Goal: Information Seeking & Learning: Learn about a topic

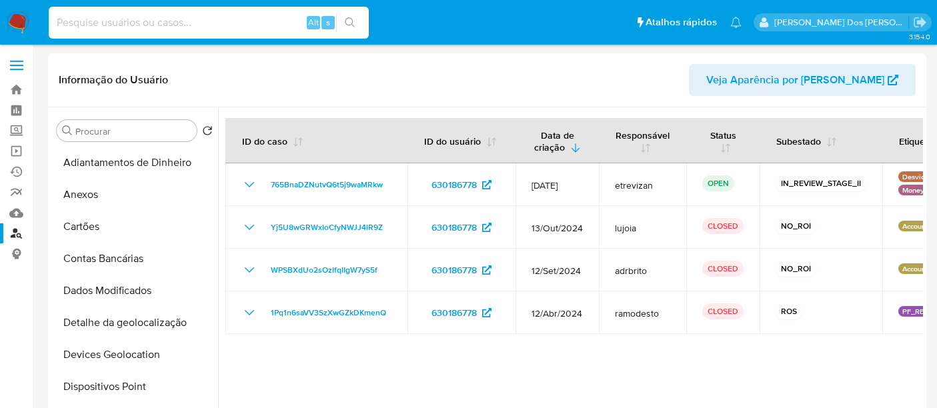
select select "10"
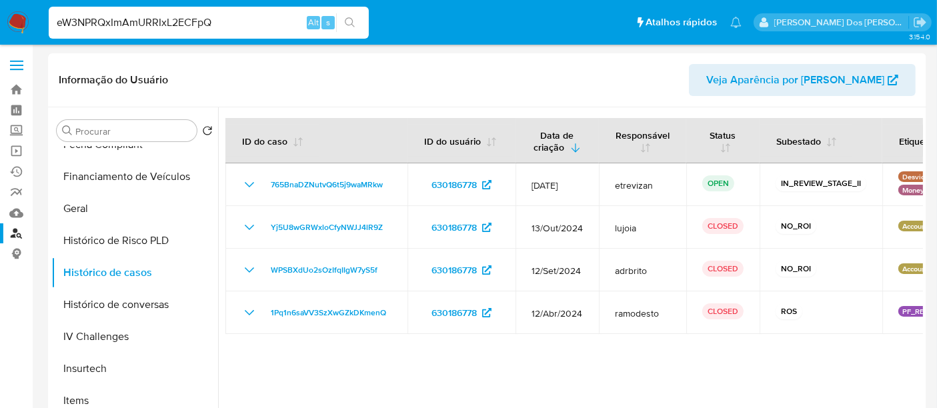
type input "eW3NPRQxImAmURRIxL2ECFpQ"
click at [238, 15] on input "eW3NPRQxImAmURRIxL2ECFpQ" at bounding box center [209, 22] width 320 height 17
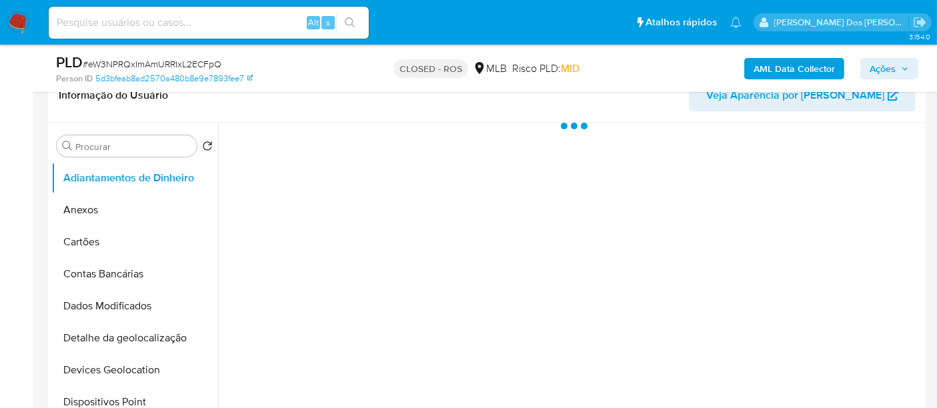
scroll to position [222, 0]
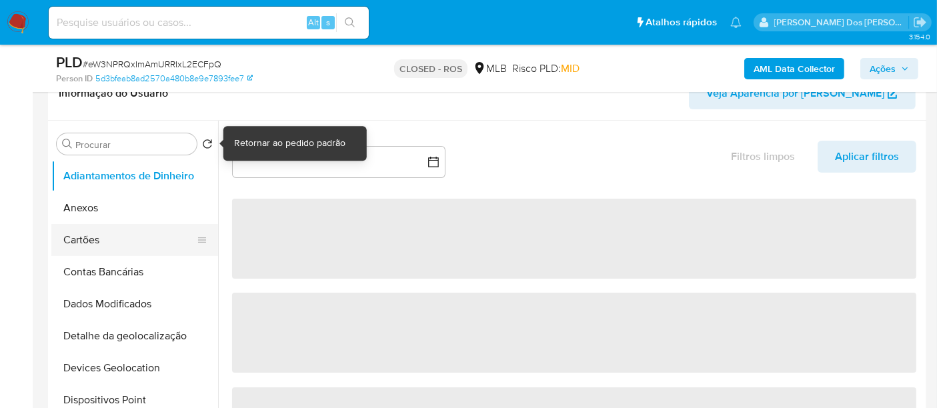
select select "10"
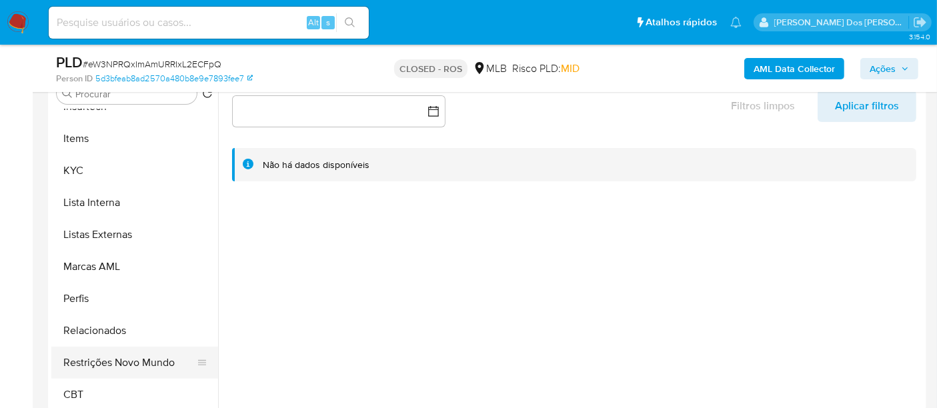
scroll to position [296, 0]
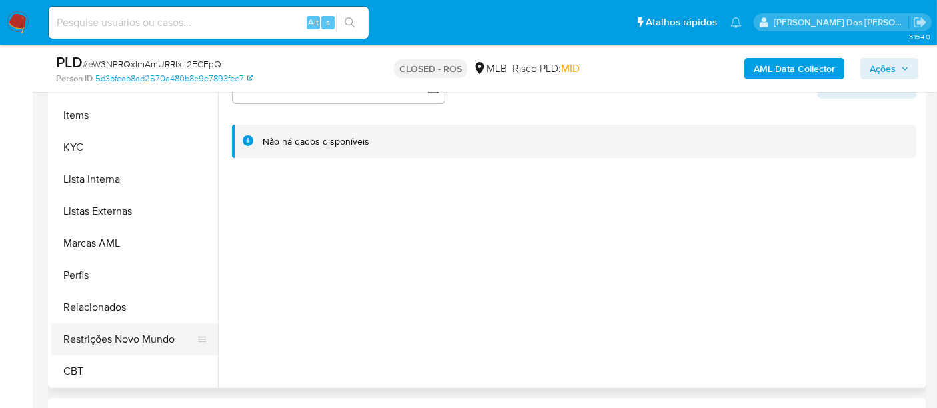
click at [139, 343] on button "Restrições Novo Mundo" at bounding box center [129, 340] width 156 height 32
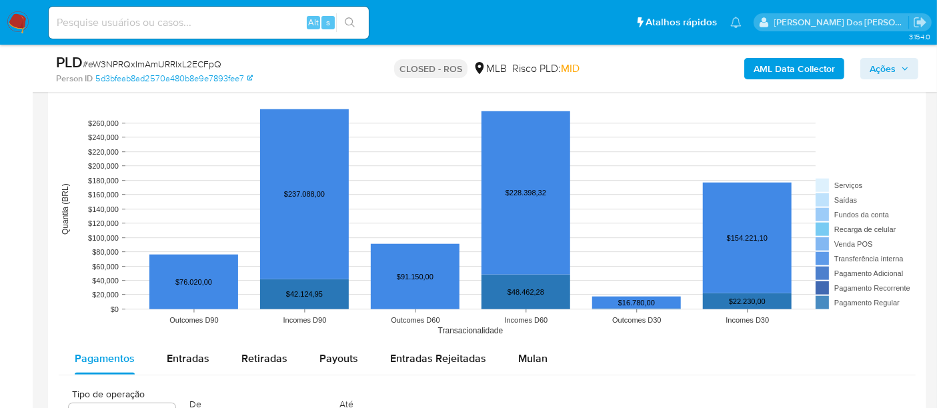
scroll to position [1334, 0]
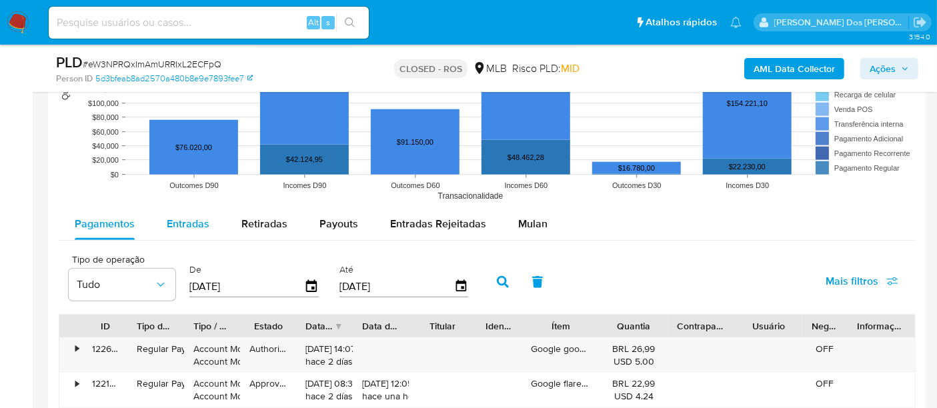
click at [199, 219] on span "Entradas" at bounding box center [188, 223] width 43 height 15
select select "10"
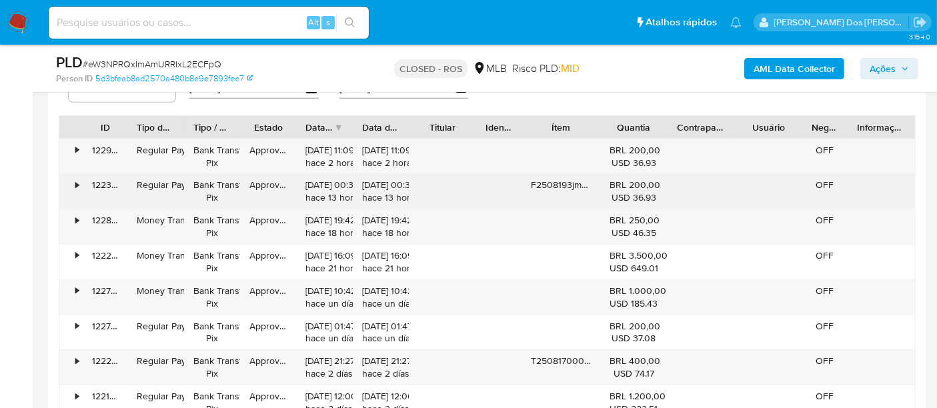
scroll to position [1556, 0]
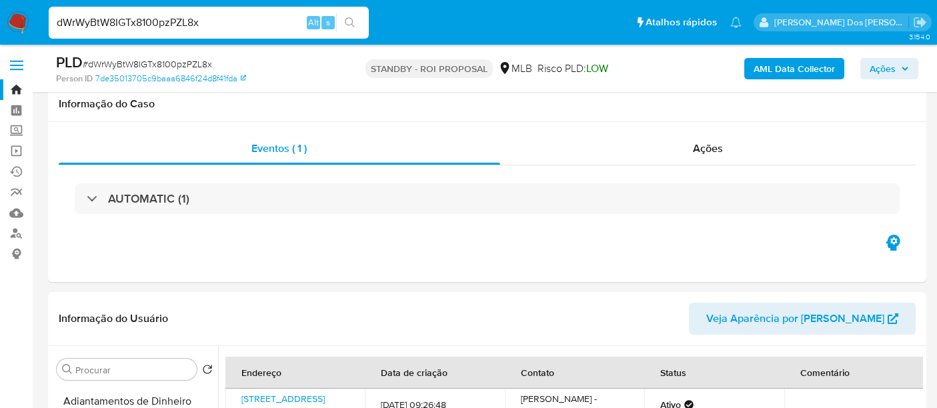
select select "10"
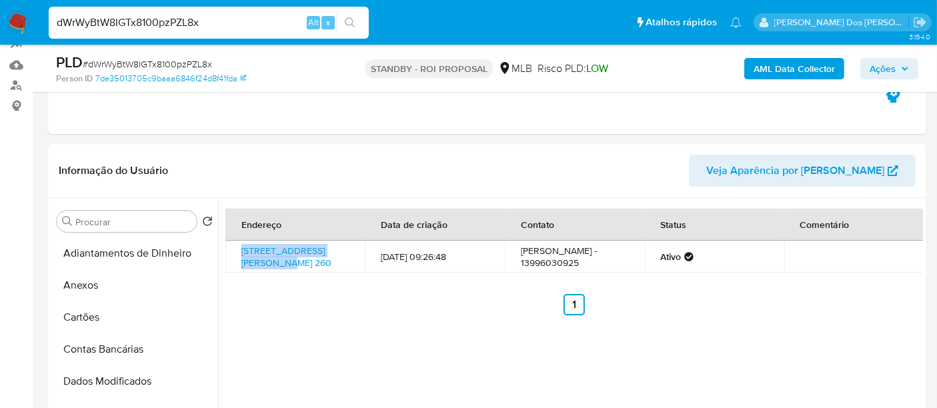
scroll to position [299, 0]
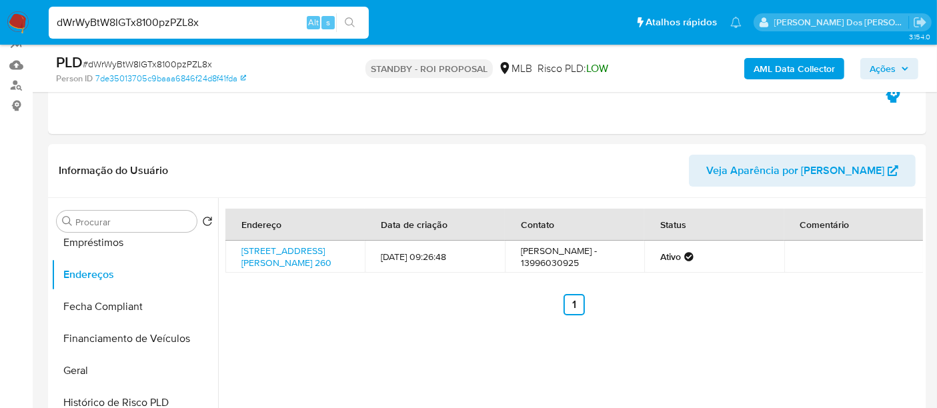
click at [235, 23] on input "dWrWyBtW8IGTx8100pzPZL8x" at bounding box center [209, 22] width 320 height 17
paste input "LCxOU1wvyxxlZ6V6BZ8aKkSV"
type input "LCxOU1wvyxxlZ6V6BZ8aKkSV"
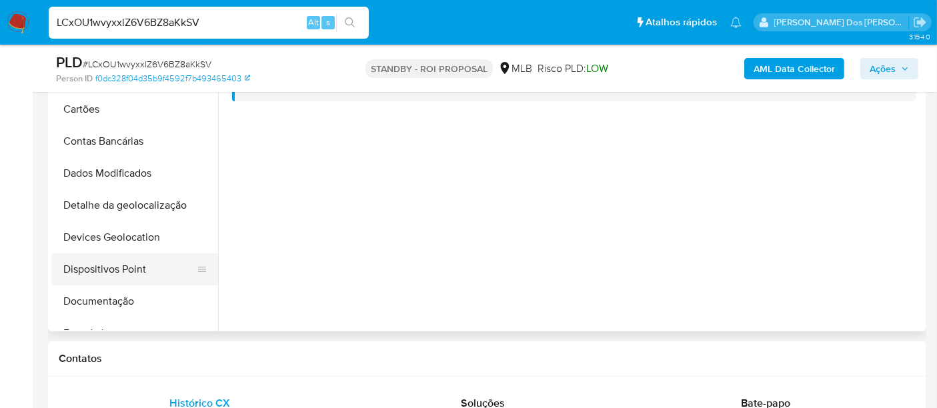
select select "10"
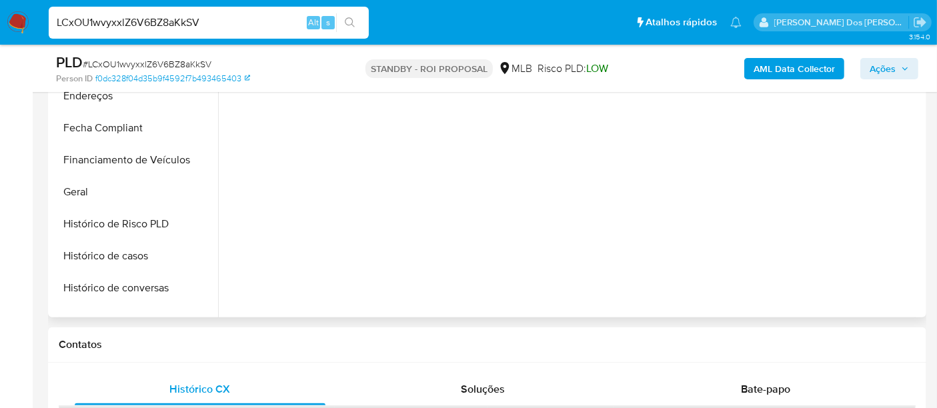
scroll to position [370, 0]
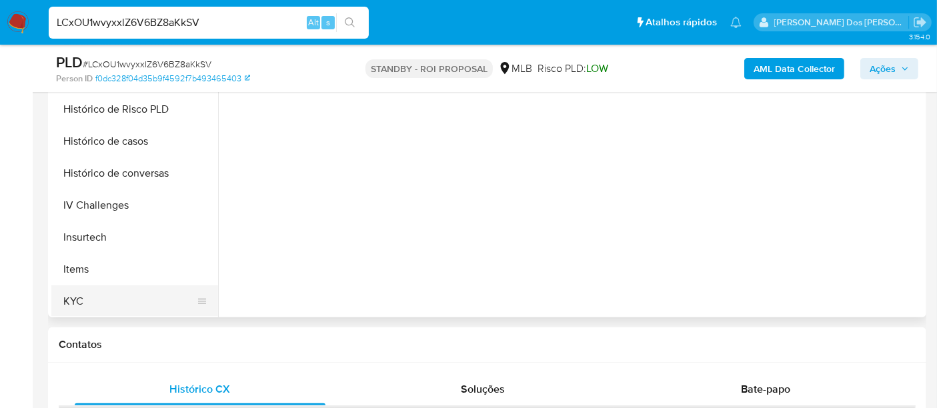
click at [66, 293] on button "KYC" at bounding box center [129, 302] width 156 height 32
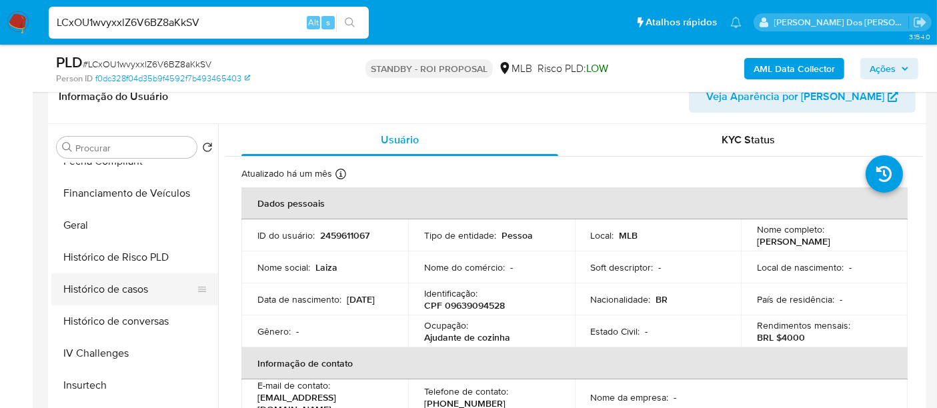
click at [133, 285] on button "Histórico de casos" at bounding box center [129, 290] width 156 height 32
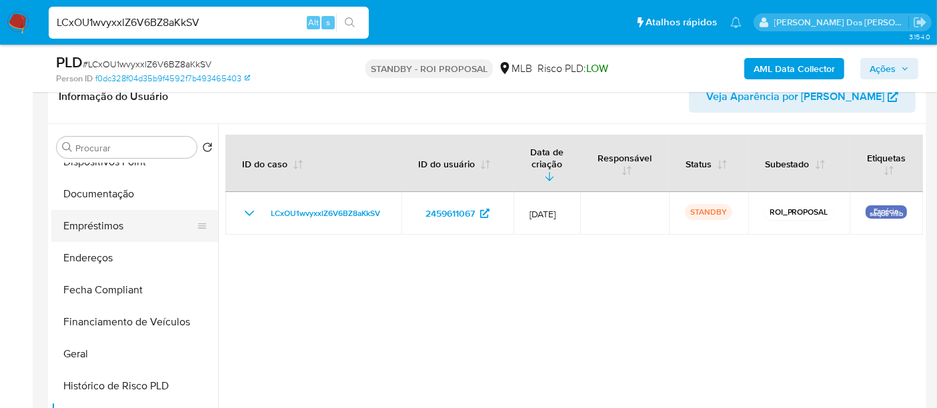
scroll to position [148, 0]
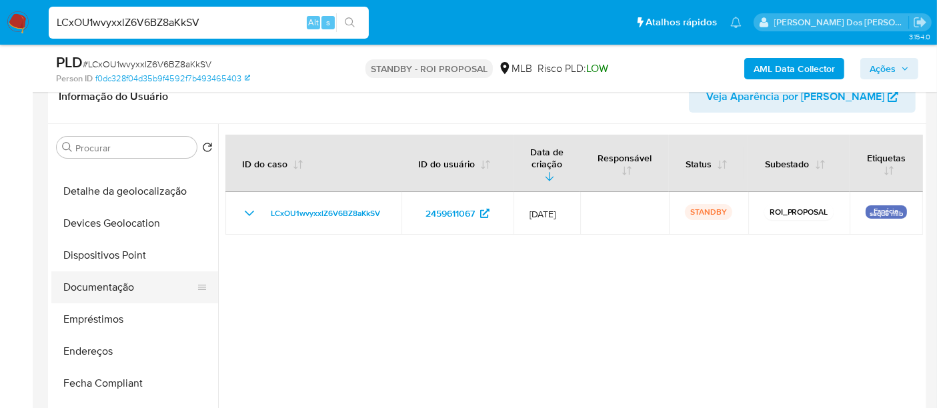
click at [112, 288] on button "Documentação" at bounding box center [129, 288] width 156 height 32
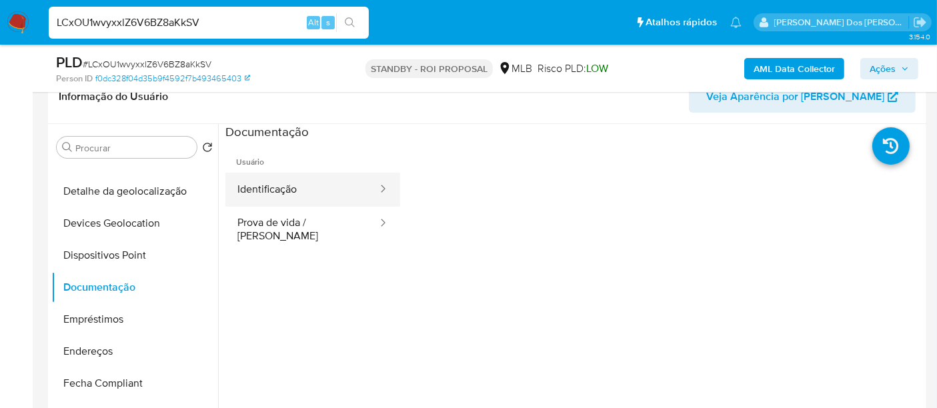
click at [292, 195] on button "Identificação" at bounding box center [301, 190] width 153 height 34
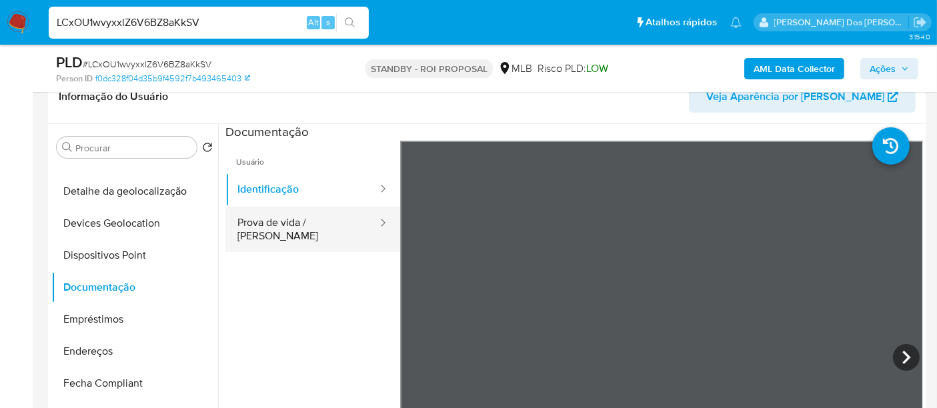
click at [323, 224] on button "Prova de vida / [PERSON_NAME]" at bounding box center [301, 229] width 153 height 45
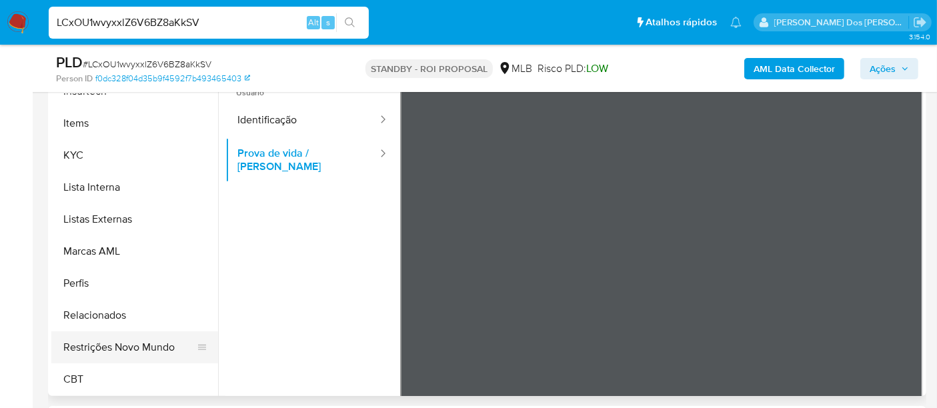
scroll to position [370, 0]
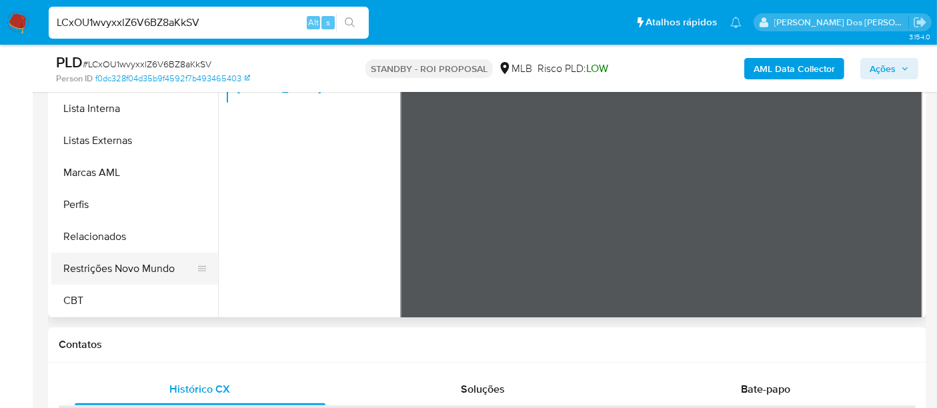
click at [158, 266] on button "Restrições Novo Mundo" at bounding box center [129, 269] width 156 height 32
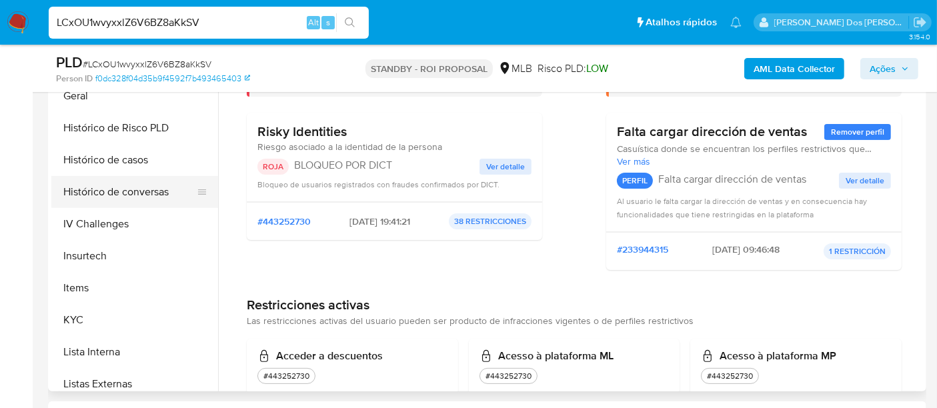
scroll to position [373, 0]
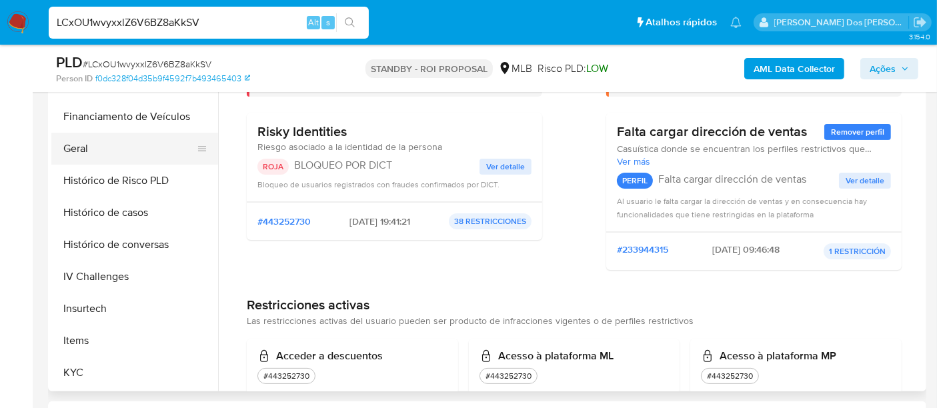
click at [81, 157] on button "Geral" at bounding box center [129, 149] width 156 height 32
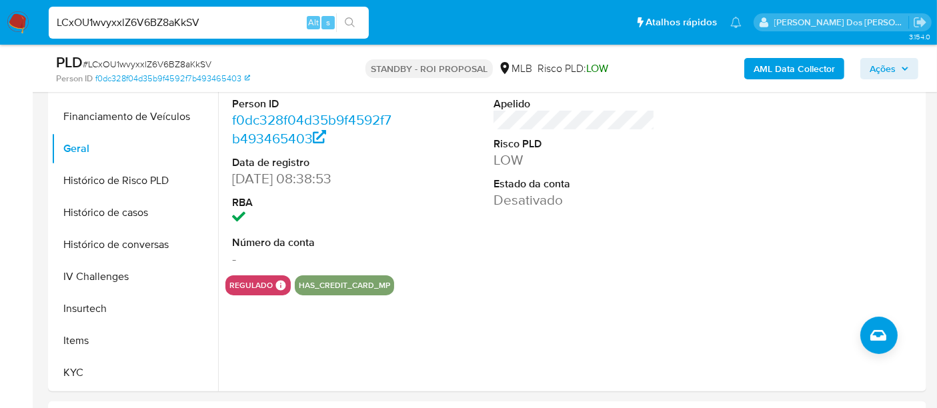
click at [251, 28] on input "LCxOU1wvyxxlZ6V6BZ8aKkSV" at bounding box center [209, 22] width 320 height 17
paste input "jX5sJA5yMgAlgq0QdSxXbf5U"
type input "jX5sJA5yMgAlgq0QdSxXbf5U"
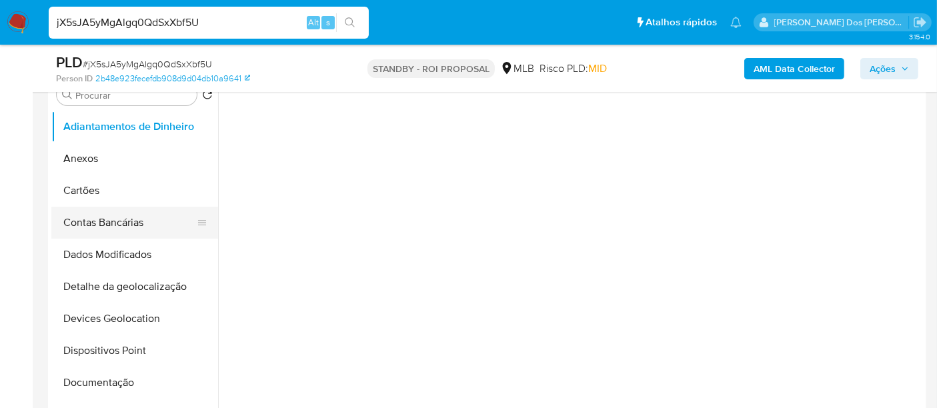
scroll to position [296, 0]
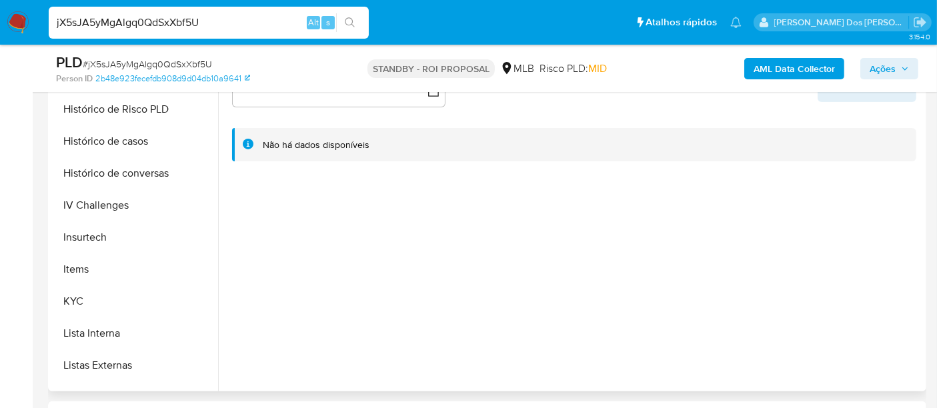
select select "10"
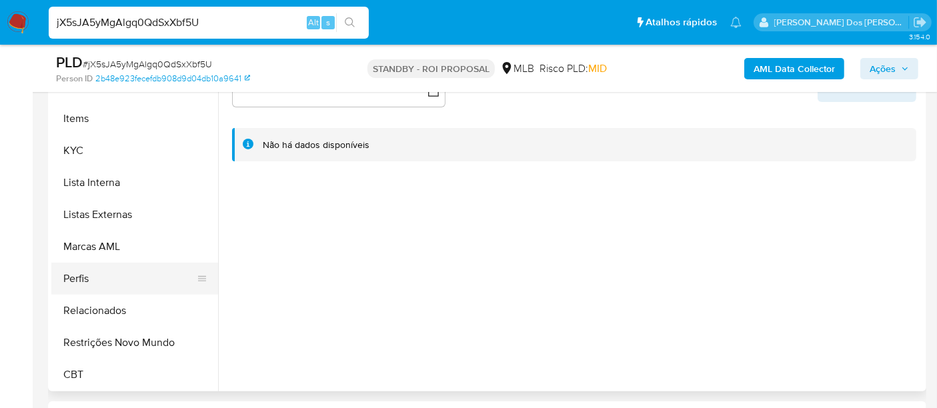
scroll to position [521, 0]
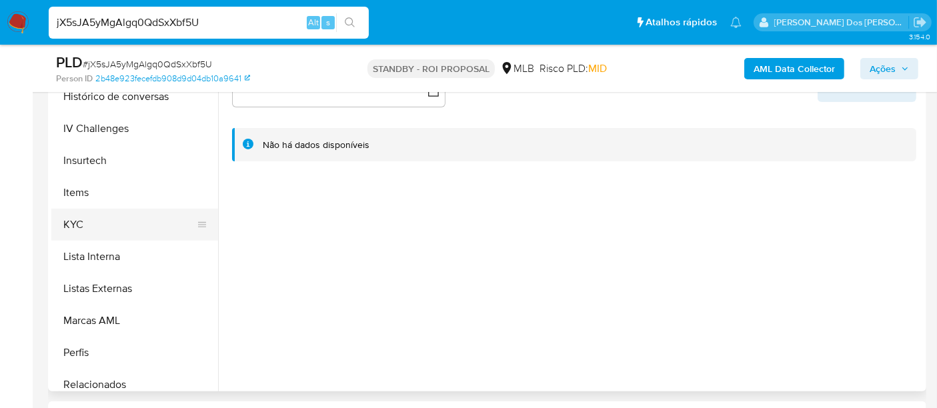
click at [78, 220] on button "KYC" at bounding box center [129, 225] width 156 height 32
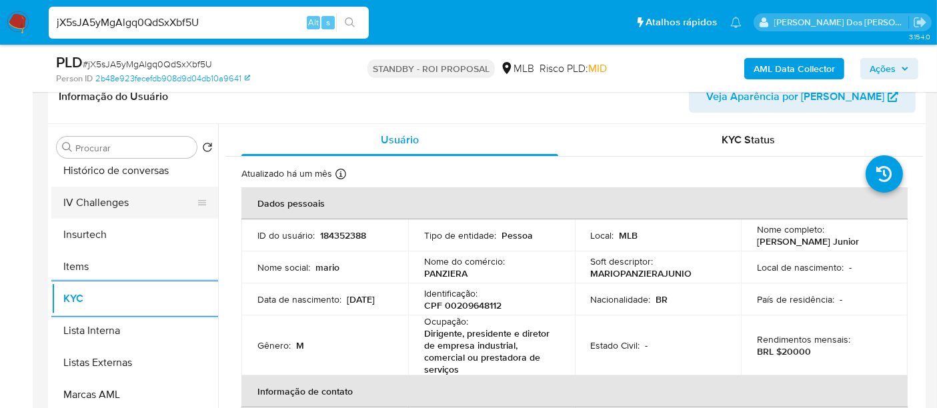
scroll to position [447, 0]
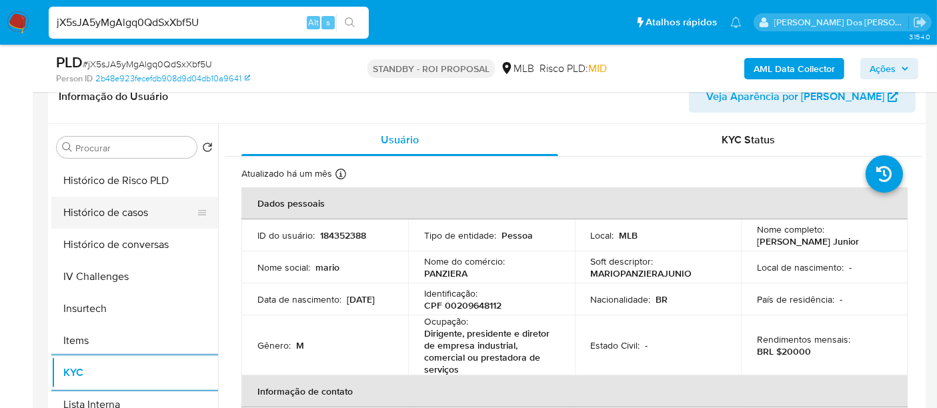
click at [113, 214] on button "Histórico de casos" at bounding box center [129, 213] width 156 height 32
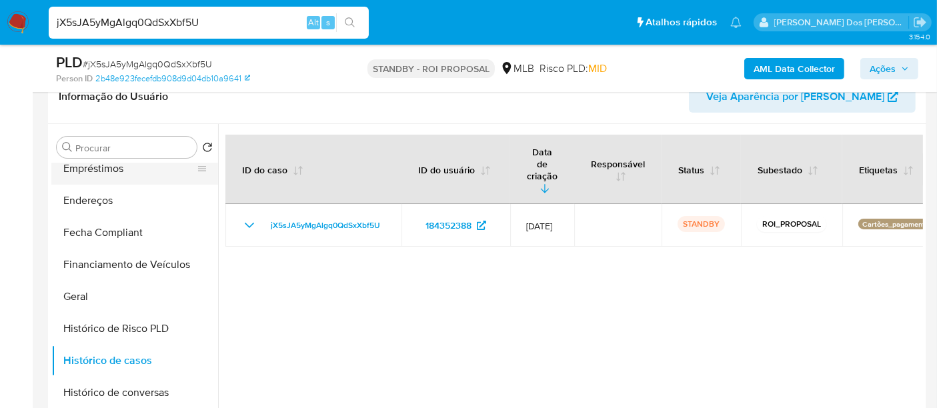
scroll to position [225, 0]
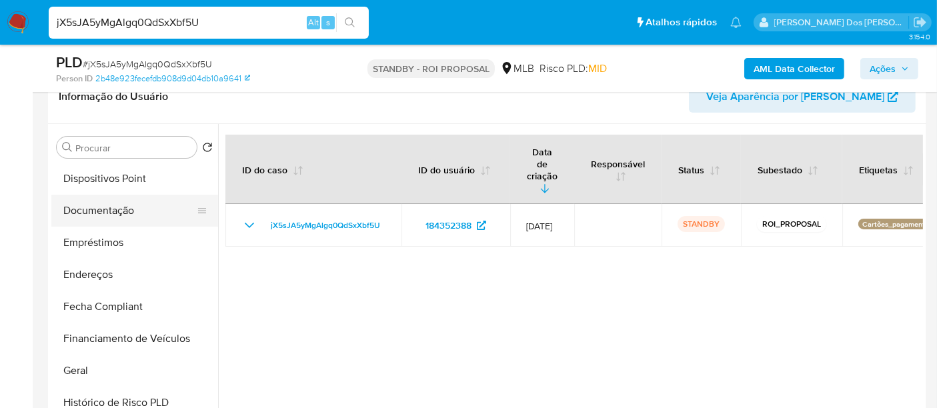
click at [109, 212] on button "Documentação" at bounding box center [129, 211] width 156 height 32
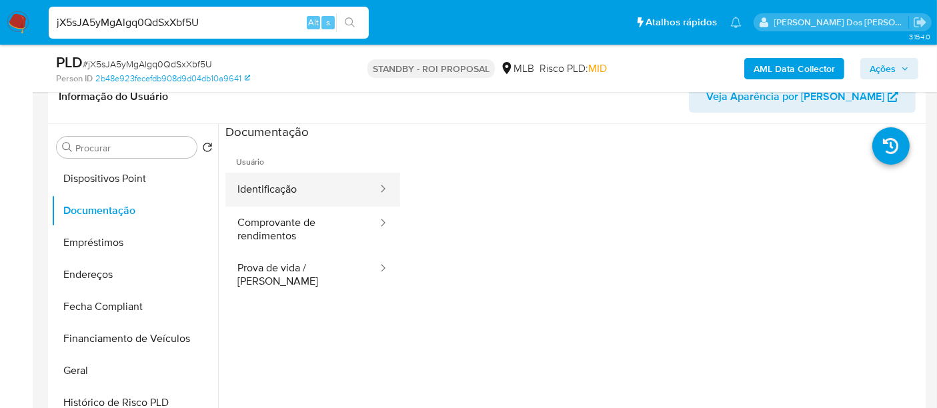
click at [255, 187] on button "Identificação" at bounding box center [301, 190] width 153 height 34
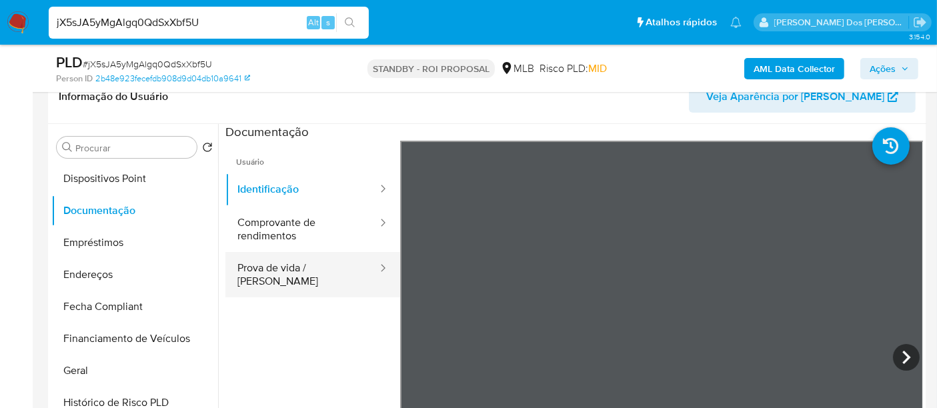
click at [303, 259] on button "Prova de vida / [PERSON_NAME]" at bounding box center [301, 274] width 153 height 45
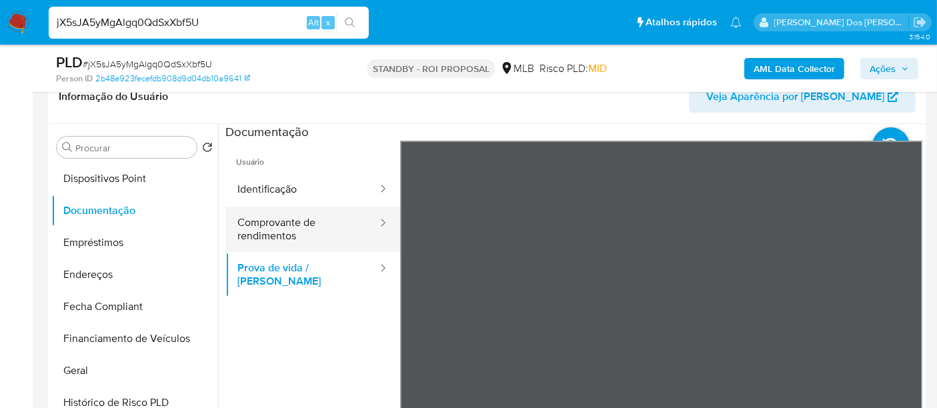
click at [266, 227] on button "Comprovante de rendimentos" at bounding box center [301, 229] width 153 height 45
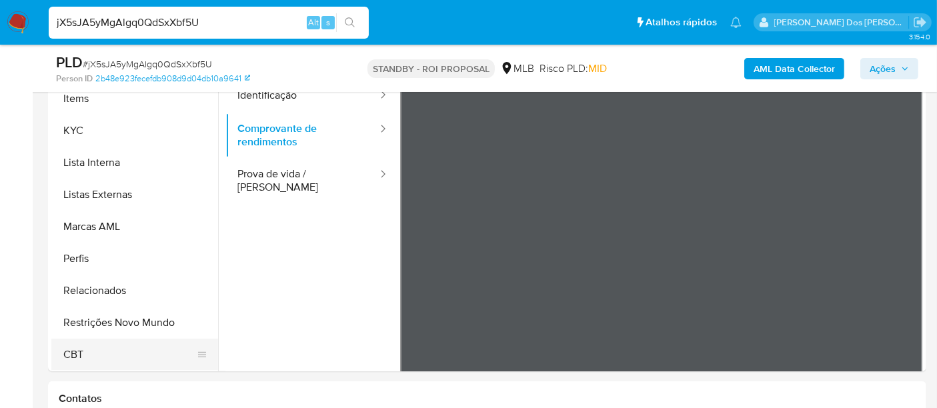
scroll to position [370, 0]
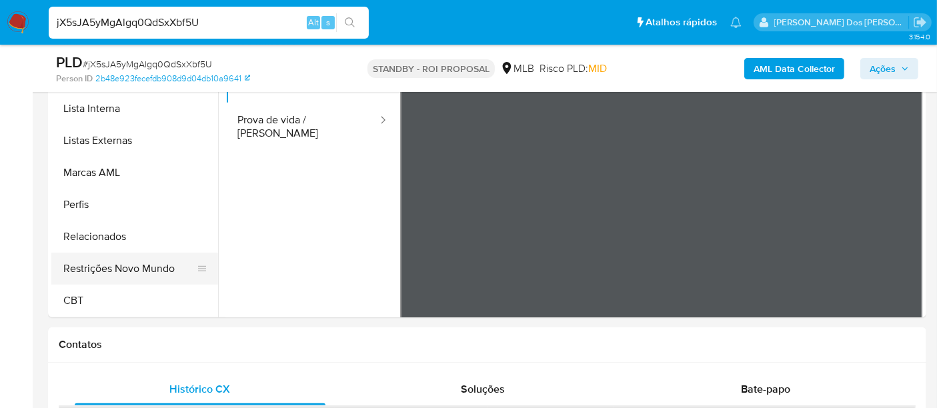
click at [142, 266] on button "Restrições Novo Mundo" at bounding box center [129, 269] width 156 height 32
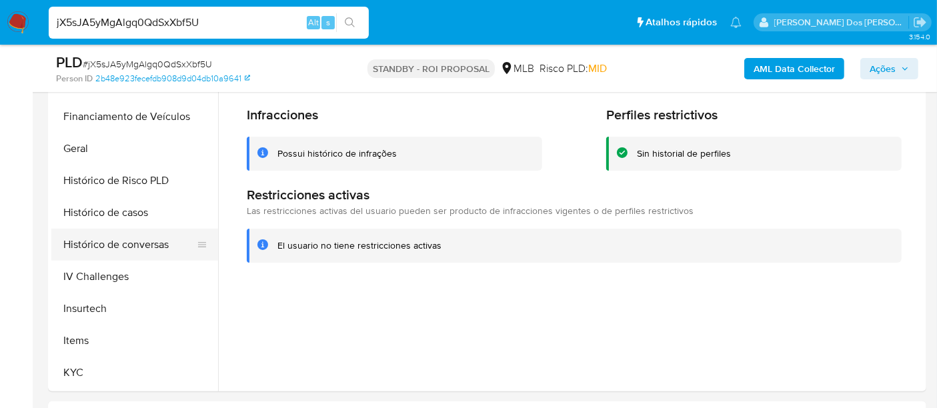
scroll to position [299, 0]
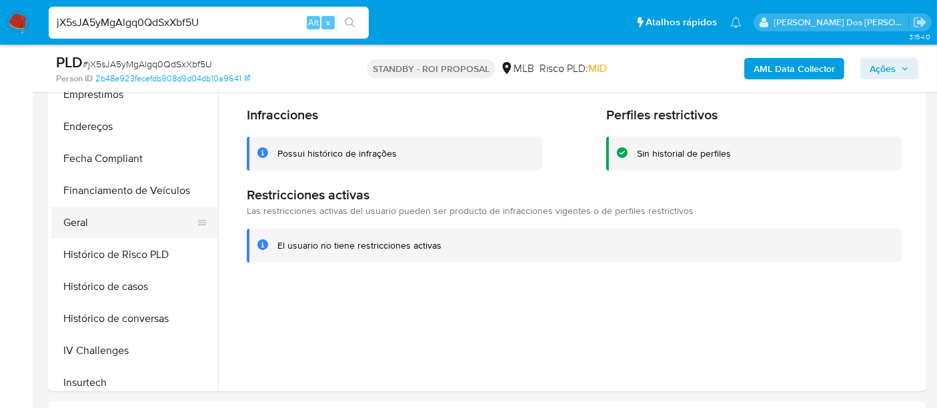
click at [91, 219] on button "Geral" at bounding box center [129, 223] width 156 height 32
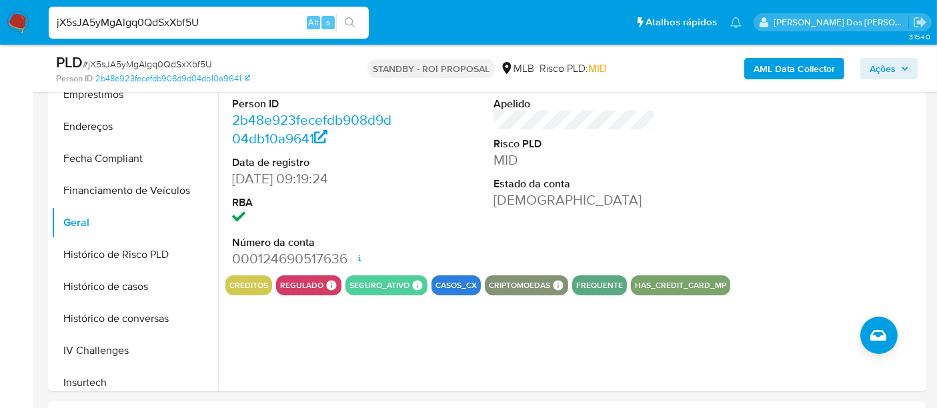
click at [223, 29] on input "jX5sJA5yMgAlgq0QdSxXbf5U" at bounding box center [209, 22] width 320 height 17
paste input "RoIwOkn4R8eN7tUGouzU2840"
type input "RoIwOkn4R8eN7tUGouzU2840"
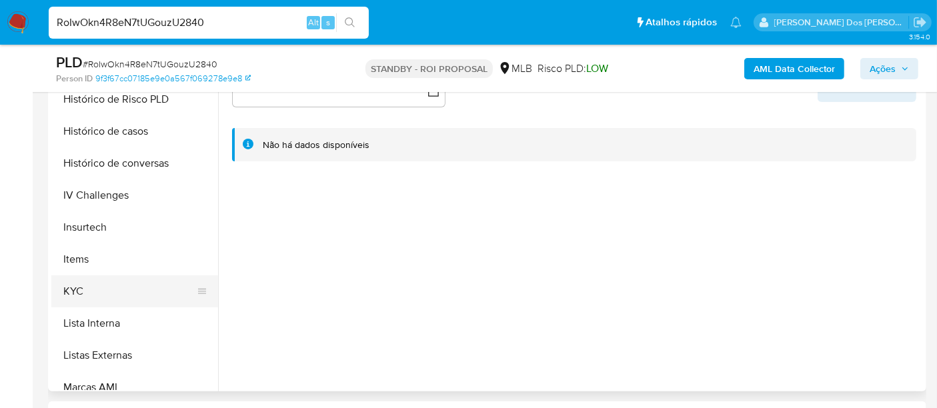
scroll to position [518, 0]
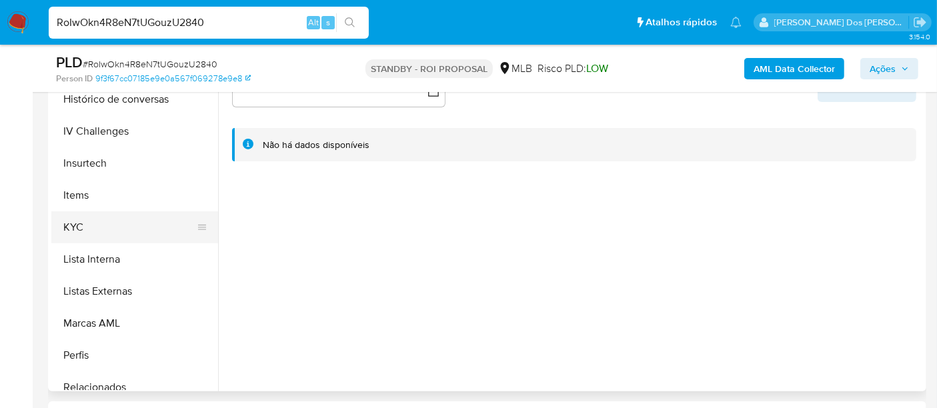
select select "10"
click at [80, 229] on button "KYC" at bounding box center [129, 227] width 156 height 32
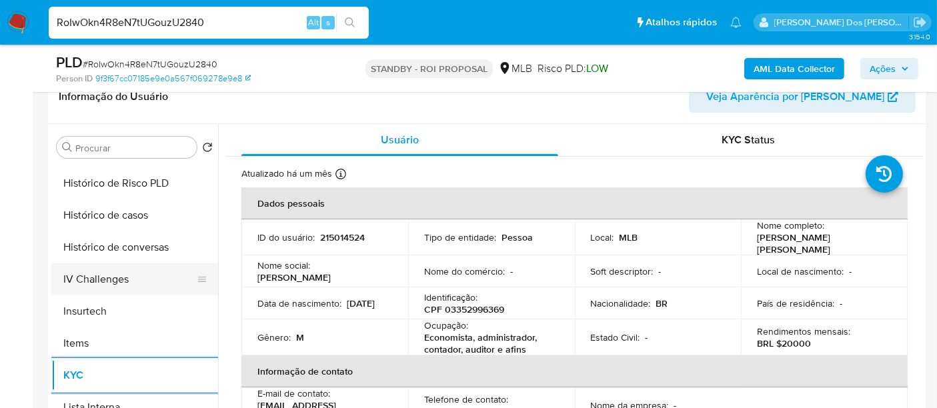
scroll to position [370, 0]
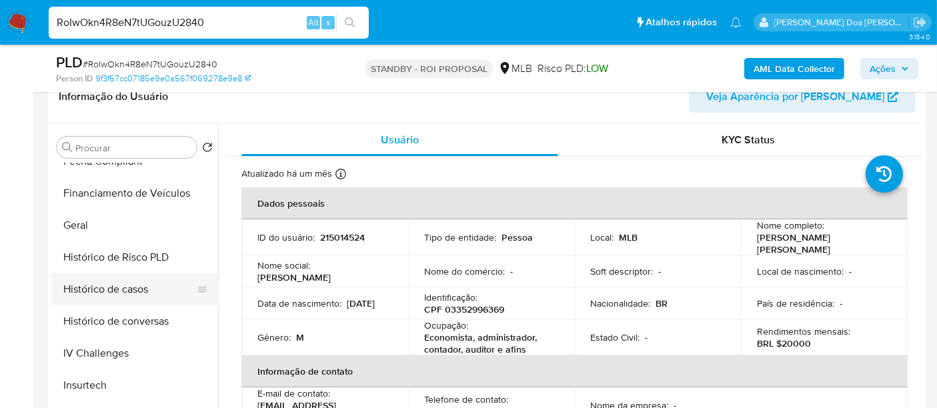
click at [131, 292] on button "Histórico de casos" at bounding box center [129, 290] width 156 height 32
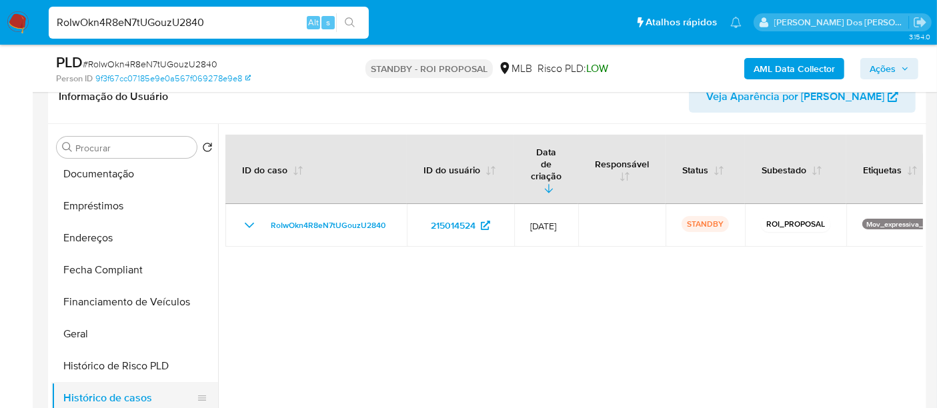
scroll to position [148, 0]
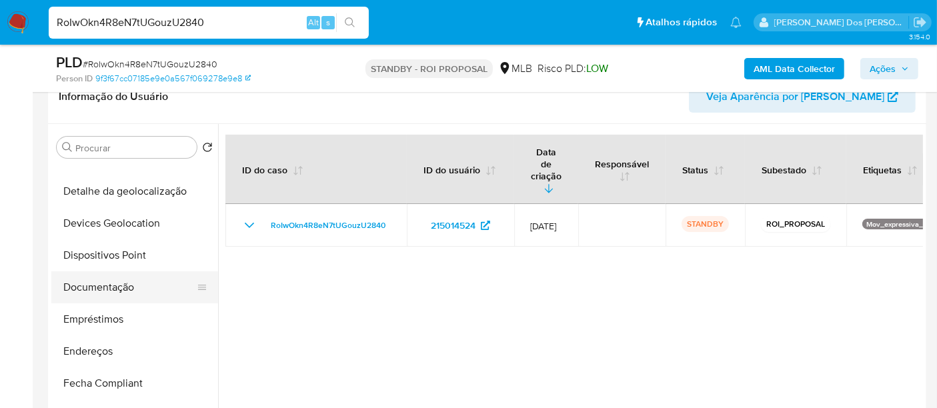
click at [97, 283] on button "Documentação" at bounding box center [129, 288] width 156 height 32
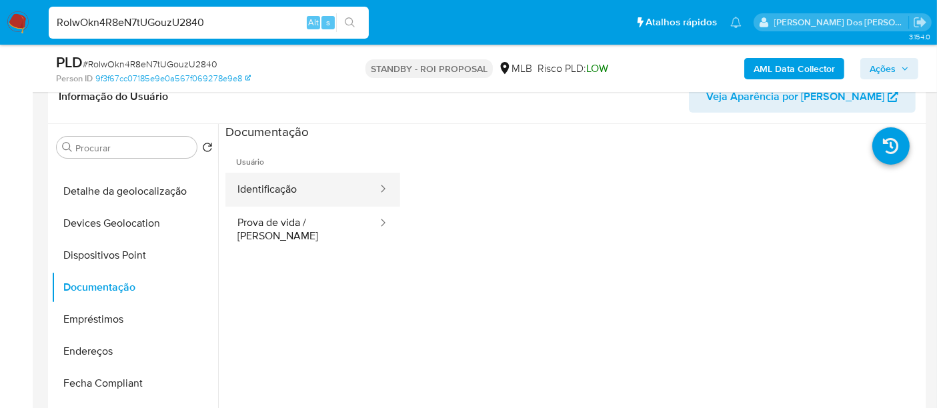
click at [276, 197] on button "Identificação" at bounding box center [301, 190] width 153 height 34
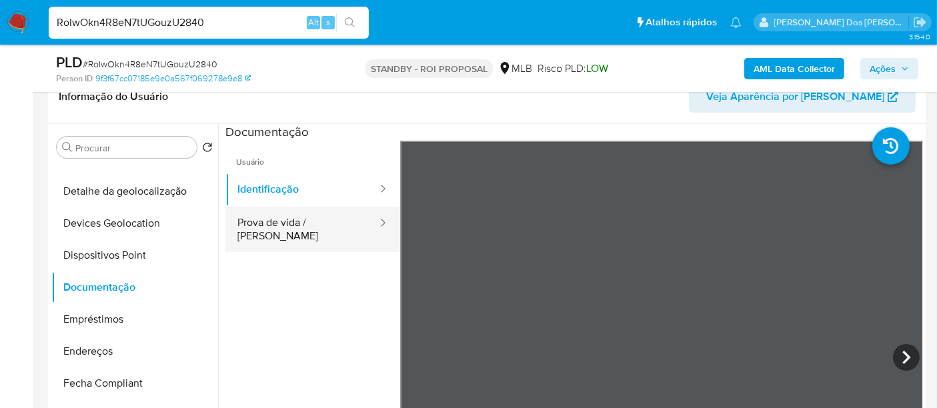
click at [330, 216] on button "Prova de vida / [PERSON_NAME]" at bounding box center [301, 229] width 153 height 45
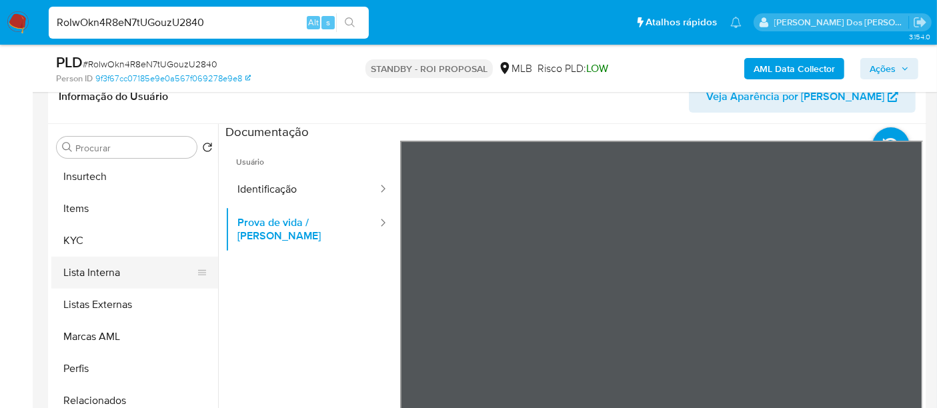
scroll to position [595, 0]
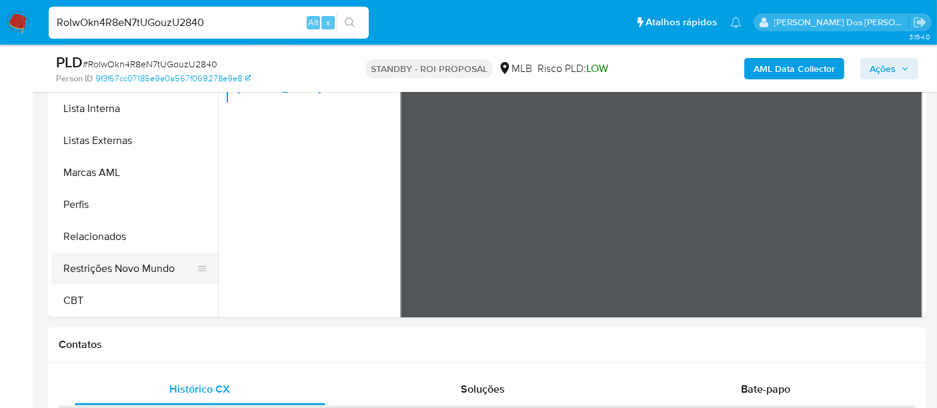
click at [155, 266] on button "Restrições Novo Mundo" at bounding box center [129, 269] width 156 height 32
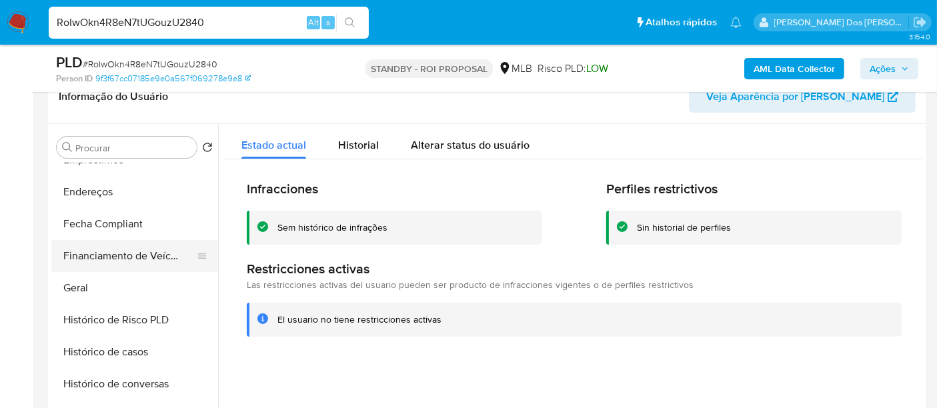
scroll to position [299, 0]
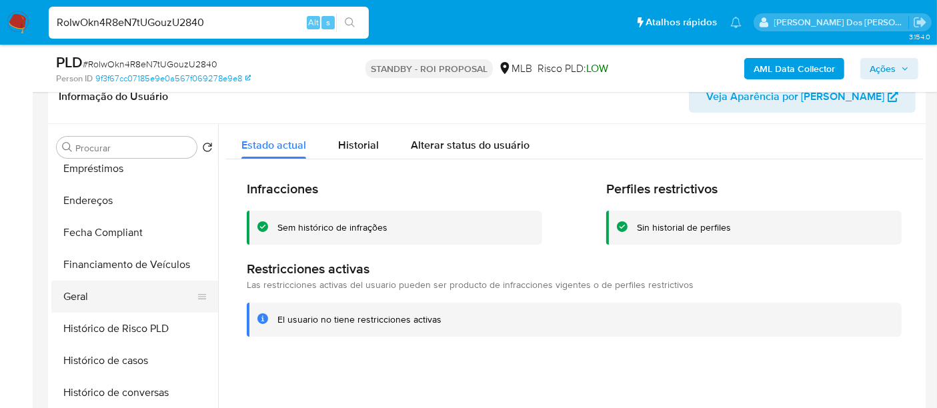
click at [79, 287] on button "Geral" at bounding box center [129, 297] width 156 height 32
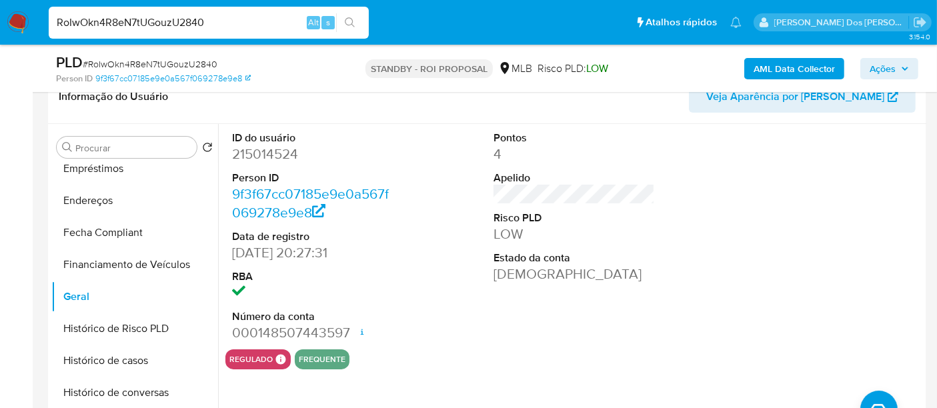
click at [244, 27] on input "RoIwOkn4R8eN7tUGouzU2840" at bounding box center [209, 22] width 320 height 17
paste input "KubapEWErcAchQXcYk9VHopa"
type input "KubapEWErcAchQXcYk9VHopa"
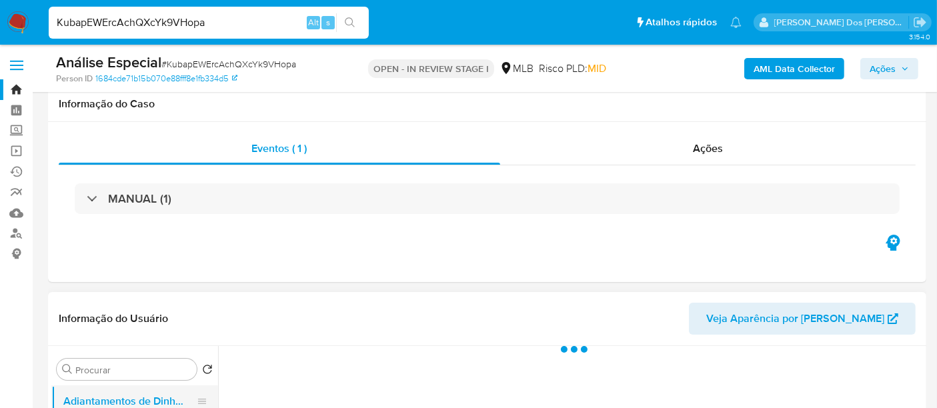
scroll to position [148, 0]
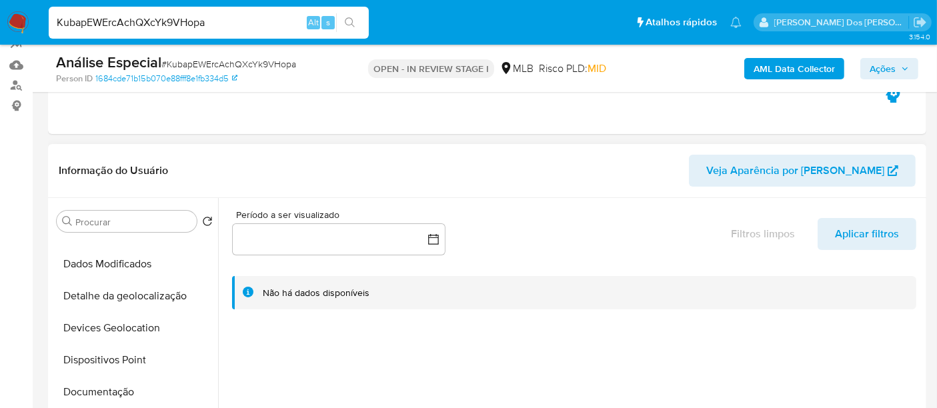
select select "10"
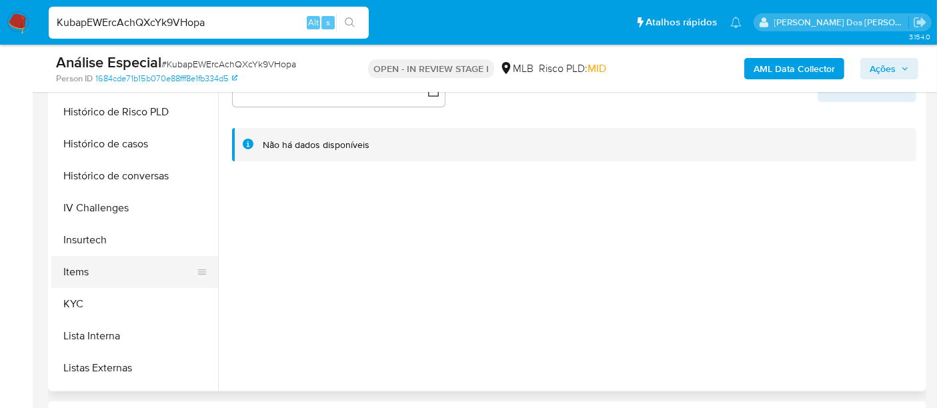
scroll to position [444, 0]
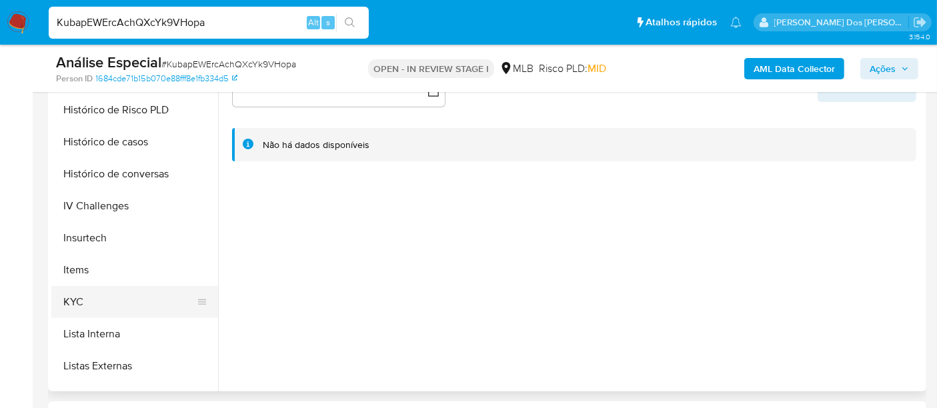
click at [78, 296] on button "KYC" at bounding box center [129, 302] width 156 height 32
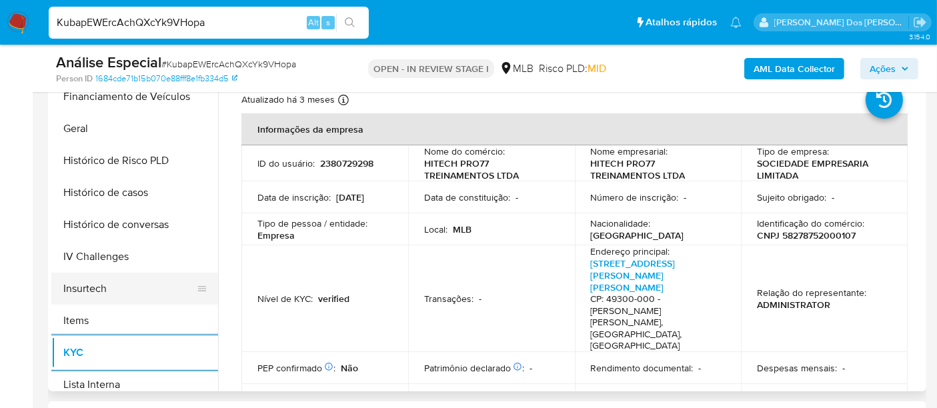
scroll to position [370, 0]
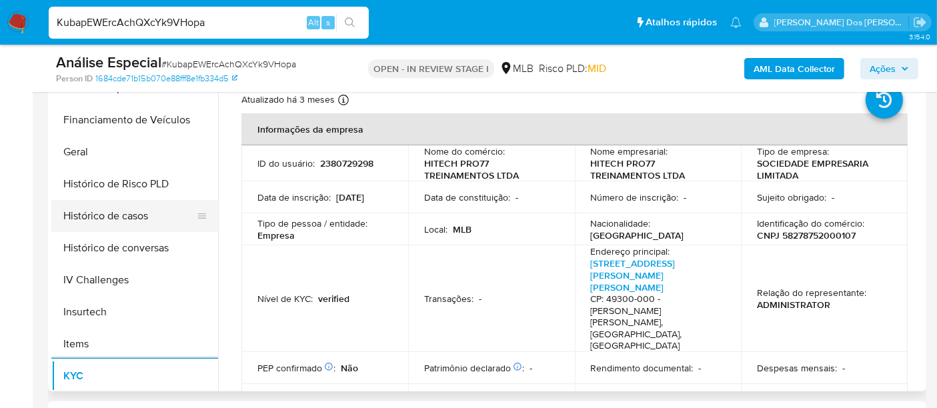
click at [117, 219] on button "Histórico de casos" at bounding box center [129, 216] width 156 height 32
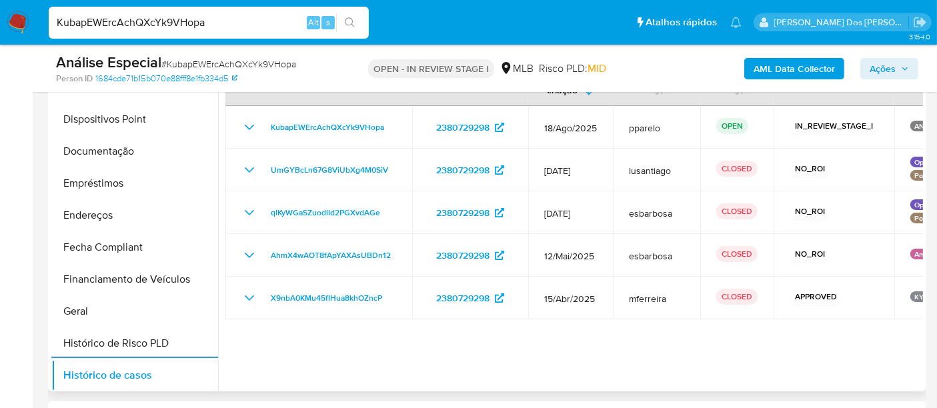
scroll to position [147, 0]
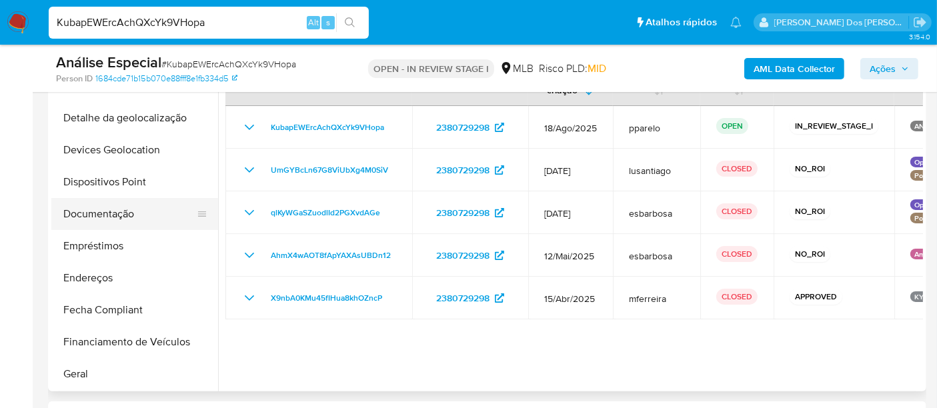
click at [109, 212] on button "Documentação" at bounding box center [129, 214] width 156 height 32
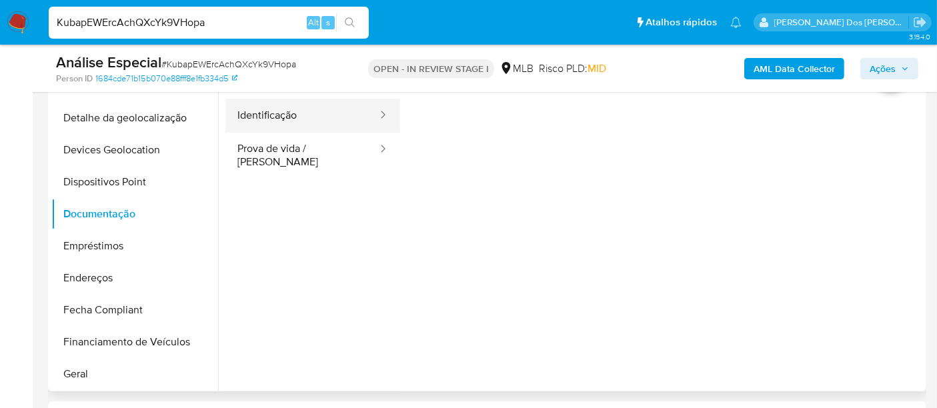
click at [252, 119] on button "Identificação" at bounding box center [301, 116] width 153 height 34
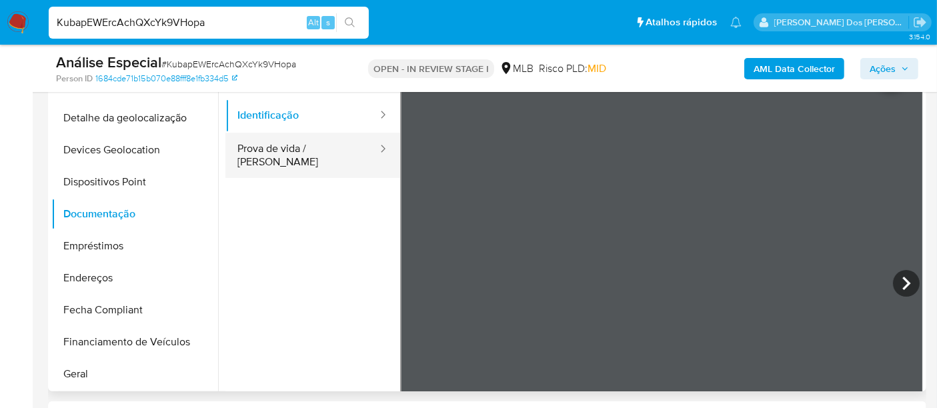
click at [321, 145] on button "Prova de vida / [PERSON_NAME]" at bounding box center [301, 155] width 153 height 45
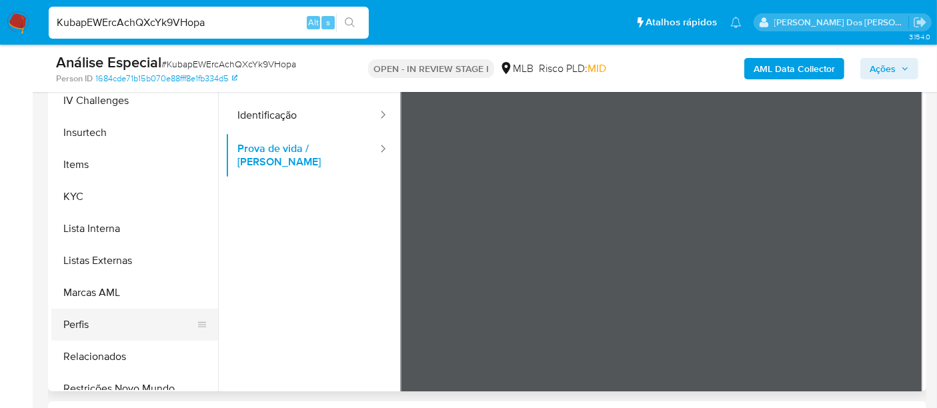
scroll to position [595, 0]
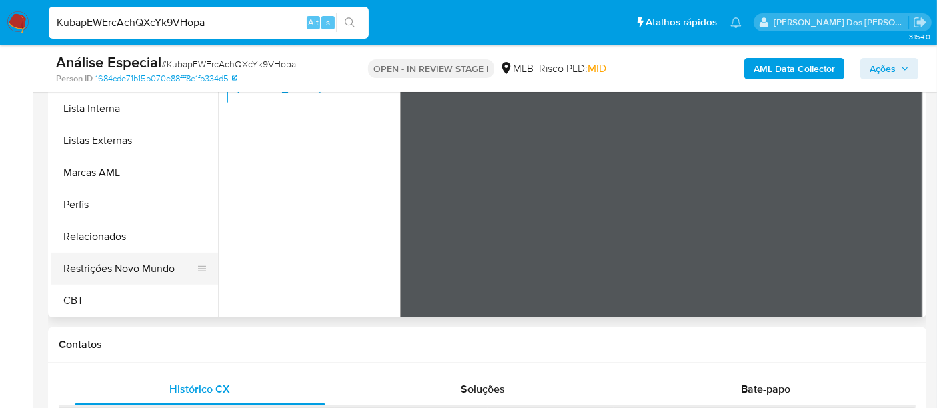
click at [132, 271] on button "Restrições Novo Mundo" at bounding box center [129, 269] width 156 height 32
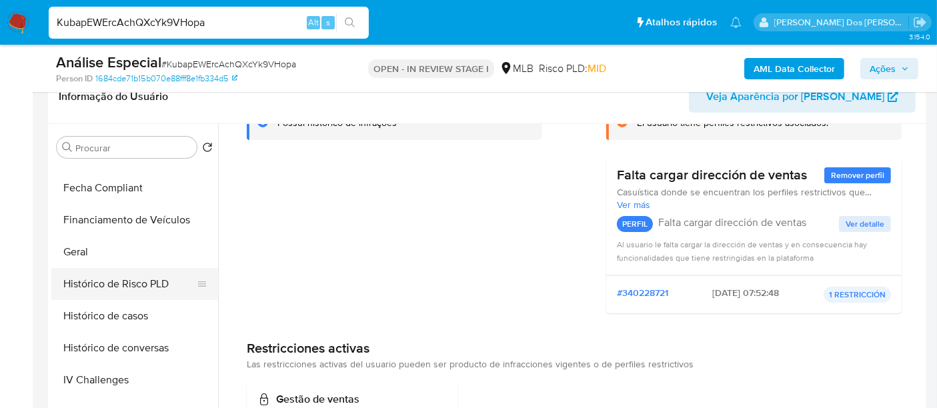
scroll to position [299, 0]
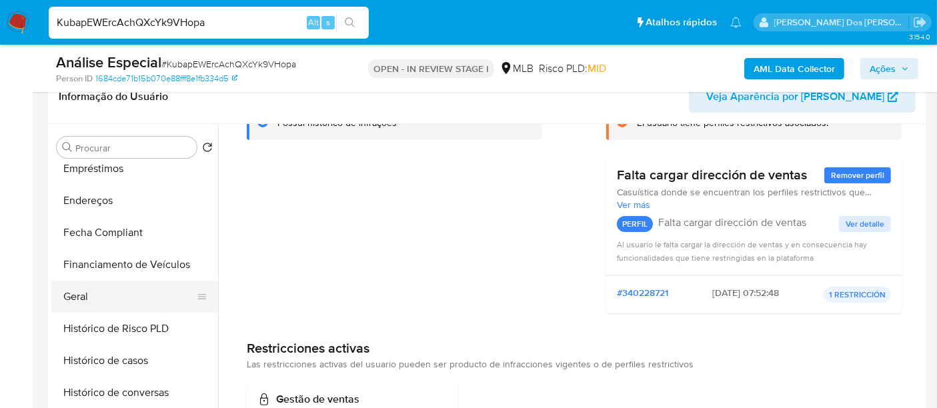
click at [80, 290] on button "Geral" at bounding box center [129, 297] width 156 height 32
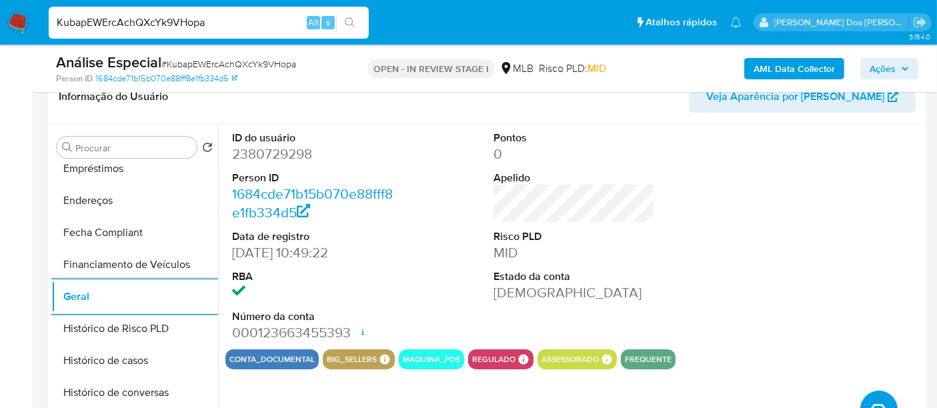
click at [195, 35] on div "KubapEWErcAchQXcYk9VHopa Alt s" at bounding box center [209, 23] width 320 height 32
click at [194, 25] on input "KubapEWErcAchQXcYk9VHopa" at bounding box center [209, 22] width 320 height 17
paste input "LCZkVhGNRtIZ1iatG5V9eLf2"
type input "LCZkVhGNRtIZ1iatG5V9eLf2"
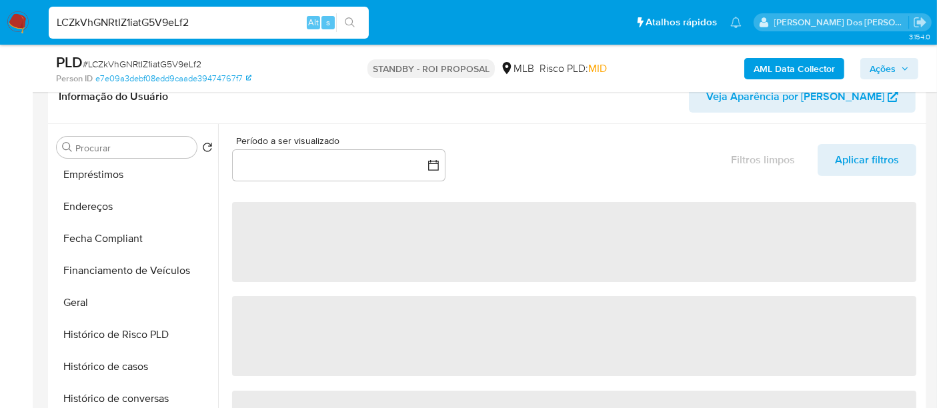
scroll to position [444, 0]
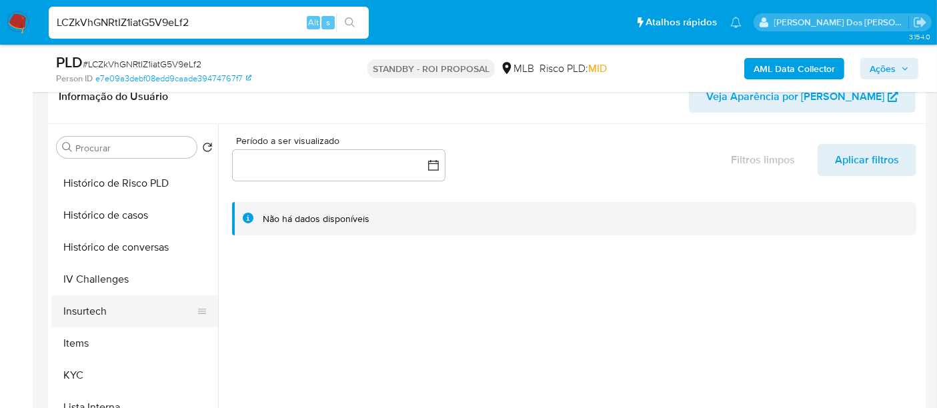
select select "10"
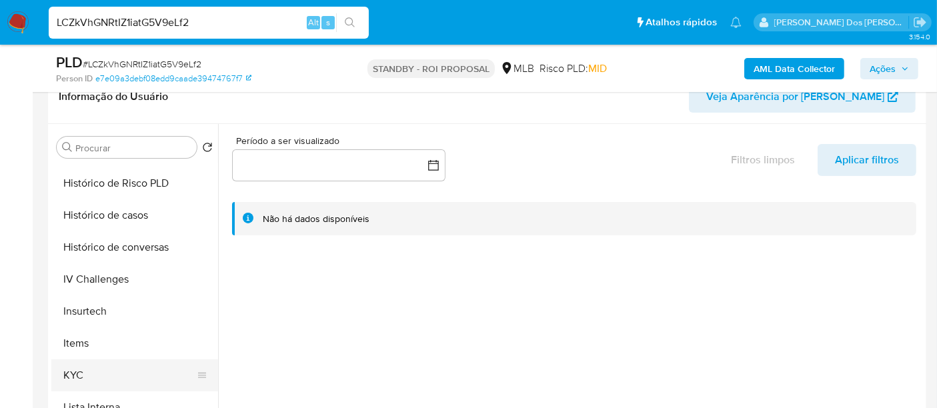
click at [75, 369] on button "KYC" at bounding box center [129, 376] width 156 height 32
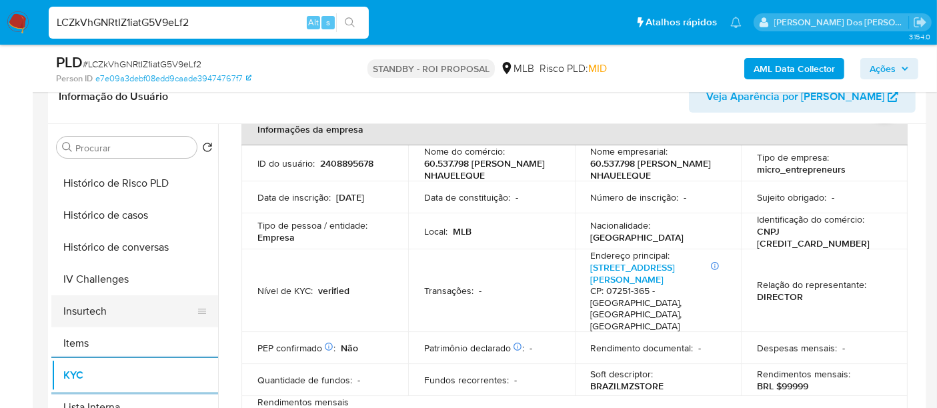
scroll to position [370, 0]
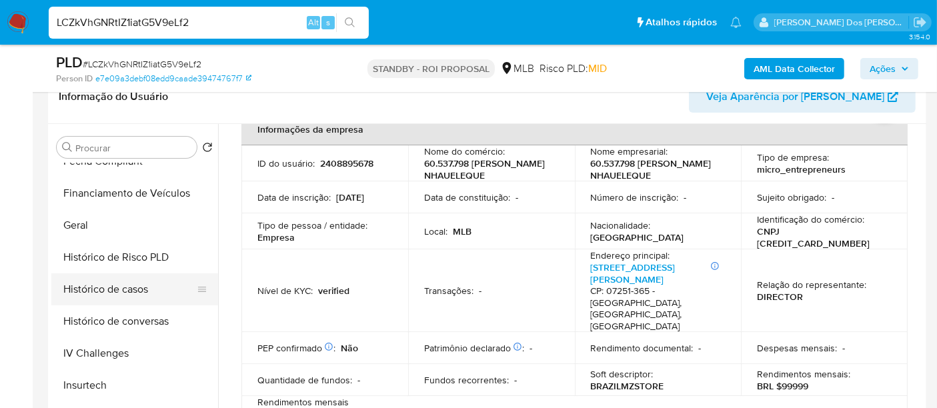
click at [141, 298] on button "Histórico de casos" at bounding box center [129, 290] width 156 height 32
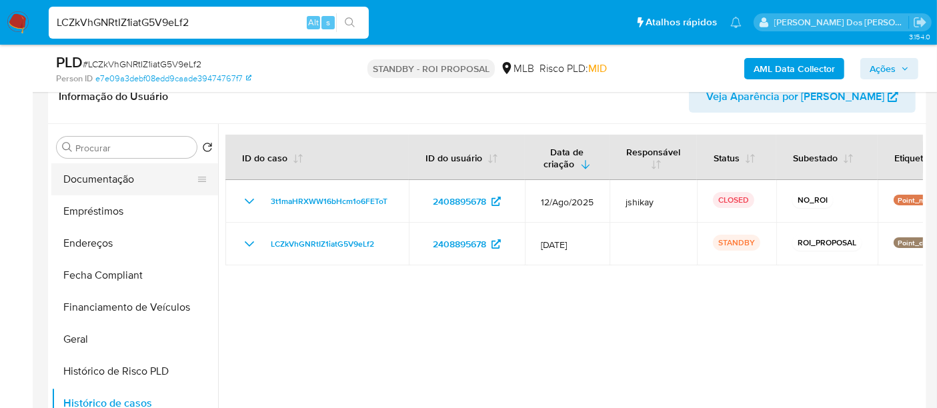
scroll to position [148, 0]
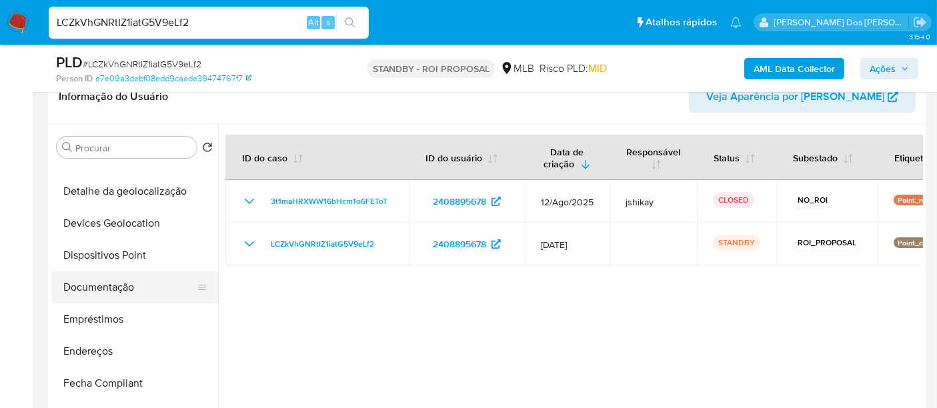
click at [127, 283] on button "Documentação" at bounding box center [129, 288] width 156 height 32
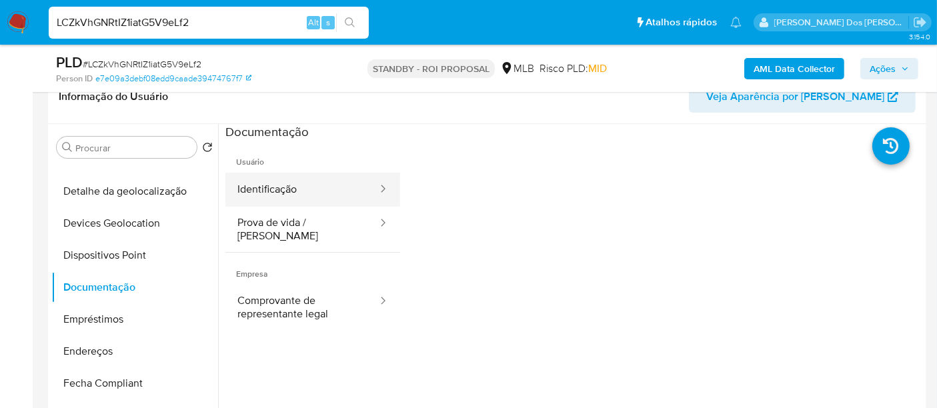
click at [284, 196] on button "Identificação" at bounding box center [301, 190] width 153 height 34
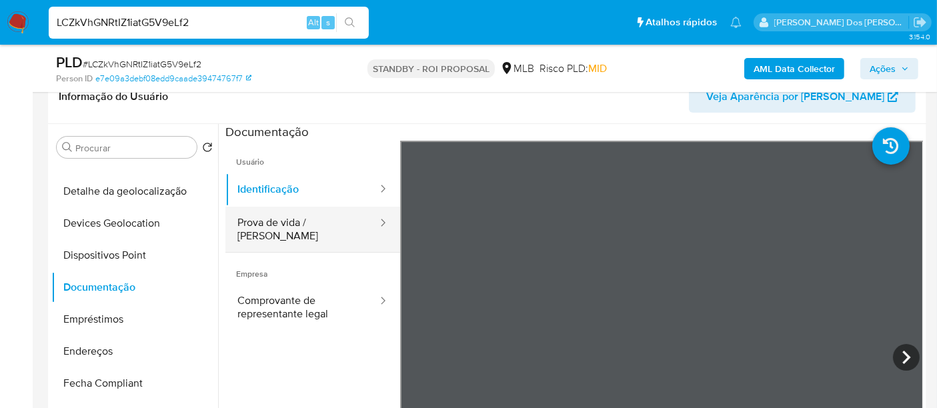
click at [326, 228] on button "Prova de vida / [PERSON_NAME]" at bounding box center [301, 229] width 153 height 45
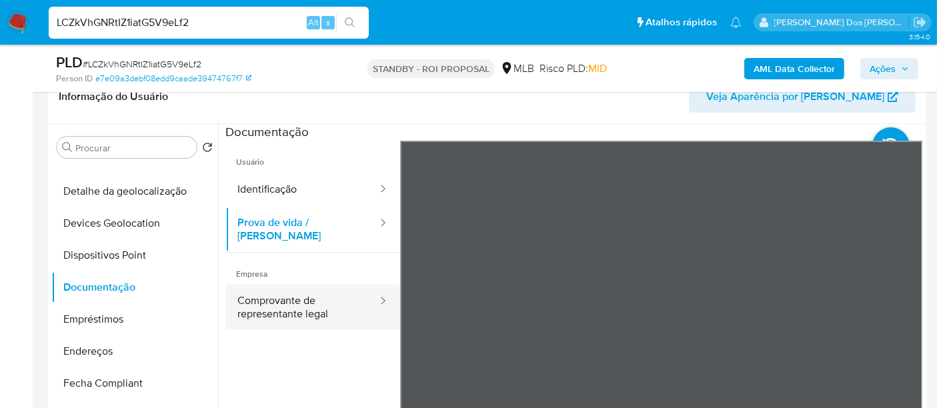
click at [254, 286] on button "Comprovante de representante legal" at bounding box center [301, 307] width 153 height 45
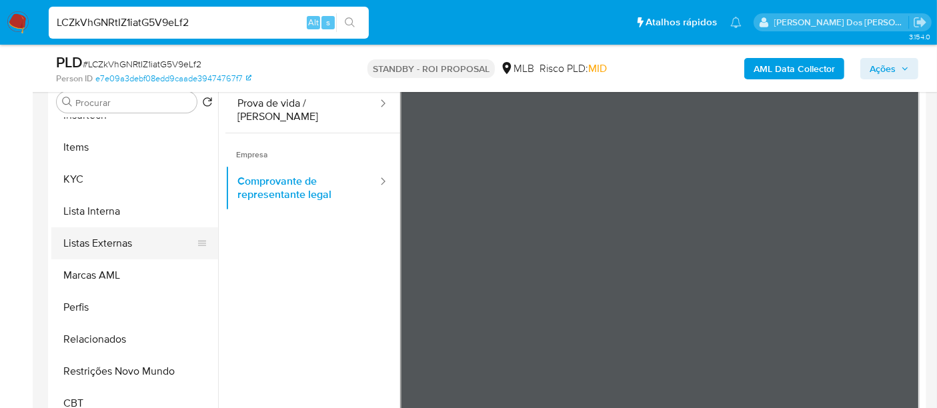
scroll to position [370, 0]
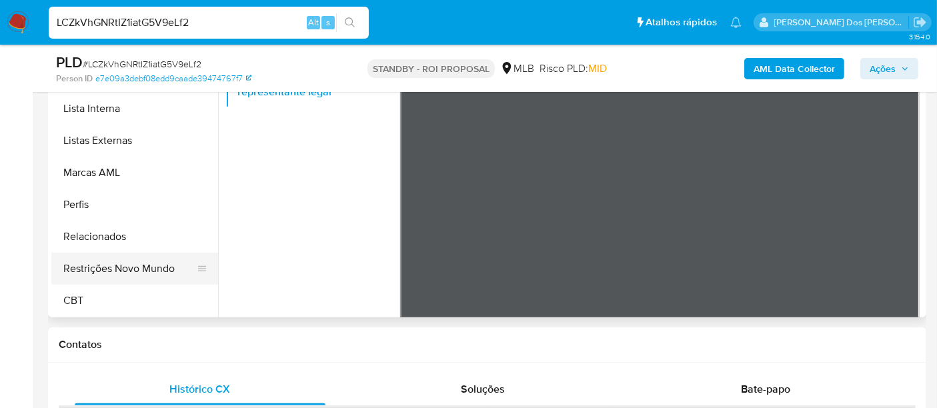
click at [131, 274] on button "Restrições Novo Mundo" at bounding box center [129, 269] width 156 height 32
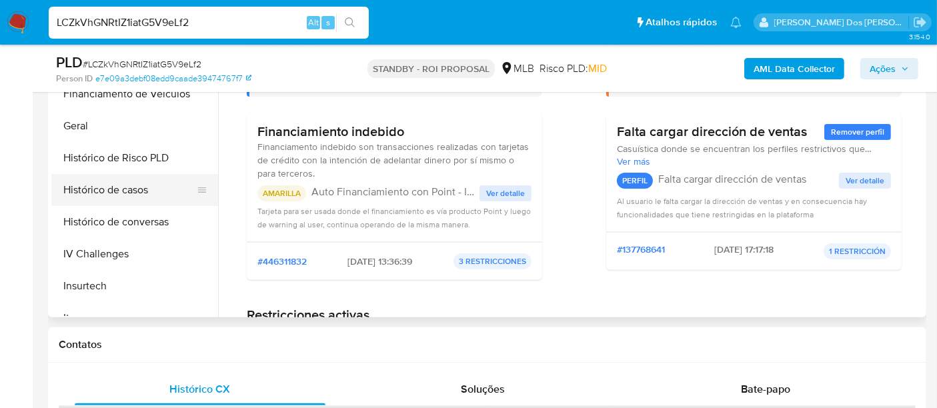
scroll to position [299, 0]
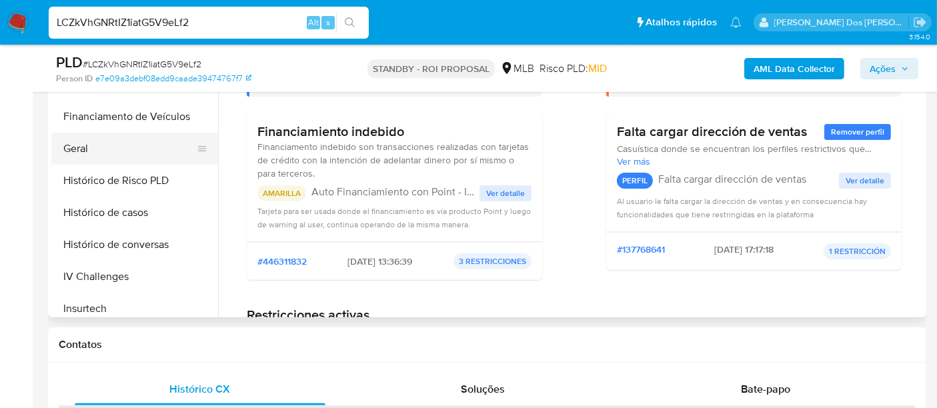
click at [79, 144] on button "Geral" at bounding box center [129, 149] width 156 height 32
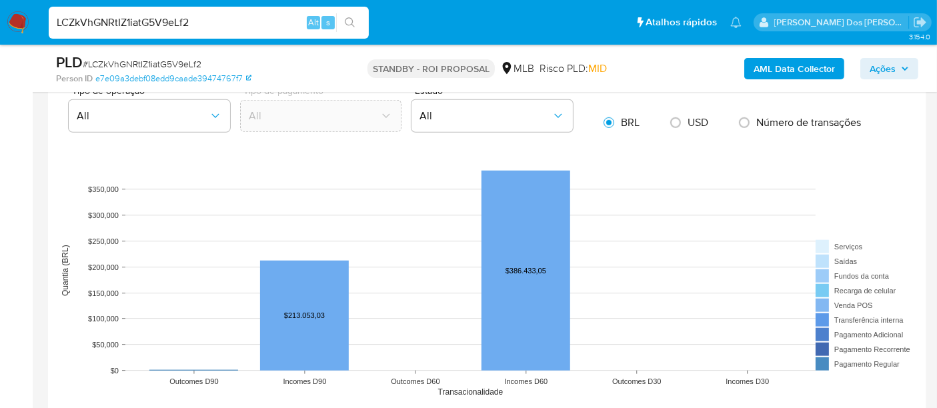
scroll to position [1259, 0]
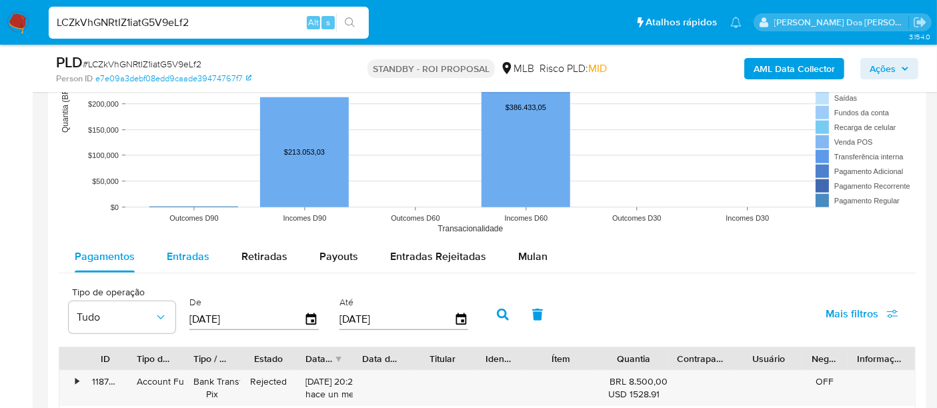
click at [177, 252] on span "Entradas" at bounding box center [188, 256] width 43 height 15
select select "10"
click at [308, 319] on icon "button" at bounding box center [311, 320] width 11 height 12
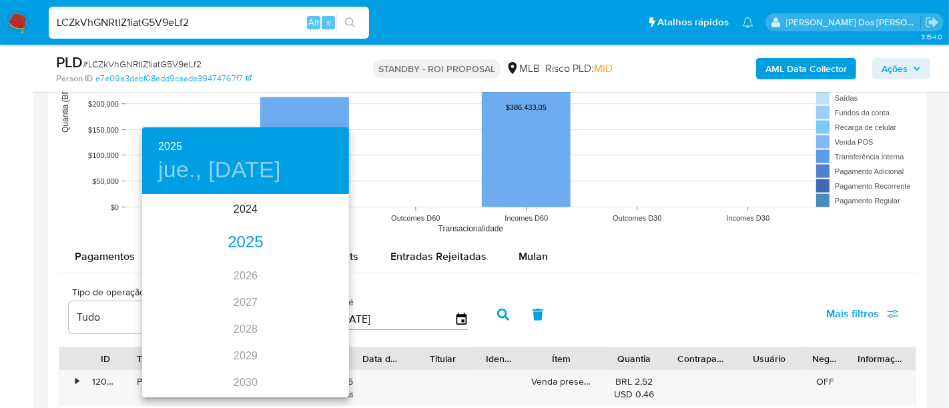
click at [254, 238] on div "2025" at bounding box center [245, 242] width 207 height 27
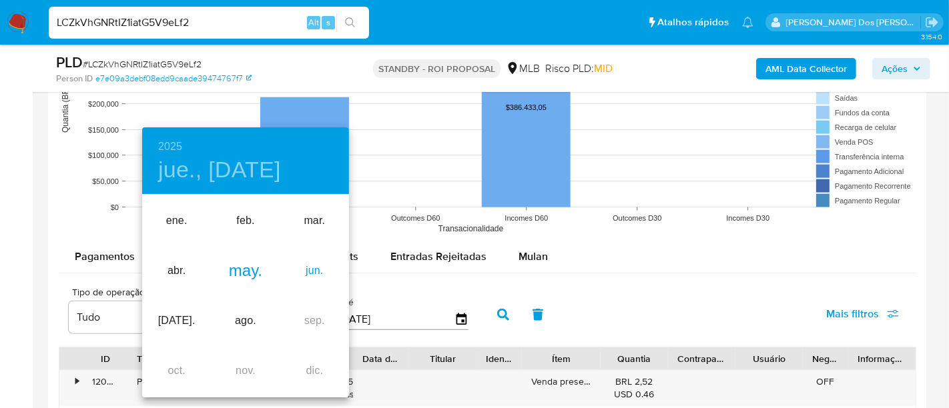
click at [301, 274] on div "jun." at bounding box center [314, 271] width 69 height 50
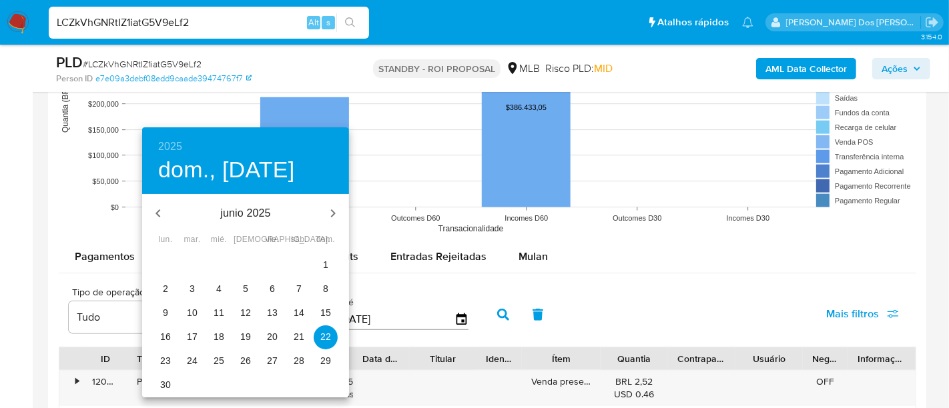
click at [324, 272] on button "1" at bounding box center [326, 266] width 24 height 24
type input "[DATE]"
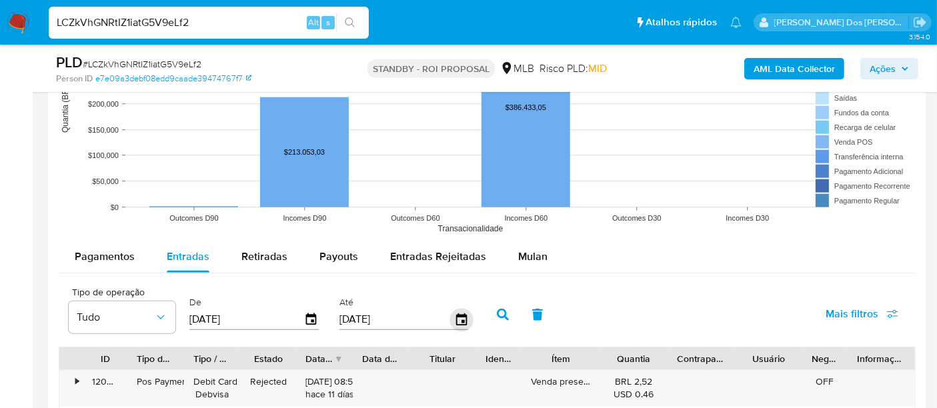
click at [456, 315] on icon "button" at bounding box center [461, 320] width 11 height 12
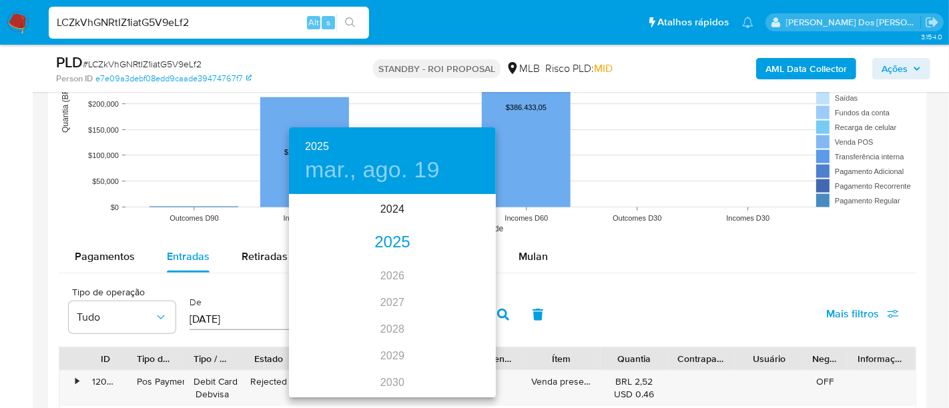
click at [402, 237] on div "2025" at bounding box center [392, 242] width 207 height 27
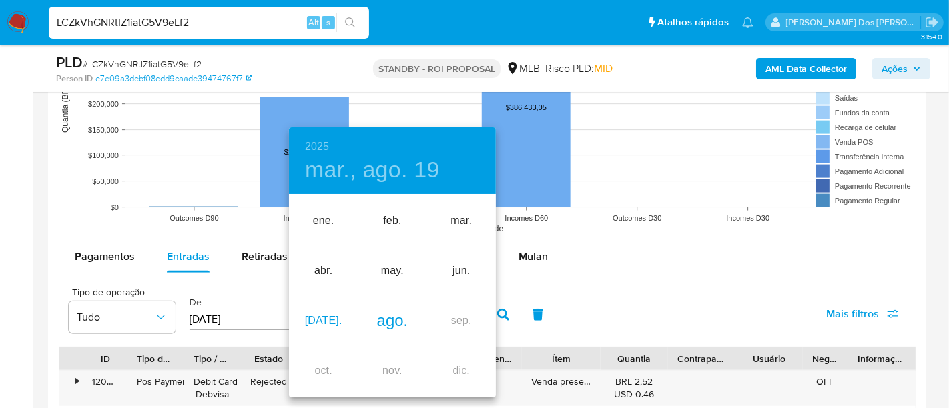
click at [332, 317] on div "[DATE]." at bounding box center [323, 321] width 69 height 50
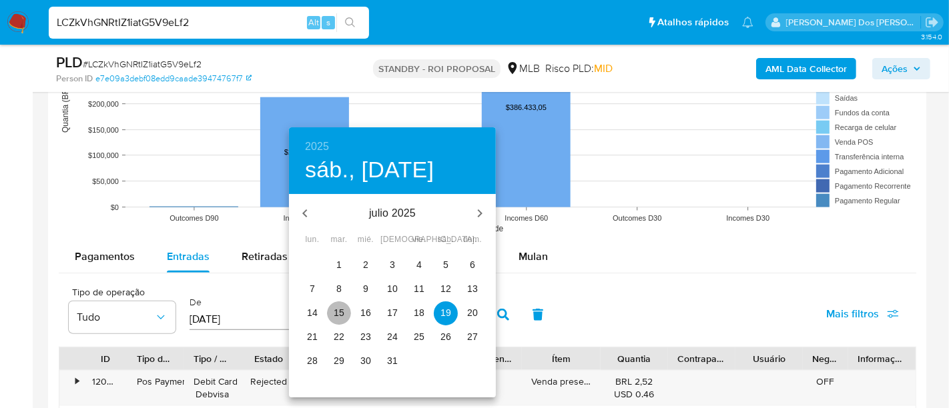
click at [344, 310] on span "15" at bounding box center [339, 312] width 24 height 13
type input "15/07/2025"
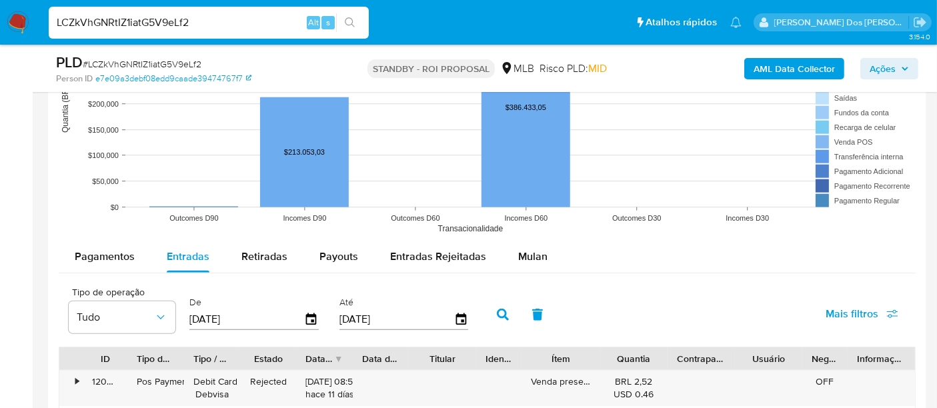
click at [828, 315] on span "Mais filtros" at bounding box center [852, 314] width 53 height 32
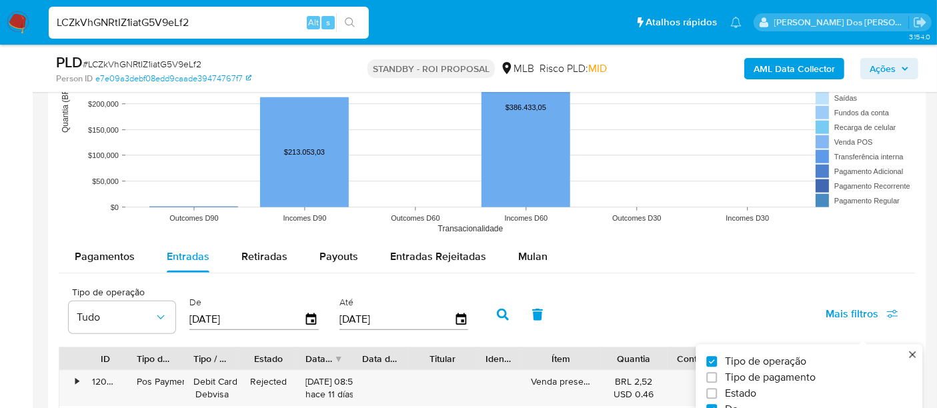
click at [744, 388] on span "Estado" at bounding box center [740, 394] width 31 height 13
click at [717, 389] on input "Estado" at bounding box center [711, 394] width 11 height 11
checkbox input "true"
type input "[DATE]"
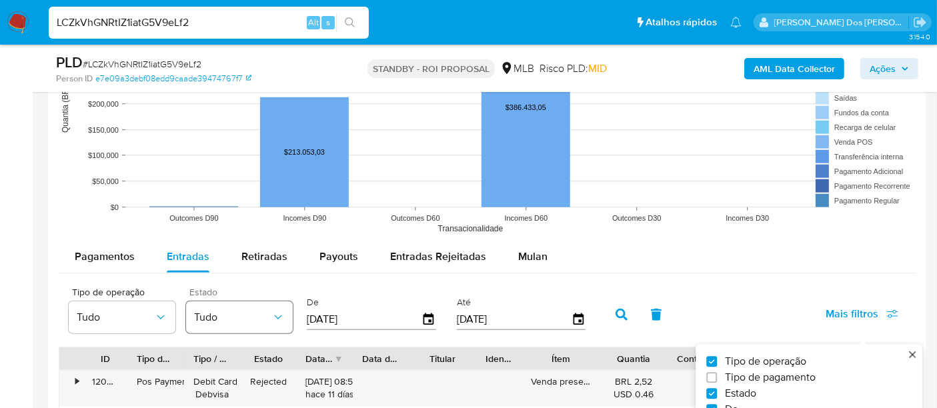
click at [239, 323] on button "Tudo" at bounding box center [239, 318] width 107 height 32
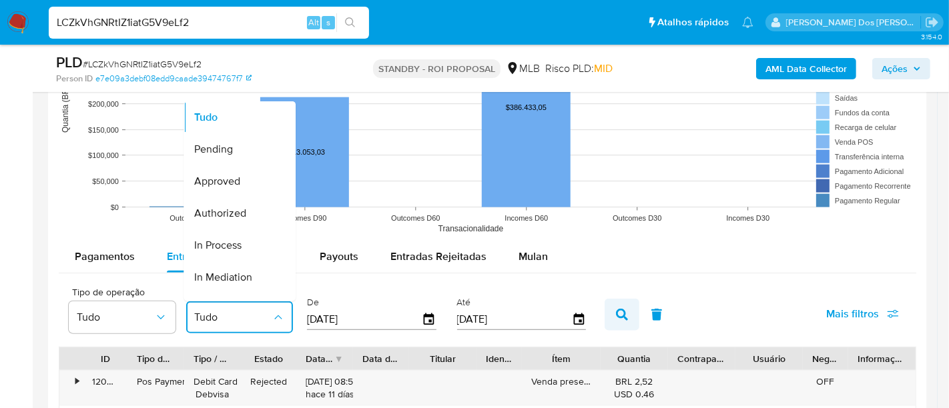
drag, startPoint x: 237, startPoint y: 180, endPoint x: 604, endPoint y: 298, distance: 385.2
click at [239, 181] on span "Approved" at bounding box center [217, 181] width 46 height 13
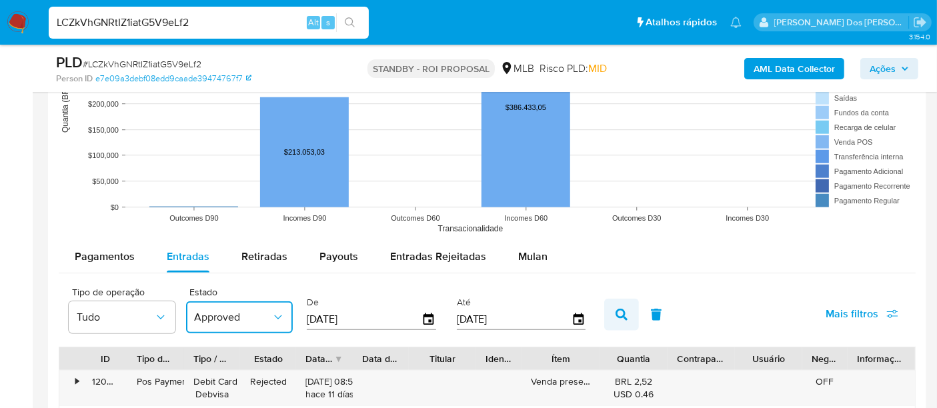
click at [616, 319] on button "button" at bounding box center [621, 315] width 35 height 32
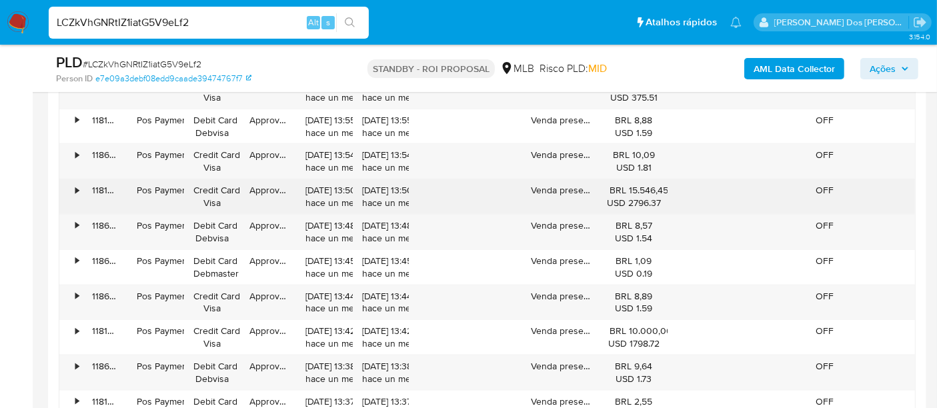
scroll to position [1630, 0]
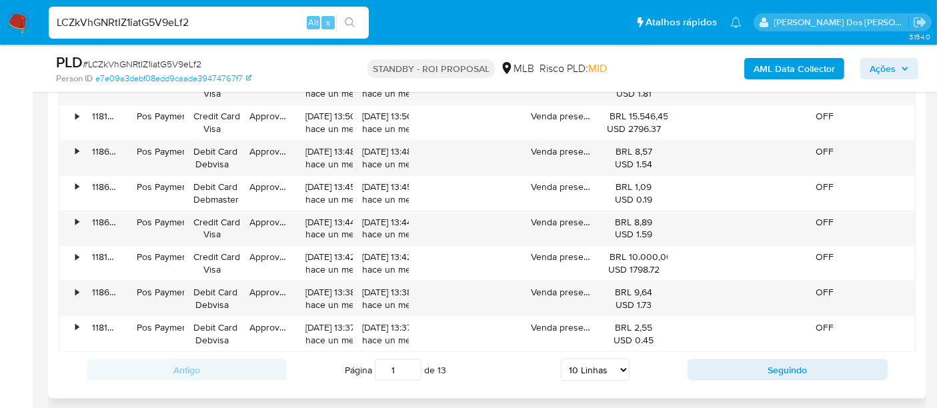
click at [620, 365] on select "5 Linhas 10 Linhas 20 Linhas 25 Linhas 50 Linhas 100 Linhas" at bounding box center [595, 370] width 69 height 23
select select "100"
click at [562, 359] on select "5 Linhas 10 Linhas 20 Linhas 25 Linhas 50 Linhas 100 Linhas" at bounding box center [595, 370] width 69 height 23
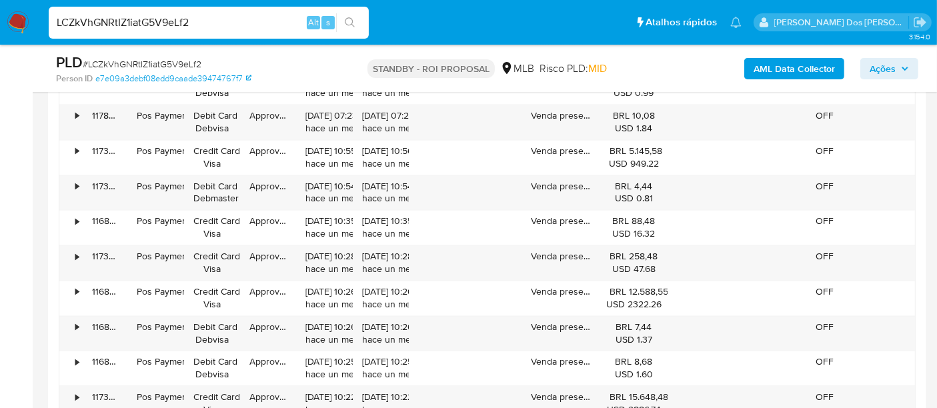
scroll to position [2817, 0]
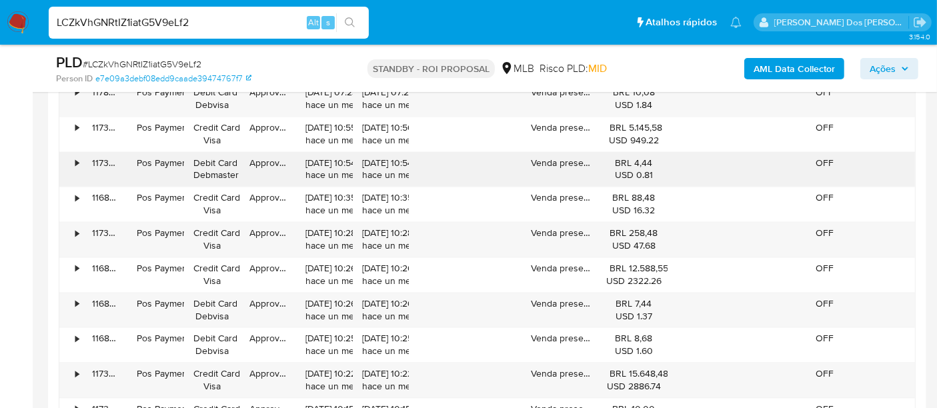
click at [286, 172] on div "Approved" at bounding box center [268, 169] width 56 height 35
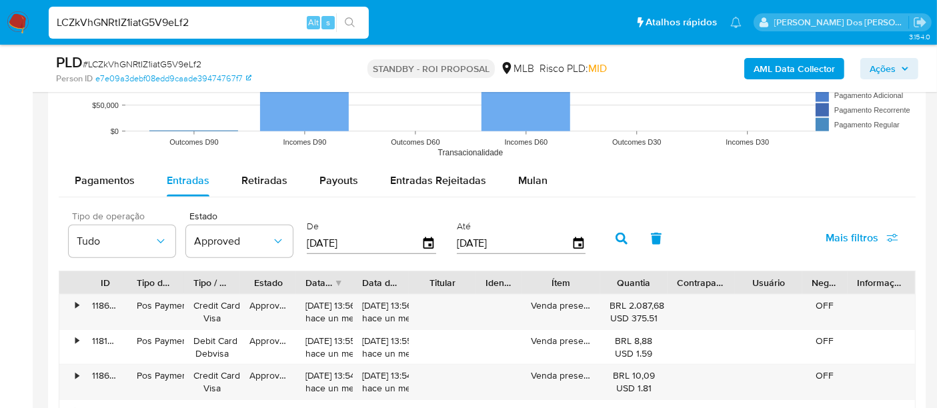
scroll to position [1334, 0]
click at [109, 181] on span "Pagamentos" at bounding box center [105, 181] width 60 height 15
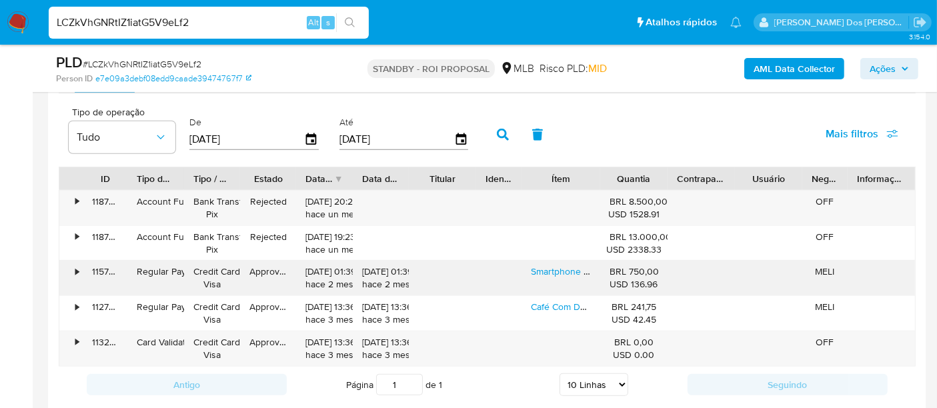
scroll to position [1408, 0]
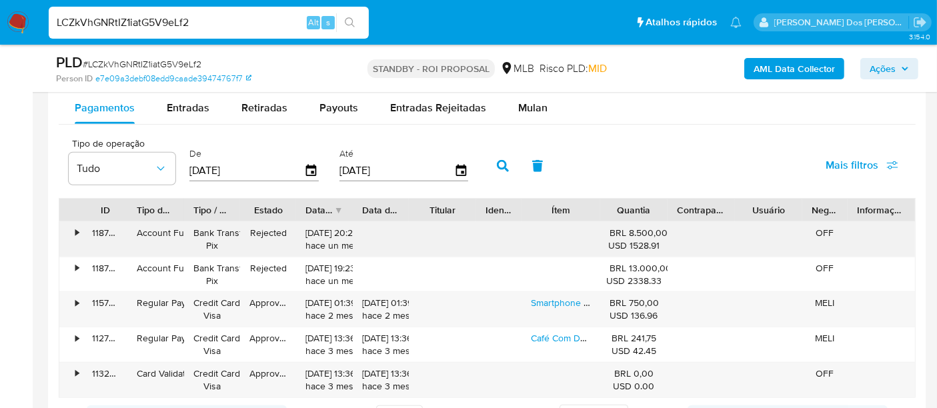
click at [79, 225] on div "•" at bounding box center [70, 239] width 23 height 35
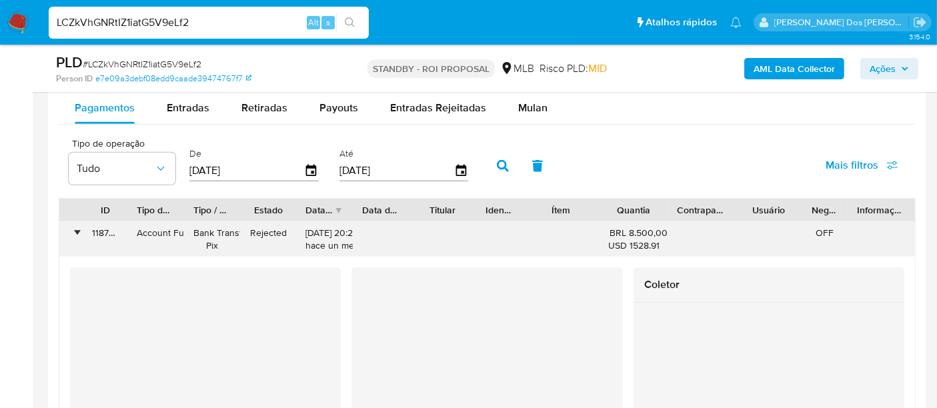
click at [78, 223] on div "•" at bounding box center [70, 239] width 23 height 35
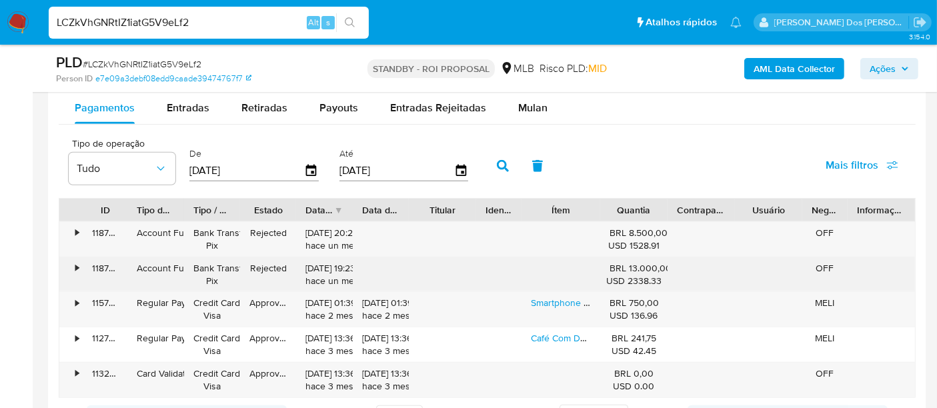
click at [78, 259] on div "•" at bounding box center [70, 275] width 23 height 35
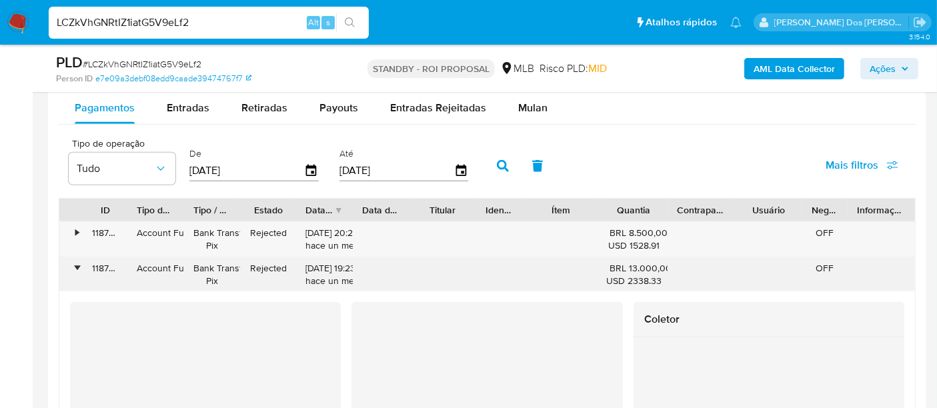
click at [74, 258] on div "•" at bounding box center [70, 275] width 23 height 35
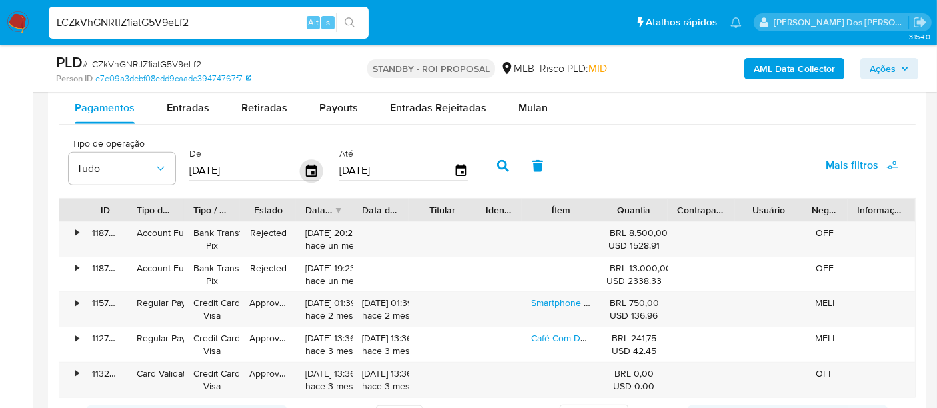
click at [306, 169] on icon "button" at bounding box center [311, 171] width 11 height 12
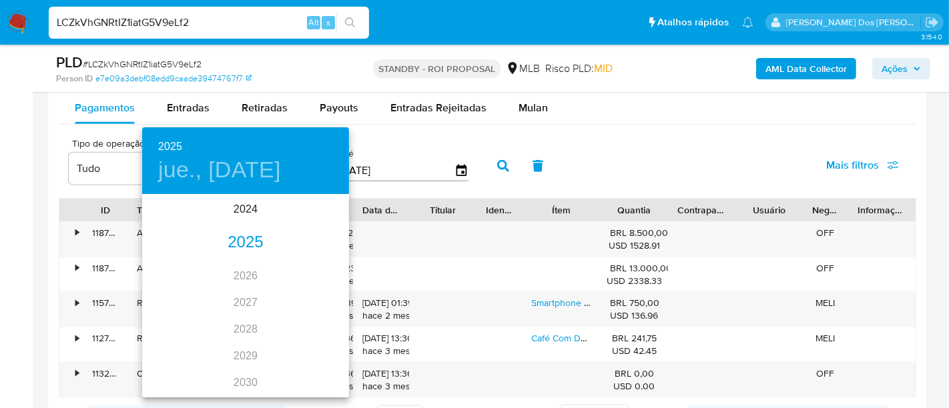
click at [238, 234] on div "2025" at bounding box center [245, 242] width 207 height 27
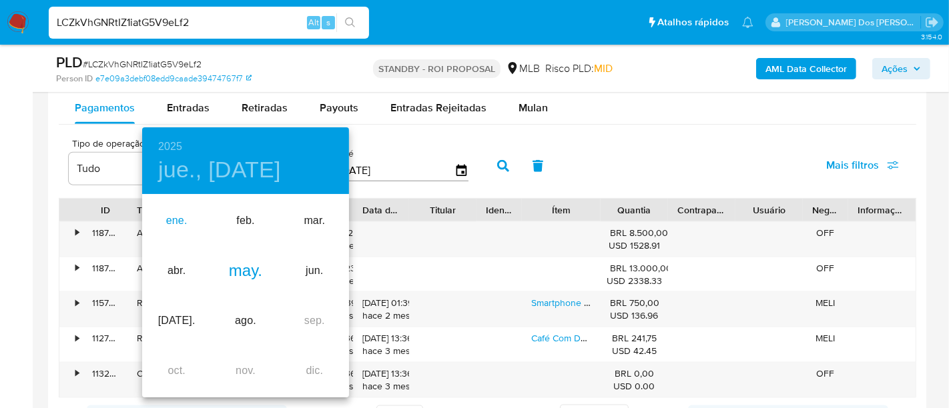
click at [187, 216] on div "ene." at bounding box center [176, 221] width 69 height 50
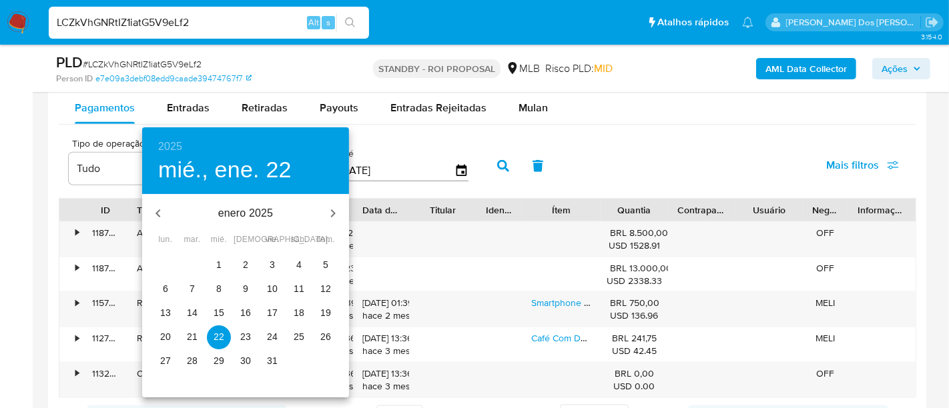
click at [220, 258] on p "1" at bounding box center [218, 264] width 5 height 13
type input "01/01/2025"
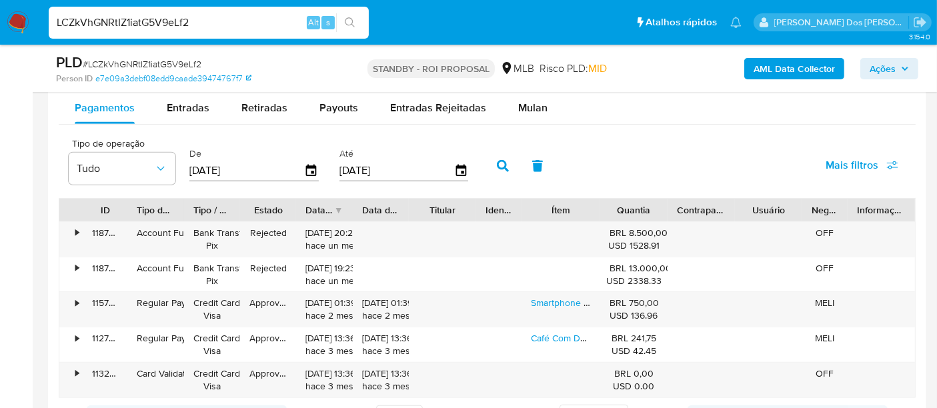
drag, startPoint x: 498, startPoint y: 163, endPoint x: 521, endPoint y: 186, distance: 32.1
click at [498, 165] on icon "button" at bounding box center [503, 166] width 12 height 12
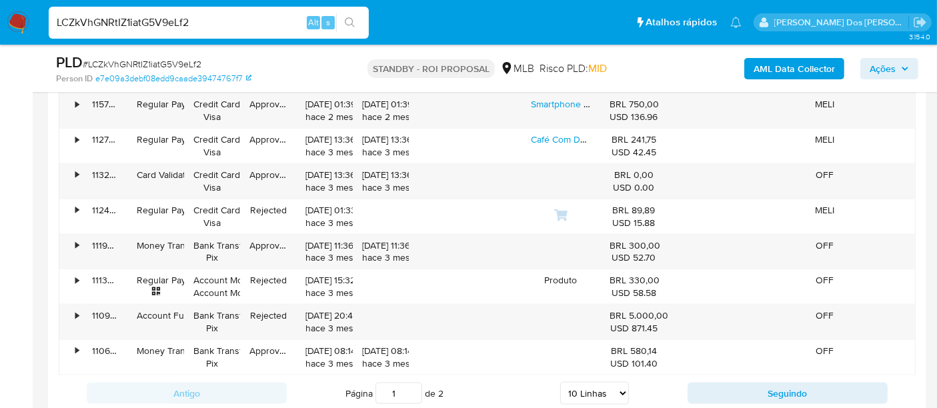
scroll to position [1630, 0]
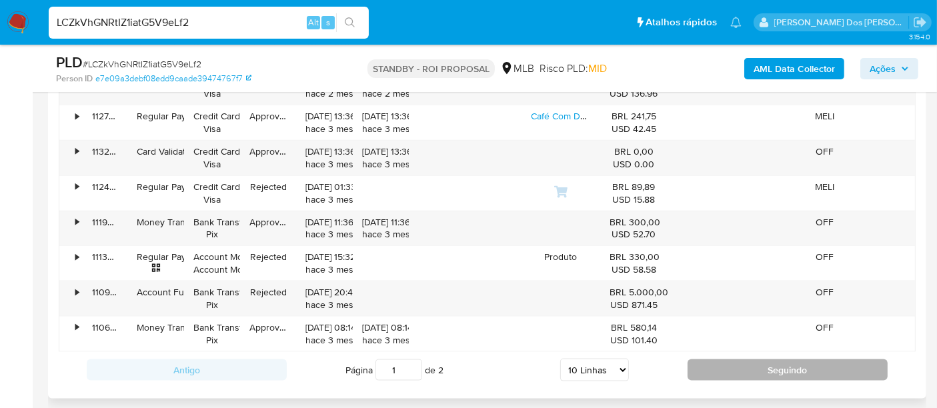
click at [703, 371] on button "Seguindo" at bounding box center [788, 370] width 200 height 21
type input "2"
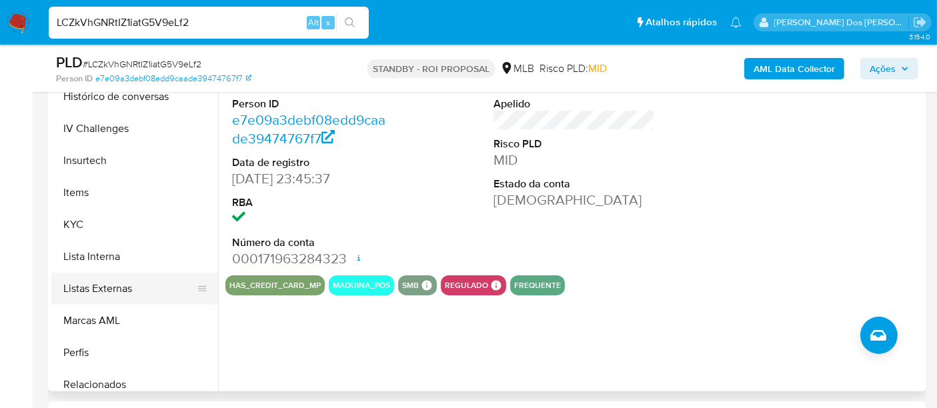
scroll to position [595, 0]
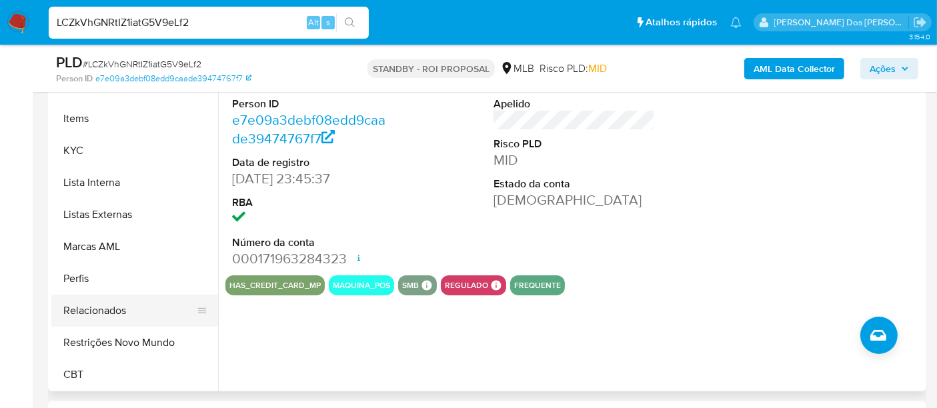
click at [107, 299] on button "Relacionados" at bounding box center [129, 311] width 156 height 32
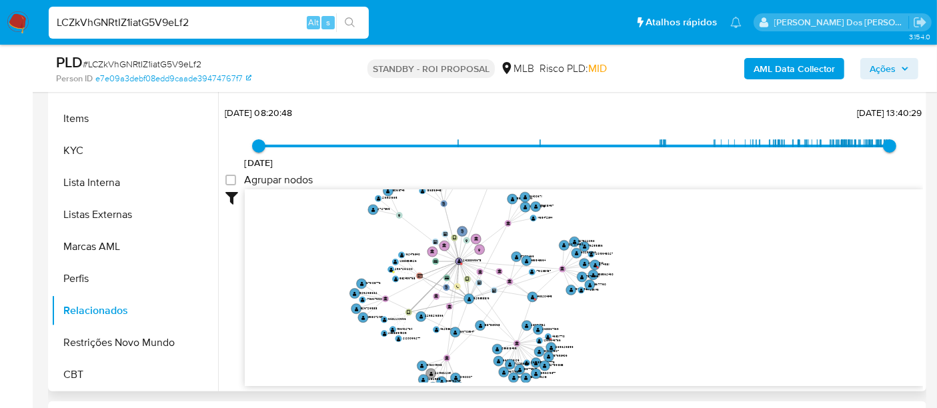
drag, startPoint x: 440, startPoint y: 284, endPoint x: 428, endPoint y: 268, distance: 19.6
click at [428, 268] on icon "user-2408895678  2408895678 phone-fa9580e130f21e952b3175adf84ccc9c  person-fa…" at bounding box center [584, 285] width 678 height 193
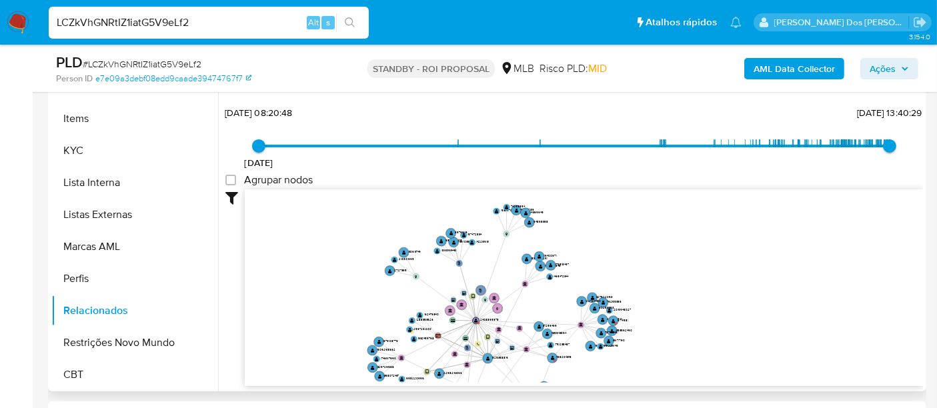
drag, startPoint x: 423, startPoint y: 302, endPoint x: 448, endPoint y: 352, distance: 56.4
click at [450, 363] on icon "user-2408895678  2408895678 phone-fa9580e130f21e952b3175adf84ccc9c  person-fa…" at bounding box center [584, 285] width 678 height 193
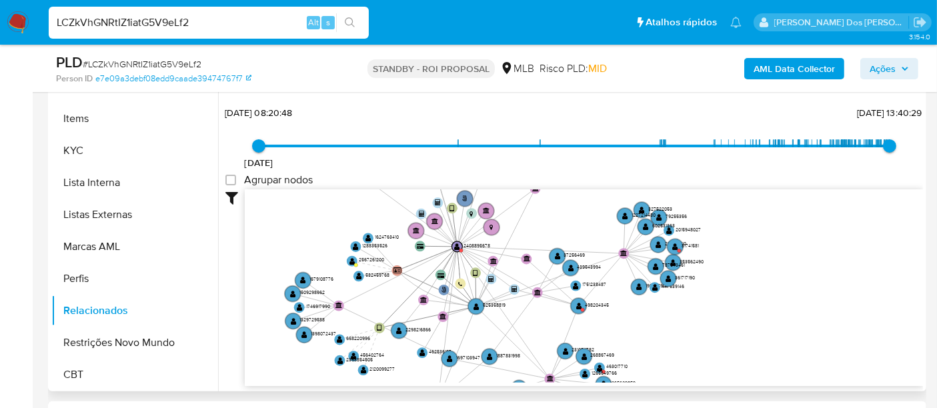
drag, startPoint x: 448, startPoint y: 328, endPoint x: 413, endPoint y: 271, distance: 66.8
click at [413, 271] on icon "user-2408895678  2408895678 phone-fa9580e130f21e952b3175adf84ccc9c  person-fa…" at bounding box center [584, 285] width 678 height 193
click at [474, 303] on text "" at bounding box center [477, 307] width 6 height 8
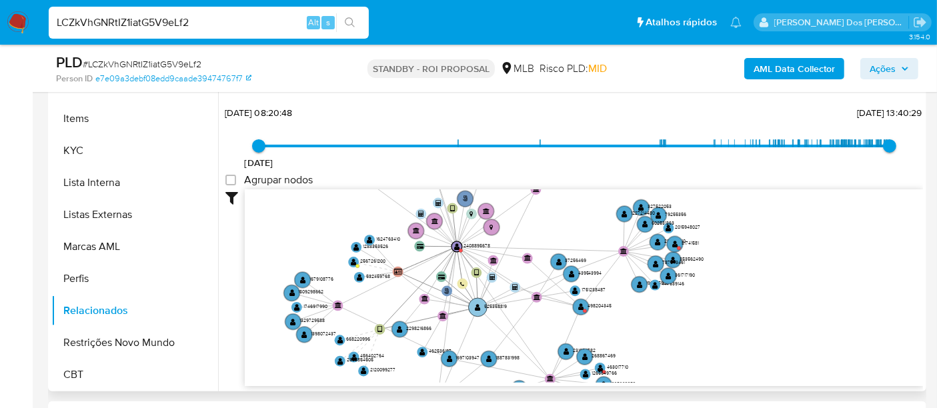
click at [479, 306] on text "" at bounding box center [478, 308] width 6 height 8
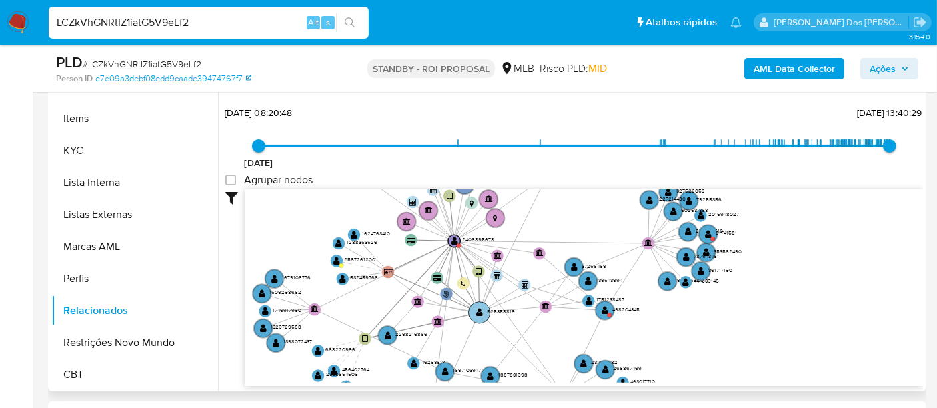
click at [489, 312] on text "525358819" at bounding box center [501, 312] width 28 height 8
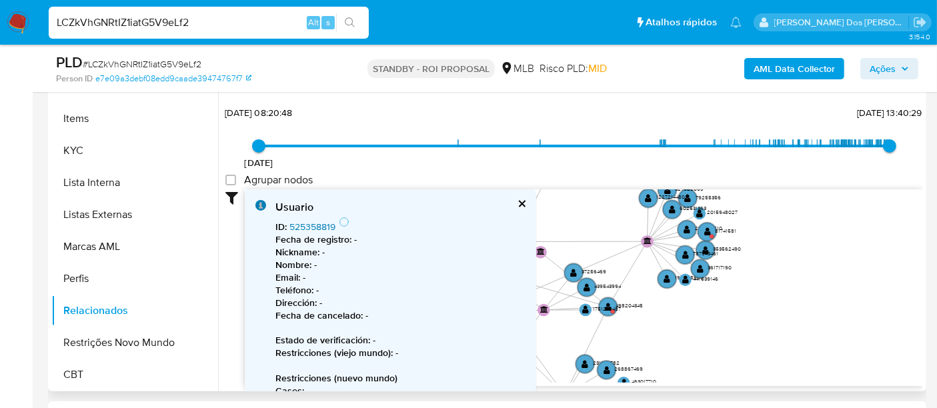
click at [326, 227] on link "525358819" at bounding box center [313, 226] width 46 height 13
click at [517, 201] on button "cerrar" at bounding box center [521, 203] width 9 height 9
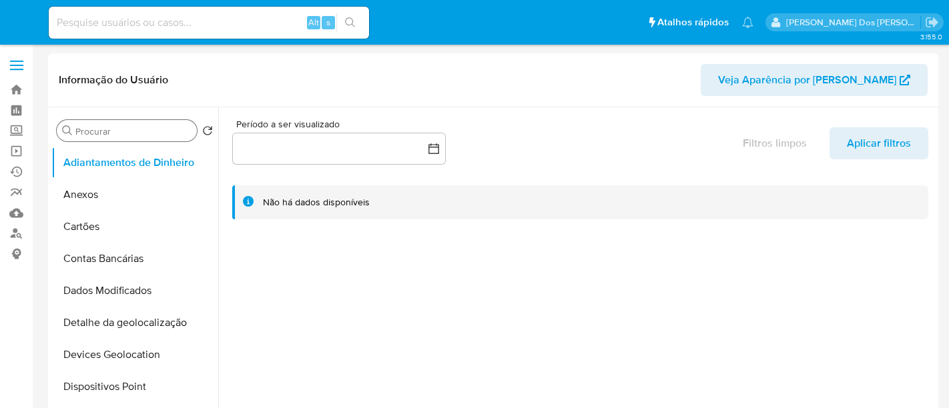
select select "10"
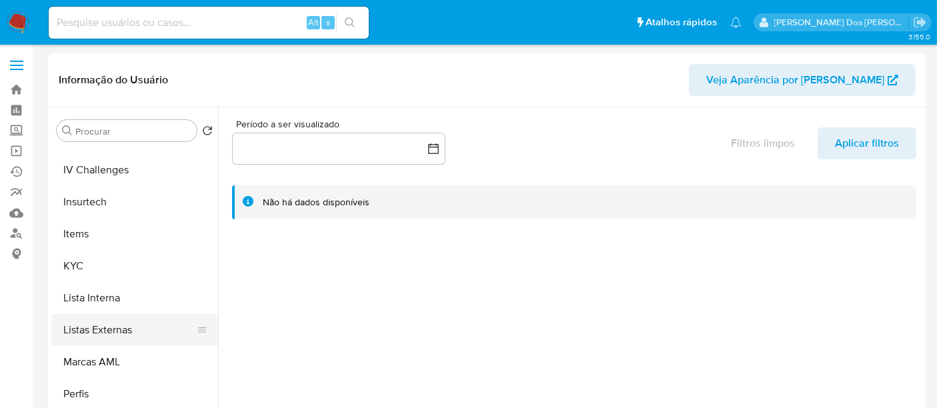
scroll to position [595, 0]
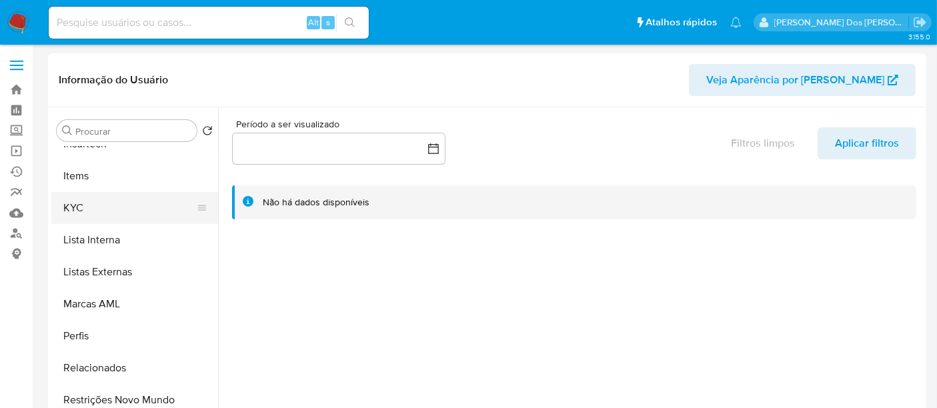
click at [76, 209] on button "KYC" at bounding box center [129, 208] width 156 height 32
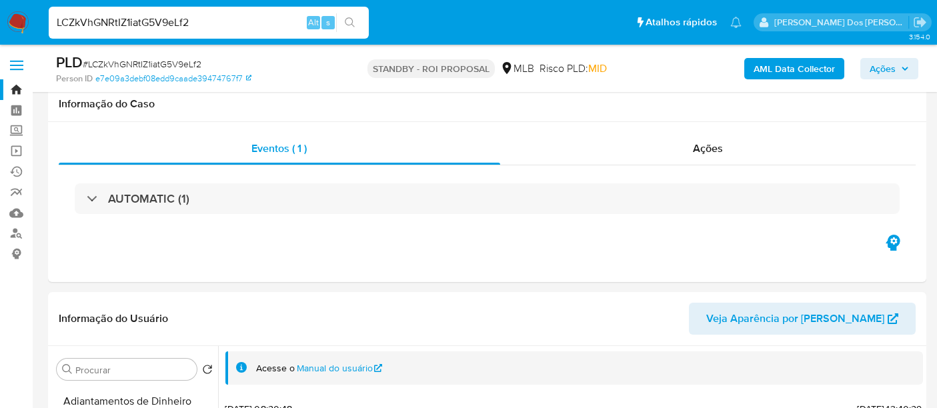
select select "10"
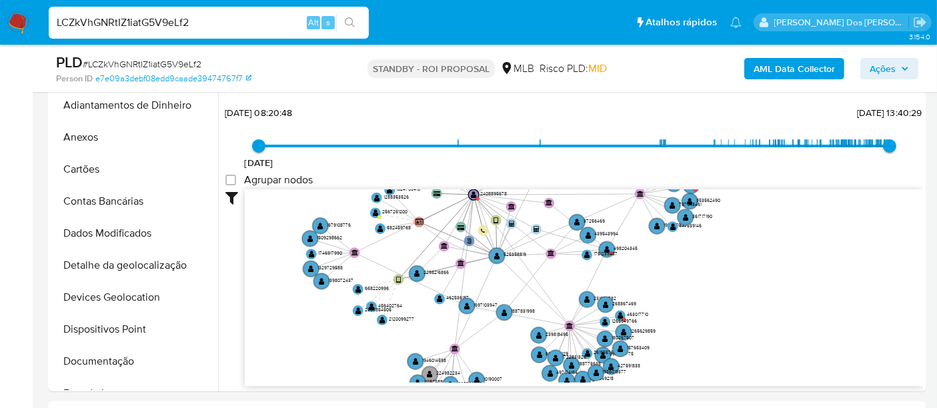
scroll to position [595, 0]
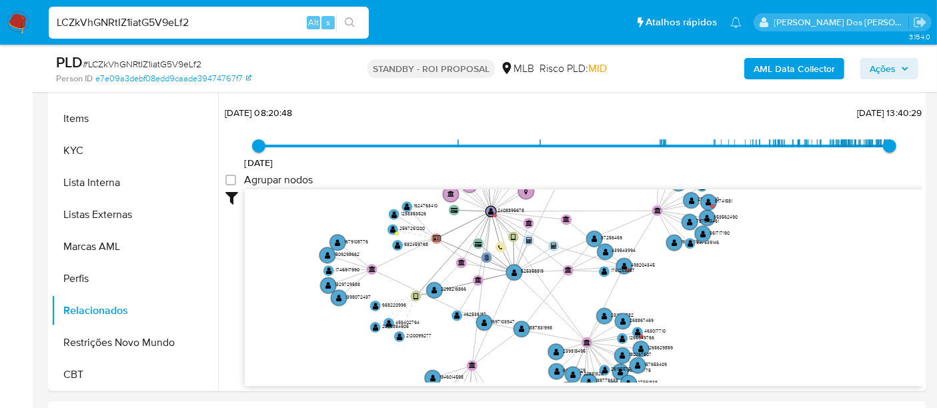
click at [521, 307] on icon "user-2408895678  2408895678 phone-fa9580e130f21e952b3175adf84ccc9c  person-fa…" at bounding box center [584, 285] width 678 height 193
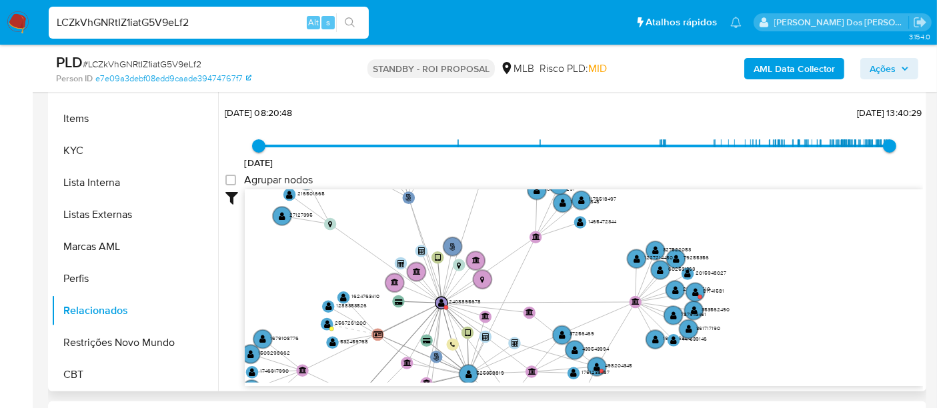
drag, startPoint x: 417, startPoint y: 251, endPoint x: 352, endPoint y: 352, distance: 119.2
click at [352, 352] on icon "user-2408895678  2408895678 phone-fa9580e130f21e952b3175adf84ccc9c  person-fa…" at bounding box center [584, 285] width 678 height 193
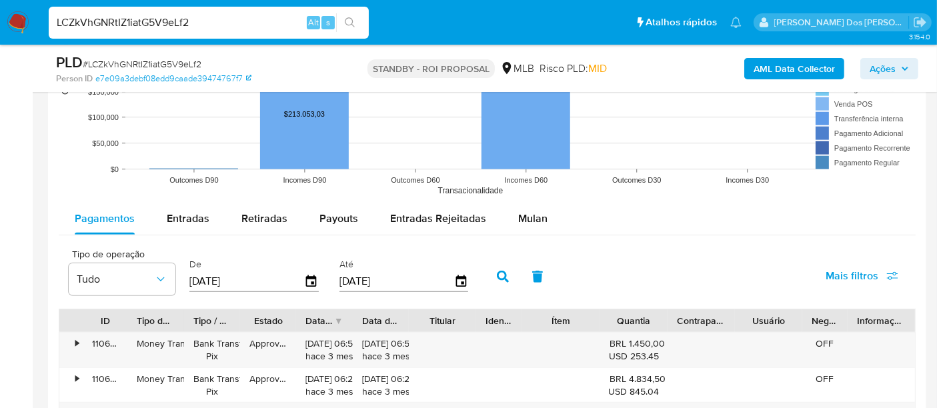
scroll to position [1334, 0]
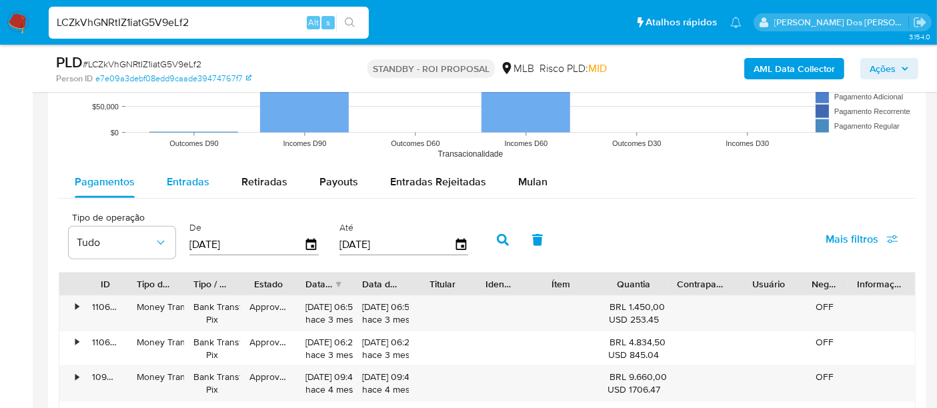
click at [185, 169] on div "Entradas" at bounding box center [188, 182] width 43 height 32
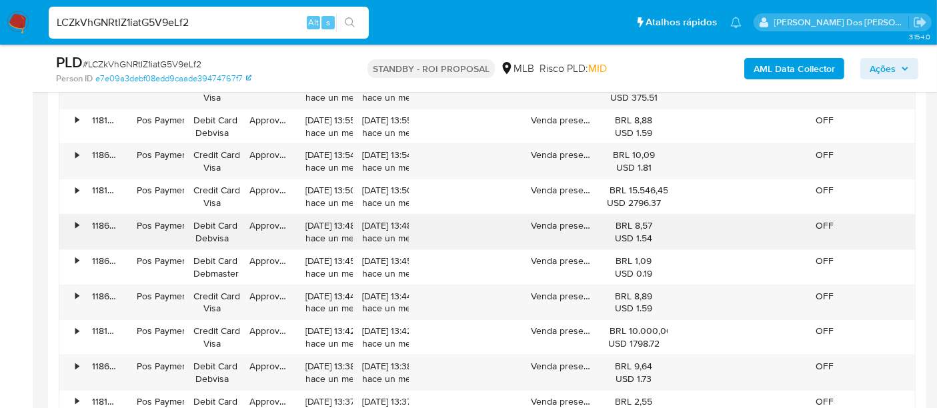
scroll to position [1482, 0]
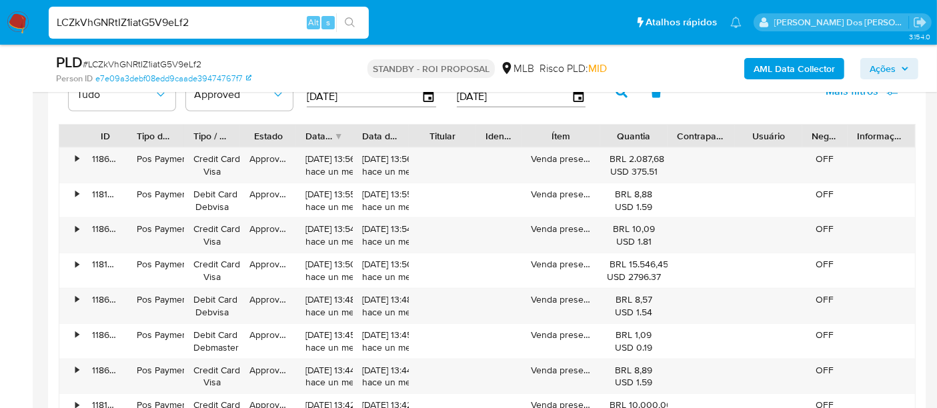
click at [175, 27] on input "LCZkVhGNRtIZ1iatG5V9eLf2" at bounding box center [209, 22] width 320 height 17
paste input "DYpXea8GgBrhgjRdiGcAHgRy"
type input "DYpXea8GgBrhgjRdiGcAHgRy"
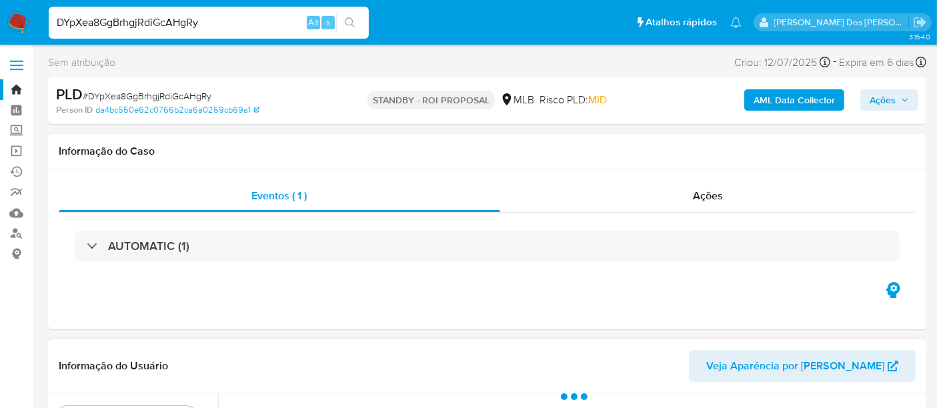
select select "10"
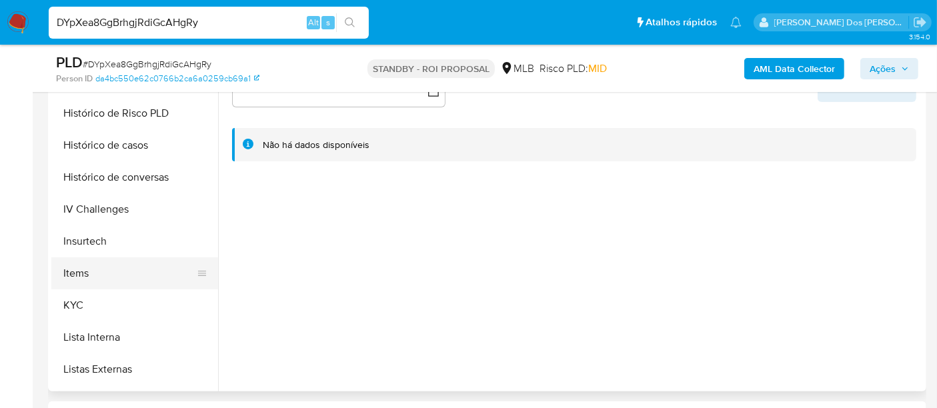
scroll to position [444, 0]
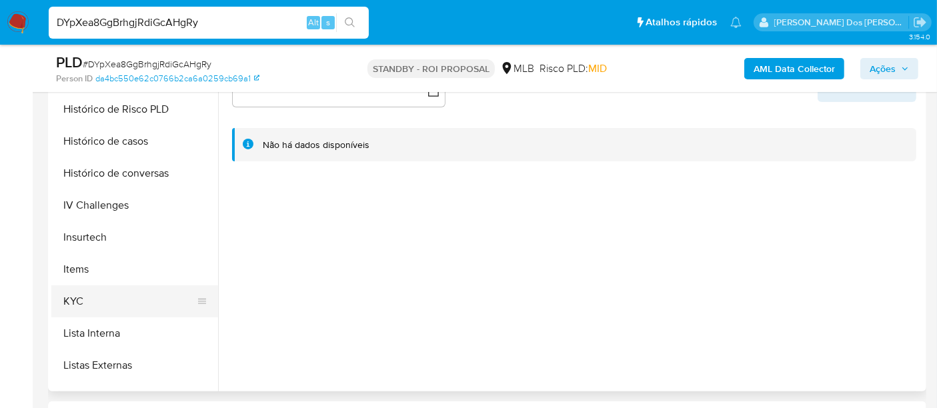
click at [80, 302] on button "KYC" at bounding box center [129, 302] width 156 height 32
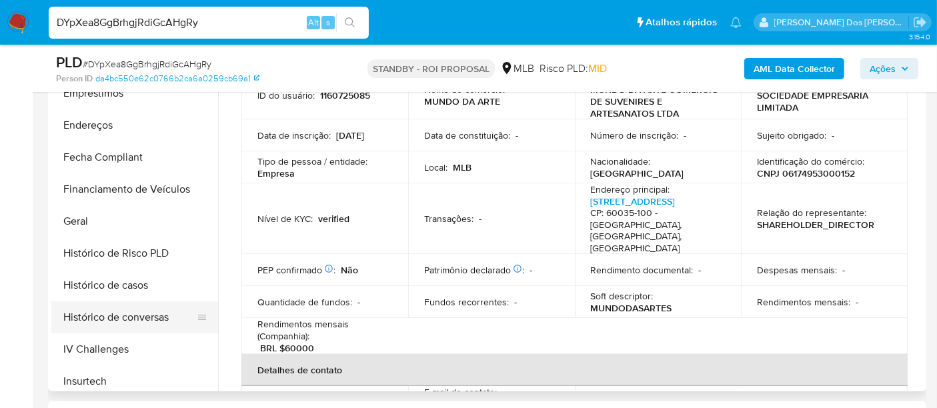
scroll to position [296, 0]
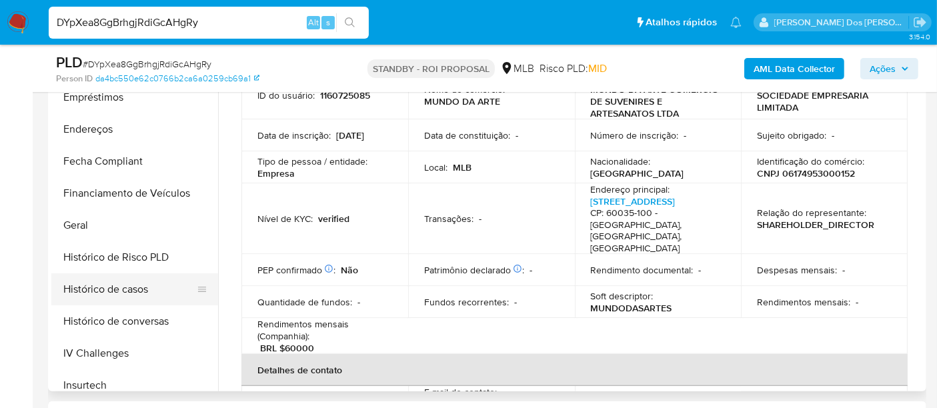
click at [116, 290] on button "Histórico de casos" at bounding box center [129, 290] width 156 height 32
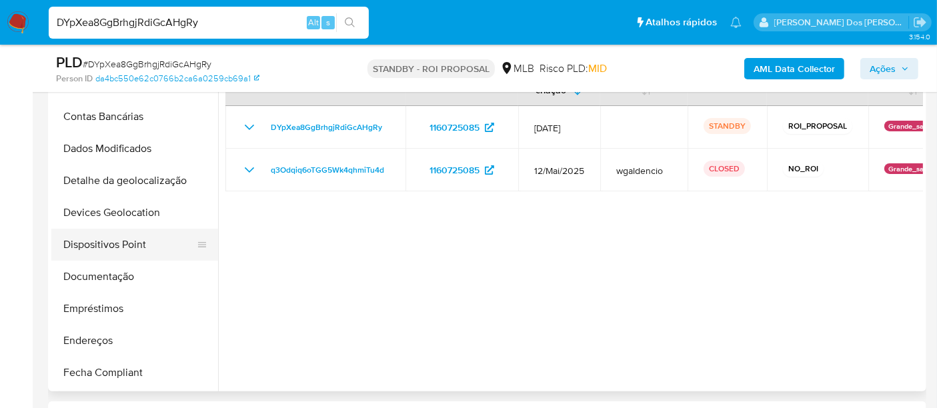
scroll to position [74, 0]
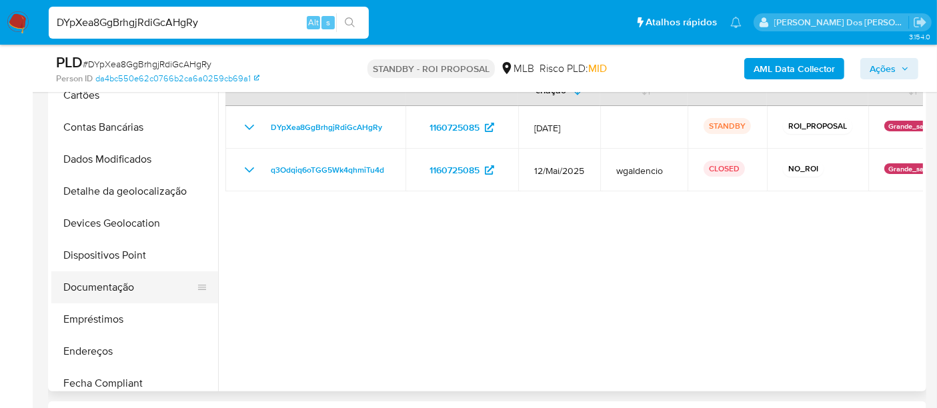
click at [121, 282] on button "Documentação" at bounding box center [129, 288] width 156 height 32
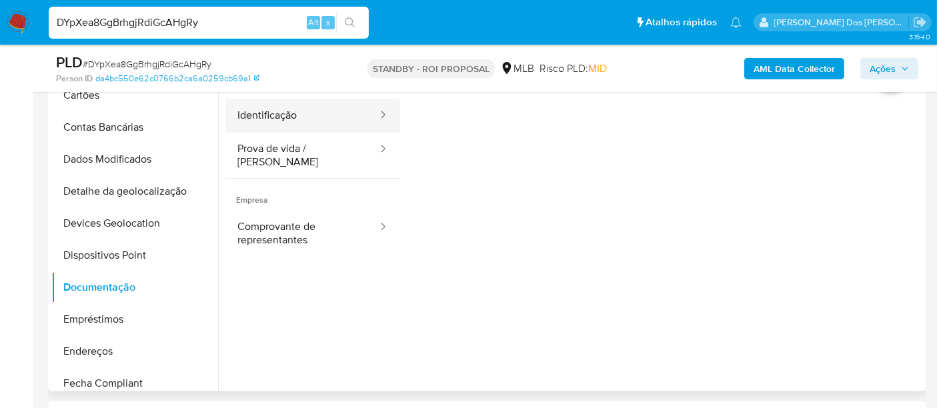
click at [265, 119] on button "Identificação" at bounding box center [301, 116] width 153 height 34
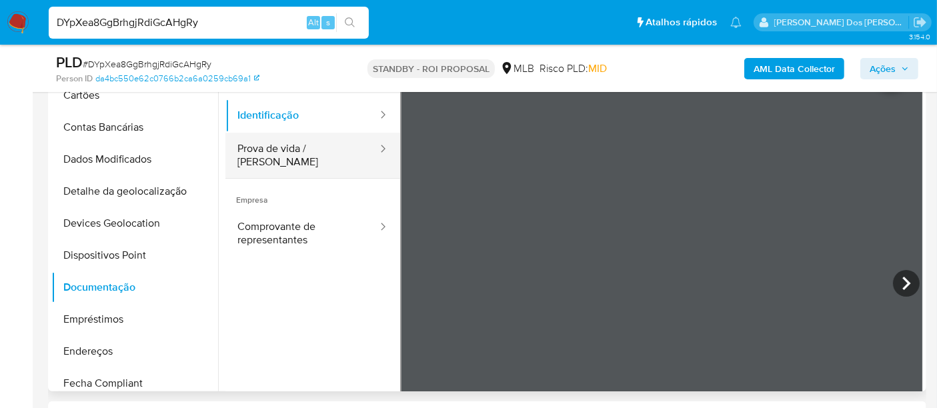
click at [253, 151] on button "Prova de vida / [PERSON_NAME]" at bounding box center [301, 155] width 153 height 45
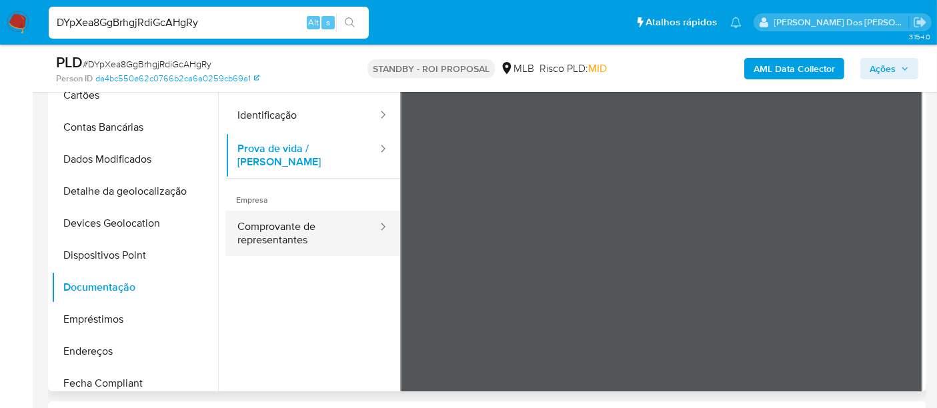
click at [253, 223] on button "Comprovante de representantes" at bounding box center [301, 233] width 153 height 45
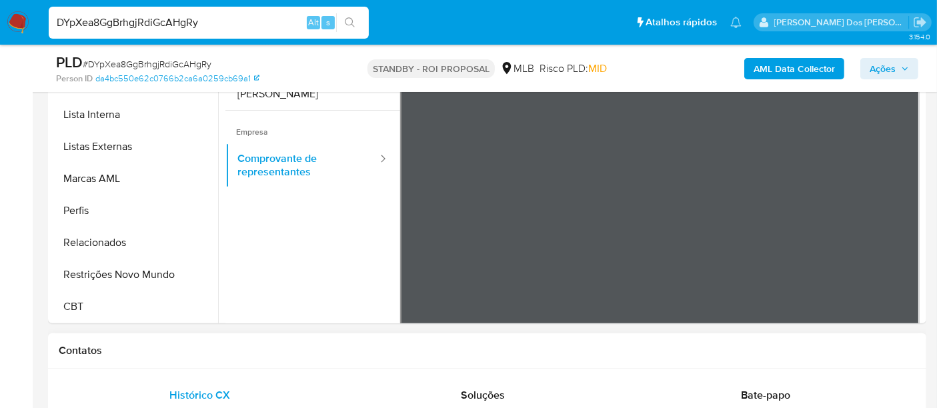
scroll to position [444, 0]
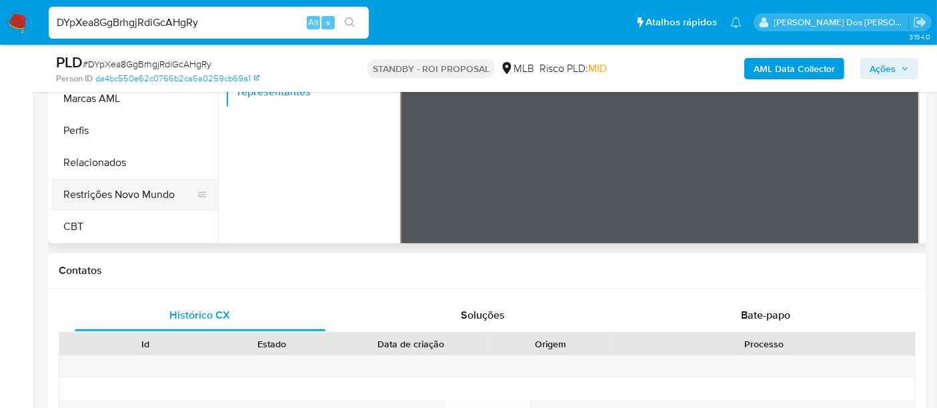
click at [139, 196] on button "Restrições Novo Mundo" at bounding box center [129, 195] width 156 height 32
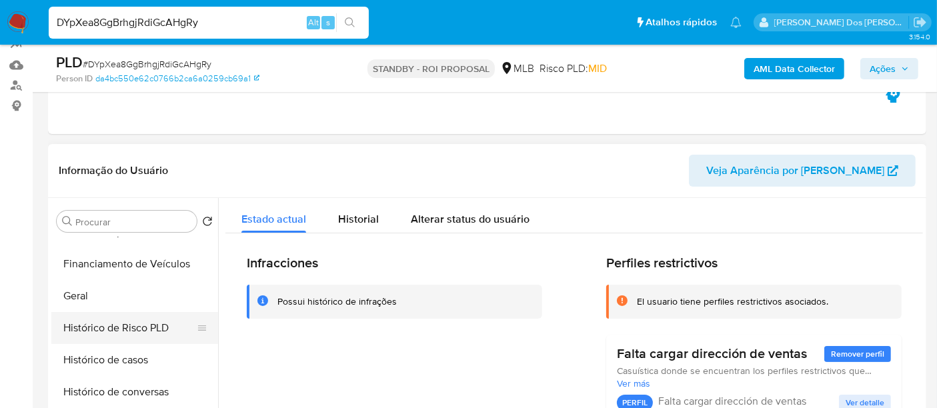
scroll to position [373, 0]
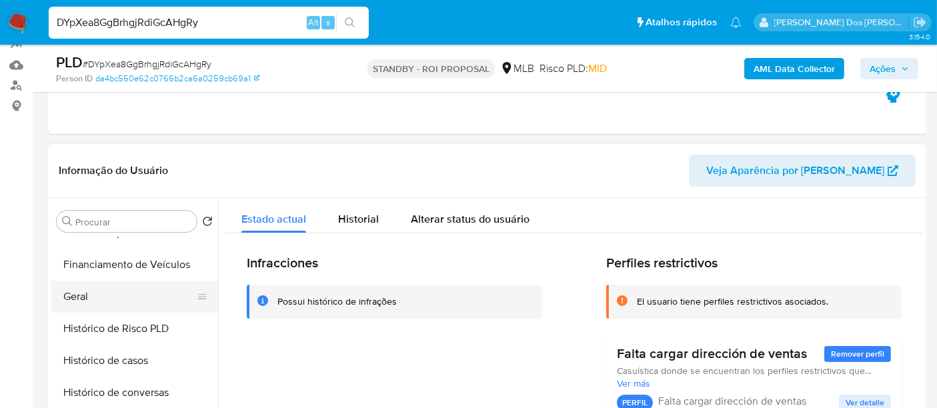
click at [71, 300] on button "Geral" at bounding box center [129, 297] width 156 height 32
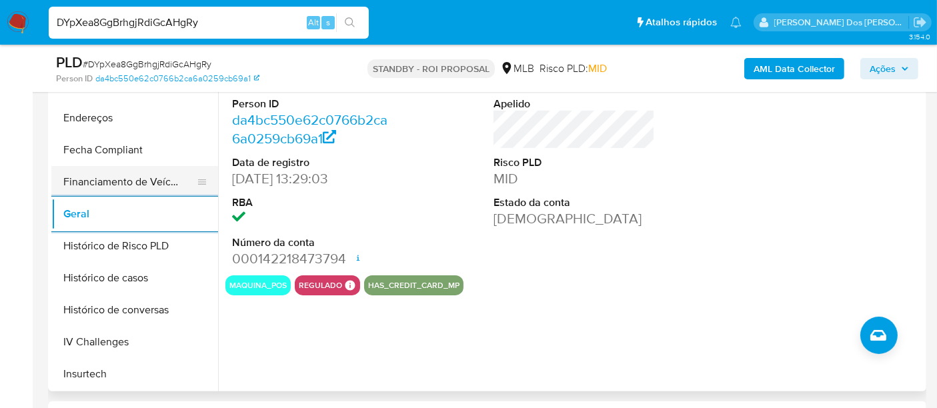
scroll to position [225, 0]
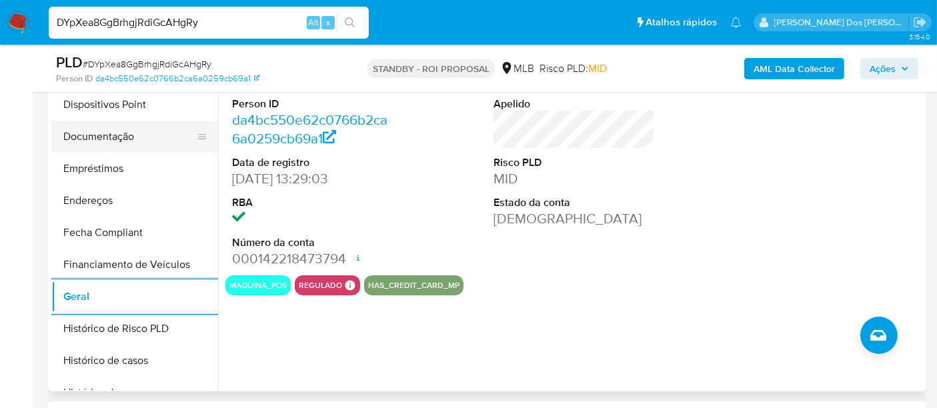
click at [113, 143] on button "Documentação" at bounding box center [129, 137] width 156 height 32
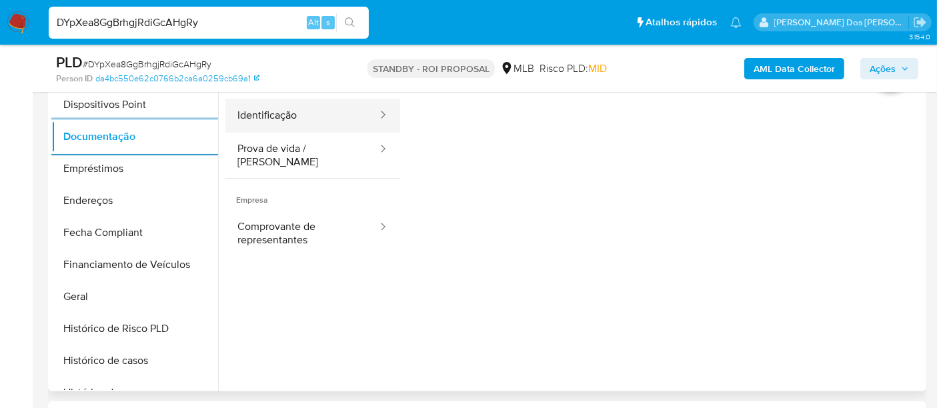
click at [285, 123] on button "Identificação" at bounding box center [301, 116] width 153 height 34
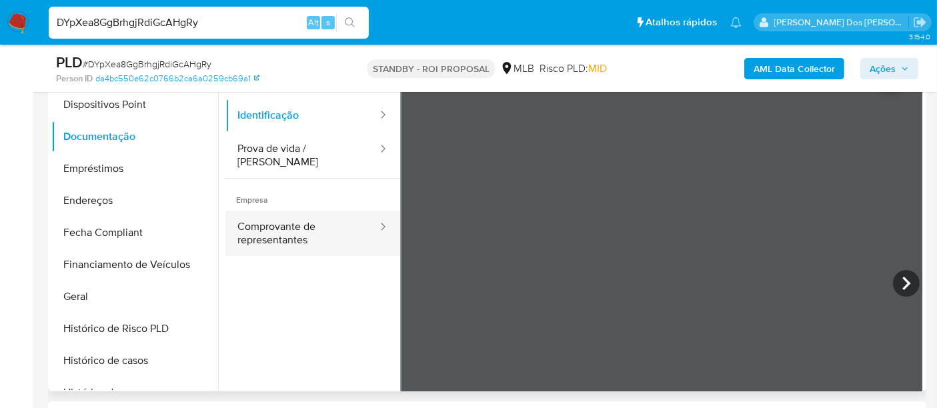
click at [261, 215] on button "Comprovante de representantes" at bounding box center [301, 233] width 153 height 45
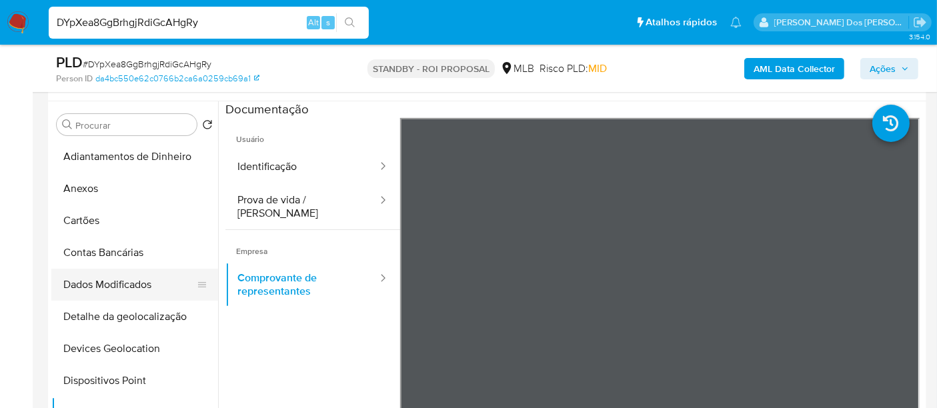
scroll to position [222, 0]
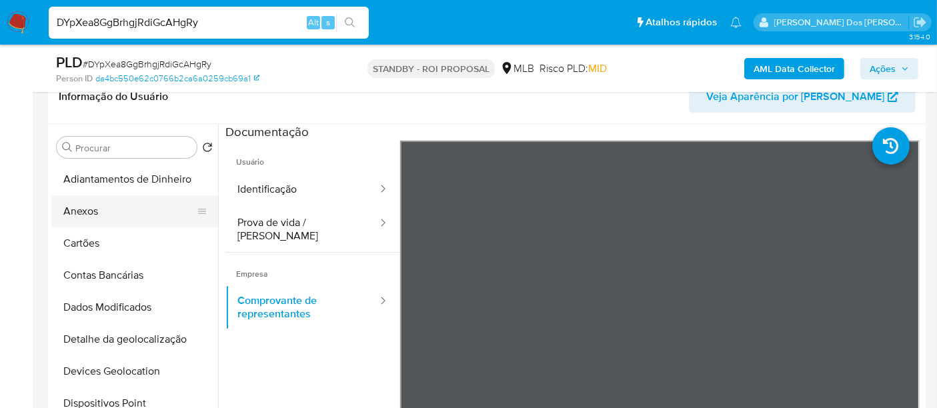
click at [90, 214] on button "Anexos" at bounding box center [129, 211] width 156 height 32
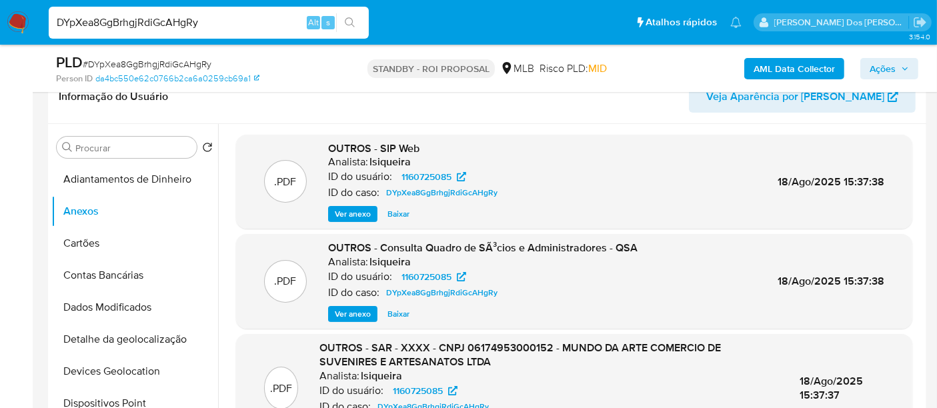
click at [353, 215] on span "Ver anexo" at bounding box center [353, 213] width 36 height 13
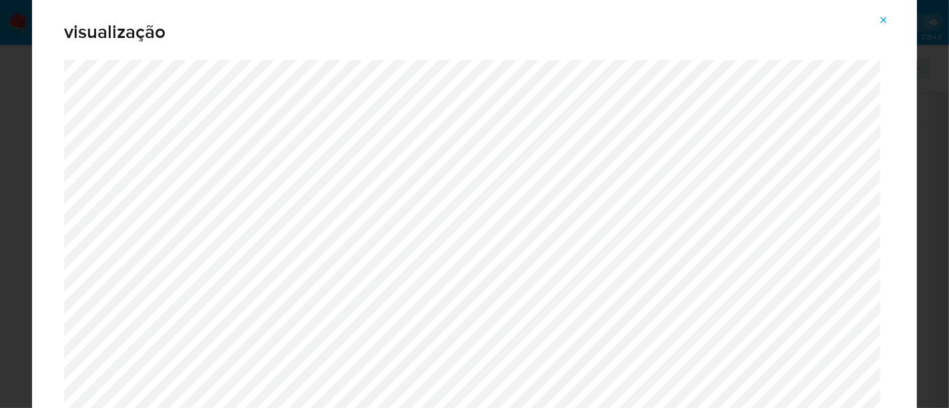
click at [881, 22] on icon "Attachment preview" at bounding box center [883, 20] width 11 height 11
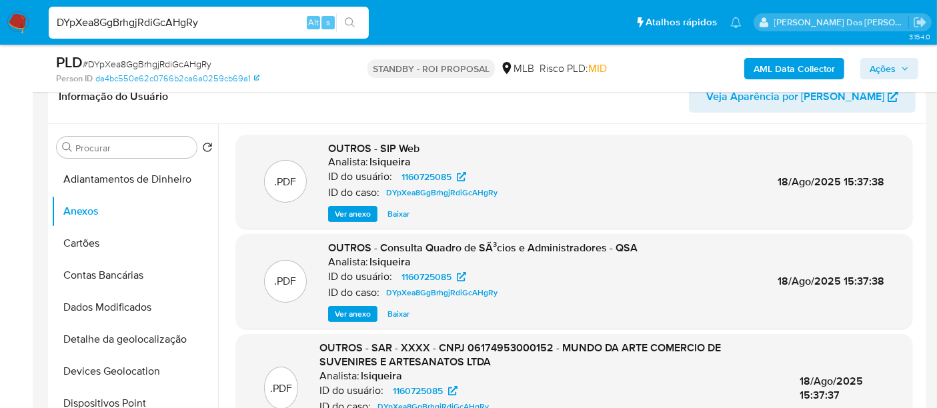
scroll to position [74, 0]
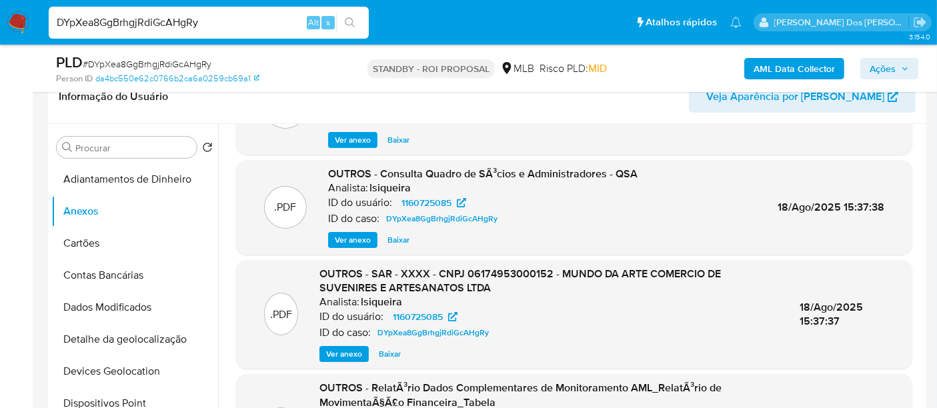
click at [360, 241] on span "Ver anexo" at bounding box center [353, 239] width 36 height 13
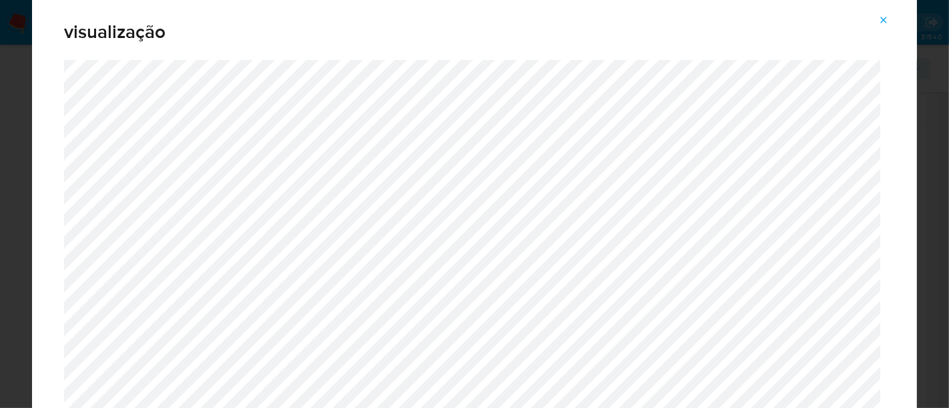
click at [881, 21] on icon "Attachment preview" at bounding box center [883, 20] width 11 height 11
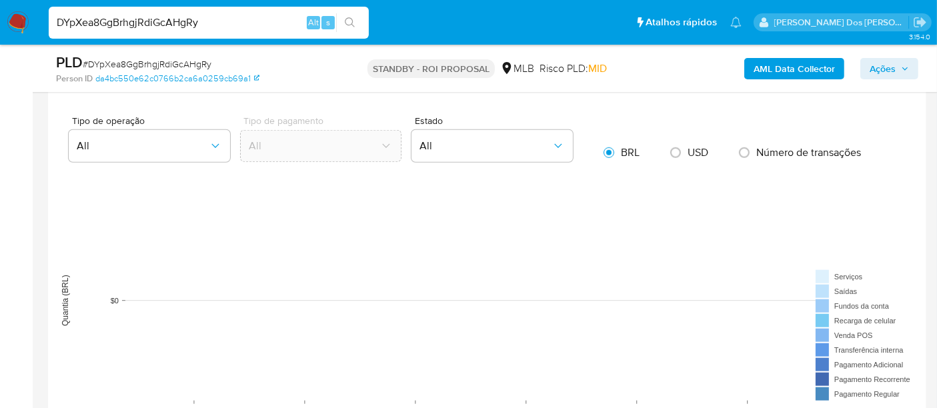
scroll to position [889, 0]
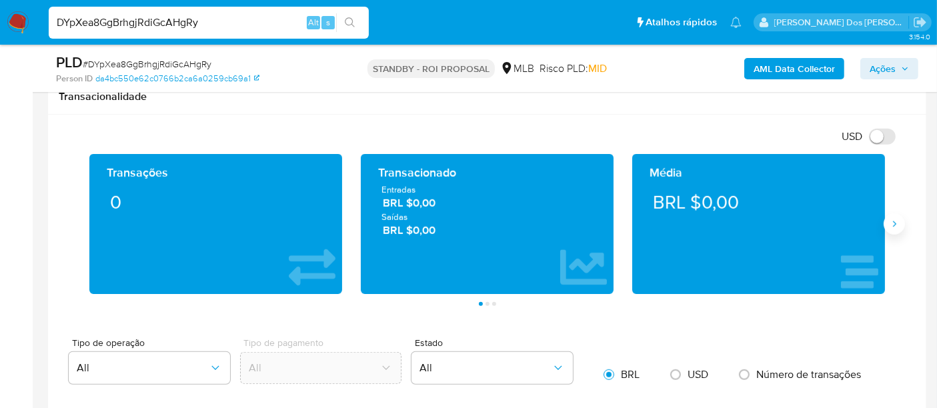
click at [891, 223] on icon "Siguiente" at bounding box center [894, 224] width 11 height 11
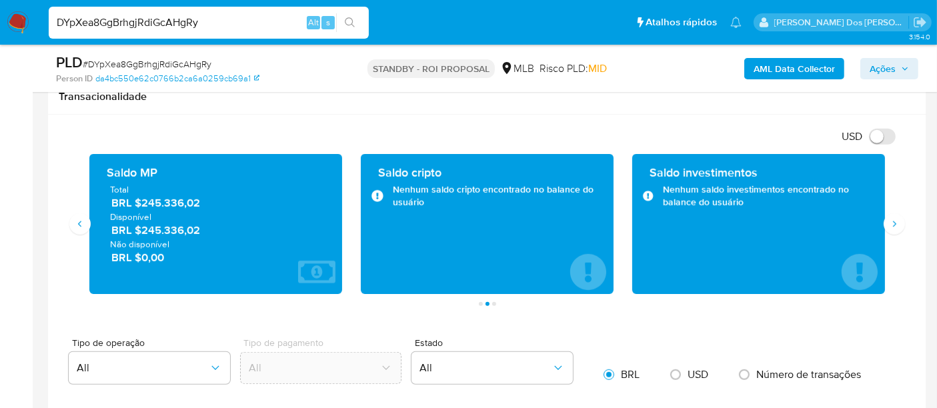
click at [219, 23] on input "DYpXea8GgBrhgjRdiGcAHgRy" at bounding box center [209, 22] width 320 height 17
paste input "QuVr5EG8NZhi4Hk9CJz3kyxR"
type input "QuVr5EG8NZhi4Hk9CJz3kyxR"
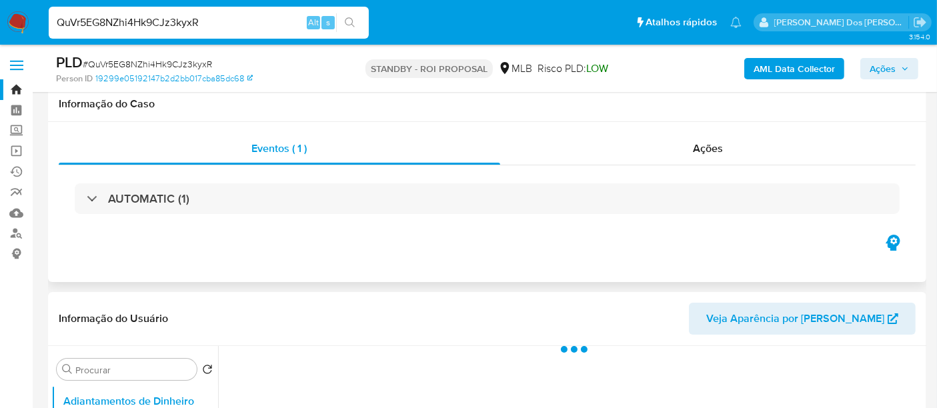
scroll to position [296, 0]
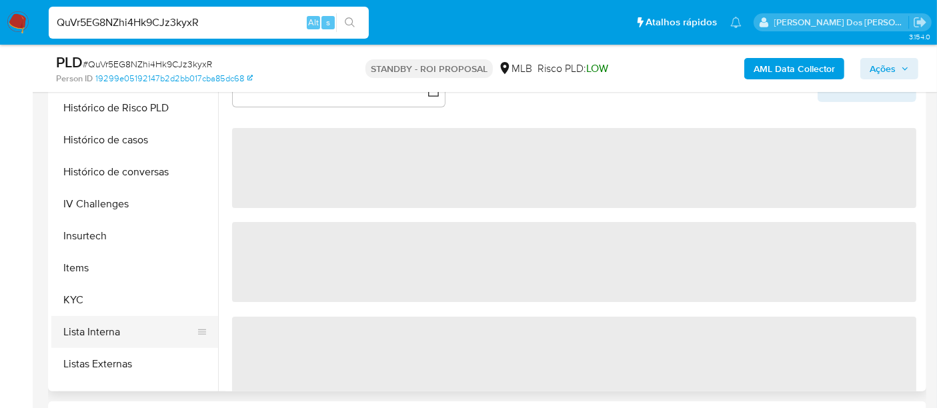
select select "10"
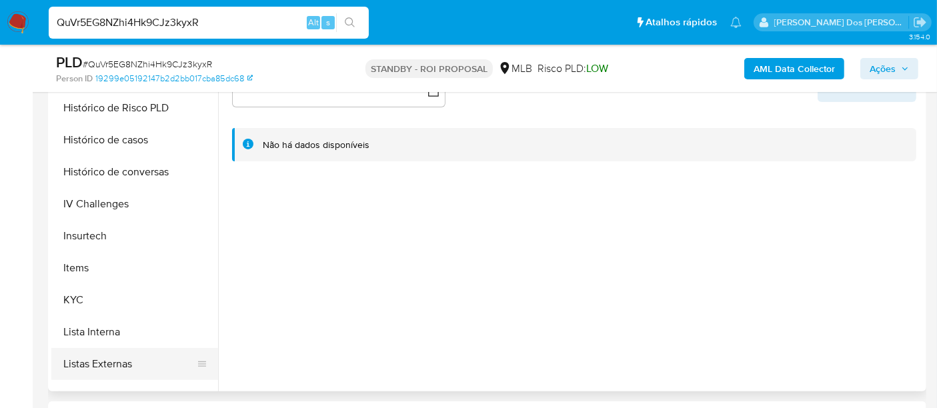
scroll to position [592, 0]
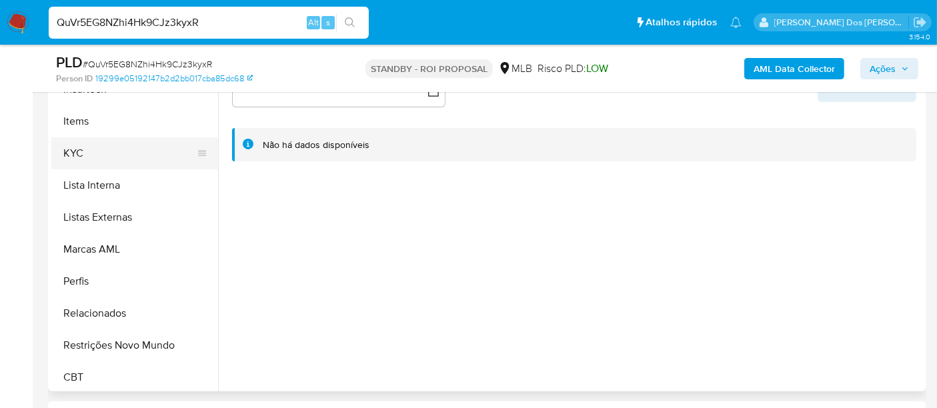
click at [74, 151] on button "KYC" at bounding box center [129, 153] width 156 height 32
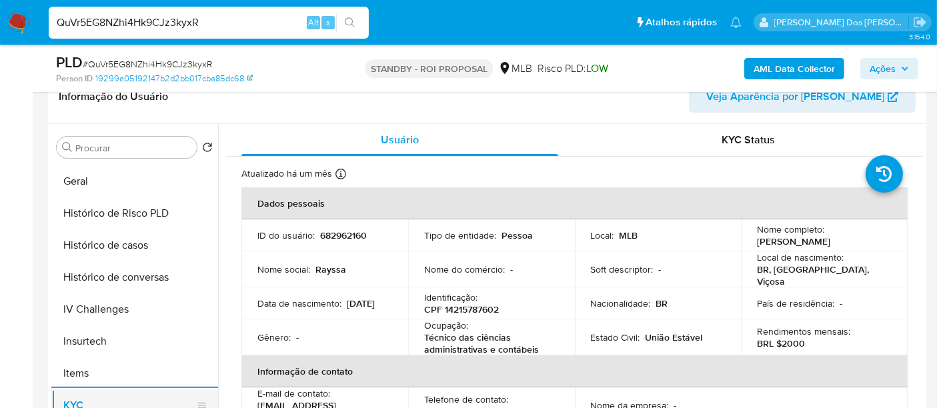
scroll to position [370, 0]
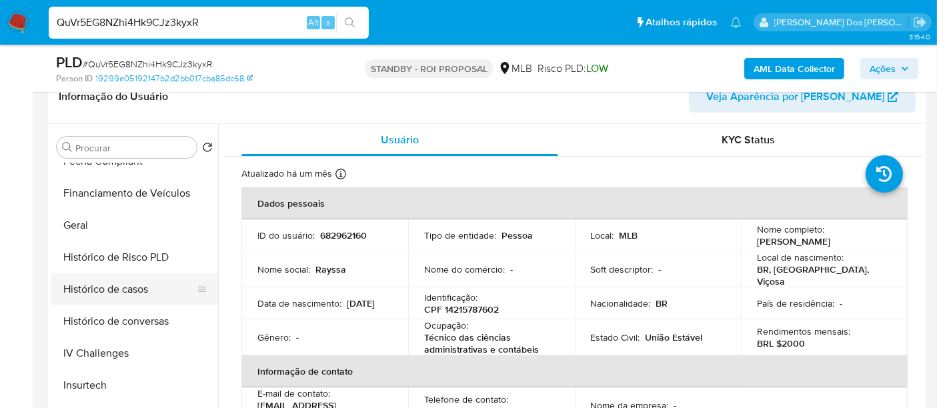
click at [126, 296] on button "Histórico de casos" at bounding box center [129, 290] width 156 height 32
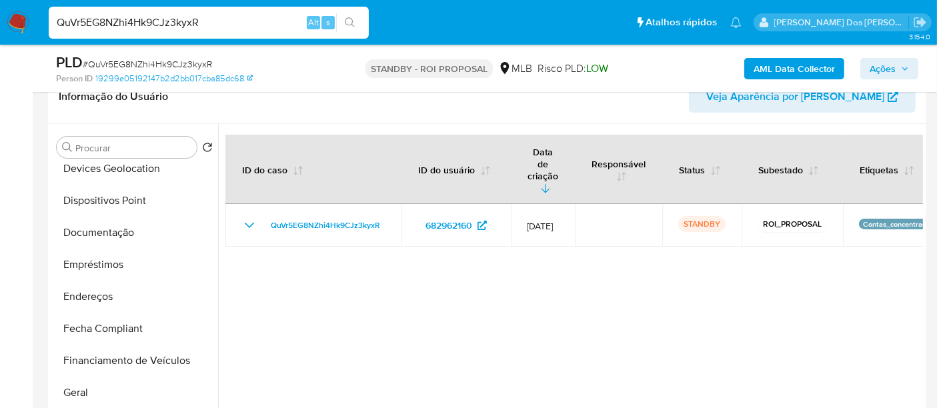
scroll to position [148, 0]
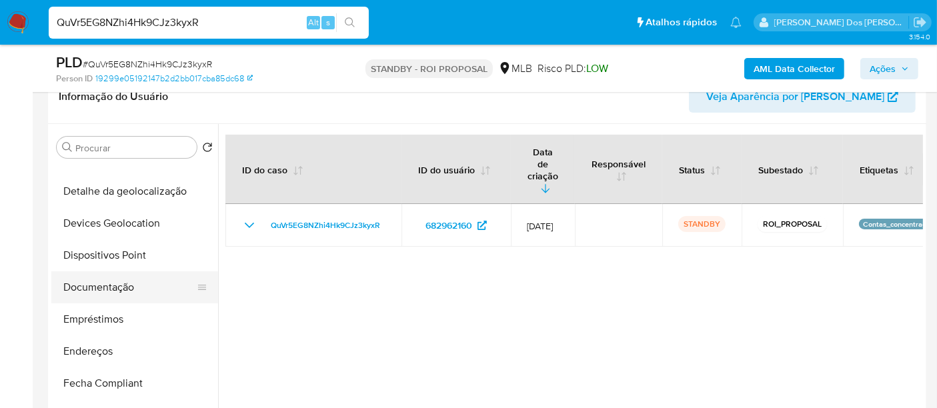
click at [128, 290] on button "Documentação" at bounding box center [129, 288] width 156 height 32
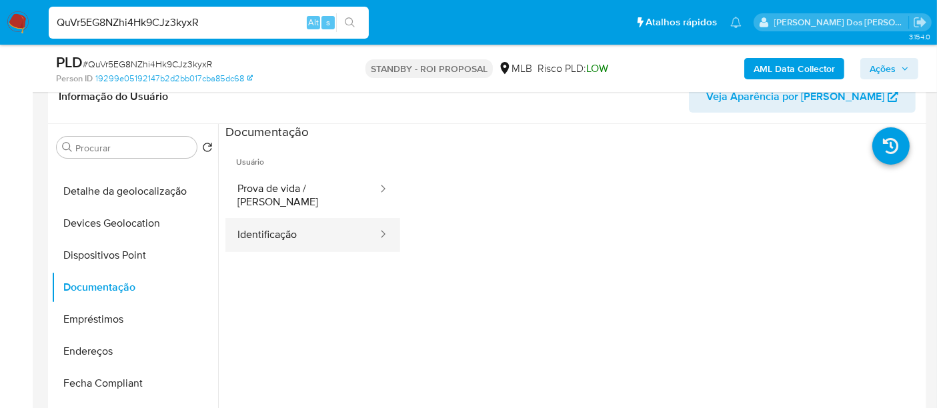
click at [274, 218] on button "Identificação" at bounding box center [301, 235] width 153 height 34
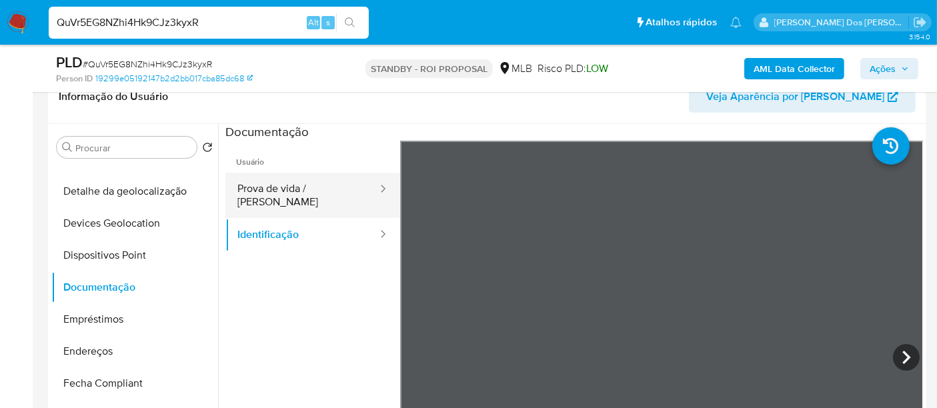
click at [324, 193] on button "Prova de vida / [PERSON_NAME]" at bounding box center [301, 195] width 153 height 45
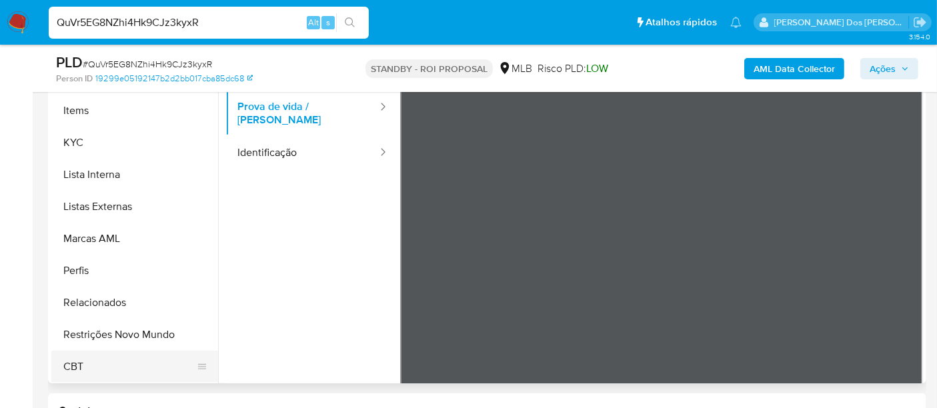
scroll to position [370, 0]
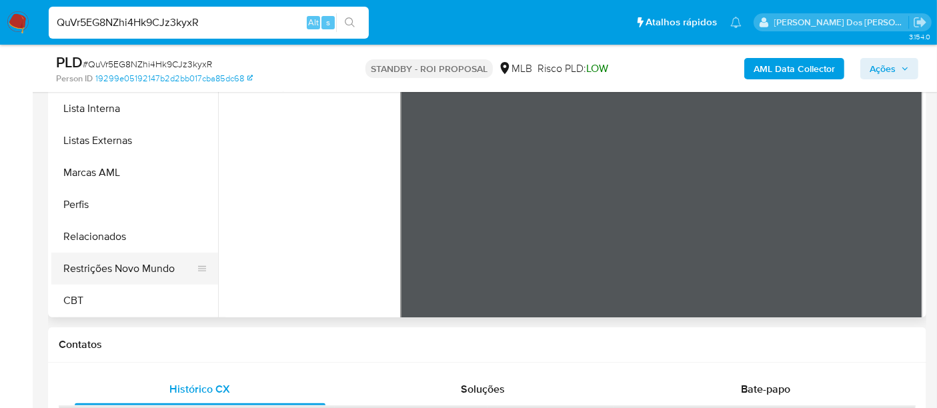
click at [149, 262] on button "Restrições Novo Mundo" at bounding box center [129, 269] width 156 height 32
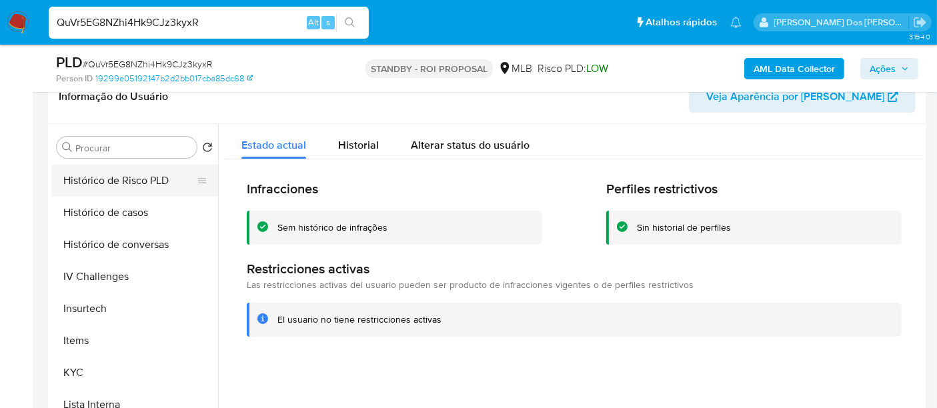
scroll to position [299, 0]
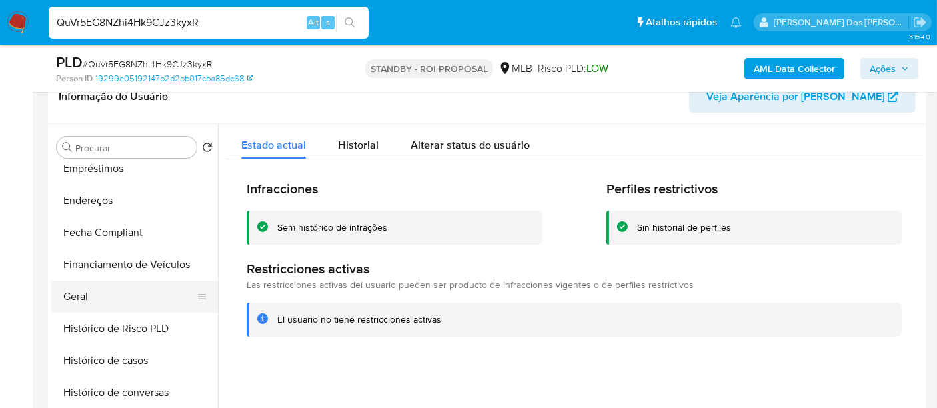
click at [84, 296] on button "Geral" at bounding box center [129, 297] width 156 height 32
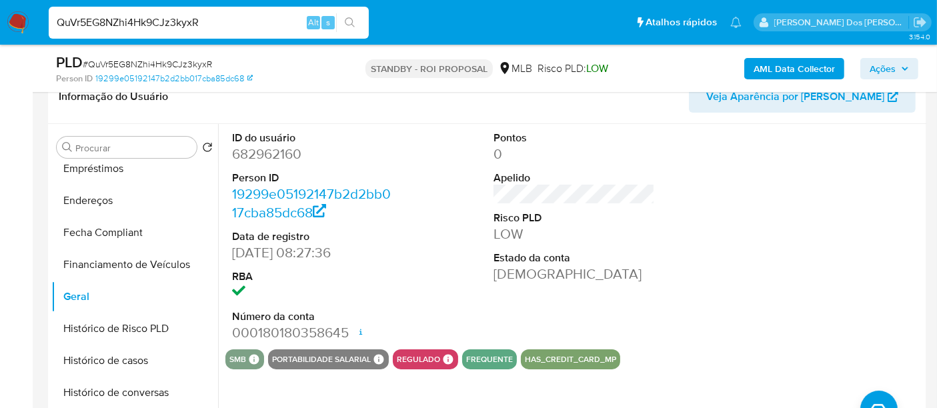
click at [245, 17] on input "QuVr5EG8NZhi4Hk9CJz3kyxR" at bounding box center [209, 22] width 320 height 17
paste input "WnlMQPB5aVGsbgr9sqGkMNf6"
type input "WnlMQPB5aVGsbgr9sqGkMNf6"
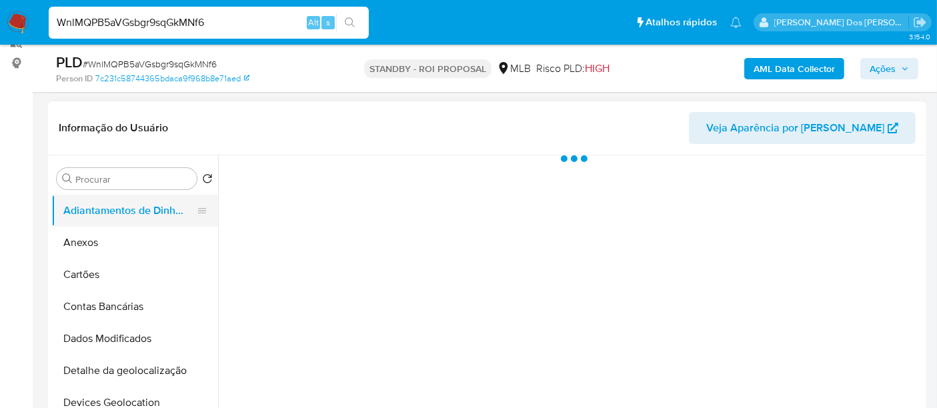
scroll to position [222, 0]
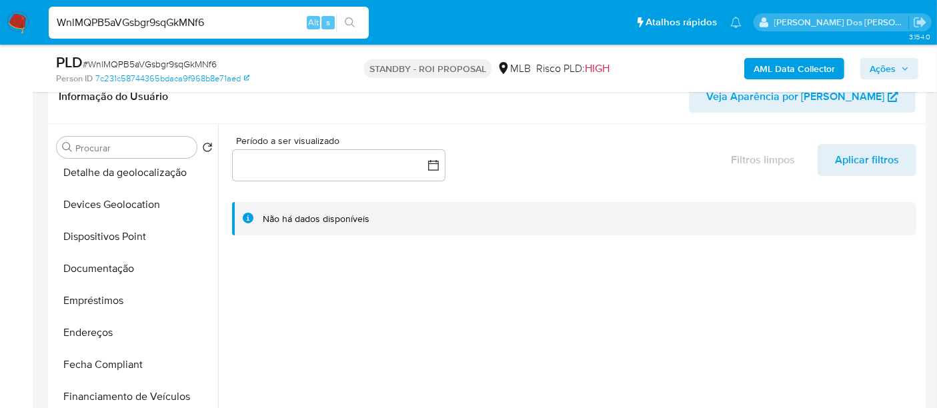
select select "10"
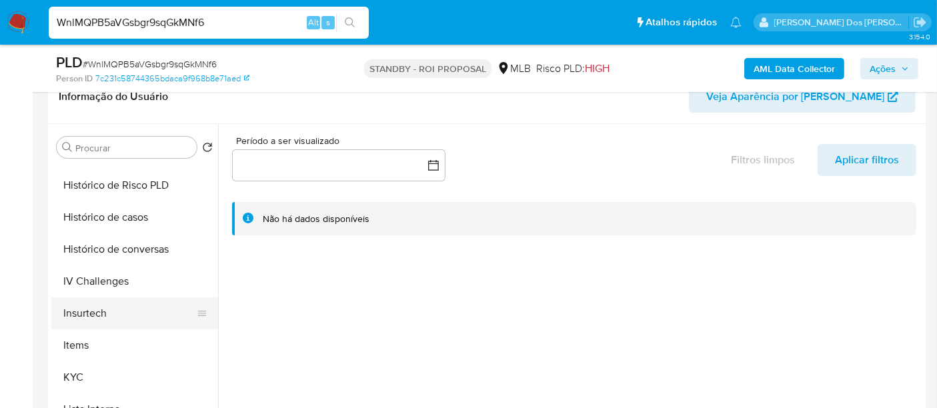
scroll to position [444, 0]
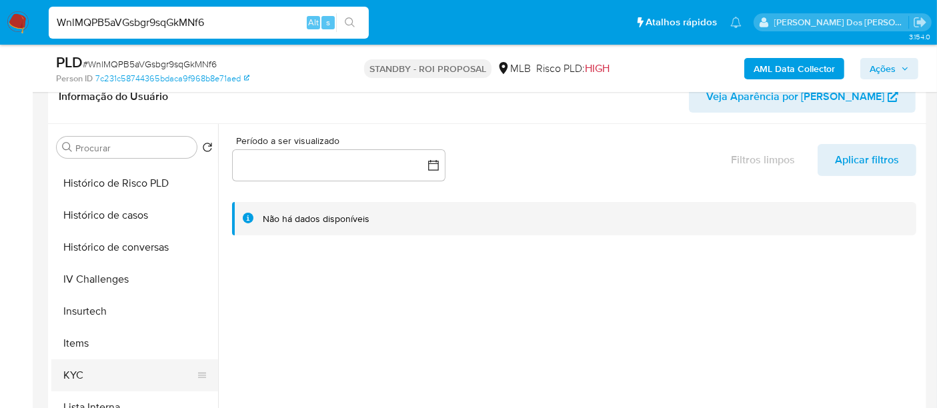
click at [72, 368] on button "KYC" at bounding box center [129, 376] width 156 height 32
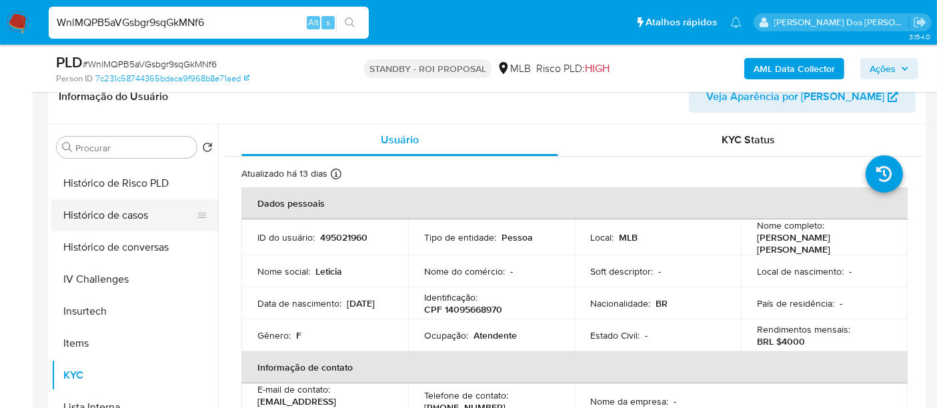
click at [116, 205] on button "Histórico de casos" at bounding box center [129, 215] width 156 height 32
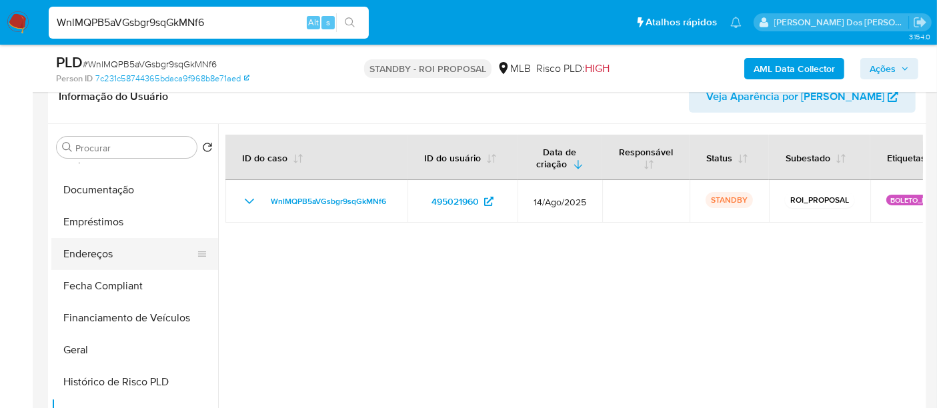
scroll to position [222, 0]
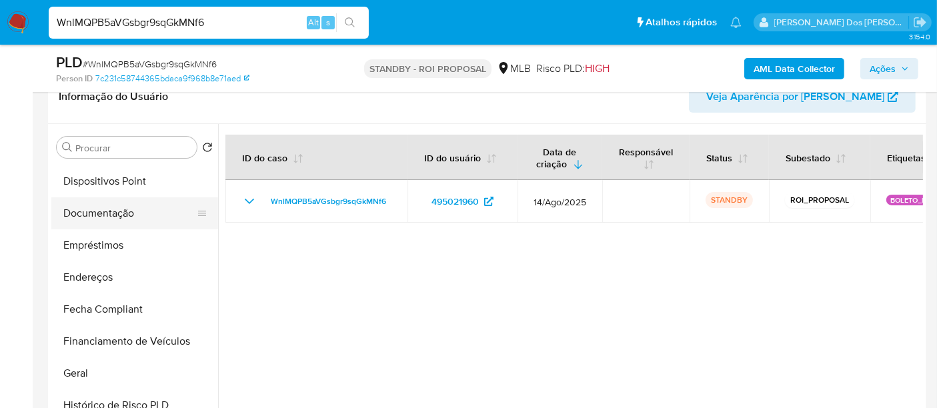
click at [115, 216] on button "Documentação" at bounding box center [129, 213] width 156 height 32
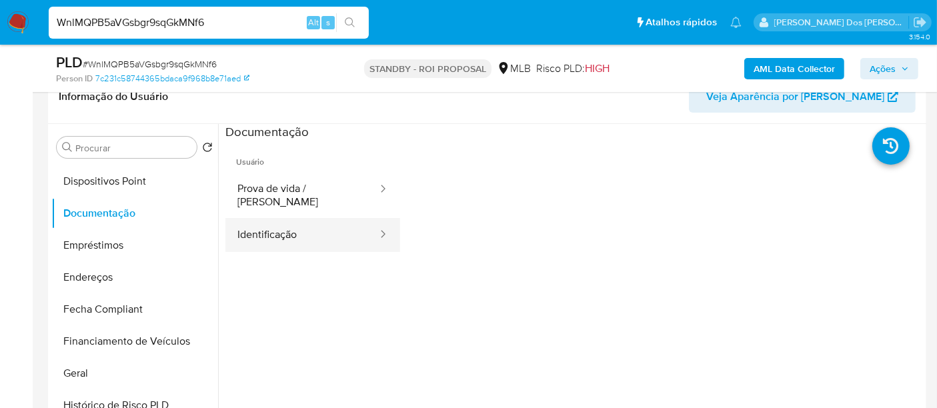
click at [290, 220] on button "Identificação" at bounding box center [301, 235] width 153 height 34
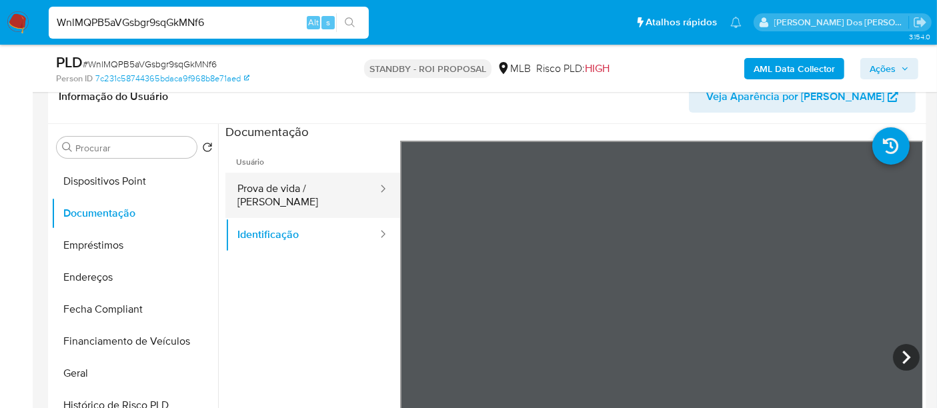
click at [339, 191] on button "Prova de vida / [PERSON_NAME]" at bounding box center [301, 195] width 153 height 45
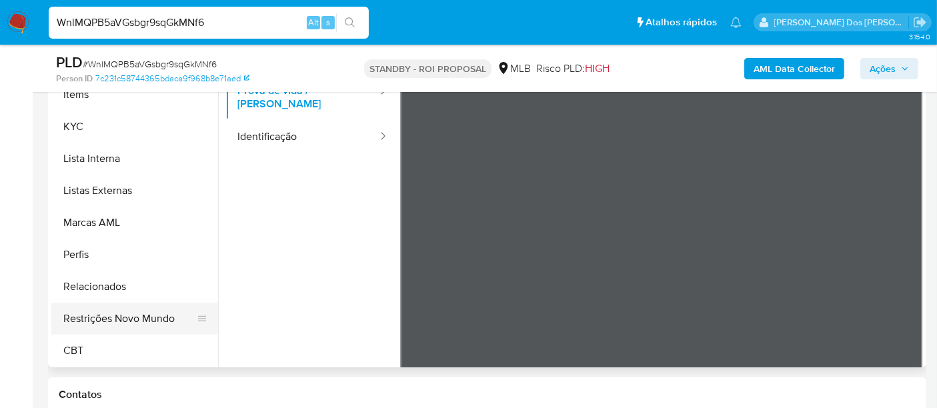
scroll to position [370, 0]
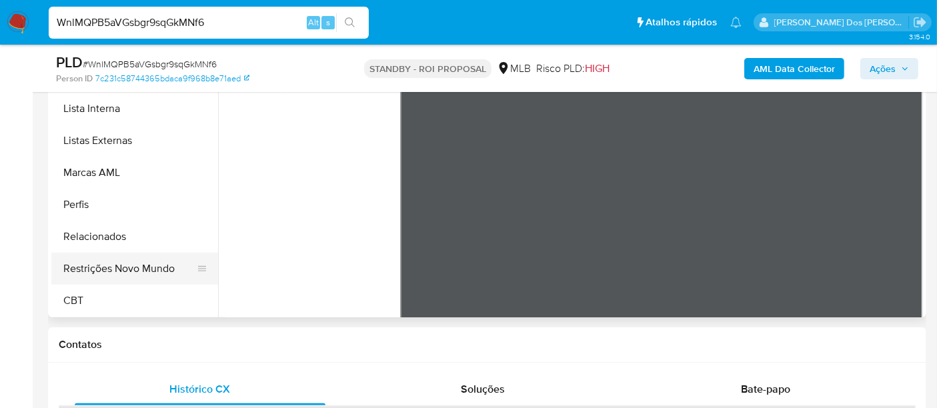
click at [135, 262] on button "Restrições Novo Mundo" at bounding box center [129, 269] width 156 height 32
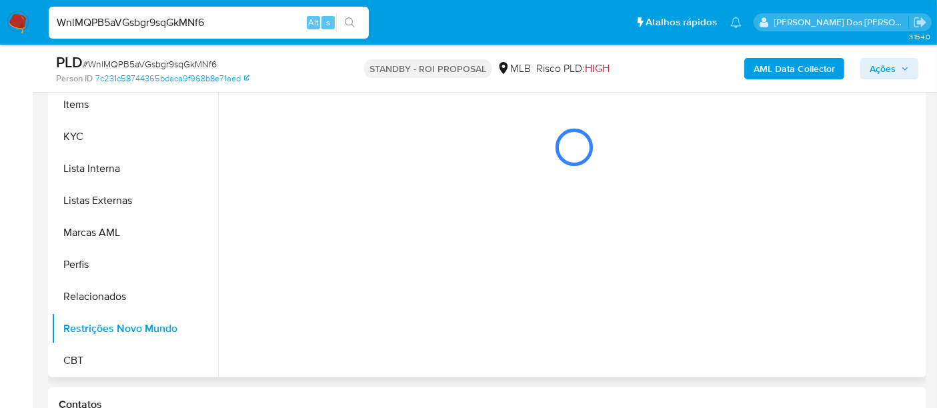
scroll to position [296, 0]
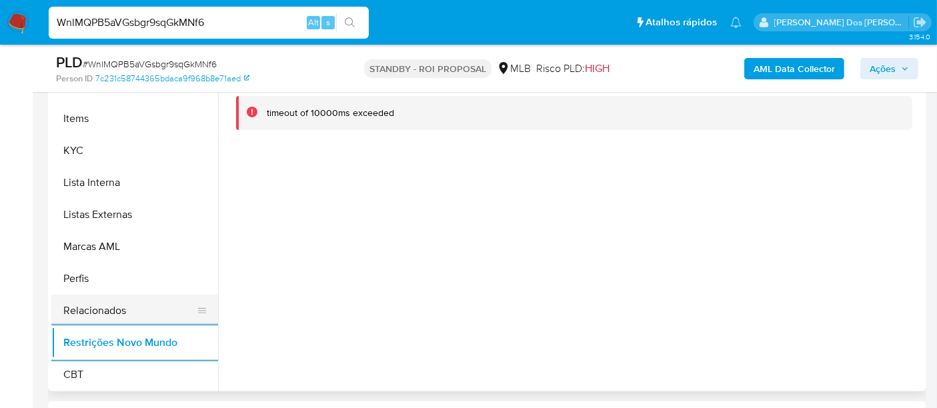
click at [110, 306] on button "Relacionados" at bounding box center [129, 311] width 156 height 32
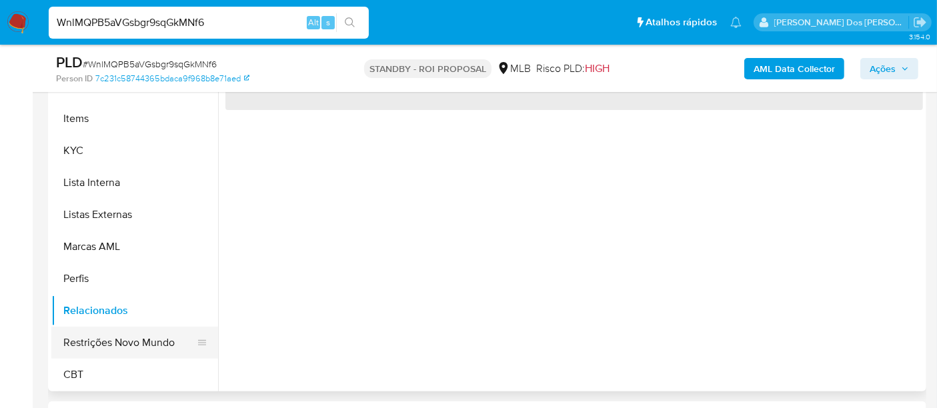
click at [140, 336] on button "Restrições Novo Mundo" at bounding box center [129, 343] width 156 height 32
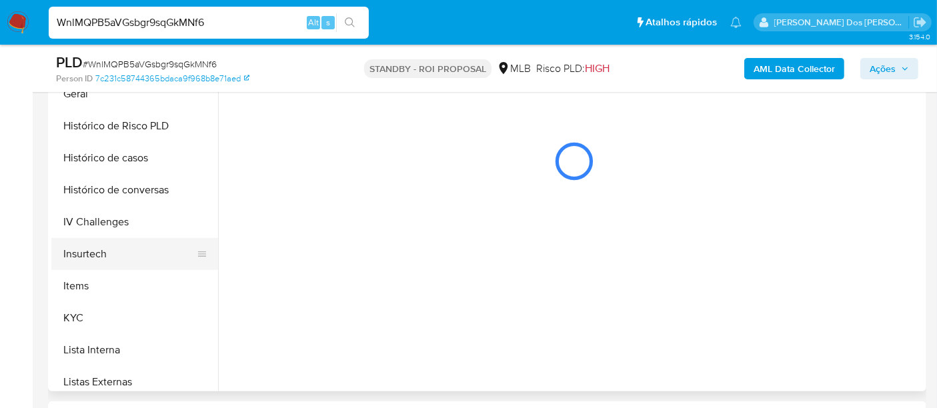
scroll to position [373, 0]
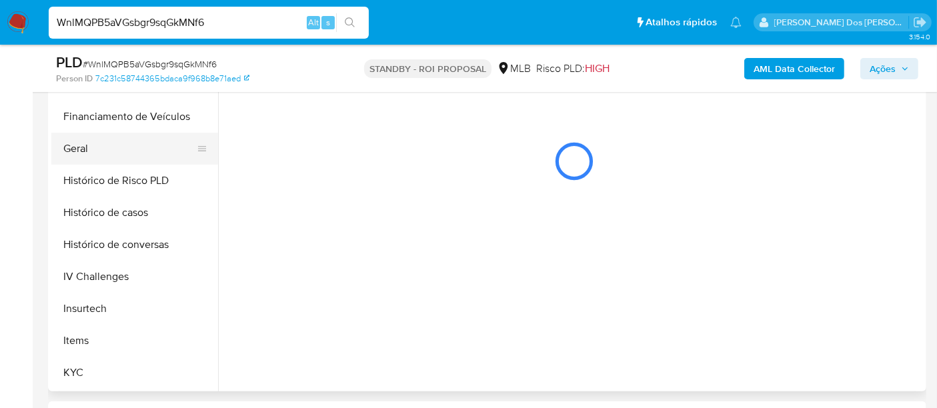
click at [85, 155] on button "Geral" at bounding box center [129, 149] width 156 height 32
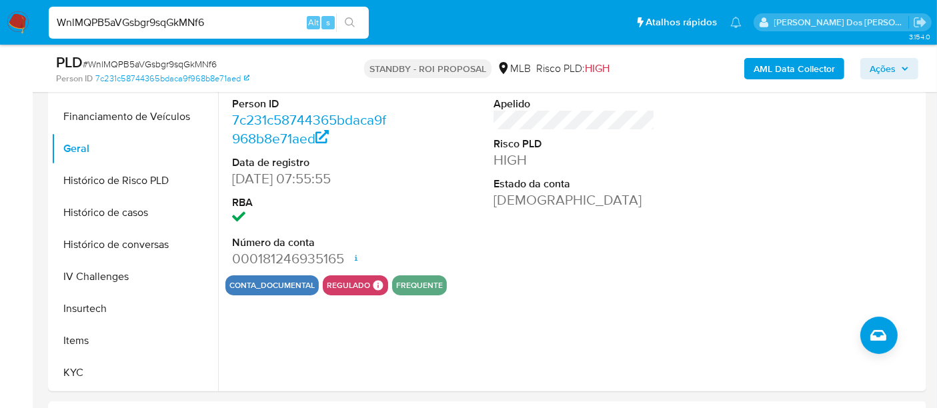
click at [246, 29] on input "WnlMQPB5aVGsbgr9sqGkMNf6" at bounding box center [209, 22] width 320 height 17
paste input "iTXgHytGJbjCyuWRkpIvc55Z"
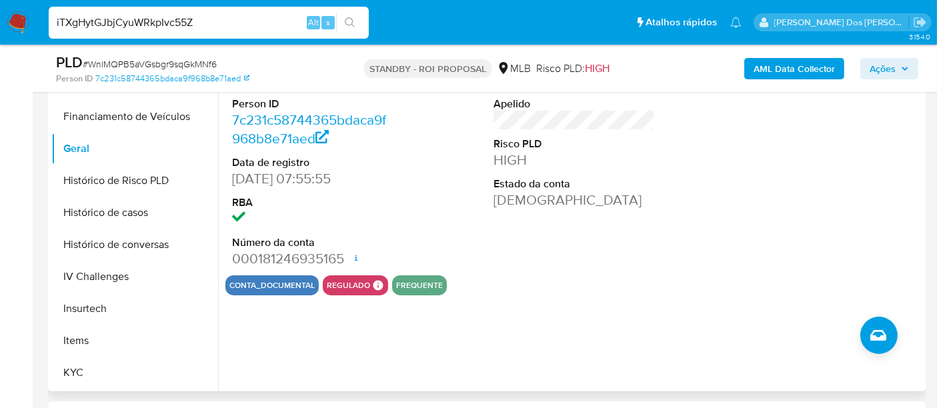
type input "iTXgHytGJbjCyuWRkpIvc55Z"
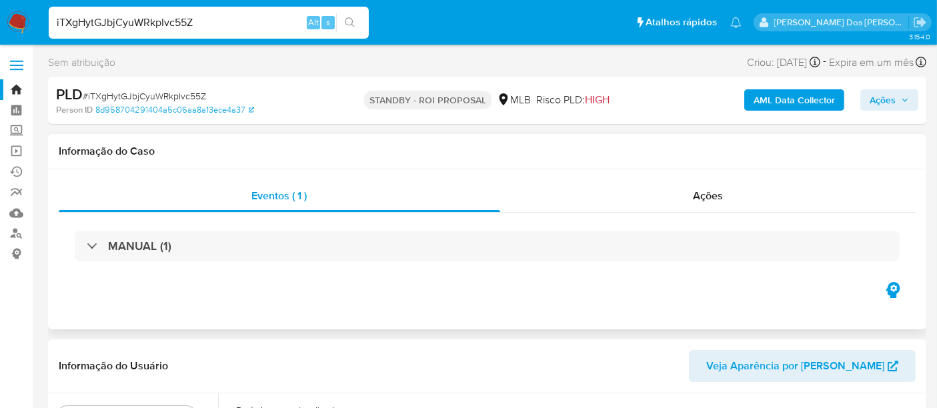
select select "10"
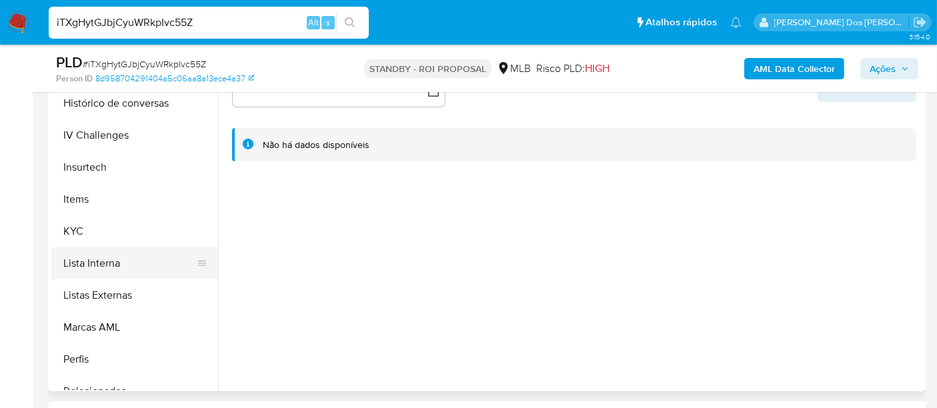
scroll to position [518, 0]
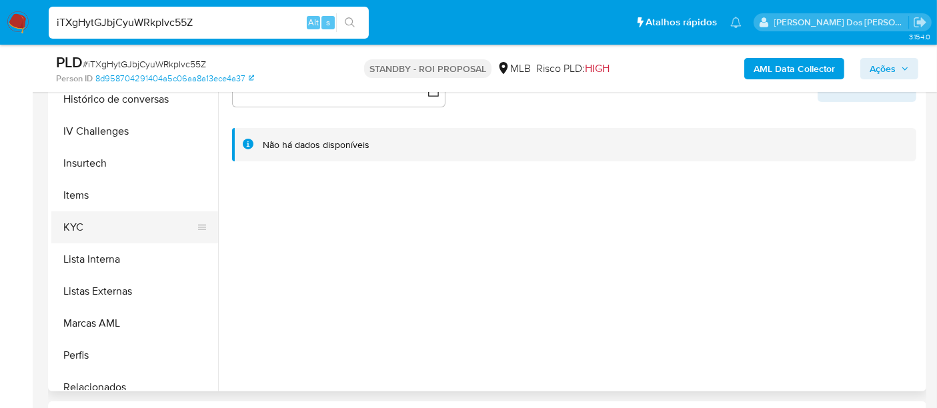
drag, startPoint x: 81, startPoint y: 229, endPoint x: 145, endPoint y: 237, distance: 63.8
click at [81, 229] on button "KYC" at bounding box center [129, 227] width 156 height 32
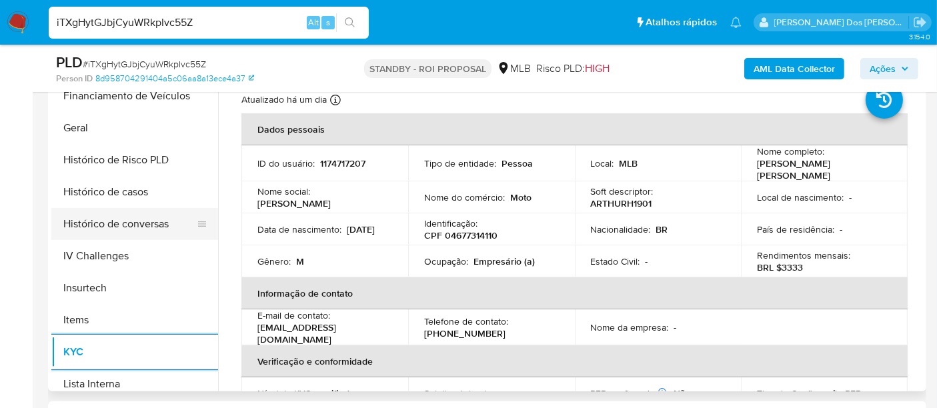
scroll to position [370, 0]
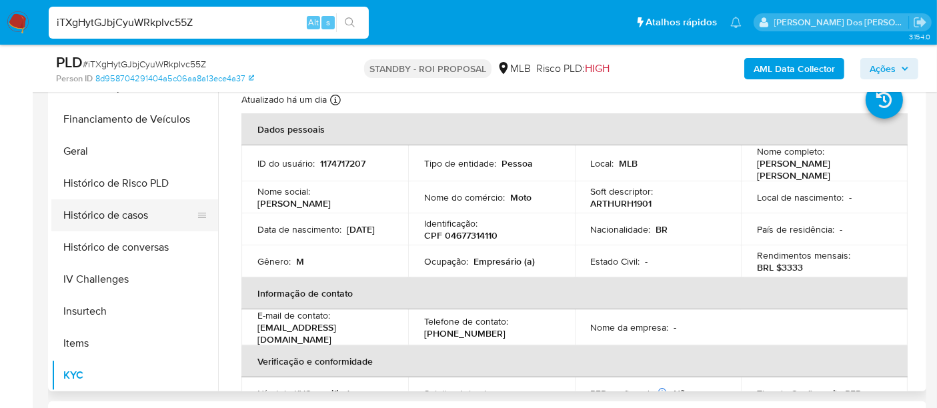
click at [132, 221] on button "Histórico de casos" at bounding box center [129, 215] width 156 height 32
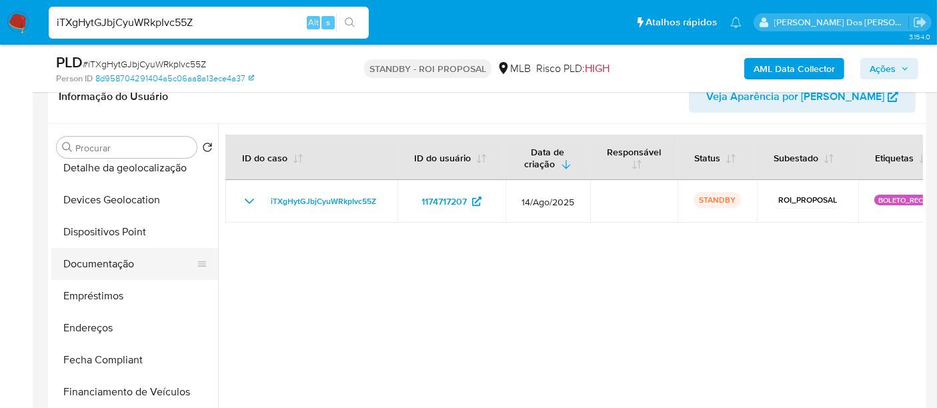
scroll to position [148, 0]
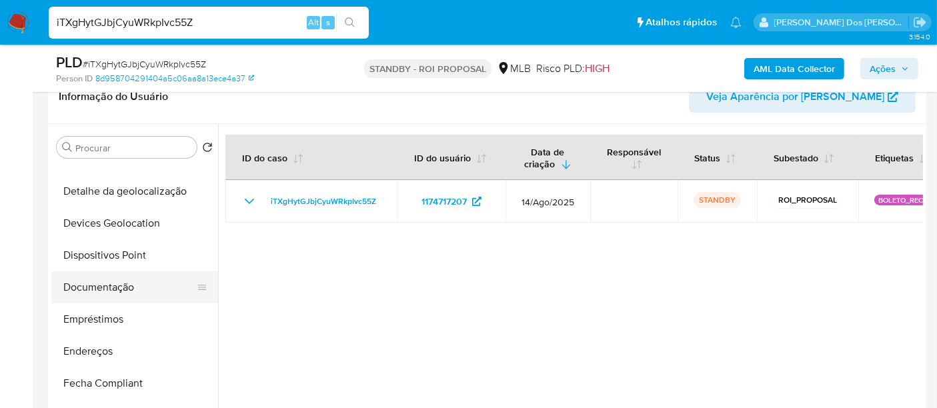
click at [122, 284] on button "Documentação" at bounding box center [129, 288] width 156 height 32
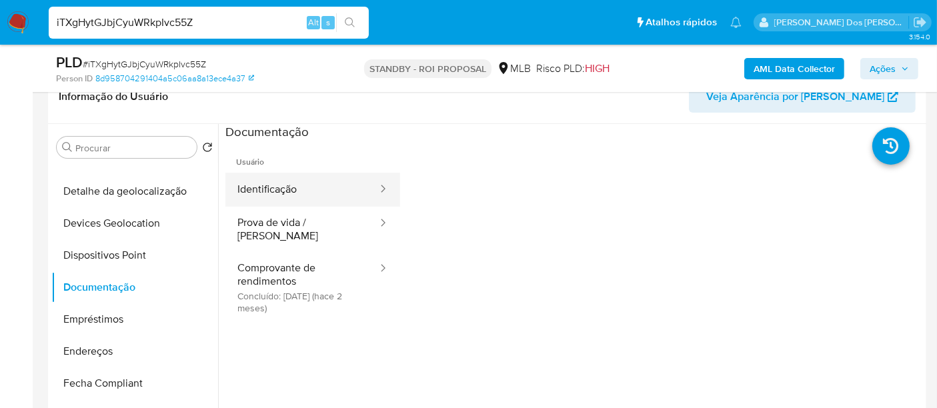
click at [274, 197] on button "Identificação" at bounding box center [301, 190] width 153 height 34
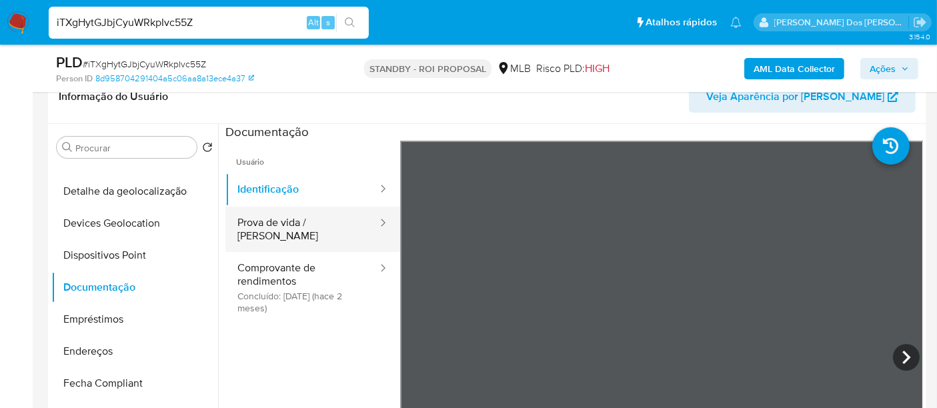
click at [320, 229] on button "Prova de vida / [PERSON_NAME]" at bounding box center [301, 229] width 153 height 45
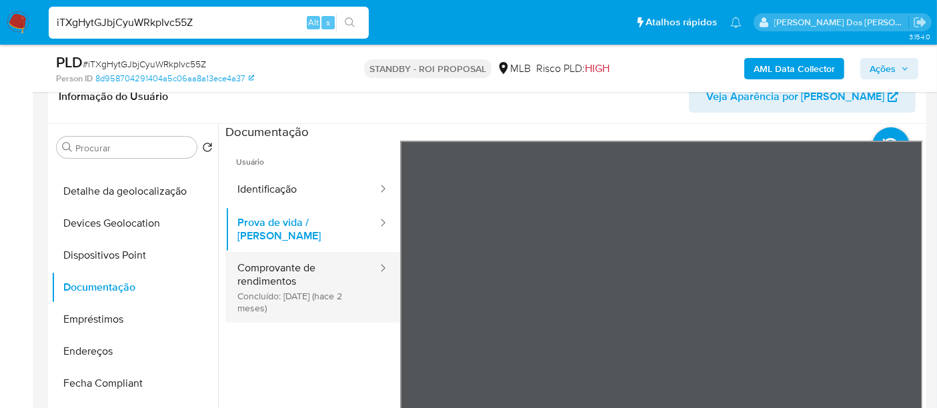
click at [275, 268] on button "Comprovante de rendimentos Concluído: 06/06/2025 (hace 2 meses)" at bounding box center [301, 287] width 153 height 71
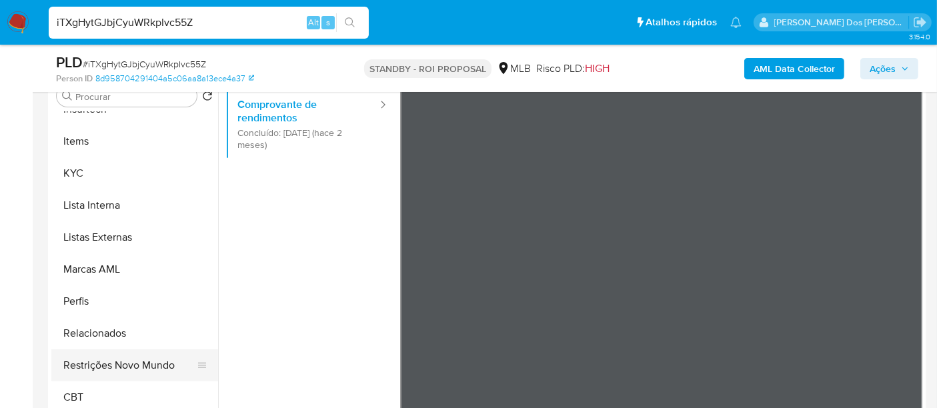
scroll to position [296, 0]
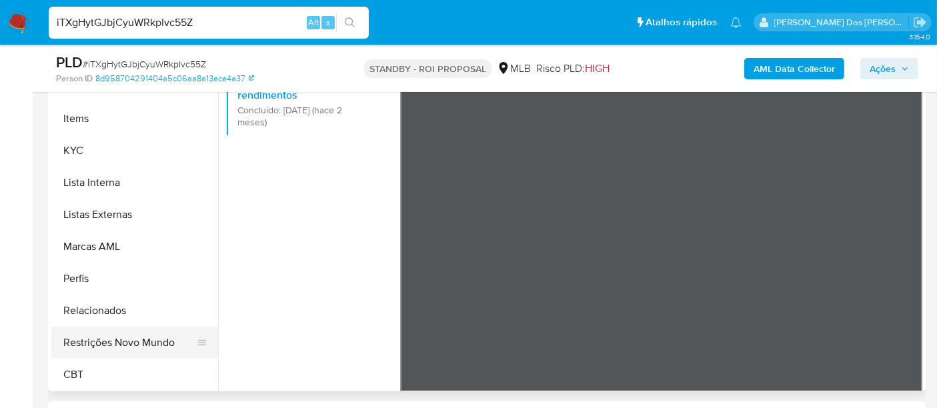
click at [143, 345] on button "Restrições Novo Mundo" at bounding box center [129, 343] width 156 height 32
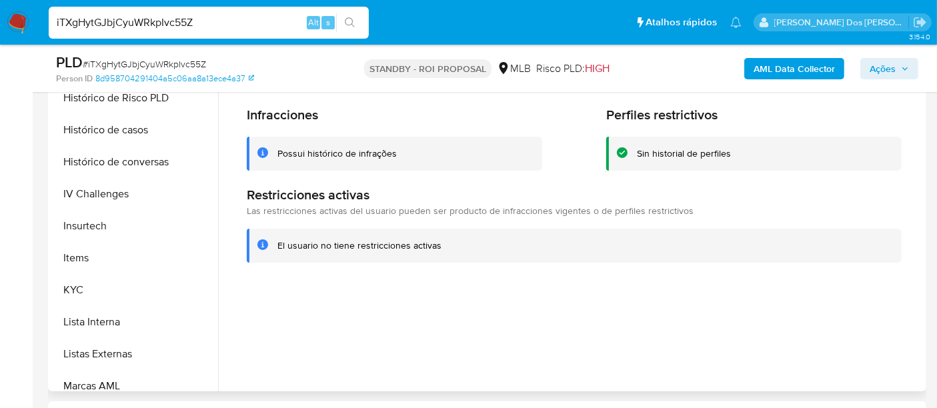
scroll to position [299, 0]
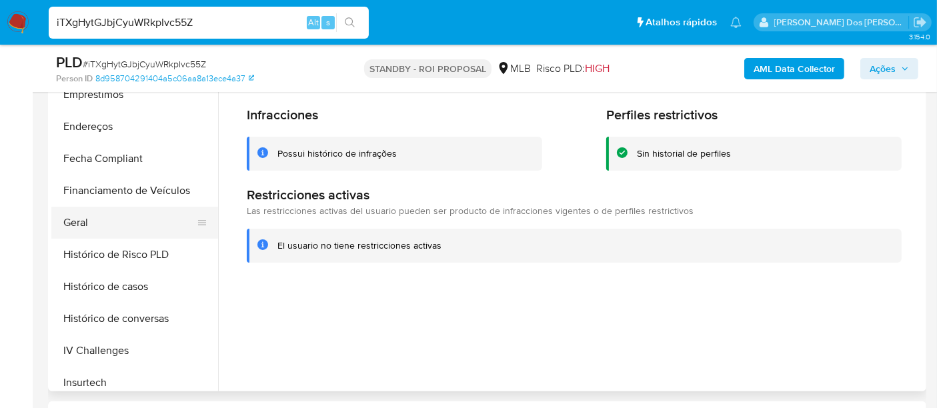
click at [83, 224] on button "Geral" at bounding box center [129, 223] width 156 height 32
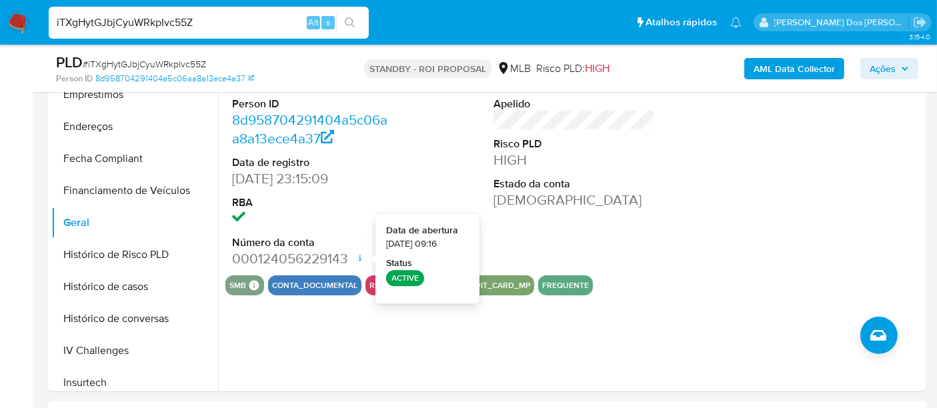
click at [221, 29] on input "iTXgHytGJbjCyuWRkpIvc55Z" at bounding box center [209, 22] width 320 height 17
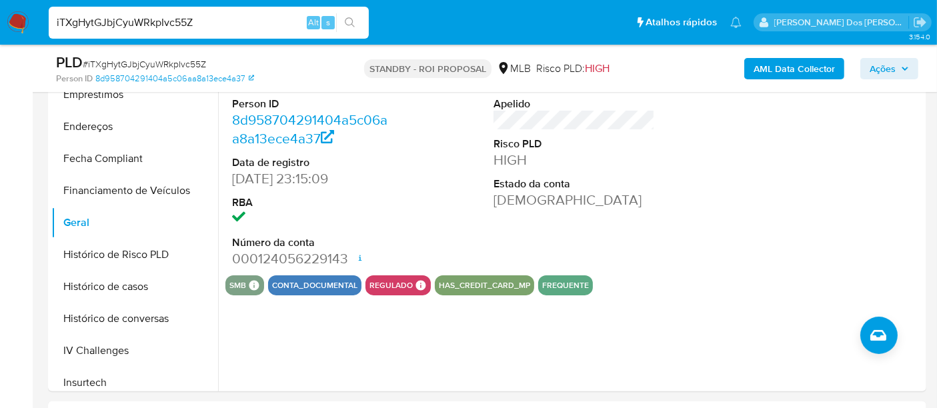
click at [221, 29] on input "iTXgHytGJbjCyuWRkpIvc55Z" at bounding box center [209, 22] width 320 height 17
paste input "5v3fgh8e6n1zdchJqqD6doYH"
type input "5v3fgh8e6n1zdchJqqD6doYH"
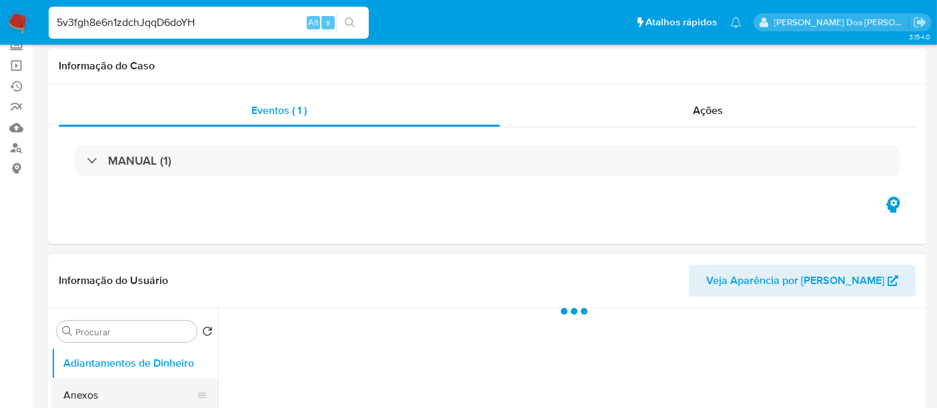
scroll to position [222, 0]
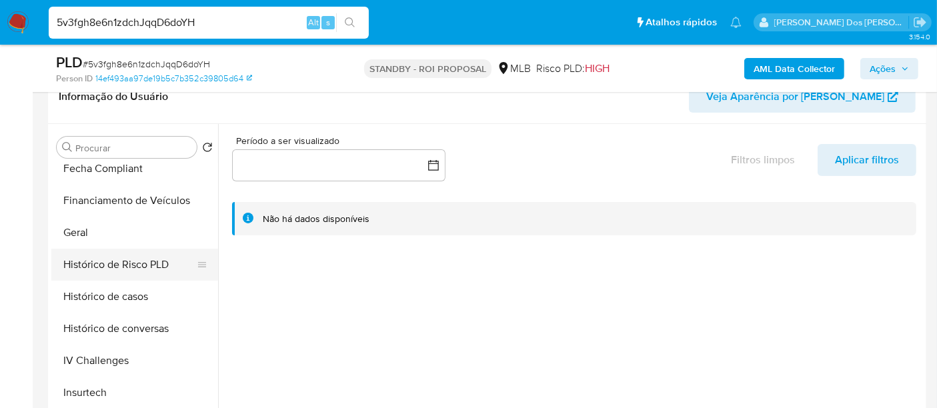
select select "10"
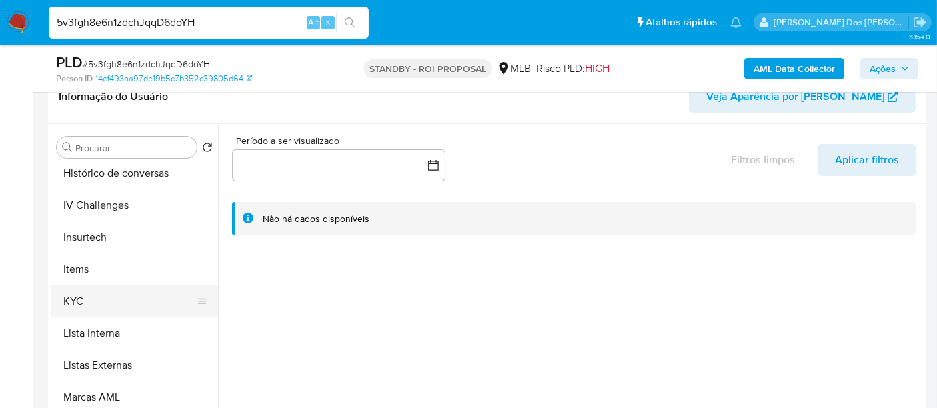
click at [81, 304] on button "KYC" at bounding box center [129, 302] width 156 height 32
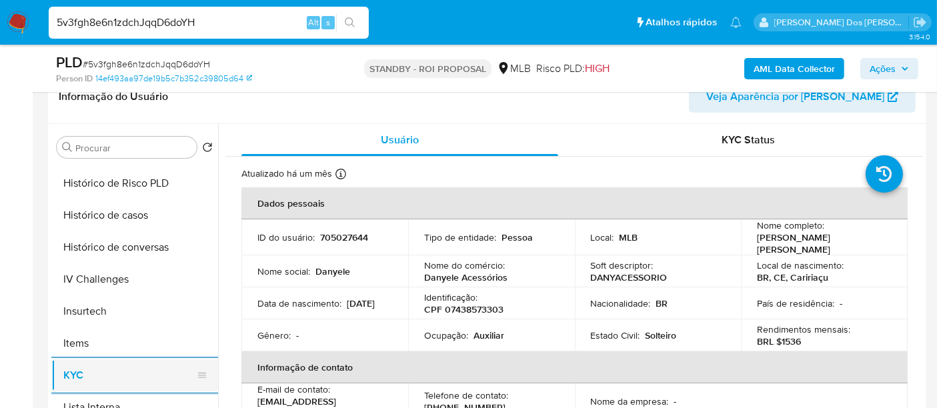
scroll to position [370, 0]
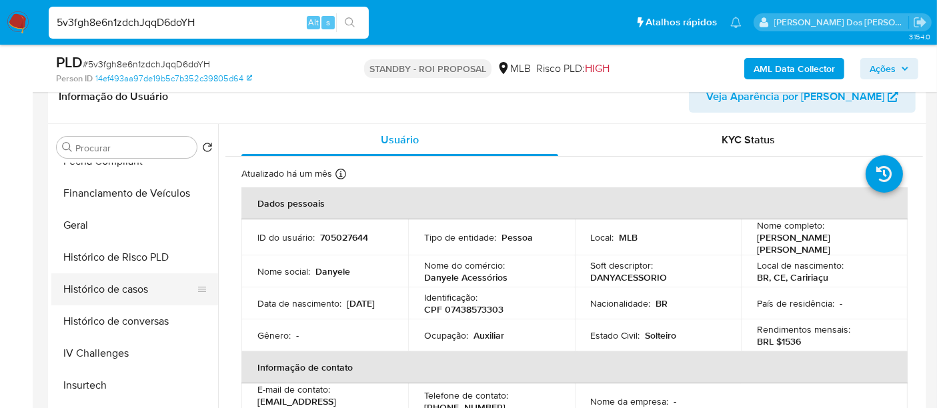
click at [115, 290] on button "Histórico de casos" at bounding box center [129, 290] width 156 height 32
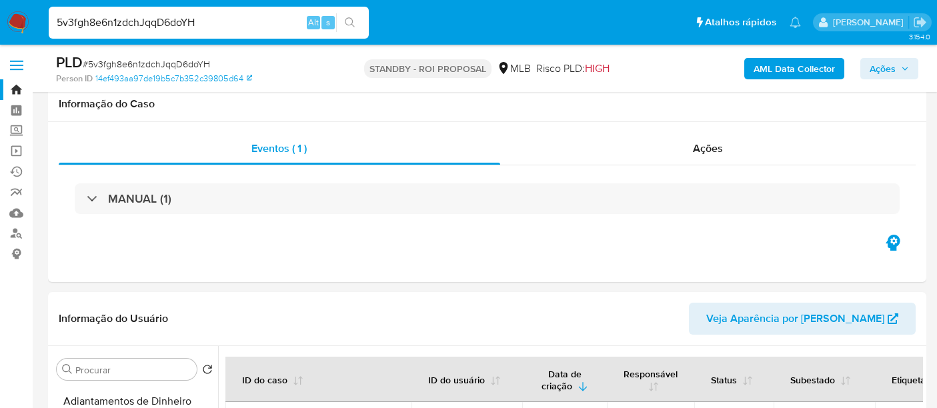
select select "10"
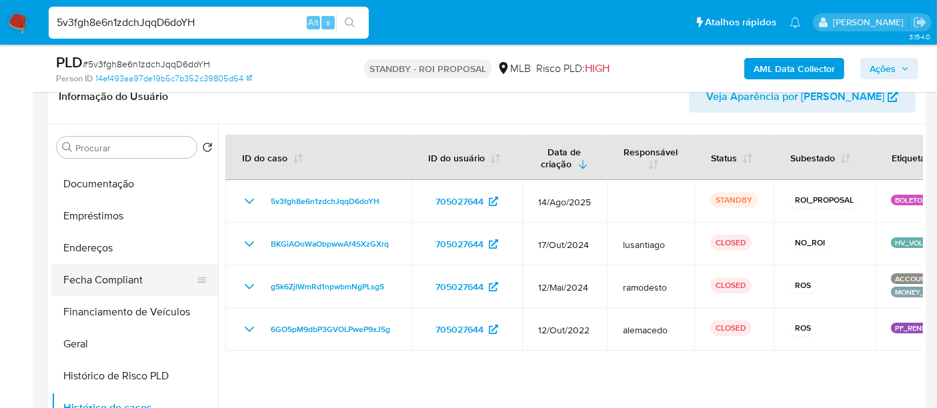
scroll to position [222, 0]
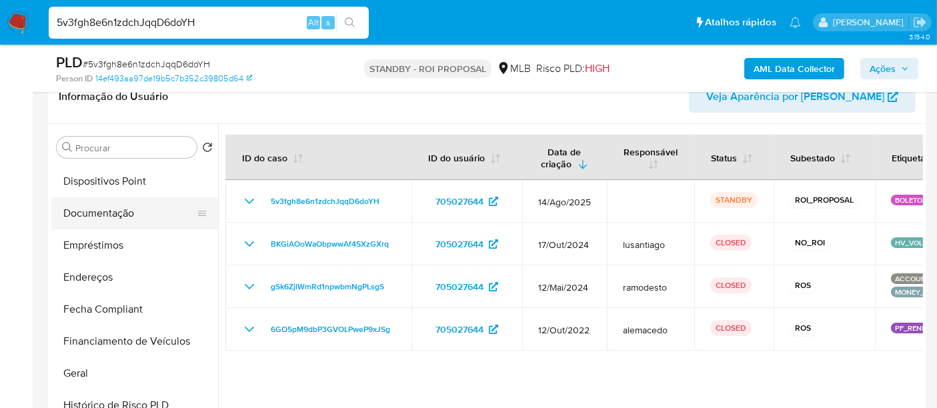
click at [119, 203] on button "Documentação" at bounding box center [129, 213] width 156 height 32
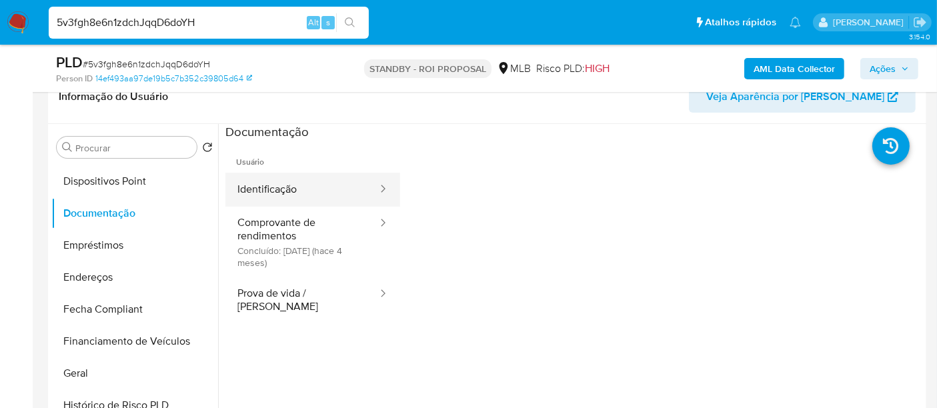
click at [288, 189] on button "Identificação" at bounding box center [301, 190] width 153 height 34
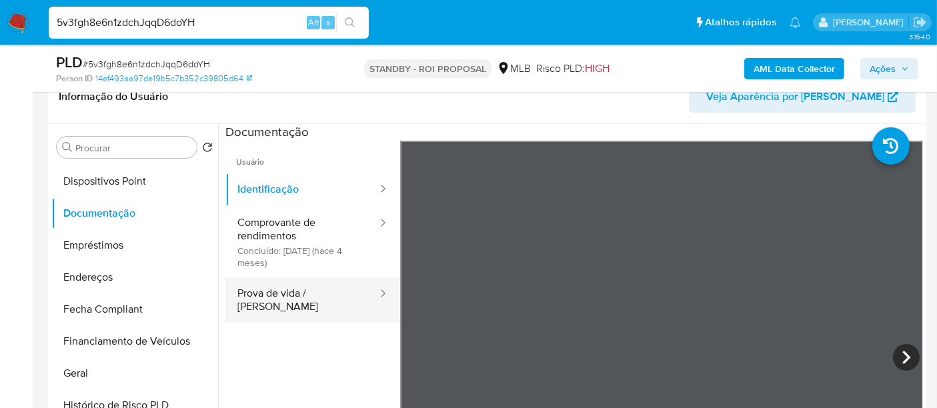
click at [286, 292] on button "Prova de vida / [PERSON_NAME]" at bounding box center [301, 300] width 153 height 45
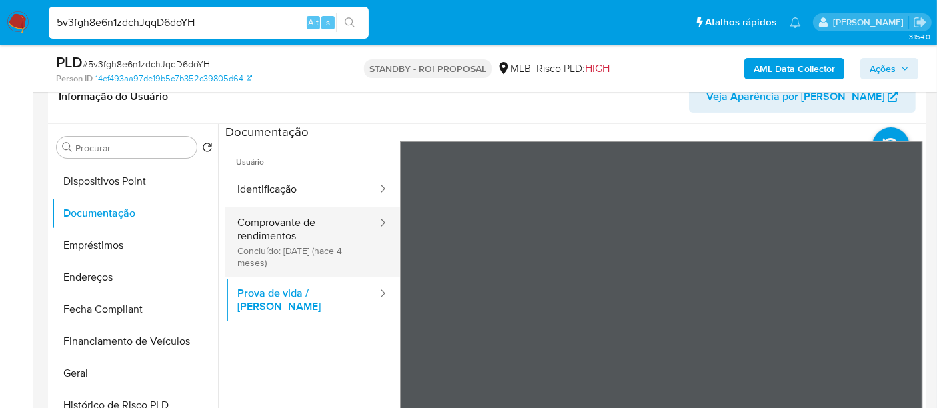
click at [247, 241] on button "Comprovante de rendimentos Concluído: [DATE] (hace 4 meses)" at bounding box center [301, 242] width 153 height 71
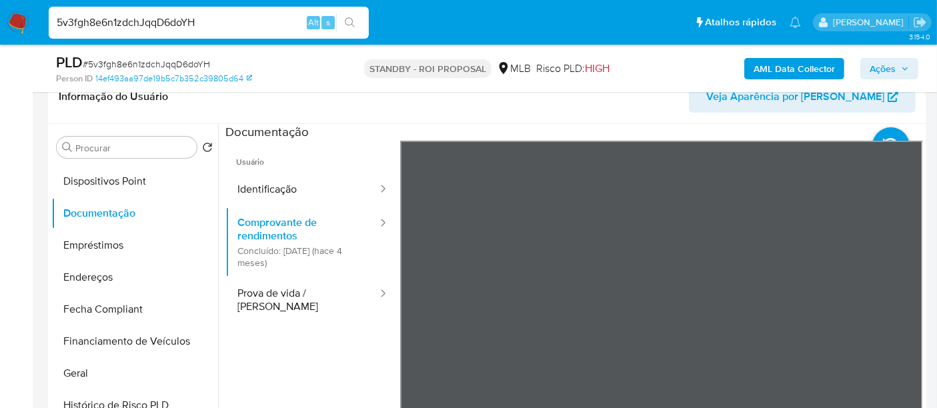
click at [498, 133] on section at bounding box center [574, 346] width 698 height 444
click at [527, 97] on div "Informação do Usuário Veja Aparência por Pessoa Procurar Retornar ao pedido pad…" at bounding box center [487, 268] width 879 height 396
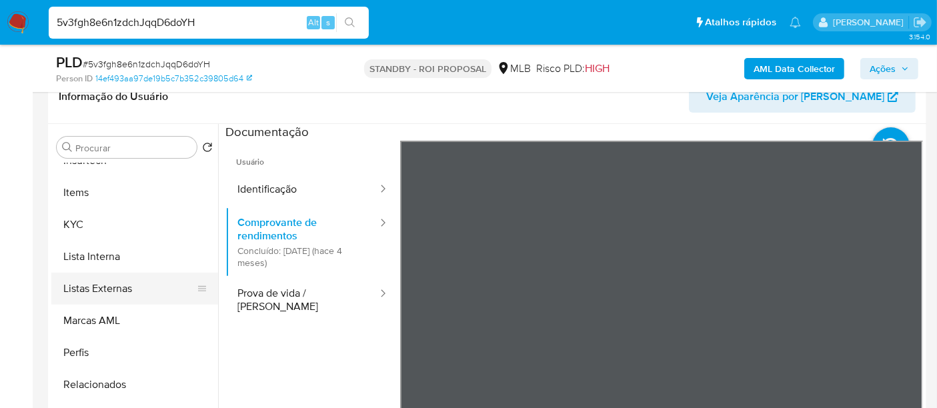
scroll to position [296, 0]
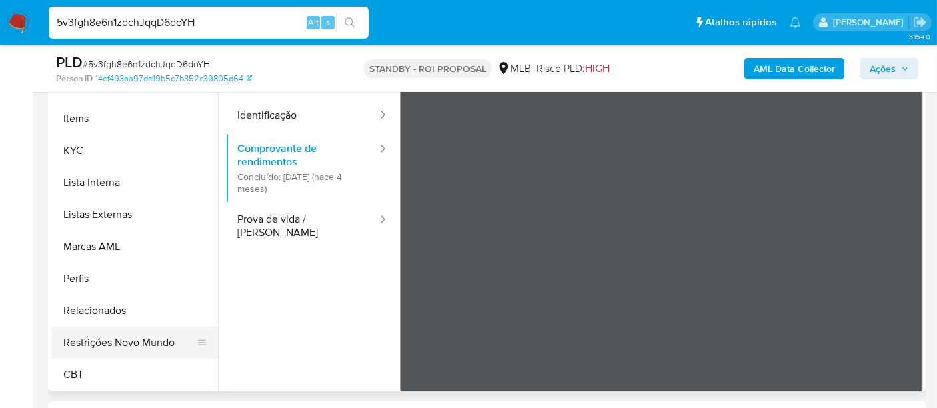
click at [150, 337] on button "Restrições Novo Mundo" at bounding box center [129, 343] width 156 height 32
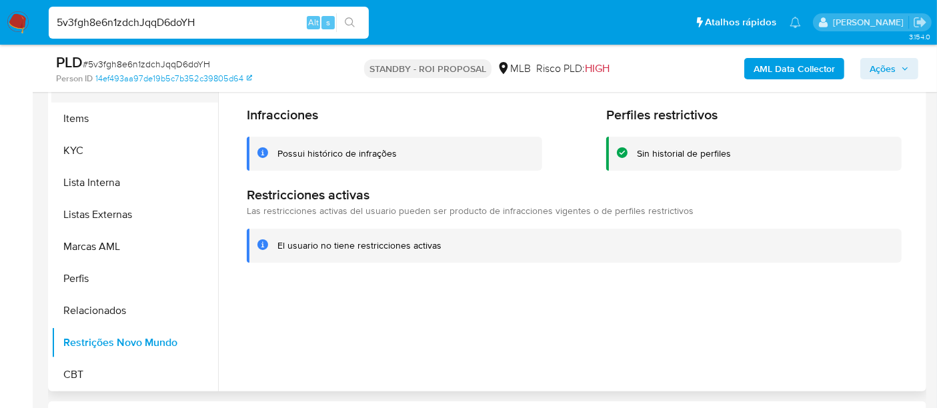
scroll to position [373, 0]
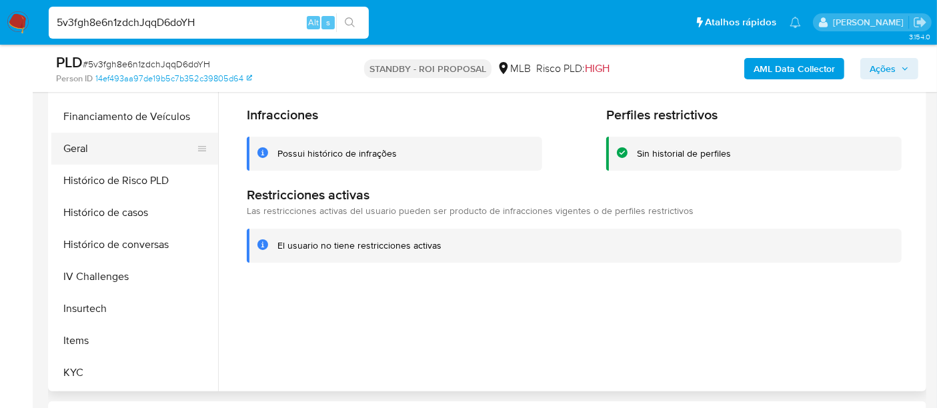
click at [84, 148] on button "Geral" at bounding box center [129, 149] width 156 height 32
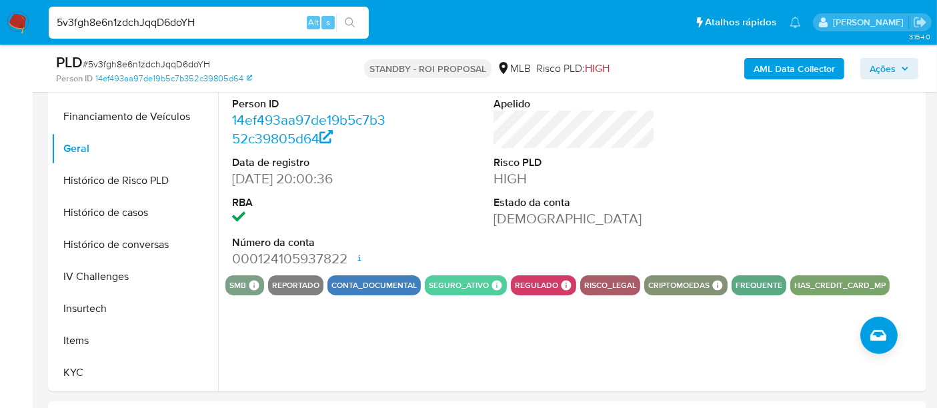
click at [256, 26] on input "5v3fgh8e6n1zdchJqqD6doYH" at bounding box center [209, 22] width 320 height 17
paste input "P9zf0QSpVNvdimwAdwTg27s"
type input "5P9zf0QSpVNvdimwAdwTg27s"
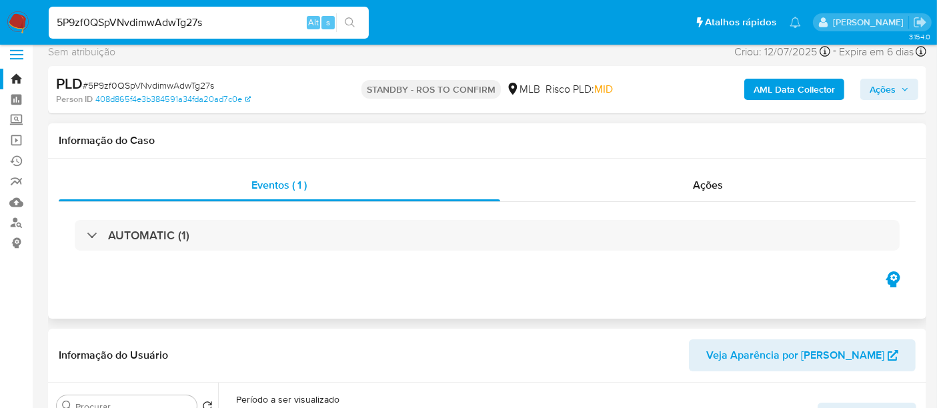
select select "10"
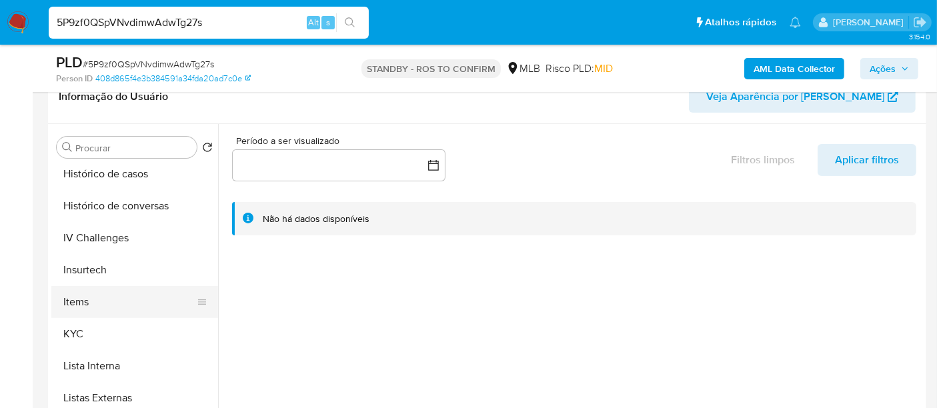
scroll to position [518, 0]
click at [71, 290] on button "KYC" at bounding box center [129, 302] width 156 height 32
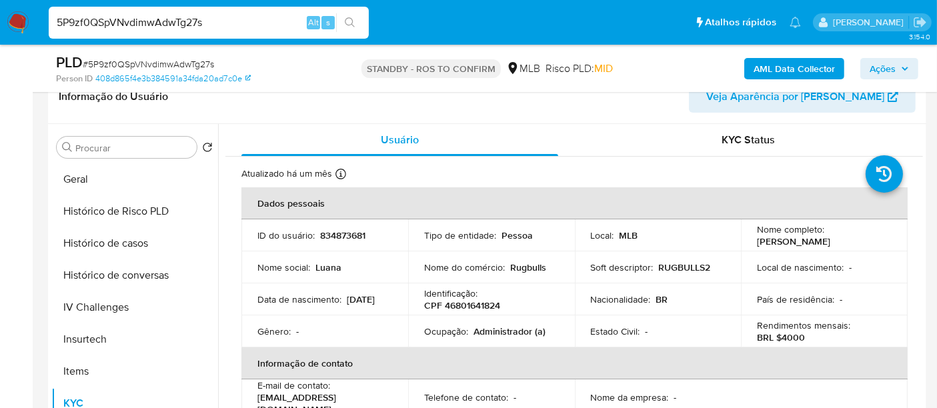
scroll to position [370, 0]
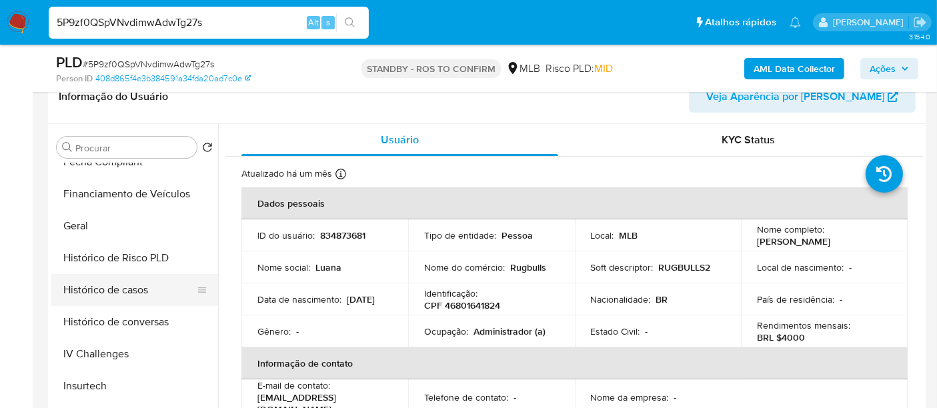
click at [85, 290] on button "Histórico de casos" at bounding box center [129, 290] width 156 height 32
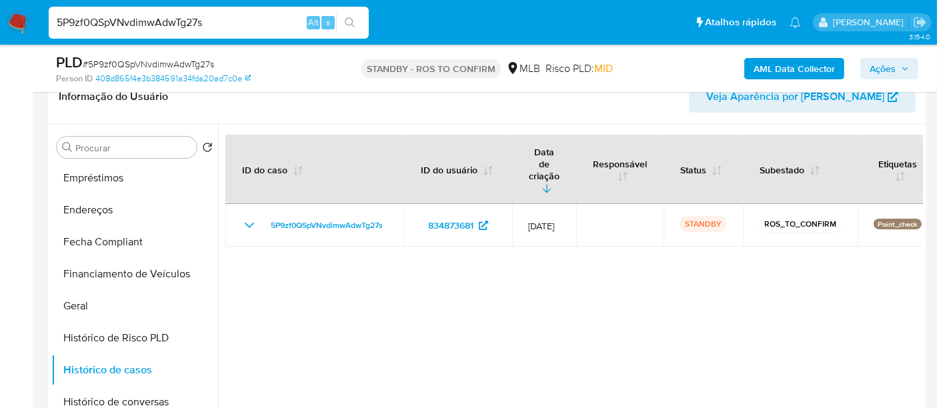
scroll to position [221, 0]
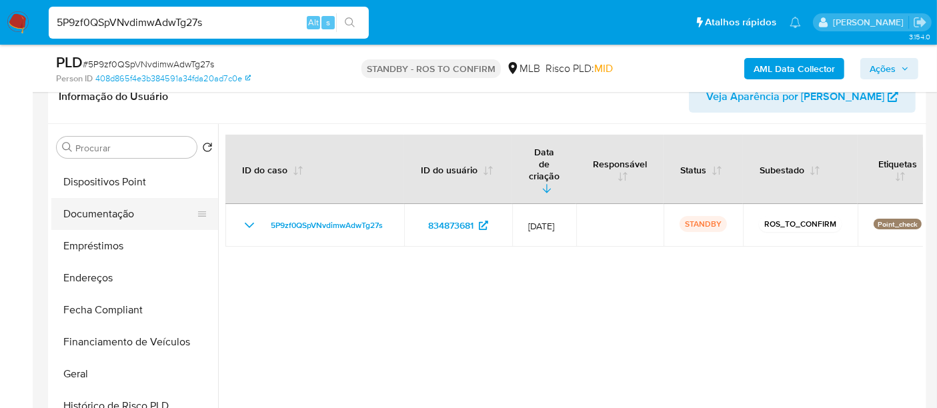
click at [125, 217] on button "Documentação" at bounding box center [129, 214] width 156 height 32
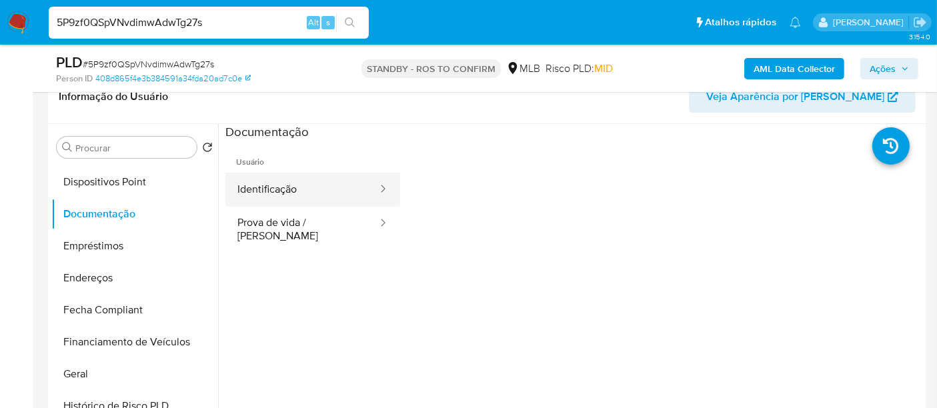
click at [292, 188] on button "Identificação" at bounding box center [301, 190] width 153 height 34
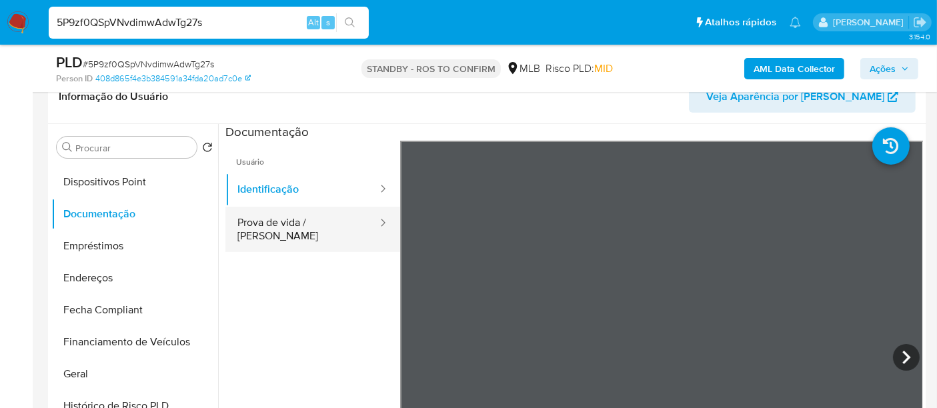
click at [306, 223] on button "Prova de vida / [PERSON_NAME]" at bounding box center [301, 229] width 153 height 45
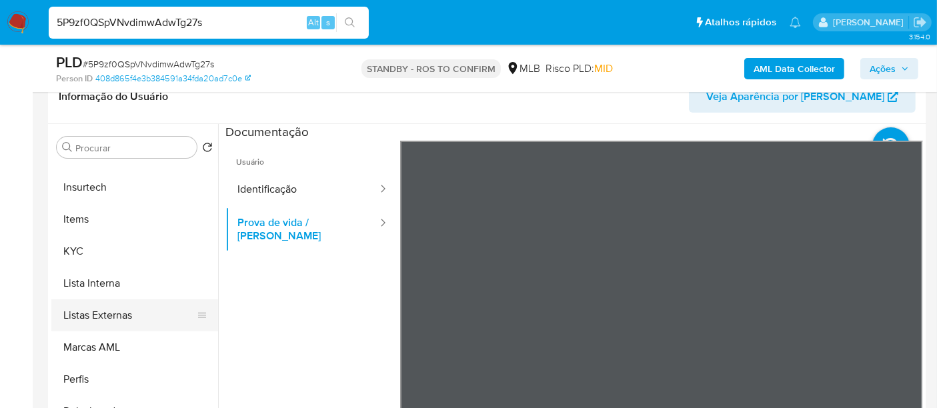
scroll to position [595, 0]
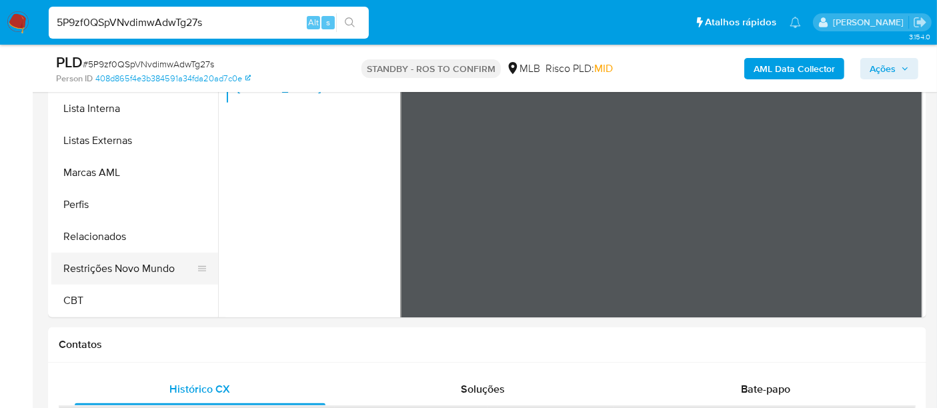
click at [151, 268] on button "Restrições Novo Mundo" at bounding box center [129, 269] width 156 height 32
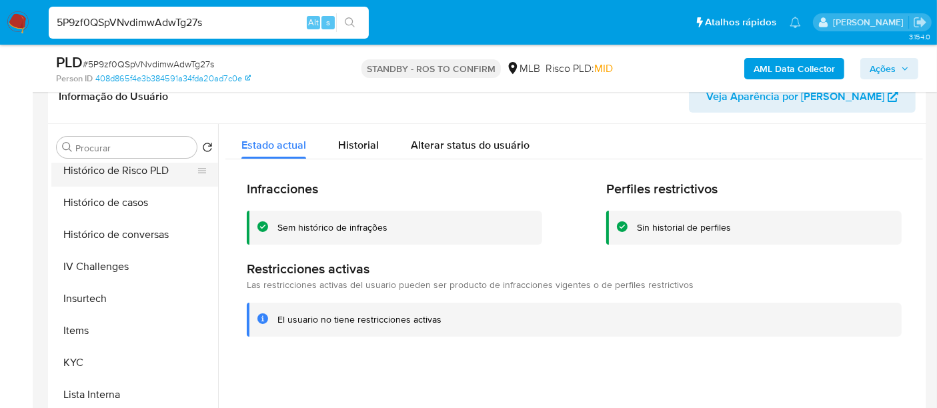
scroll to position [373, 0]
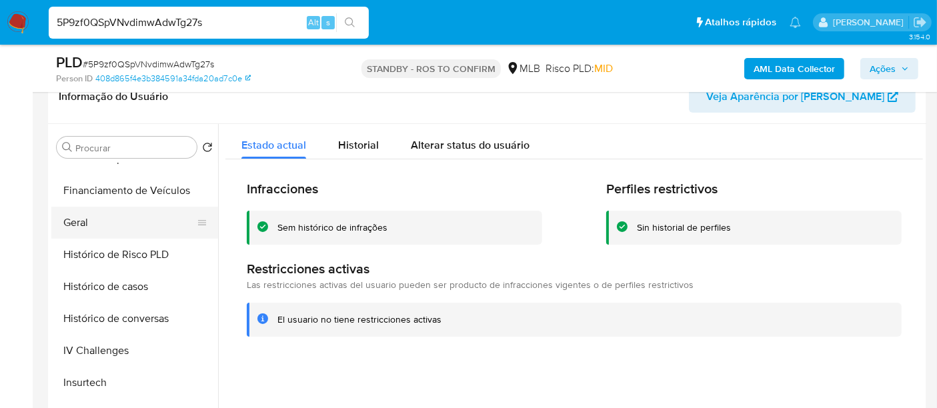
click at [85, 220] on button "Geral" at bounding box center [129, 223] width 156 height 32
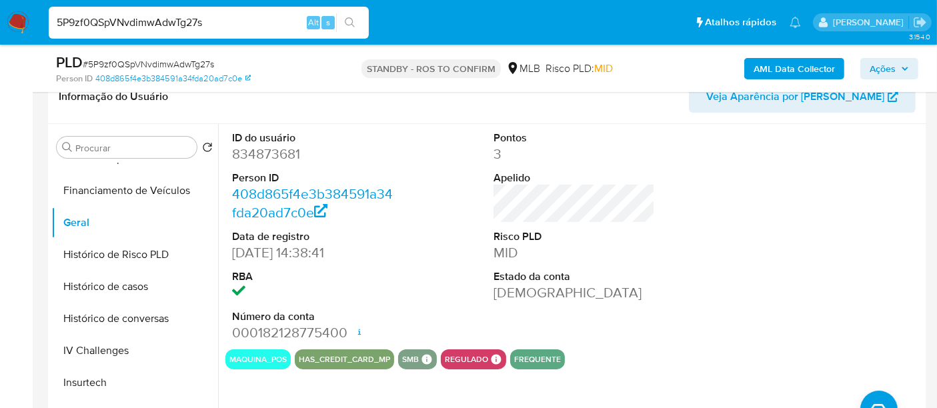
click at [211, 14] on input "5P9zf0QSpVNvdimwAdwTg27s" at bounding box center [209, 22] width 320 height 17
paste input "qLNbI2LW7uQVd2qKg77XrRp2"
type input "qLNbI2LW7uQVd2qKg77XrRp2"
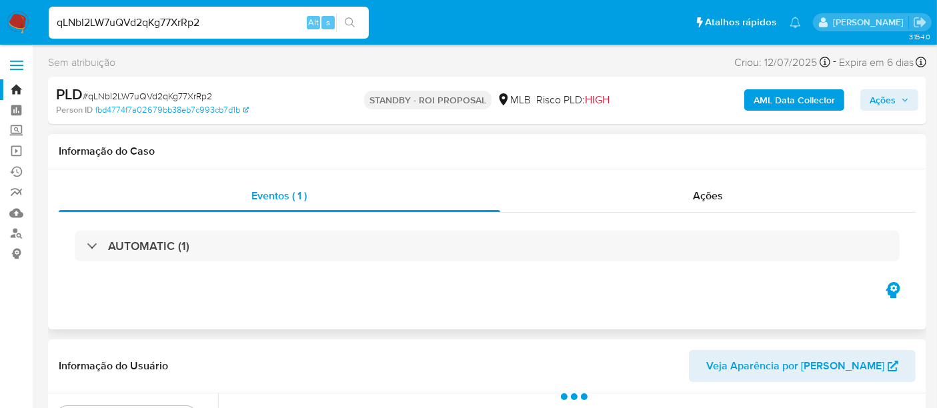
scroll to position [222, 0]
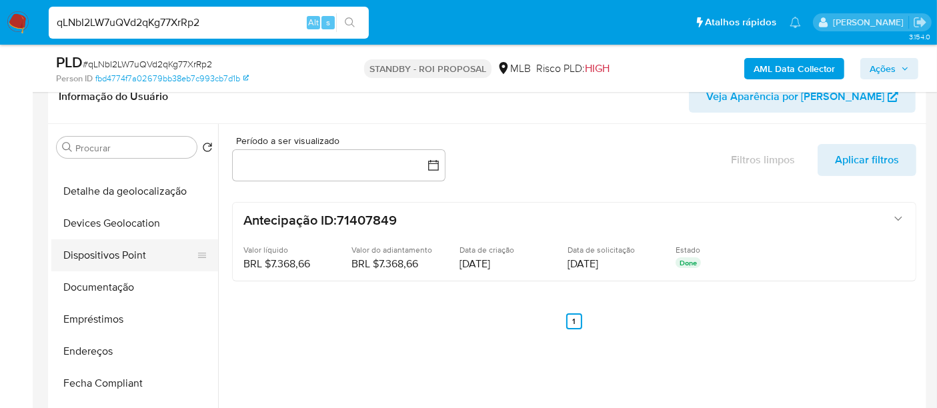
select select "10"
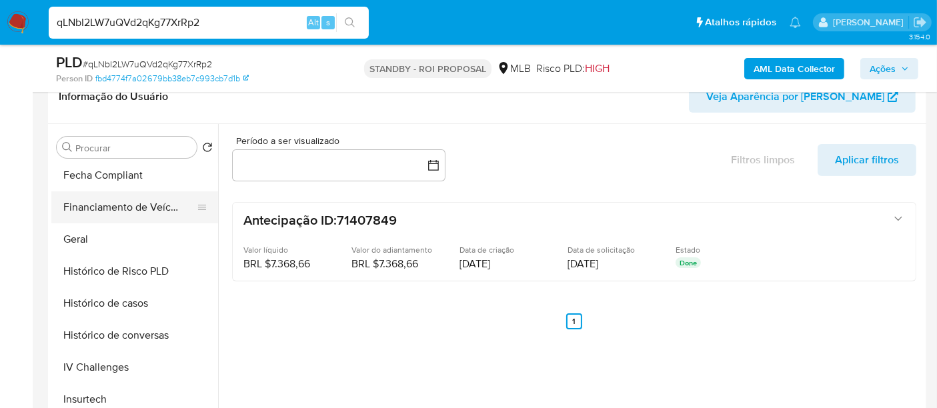
scroll to position [518, 0]
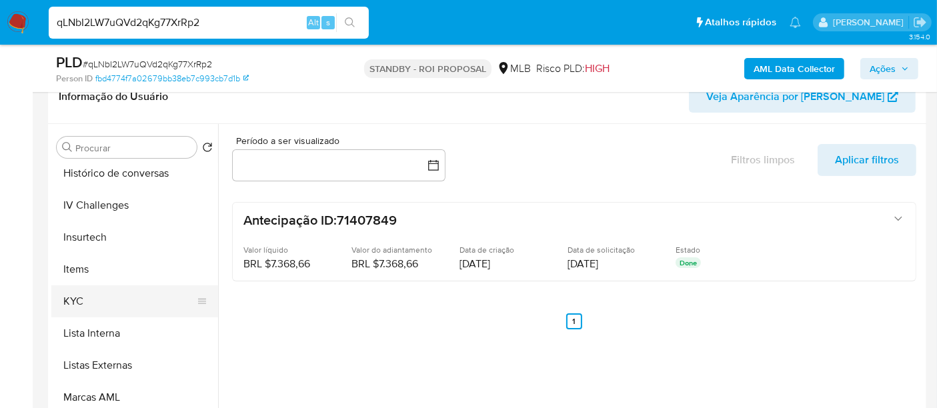
click at [81, 298] on button "KYC" at bounding box center [129, 302] width 156 height 32
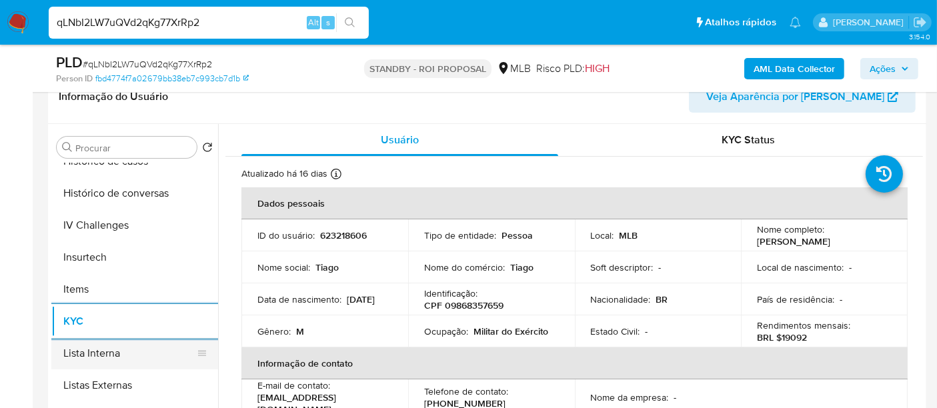
scroll to position [444, 0]
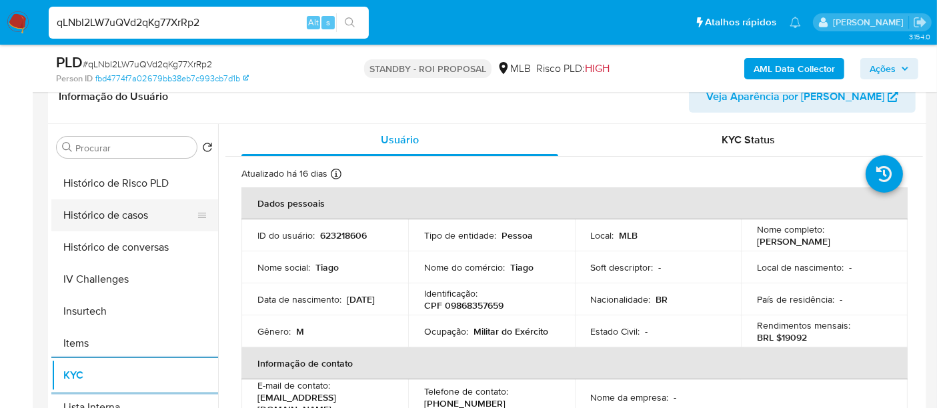
click at [122, 224] on button "Histórico de casos" at bounding box center [129, 215] width 156 height 32
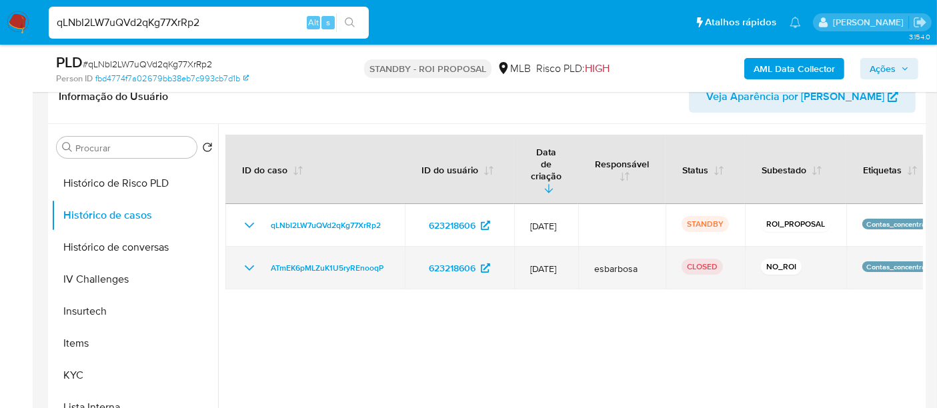
click at [245, 266] on icon "Mostrar/Ocultar" at bounding box center [249, 268] width 9 height 5
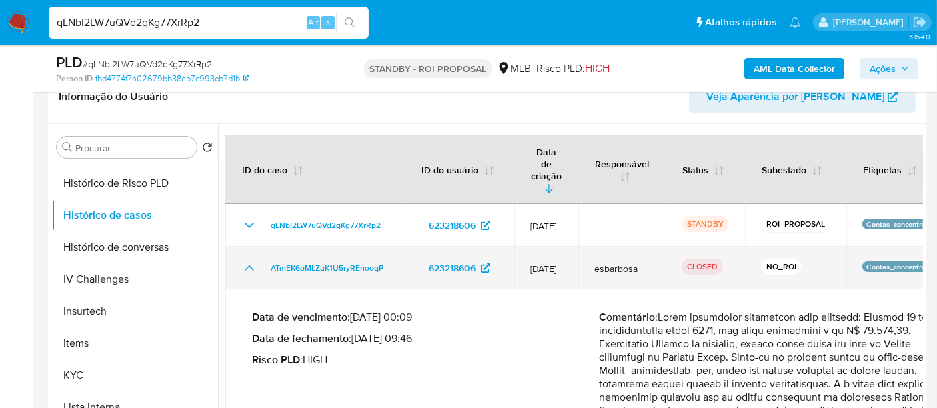
click at [245, 260] on icon "Mostrar/Ocultar" at bounding box center [249, 268] width 16 height 16
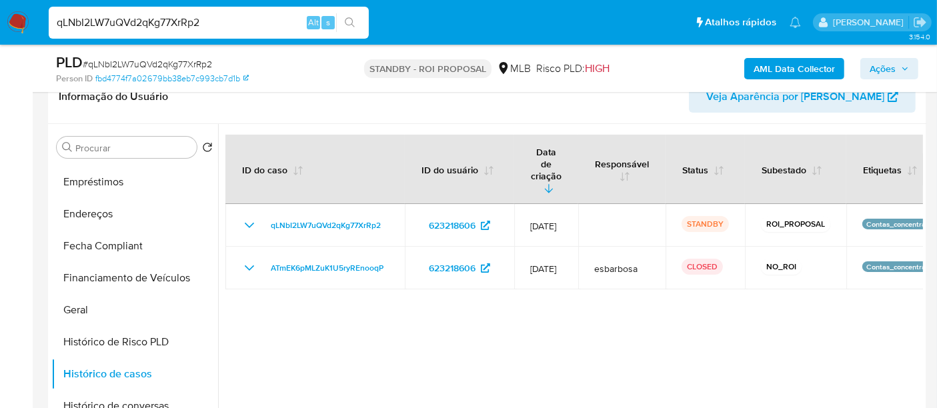
scroll to position [222, 0]
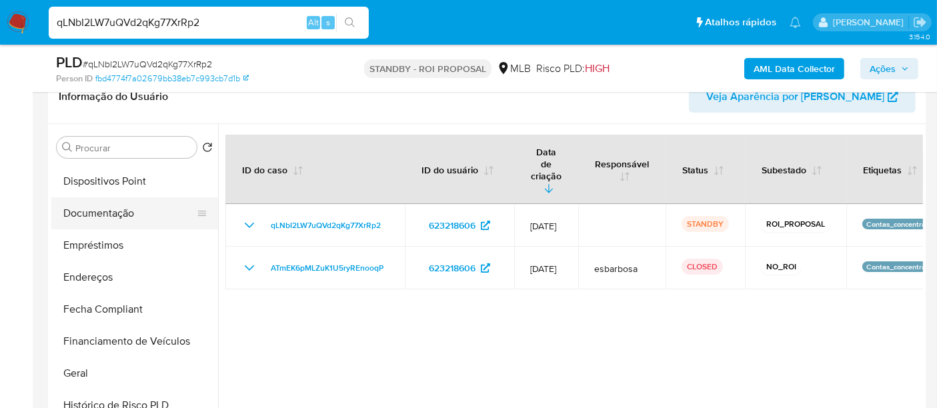
click at [114, 217] on button "Documentação" at bounding box center [129, 213] width 156 height 32
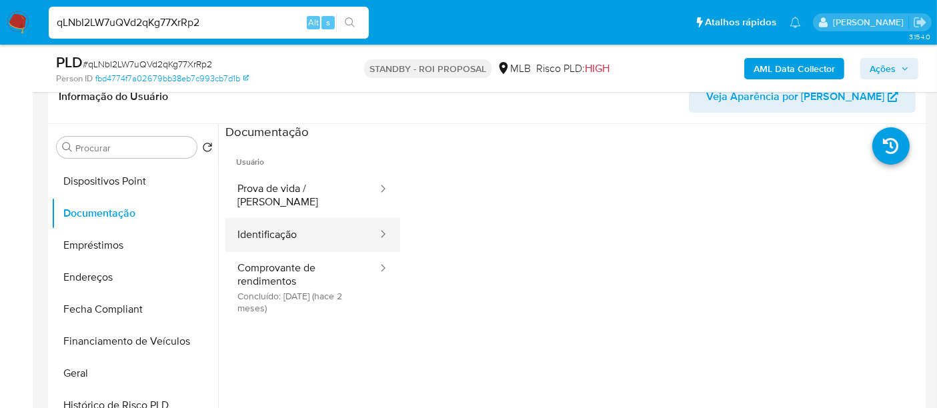
click at [288, 223] on button "Identificação" at bounding box center [301, 235] width 153 height 34
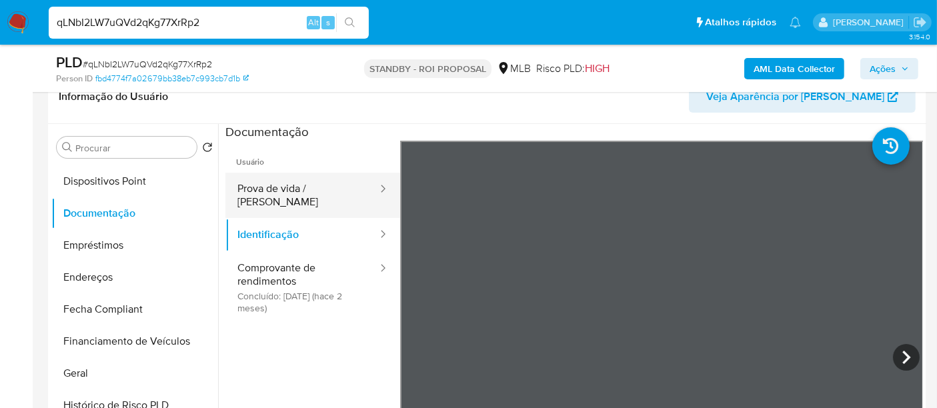
click at [330, 199] on button "Prova de vida / [PERSON_NAME]" at bounding box center [301, 195] width 153 height 45
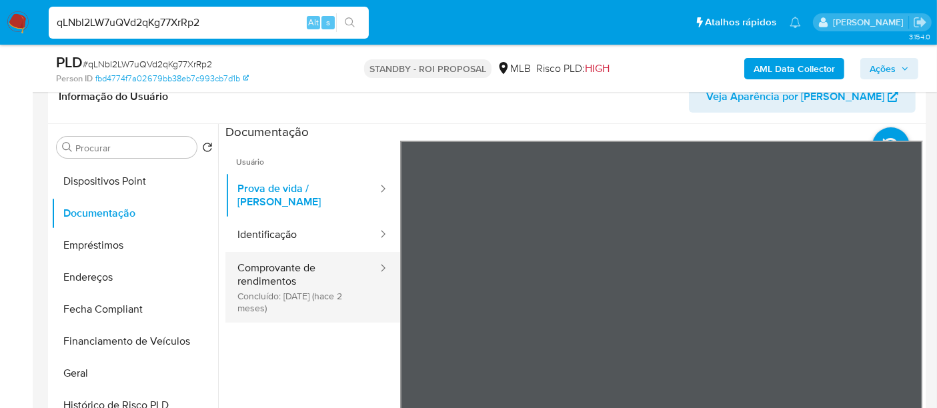
click at [274, 287] on button "Comprovante de rendimentos Concluído: 06/06/2025 (hace 2 meses)" at bounding box center [301, 287] width 153 height 71
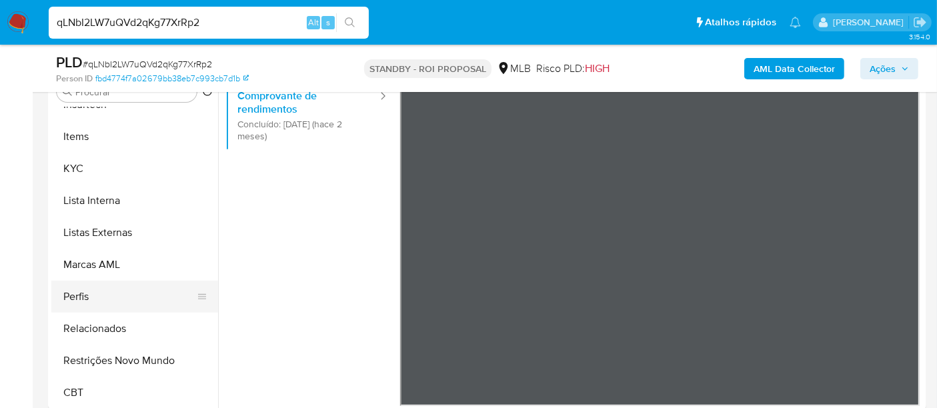
scroll to position [370, 0]
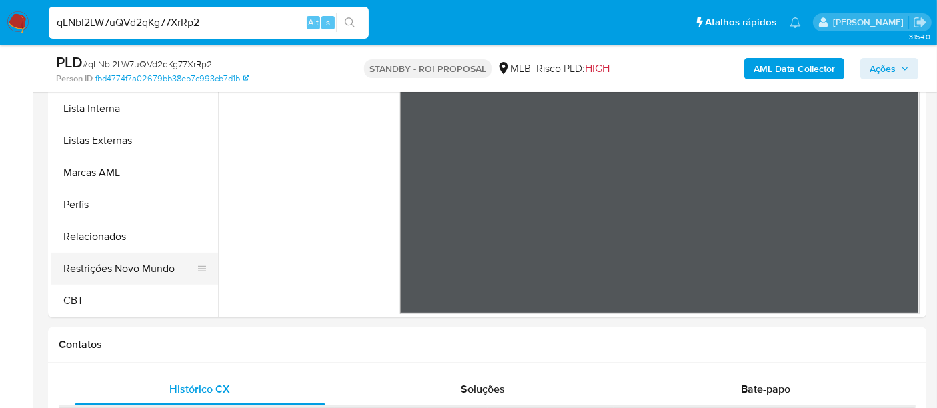
click at [153, 264] on button "Restrições Novo Mundo" at bounding box center [129, 269] width 156 height 32
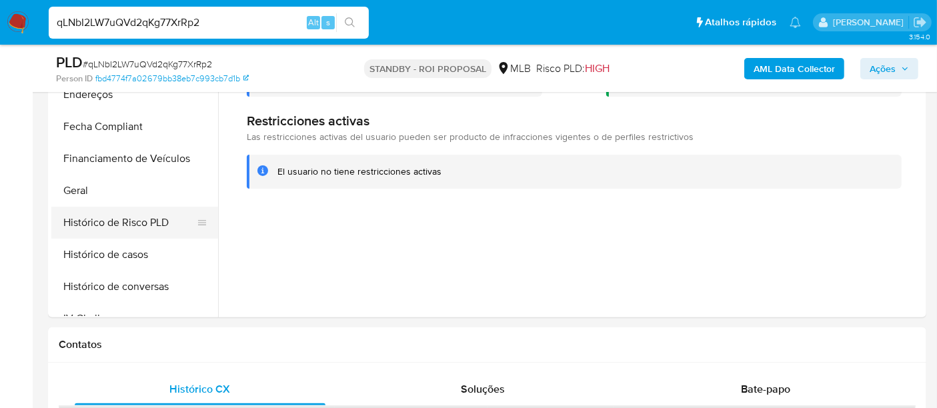
scroll to position [225, 0]
click at [74, 214] on button "Geral" at bounding box center [129, 223] width 156 height 32
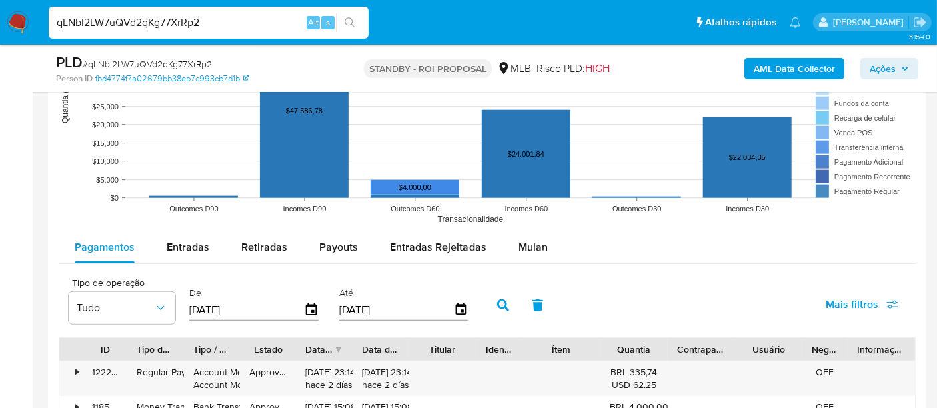
scroll to position [1408, 0]
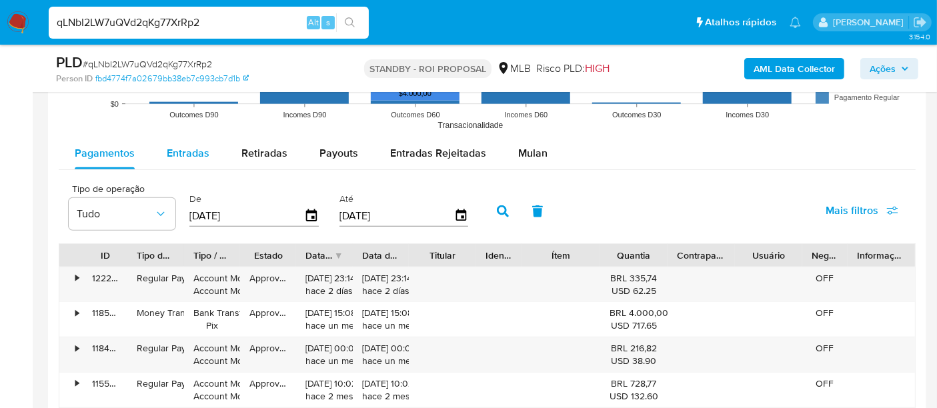
click at [186, 152] on span "Entradas" at bounding box center [188, 152] width 43 height 15
select select "10"
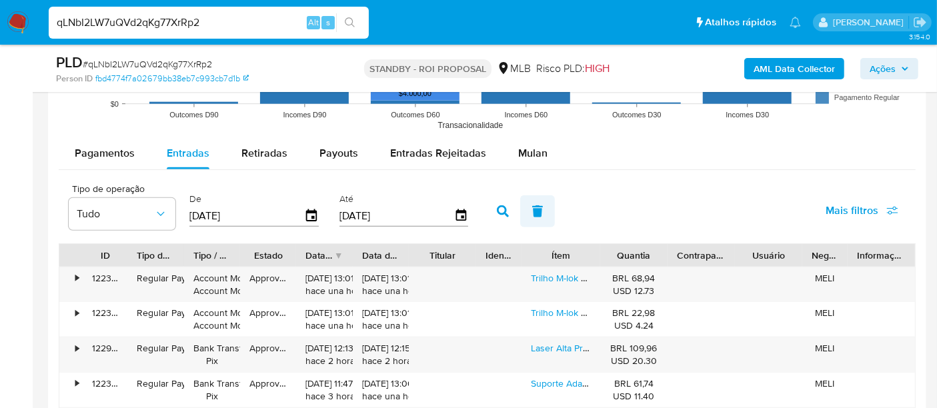
scroll to position [1482, 0]
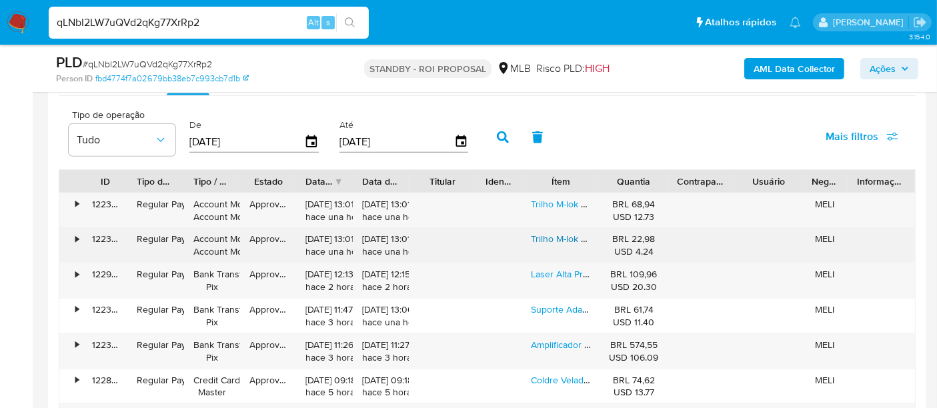
click at [538, 233] on link "Trilho M-lok Leve Nylon Preto 5-13 Slots Handguard" at bounding box center [637, 238] width 212 height 13
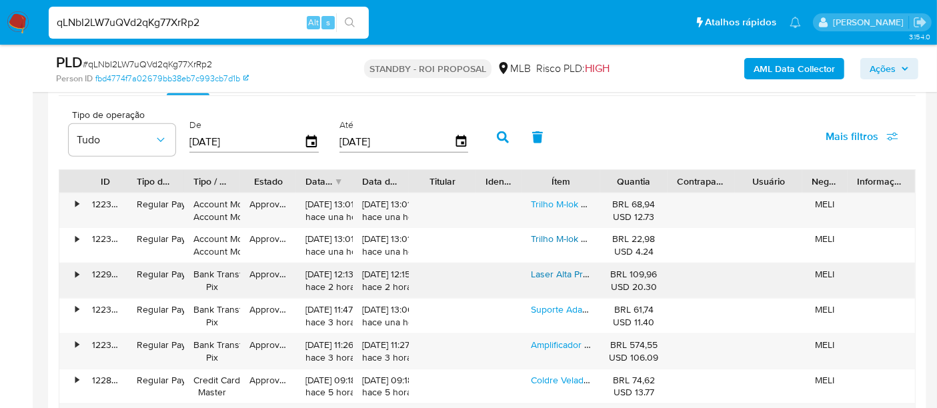
click at [547, 268] on link "Laser Alta Precisão P Ajuste Fino De Mira Cal .22lr E 5,5mm" at bounding box center [653, 274] width 245 height 13
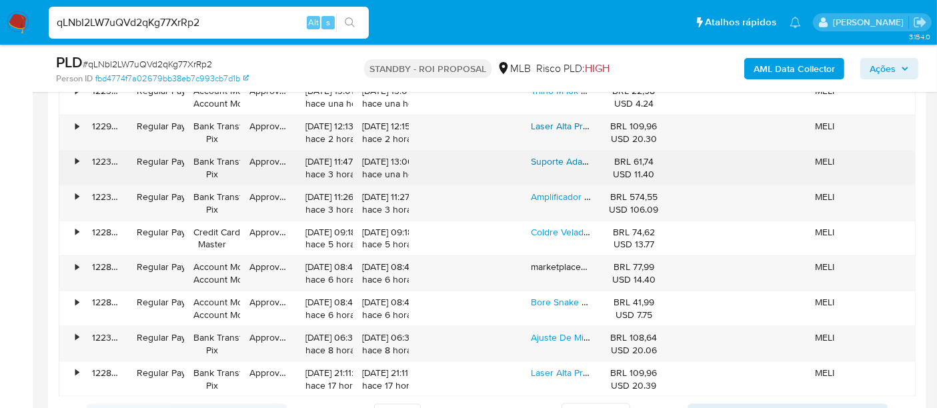
click at [556, 159] on link "Suporte Adaptador Coronha Visao Noturna Câmeras Bastoes" at bounding box center [657, 161] width 252 height 13
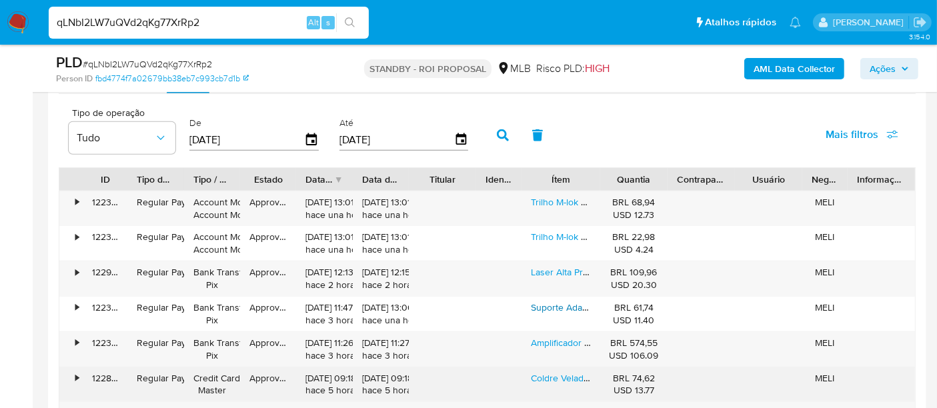
scroll to position [1482, 0]
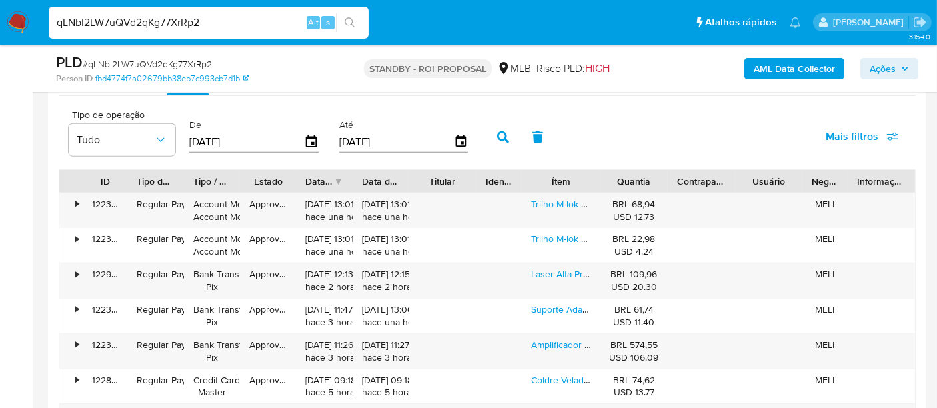
click at [263, 25] on input "qLNbI2LW7uQVd2qKg77XrRp2" at bounding box center [209, 22] width 320 height 17
paste input "hOgOntDn0p4xzDJKZga3IVFV"
type input "hOgOntDn0p4xzDJKZga3IVFV"
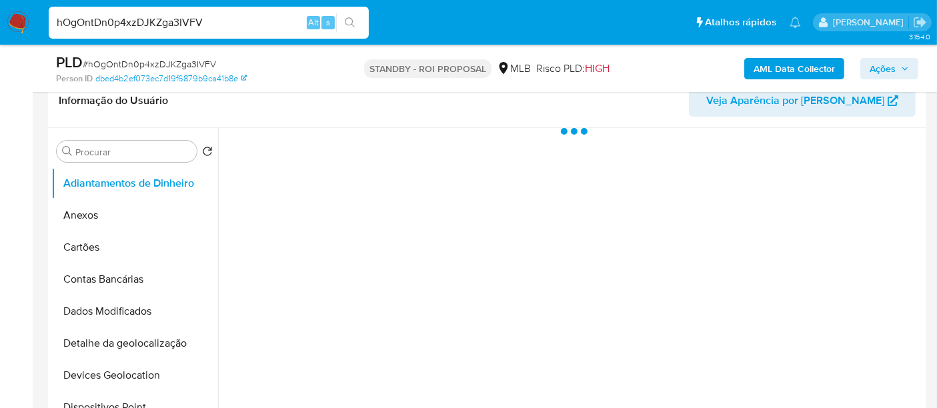
scroll to position [222, 0]
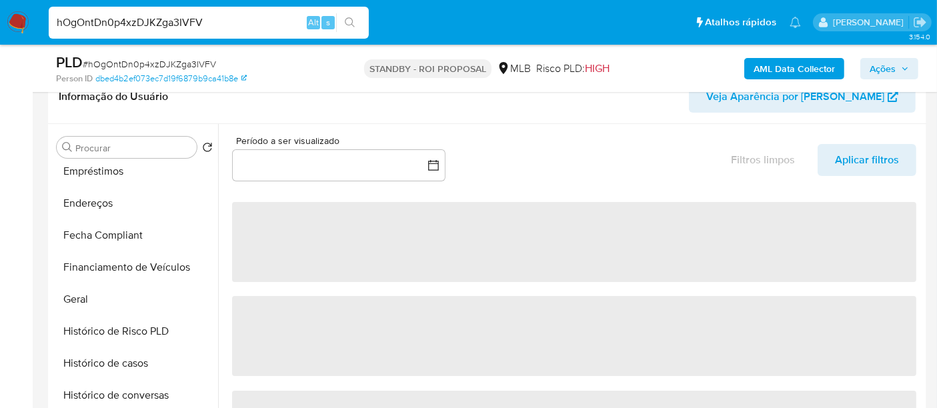
select select "10"
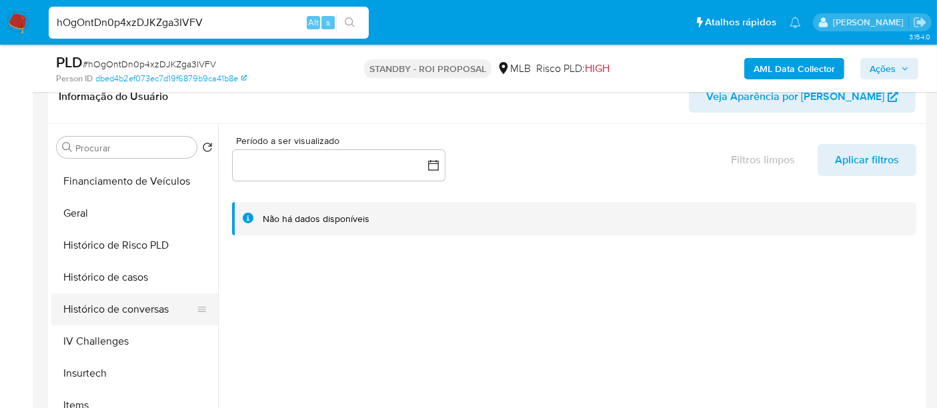
scroll to position [444, 0]
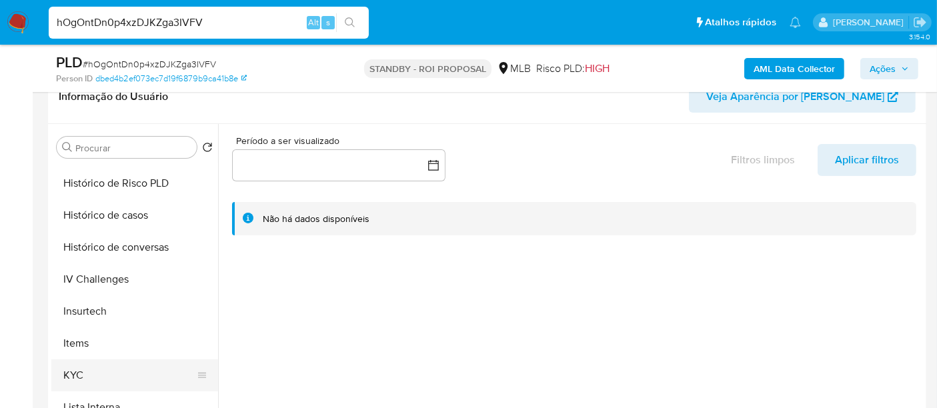
click at [75, 367] on button "KYC" at bounding box center [129, 376] width 156 height 32
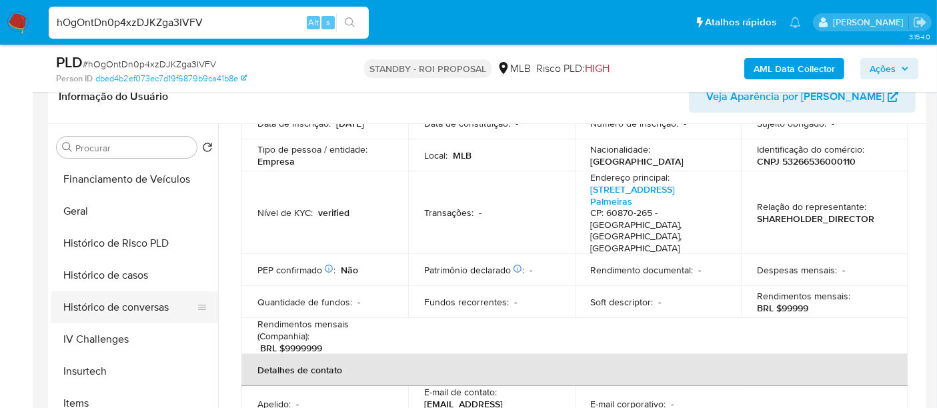
scroll to position [370, 0]
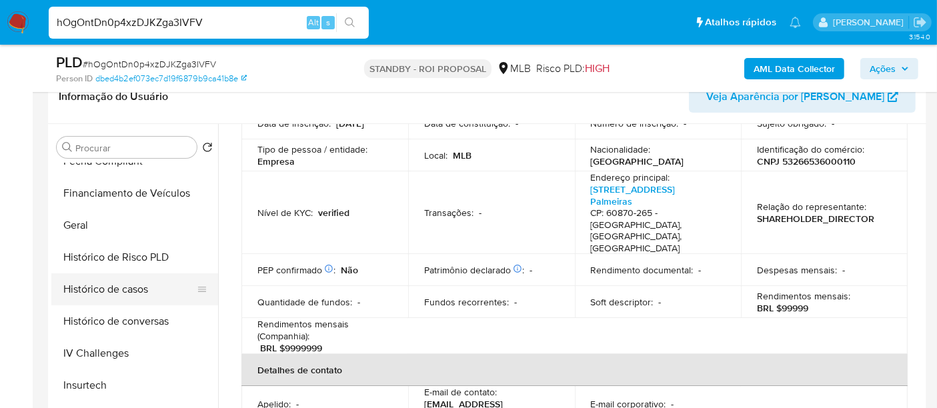
click at [135, 292] on button "Histórico de casos" at bounding box center [129, 290] width 156 height 32
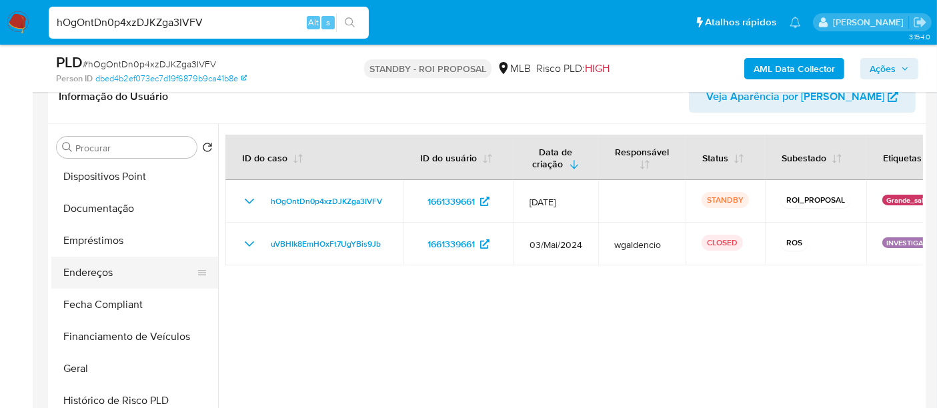
scroll to position [148, 0]
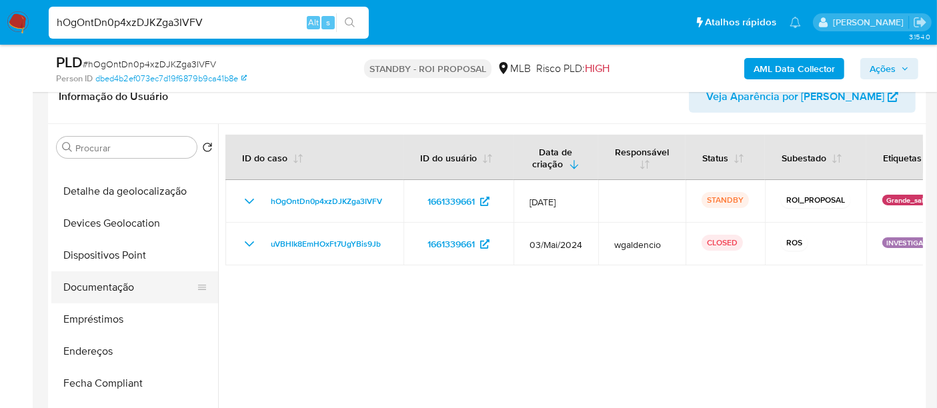
click at [105, 285] on button "Documentação" at bounding box center [129, 288] width 156 height 32
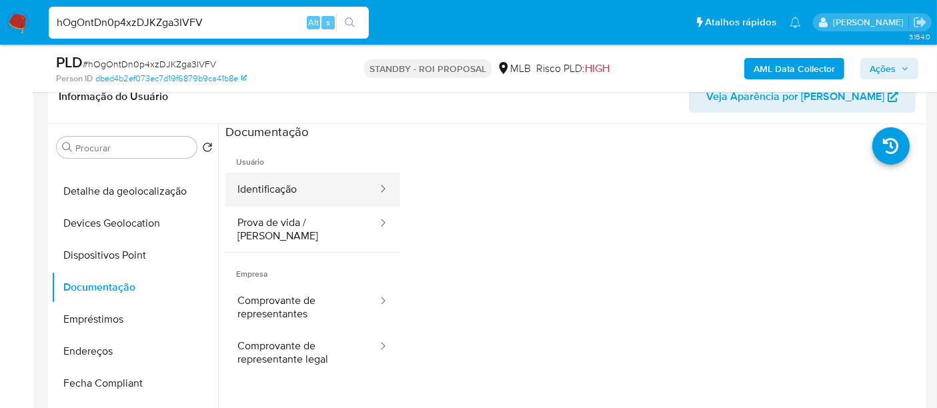
click at [284, 187] on button "Identificação" at bounding box center [301, 190] width 153 height 34
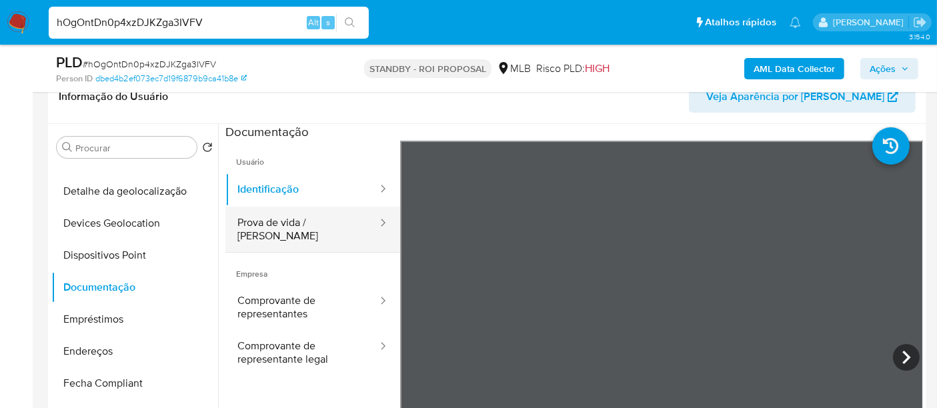
click at [286, 226] on button "Prova de vida / [PERSON_NAME]" at bounding box center [301, 229] width 153 height 45
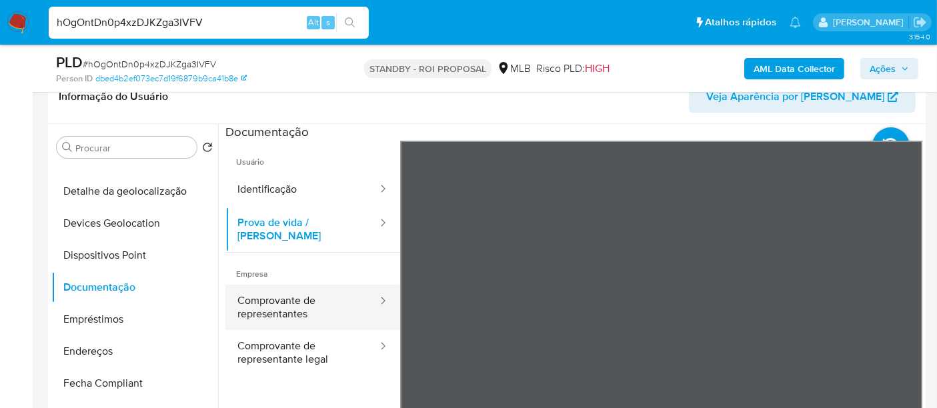
click at [288, 288] on button "Comprovante de representantes" at bounding box center [301, 307] width 153 height 45
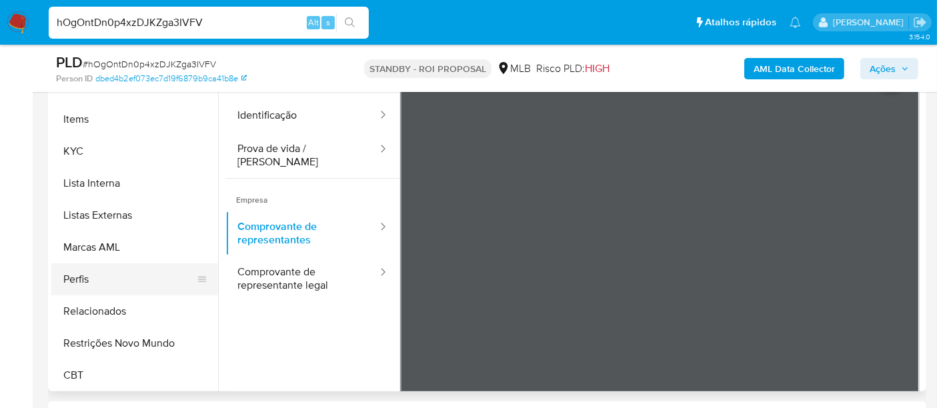
scroll to position [595, 0]
click at [159, 342] on button "Restrições Novo Mundo" at bounding box center [129, 343] width 156 height 32
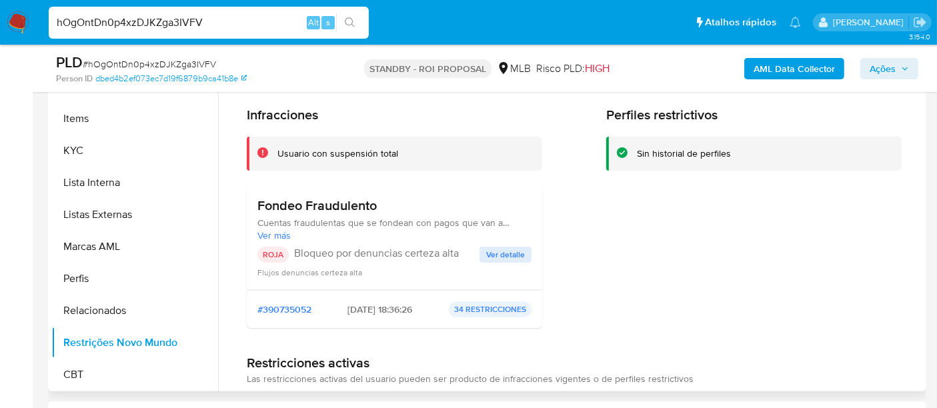
click at [522, 254] on span "Ver detalle" at bounding box center [505, 254] width 39 height 13
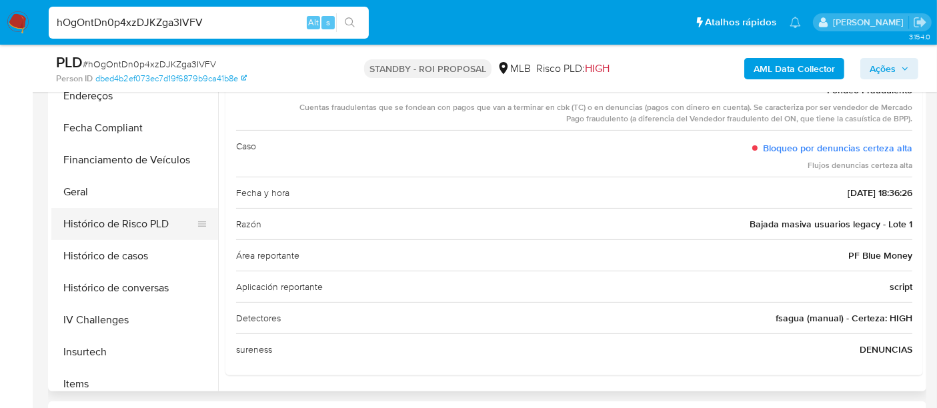
scroll to position [299, 0]
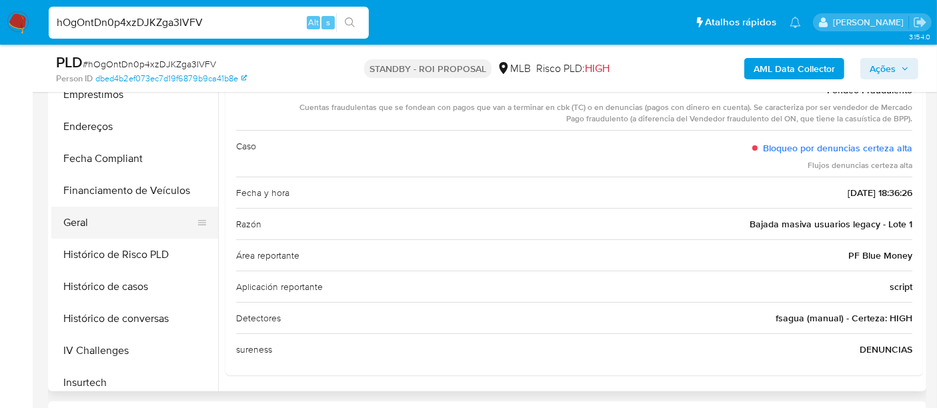
click at [91, 230] on button "Geral" at bounding box center [129, 223] width 156 height 32
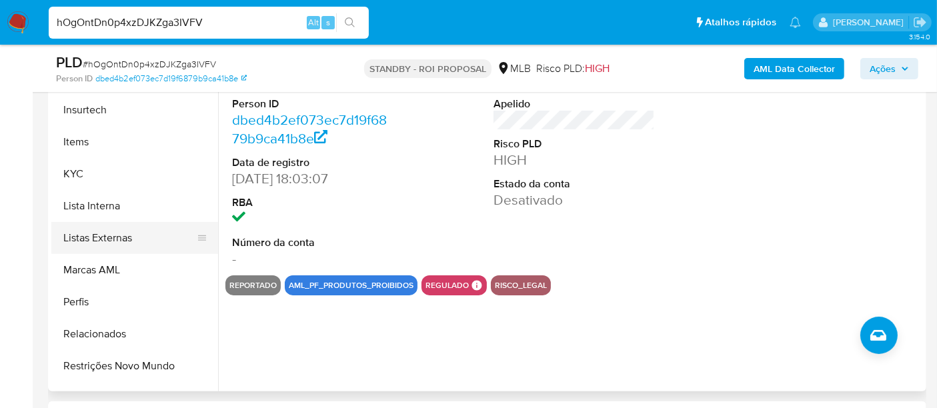
scroll to position [595, 0]
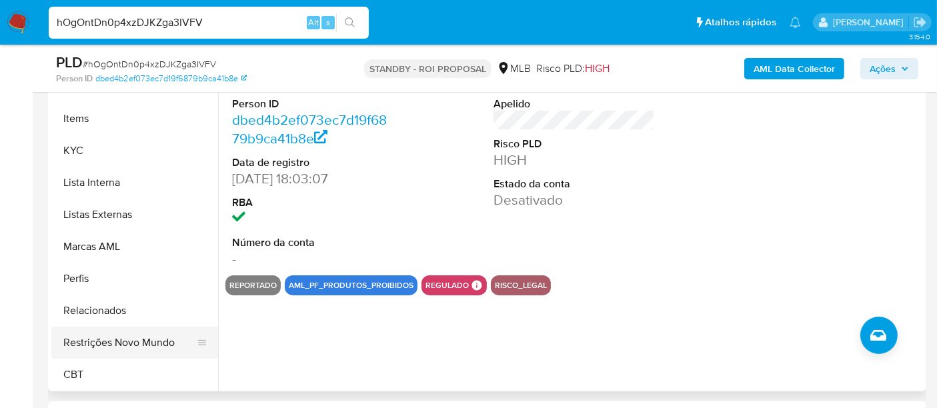
click at [139, 335] on button "Restrições Novo Mundo" at bounding box center [129, 343] width 156 height 32
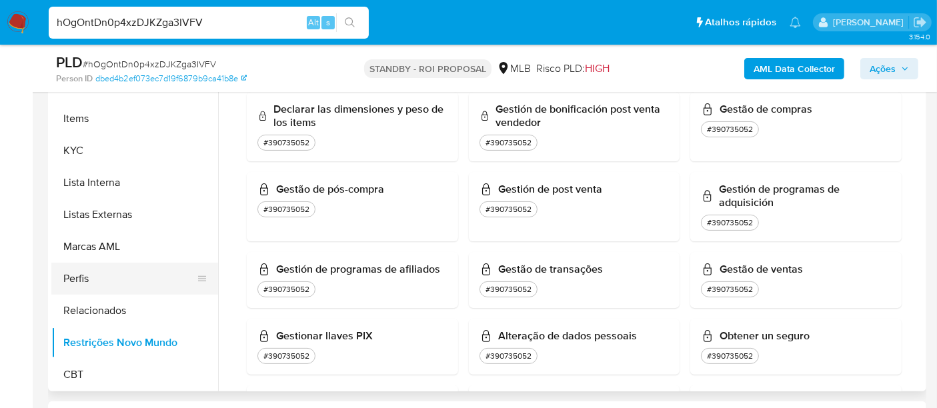
scroll to position [592, 0]
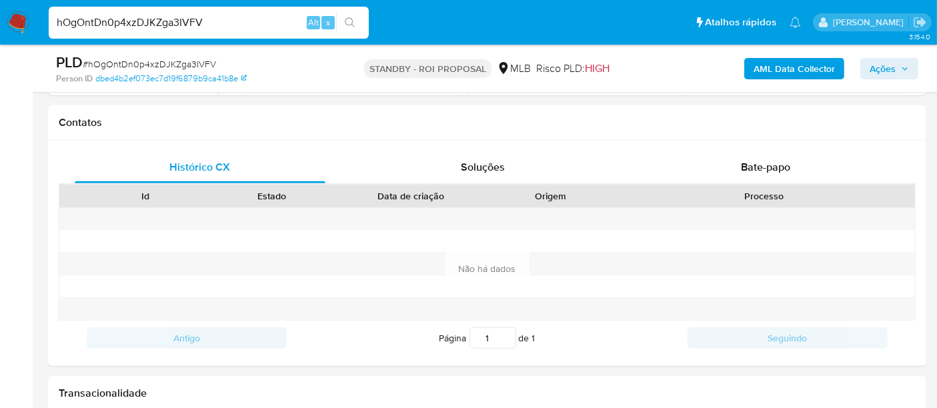
click at [219, 26] on input "hOgOntDn0p4xzDJKZga3IVFV" at bounding box center [209, 22] width 320 height 17
paste input "f9TmcsUYPokusA9IFR6iekbU"
type input "f9TmcsUYPokusA9IFR6iekbU"
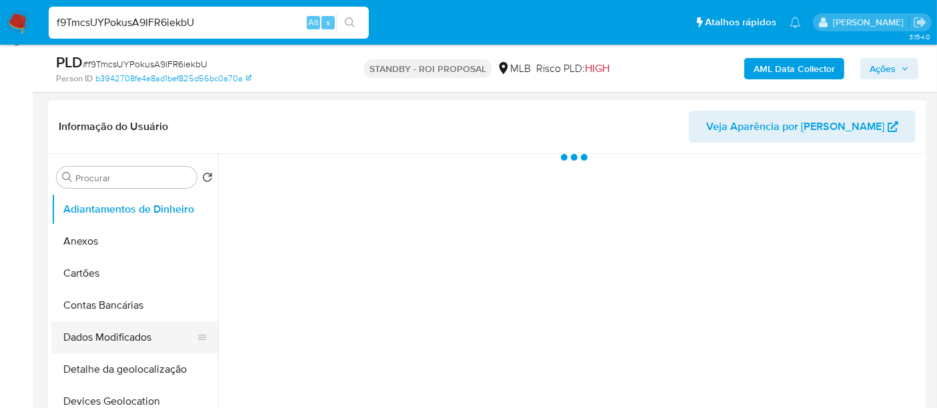
scroll to position [296, 0]
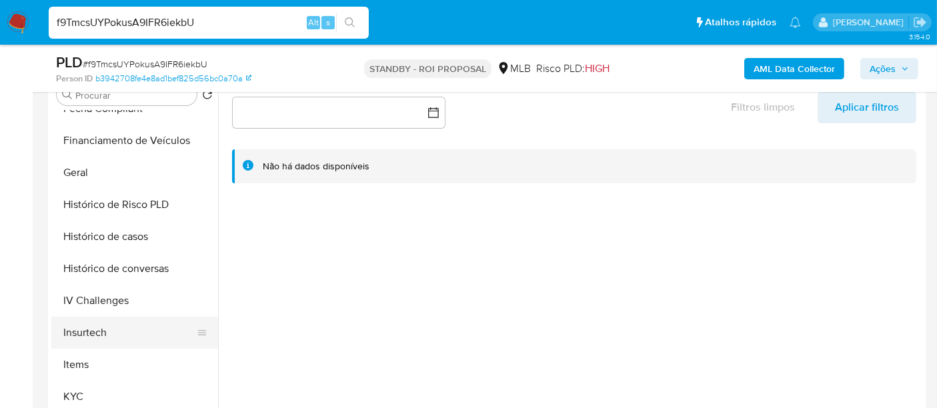
select select "10"
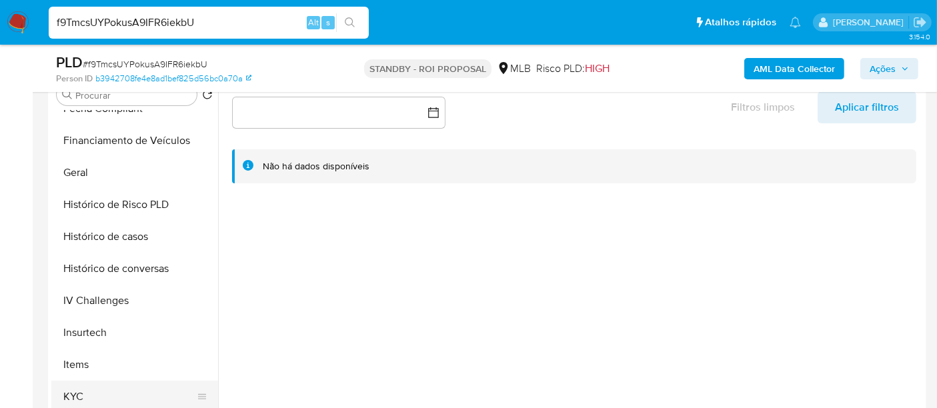
scroll to position [518, 0]
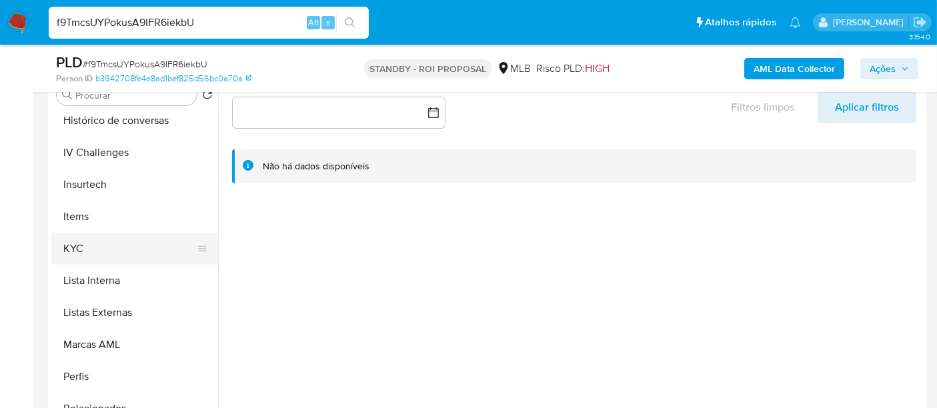
click at [78, 244] on button "KYC" at bounding box center [129, 249] width 156 height 32
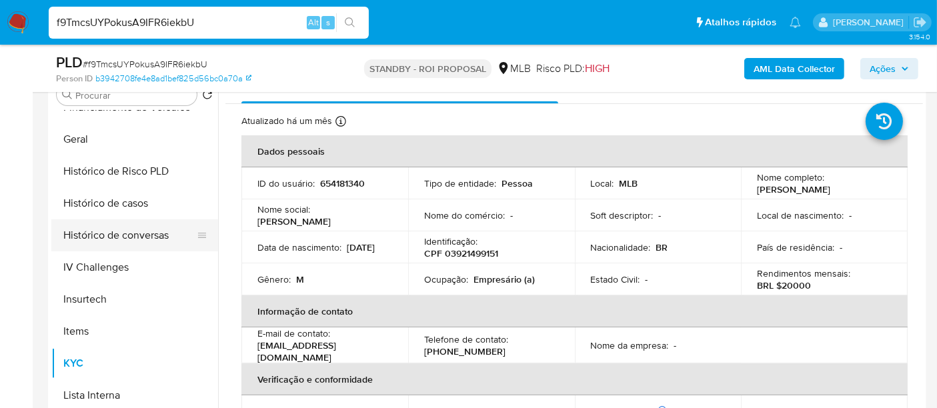
scroll to position [370, 0]
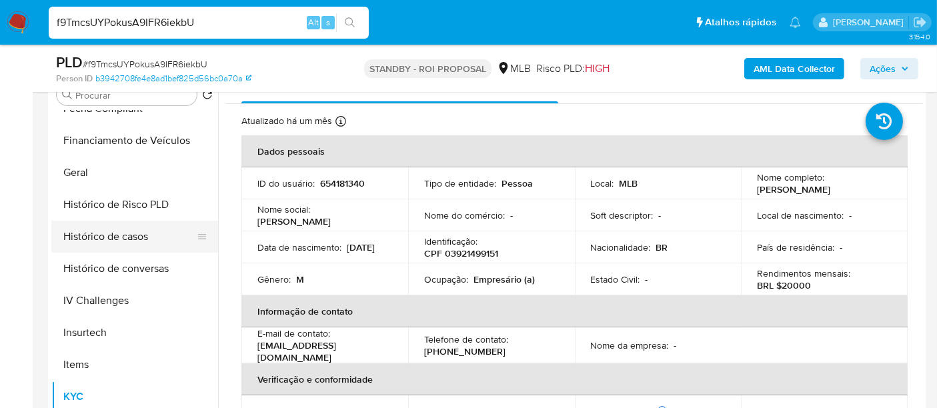
click at [129, 235] on button "Histórico de casos" at bounding box center [129, 237] width 156 height 32
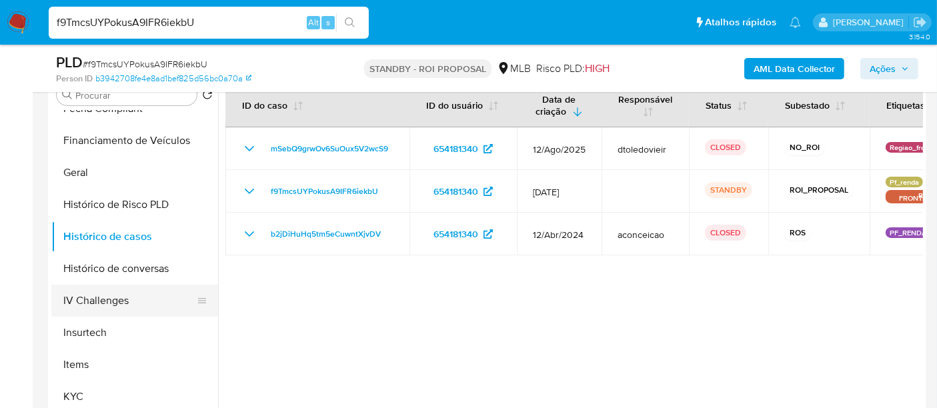
scroll to position [222, 0]
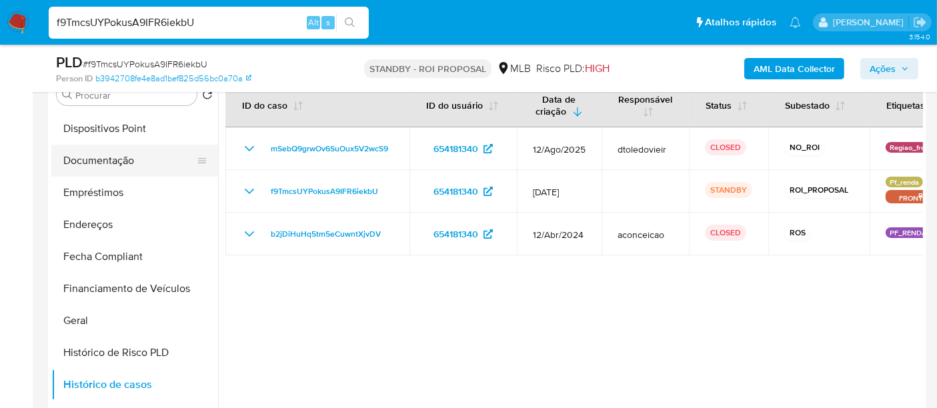
click at [122, 172] on button "Documentação" at bounding box center [129, 161] width 156 height 32
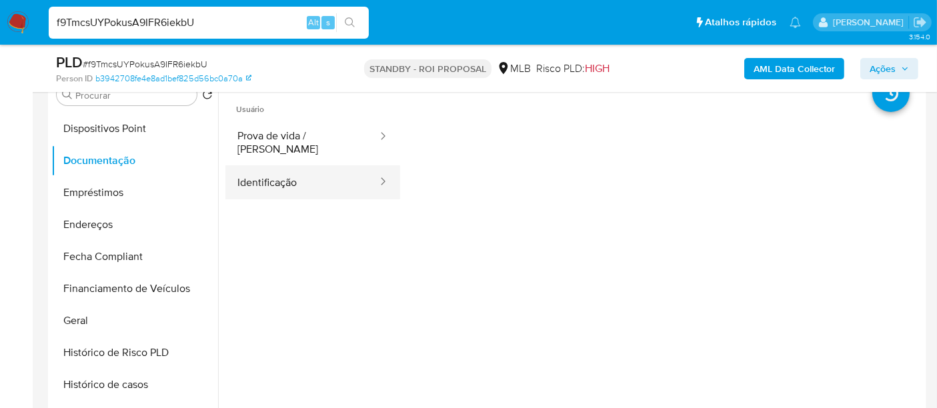
click at [258, 176] on button "Identificação" at bounding box center [301, 182] width 153 height 34
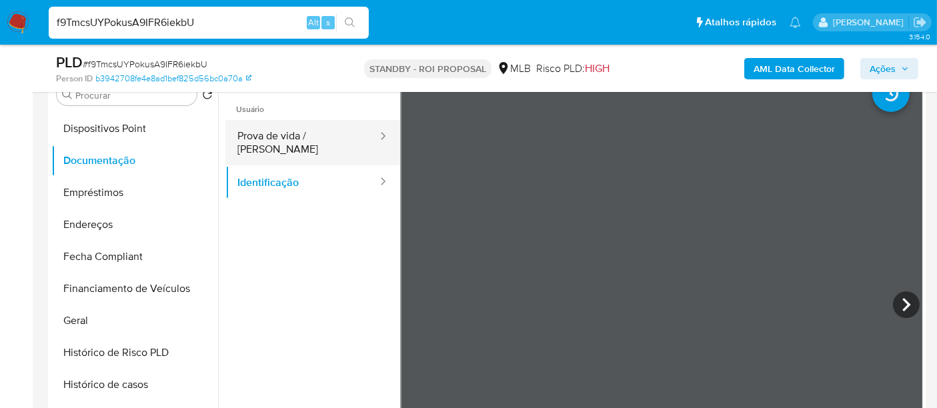
click at [286, 145] on button "Prova de vida / [PERSON_NAME]" at bounding box center [301, 142] width 153 height 45
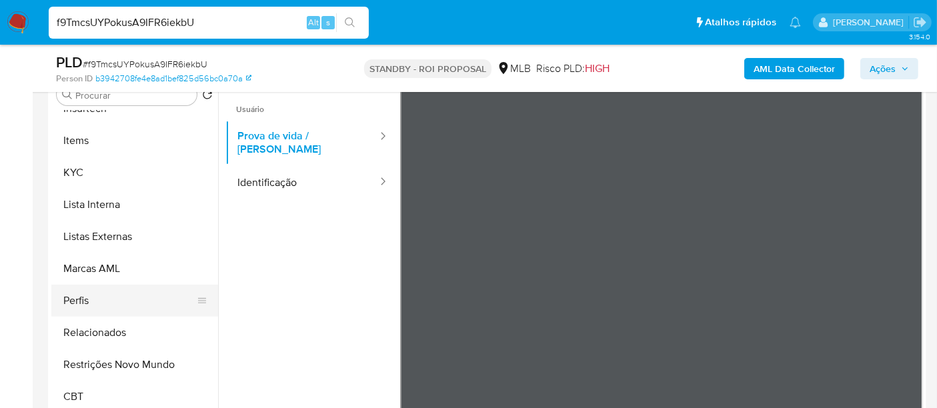
scroll to position [595, 0]
click at [123, 364] on button "Restrições Novo Mundo" at bounding box center [129, 364] width 156 height 32
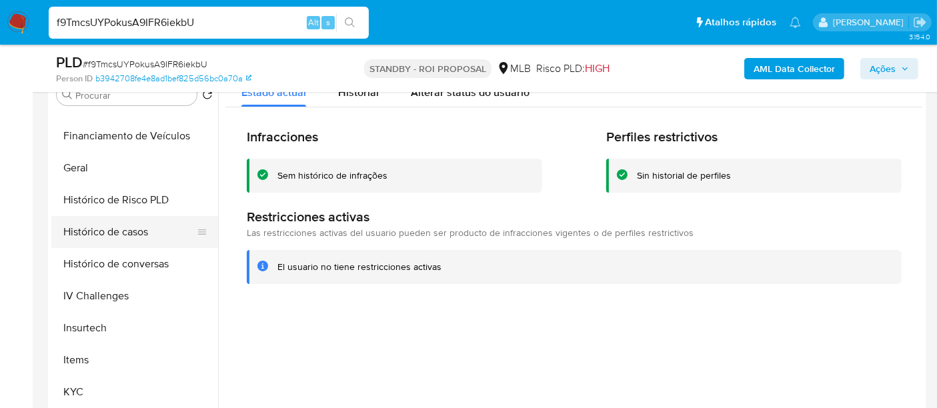
scroll to position [373, 0]
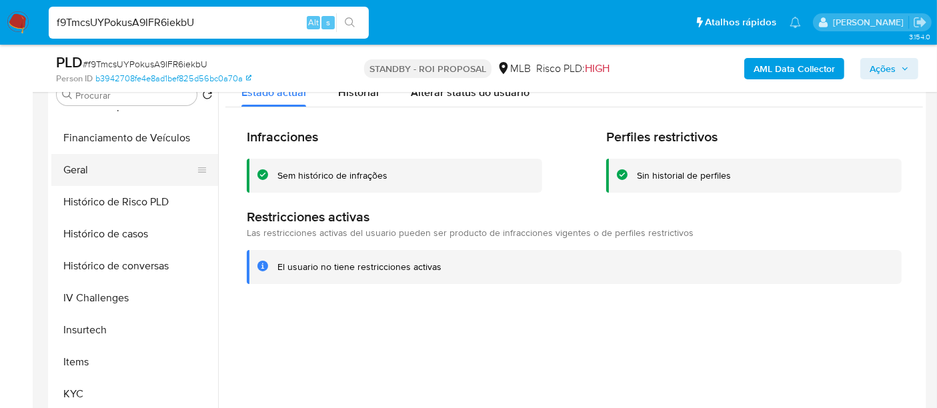
click at [83, 177] on button "Geral" at bounding box center [129, 170] width 156 height 32
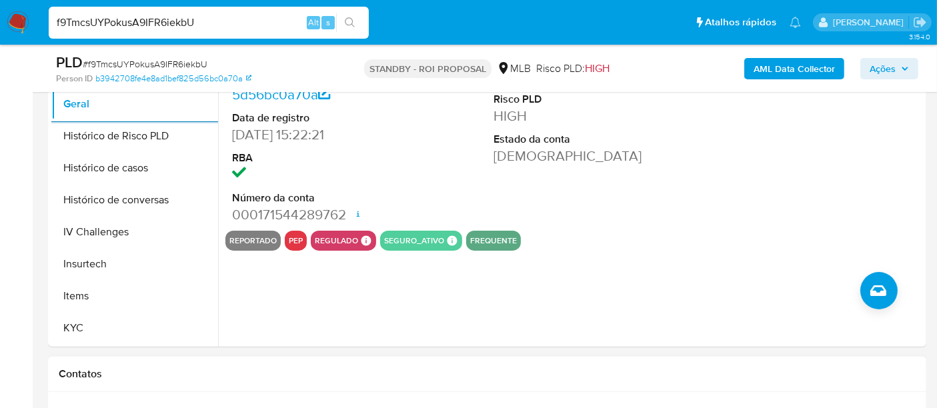
scroll to position [444, 0]
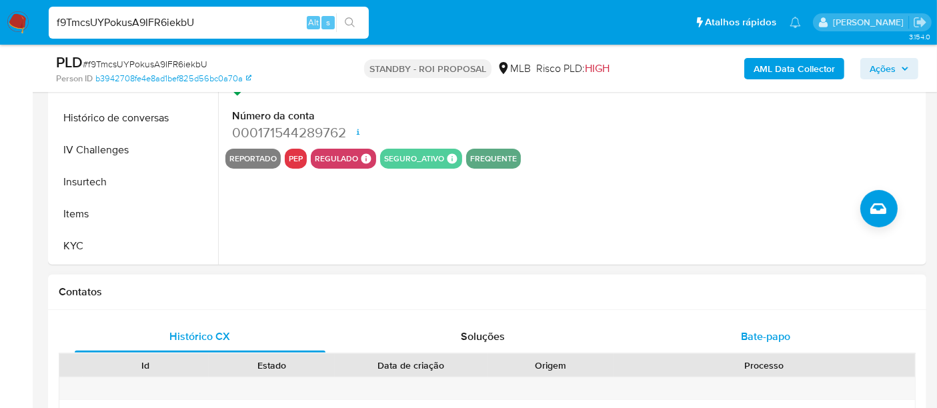
click at [754, 330] on span "Bate-papo" at bounding box center [765, 336] width 49 height 15
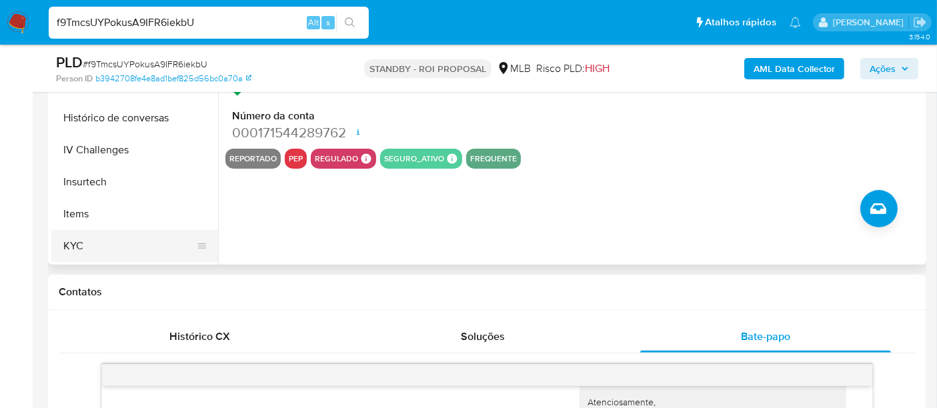
click at [81, 243] on button "KYC" at bounding box center [129, 246] width 156 height 32
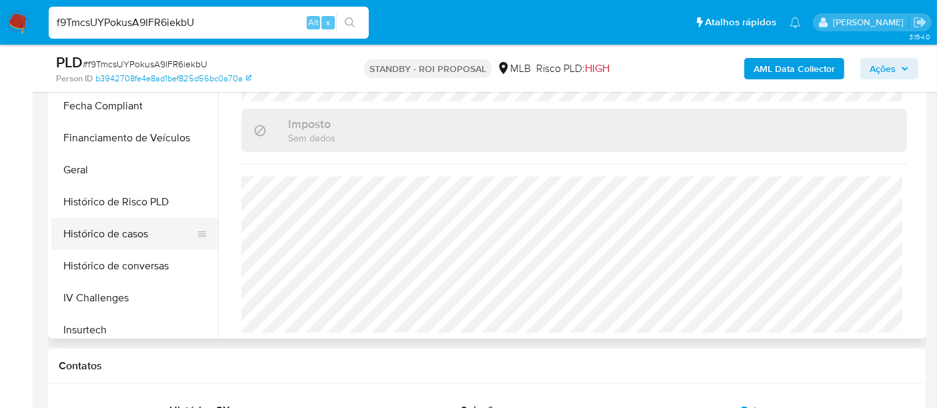
scroll to position [225, 0]
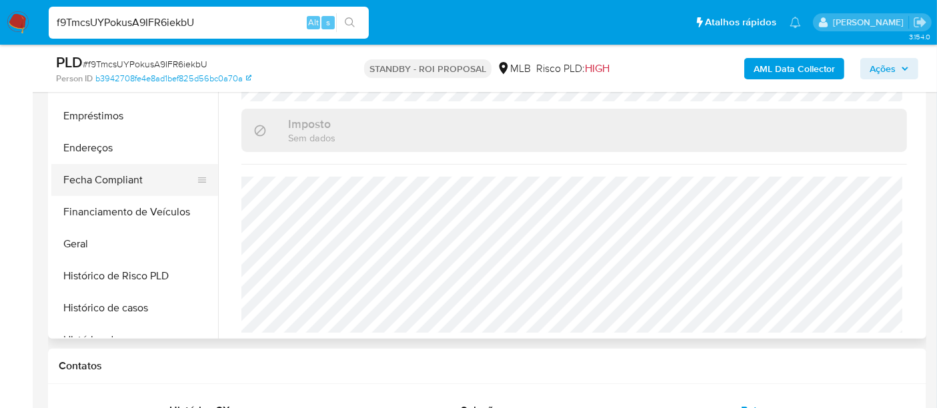
drag, startPoint x: 86, startPoint y: 151, endPoint x: 196, endPoint y: 191, distance: 116.9
click at [86, 151] on button "Endereços" at bounding box center [134, 148] width 167 height 32
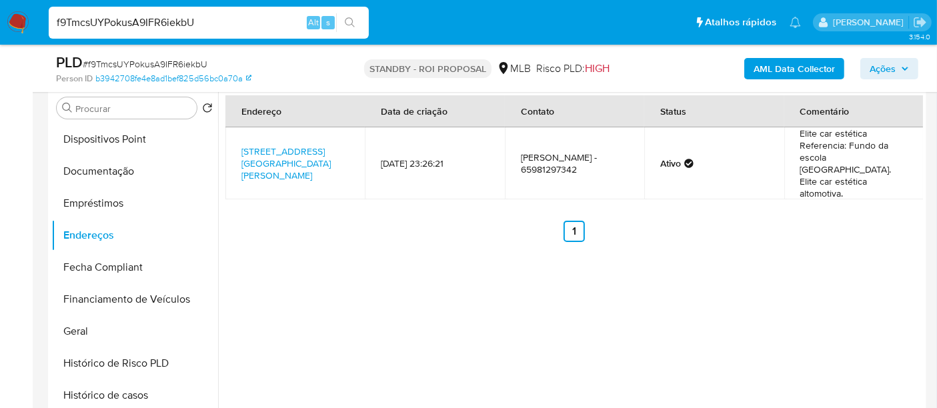
scroll to position [222, 0]
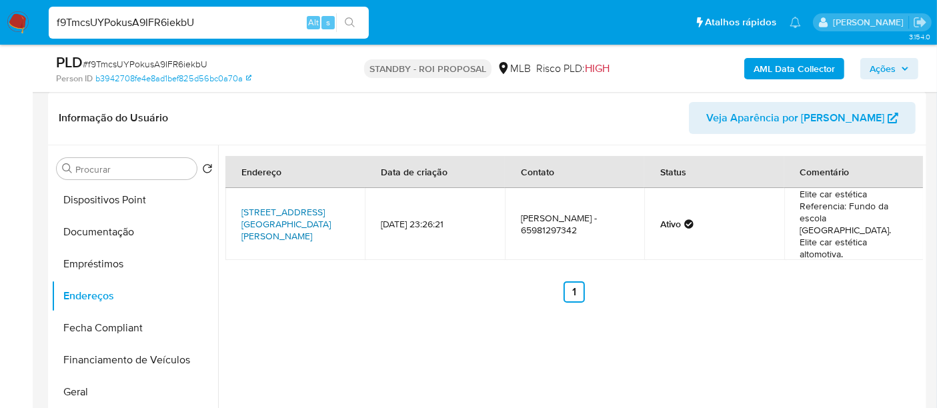
click at [289, 207] on link "Avenida Florespina Azambuja 3243, Pontes E Lacerda, Mato Grosso, 78250000, Bras…" at bounding box center [285, 223] width 89 height 37
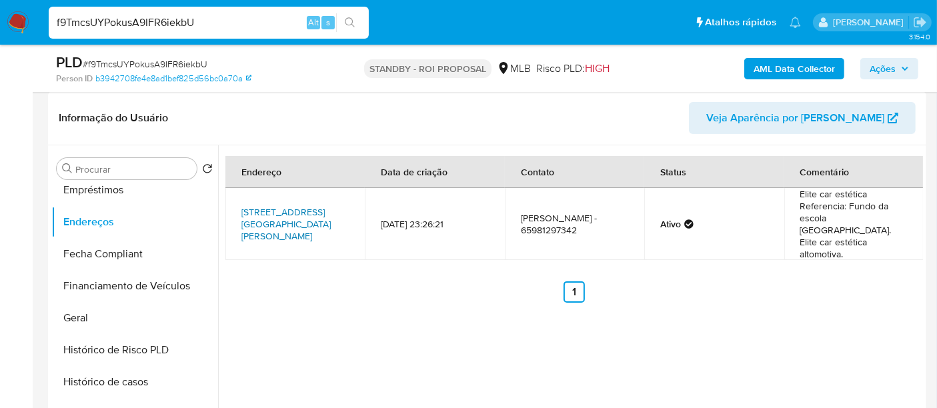
scroll to position [521, 0]
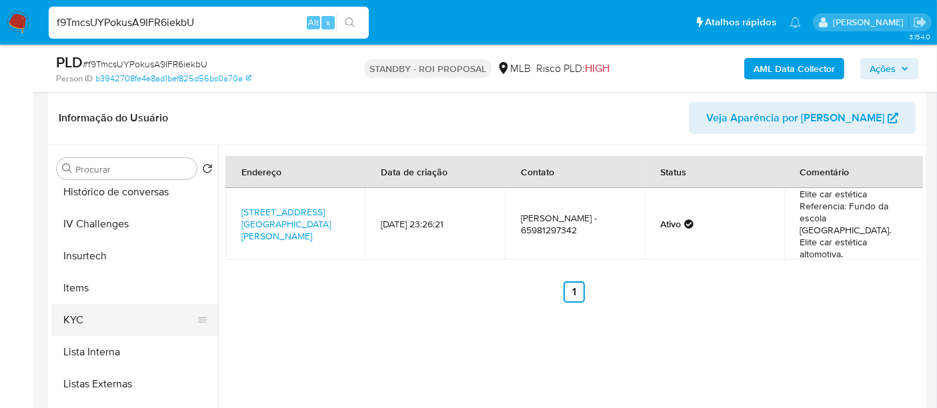
click at [75, 314] on button "KYC" at bounding box center [129, 320] width 156 height 32
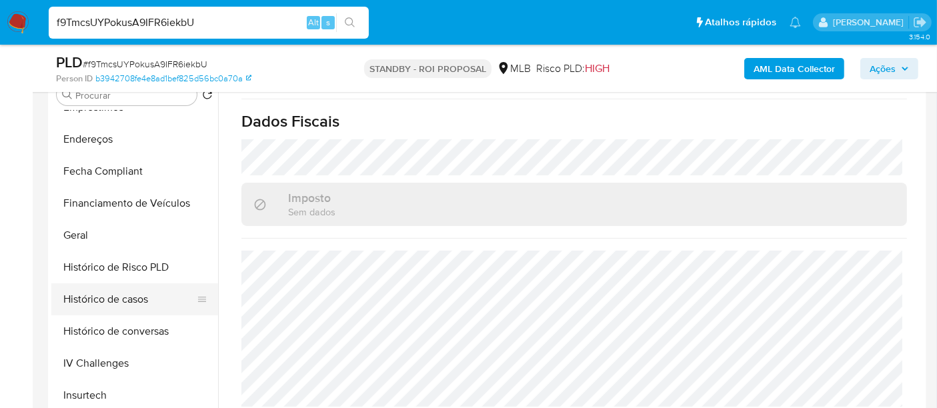
scroll to position [299, 0]
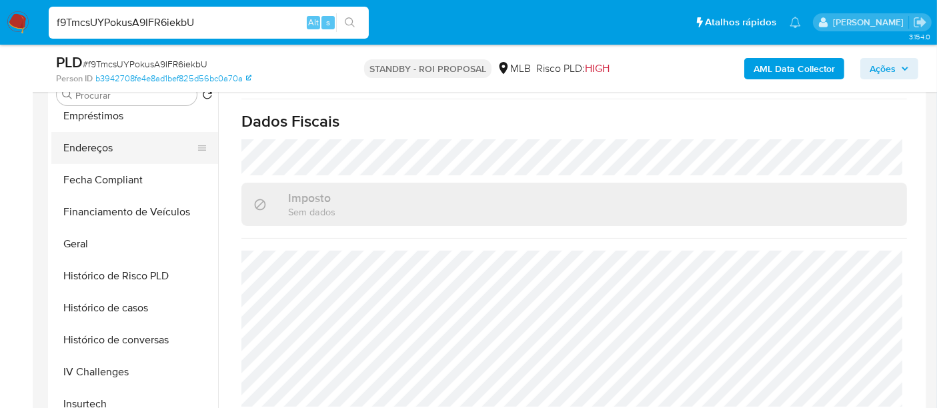
click at [94, 138] on button "Endereços" at bounding box center [129, 148] width 156 height 32
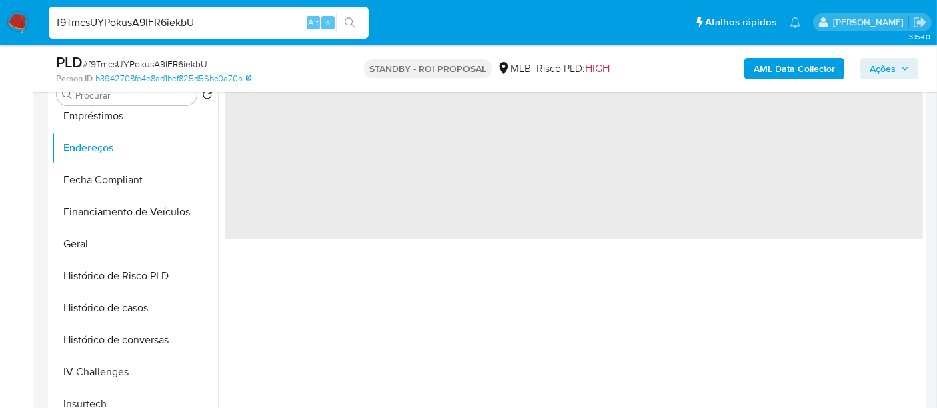
scroll to position [0, 0]
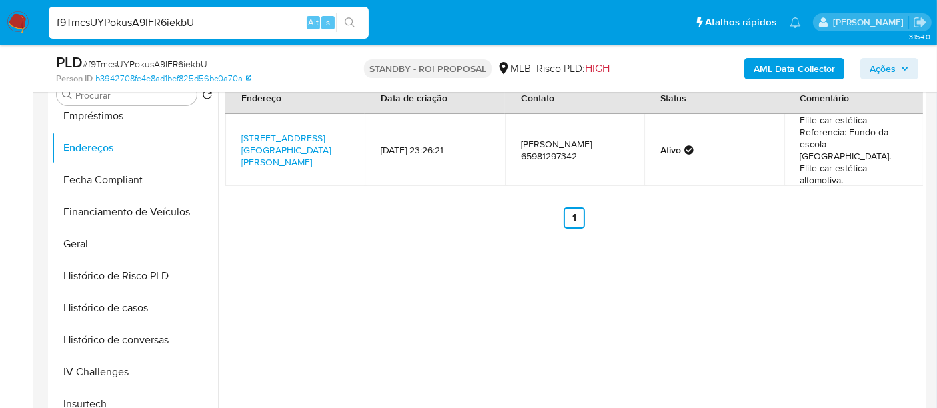
click at [175, 27] on input "f9TmcsUYPokusA9IFR6iekbU" at bounding box center [209, 22] width 320 height 17
paste input "bVz60ldUa1Cwol8ERcoicm2J"
type input "bVz60ldUa1Cwol8ERcoicm2J"
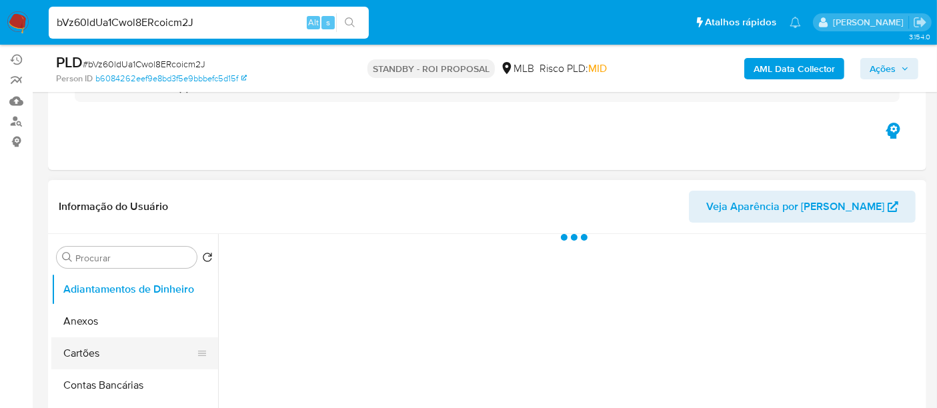
scroll to position [222, 0]
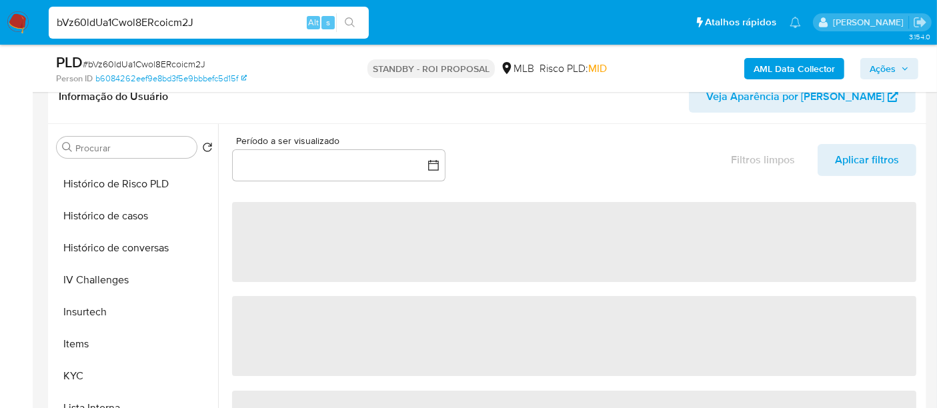
select select "10"
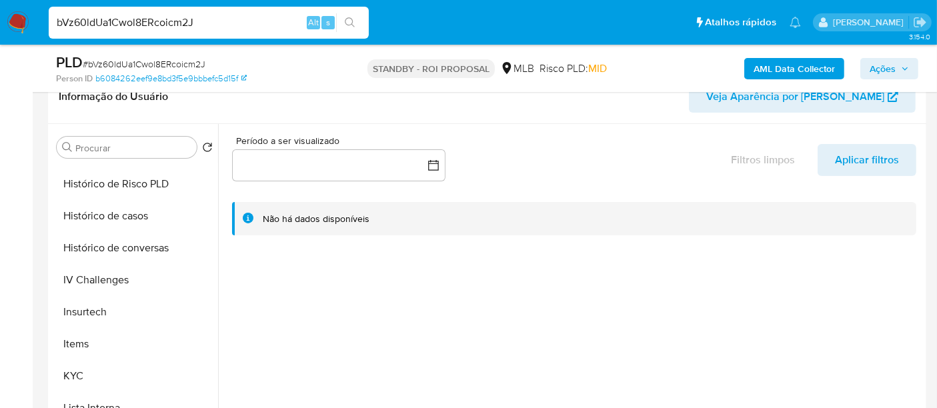
scroll to position [444, 0]
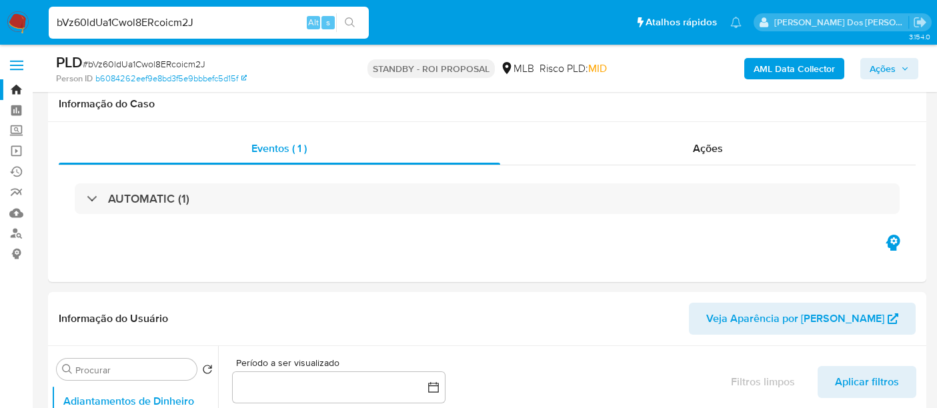
select select "10"
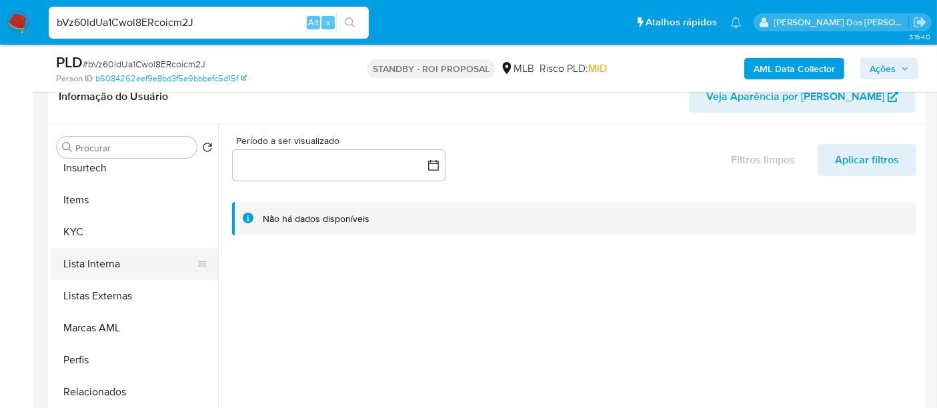
scroll to position [592, 0]
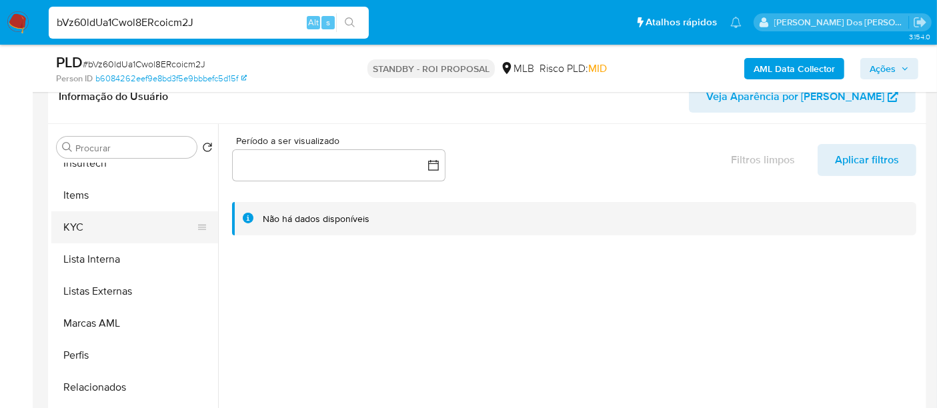
click at [80, 229] on button "KYC" at bounding box center [129, 227] width 156 height 32
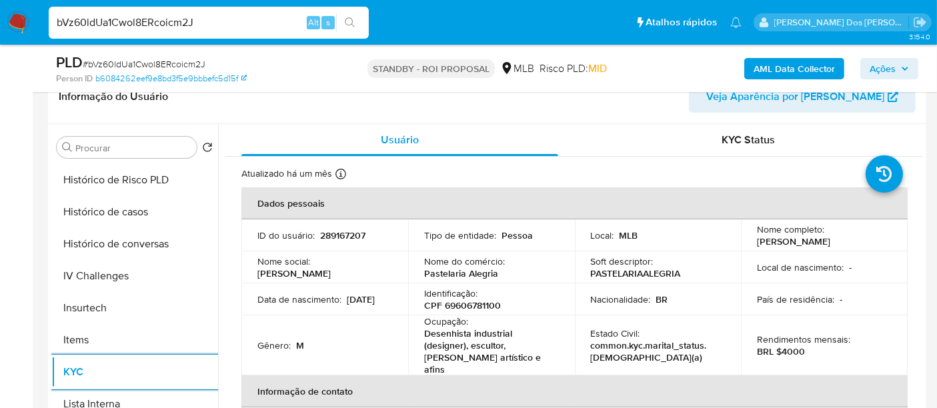
scroll to position [444, 0]
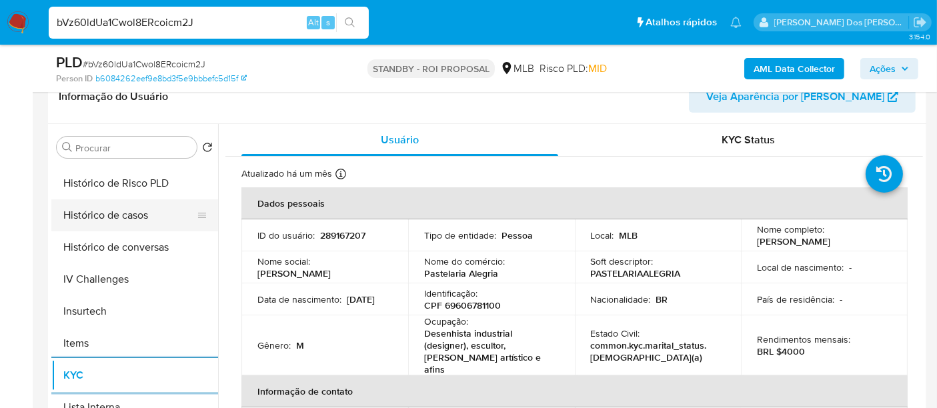
click at [134, 221] on button "Histórico de casos" at bounding box center [129, 215] width 156 height 32
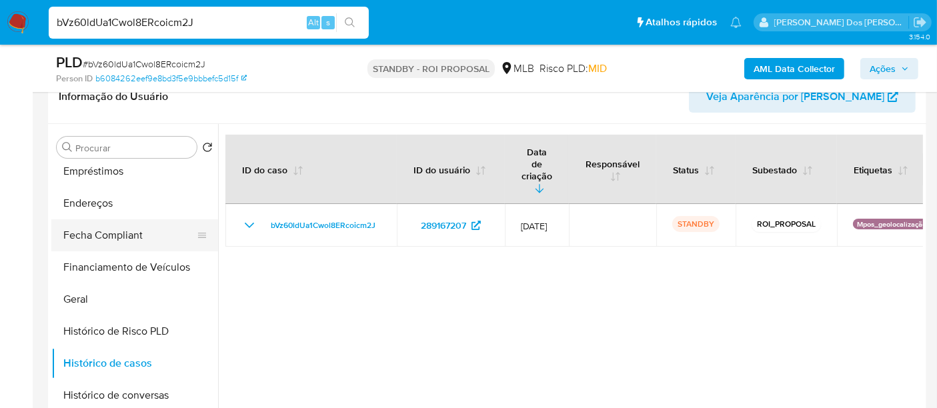
scroll to position [222, 0]
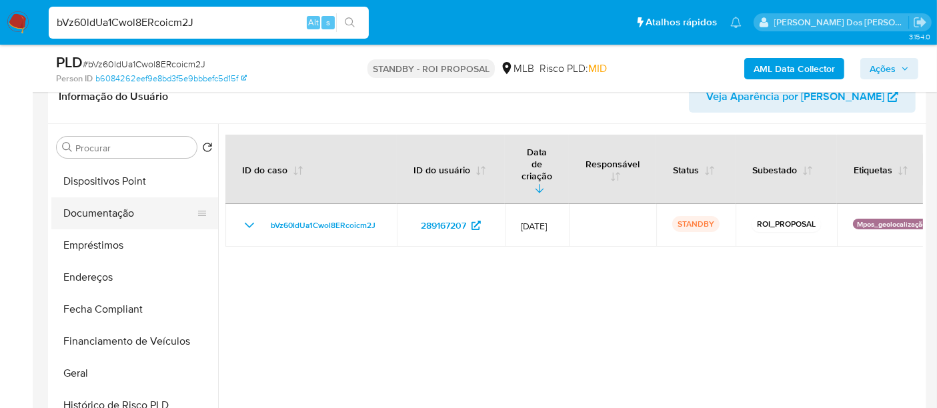
click at [124, 221] on button "Documentação" at bounding box center [129, 213] width 156 height 32
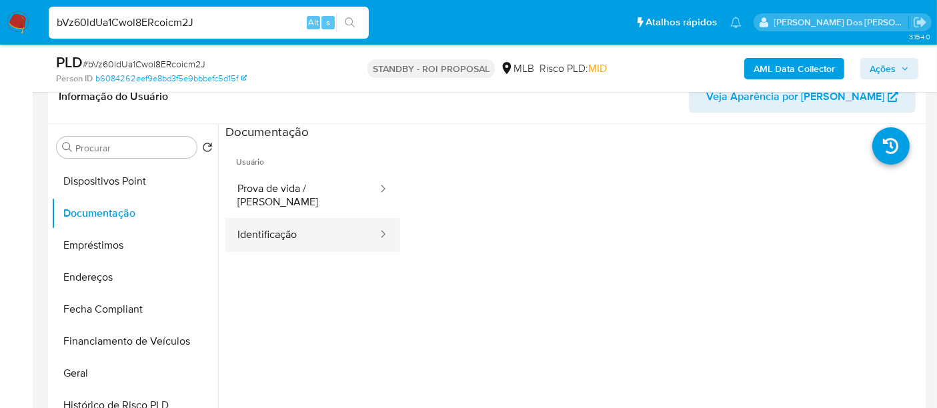
click at [238, 223] on button "Identificação" at bounding box center [301, 235] width 153 height 34
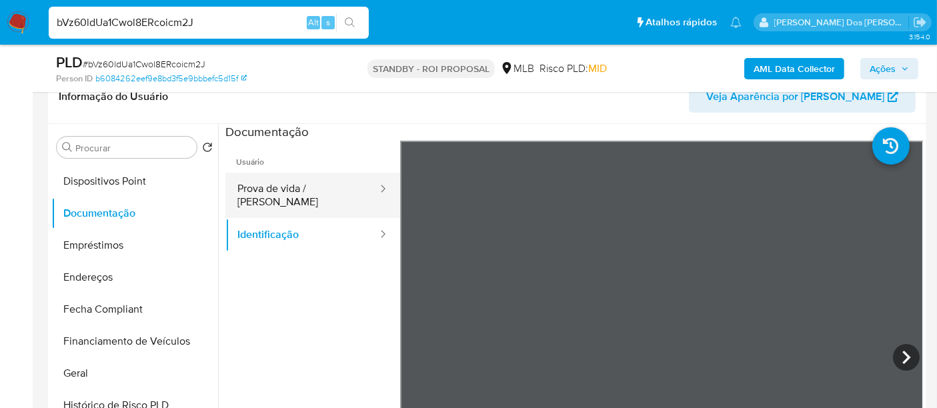
drag, startPoint x: 329, startPoint y: 191, endPoint x: 364, endPoint y: 195, distance: 35.6
click at [329, 191] on button "Prova de vida / [PERSON_NAME]" at bounding box center [301, 195] width 153 height 45
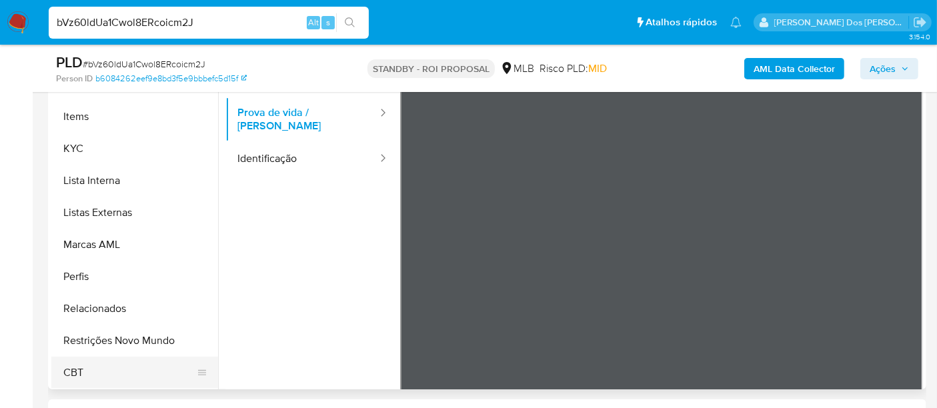
scroll to position [370, 0]
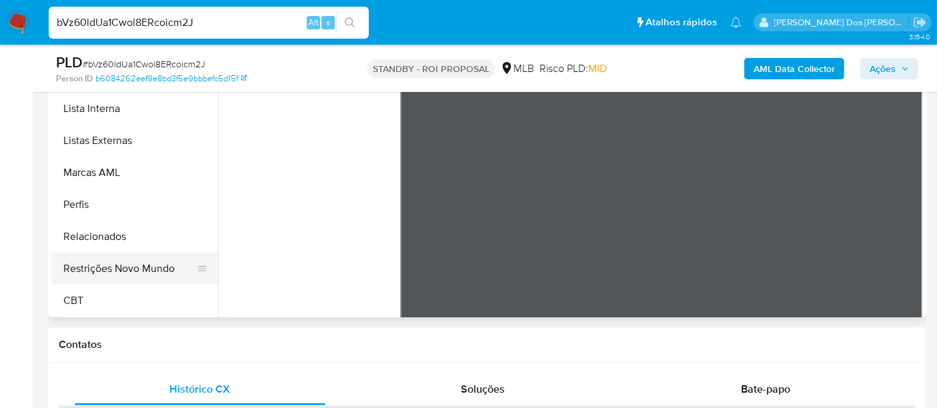
click at [161, 261] on button "Restrições Novo Mundo" at bounding box center [129, 269] width 156 height 32
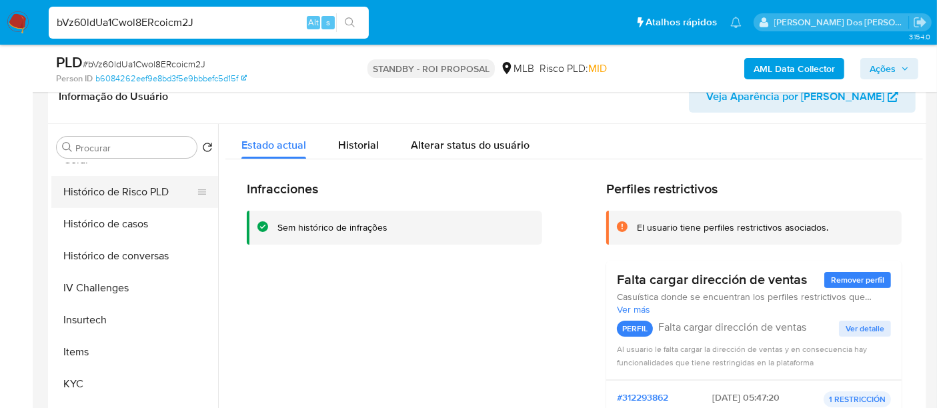
scroll to position [373, 0]
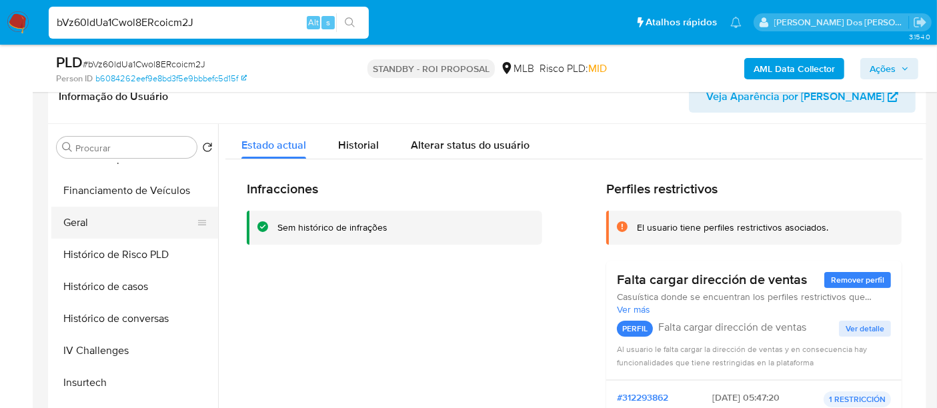
click at [77, 225] on button "Geral" at bounding box center [129, 223] width 156 height 32
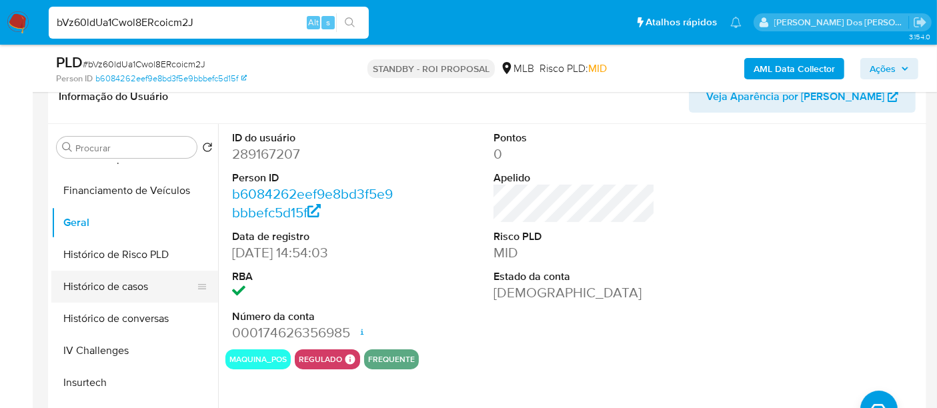
scroll to position [447, 0]
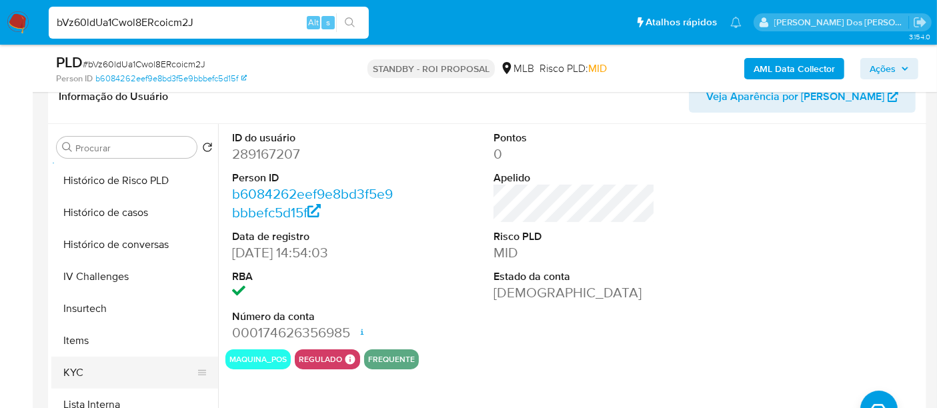
click at [71, 366] on button "KYC" at bounding box center [129, 373] width 156 height 32
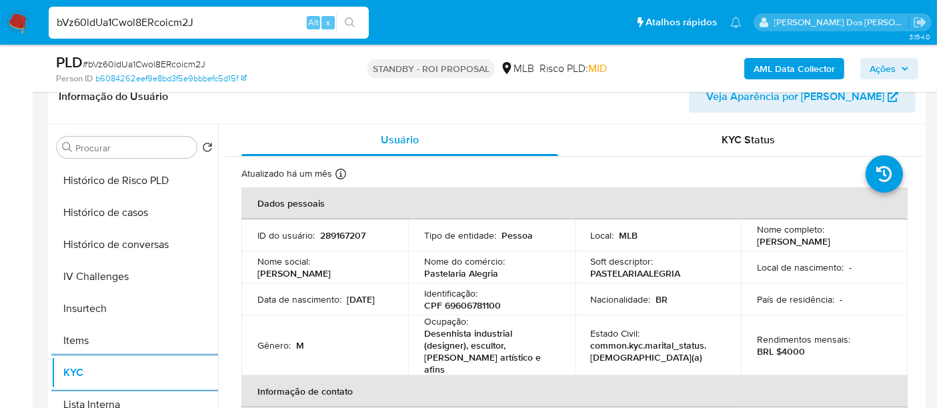
click at [261, 21] on input "bVz60ldUa1Cwol8ERcoicm2J" at bounding box center [209, 22] width 320 height 17
paste input "zmxez4p0qE6lrqRVBgxKDAus"
type input "zmxez4p0qE6lrqRVBgxKDAus"
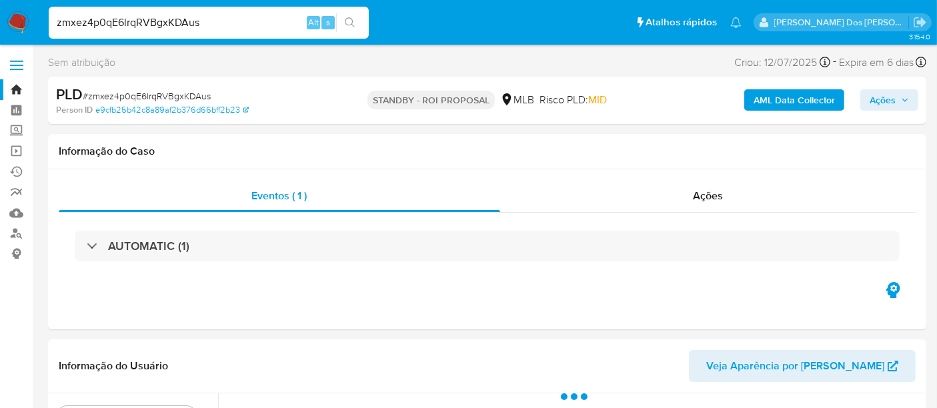
select select "10"
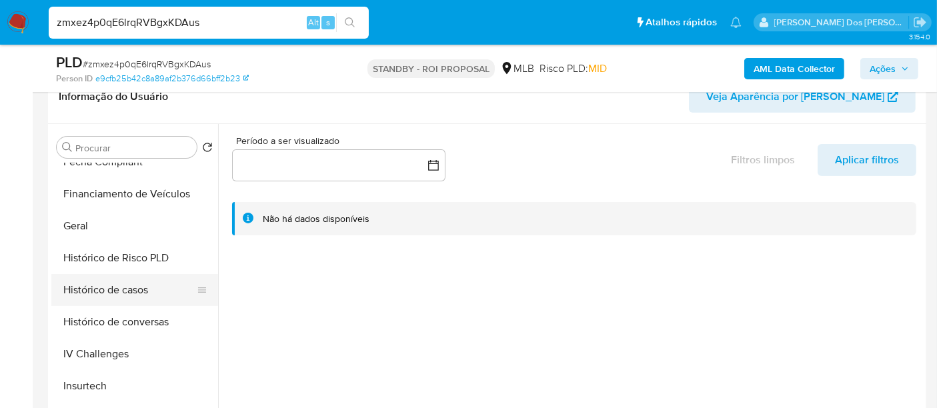
scroll to position [518, 0]
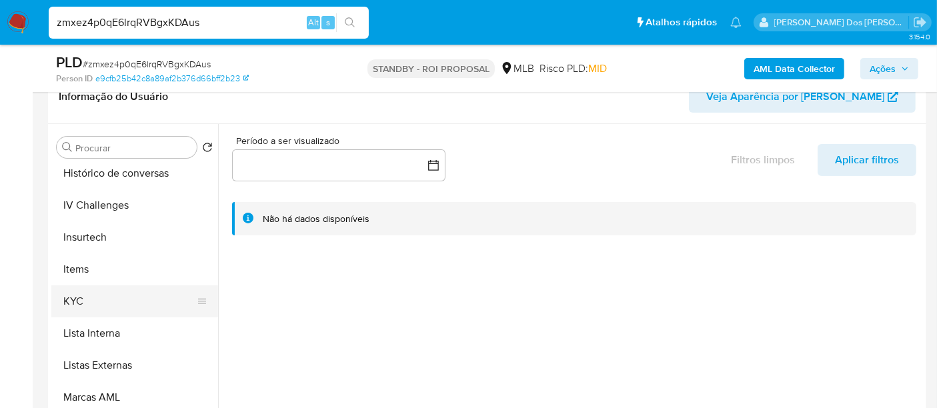
click at [77, 294] on button "KYC" at bounding box center [129, 302] width 156 height 32
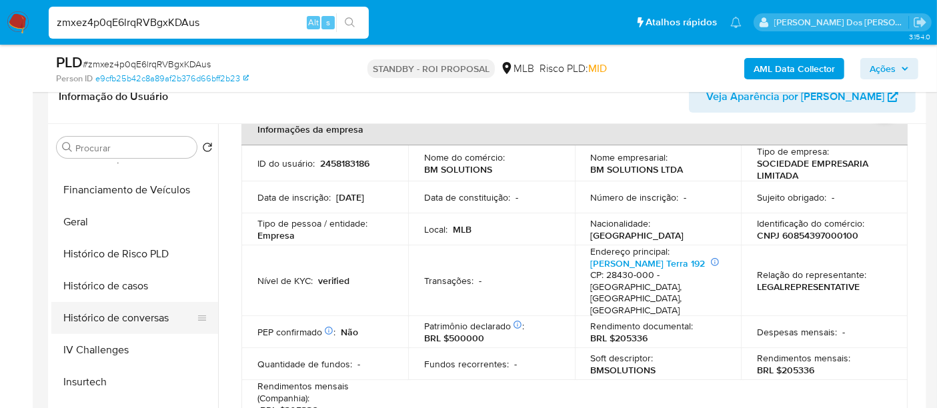
scroll to position [370, 0]
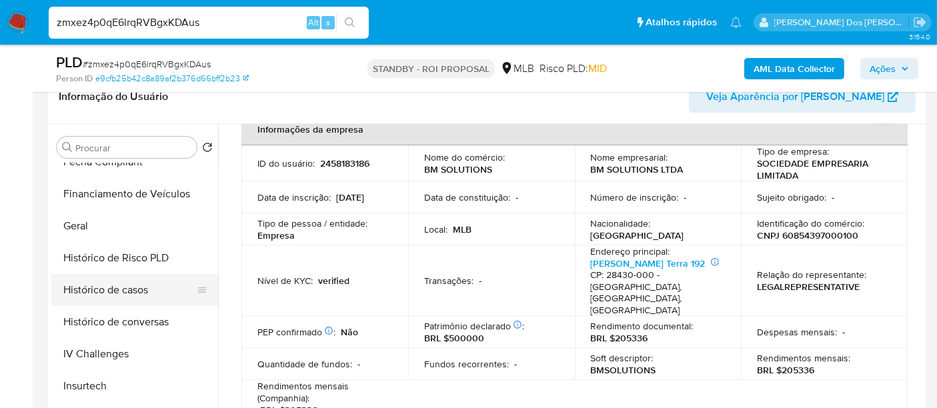
click at [109, 292] on button "Histórico de casos" at bounding box center [129, 290] width 156 height 32
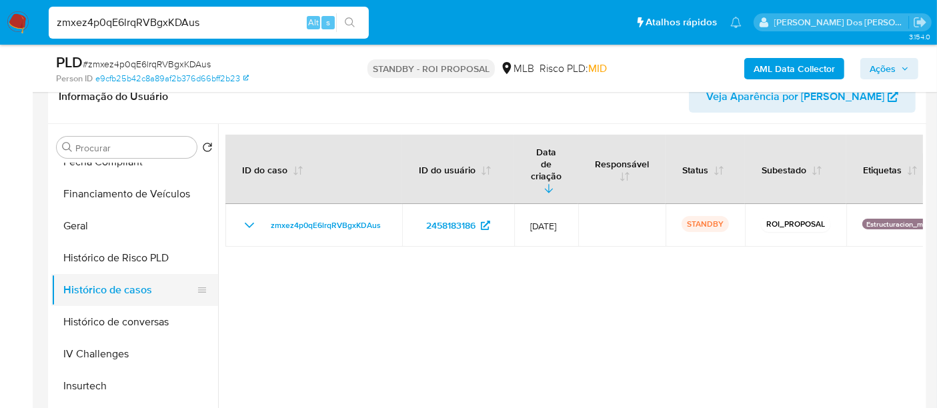
scroll to position [221, 0]
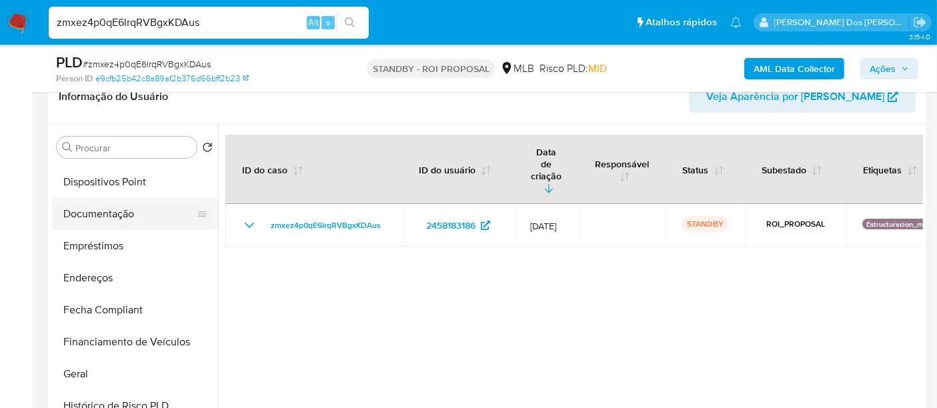
click at [117, 215] on button "Documentação" at bounding box center [129, 214] width 156 height 32
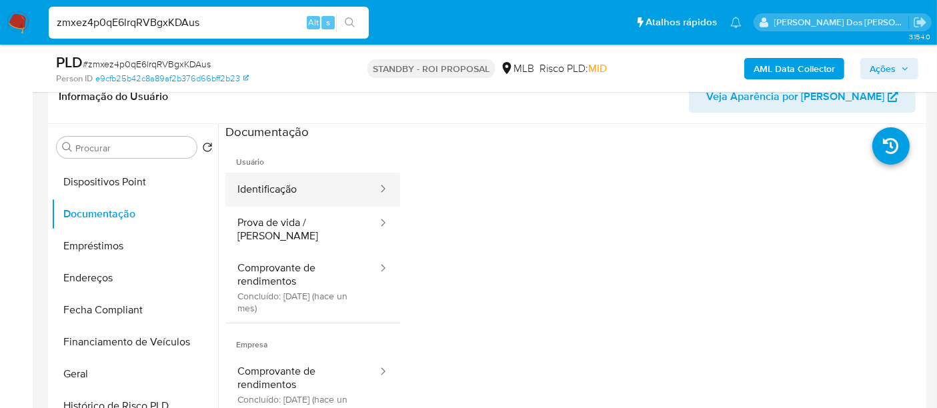
click at [296, 185] on button "Identificação" at bounding box center [301, 190] width 153 height 34
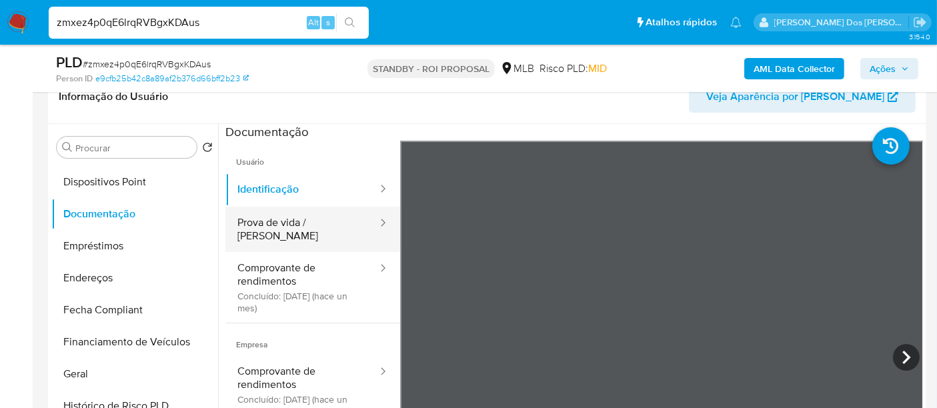
click at [305, 226] on button "Prova de vida / [PERSON_NAME]" at bounding box center [301, 229] width 153 height 45
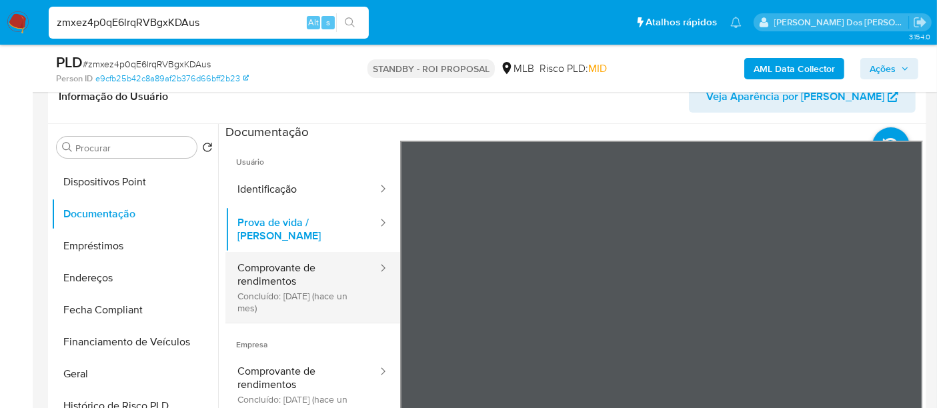
click at [270, 268] on button "Comprovante de rendimentos Concluído: [DATE] (hace un mes)" at bounding box center [301, 287] width 153 height 71
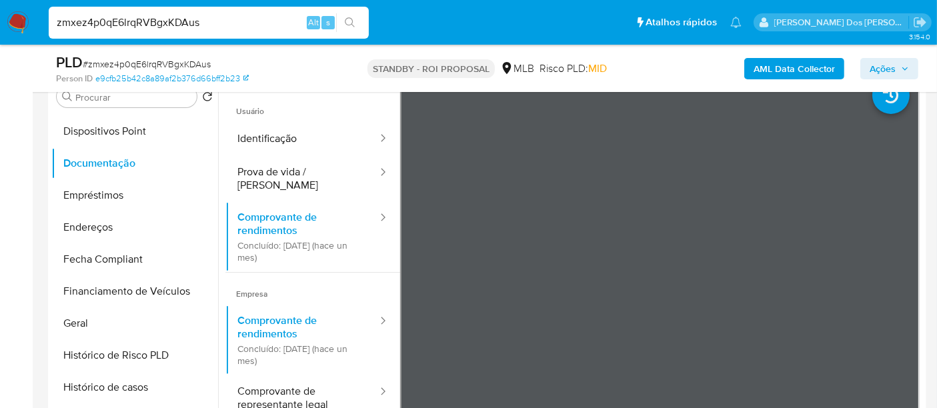
scroll to position [296, 0]
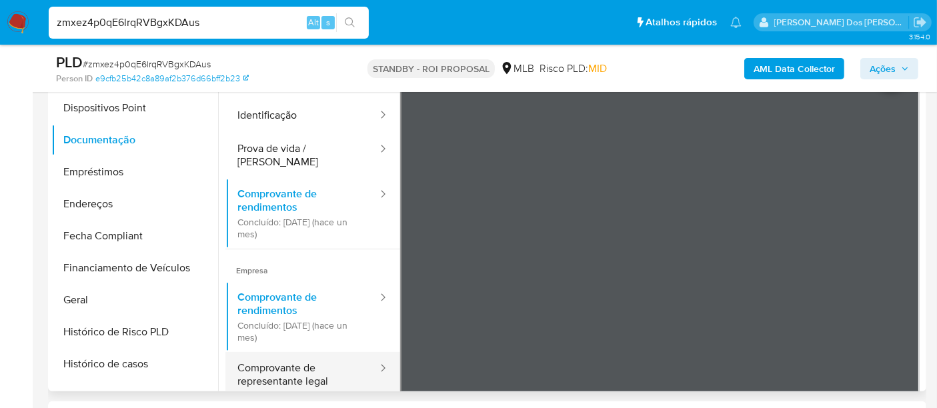
click at [265, 365] on button "Comprovante de representante legal" at bounding box center [301, 374] width 153 height 45
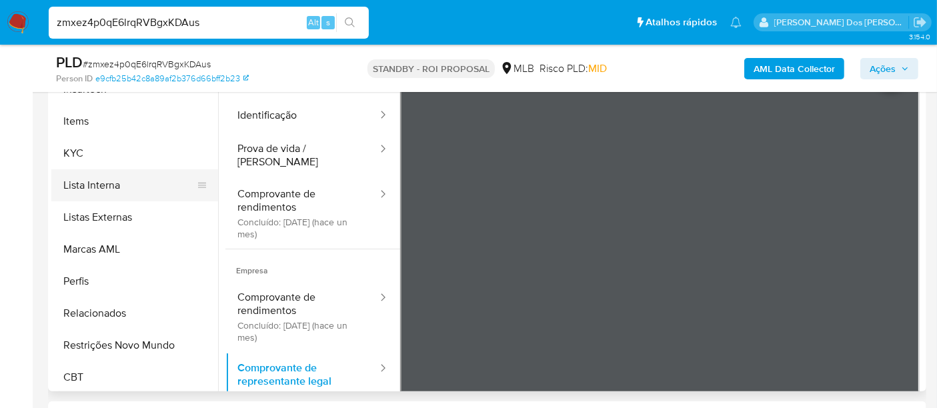
scroll to position [595, 0]
drag, startPoint x: 143, startPoint y: 339, endPoint x: 309, endPoint y: 301, distance: 170.4
click at [143, 338] on button "Restrições Novo Mundo" at bounding box center [134, 343] width 167 height 32
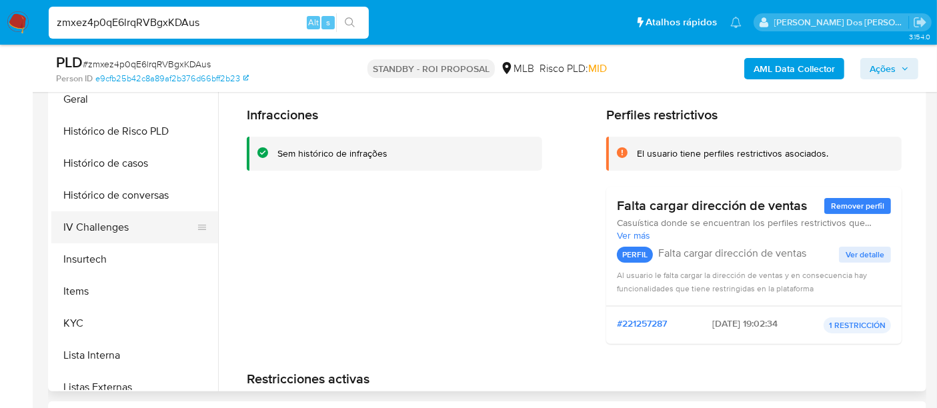
scroll to position [373, 0]
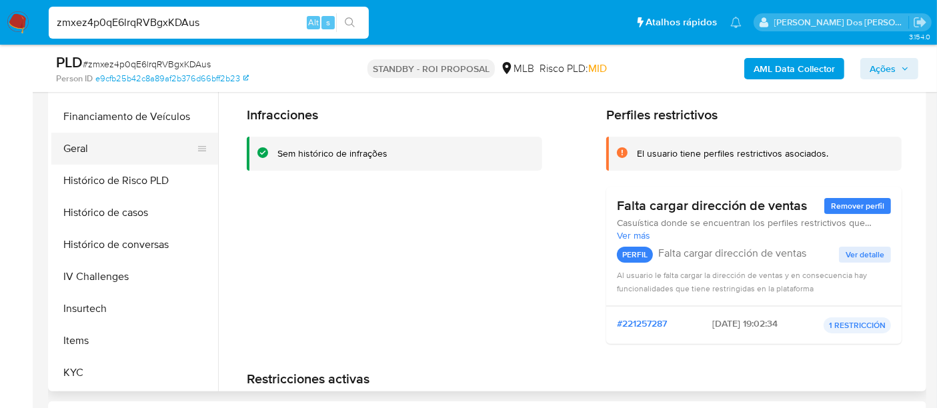
click at [84, 147] on button "Geral" at bounding box center [129, 149] width 156 height 32
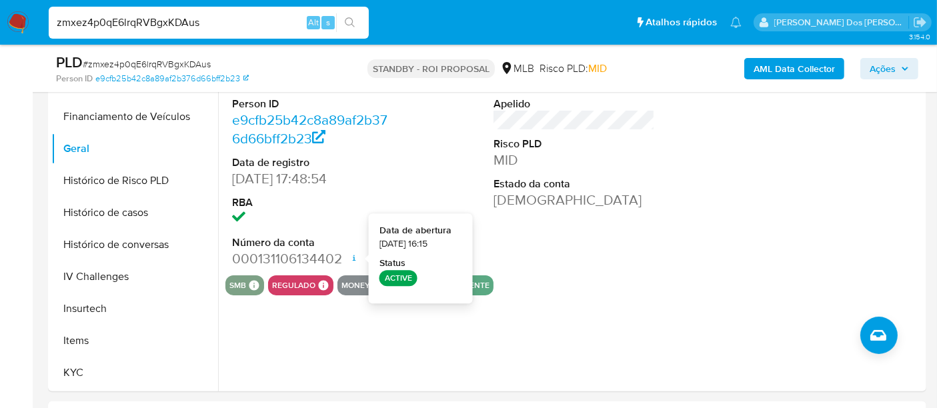
click at [236, 21] on input "zmxez4p0qE6lrqRVBgxKDAus" at bounding box center [209, 22] width 320 height 17
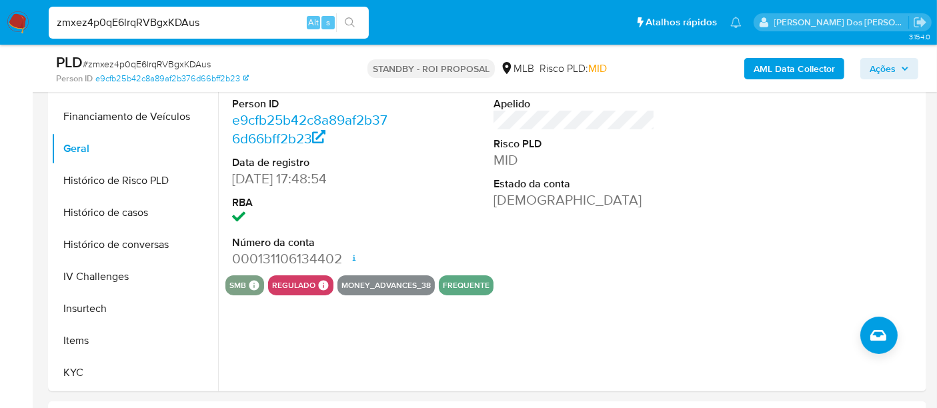
click at [236, 21] on input "zmxez4p0qE6lrqRVBgxKDAus" at bounding box center [209, 22] width 320 height 17
paste input "tip7VyPUYVsk5fwqTe6S2qdZ"
type input "tip7VyPUYVsk5fwqTe6S2qdZ"
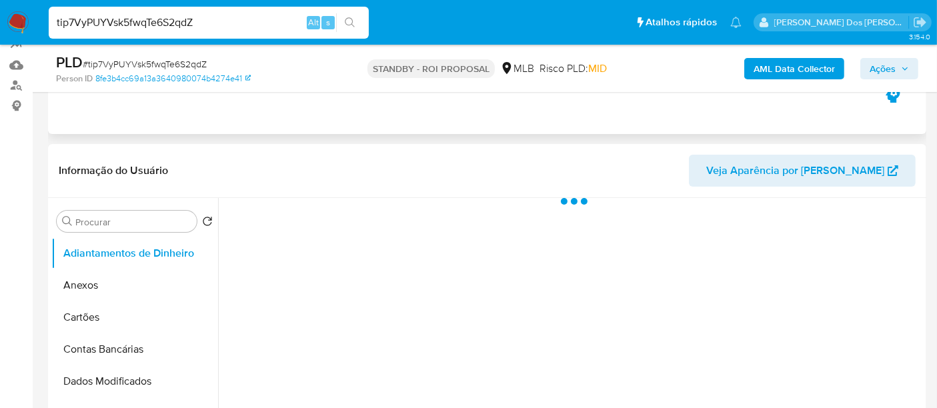
scroll to position [296, 0]
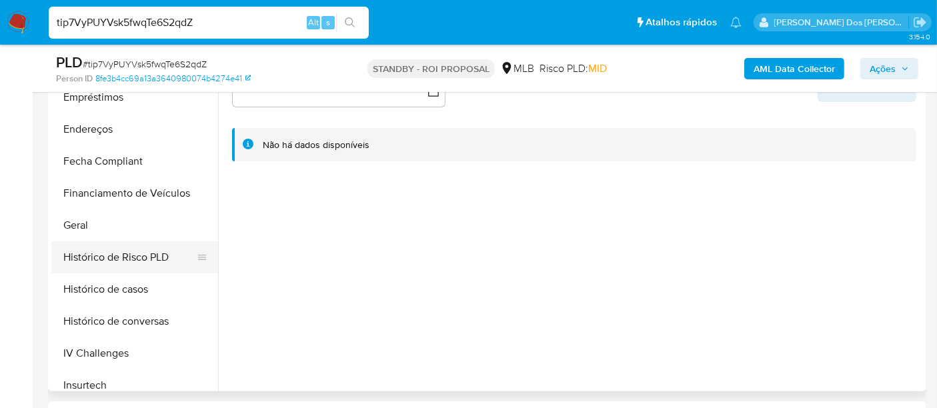
select select "10"
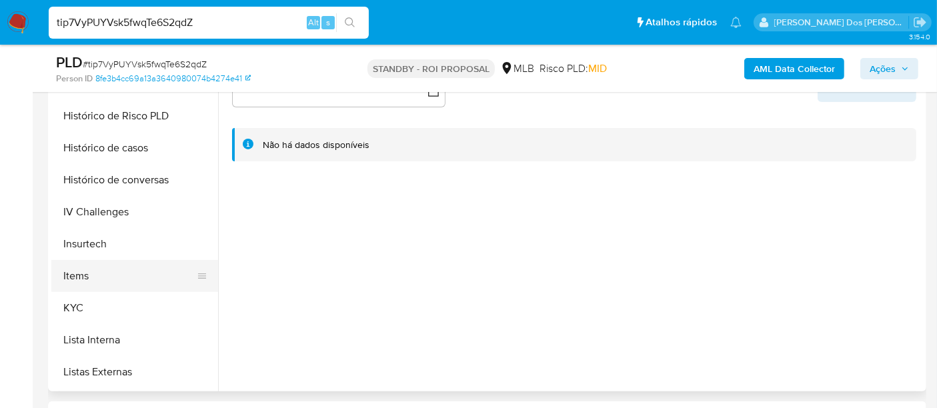
scroll to position [444, 0]
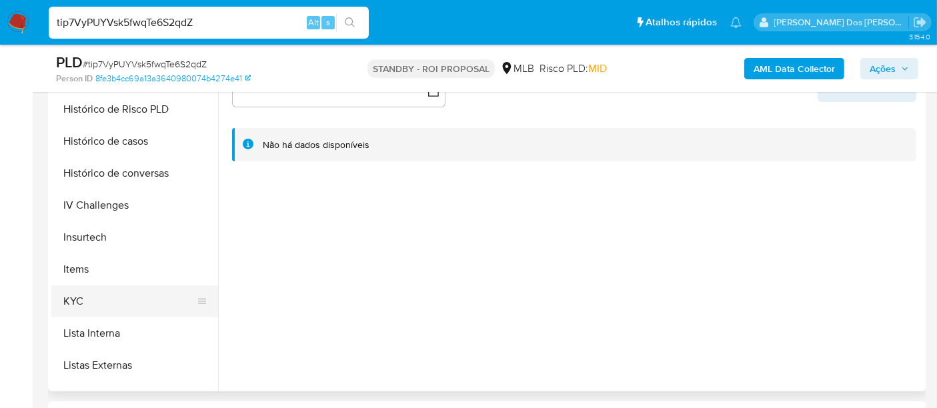
click at [74, 292] on button "KYC" at bounding box center [129, 302] width 156 height 32
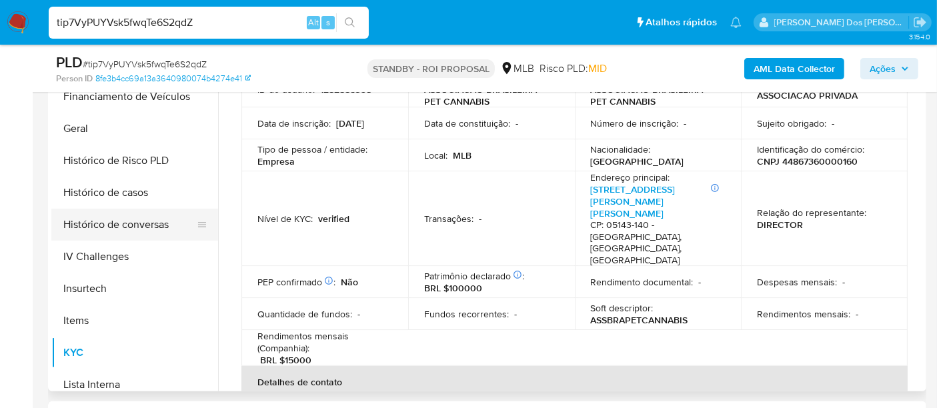
scroll to position [370, 0]
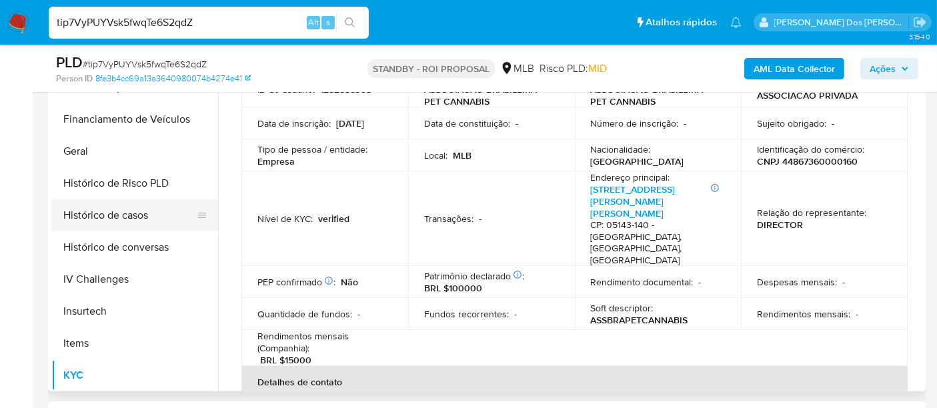
click at [108, 216] on button "Histórico de casos" at bounding box center [129, 215] width 156 height 32
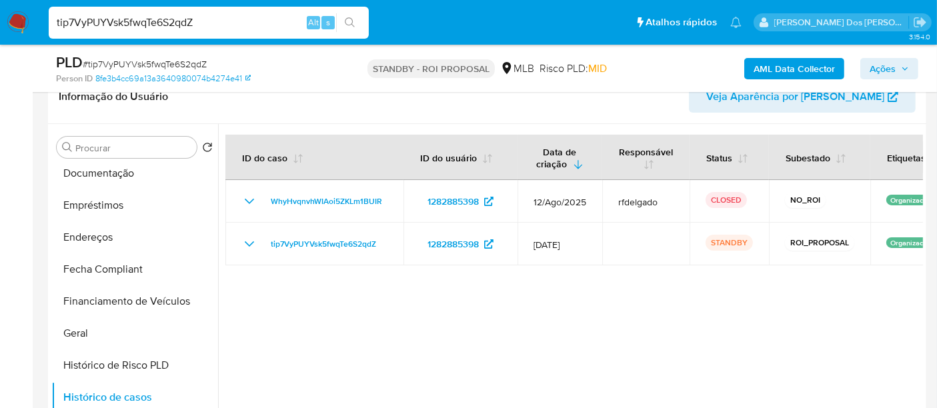
scroll to position [222, 0]
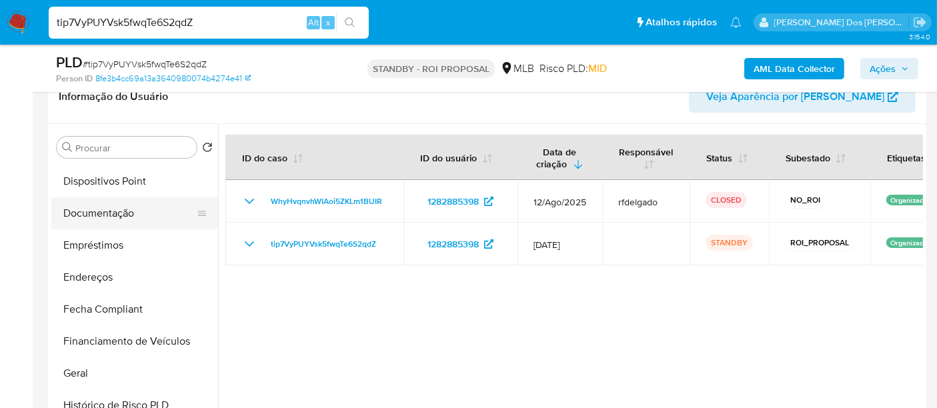
click at [127, 220] on button "Documentação" at bounding box center [129, 213] width 156 height 32
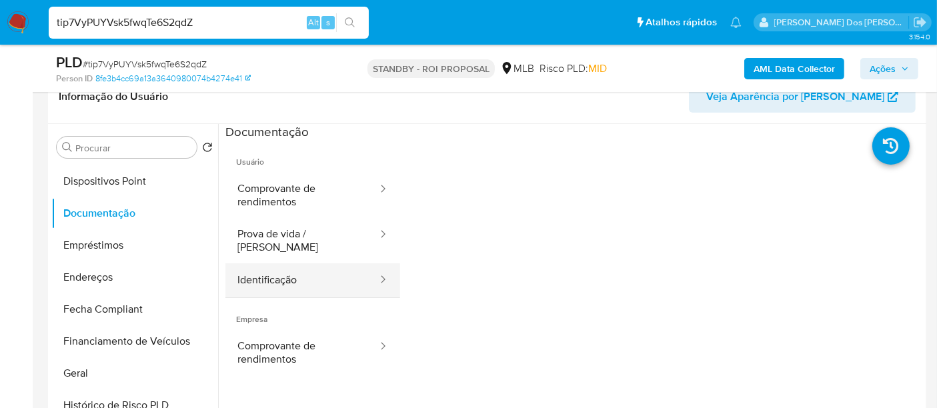
click at [268, 270] on button "Identificação" at bounding box center [301, 281] width 153 height 34
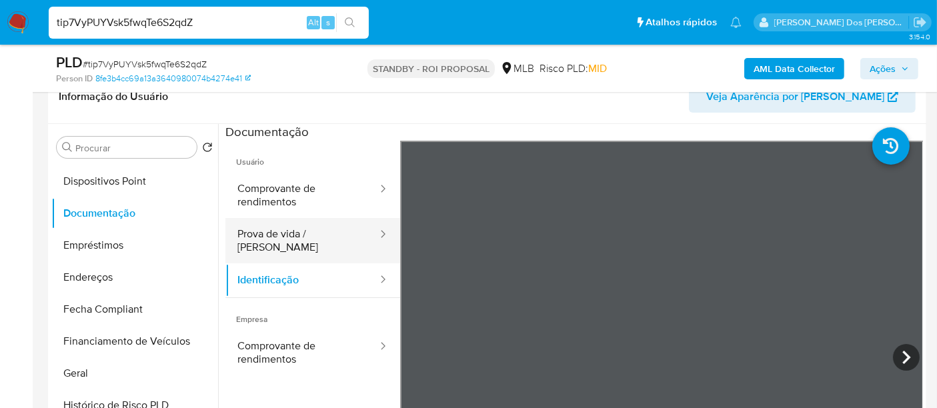
click at [310, 240] on button "Prova de vida / [PERSON_NAME]" at bounding box center [301, 240] width 153 height 45
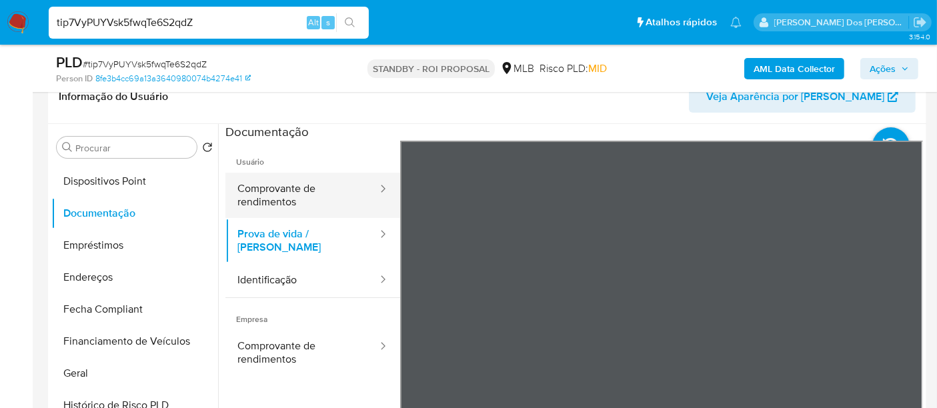
click at [304, 189] on button "Comprovante de rendimentos" at bounding box center [301, 195] width 153 height 45
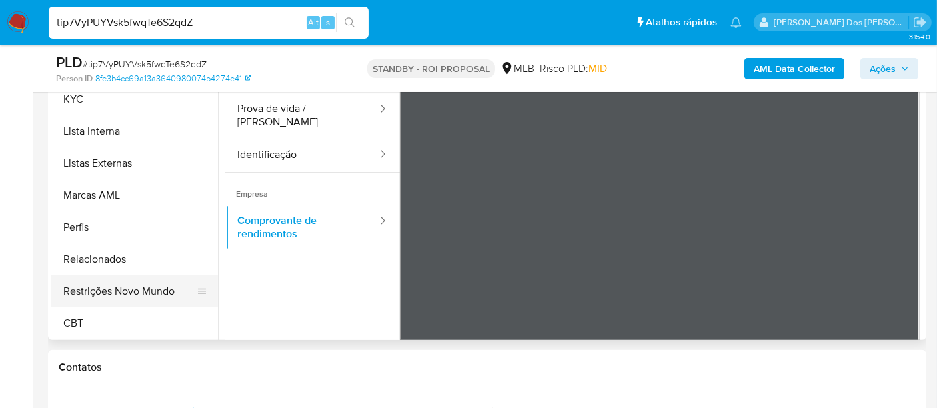
scroll to position [370, 0]
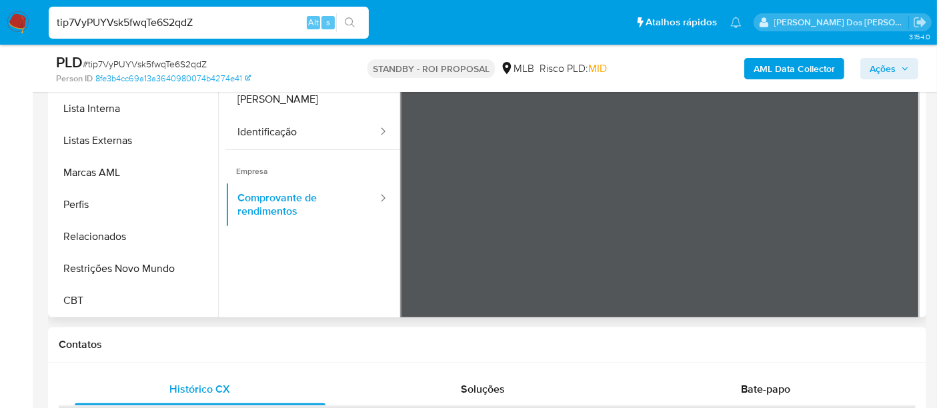
drag, startPoint x: 158, startPoint y: 268, endPoint x: 268, endPoint y: 270, distance: 109.4
click at [158, 268] on button "Restrições Novo Mundo" at bounding box center [134, 269] width 167 height 32
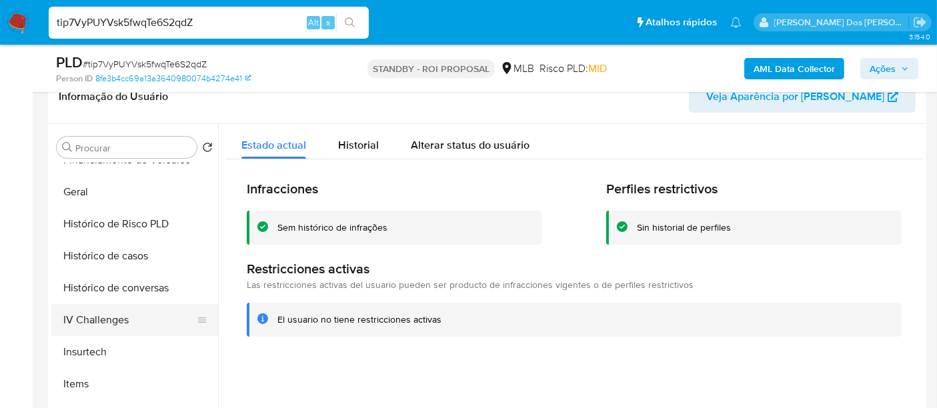
scroll to position [373, 0]
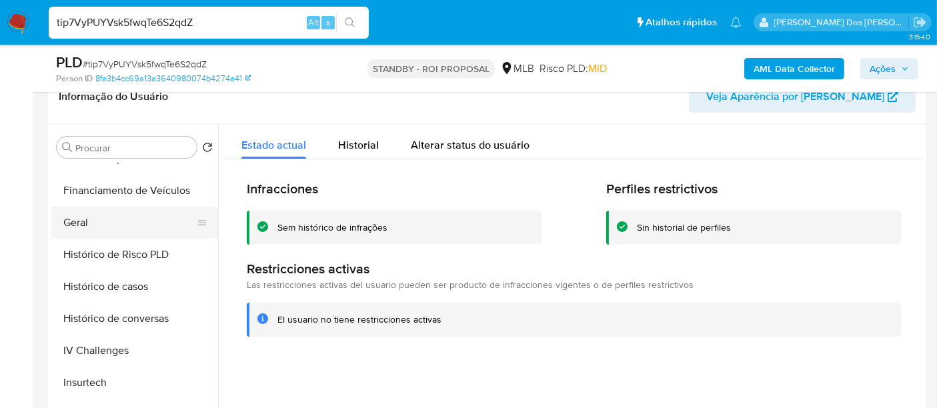
click at [84, 227] on button "Geral" at bounding box center [129, 223] width 156 height 32
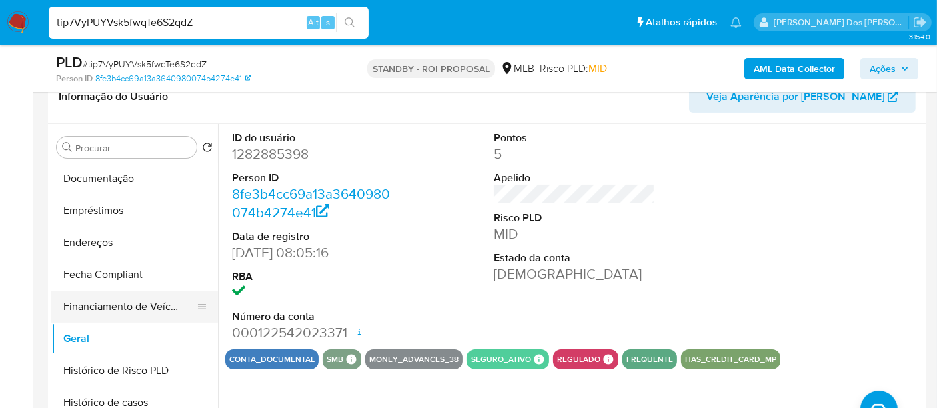
scroll to position [225, 0]
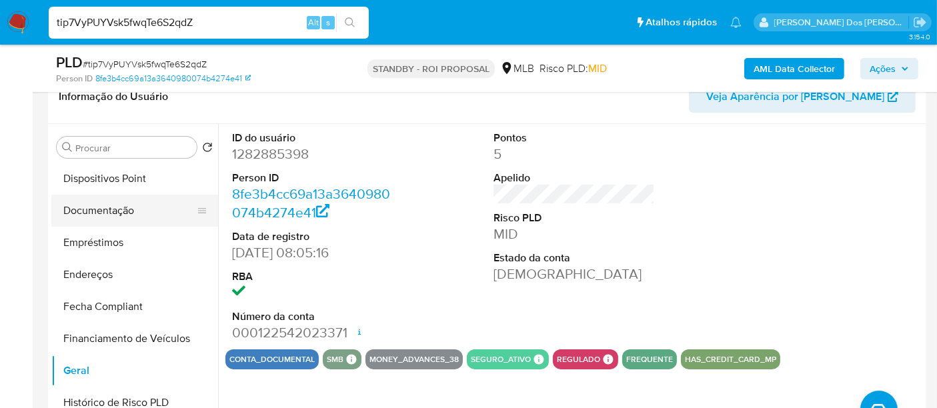
click at [122, 216] on button "Documentação" at bounding box center [129, 211] width 156 height 32
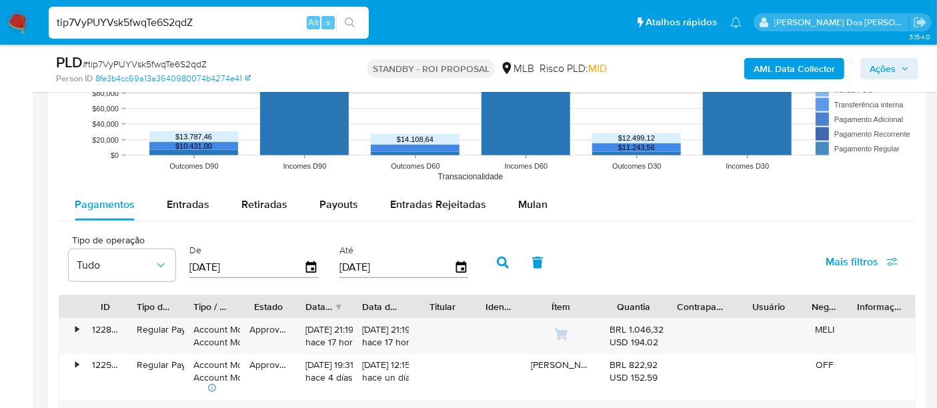
scroll to position [1334, 0]
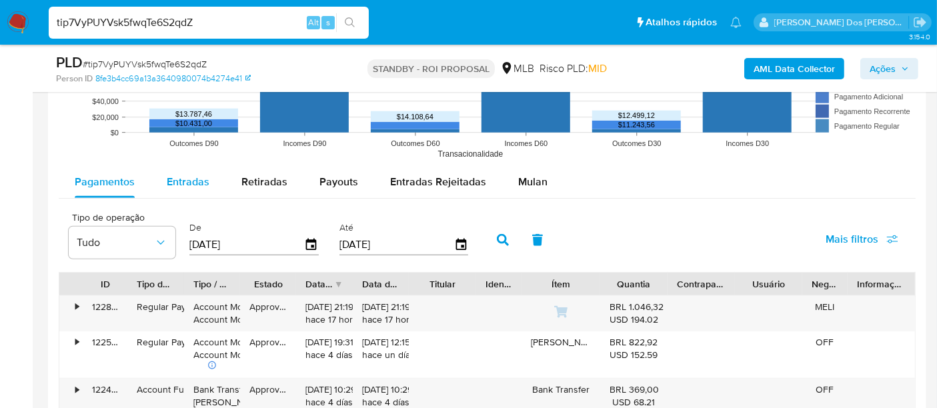
click at [191, 175] on span "Entradas" at bounding box center [188, 181] width 43 height 15
select select "10"
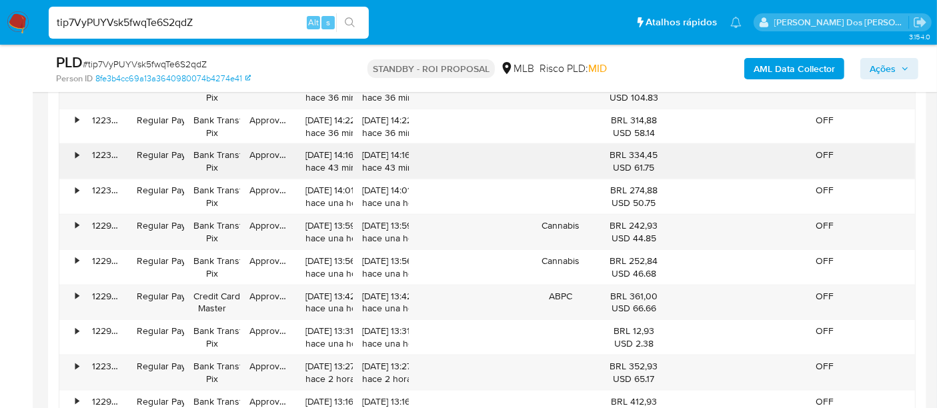
scroll to position [1482, 0]
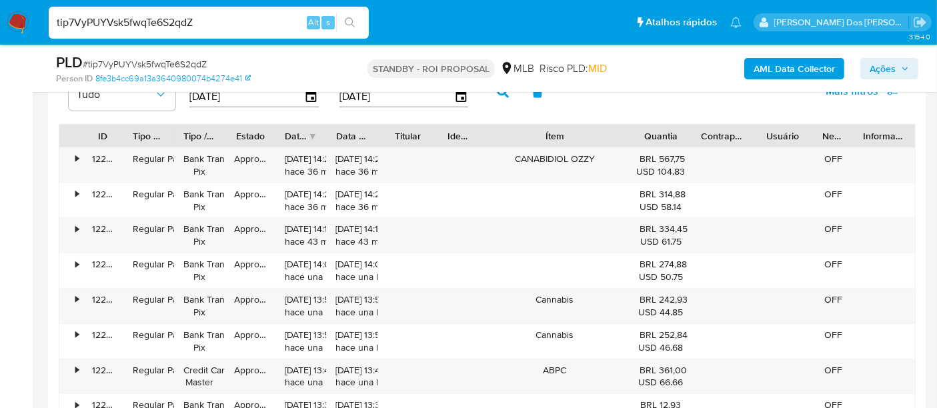
drag, startPoint x: 604, startPoint y: 138, endPoint x: 676, endPoint y: 139, distance: 72.7
click at [676, 139] on div "ID Tipo de operação Tipo / Método Estado Data de criação Data de aprovação Titu…" at bounding box center [487, 136] width 856 height 23
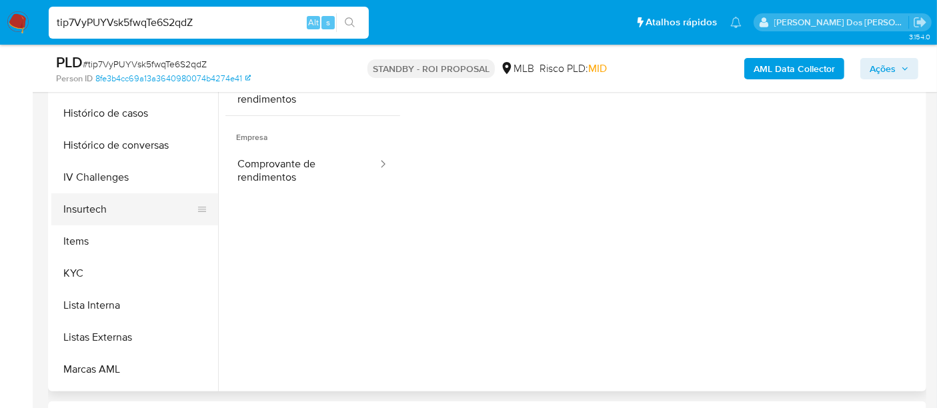
scroll to position [595, 0]
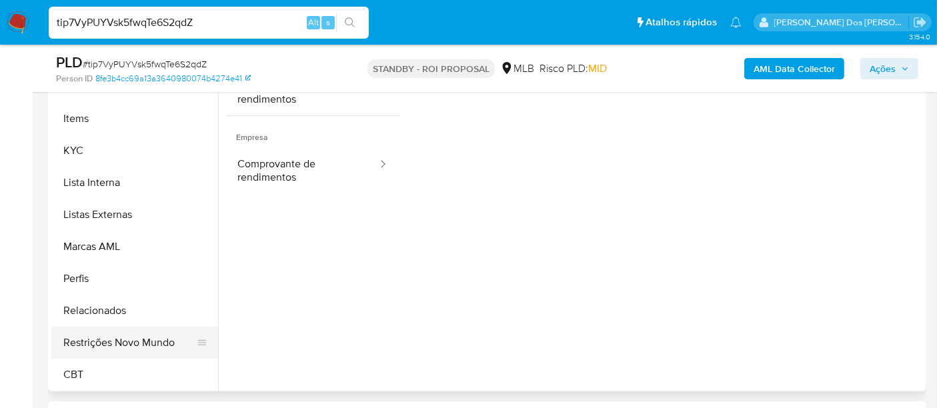
click at [134, 342] on button "Restrições Novo Mundo" at bounding box center [129, 343] width 156 height 32
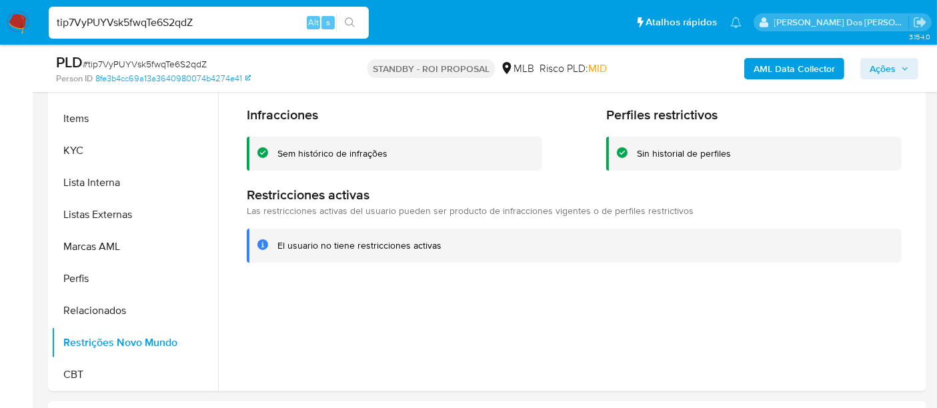
click at [205, 27] on input "tip7VyPUYVsk5fwqTe6S2qdZ" at bounding box center [209, 22] width 320 height 17
paste input "dwmJ1fKXY0AlN8FKUq5pwz2c"
type input "dwmJ1fKXY0AlN8FKUq5pwz2c"
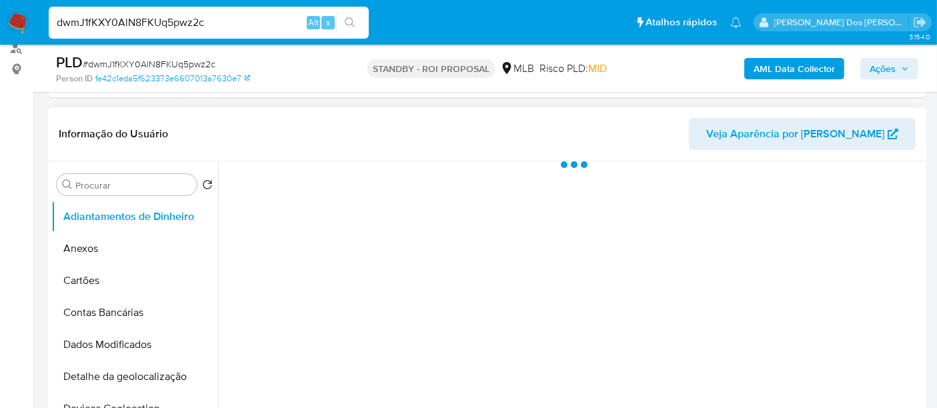
scroll to position [296, 0]
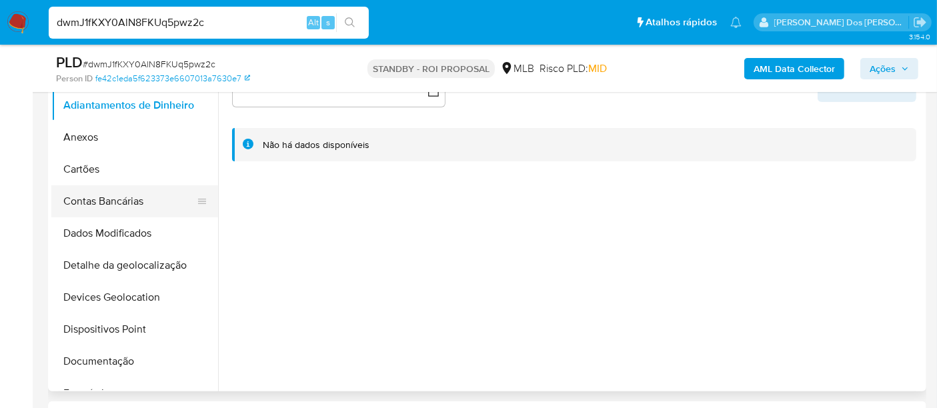
select select "10"
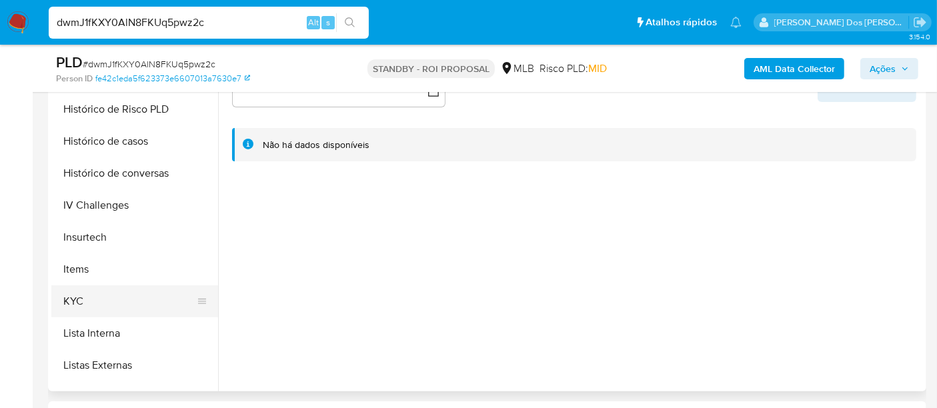
scroll to position [518, 0]
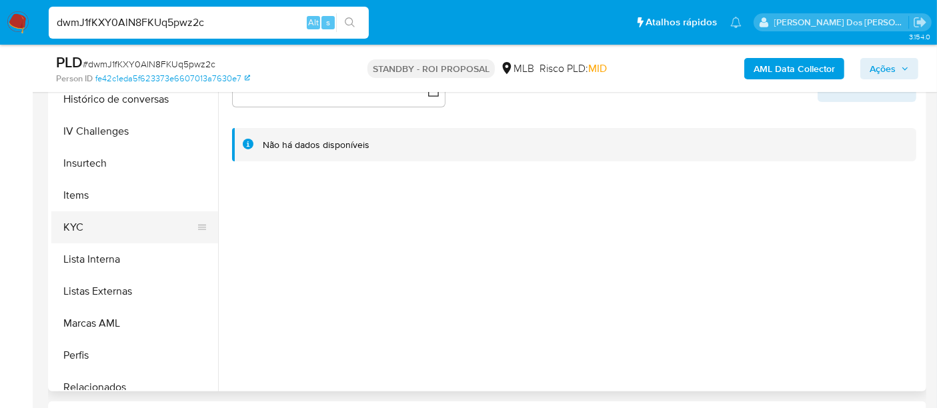
click at [81, 225] on button "KYC" at bounding box center [129, 227] width 156 height 32
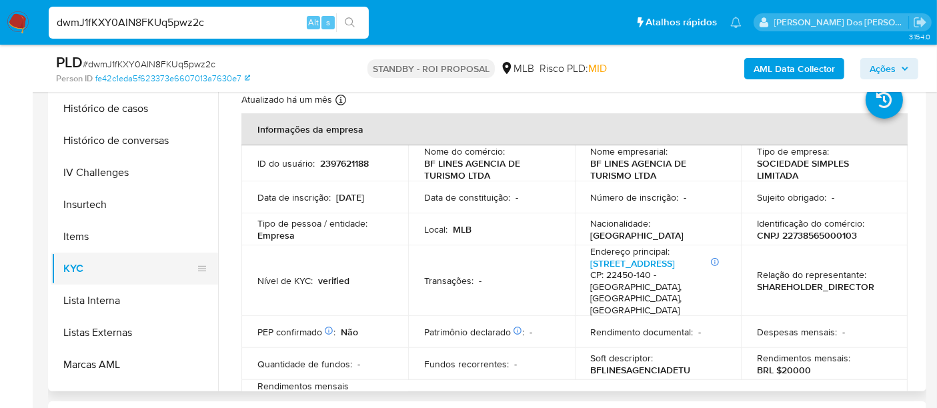
scroll to position [444, 0]
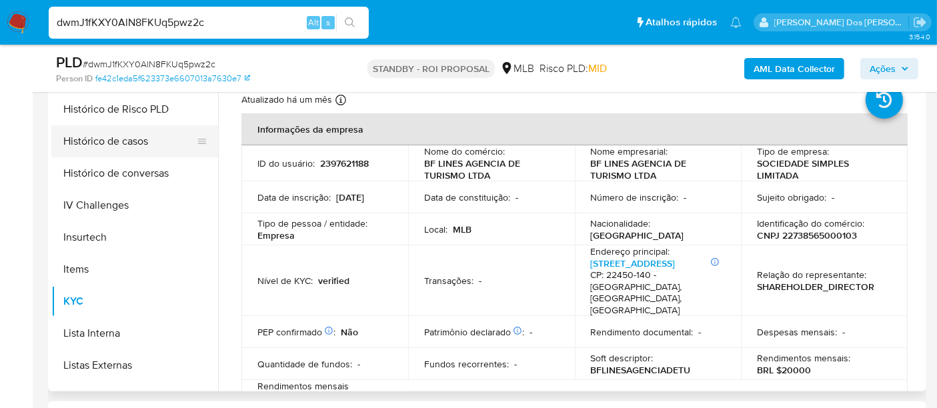
click at [132, 141] on button "Histórico de casos" at bounding box center [129, 141] width 156 height 32
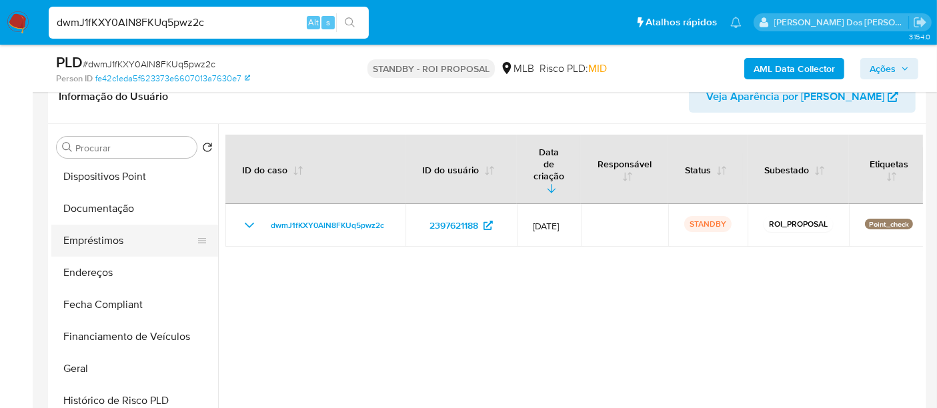
scroll to position [222, 0]
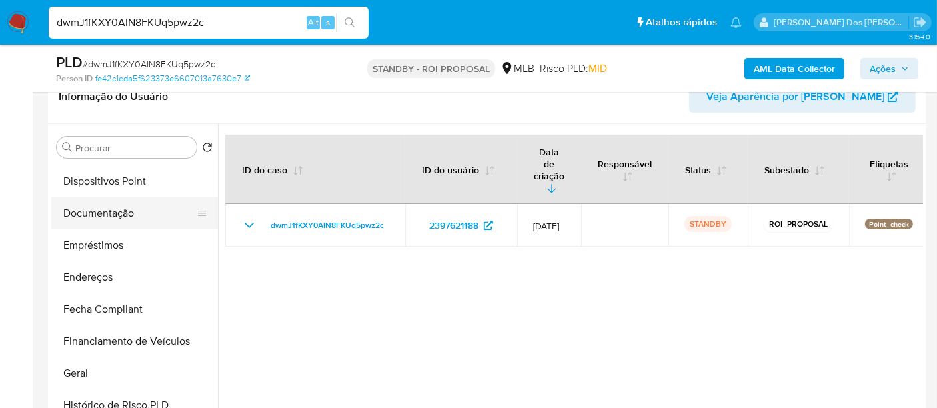
click at [107, 213] on button "Documentação" at bounding box center [129, 213] width 156 height 32
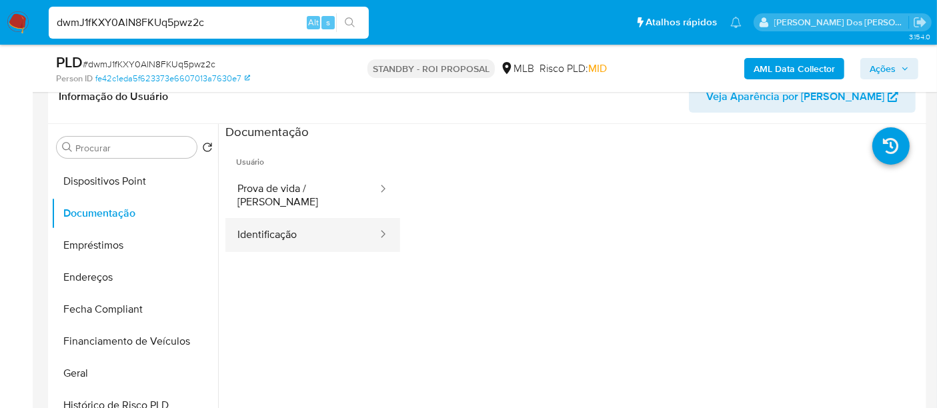
click at [282, 223] on button "Identificação" at bounding box center [301, 235] width 153 height 34
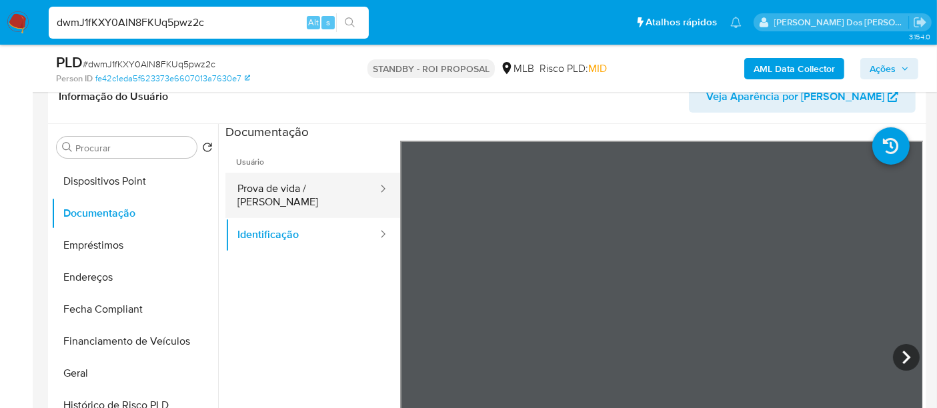
click at [297, 183] on button "Prova de vida / [PERSON_NAME]" at bounding box center [301, 195] width 153 height 45
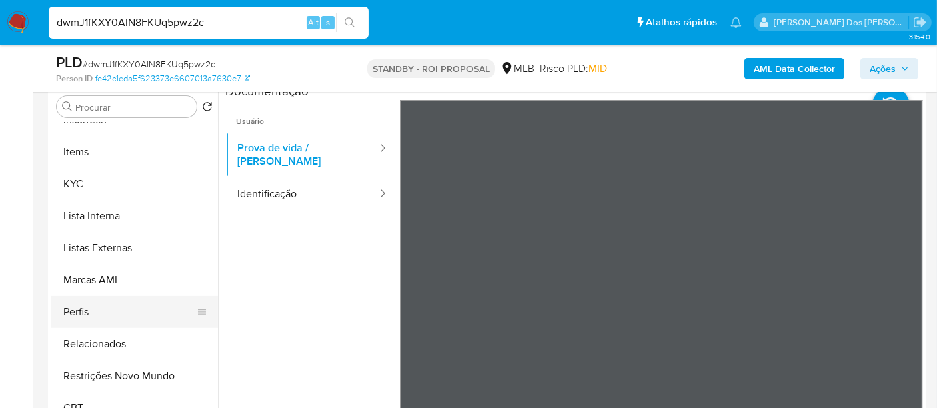
scroll to position [296, 0]
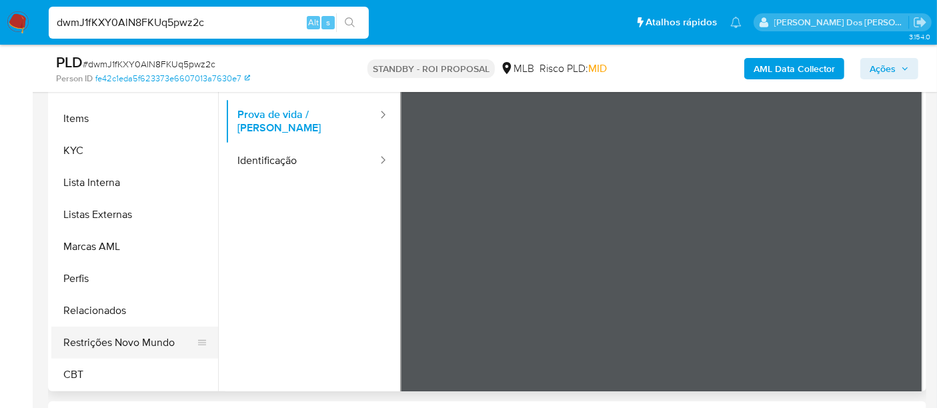
click at [139, 337] on button "Restrições Novo Mundo" at bounding box center [129, 343] width 156 height 32
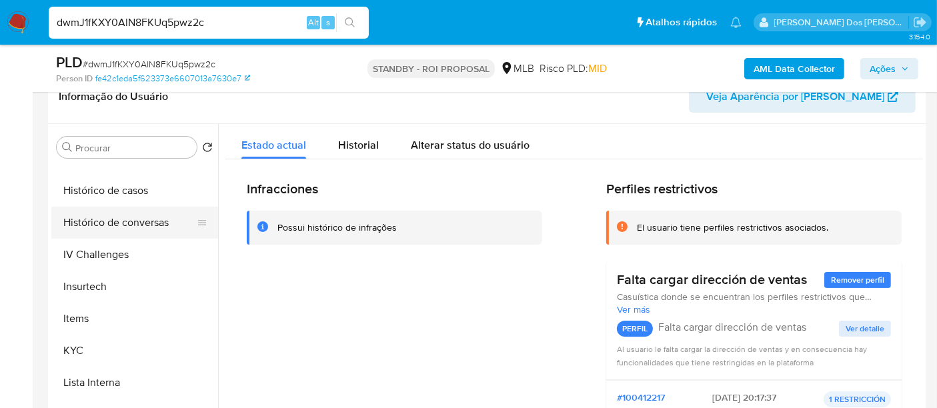
scroll to position [373, 0]
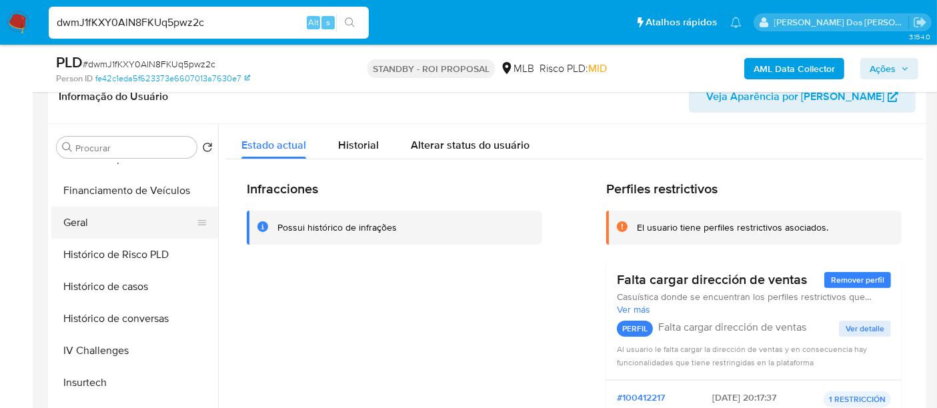
click at [81, 226] on button "Geral" at bounding box center [129, 223] width 156 height 32
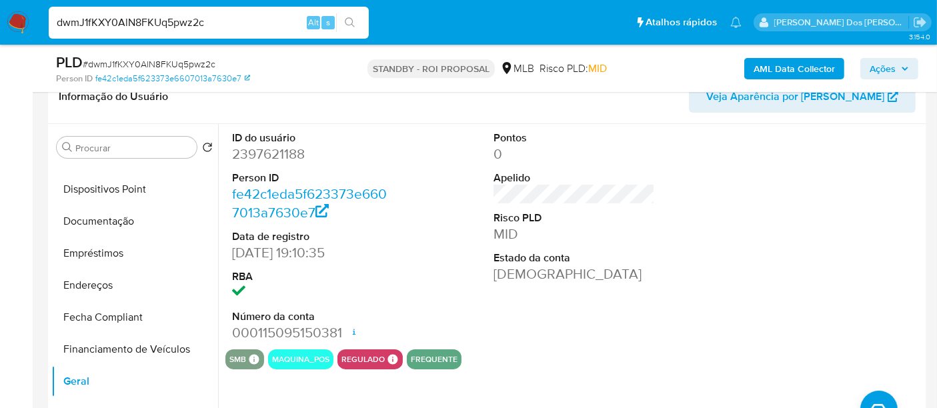
scroll to position [150, 0]
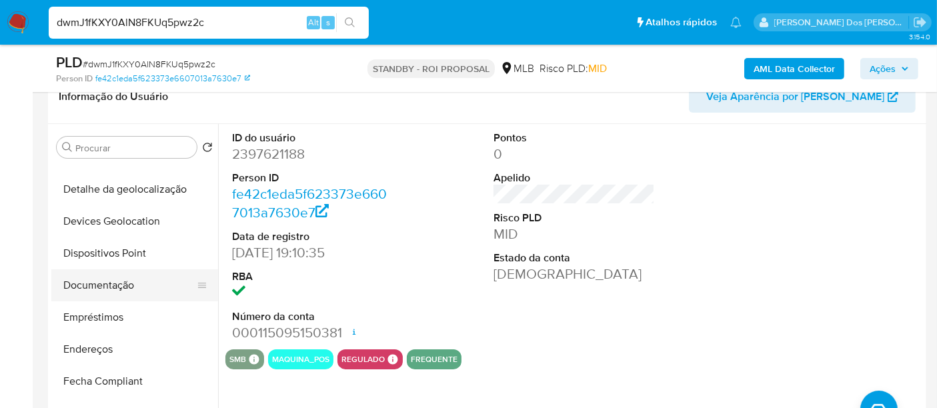
click at [107, 284] on button "Documentação" at bounding box center [129, 286] width 156 height 32
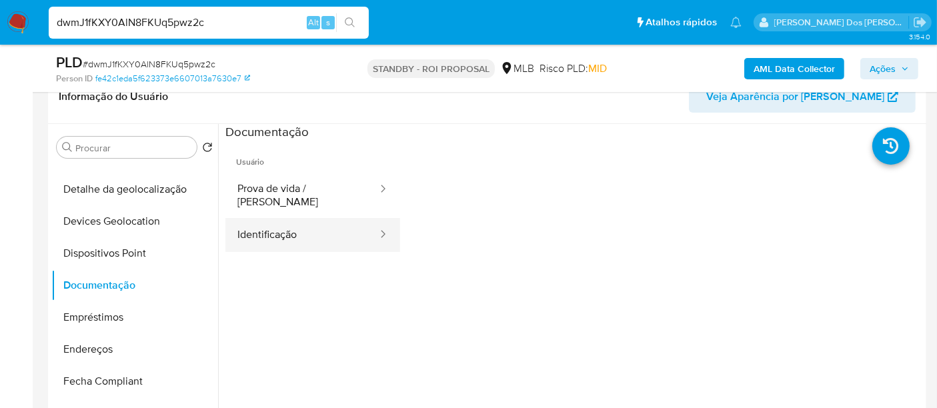
click at [301, 223] on button "Identificação" at bounding box center [301, 235] width 153 height 34
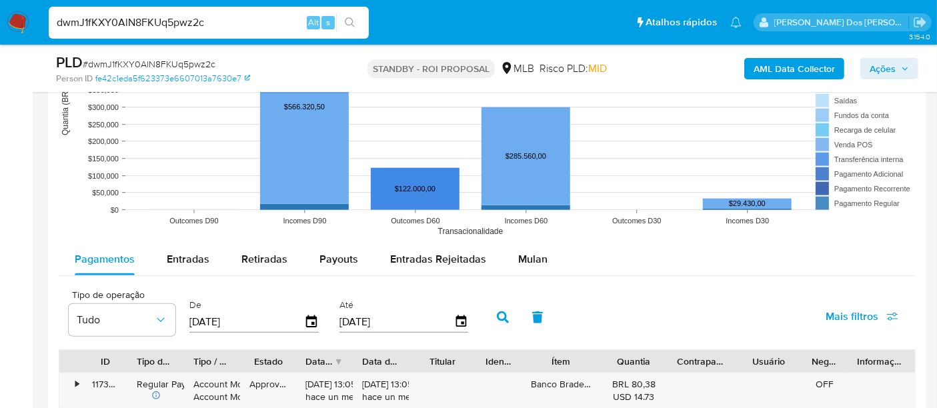
scroll to position [1334, 0]
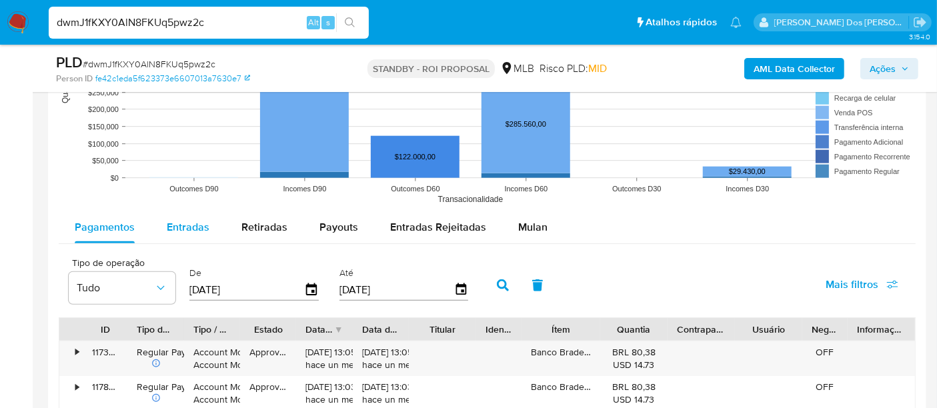
click at [194, 227] on span "Entradas" at bounding box center [188, 226] width 43 height 15
select select "10"
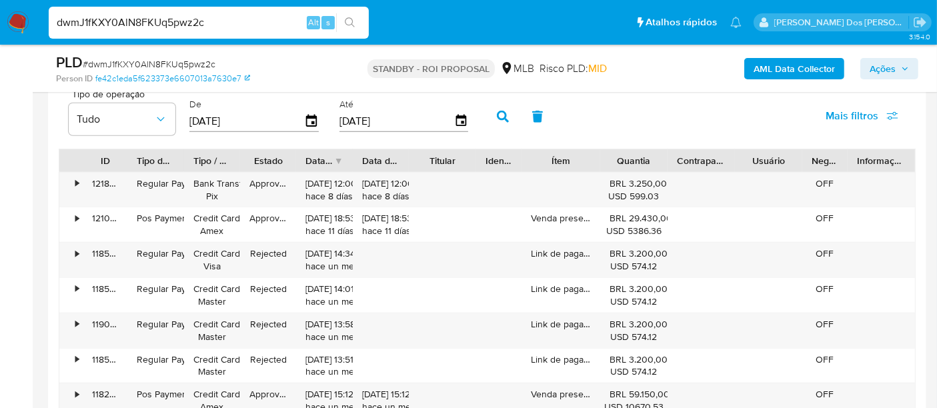
scroll to position [1408, 0]
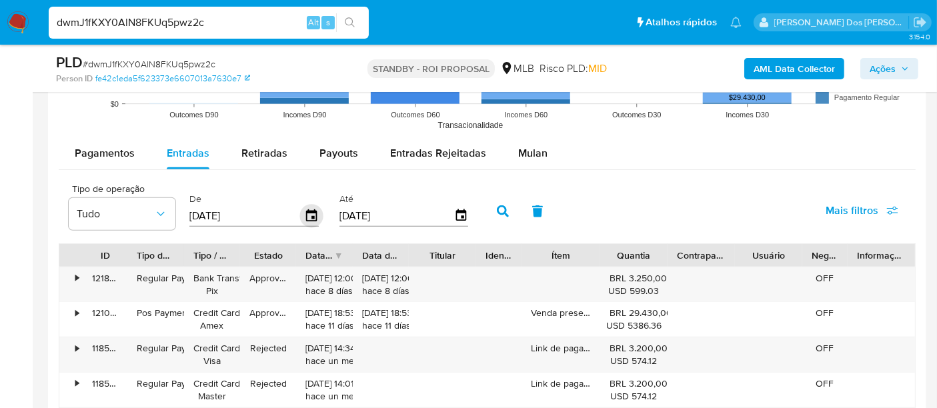
click at [302, 208] on icon "button" at bounding box center [311, 216] width 23 height 23
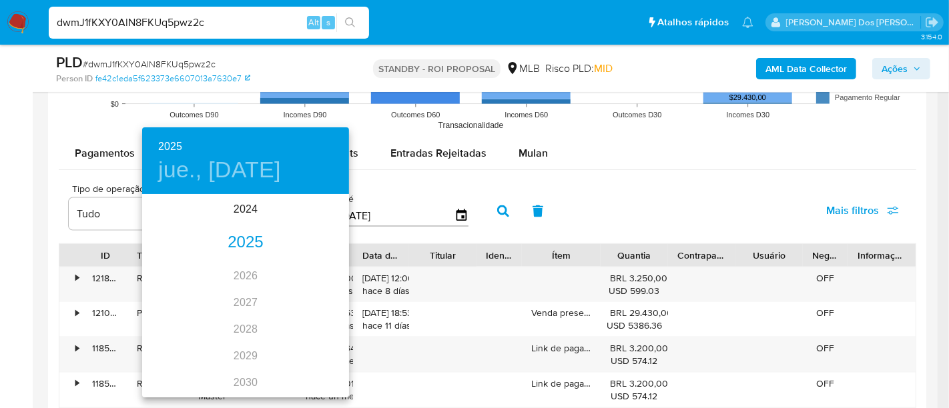
click at [254, 239] on div "2025" at bounding box center [245, 242] width 207 height 27
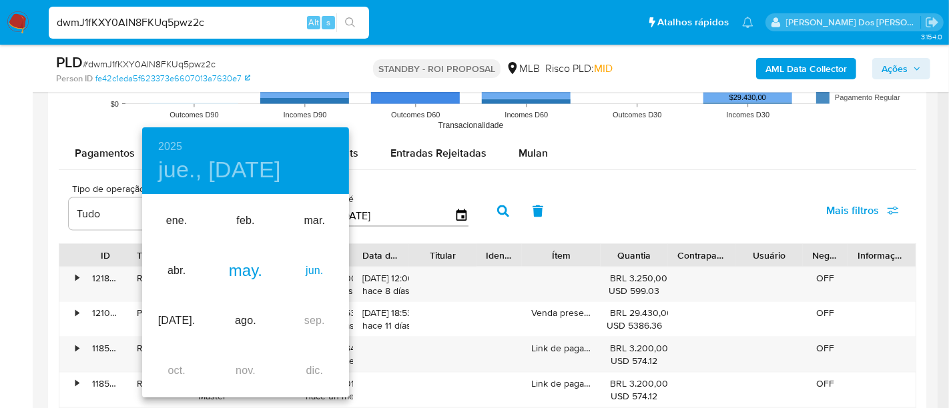
click at [304, 267] on div "jun." at bounding box center [314, 271] width 69 height 50
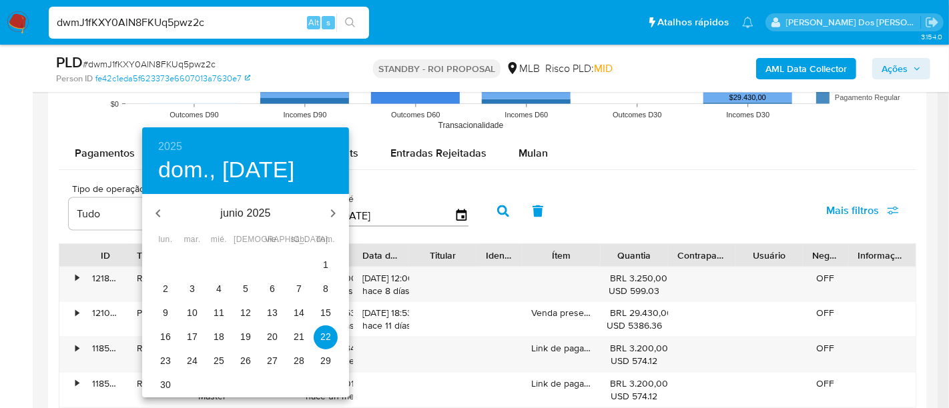
click at [326, 265] on p "1" at bounding box center [325, 264] width 5 height 13
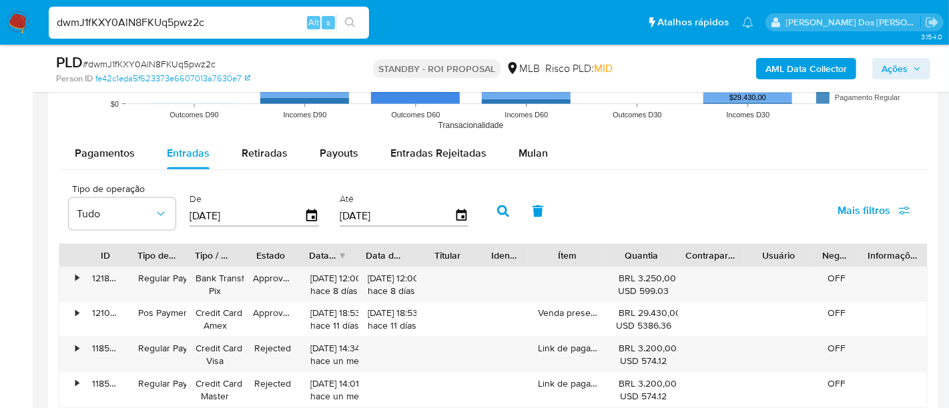
type input "01/06/2025"
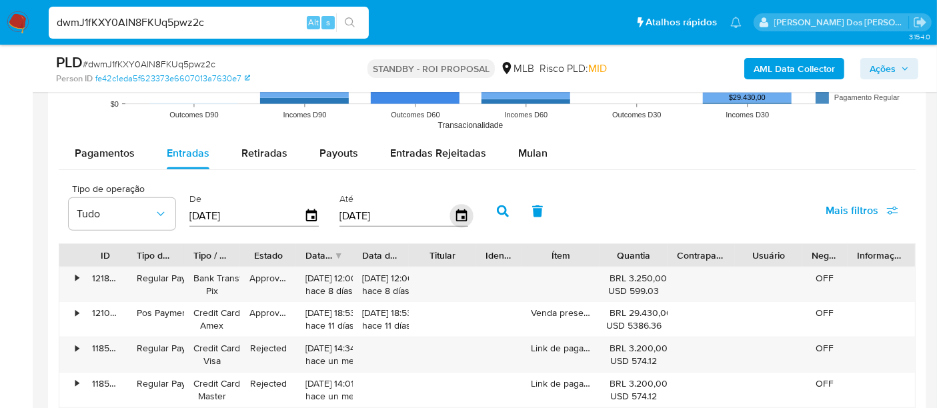
click at [456, 211] on icon "button" at bounding box center [461, 215] width 11 height 12
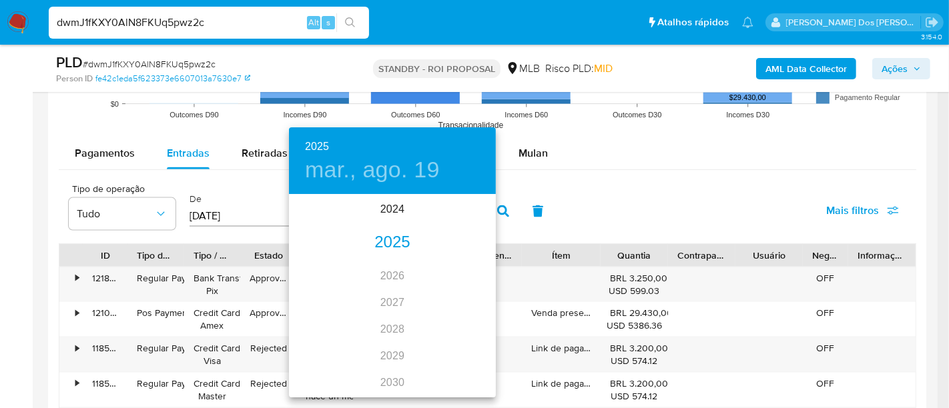
click at [386, 244] on div "2025" at bounding box center [392, 242] width 207 height 27
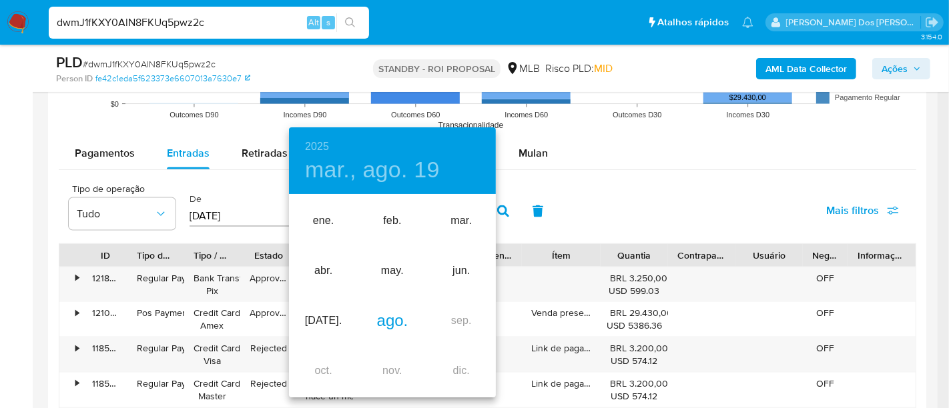
click at [376, 316] on div "ago." at bounding box center [392, 321] width 69 height 50
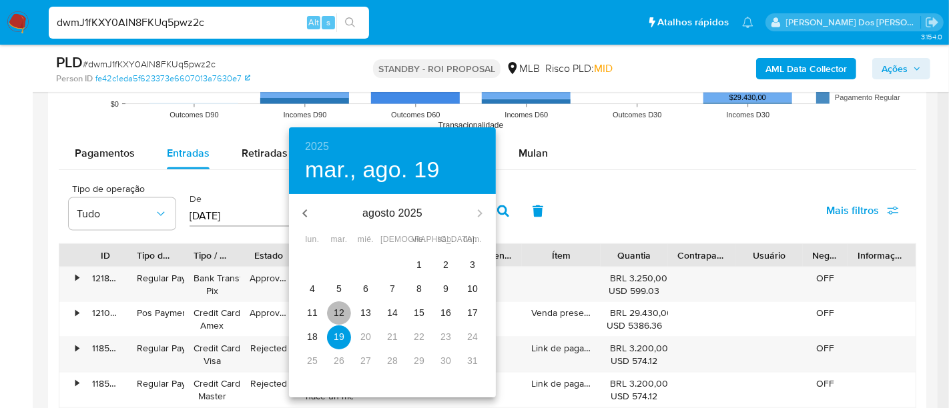
click at [341, 312] on p "12" at bounding box center [339, 312] width 11 height 13
type input "12/08/2025"
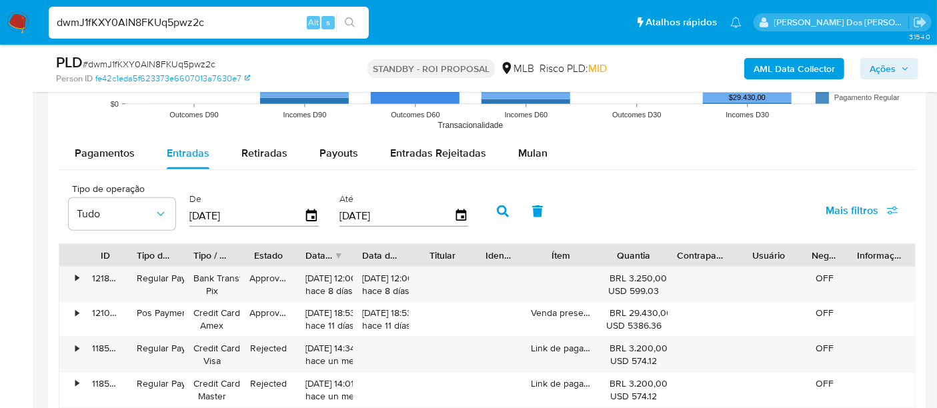
click at [829, 206] on span "Mais filtros" at bounding box center [852, 211] width 53 height 32
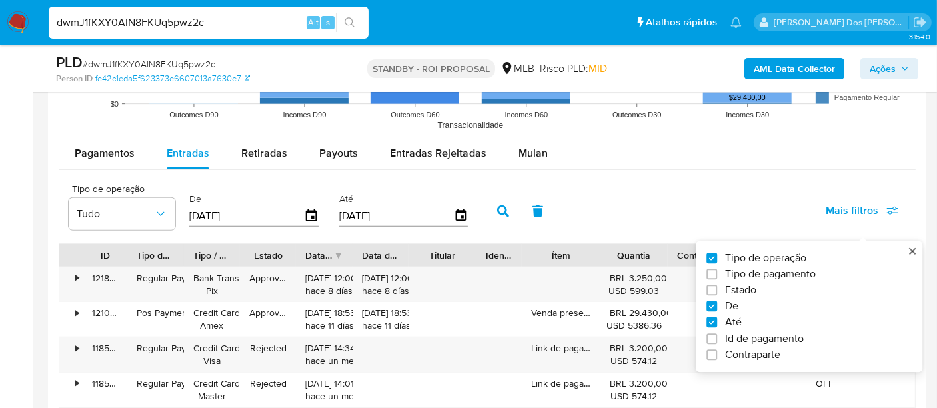
drag, startPoint x: 748, startPoint y: 292, endPoint x: 522, endPoint y: 250, distance: 230.6
click at [748, 290] on span "Estado" at bounding box center [740, 290] width 31 height 13
click at [717, 290] on input "Estado" at bounding box center [711, 291] width 11 height 11
checkbox input "true"
type input "01/06/2025"
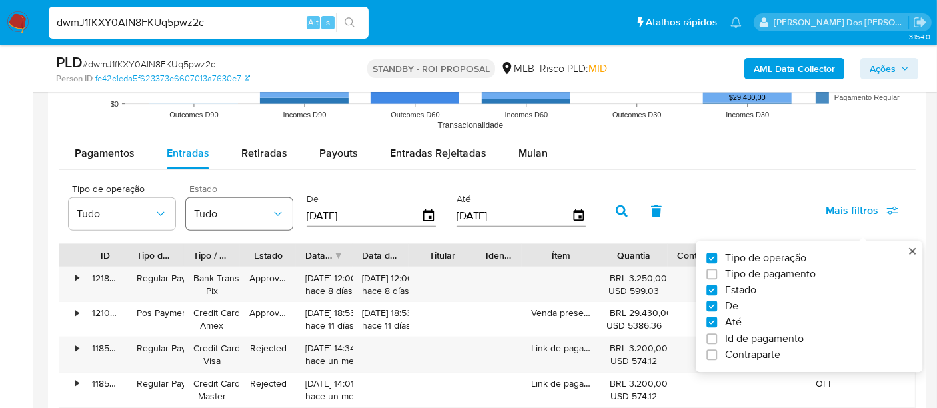
click at [272, 210] on icon "button" at bounding box center [278, 213] width 13 height 13
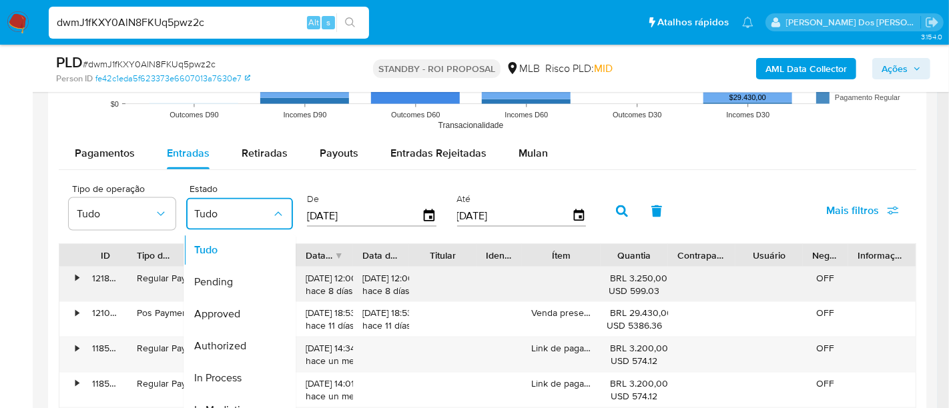
drag, startPoint x: 242, startPoint y: 304, endPoint x: 335, endPoint y: 288, distance: 94.0
click at [241, 304] on div "Approved" at bounding box center [232, 314] width 77 height 32
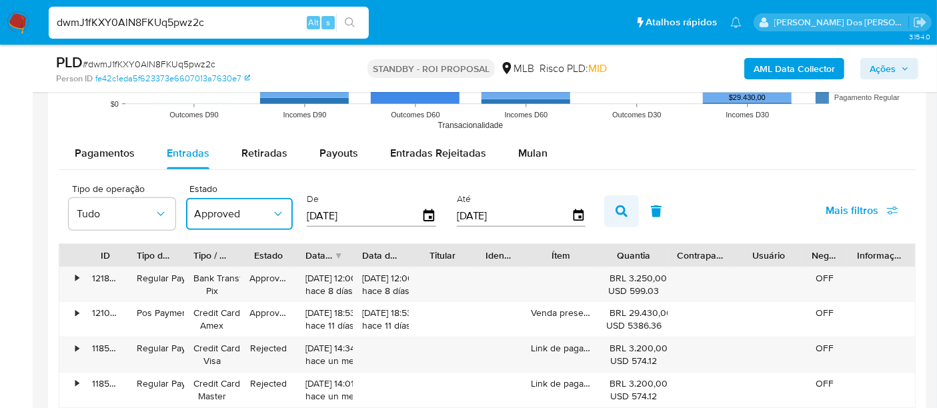
click at [621, 211] on button "button" at bounding box center [621, 211] width 35 height 32
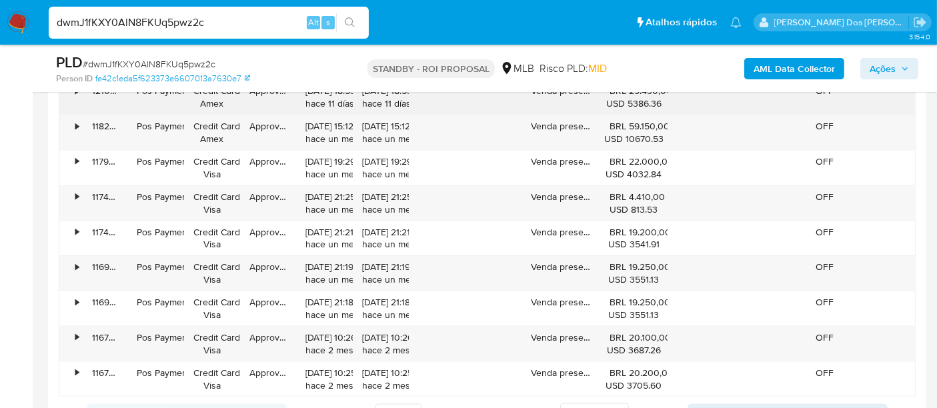
scroll to position [1704, 0]
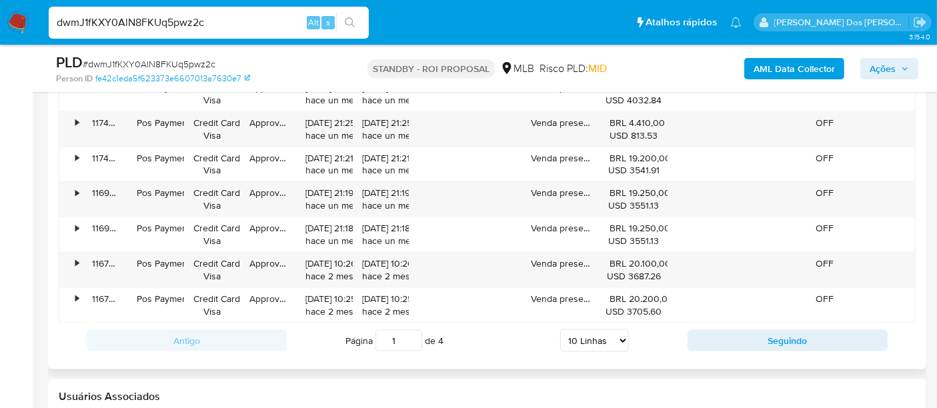
click at [595, 340] on select "5 Linhas 10 Linhas 20 Linhas 25 Linhas 50 Linhas 100 Linhas" at bounding box center [594, 341] width 69 height 23
select select "100"
click at [561, 330] on select "5 Linhas 10 Linhas 20 Linhas 25 Linhas 50 Linhas 100 Linhas" at bounding box center [594, 341] width 69 height 23
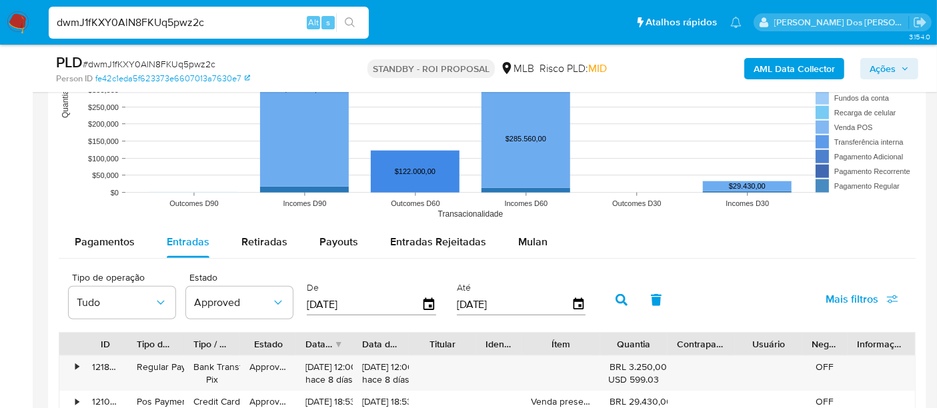
scroll to position [1334, 0]
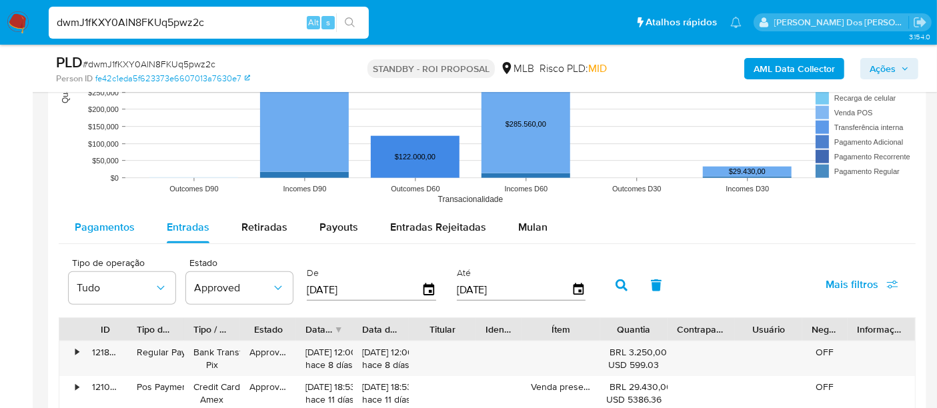
click at [103, 223] on span "Pagamentos" at bounding box center [105, 226] width 60 height 15
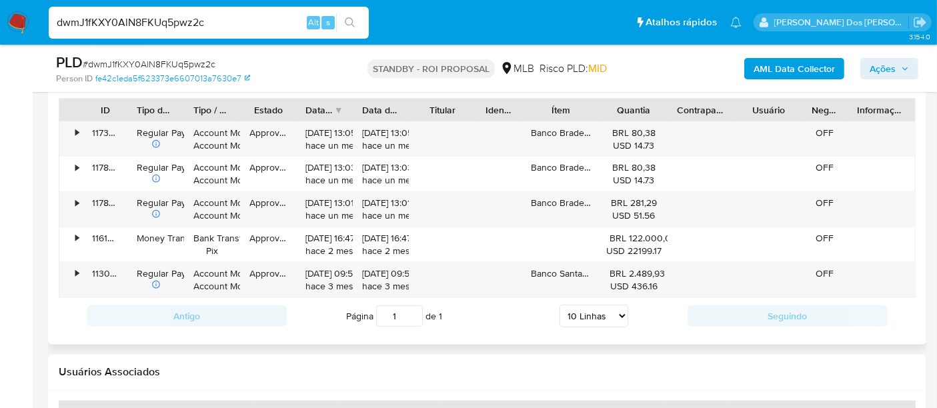
scroll to position [1482, 0]
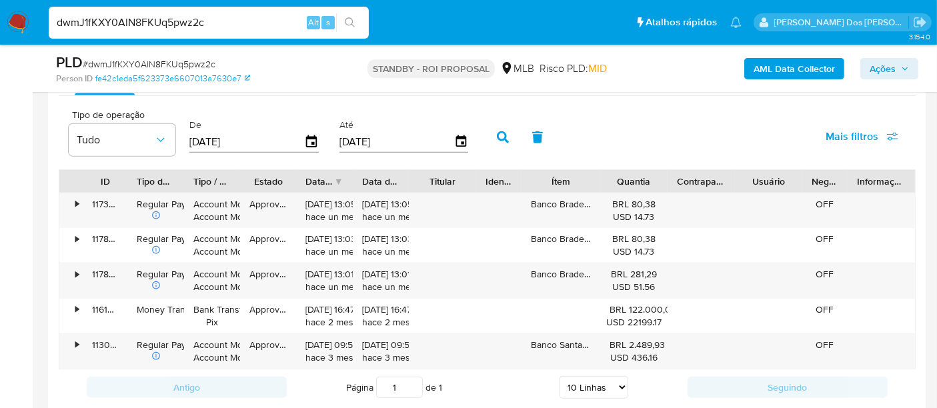
click at [185, 25] on input "dwmJ1fKXY0AlN8FKUq5pwz2c" at bounding box center [209, 22] width 320 height 17
paste input "90rYF8dVxdwuBKIxX5FwTt5A"
type input "90rYF8dVxdwuBKIxX5FwTt5A"
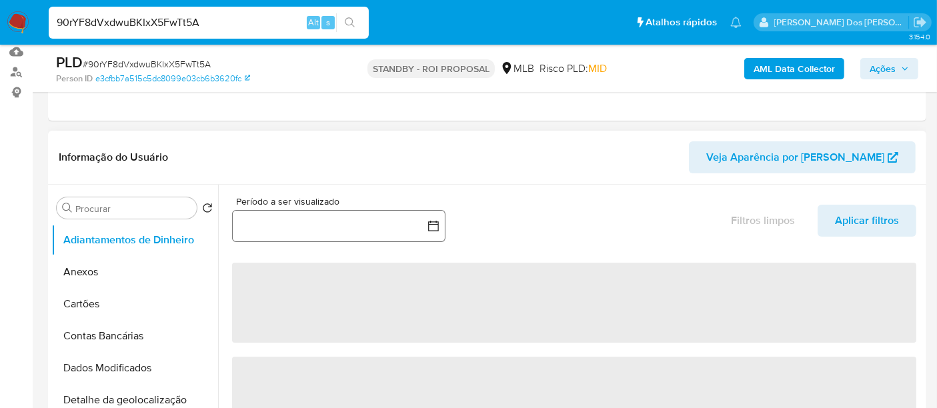
scroll to position [222, 0]
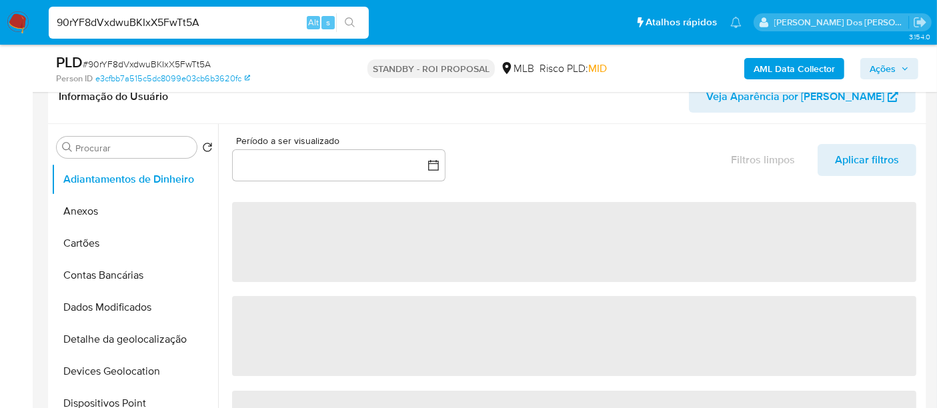
select select "10"
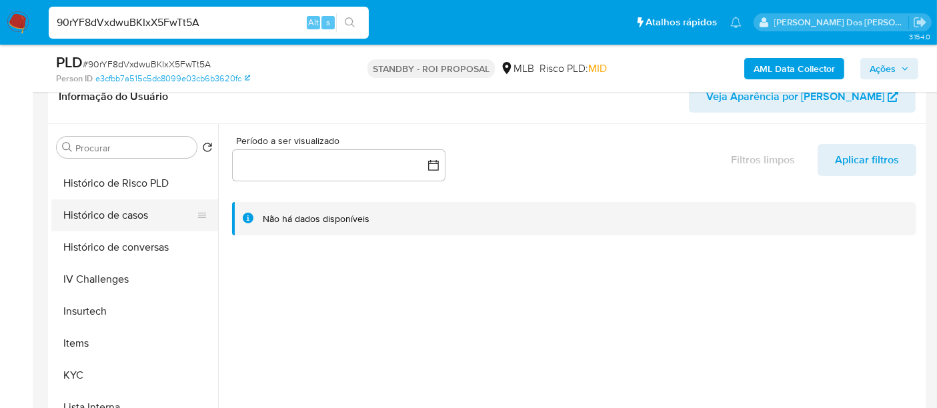
scroll to position [592, 0]
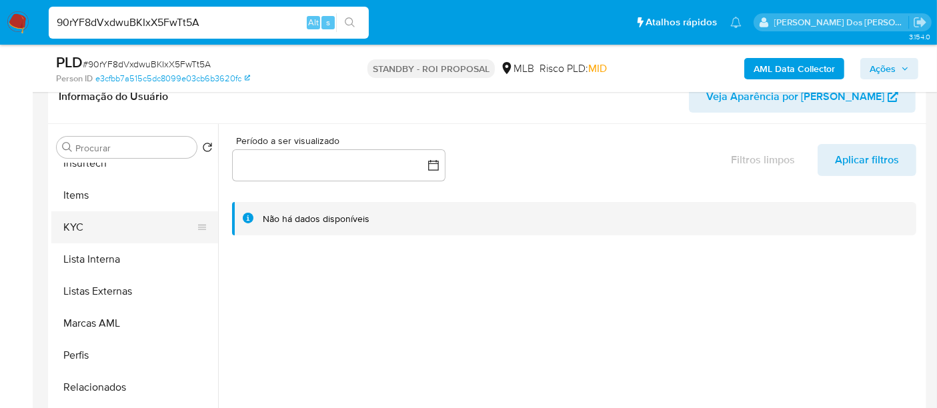
click at [78, 226] on button "KYC" at bounding box center [129, 227] width 156 height 32
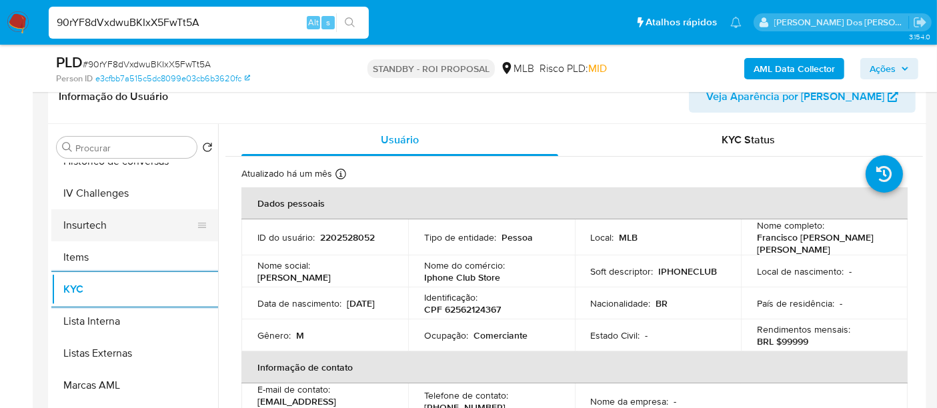
scroll to position [444, 0]
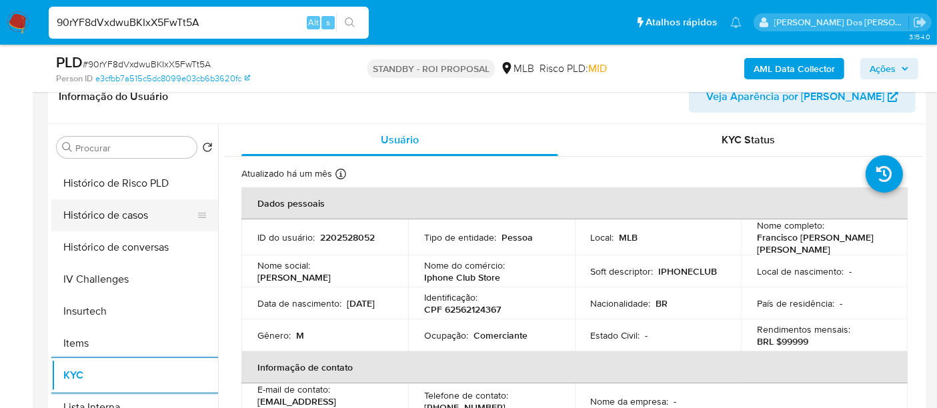
click at [122, 213] on button "Histórico de casos" at bounding box center [129, 215] width 156 height 32
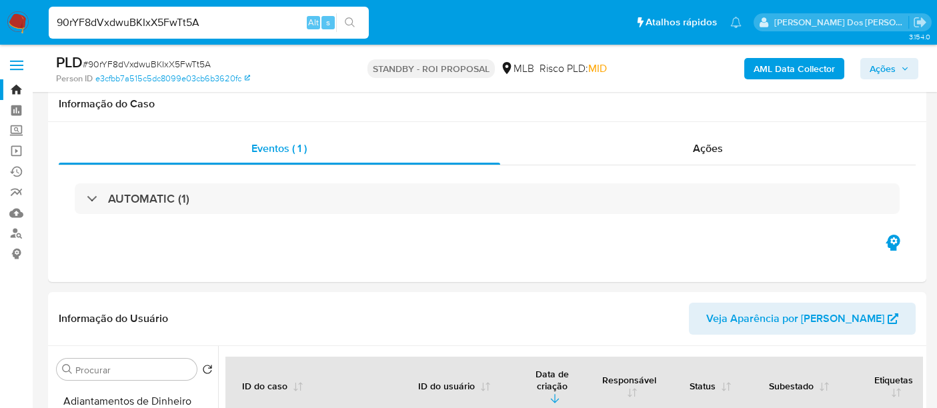
select select "10"
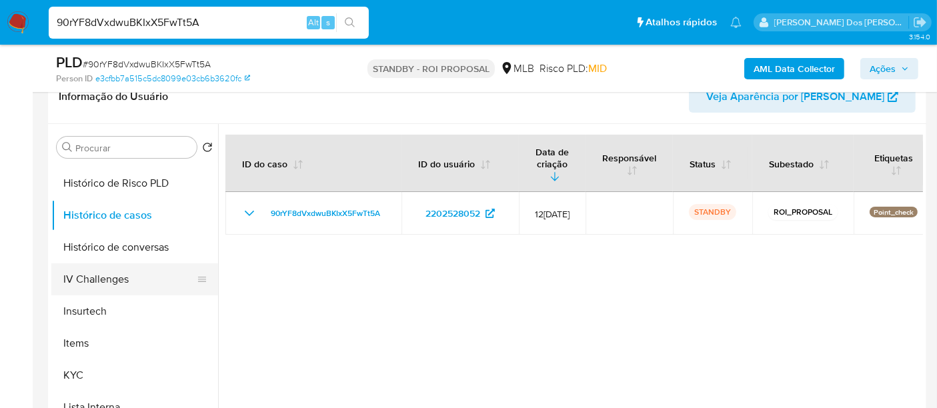
scroll to position [222, 0]
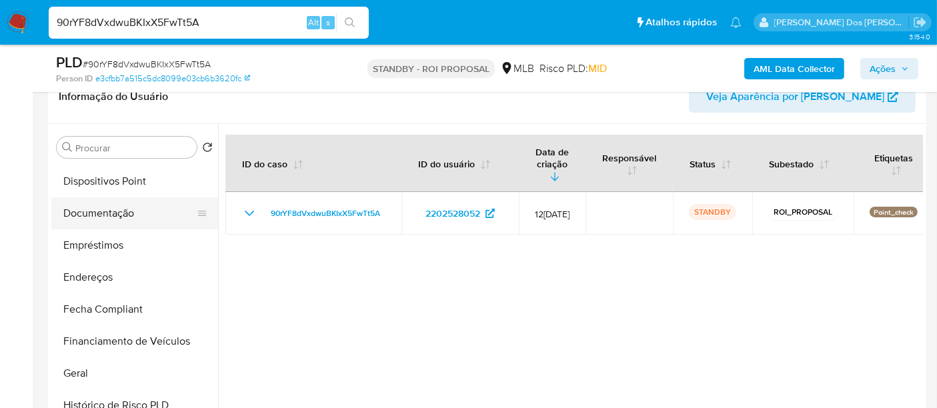
click at [117, 218] on button "Documentação" at bounding box center [129, 213] width 156 height 32
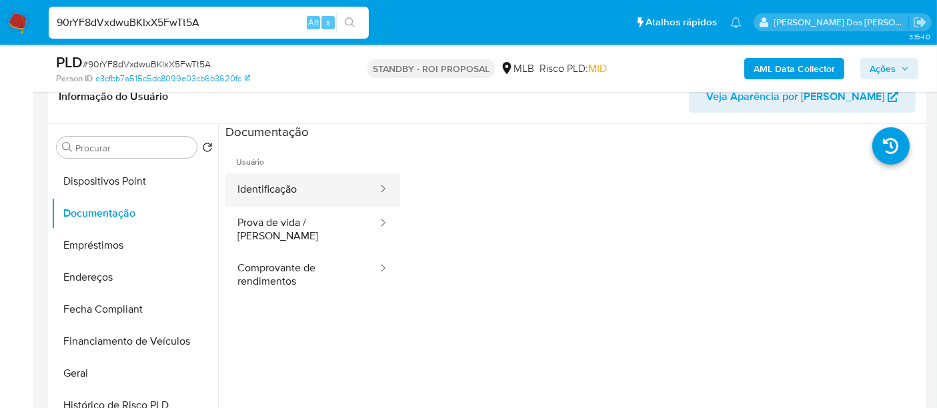
click at [277, 193] on button "Identificação" at bounding box center [301, 190] width 153 height 34
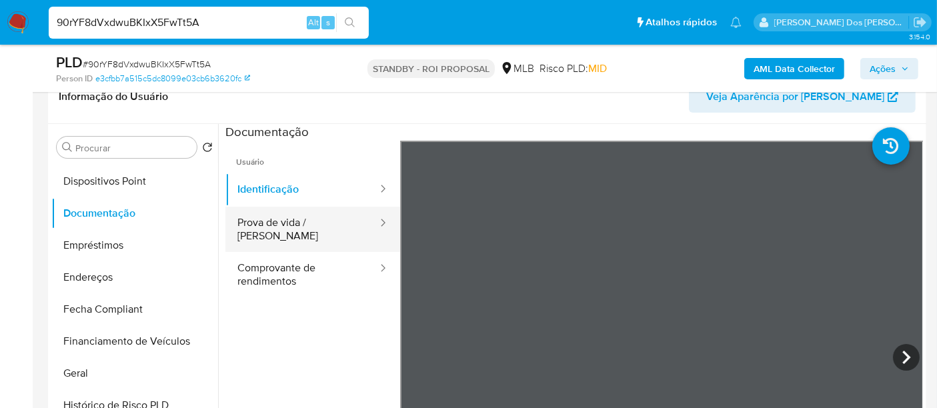
click at [287, 221] on button "Prova de vida / [PERSON_NAME]" at bounding box center [301, 229] width 153 height 45
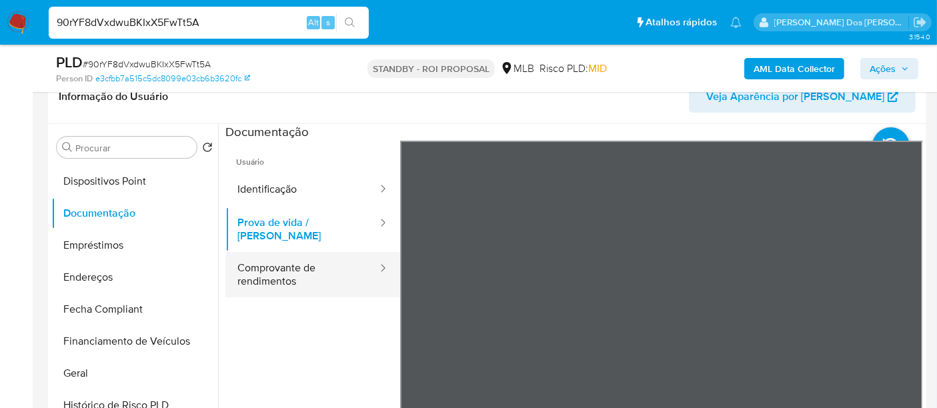
click at [263, 256] on button "Comprovante de rendimentos" at bounding box center [301, 274] width 153 height 45
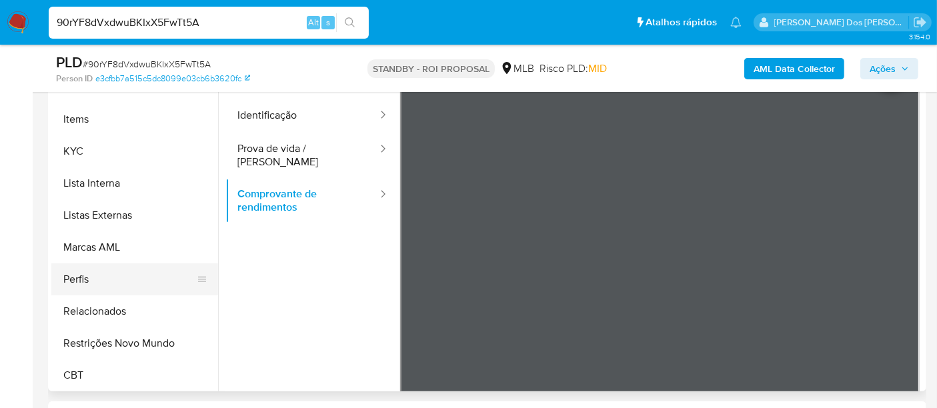
scroll to position [595, 0]
drag, startPoint x: 148, startPoint y: 340, endPoint x: 187, endPoint y: 322, distance: 43.3
click at [149, 340] on button "Restrições Novo Mundo" at bounding box center [134, 343] width 167 height 32
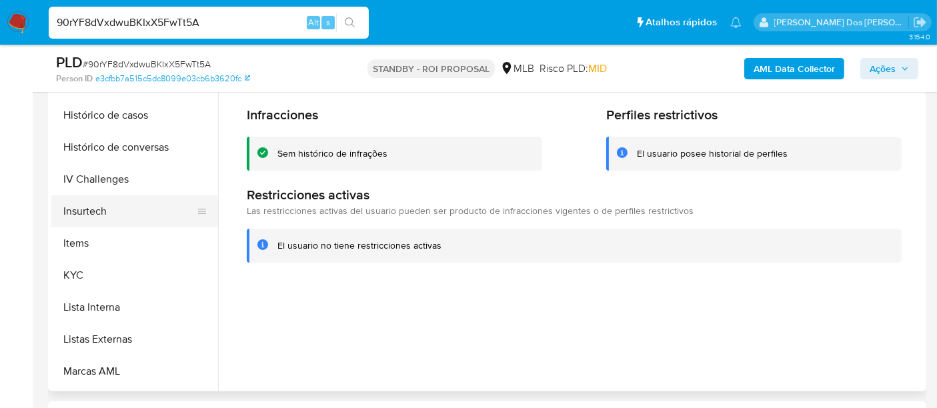
scroll to position [373, 0]
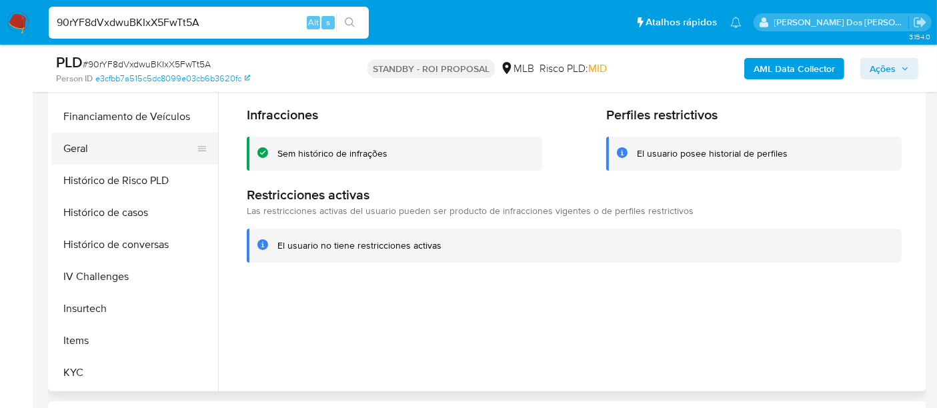
click at [76, 153] on button "Geral" at bounding box center [129, 149] width 156 height 32
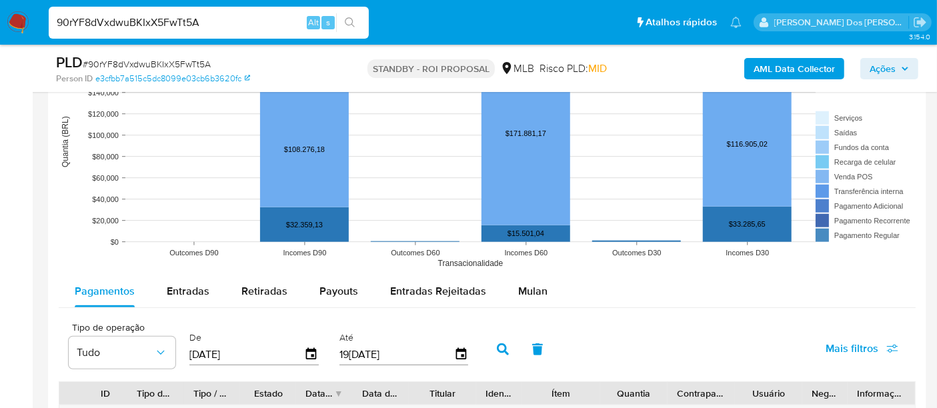
scroll to position [1259, 0]
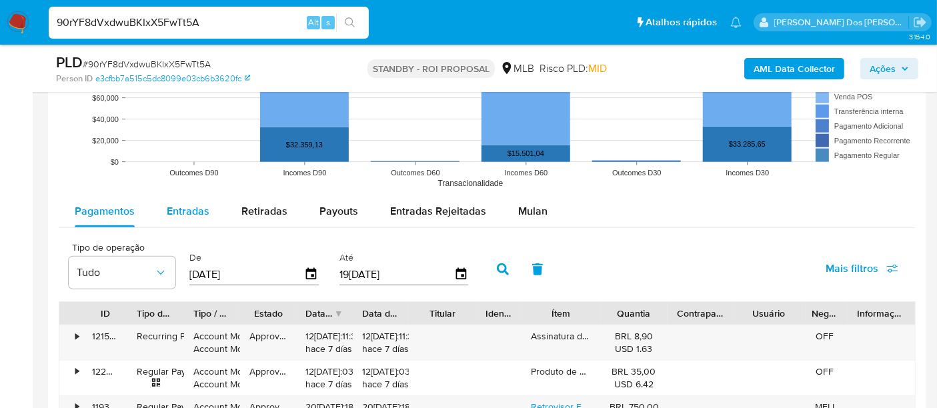
click at [183, 217] on div "Entradas" at bounding box center [188, 211] width 43 height 32
select select "10"
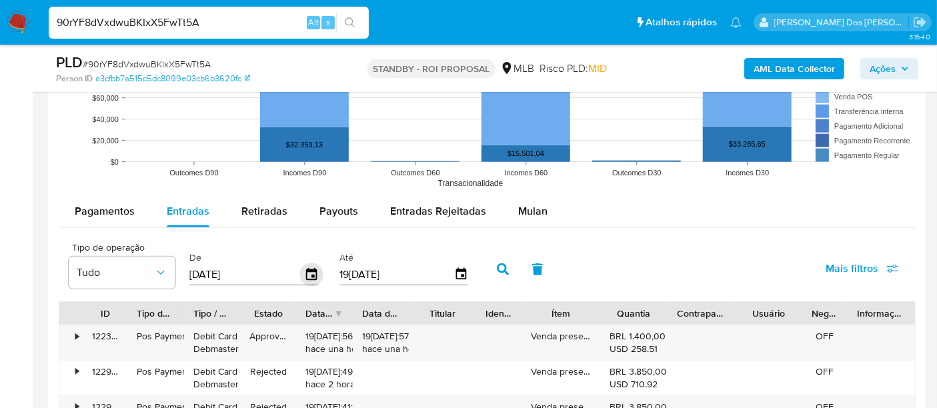
click at [306, 272] on icon "button" at bounding box center [311, 274] width 11 height 12
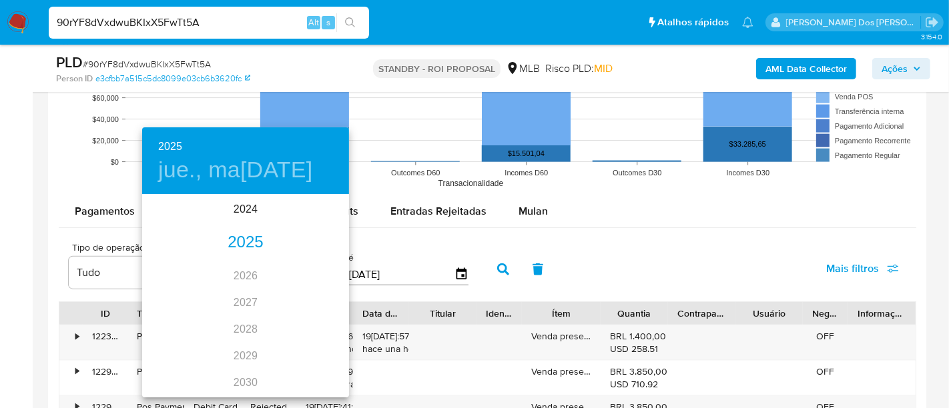
click at [243, 246] on div "2025" at bounding box center [245, 242] width 207 height 27
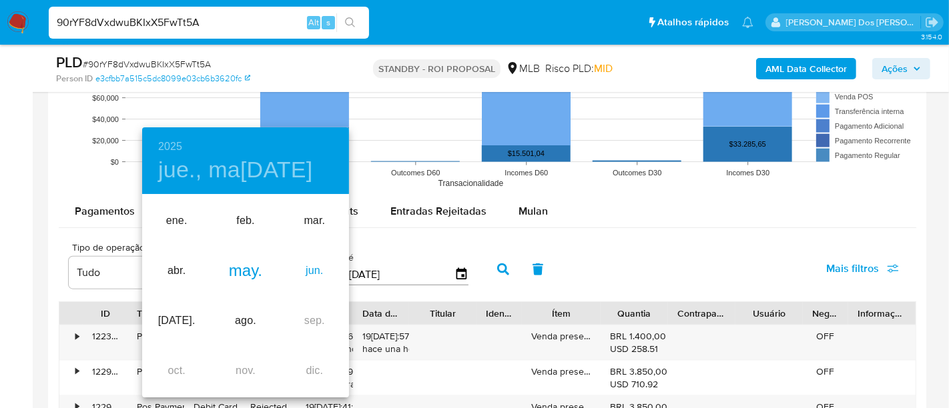
click at [308, 269] on div "jun." at bounding box center [314, 271] width 69 height 50
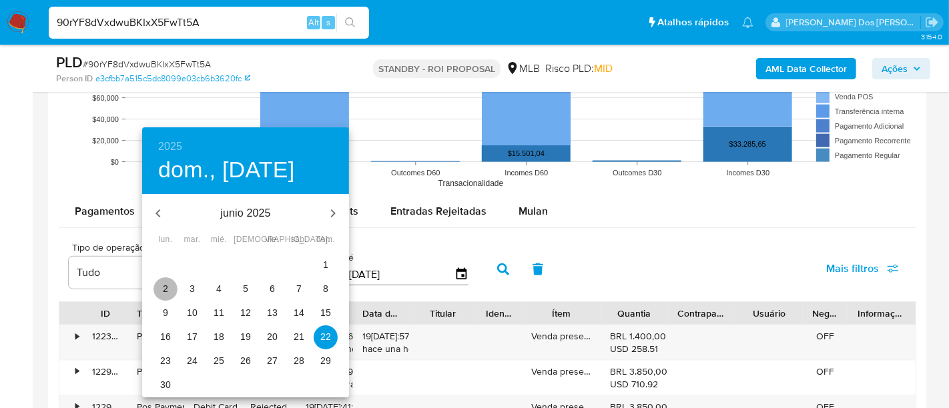
click at [167, 284] on p "2" at bounding box center [165, 288] width 5 height 13
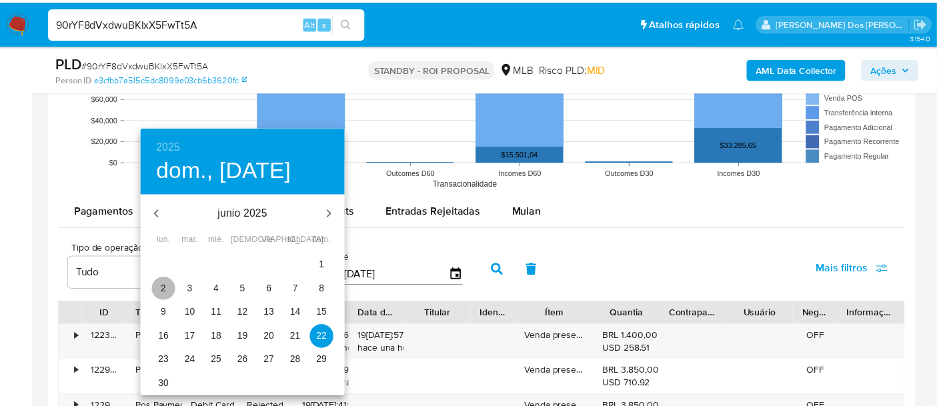
type input "[DATE]"
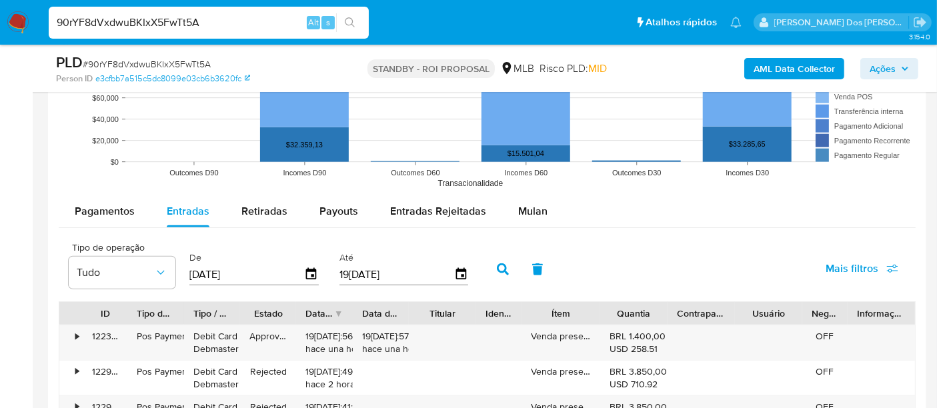
click at [447, 272] on input "19[DATE]" at bounding box center [397, 274] width 115 height 21
click at [453, 271] on icon "button" at bounding box center [461, 274] width 23 height 23
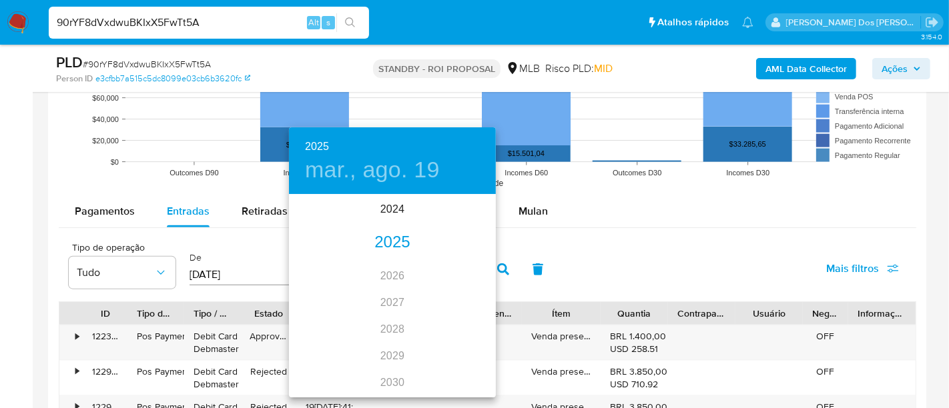
click at [394, 249] on div "2025" at bounding box center [392, 242] width 207 height 27
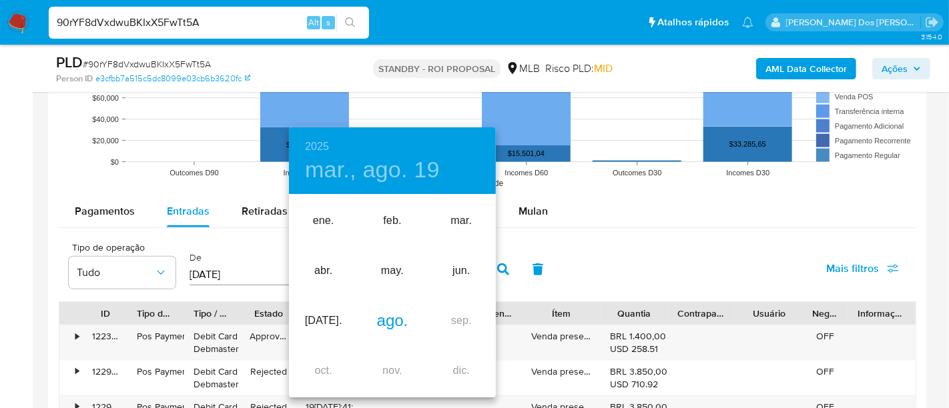
click at [397, 314] on div "ago." at bounding box center [392, 321] width 69 height 50
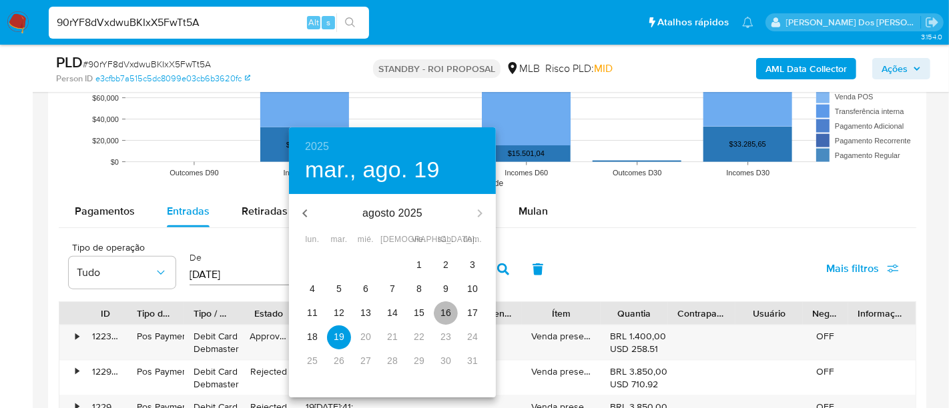
click at [442, 309] on p "16" at bounding box center [445, 312] width 11 height 13
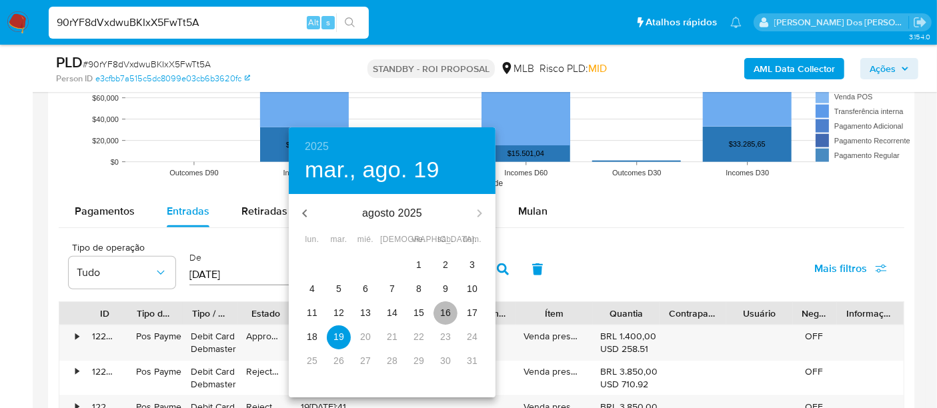
type input "16/08/2025"
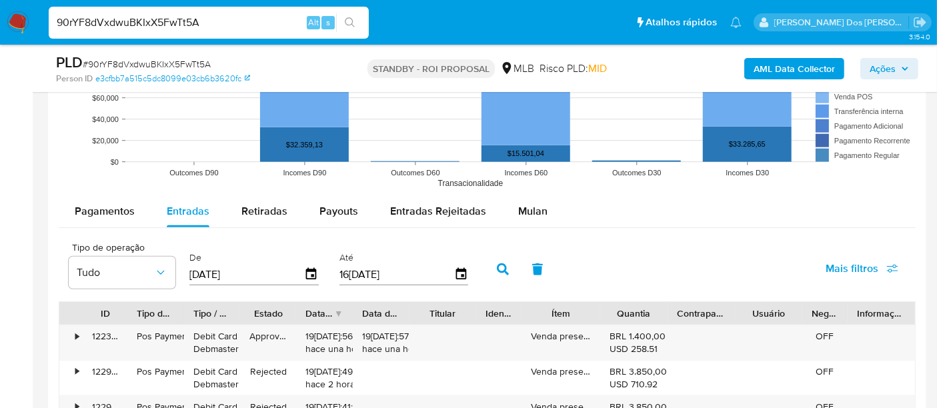
click at [833, 270] on span "Mais filtros" at bounding box center [852, 269] width 53 height 32
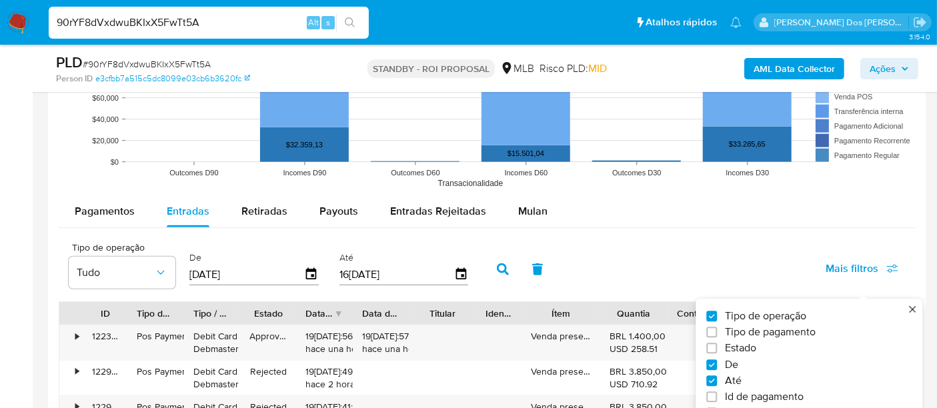
click at [735, 344] on span "Estado" at bounding box center [740, 348] width 31 height 13
click at [717, 344] on input "Estado" at bounding box center [711, 349] width 11 height 11
checkbox input "true"
type input "02/06/2025"
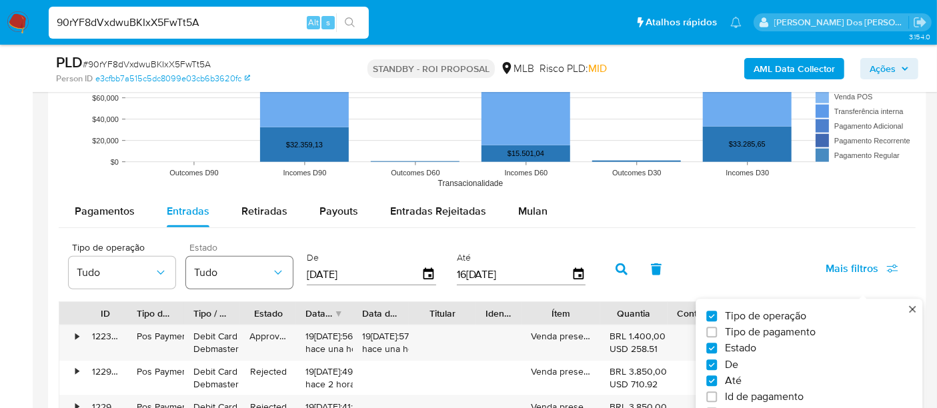
click at [278, 269] on icon "button" at bounding box center [278, 272] width 13 height 13
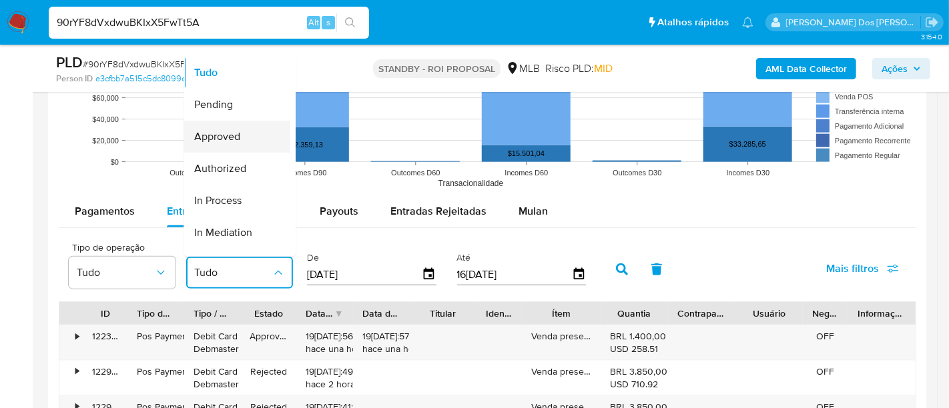
click at [231, 141] on span "Approved" at bounding box center [217, 135] width 46 height 13
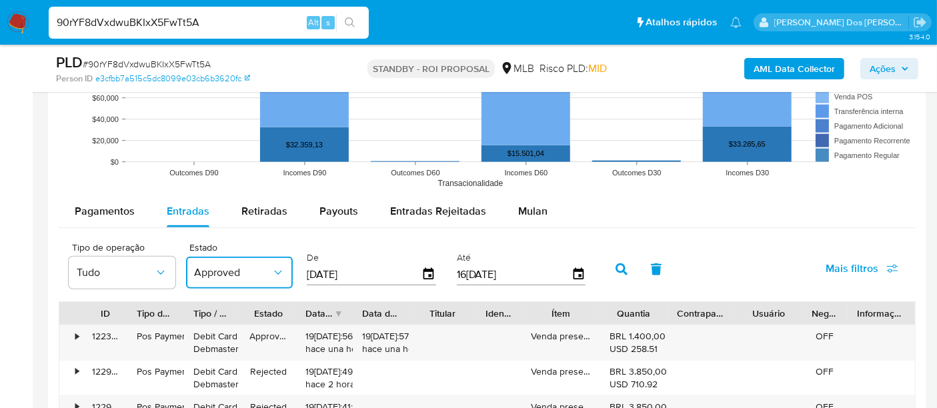
click at [619, 268] on icon "button" at bounding box center [622, 270] width 12 height 12
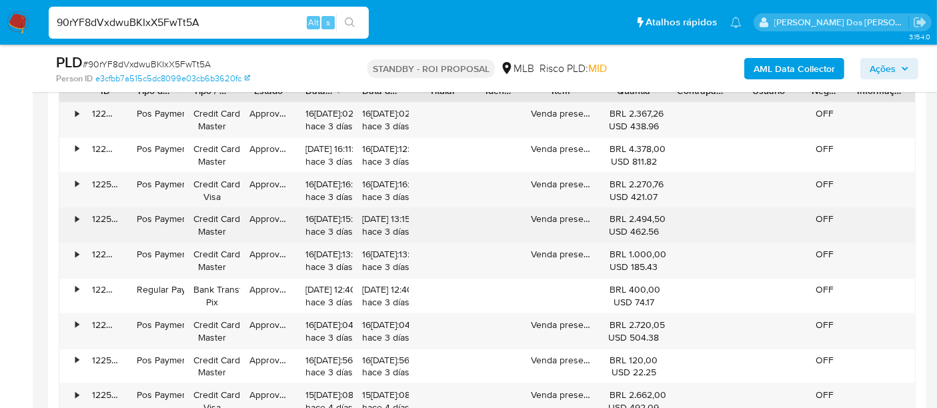
scroll to position [1630, 0]
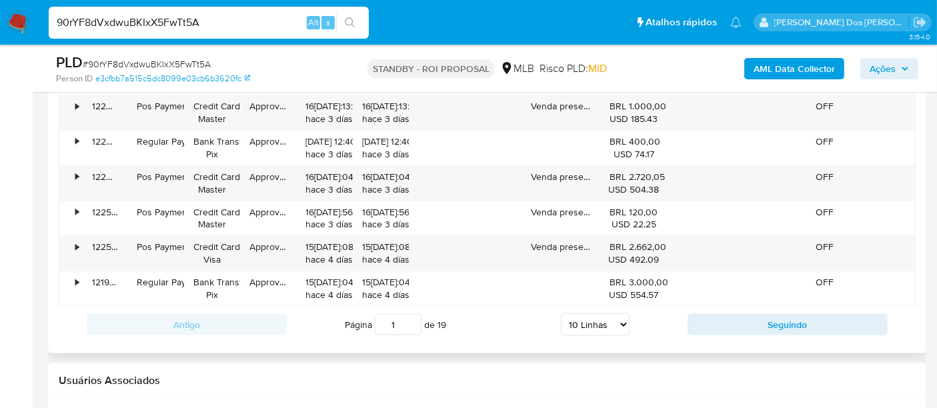
click at [600, 320] on select "5 Linhas 10 Linhas 20 Linhas 25 Linhas 50 Linhas 100 Linhas" at bounding box center [595, 325] width 69 height 23
select select "100"
click at [562, 314] on select "5 Linhas 10 Linhas 20 Linhas 25 Linhas 50 Linhas 100 Linhas" at bounding box center [595, 325] width 69 height 23
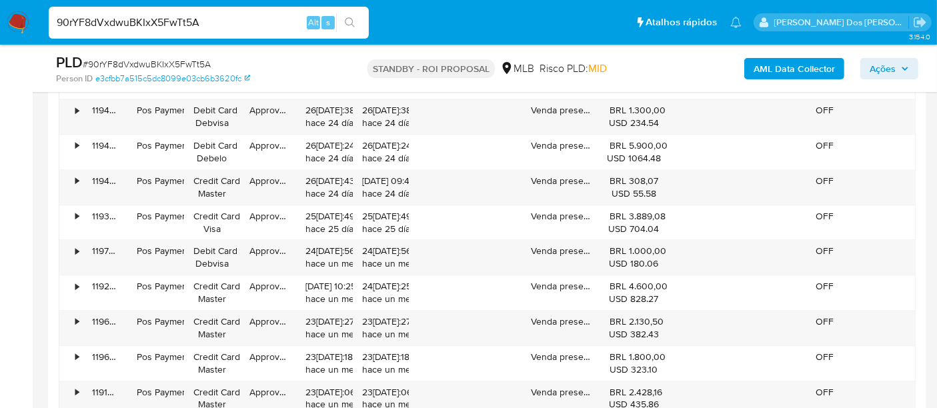
scroll to position [3336, 0]
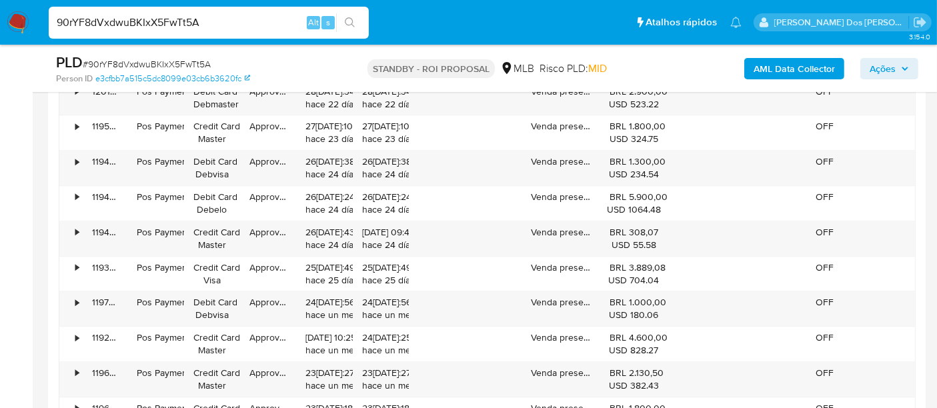
click at [138, 26] on input "90rYF8dVxdwuBKIxX5FwTt5A" at bounding box center [209, 22] width 320 height 17
paste input "onm0JZAkc1PBwCBSgYE0AjOw"
type input "onm0JZAkc1PBwCBSgYE0AjOw"
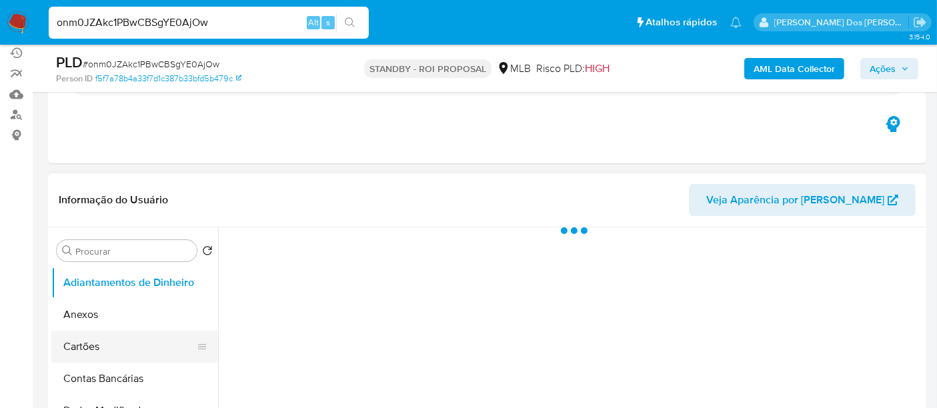
scroll to position [222, 0]
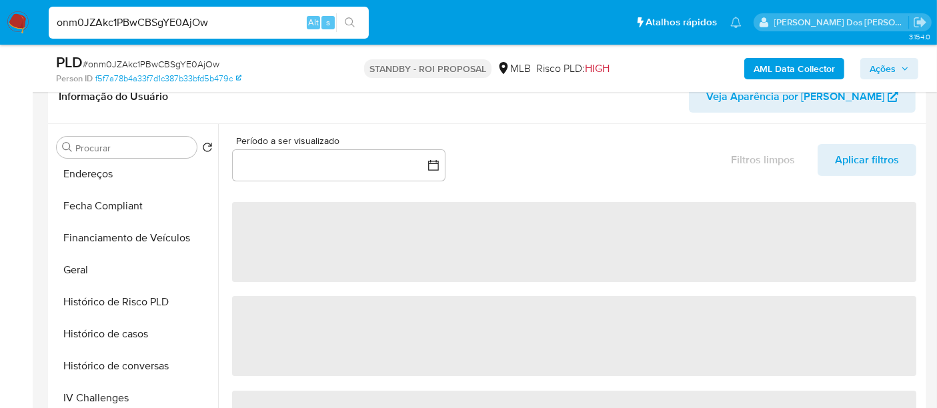
select select "10"
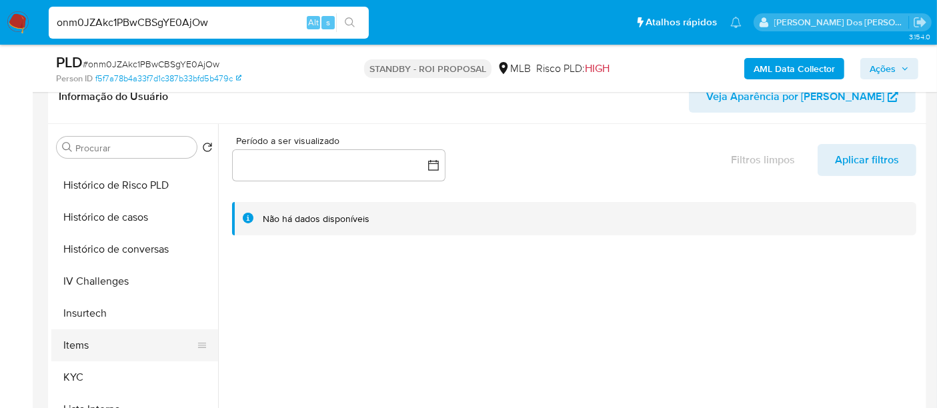
scroll to position [444, 0]
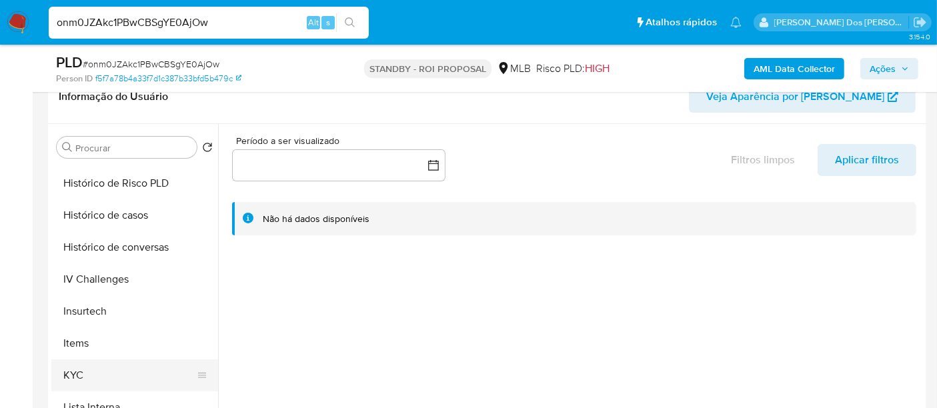
click at [76, 374] on button "KYC" at bounding box center [129, 376] width 156 height 32
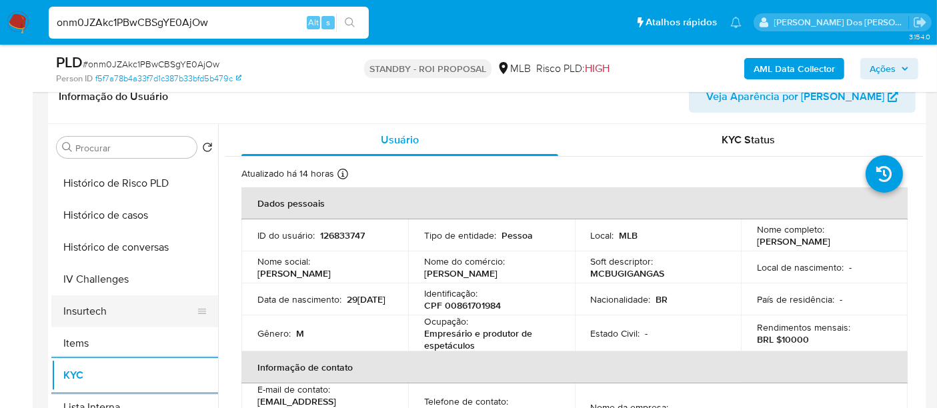
scroll to position [370, 0]
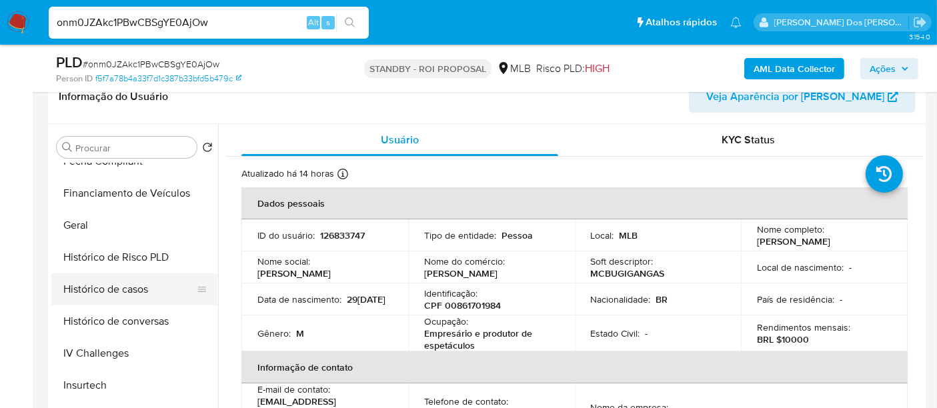
click at [127, 291] on button "Histórico de casos" at bounding box center [129, 290] width 156 height 32
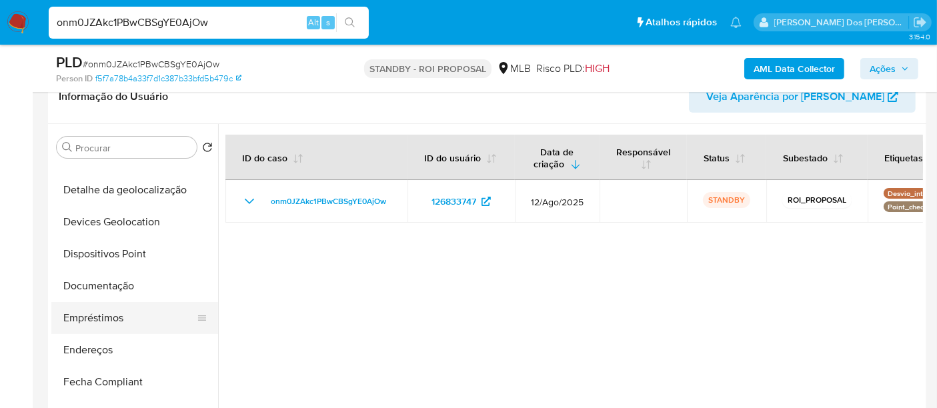
scroll to position [148, 0]
click at [95, 284] on button "Documentação" at bounding box center [129, 288] width 156 height 32
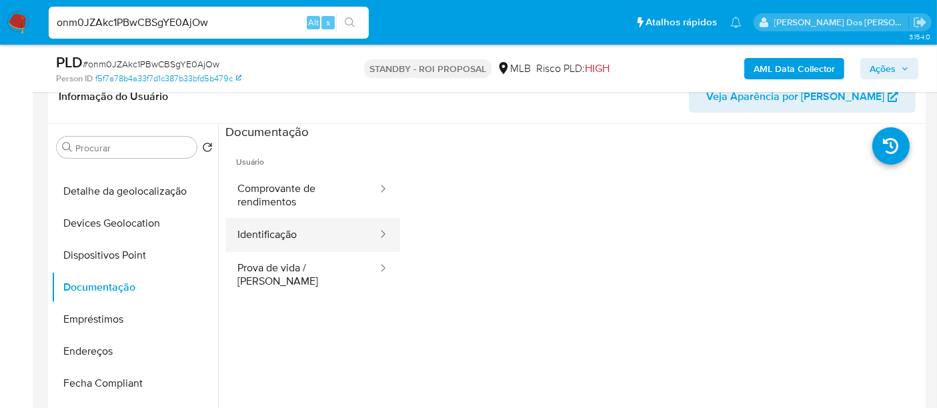
click at [275, 237] on button "Identificação" at bounding box center [301, 235] width 153 height 34
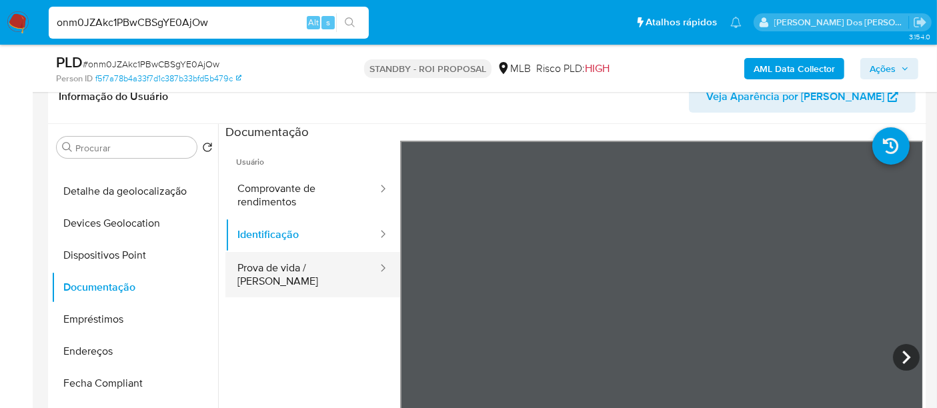
click at [321, 270] on button "Prova de vida / Selfie" at bounding box center [301, 274] width 153 height 45
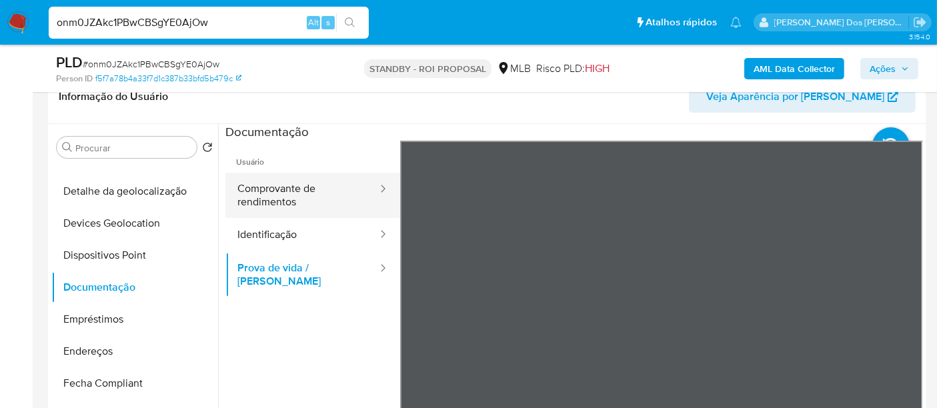
click at [310, 201] on button "Comprovante de rendimentos" at bounding box center [301, 195] width 153 height 45
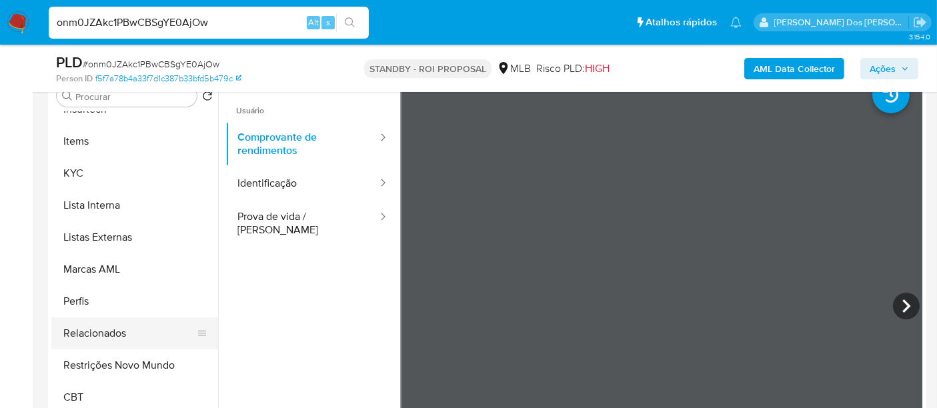
scroll to position [296, 0]
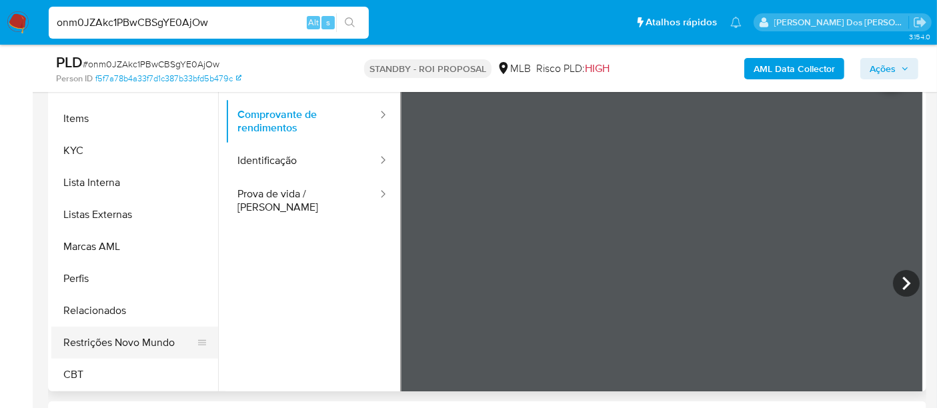
click at [137, 338] on button "Restrições Novo Mundo" at bounding box center [129, 343] width 156 height 32
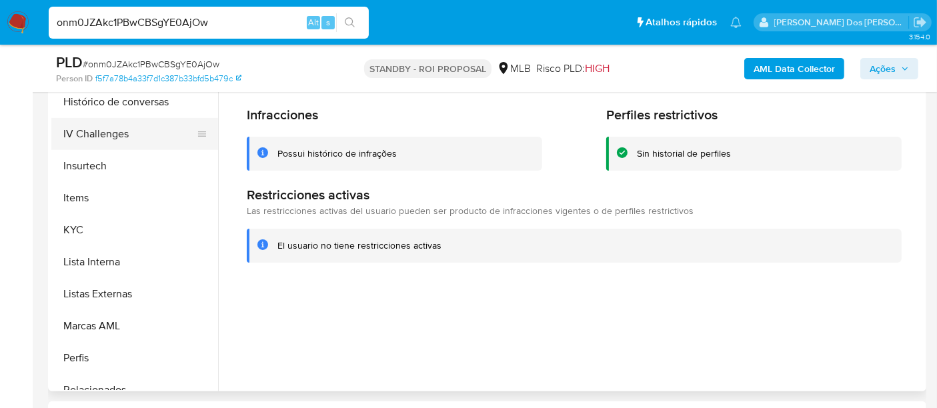
scroll to position [373, 0]
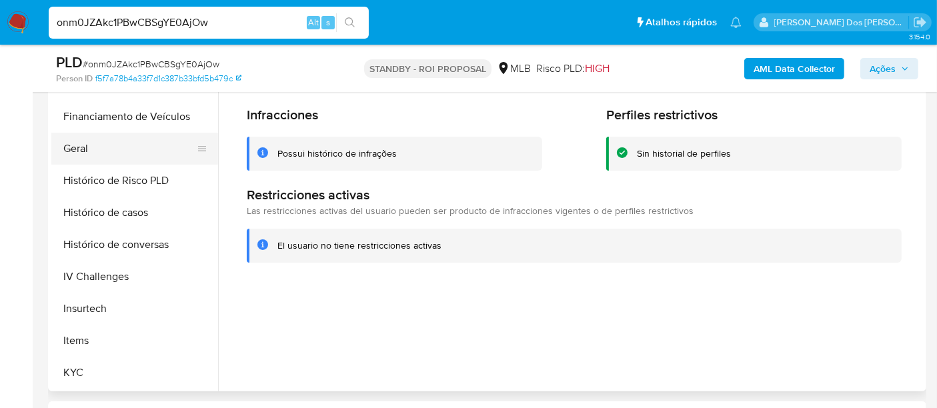
click at [75, 147] on button "Geral" at bounding box center [129, 149] width 156 height 32
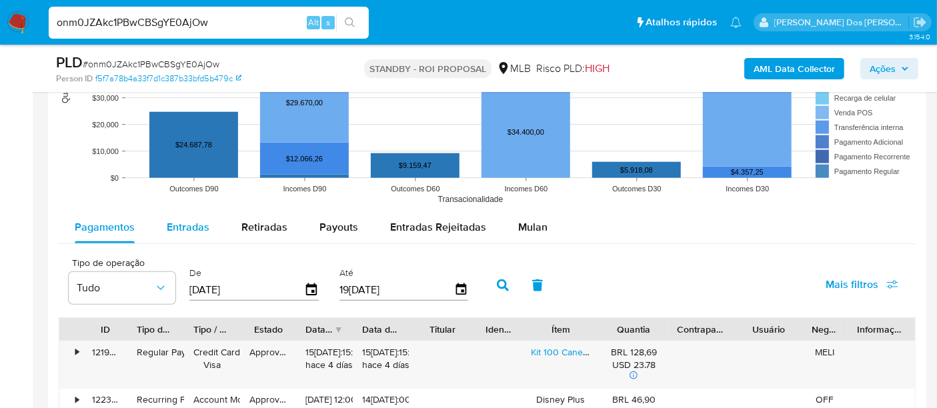
click at [190, 225] on span "Entradas" at bounding box center [188, 226] width 43 height 15
select select "10"
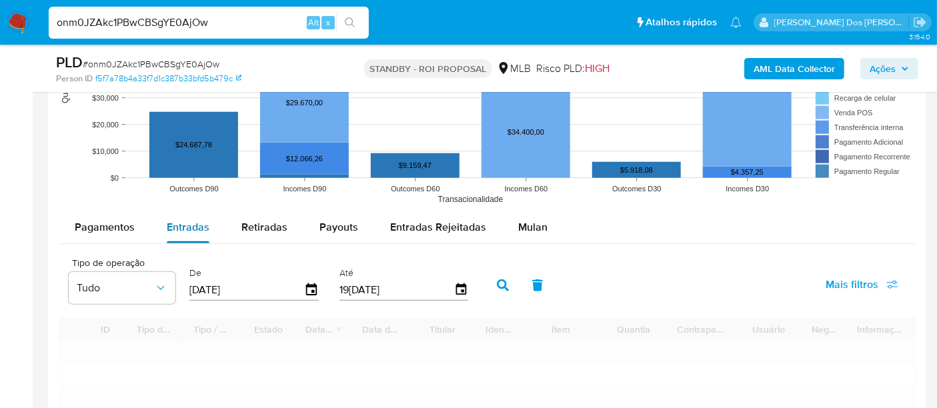
scroll to position [1408, 0]
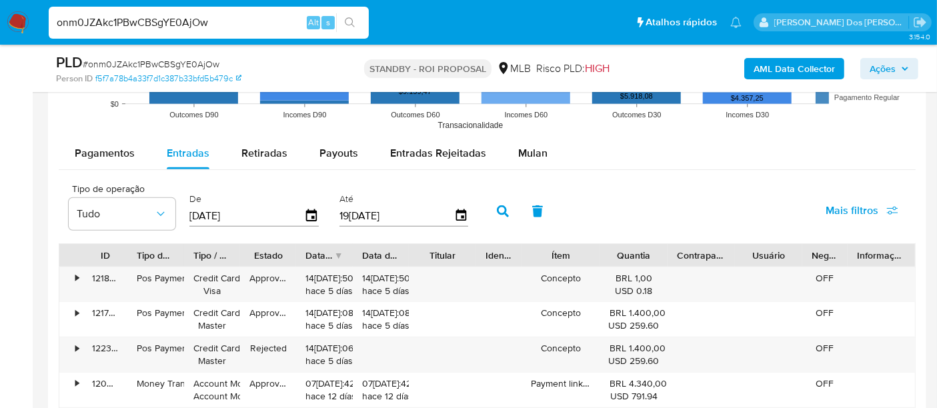
click at [300, 216] on input "22/05/2025" at bounding box center [246, 215] width 115 height 21
click at [302, 214] on icon "button" at bounding box center [311, 216] width 23 height 23
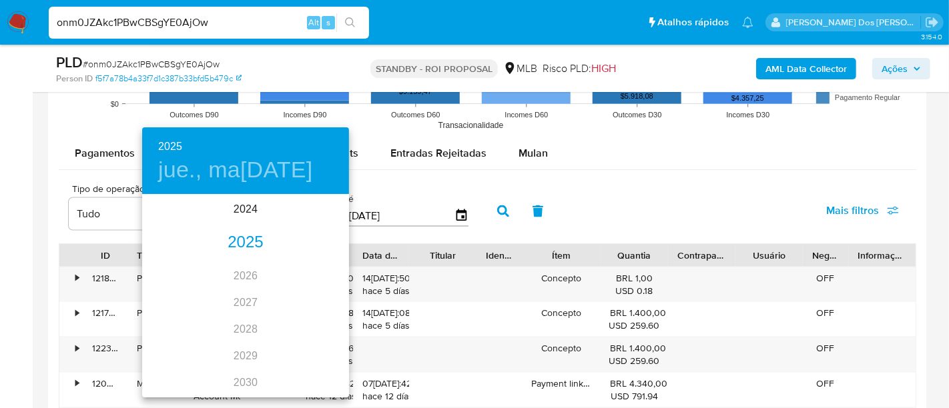
click at [245, 248] on div "2025" at bounding box center [245, 242] width 207 height 27
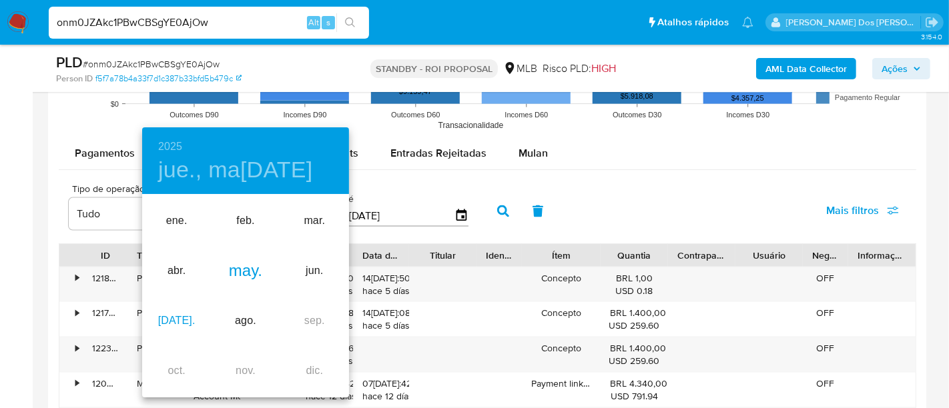
click at [176, 317] on div "jul." at bounding box center [176, 321] width 69 height 50
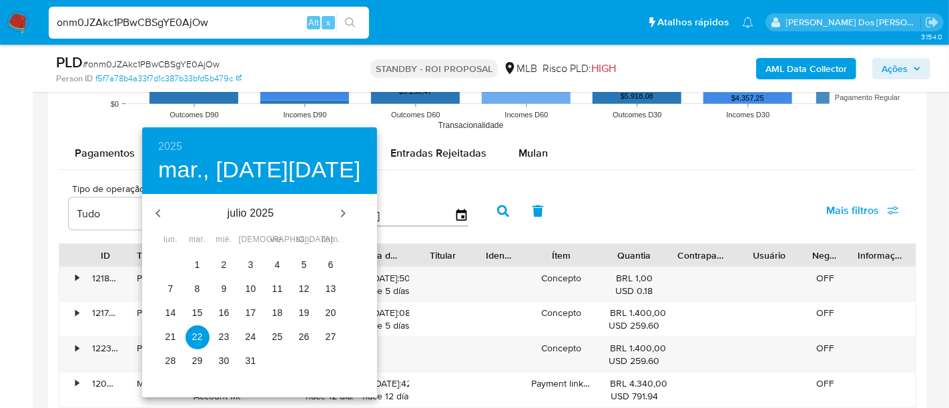
drag, startPoint x: 195, startPoint y: 266, endPoint x: 374, endPoint y: 240, distance: 180.6
click at [196, 266] on span "1" at bounding box center [197, 264] width 24 height 13
type input "01/07/2025"
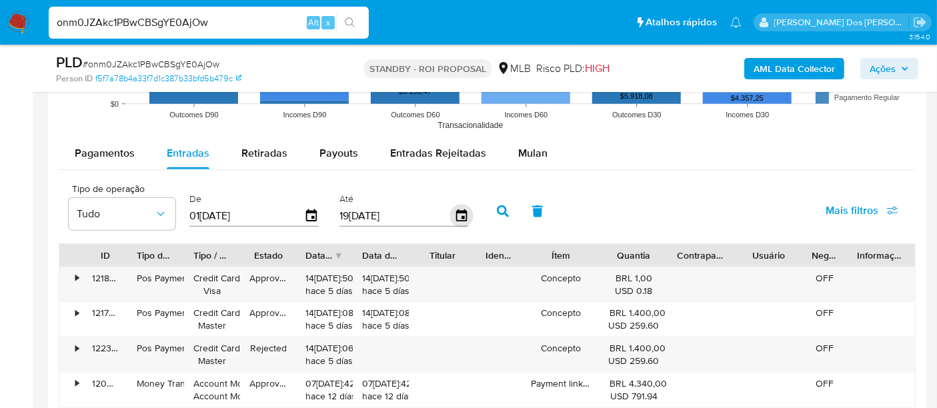
click at [456, 210] on icon "button" at bounding box center [461, 215] width 11 height 12
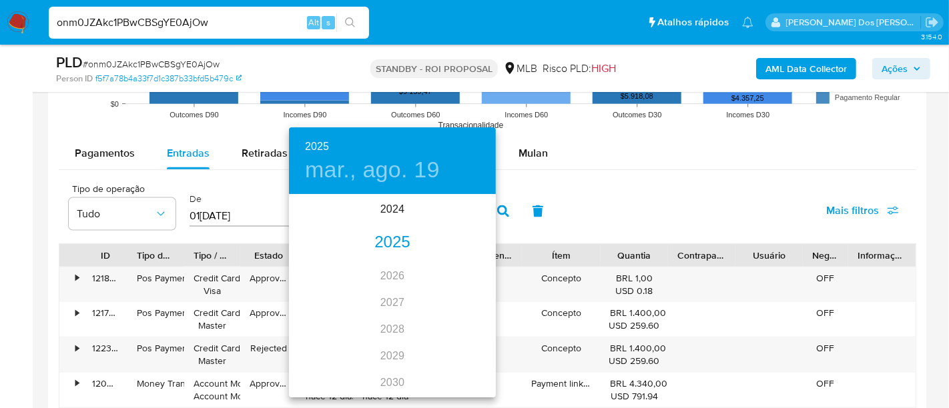
click at [394, 248] on div "2025" at bounding box center [392, 242] width 207 height 27
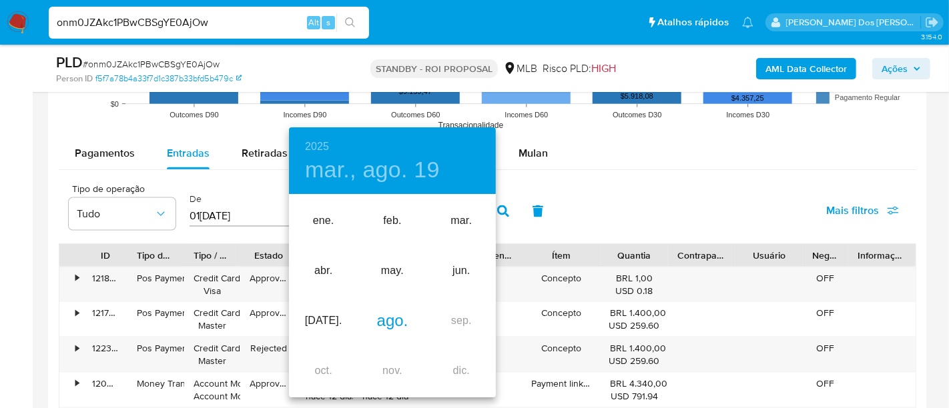
click at [394, 326] on div "ago." at bounding box center [392, 321] width 69 height 50
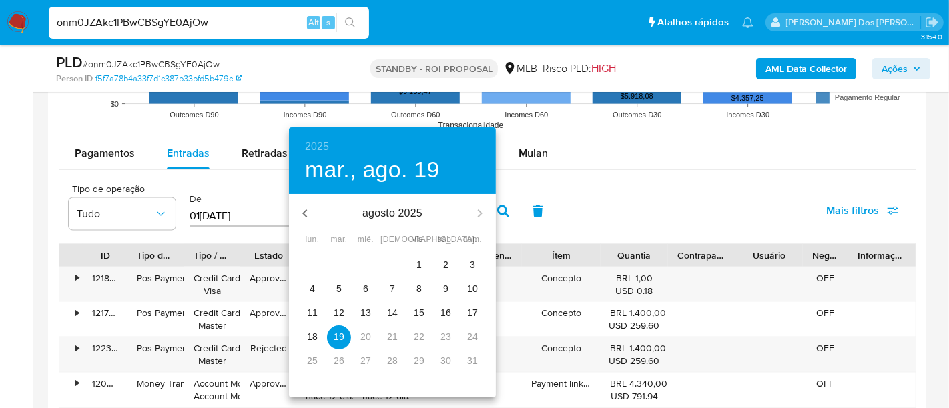
click at [416, 310] on p "15" at bounding box center [419, 312] width 11 height 13
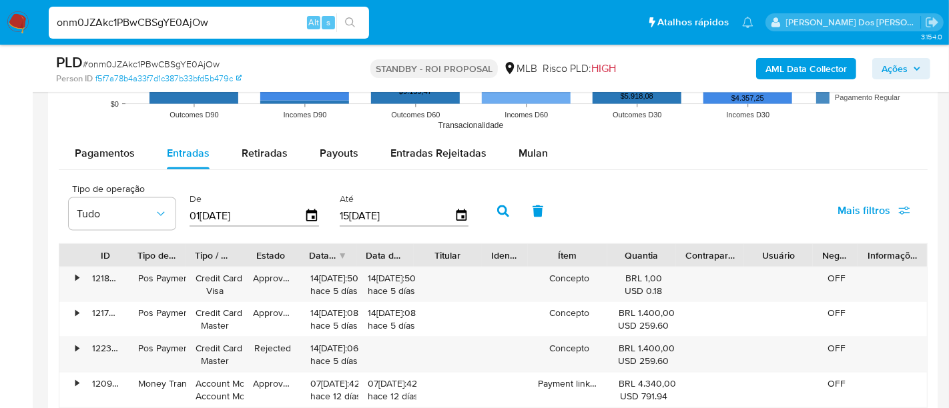
type input "15/08/2025"
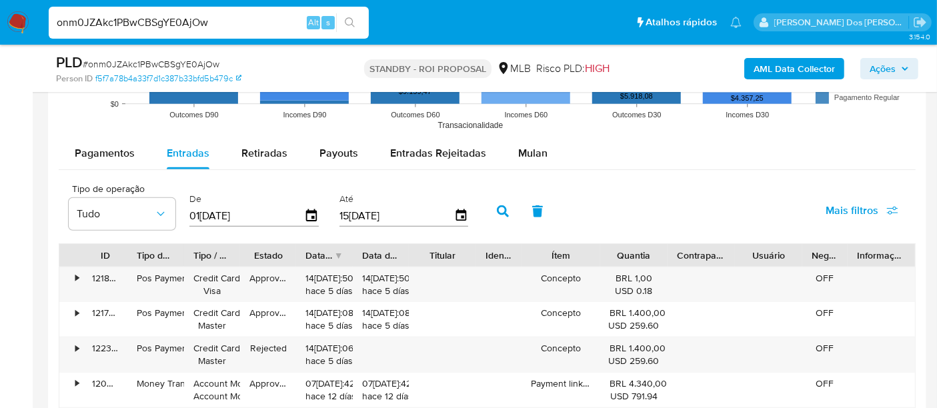
click at [831, 213] on span "Mais filtros" at bounding box center [852, 211] width 53 height 32
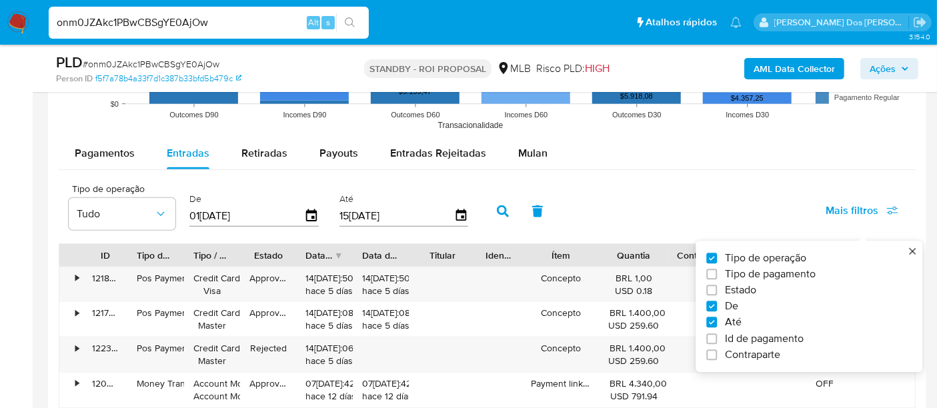
click at [745, 288] on span "Estado" at bounding box center [740, 290] width 31 height 13
click at [717, 288] on input "Estado" at bounding box center [711, 291] width 11 height 11
checkbox input "true"
type input "01/07/2025"
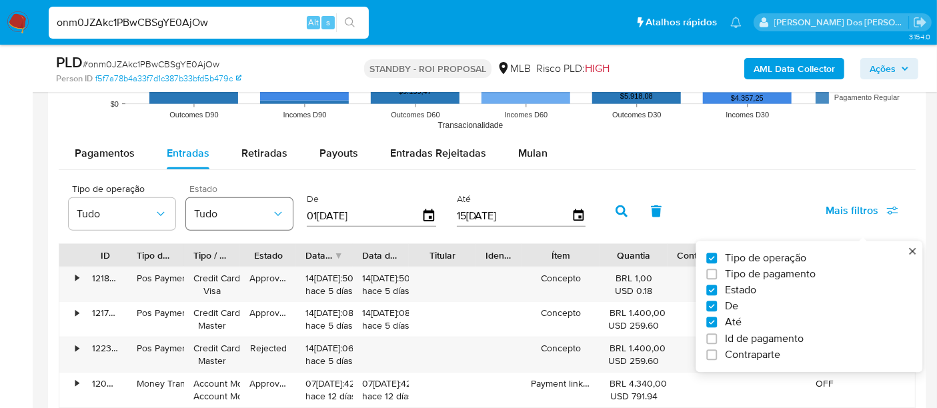
click at [256, 215] on span "Tudo" at bounding box center [232, 213] width 77 height 13
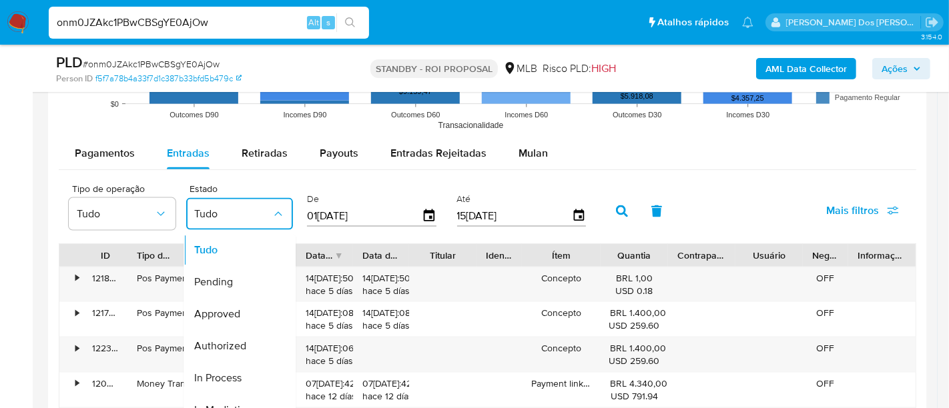
click at [234, 308] on span "Approved" at bounding box center [217, 314] width 46 height 13
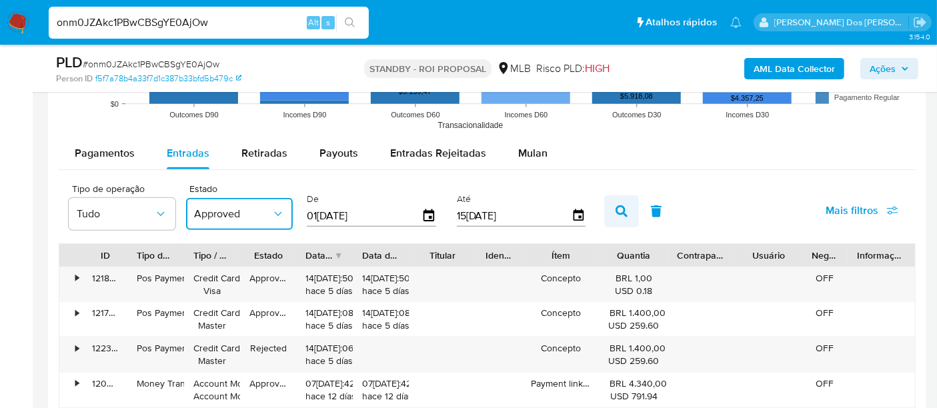
click at [624, 207] on button "button" at bounding box center [621, 211] width 35 height 32
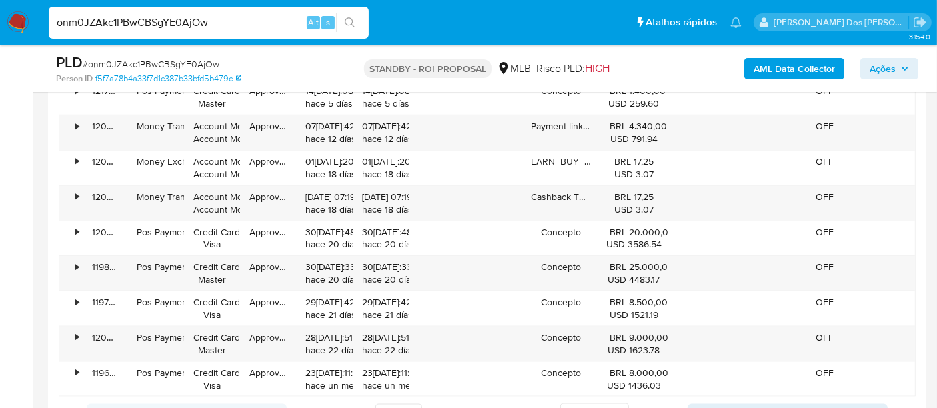
scroll to position [1704, 0]
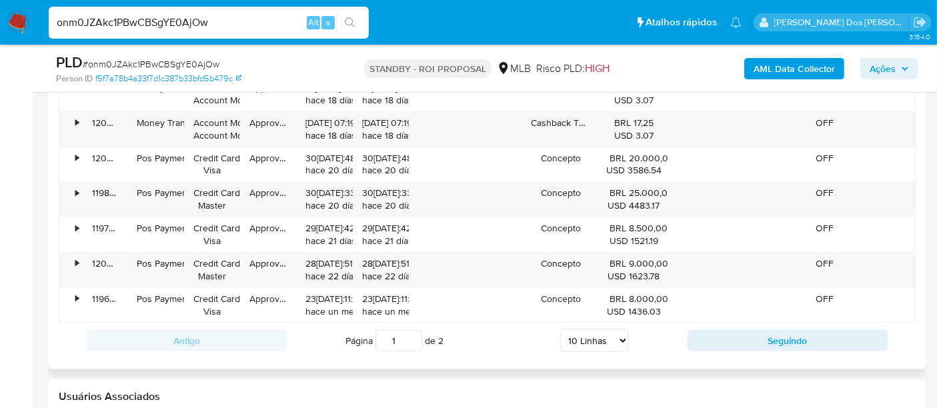
click at [605, 333] on select "5 Linhas 10 Linhas 20 Linhas 25 Linhas 50 Linhas 100 Linhas" at bounding box center [594, 341] width 69 height 23
select select "100"
click at [561, 330] on select "5 Linhas 10 Linhas 20 Linhas 25 Linhas 50 Linhas 100 Linhas" at bounding box center [594, 341] width 69 height 23
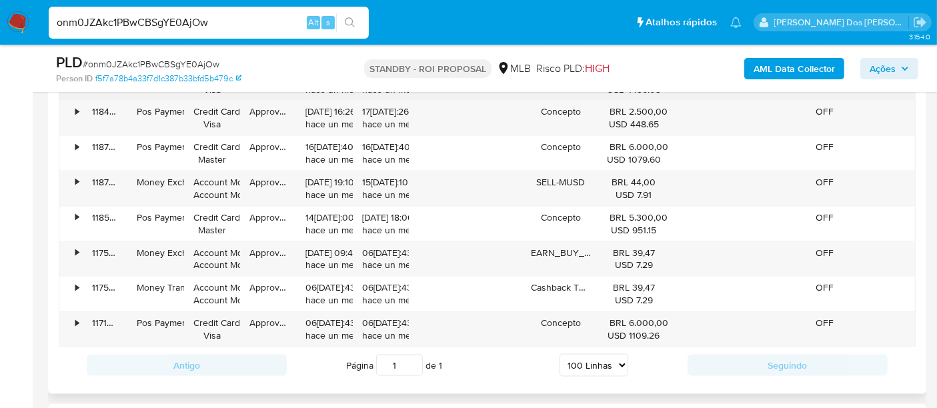
scroll to position [2075, 0]
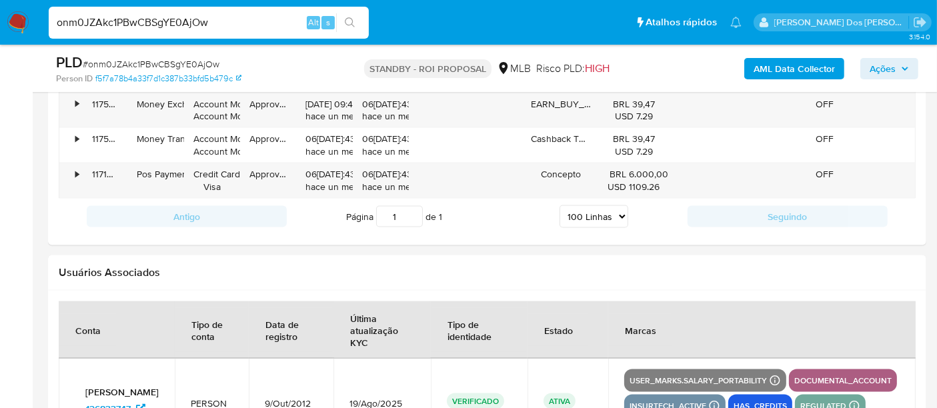
click at [143, 25] on input "onm0JZAkc1PBwCBSgYE0AjOw" at bounding box center [209, 22] width 320 height 17
click at [142, 25] on input "onm0JZAkc1PBwCBSgYE0AjOw" at bounding box center [209, 22] width 320 height 17
paste input "nIAsKkhHqB6snmkXNadeQNDR"
type input "nIAsKkhHqB6snmkXNadeQNDR"
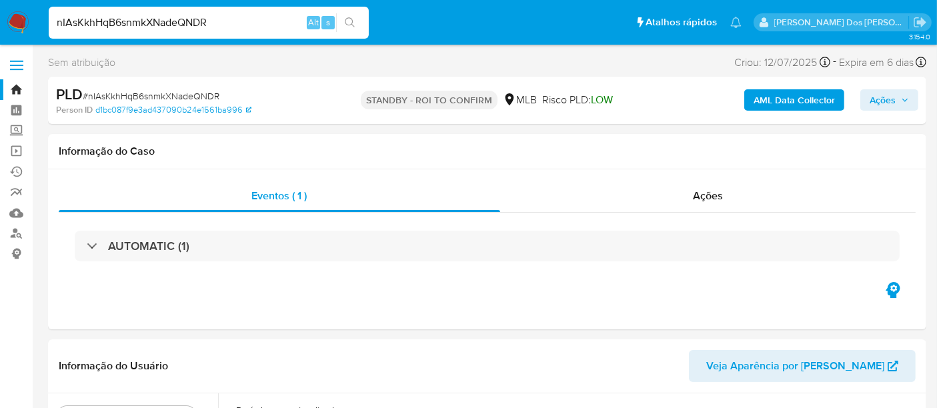
select select "10"
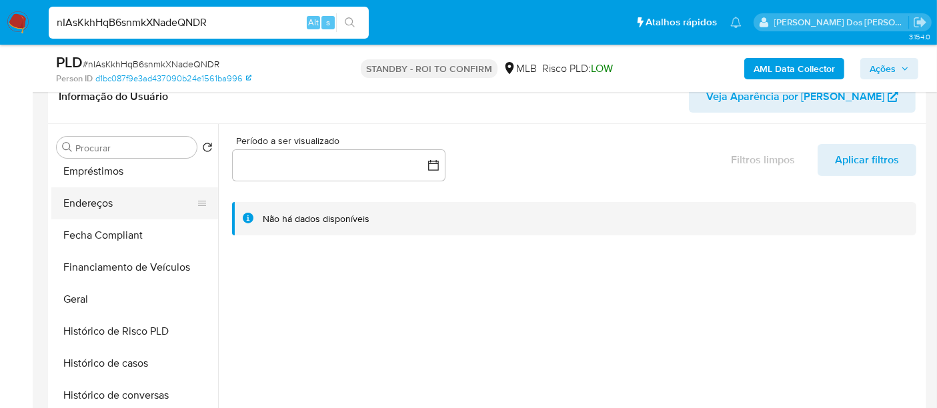
scroll to position [370, 0]
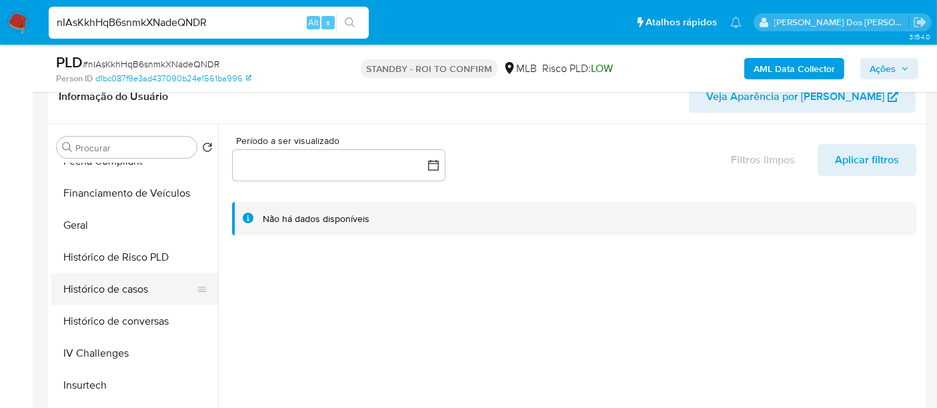
click at [128, 291] on button "Histórico de casos" at bounding box center [129, 290] width 156 height 32
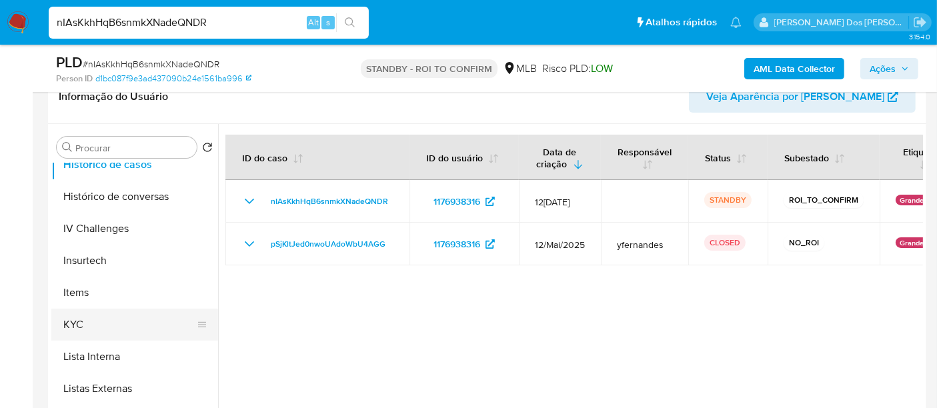
scroll to position [518, 0]
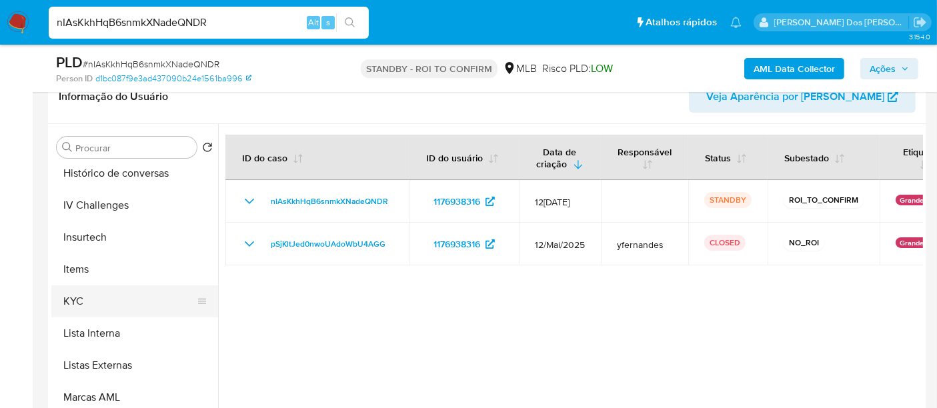
click at [72, 303] on button "KYC" at bounding box center [129, 302] width 156 height 32
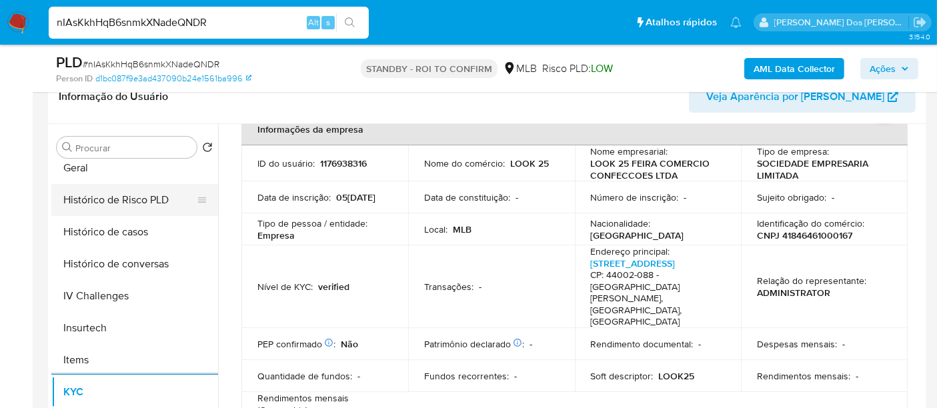
scroll to position [370, 0]
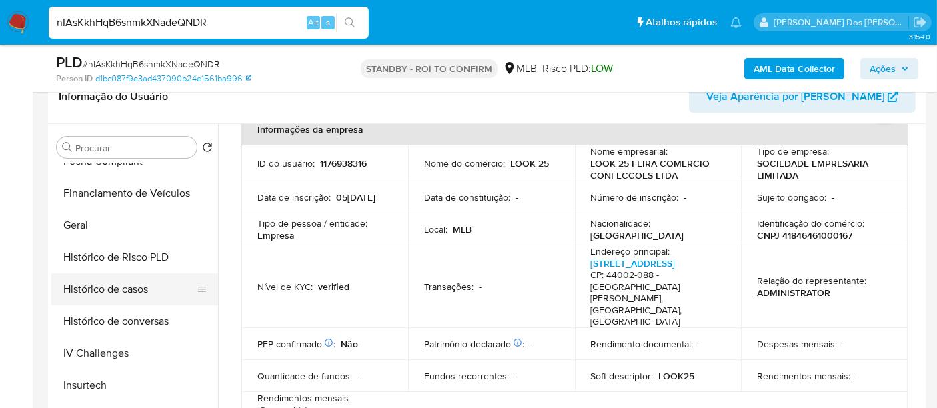
click at [138, 284] on button "Histórico de casos" at bounding box center [129, 290] width 156 height 32
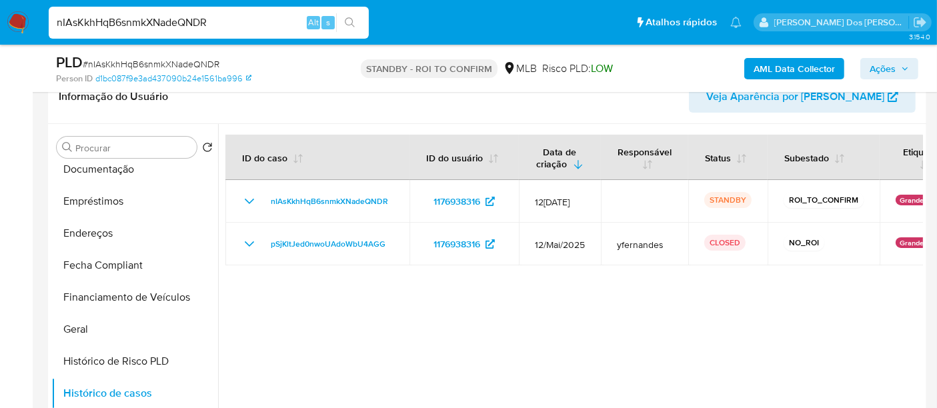
scroll to position [222, 0]
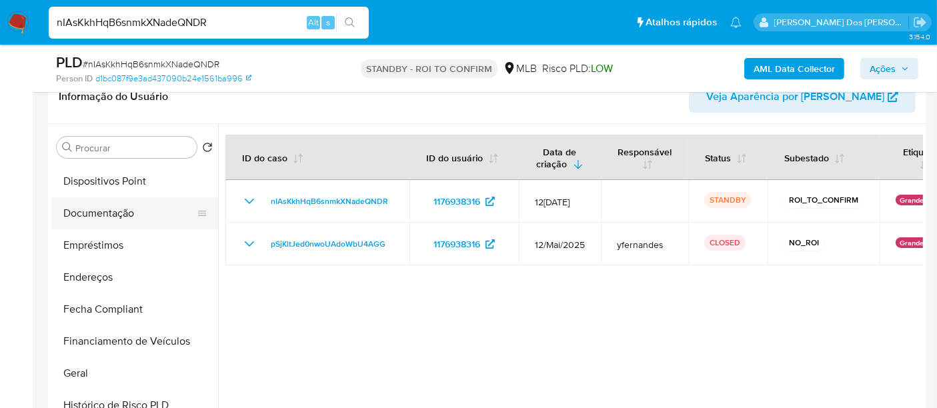
click at [110, 219] on button "Documentação" at bounding box center [129, 213] width 156 height 32
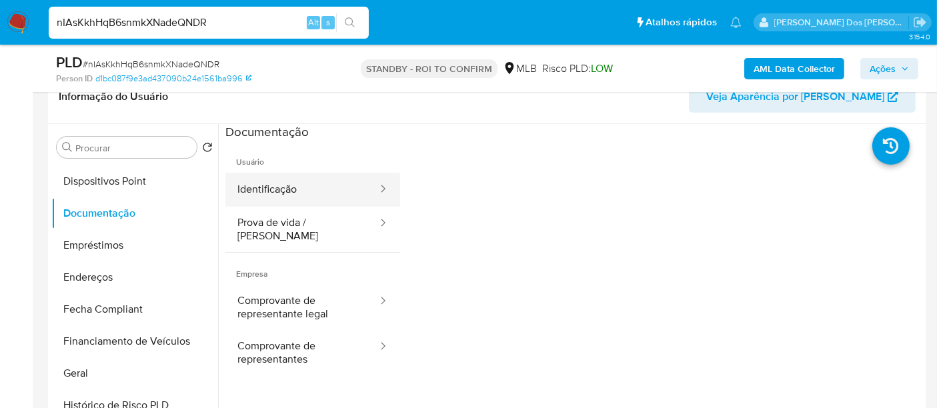
click at [274, 193] on button "Identificação" at bounding box center [301, 190] width 153 height 34
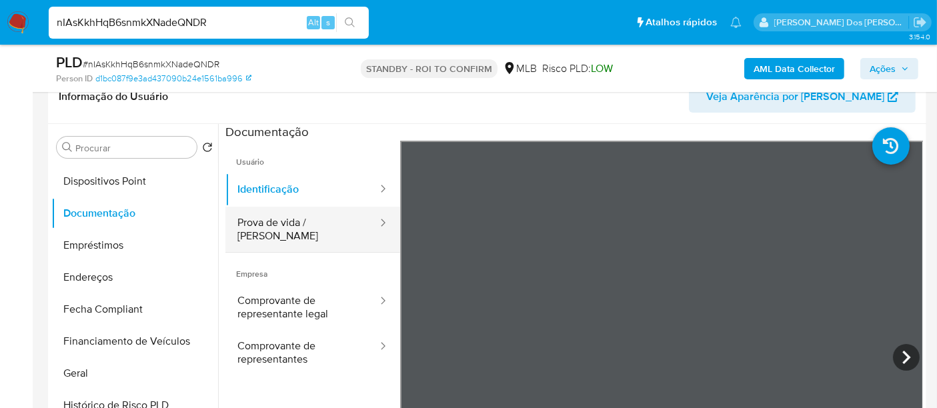
click at [308, 223] on button "Prova de vida / Selfie" at bounding box center [301, 229] width 153 height 45
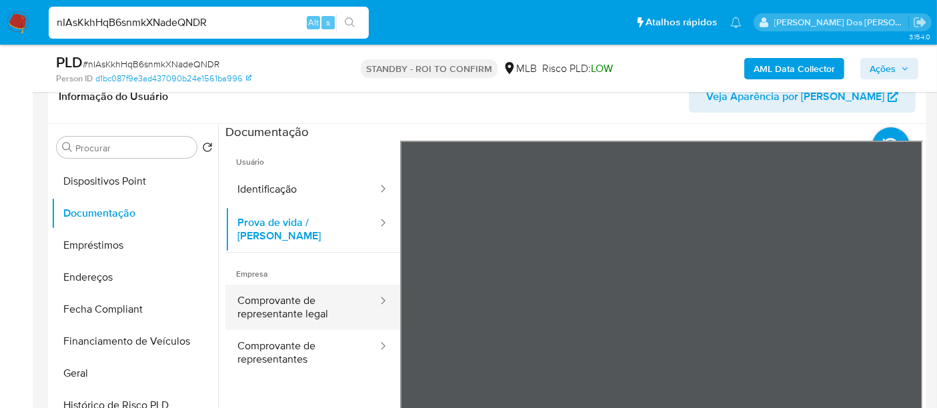
click at [283, 293] on button "Comprovante de representante legal" at bounding box center [301, 307] width 153 height 45
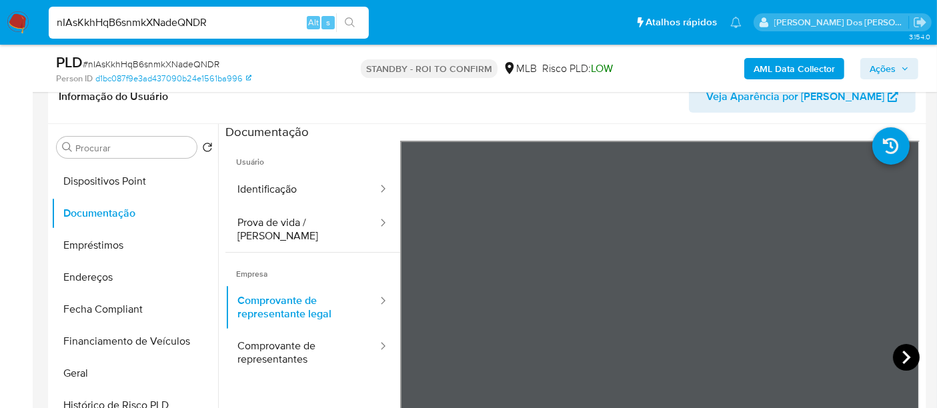
click at [894, 354] on icon at bounding box center [906, 357] width 27 height 27
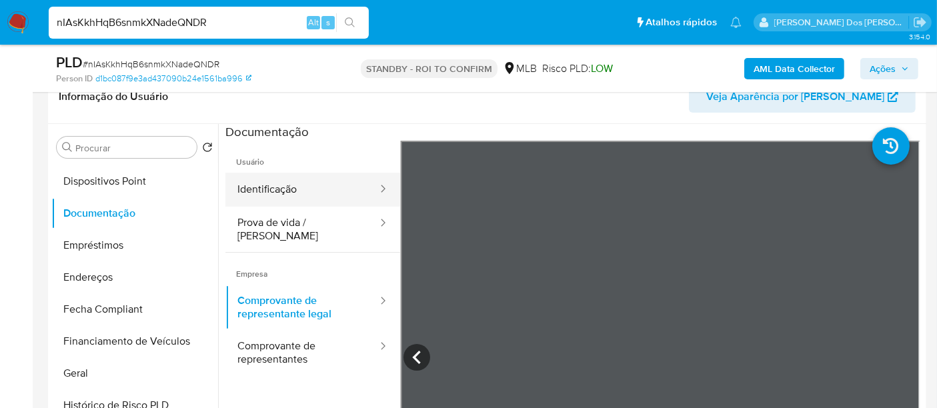
click at [298, 189] on button "Identificação" at bounding box center [301, 190] width 153 height 34
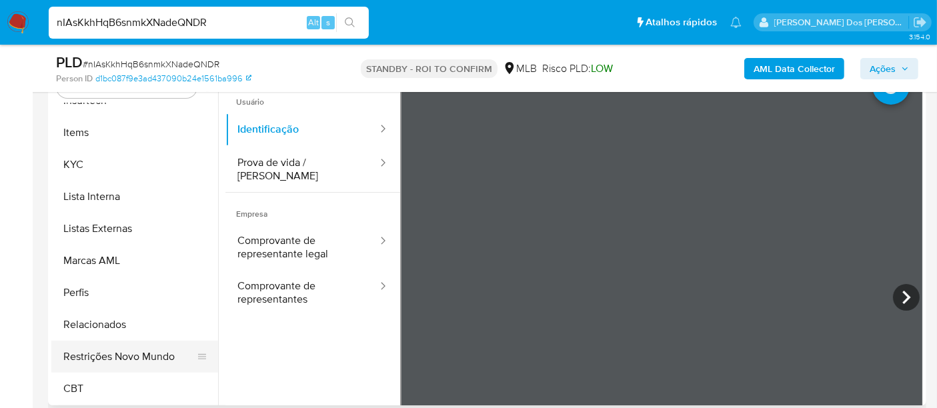
scroll to position [296, 0]
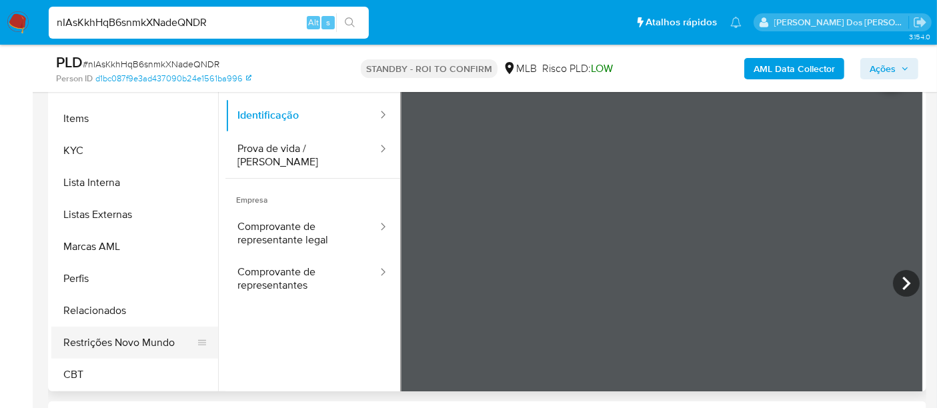
click at [156, 339] on button "Restrições Novo Mundo" at bounding box center [129, 343] width 156 height 32
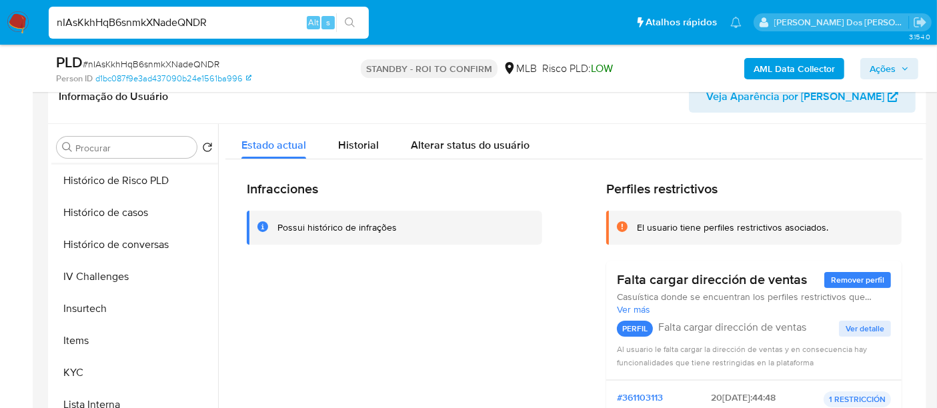
scroll to position [299, 0]
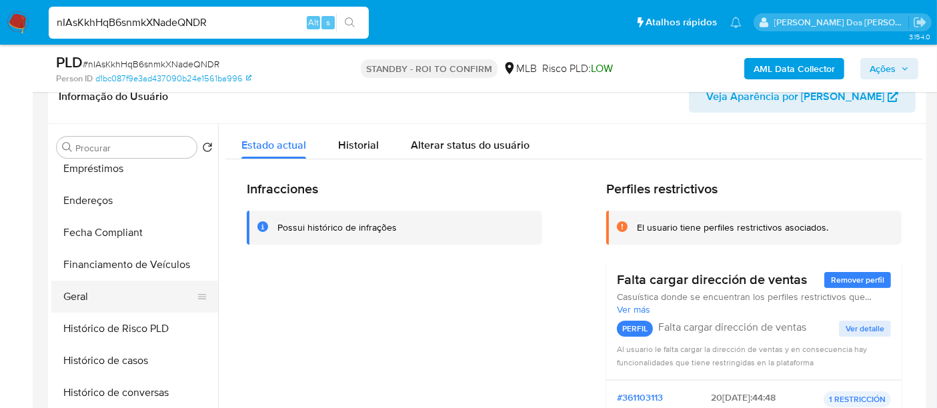
click at [80, 294] on button "Geral" at bounding box center [129, 297] width 156 height 32
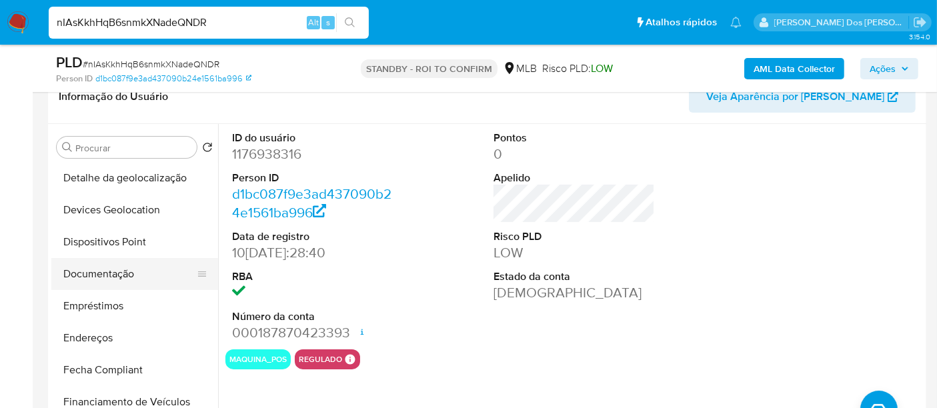
scroll to position [150, 0]
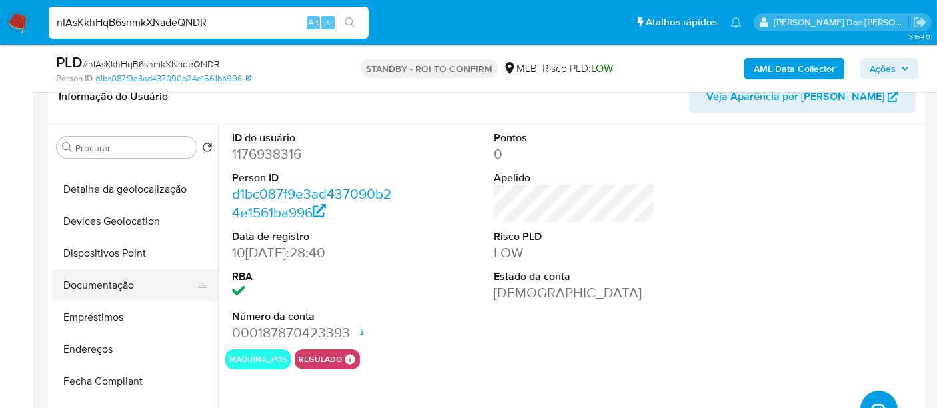
click at [109, 290] on button "Documentação" at bounding box center [129, 286] width 156 height 32
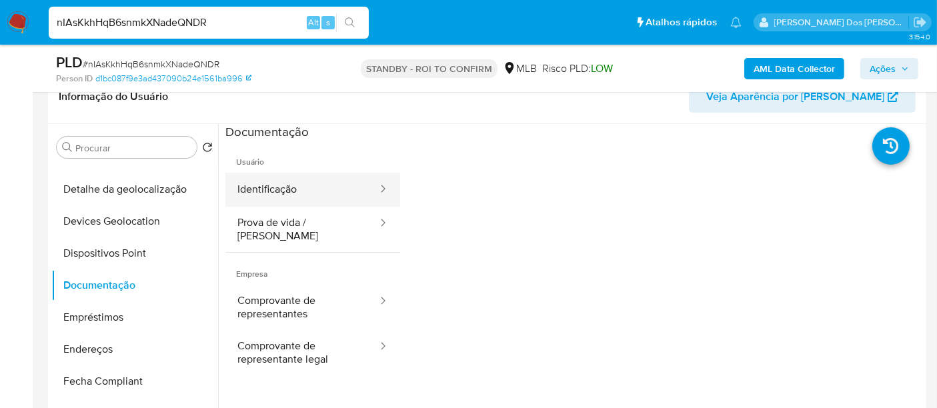
click at [272, 186] on button "Identificação" at bounding box center [301, 190] width 153 height 34
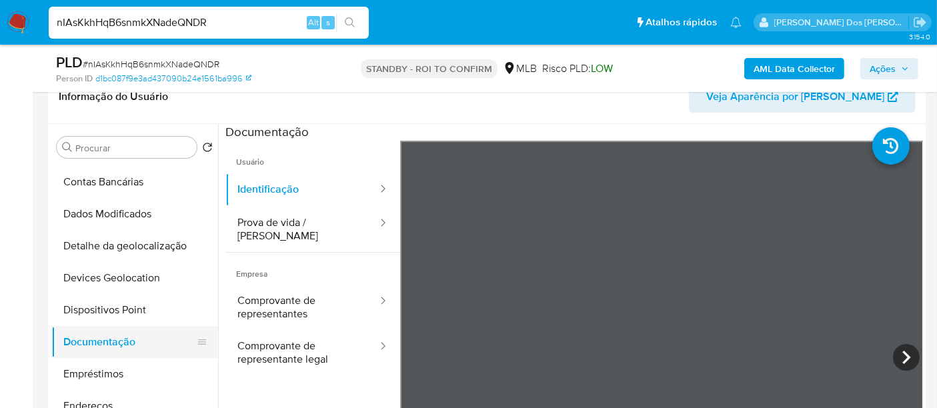
scroll to position [2, 0]
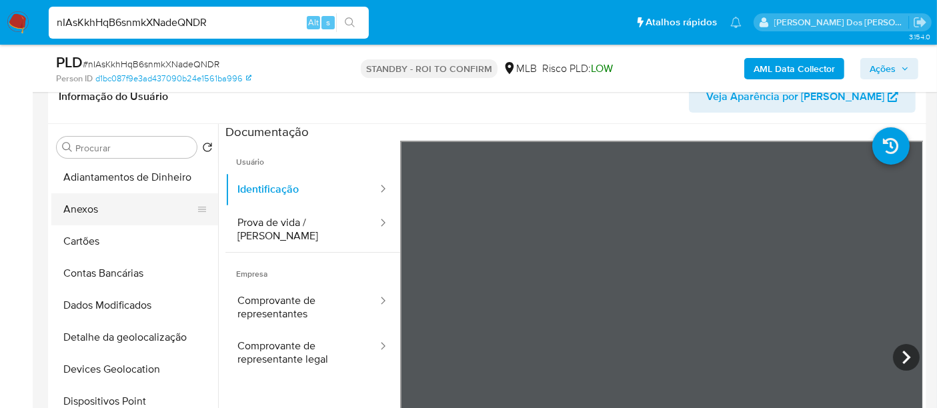
click at [95, 207] on button "Anexos" at bounding box center [129, 209] width 156 height 32
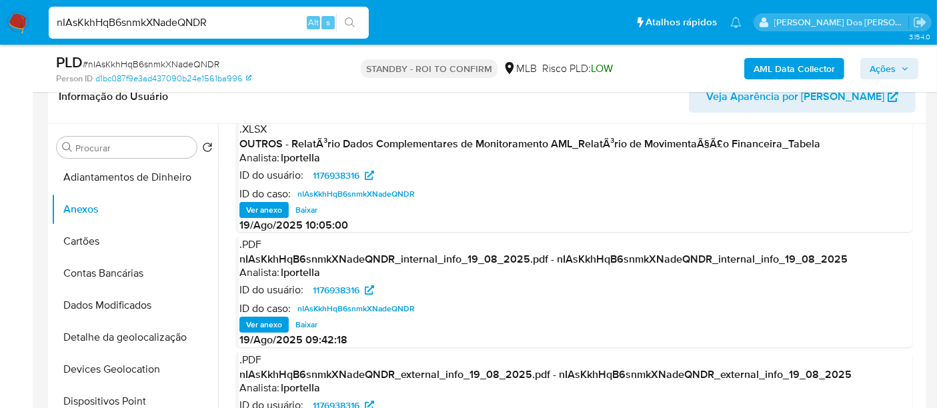
scroll to position [148, 0]
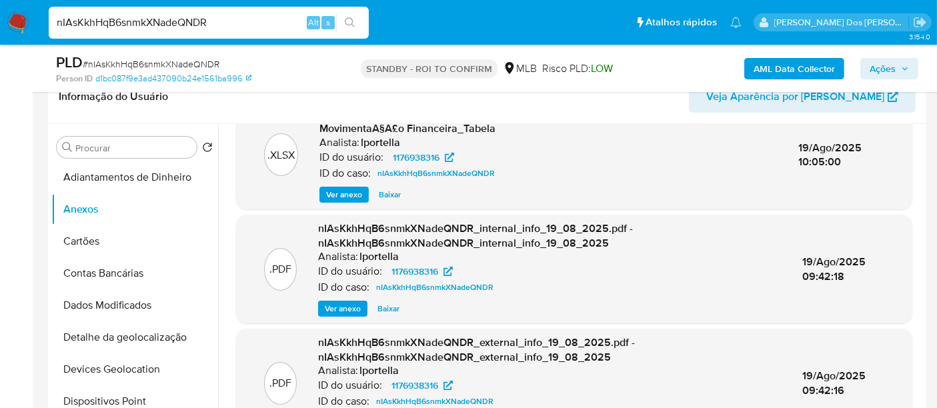
click at [324, 306] on button "Ver anexo" at bounding box center [342, 309] width 49 height 16
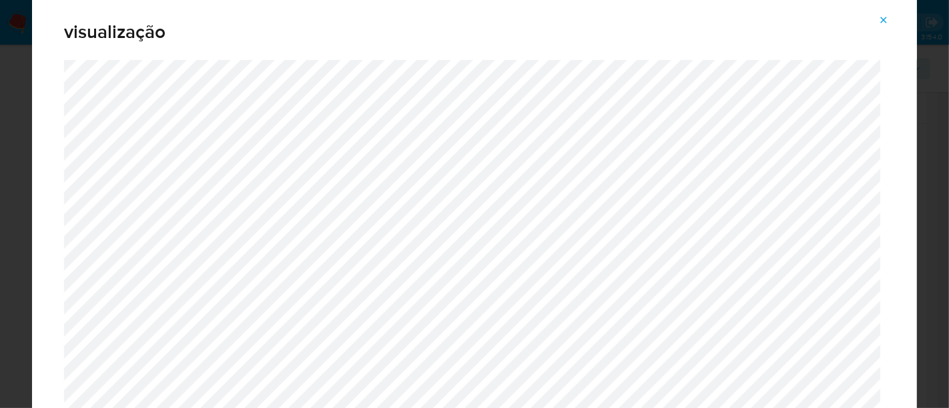
click at [880, 21] on icon "Attachment preview" at bounding box center [883, 20] width 11 height 11
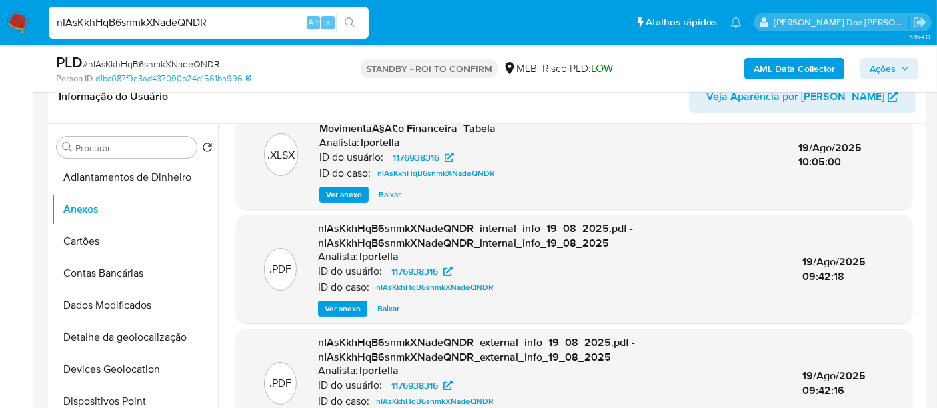
scroll to position [169, 0]
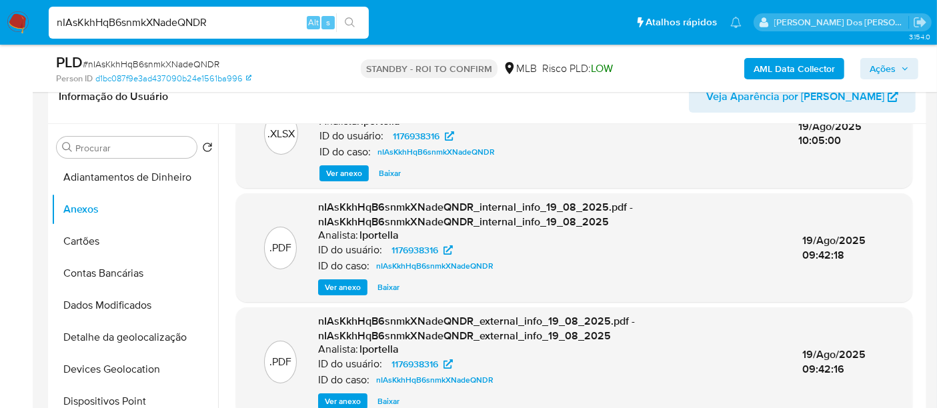
click at [344, 400] on span "Ver anexo" at bounding box center [343, 401] width 36 height 13
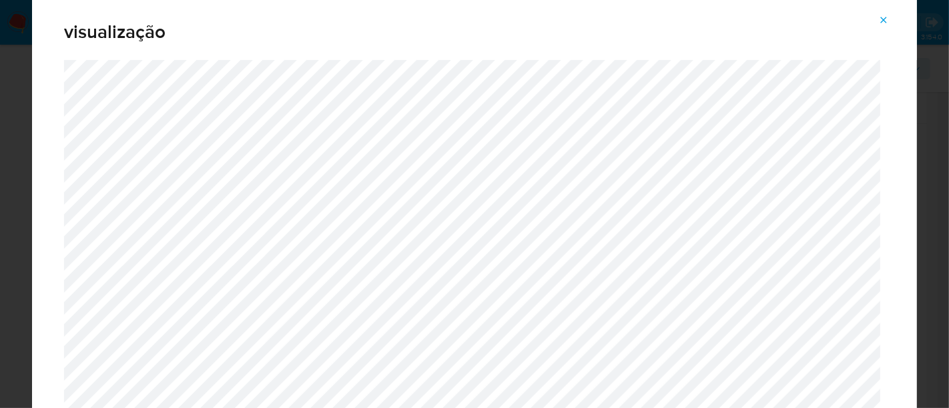
click at [879, 23] on icon "Attachment preview" at bounding box center [883, 20] width 11 height 11
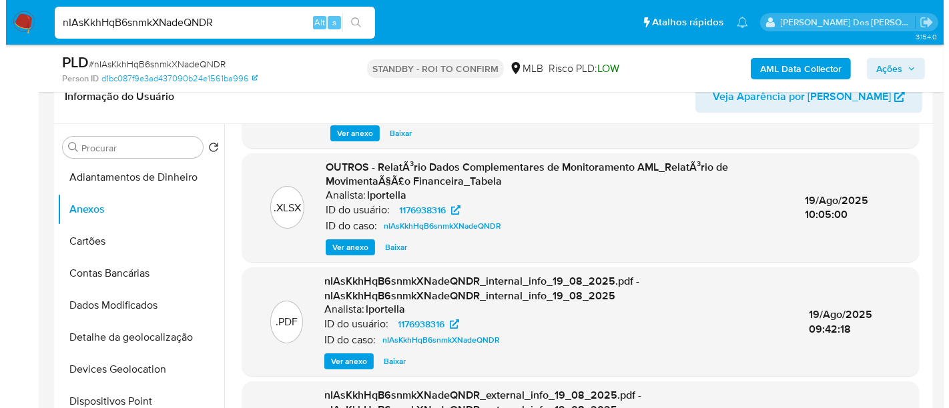
scroll to position [21, 0]
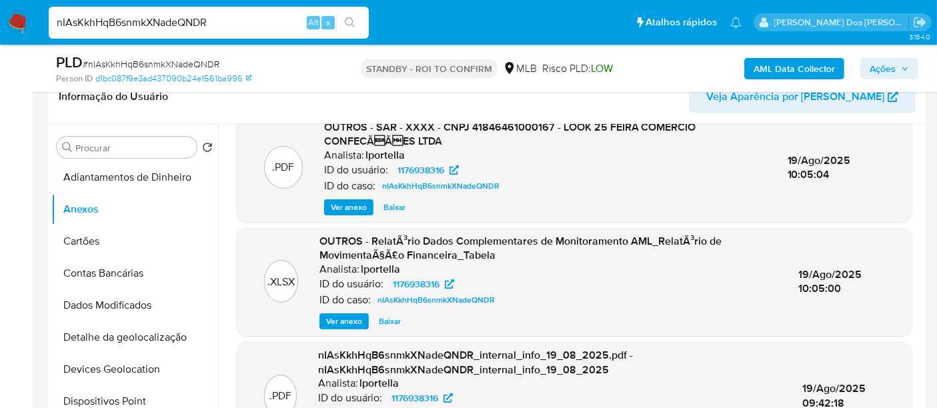
click at [345, 318] on span "Ver anexo" at bounding box center [344, 321] width 36 height 13
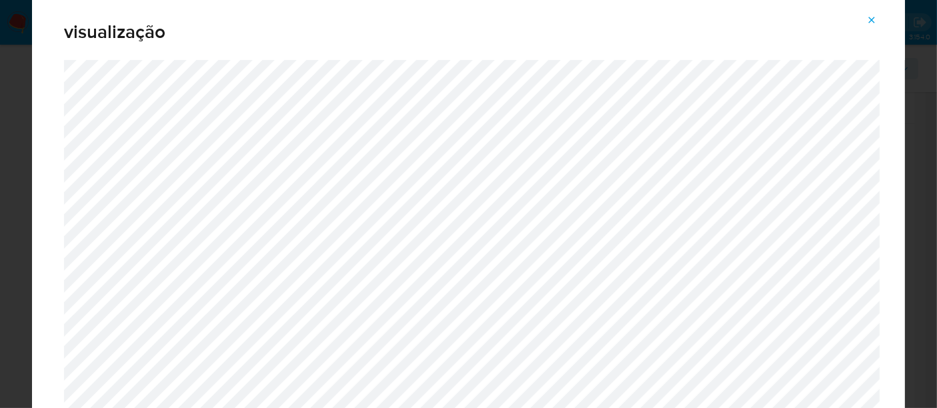
click at [875, 21] on icon "Attachment preview" at bounding box center [872, 20] width 6 height 6
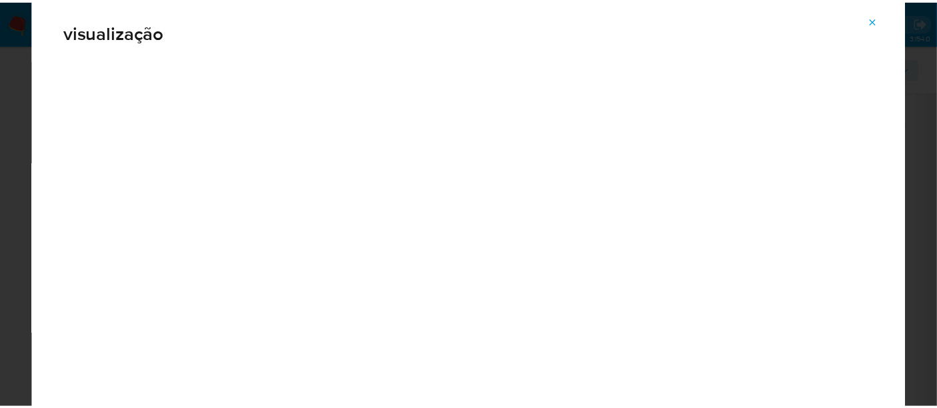
scroll to position [69, 0]
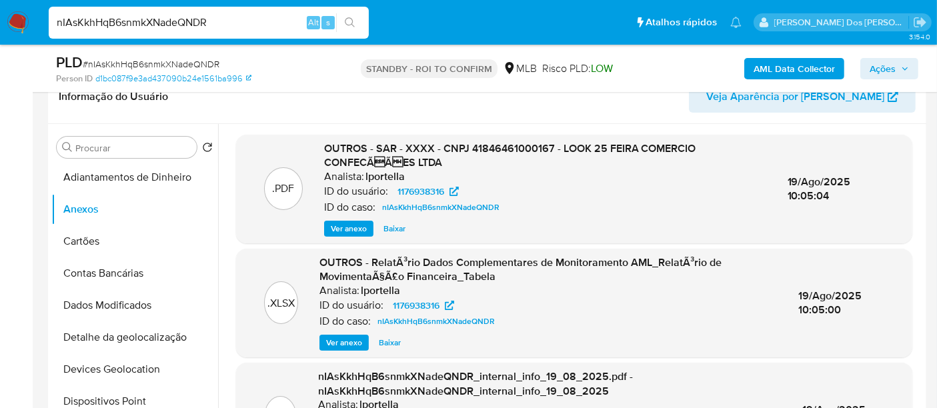
click at [245, 25] on input "nIAsKkhHqB6snmkXNadeQNDR" at bounding box center [209, 22] width 320 height 17
paste input "V18RbA5lEsqKHTJV07Kk6Tq5"
type input "V18RbA5lEsqKHTJV07Kk6Tq5"
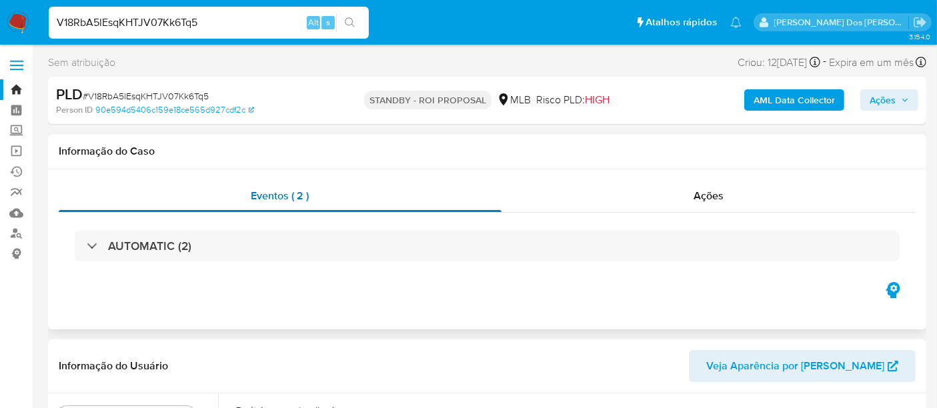
select select "10"
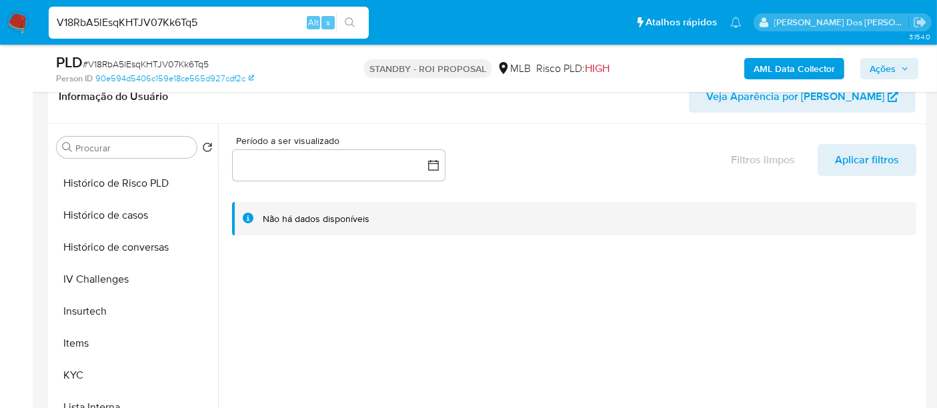
scroll to position [592, 0]
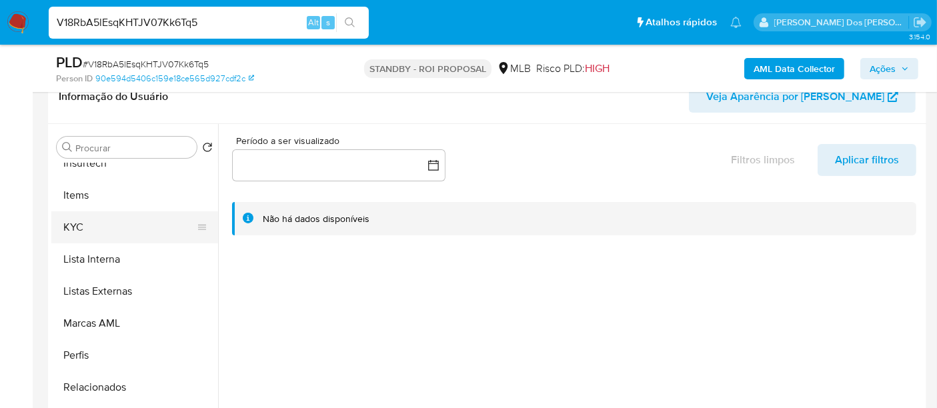
click at [70, 226] on button "KYC" at bounding box center [129, 227] width 156 height 32
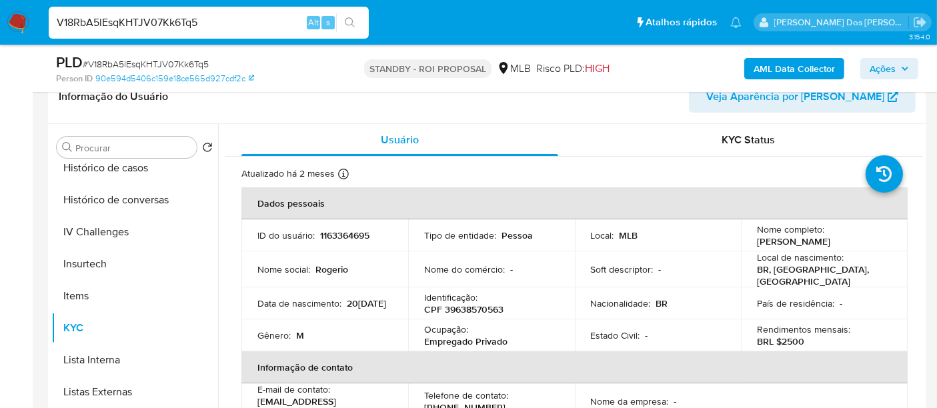
scroll to position [444, 0]
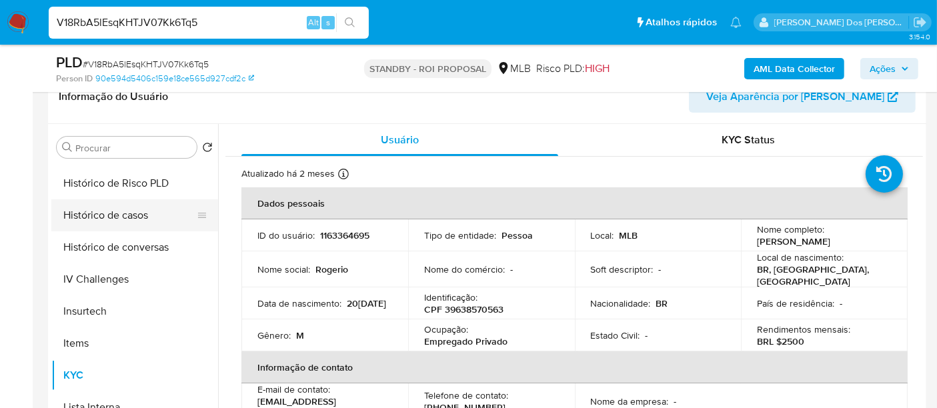
click at [133, 217] on button "Histórico de casos" at bounding box center [129, 215] width 156 height 32
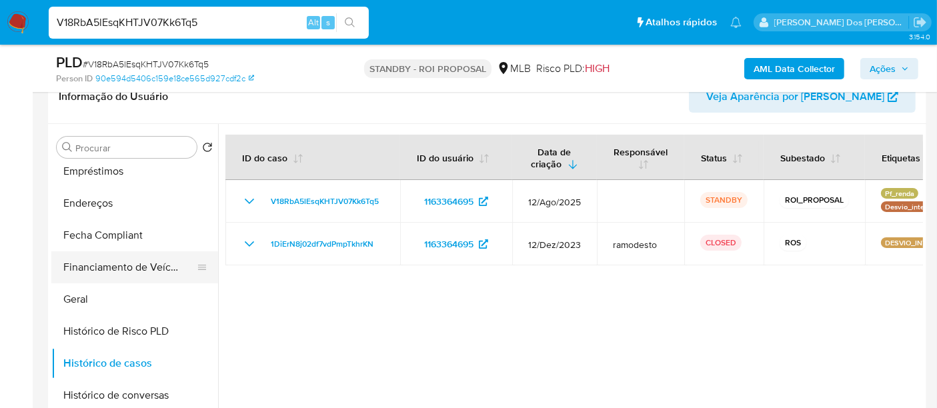
scroll to position [222, 0]
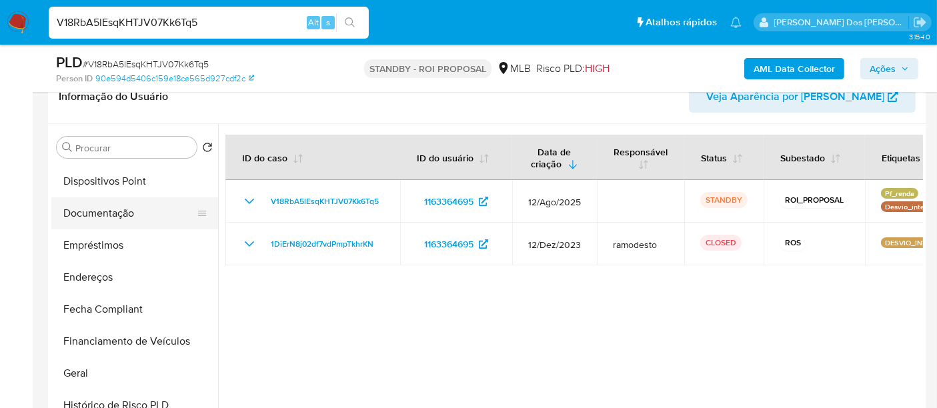
click at [117, 211] on button "Documentação" at bounding box center [129, 213] width 156 height 32
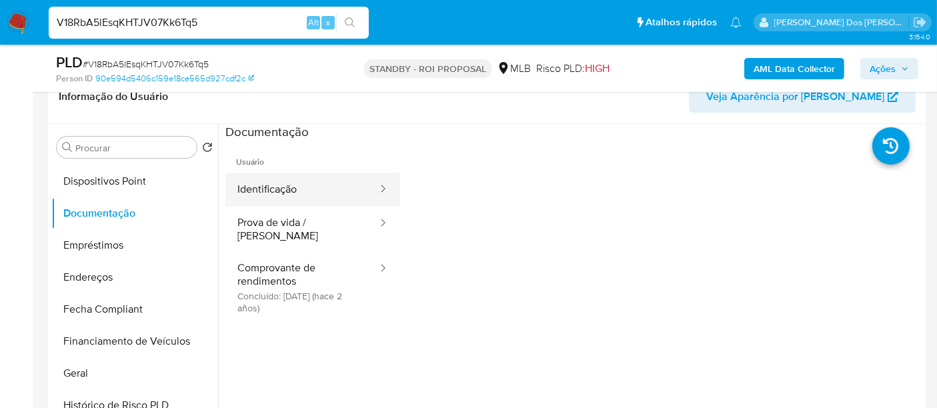
click at [280, 193] on button "Identificação" at bounding box center [301, 190] width 153 height 34
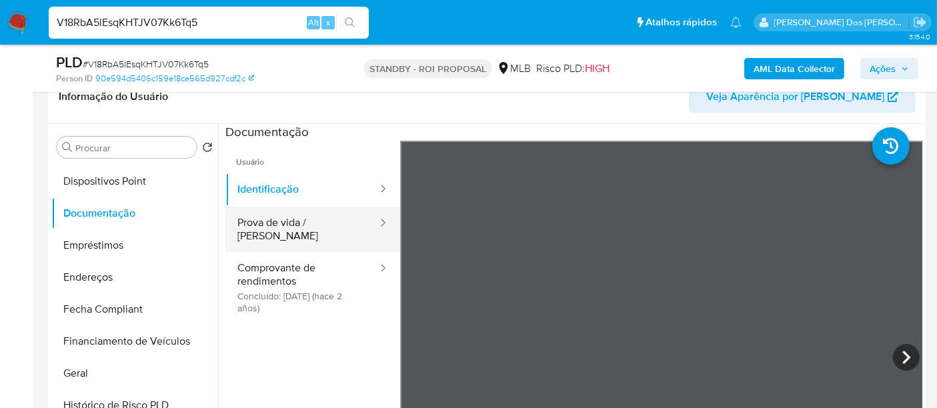
click at [328, 223] on button "Prova de vida / Selfie" at bounding box center [301, 229] width 153 height 45
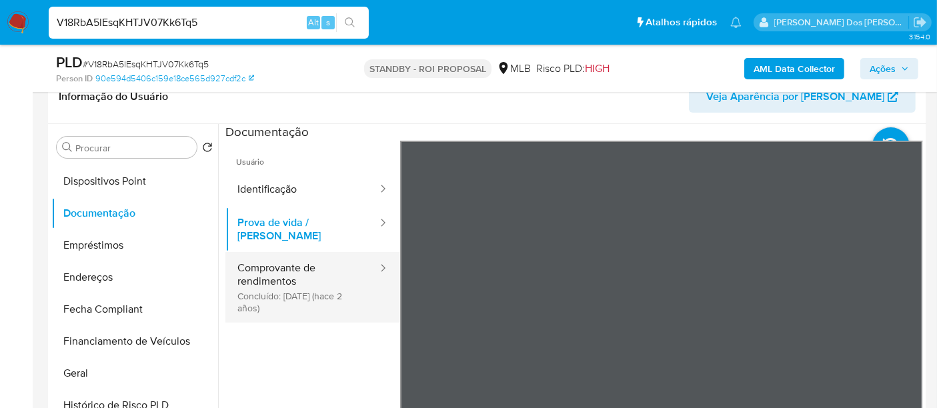
click at [293, 266] on button "Comprovante de rendimentos Concluído: 05/01/2024 (hace 2 años)" at bounding box center [301, 287] width 153 height 71
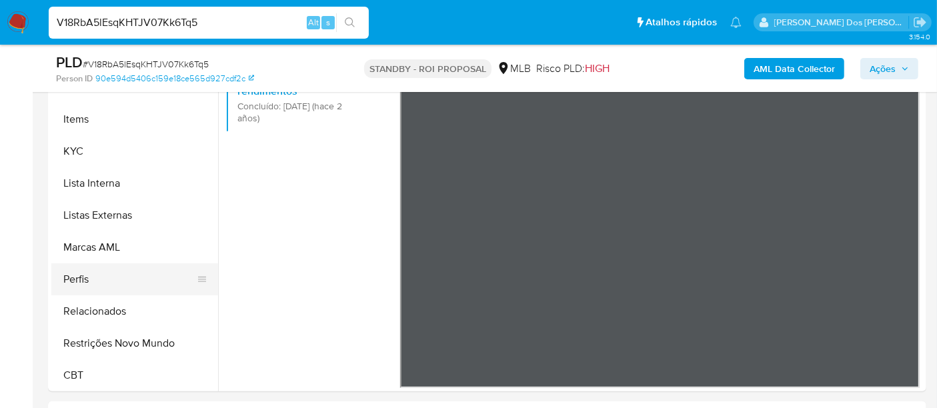
scroll to position [595, 0]
click at [125, 346] on button "Restrições Novo Mundo" at bounding box center [129, 343] width 156 height 32
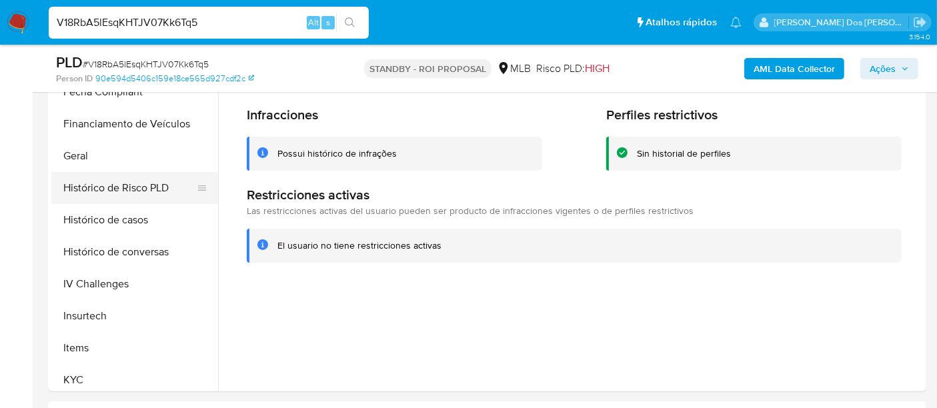
scroll to position [299, 0]
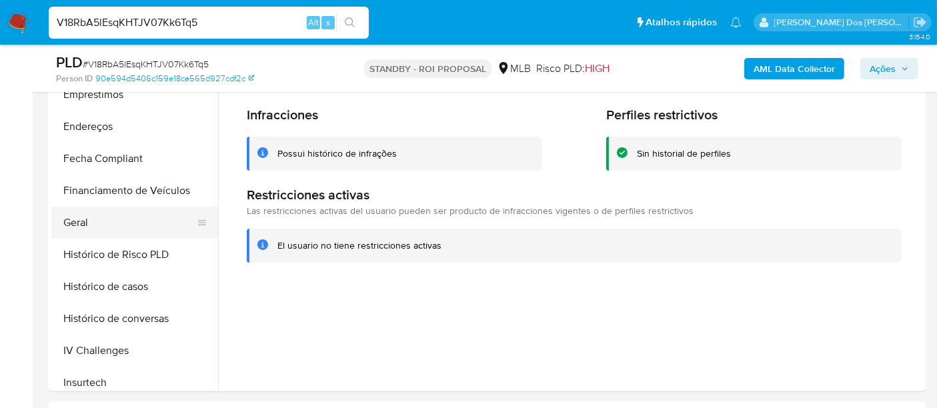
click at [83, 221] on button "Geral" at bounding box center [129, 223] width 156 height 32
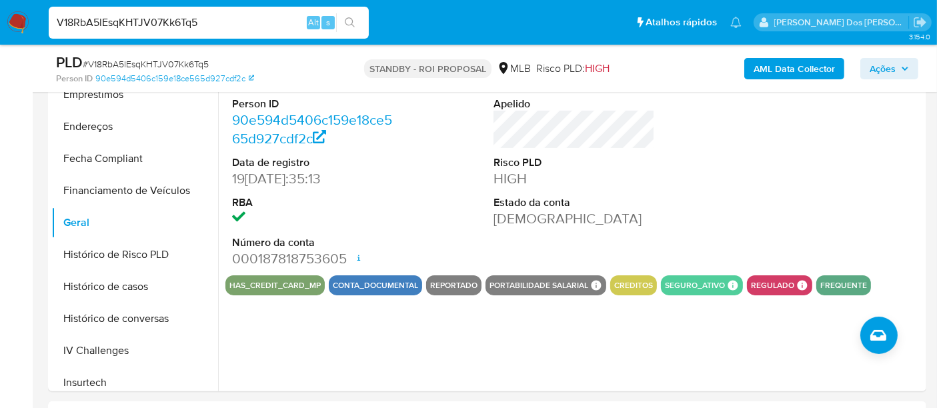
click at [228, 27] on input "V18RbA5lEsqKHTJV07Kk6Tq5" at bounding box center [209, 22] width 320 height 17
paste input "nIwdEcnErJtqZyZ8XHVi7V5m"
type input "nIwdEcnErJtqZyZ8XHVi7V5m"
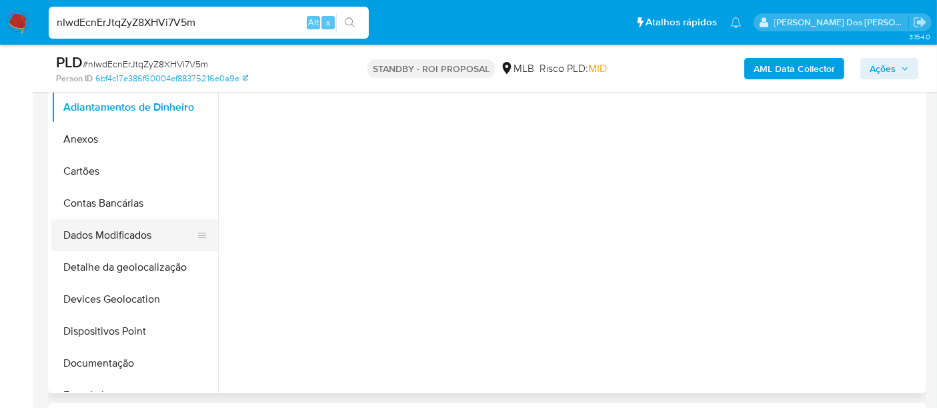
scroll to position [296, 0]
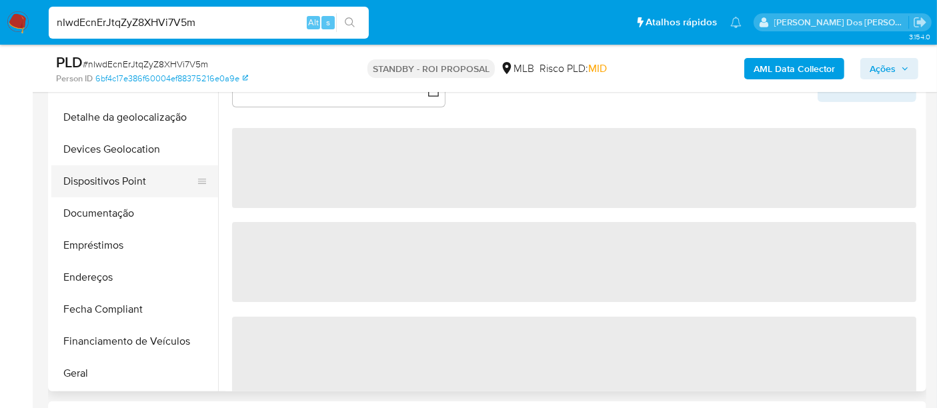
select select "10"
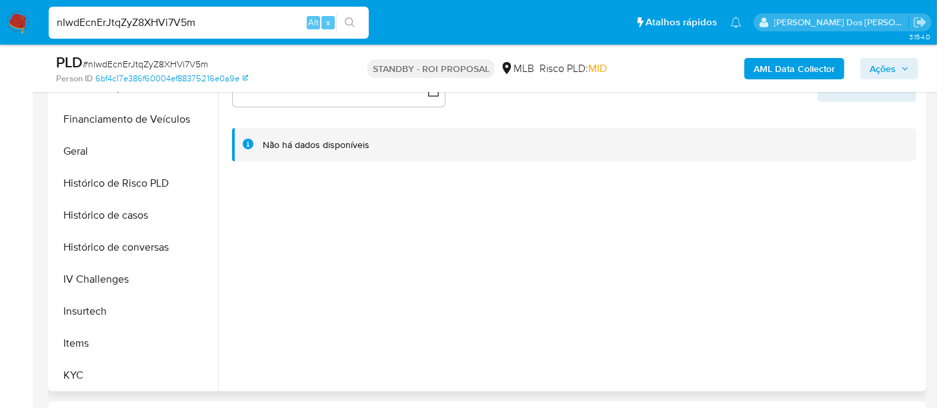
scroll to position [444, 0]
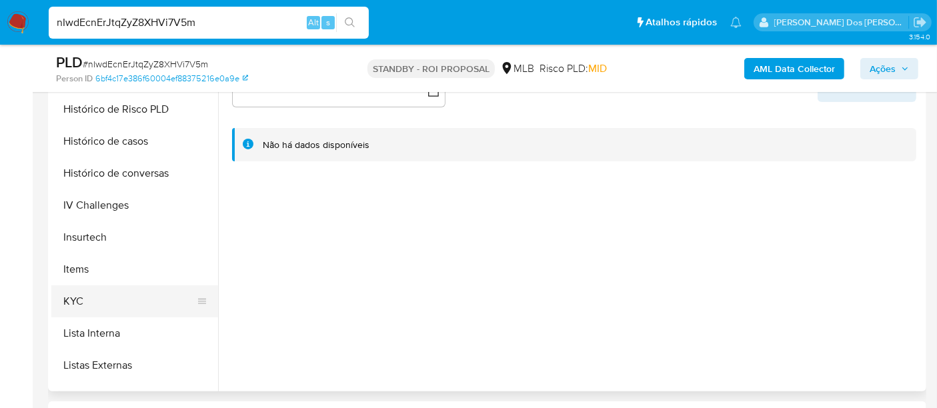
click at [75, 299] on button "KYC" at bounding box center [129, 302] width 156 height 32
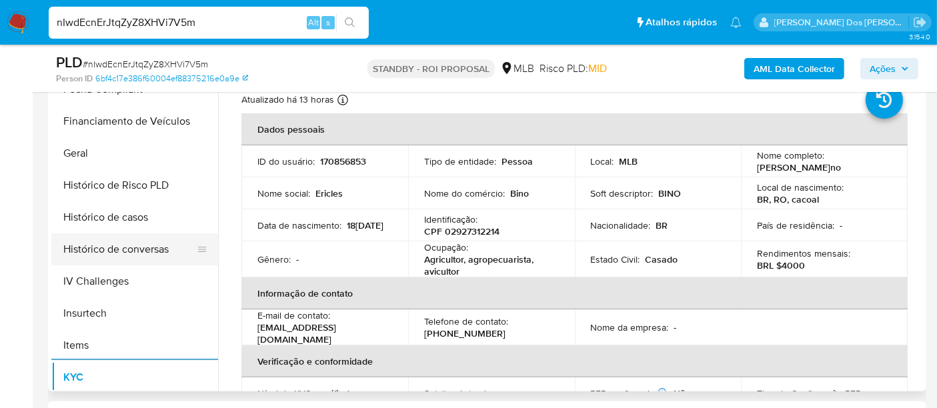
scroll to position [296, 0]
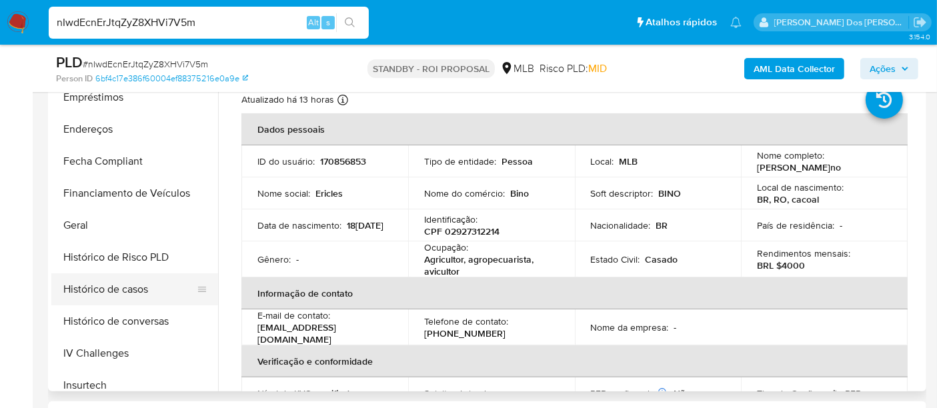
click at [116, 290] on button "Histórico de casos" at bounding box center [129, 290] width 156 height 32
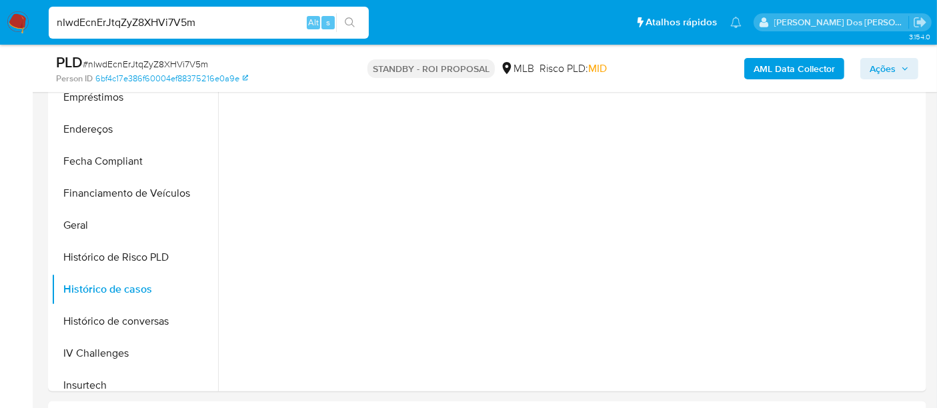
scroll to position [222, 0]
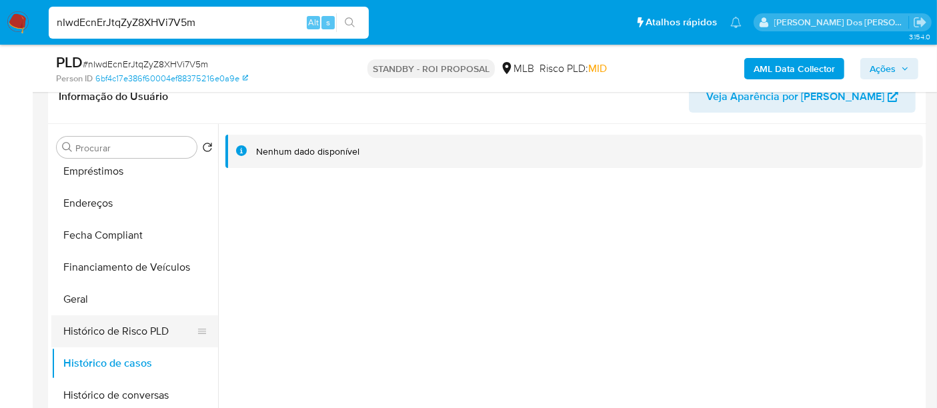
click at [117, 328] on button "Histórico de Risco PLD" at bounding box center [129, 332] width 156 height 32
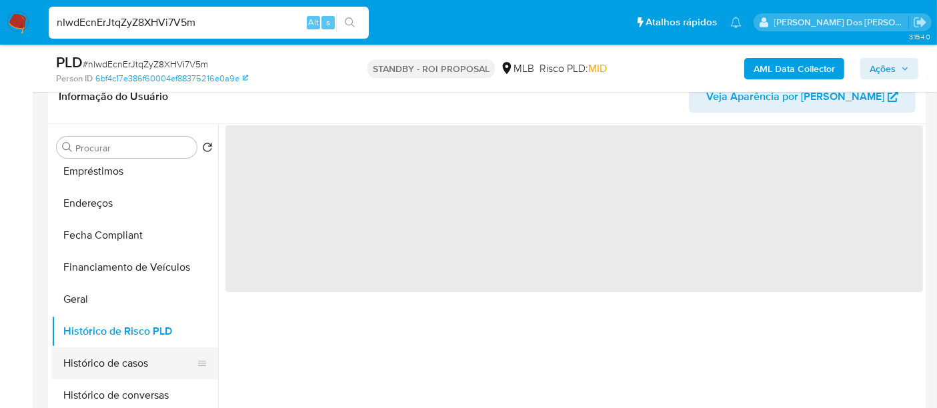
click at [118, 358] on button "Histórico de casos" at bounding box center [129, 364] width 156 height 32
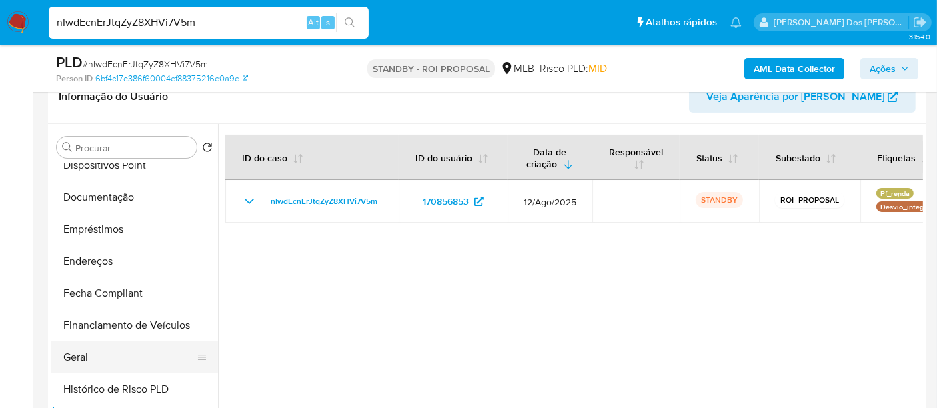
scroll to position [148, 0]
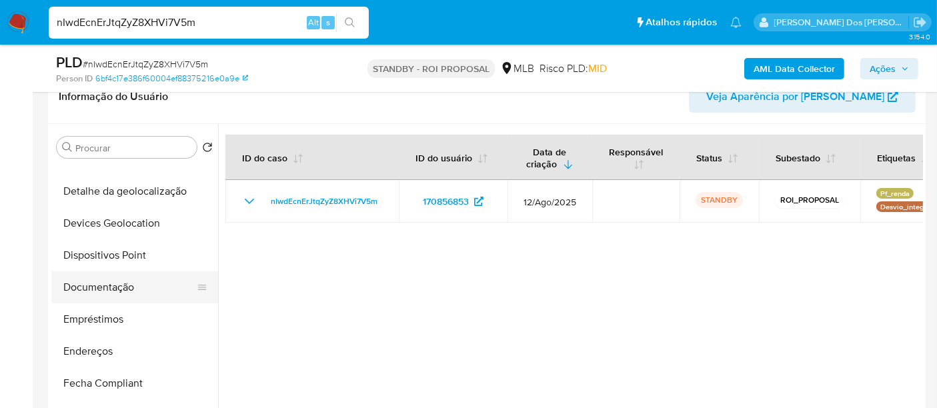
click at [127, 280] on button "Documentação" at bounding box center [129, 288] width 156 height 32
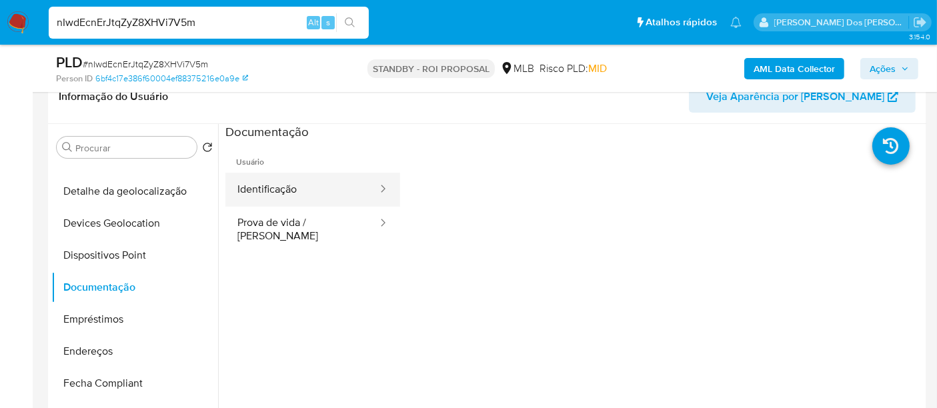
click at [282, 191] on button "Identificação" at bounding box center [301, 190] width 153 height 34
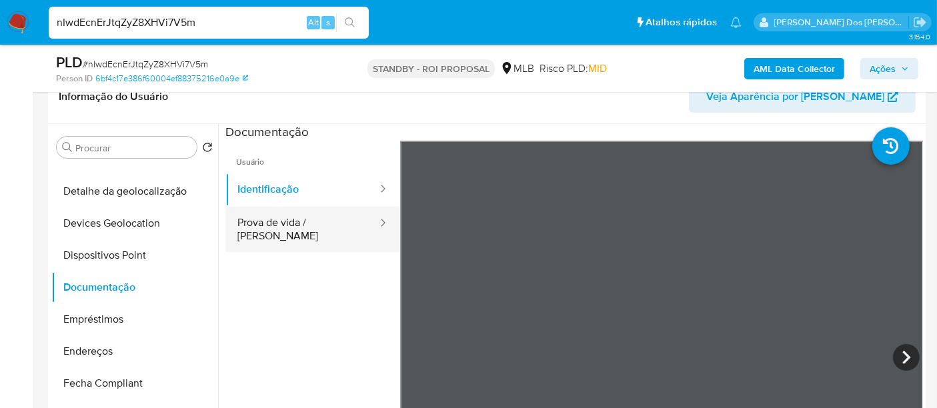
click at [303, 227] on button "Prova de vida / Selfie" at bounding box center [301, 229] width 153 height 45
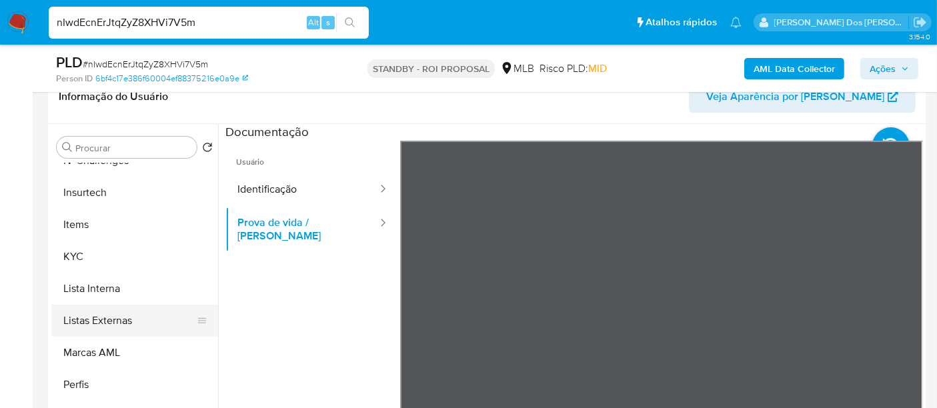
scroll to position [595, 0]
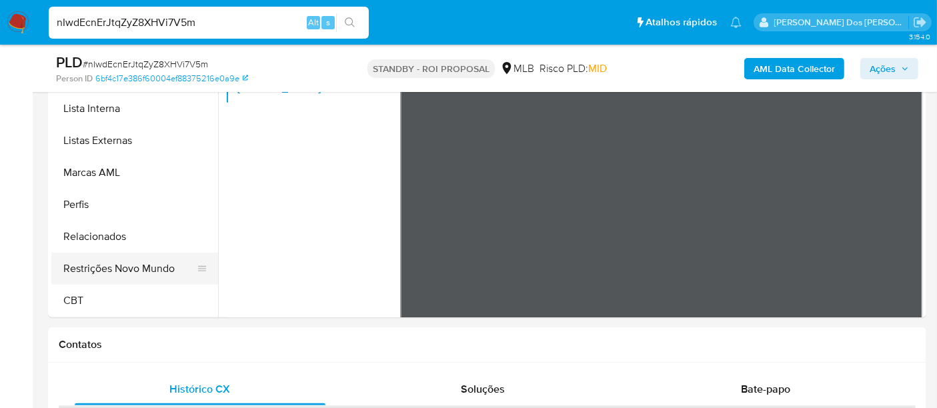
click at [132, 268] on button "Restrições Novo Mundo" at bounding box center [129, 269] width 156 height 32
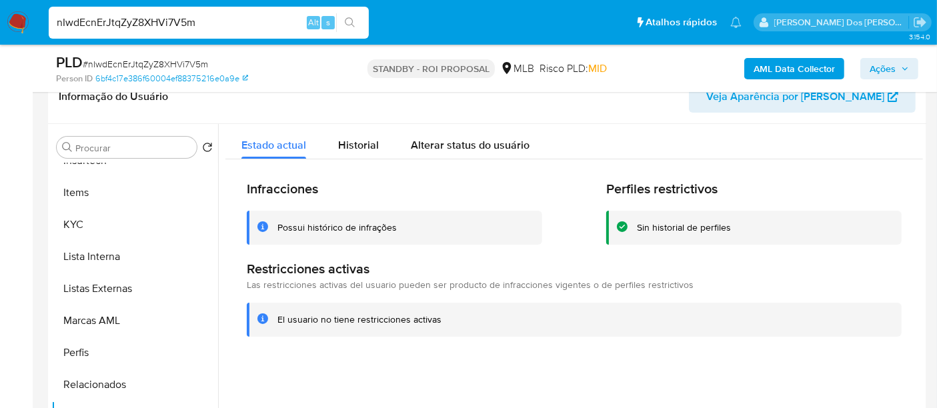
scroll to position [373, 0]
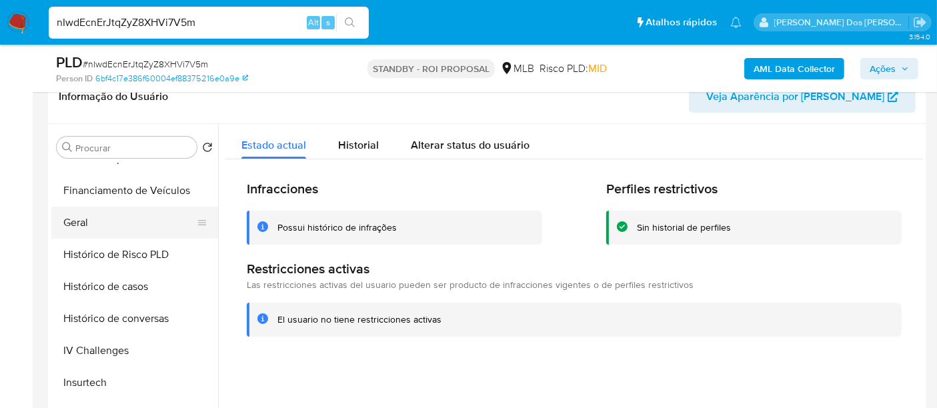
click at [88, 228] on button "Geral" at bounding box center [129, 223] width 156 height 32
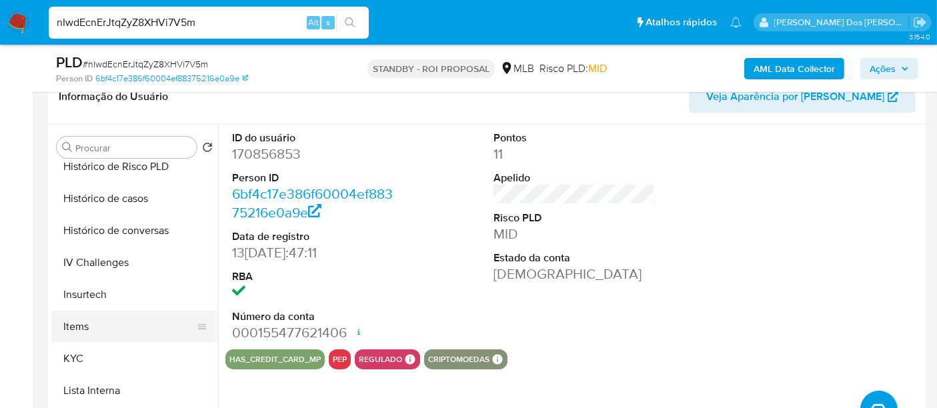
scroll to position [521, 0]
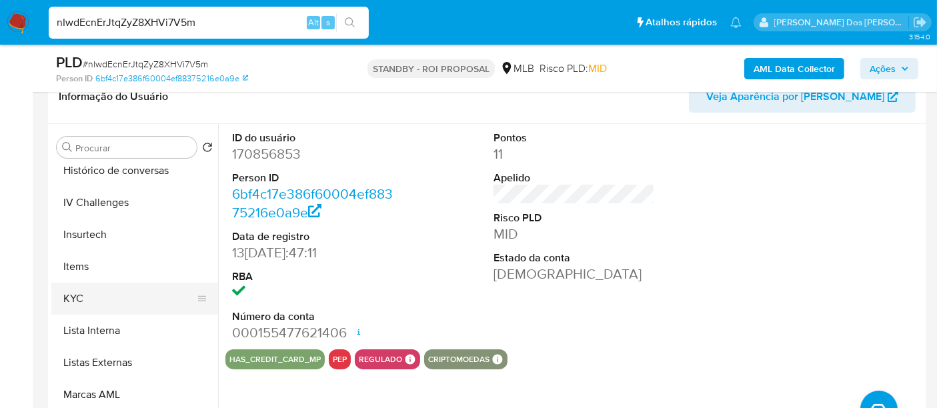
click at [65, 300] on button "KYC" at bounding box center [129, 299] width 156 height 32
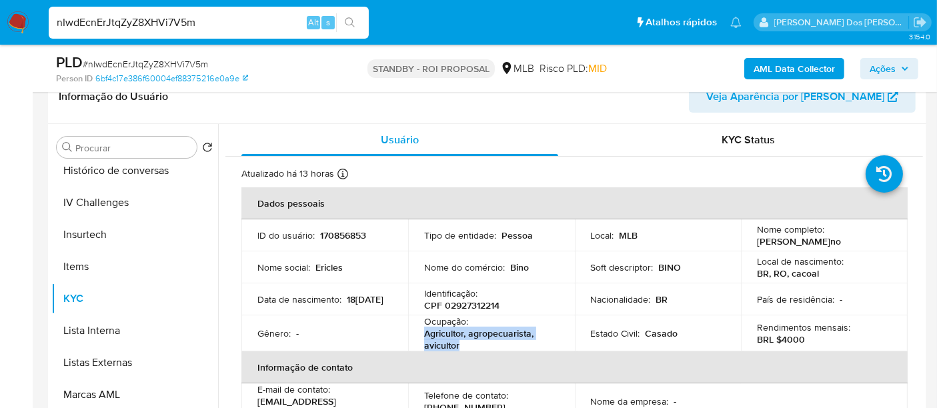
drag, startPoint x: 436, startPoint y: 345, endPoint x: 423, endPoint y: 339, distance: 14.0
click at [424, 339] on p "Agricultor, agropecuarista, avicultor" at bounding box center [488, 340] width 129 height 24
copy p "Agricultor, agropecuarista, avicultor"
click at [215, 31] on div "nIwdEcnErJtqZyZ8XHVi7V5m Alt s" at bounding box center [209, 23] width 320 height 32
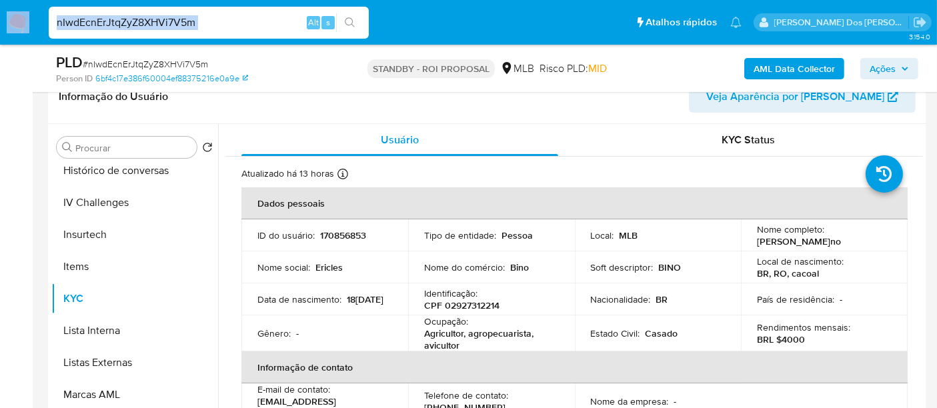
click at [215, 31] on div "nIwdEcnErJtqZyZ8XHVi7V5m Alt s" at bounding box center [209, 23] width 320 height 32
click at [214, 25] on input "nIwdEcnErJtqZyZ8XHVi7V5m" at bounding box center [209, 22] width 320 height 17
paste input "zUARSdstQDNzsSyKy97k8jLW"
type input "zUARSdstQDNzsSyKy97k8jLW"
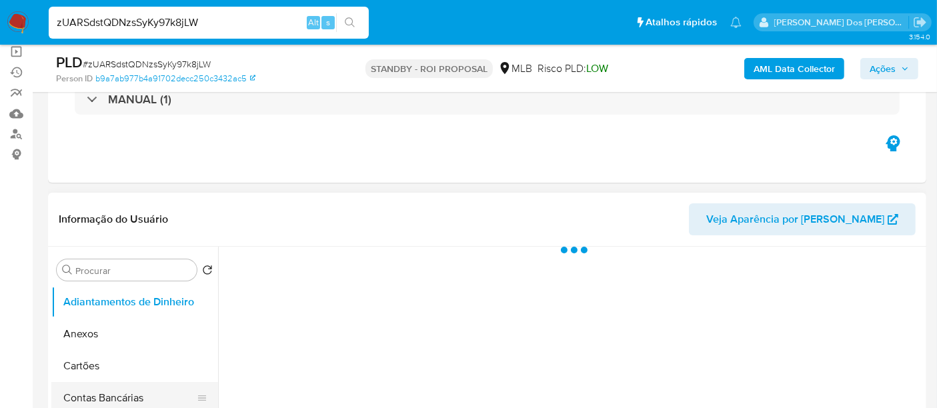
scroll to position [222, 0]
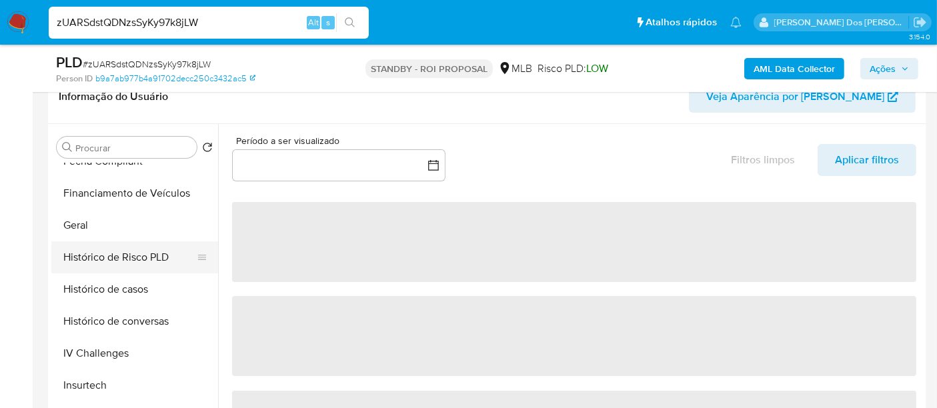
select select "10"
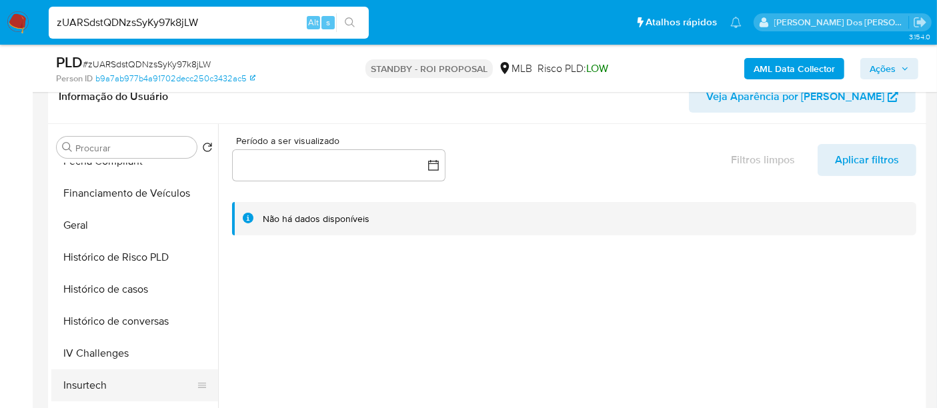
scroll to position [444, 0]
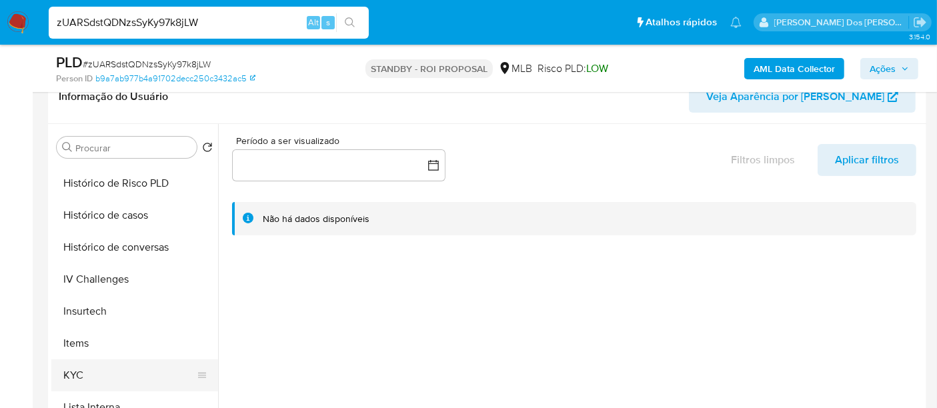
click at [64, 368] on button "KYC" at bounding box center [129, 376] width 156 height 32
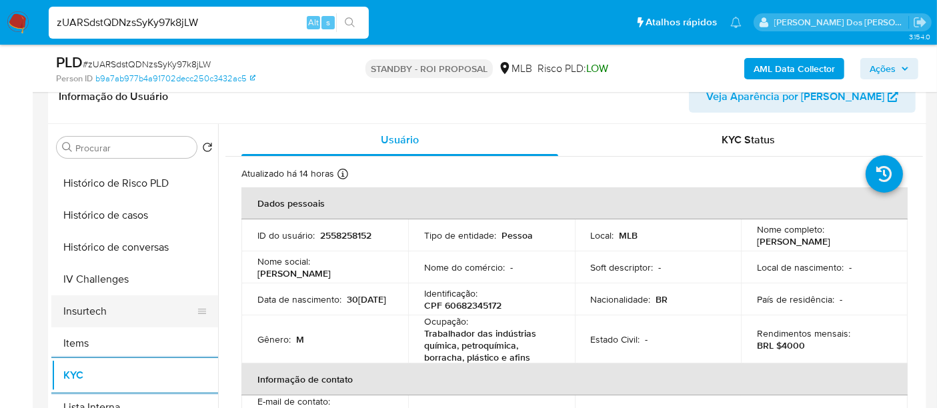
scroll to position [370, 0]
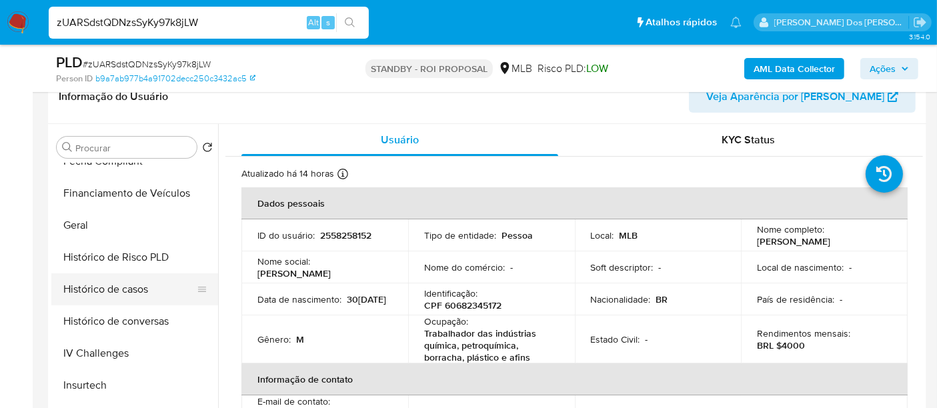
click at [123, 284] on button "Histórico de casos" at bounding box center [129, 290] width 156 height 32
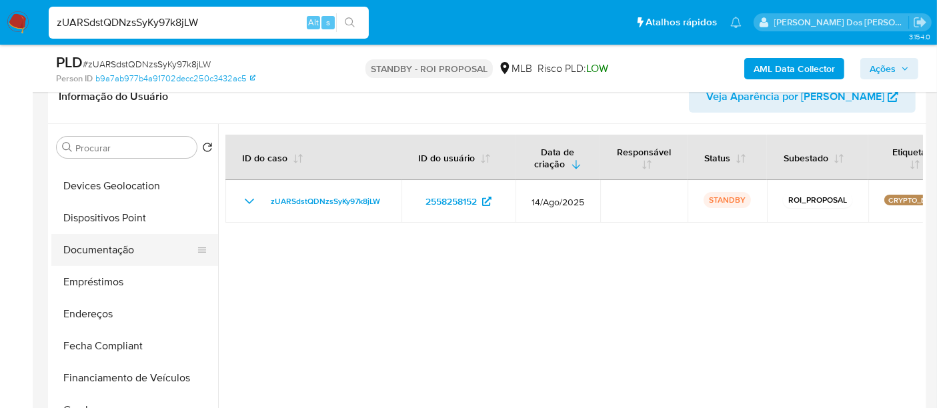
scroll to position [148, 0]
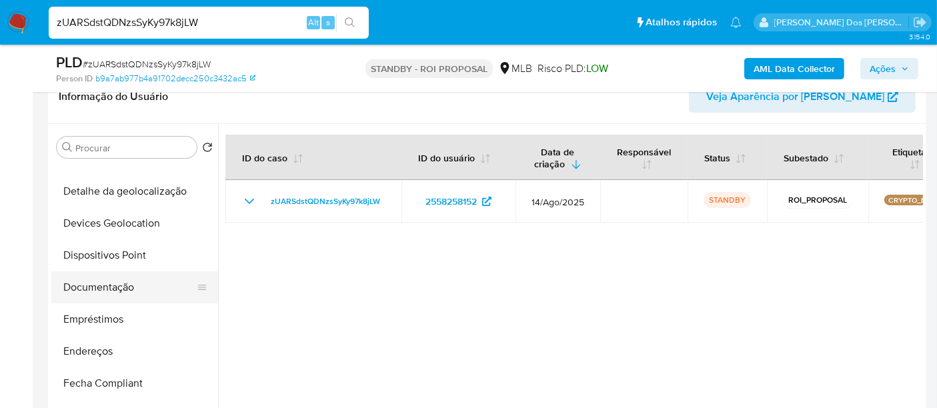
click at [115, 288] on button "Documentação" at bounding box center [129, 288] width 156 height 32
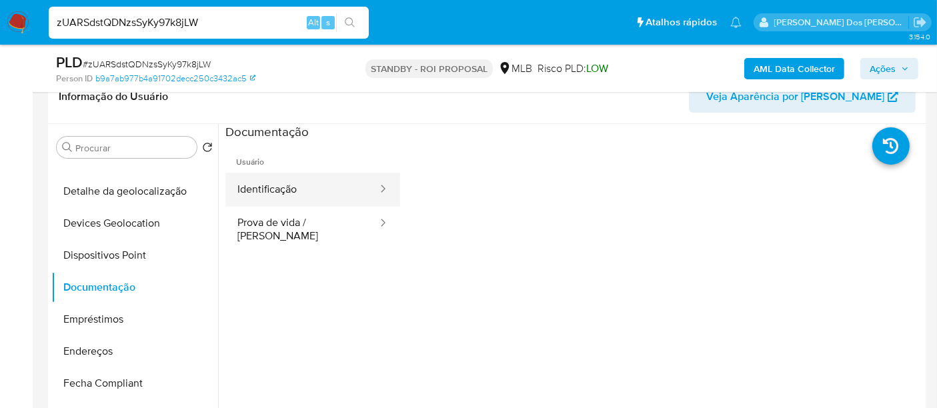
click at [266, 193] on button "Identificação" at bounding box center [301, 190] width 153 height 34
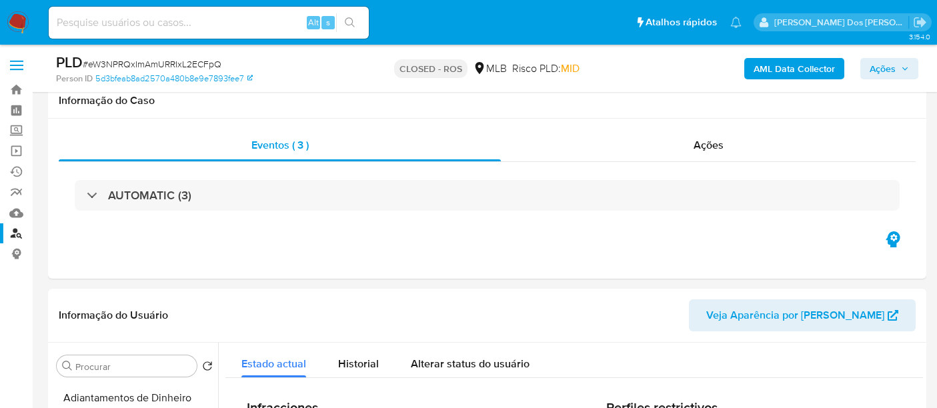
select select "10"
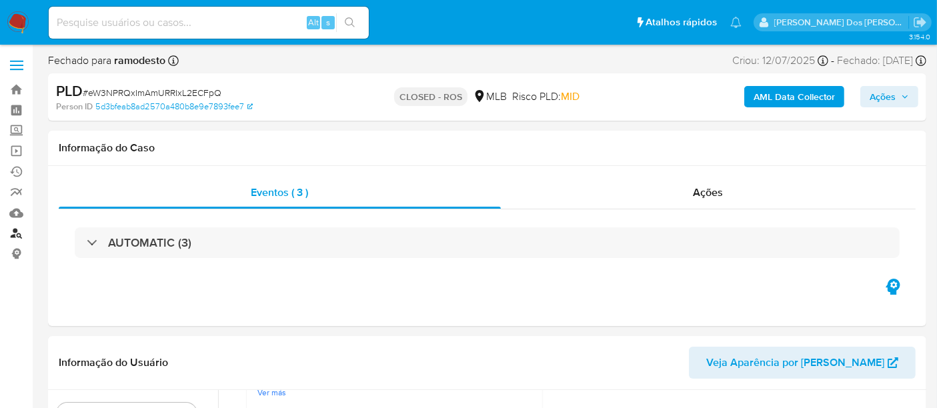
click at [15, 237] on link "Localizador de pessoas" at bounding box center [79, 233] width 159 height 21
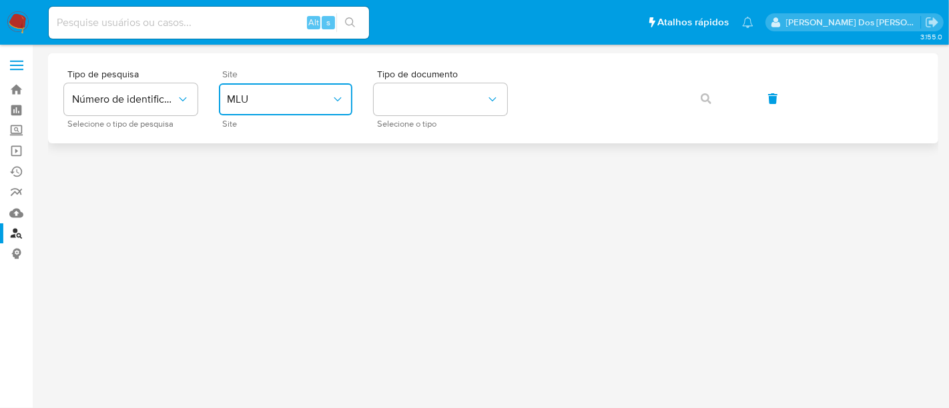
click at [320, 105] on span "MLU" at bounding box center [279, 99] width 104 height 13
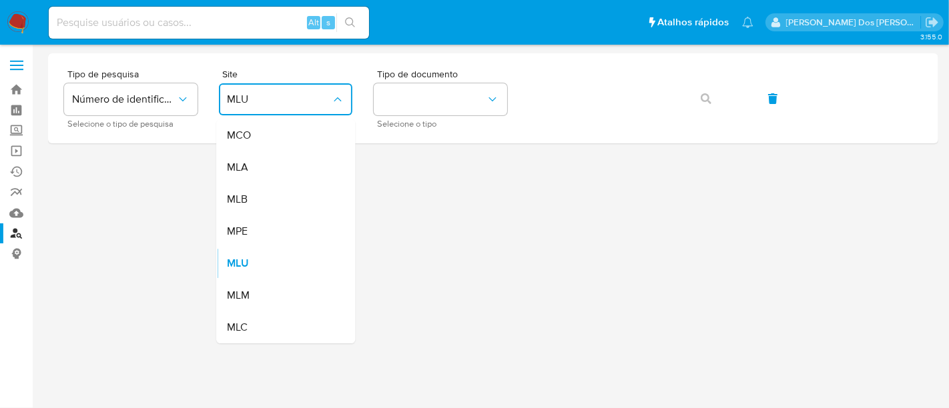
click at [297, 191] on div "MLB" at bounding box center [281, 199] width 109 height 32
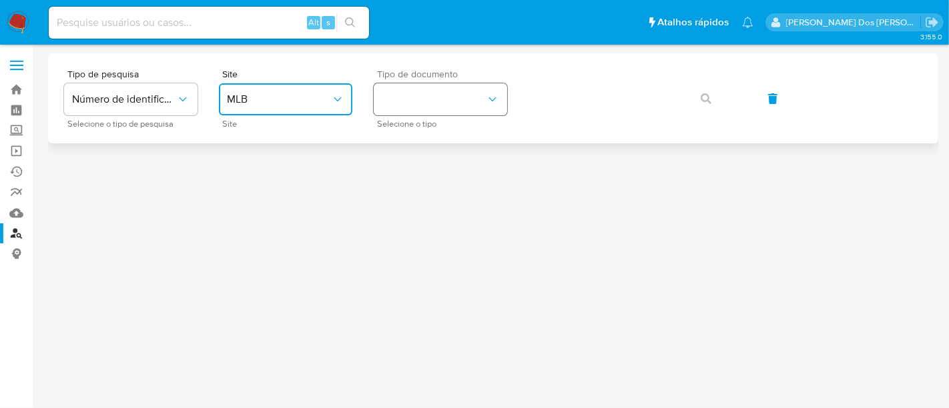
click at [423, 115] on button "identificationType" at bounding box center [440, 99] width 133 height 32
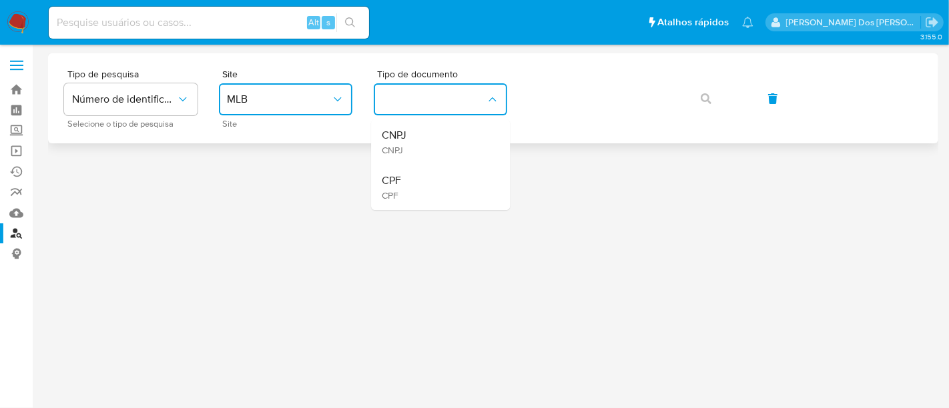
drag, startPoint x: 417, startPoint y: 139, endPoint x: 566, endPoint y: 117, distance: 151.0
click at [418, 139] on div "CNPJ CNPJ" at bounding box center [436, 141] width 109 height 45
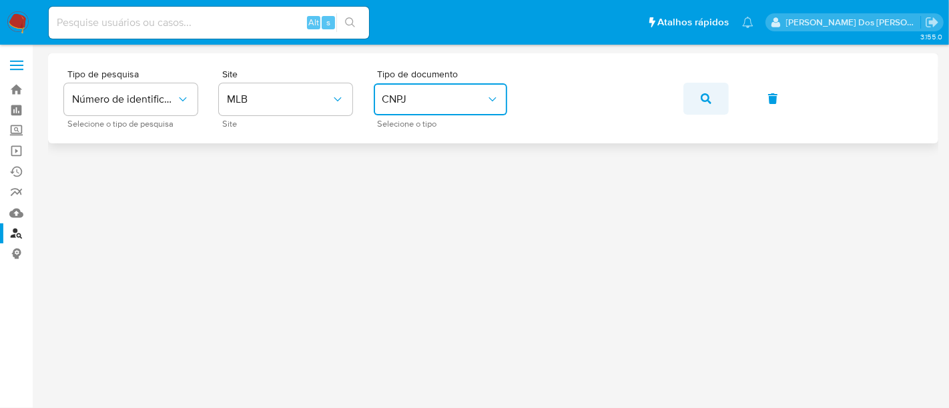
click at [706, 97] on icon "button" at bounding box center [705, 98] width 11 height 11
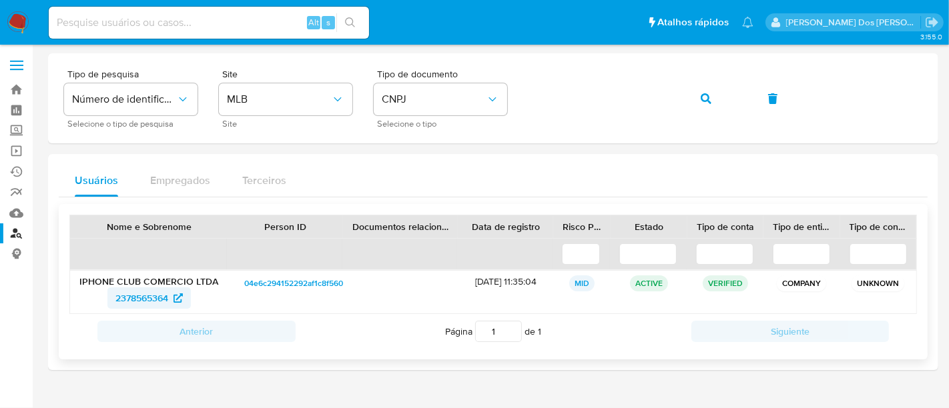
click at [133, 296] on span "2378565364" at bounding box center [141, 298] width 53 height 21
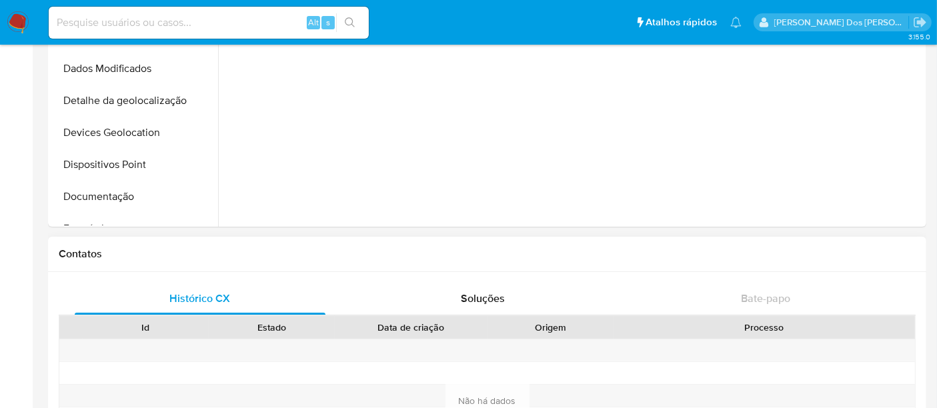
select select "10"
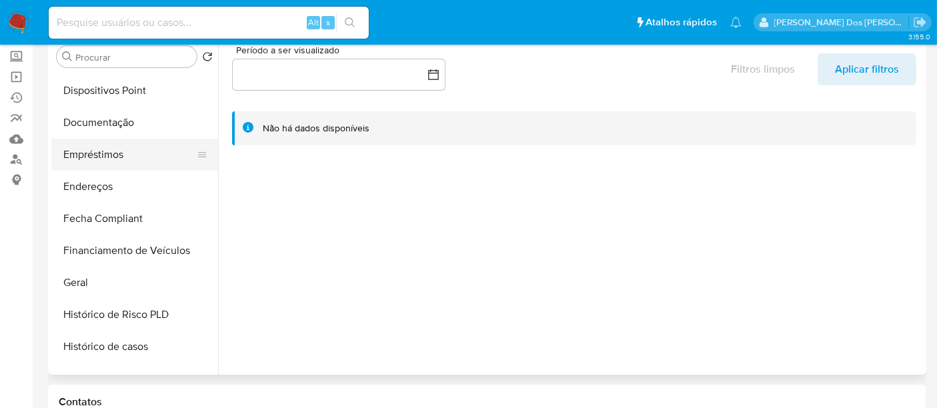
scroll to position [370, 0]
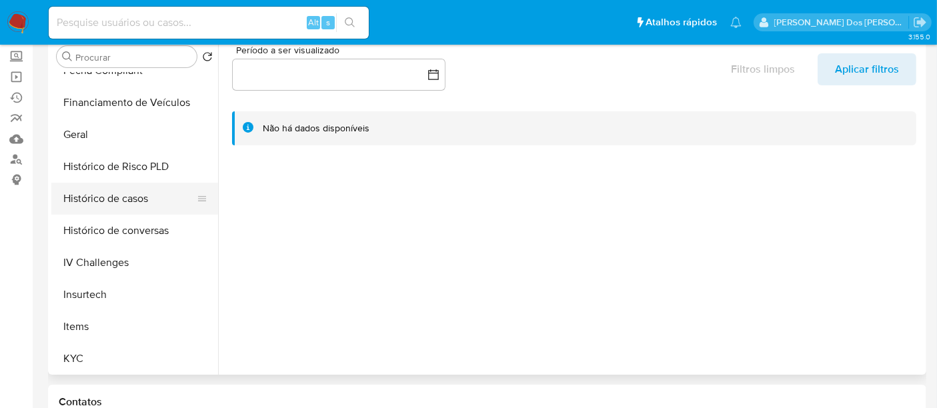
click at [132, 203] on button "Histórico de casos" at bounding box center [129, 199] width 156 height 32
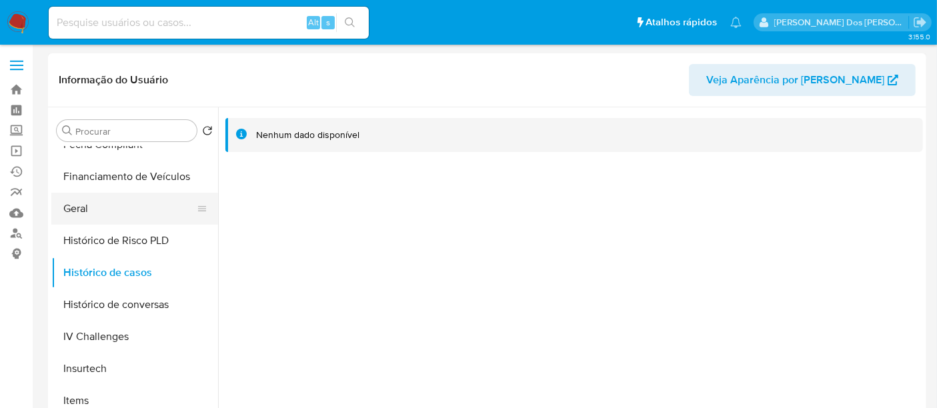
click at [80, 208] on button "Geral" at bounding box center [129, 209] width 156 height 32
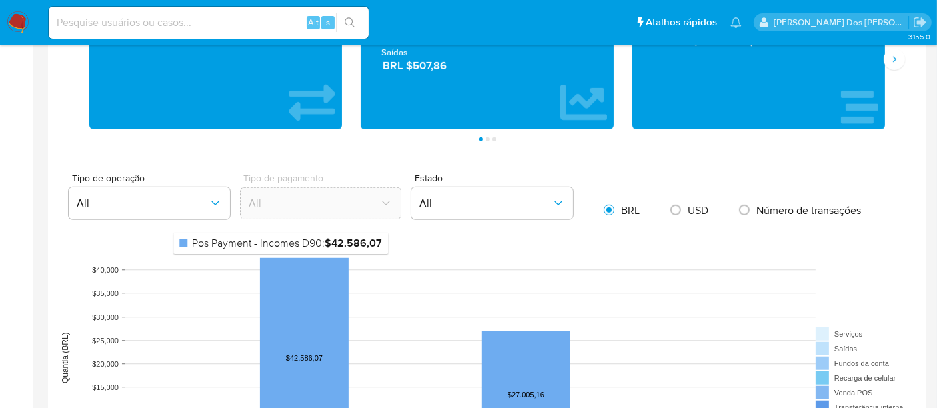
scroll to position [1037, 0]
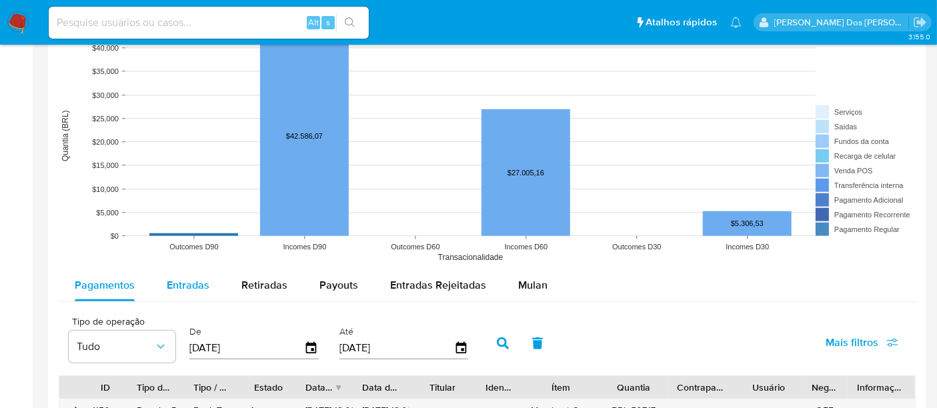
click at [197, 278] on span "Entradas" at bounding box center [188, 285] width 43 height 15
select select "10"
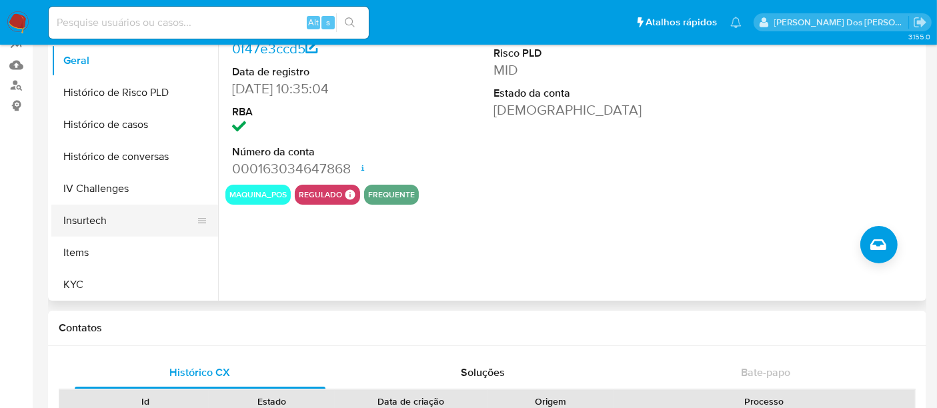
scroll to position [595, 0]
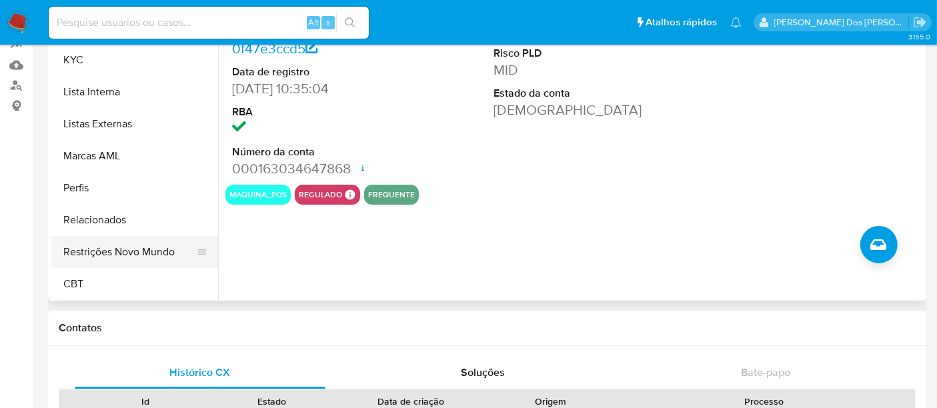
click at [147, 245] on button "Restrições Novo Mundo" at bounding box center [129, 252] width 156 height 32
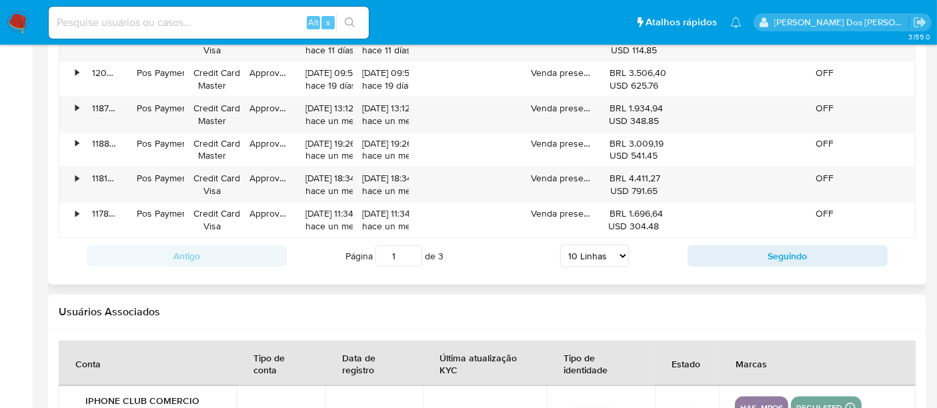
scroll to position [1556, 0]
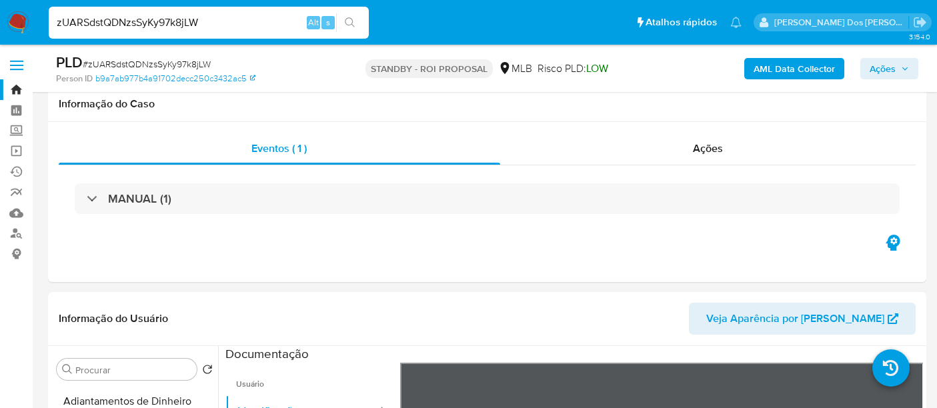
select select "10"
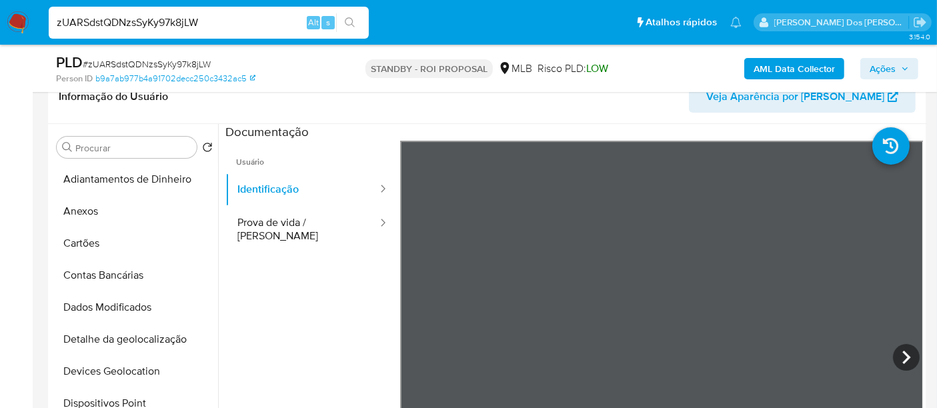
scroll to position [148, 0]
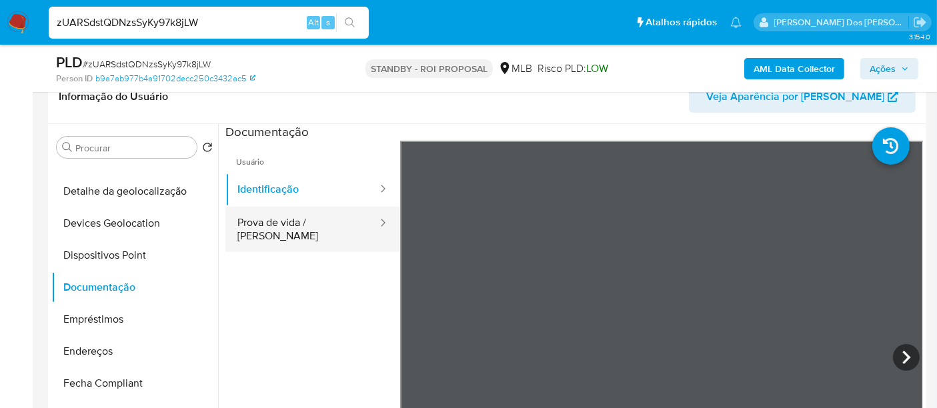
click at [316, 219] on button "Prova de vida / [PERSON_NAME]" at bounding box center [301, 229] width 153 height 45
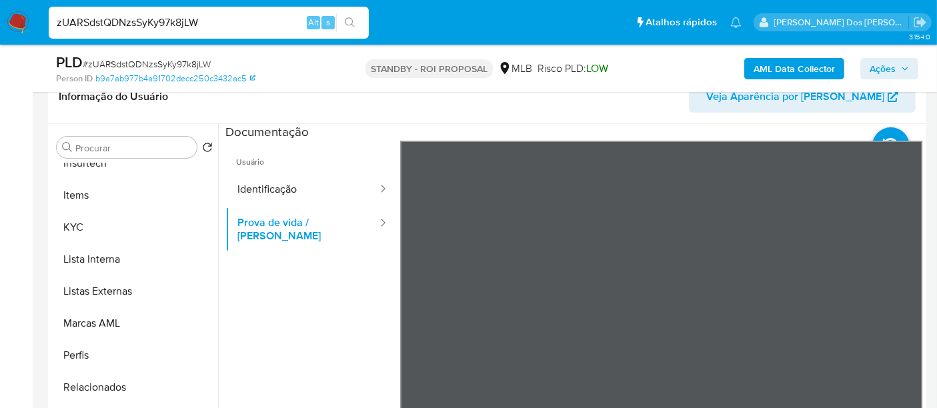
scroll to position [595, 0]
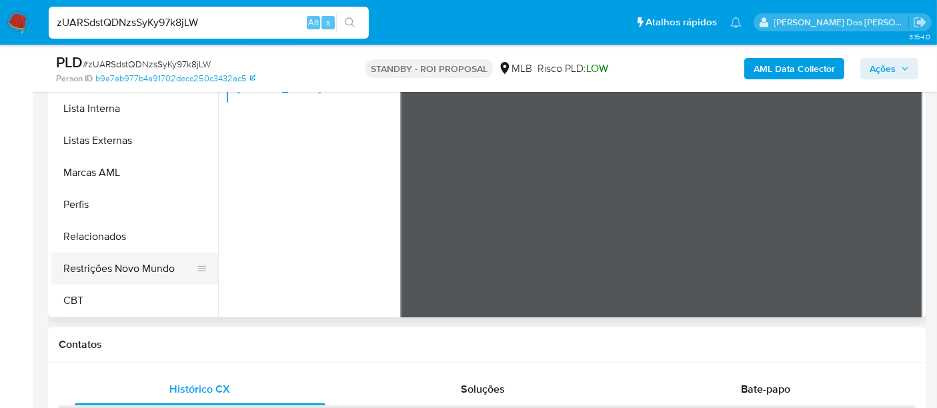
click at [147, 272] on button "Restrições Novo Mundo" at bounding box center [129, 269] width 156 height 32
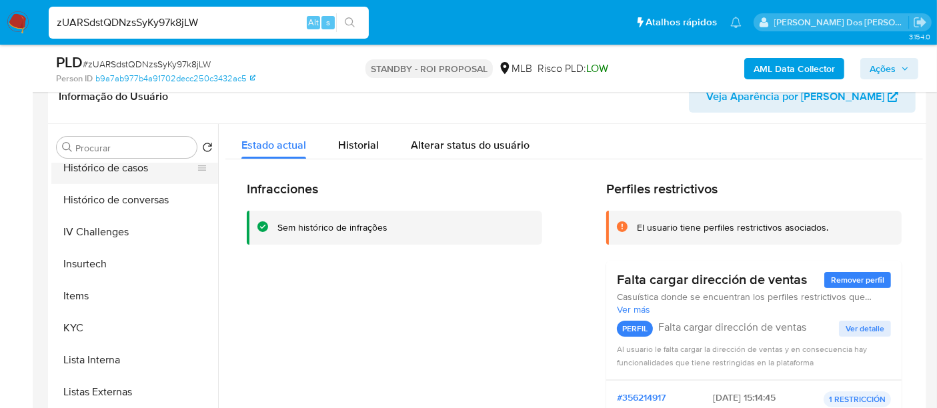
scroll to position [373, 0]
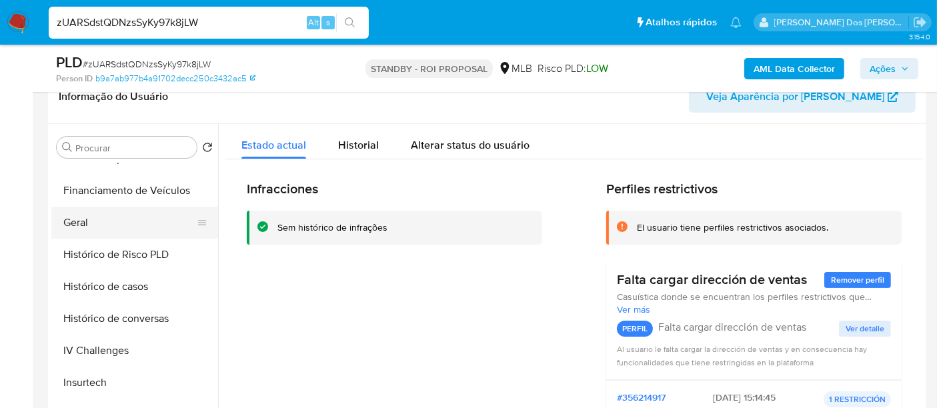
click at [85, 225] on button "Geral" at bounding box center [129, 223] width 156 height 32
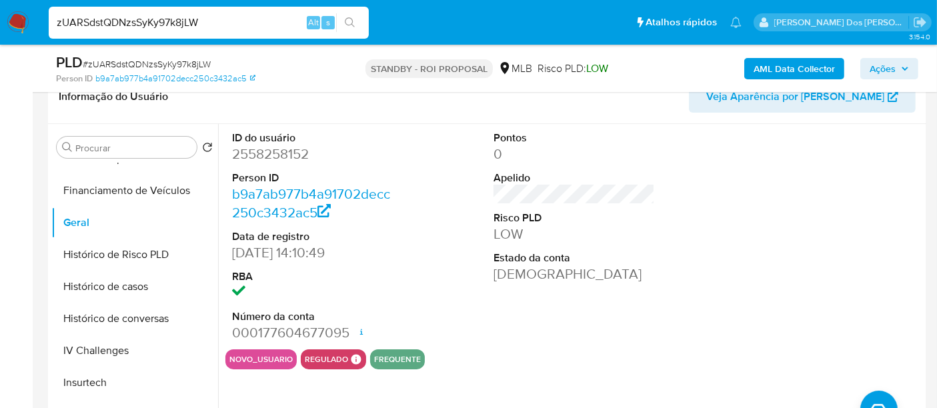
click at [210, 20] on input "zUARSdstQDNzsSyKy97k8jLW" at bounding box center [209, 22] width 320 height 17
paste input "RRiMv3EwJeNezvNKPtHKnWpc"
type input "RRiMv3EwJeNezvNKPtHKnWpc"
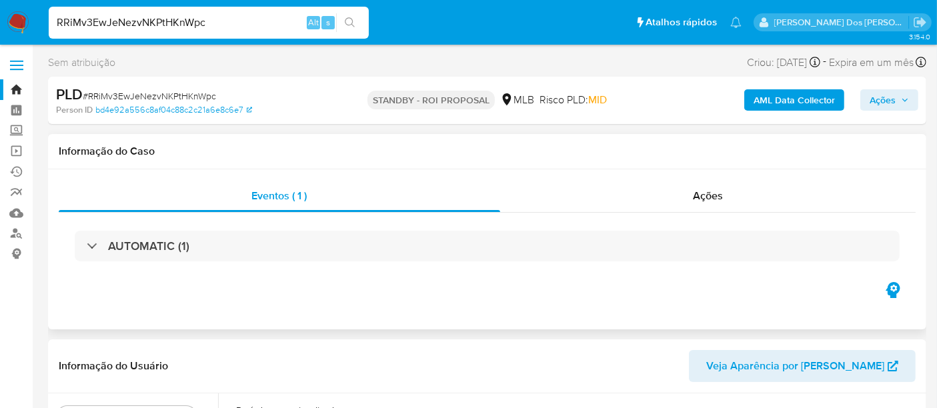
select select "10"
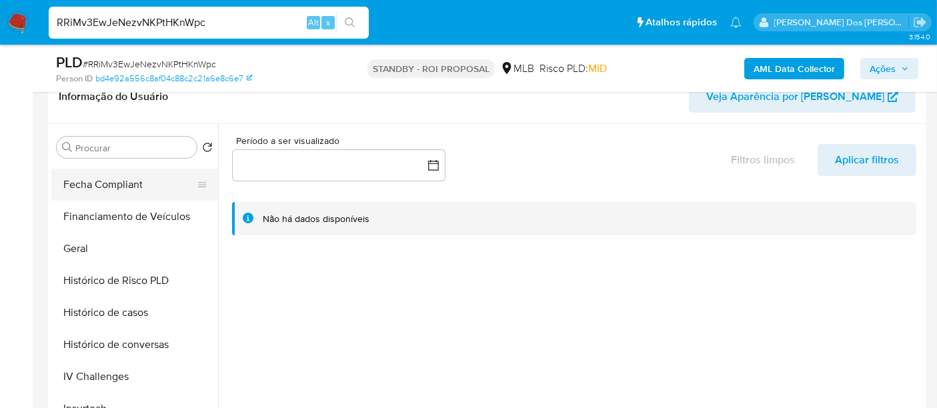
scroll to position [370, 0]
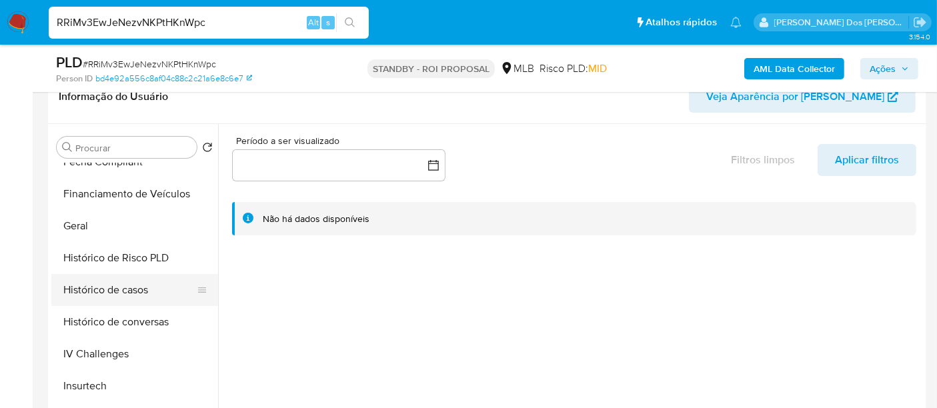
click at [108, 285] on button "Histórico de casos" at bounding box center [129, 290] width 156 height 32
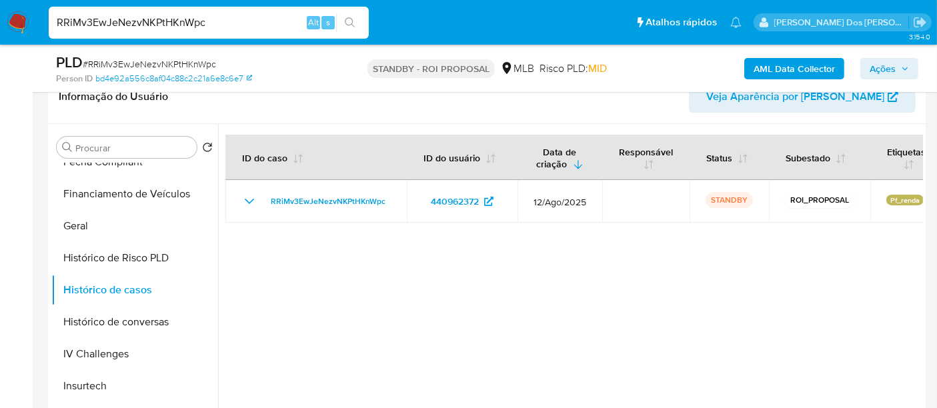
click at [217, 25] on input "RRiMv3EwJeNezvNKPtHKnWpc" at bounding box center [209, 22] width 320 height 17
paste input "IYZwD9Xdt7nrAquEiLxEYDcs"
type input "IYZwD9Xdt7nrAquEiLxEYDcs"
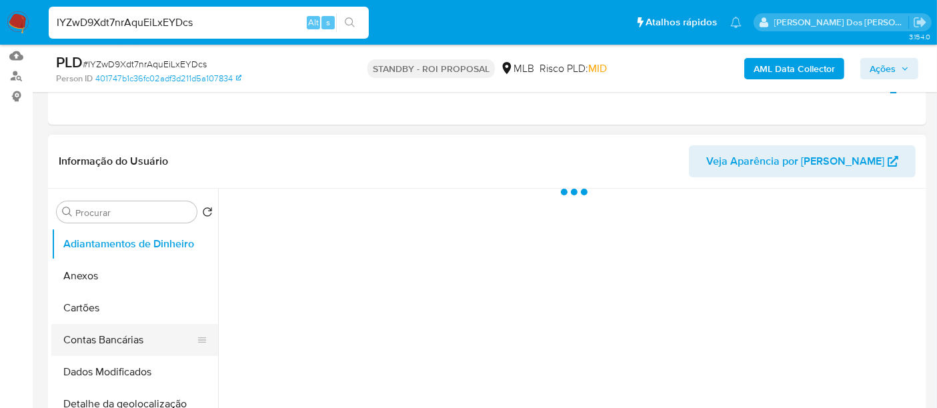
scroll to position [222, 0]
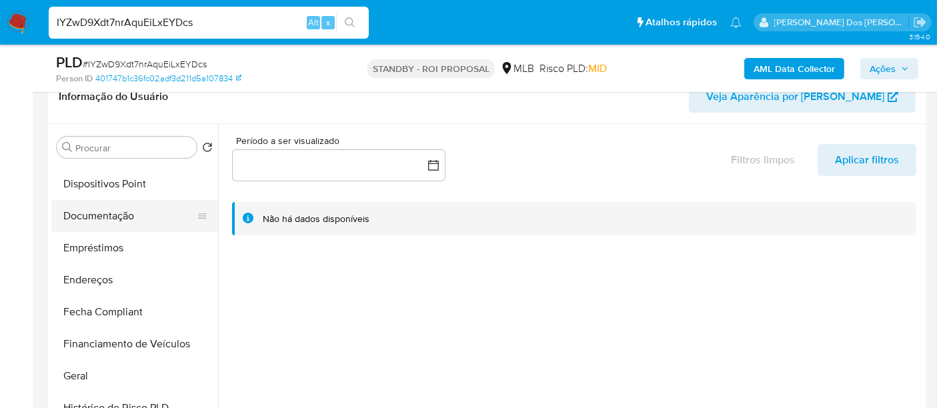
select select "10"
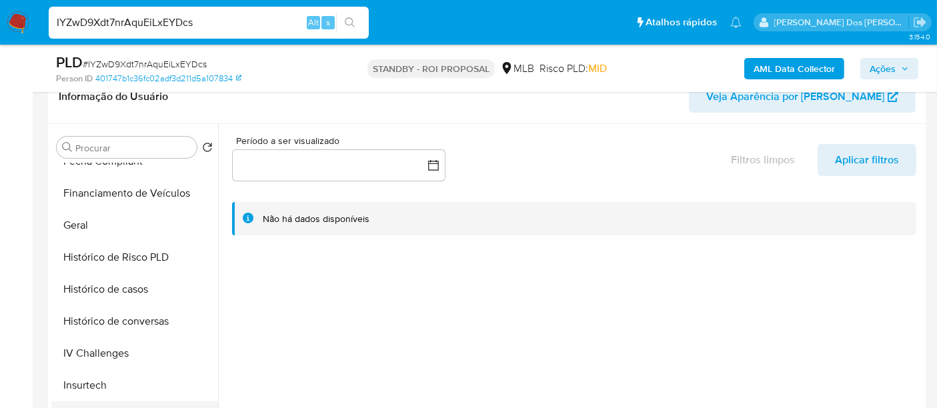
scroll to position [444, 0]
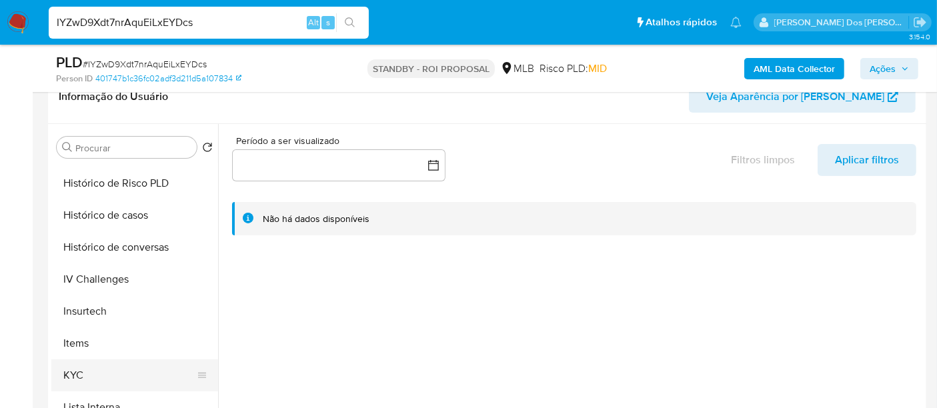
click at [75, 364] on button "KYC" at bounding box center [129, 376] width 156 height 32
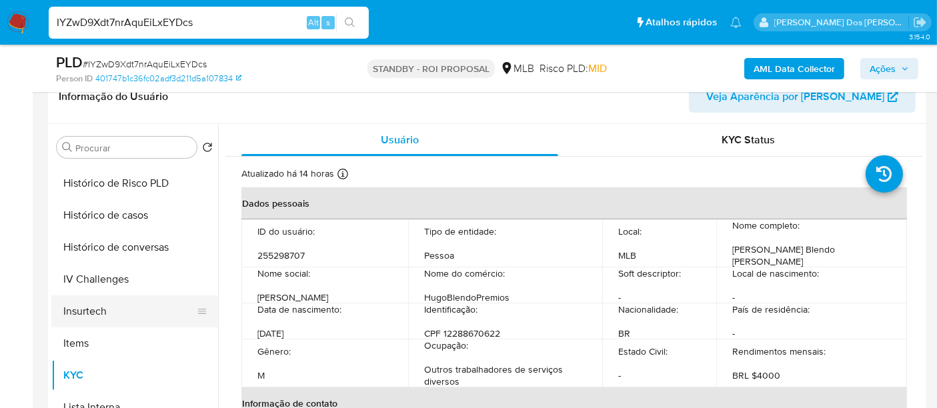
scroll to position [370, 0]
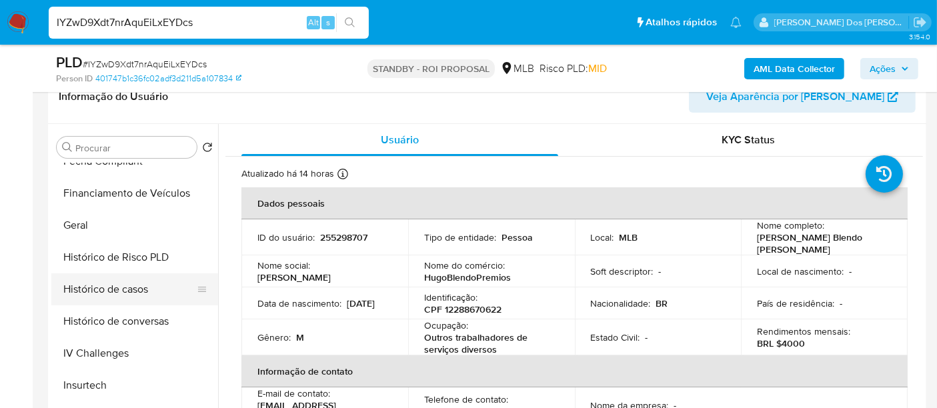
click at [97, 289] on button "Histórico de casos" at bounding box center [129, 290] width 156 height 32
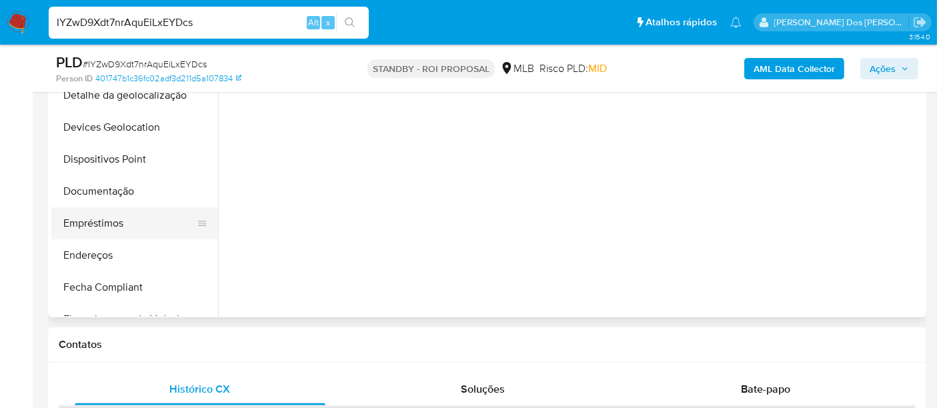
scroll to position [74, 0]
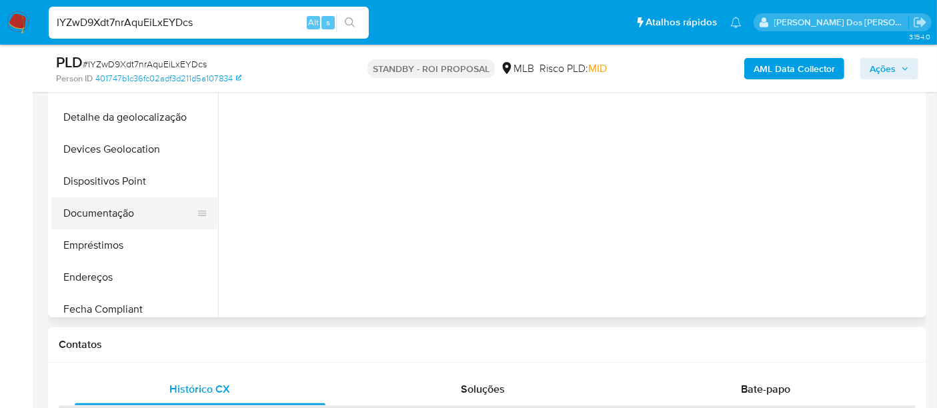
click at [111, 205] on button "Documentação" at bounding box center [129, 213] width 156 height 32
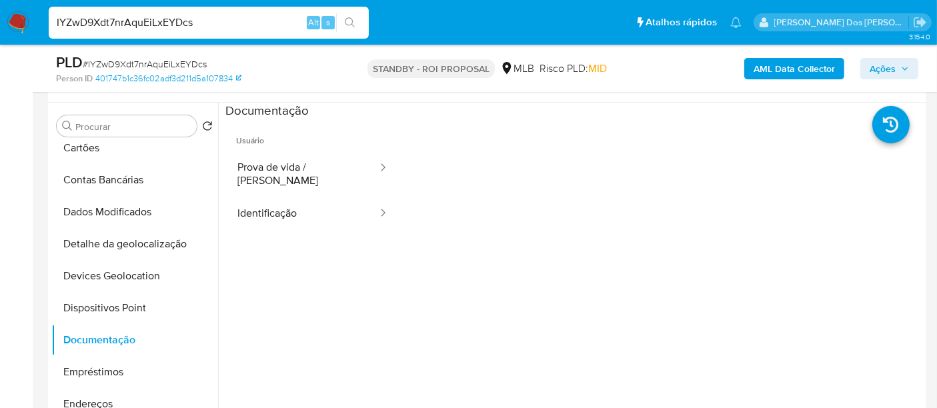
scroll to position [222, 0]
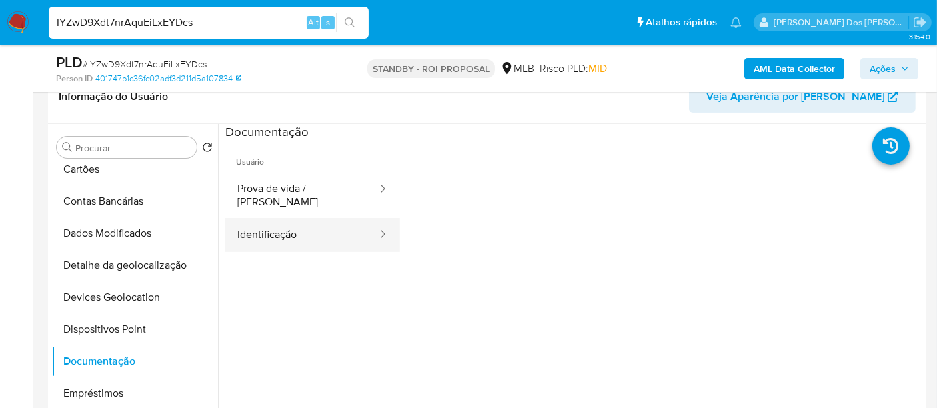
click at [284, 234] on button "Identificação" at bounding box center [301, 235] width 153 height 34
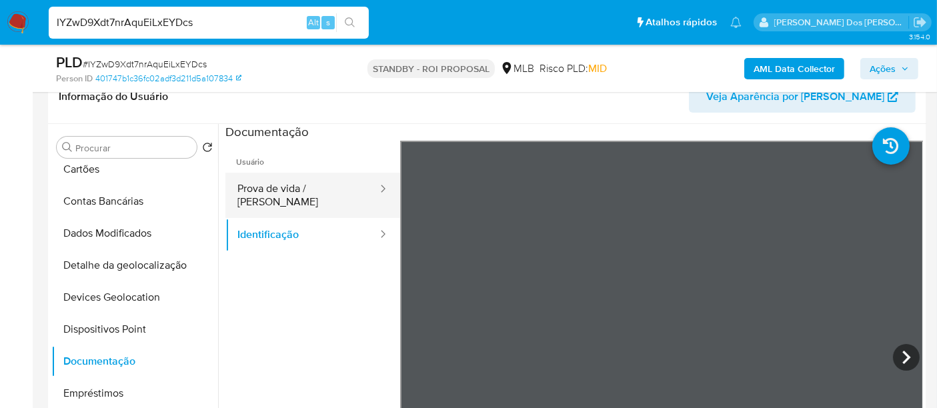
click at [299, 187] on button "Prova de vida / Selfie" at bounding box center [301, 195] width 153 height 45
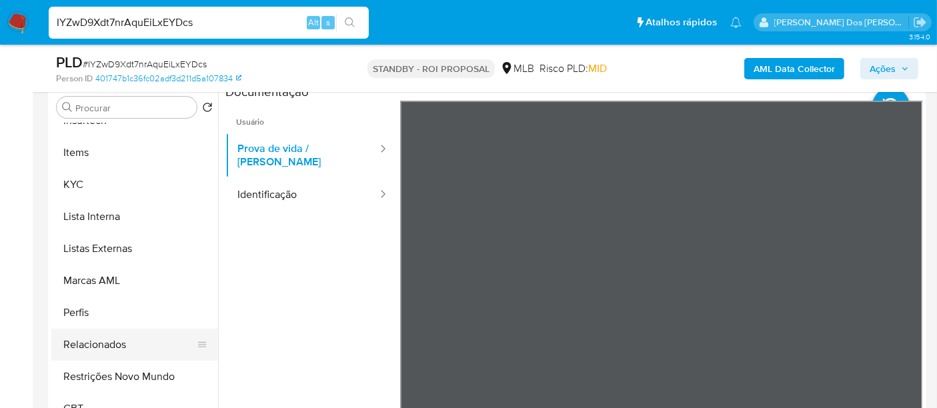
scroll to position [296, 0]
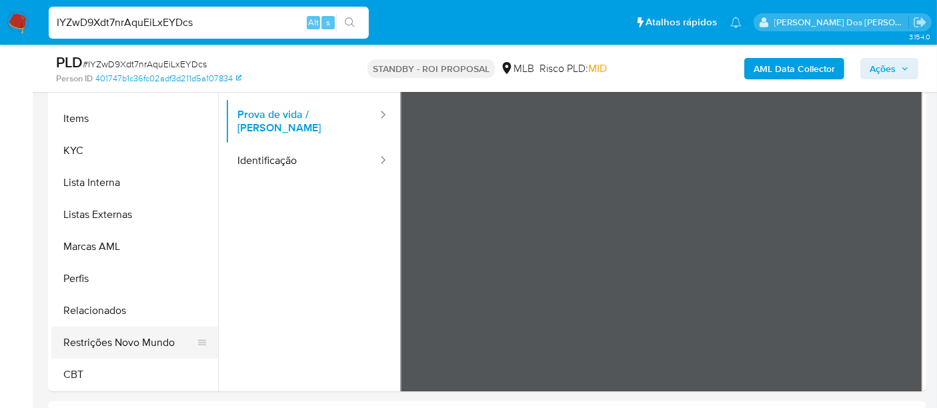
drag, startPoint x: 148, startPoint y: 339, endPoint x: 196, endPoint y: 339, distance: 48.0
click at [149, 339] on button "Restrições Novo Mundo" at bounding box center [129, 343] width 156 height 32
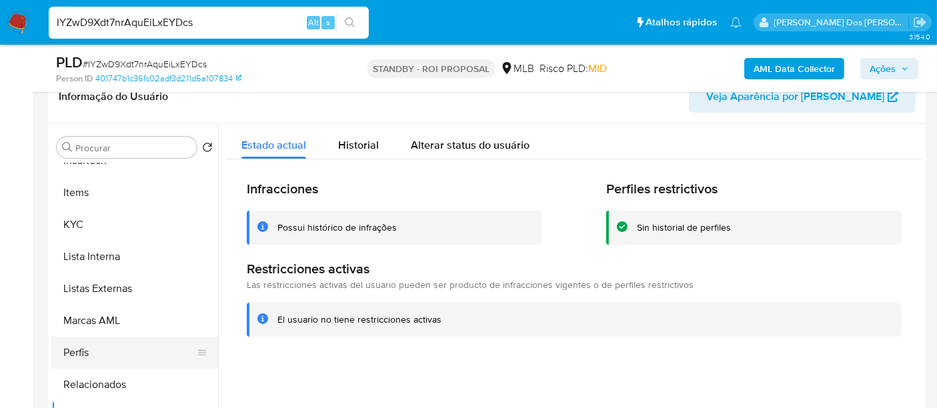
scroll to position [373, 0]
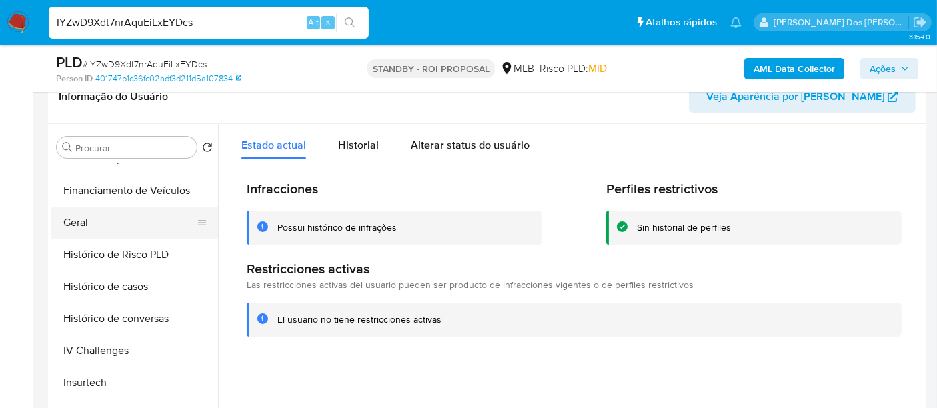
click at [81, 222] on button "Geral" at bounding box center [129, 223] width 156 height 32
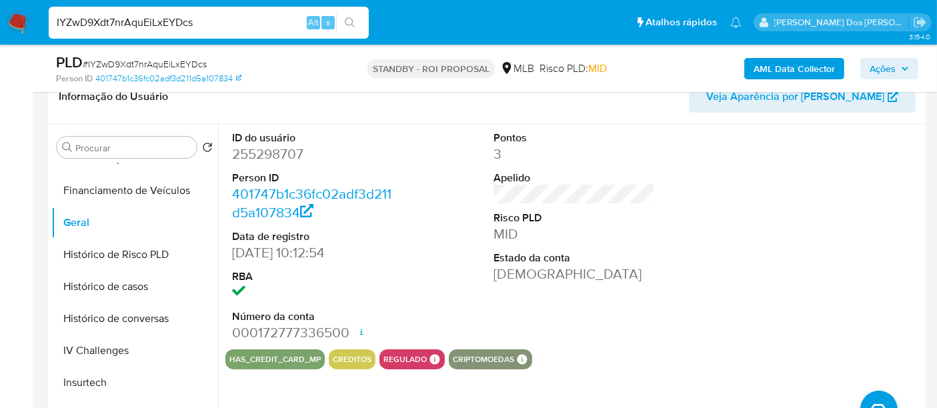
click at [205, 19] on input "IYZwD9Xdt7nrAquEiLxEYDcs" at bounding box center [209, 22] width 320 height 17
paste input "QFbKvZYbnA4tKOHecTiQRpxi"
type input "QFbKvZYbnA4tKOHecTiQRpxi"
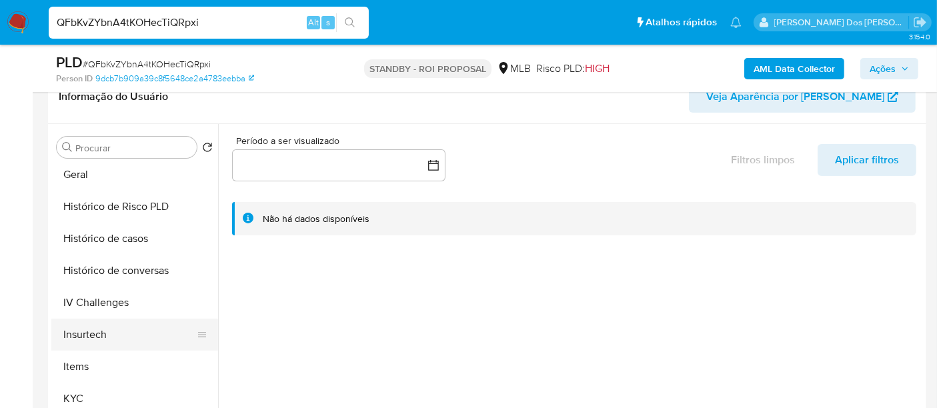
scroll to position [444, 0]
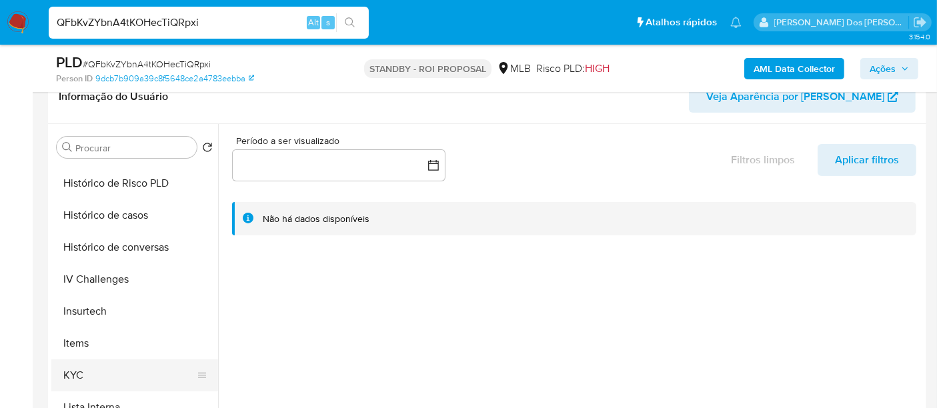
select select "10"
click at [65, 370] on button "KYC" at bounding box center [129, 376] width 156 height 32
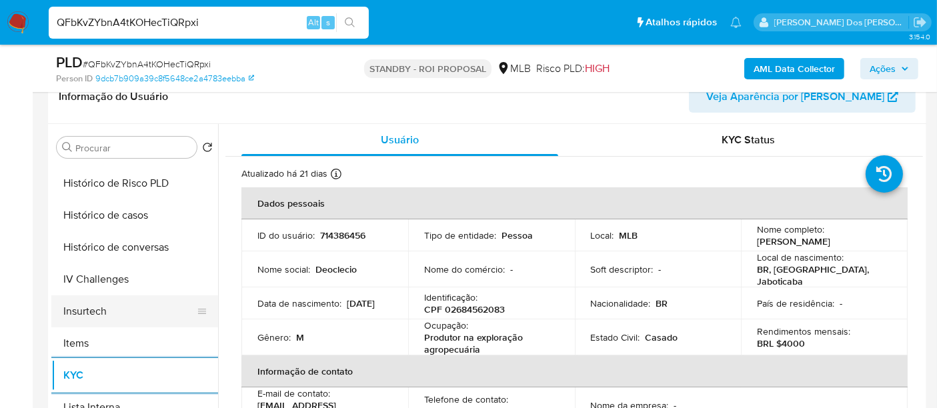
scroll to position [370, 0]
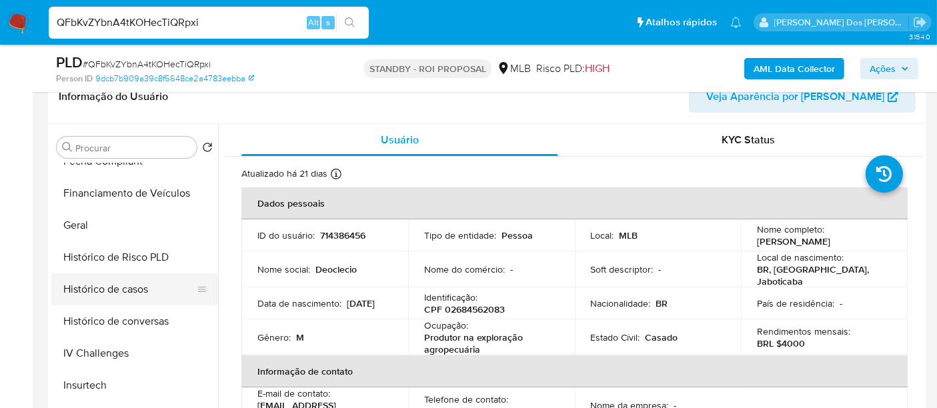
click at [129, 288] on button "Histórico de casos" at bounding box center [129, 290] width 156 height 32
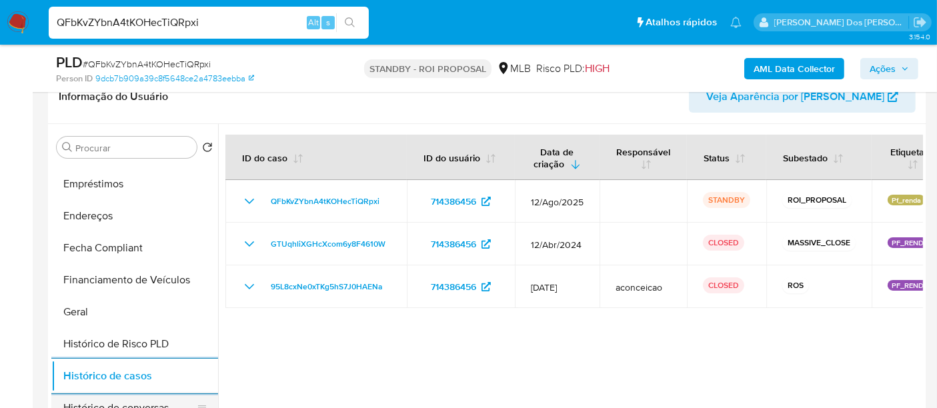
scroll to position [222, 0]
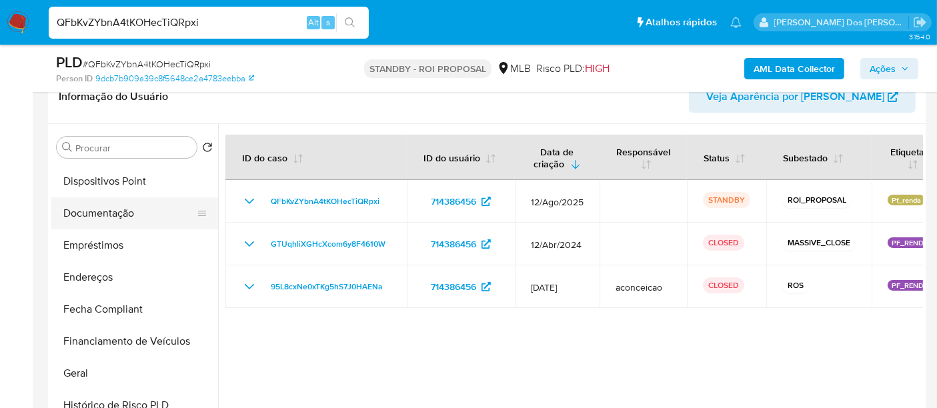
click at [128, 210] on button "Documentação" at bounding box center [129, 213] width 156 height 32
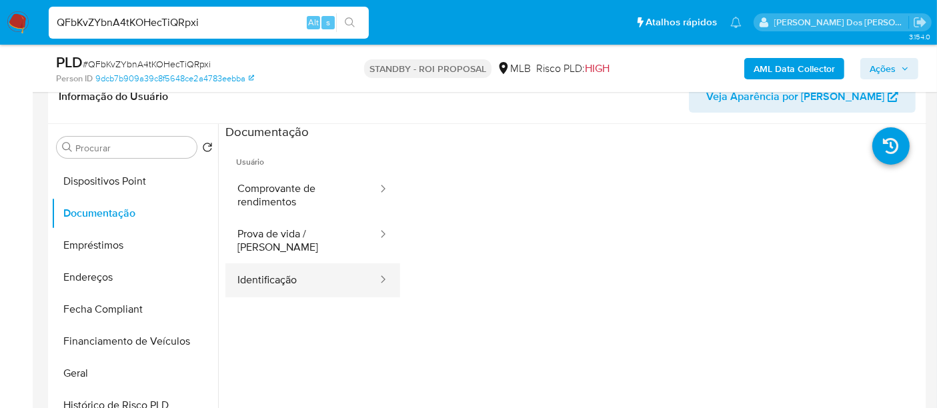
click at [260, 264] on button "Identificação" at bounding box center [301, 281] width 153 height 34
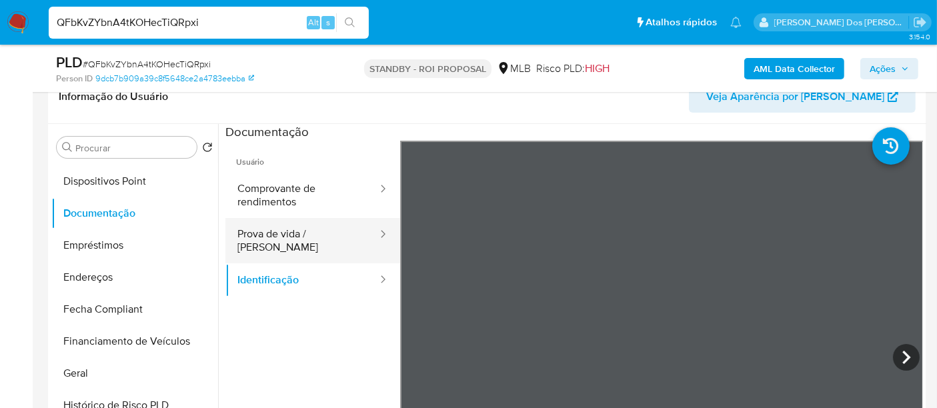
click at [284, 233] on button "Prova de vida / Selfie" at bounding box center [301, 240] width 153 height 45
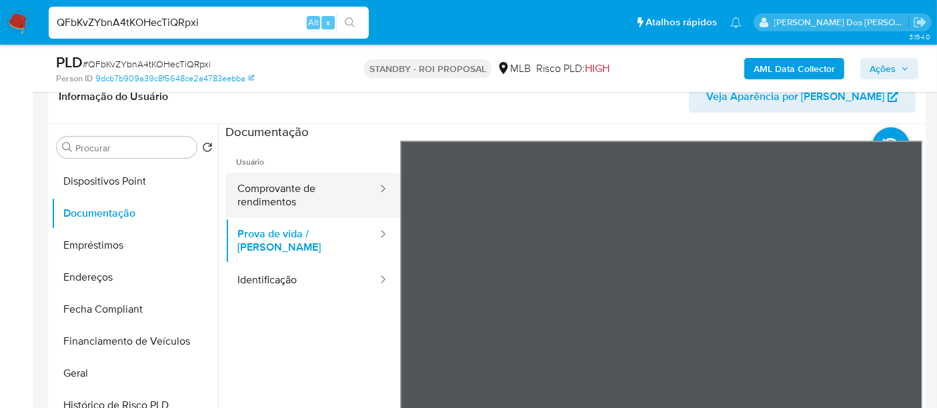
click at [284, 197] on button "Comprovante de rendimentos" at bounding box center [301, 195] width 153 height 45
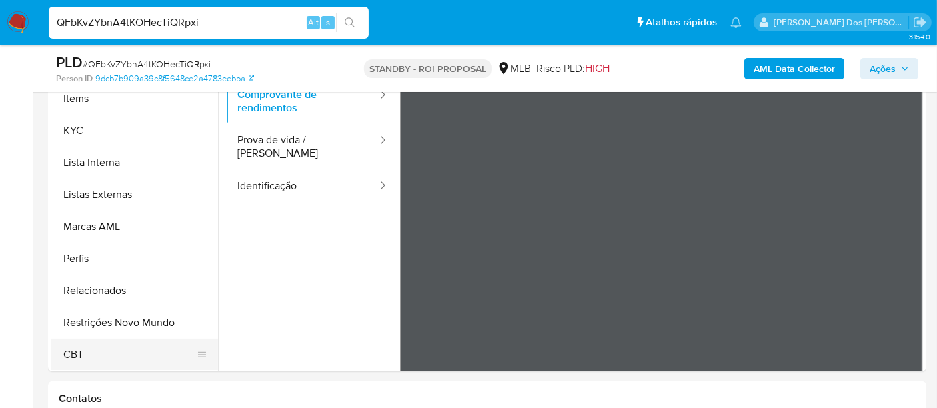
scroll to position [370, 0]
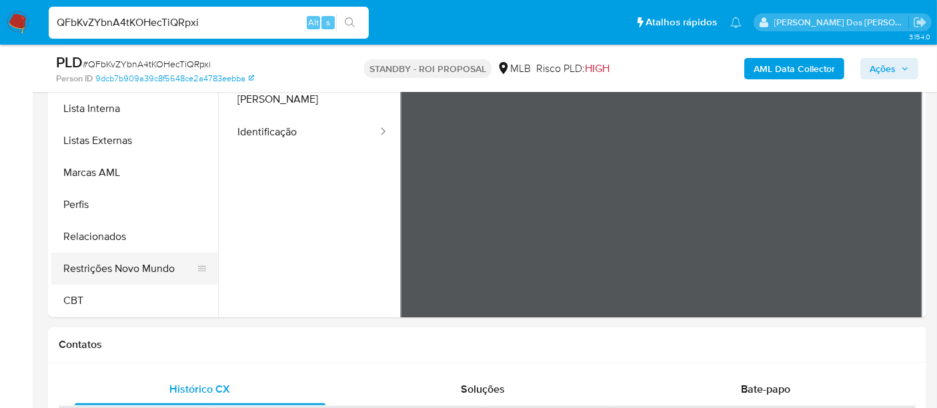
click at [149, 272] on button "Restrições Novo Mundo" at bounding box center [129, 269] width 156 height 32
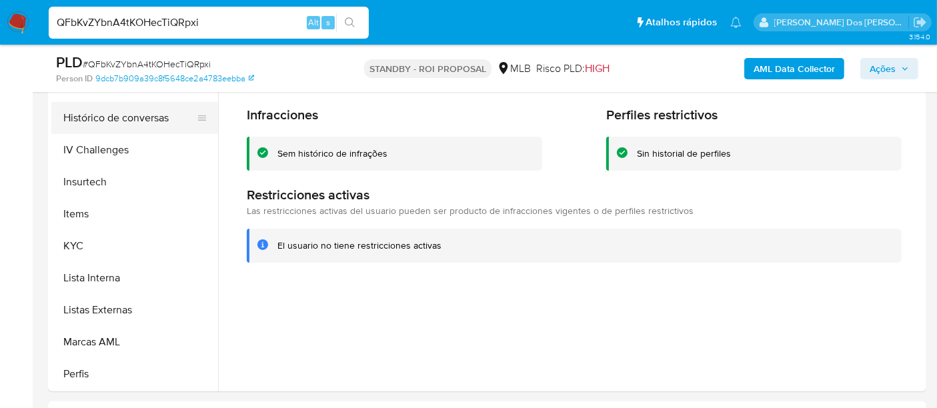
scroll to position [373, 0]
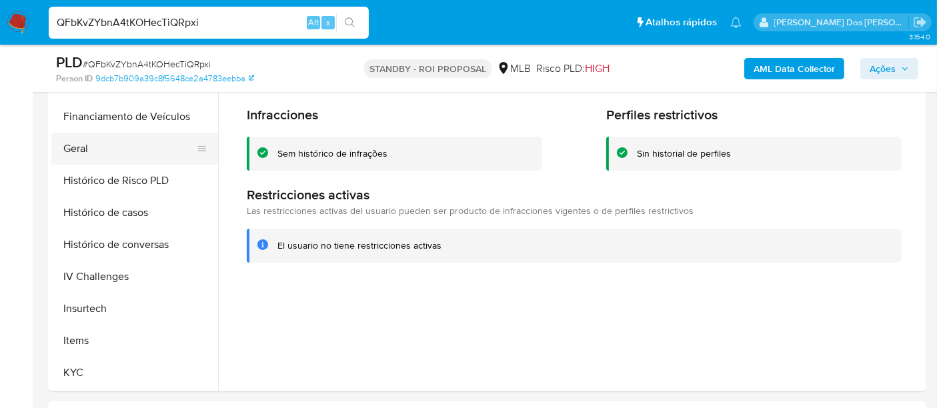
click at [83, 151] on button "Geral" at bounding box center [129, 149] width 156 height 32
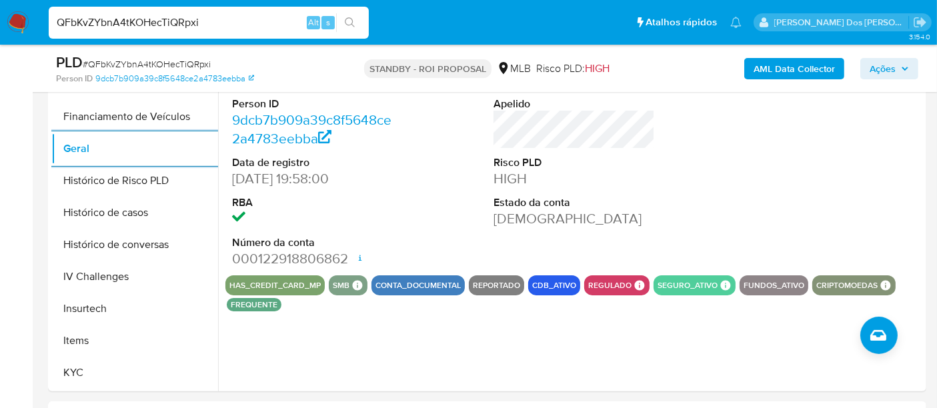
click at [251, 21] on input "QFbKvZYbnA4tKOHecTiQRpxi" at bounding box center [209, 22] width 320 height 17
paste input "8dGmFVOpgsUjZGiFKz8R7YHa"
type input "8dGmFVOpgsUjZGiFKz8R7YHa"
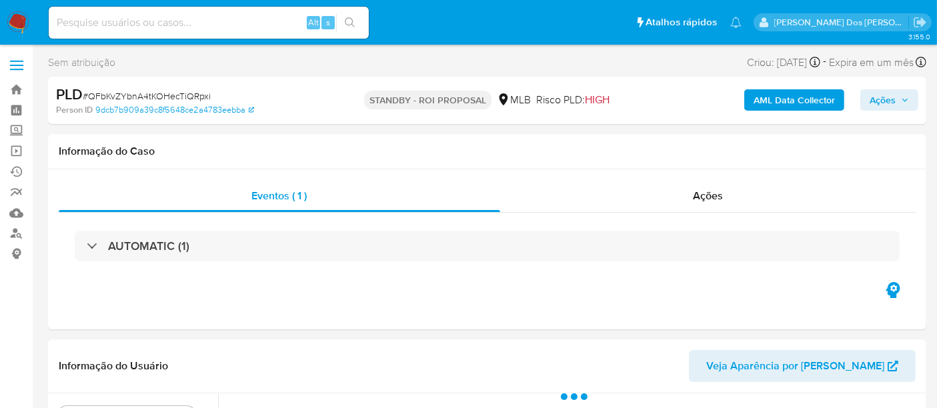
click at [192, 18] on input at bounding box center [209, 22] width 320 height 17
paste input "8dGmFVOpgsUjZGiFKz8R7YHa"
type input "8dGmFVOpgsUjZGiFKz8R7YHa"
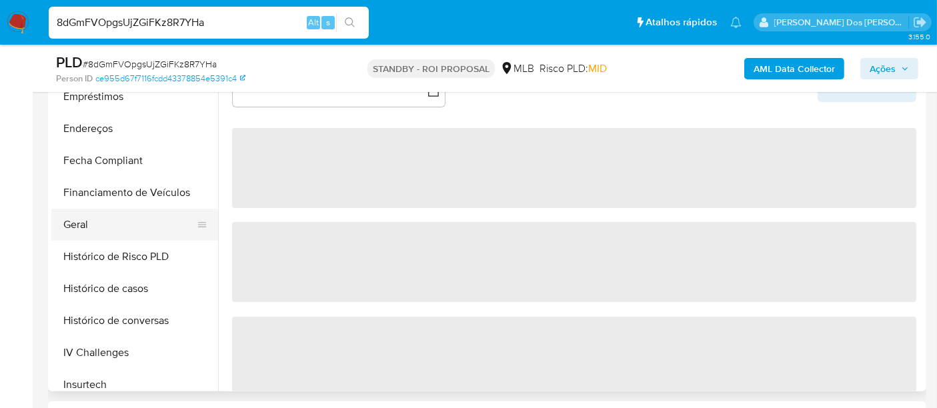
scroll to position [444, 0]
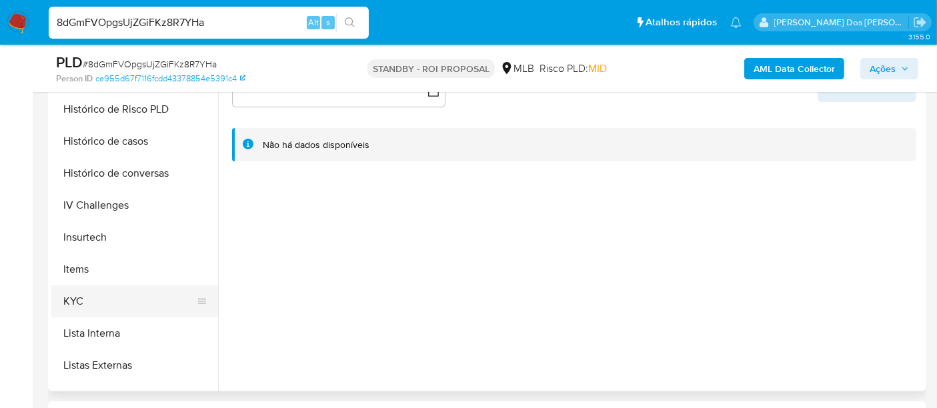
select select "10"
click at [73, 295] on button "KYC" at bounding box center [129, 302] width 156 height 32
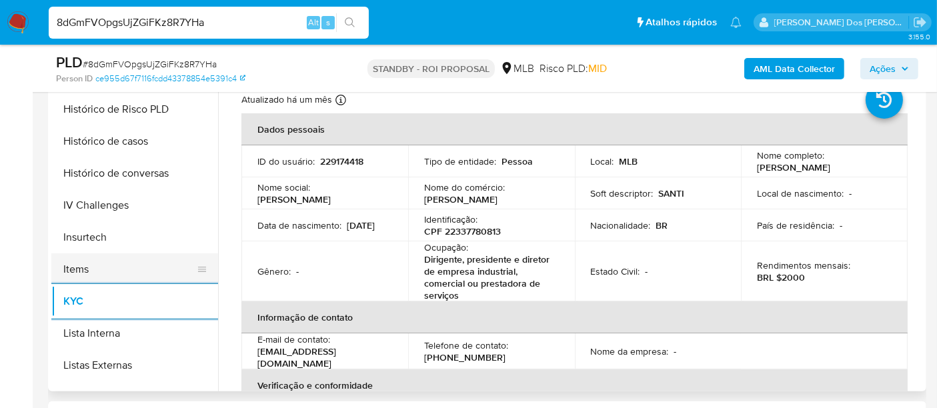
scroll to position [370, 0]
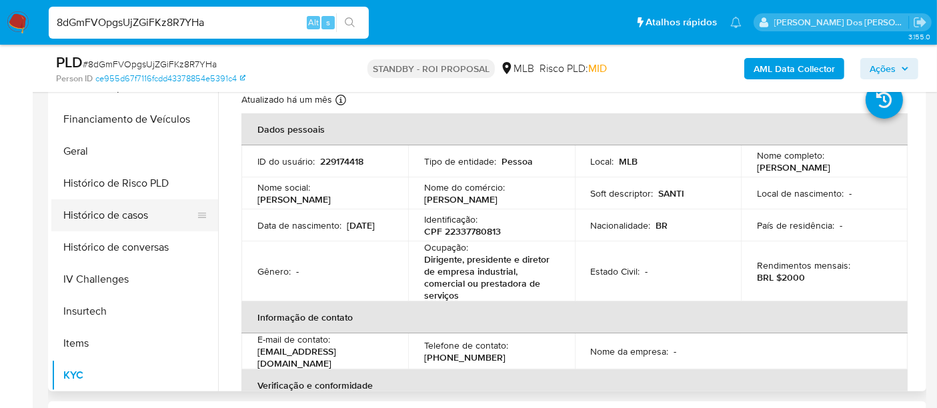
click at [121, 205] on button "Histórico de casos" at bounding box center [129, 215] width 156 height 32
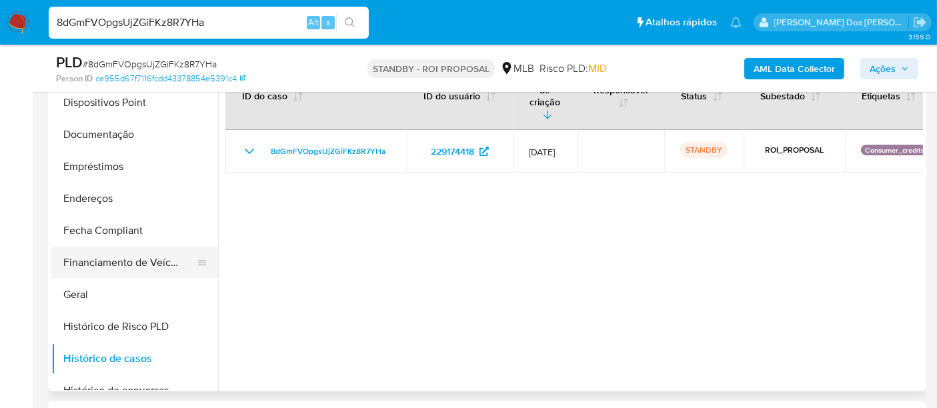
scroll to position [222, 0]
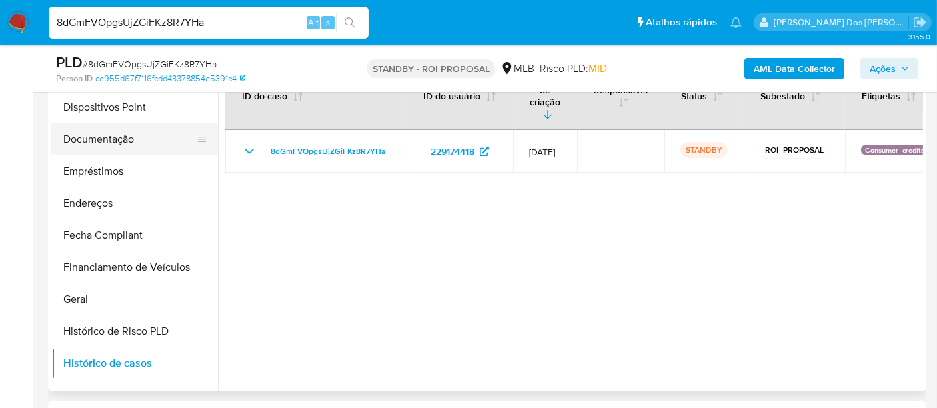
click at [118, 141] on button "Documentação" at bounding box center [129, 139] width 156 height 32
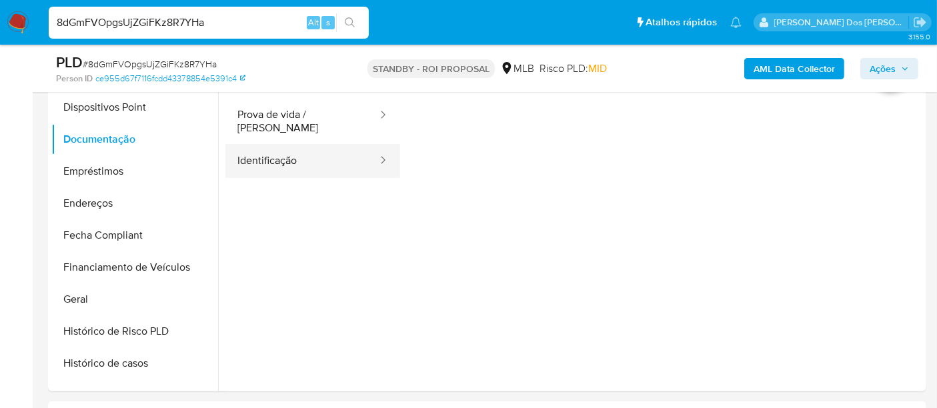
click at [265, 157] on button "Identificação" at bounding box center [301, 161] width 153 height 34
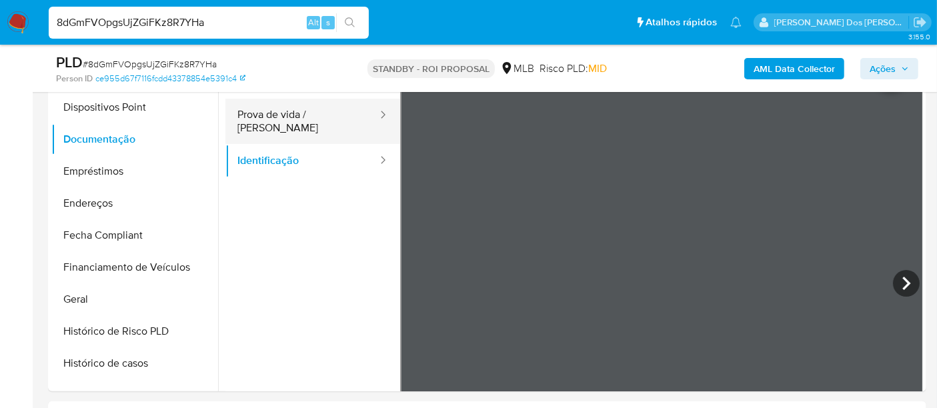
click at [347, 113] on button "Prova de vida / Selfie" at bounding box center [301, 121] width 153 height 45
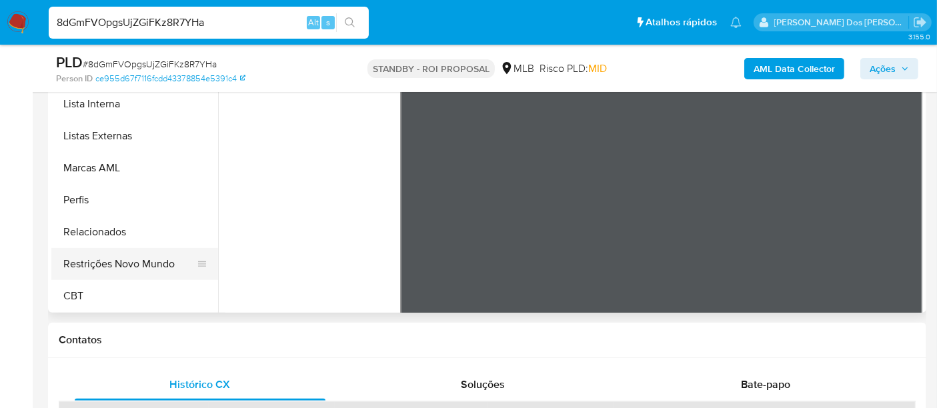
scroll to position [370, 0]
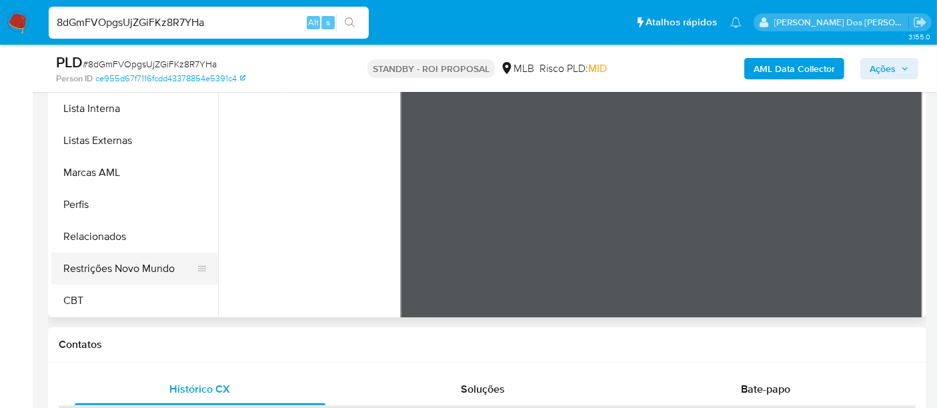
click at [159, 268] on button "Restrições Novo Mundo" at bounding box center [129, 269] width 156 height 32
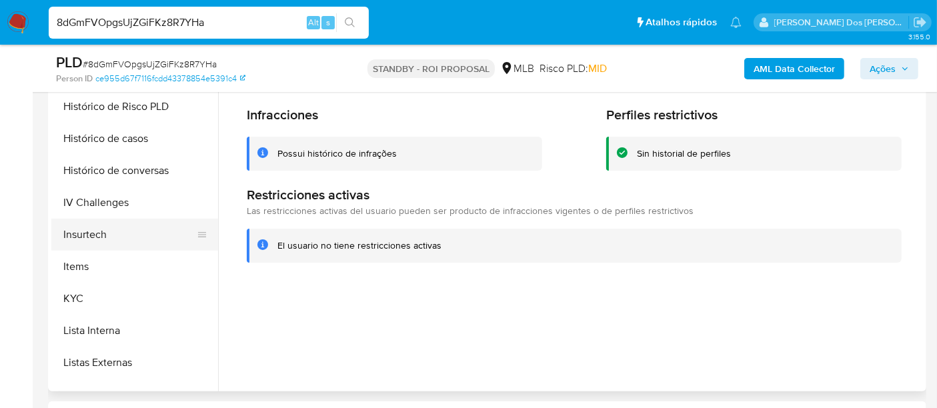
scroll to position [373, 0]
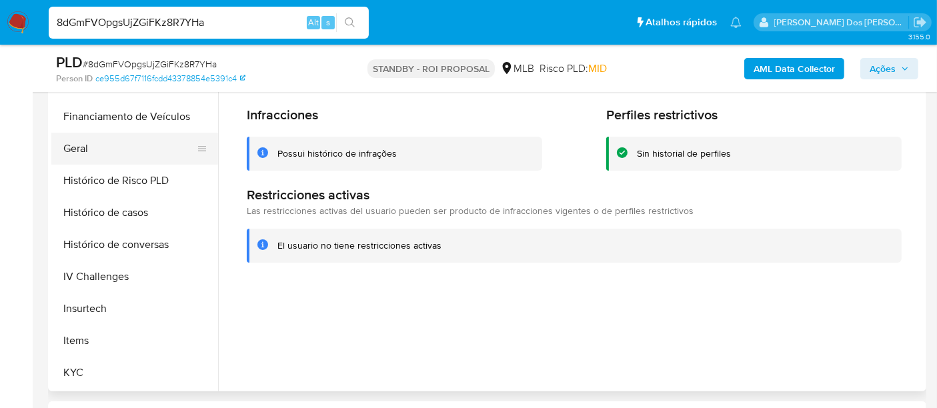
click at [85, 149] on button "Geral" at bounding box center [129, 149] width 156 height 32
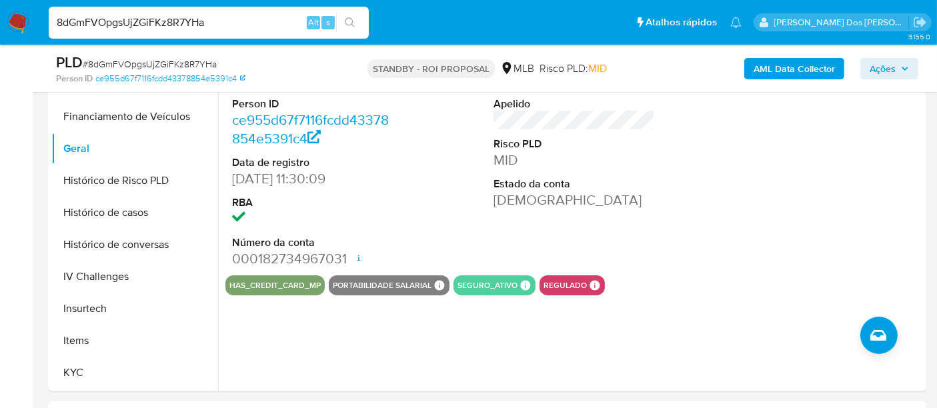
click at [241, 27] on input "8dGmFVOpgsUjZGiFKz8R7YHa" at bounding box center [209, 22] width 320 height 17
paste input "Gali0JgLkwCVjHg7OKPbTavA"
type input "Gali0JgLkwCVjHg7OKPbTavA"
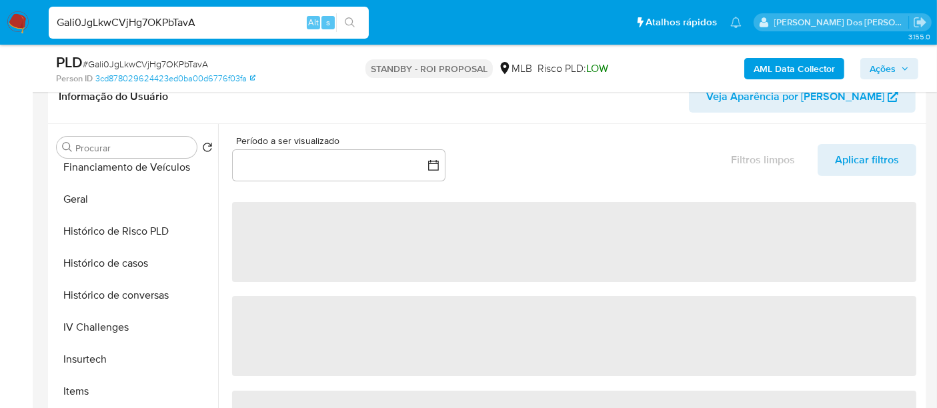
scroll to position [518, 0]
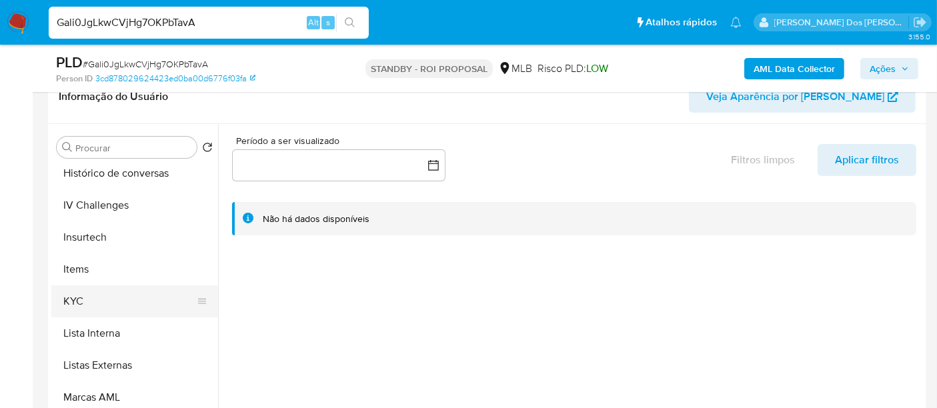
select select "10"
click at [74, 297] on button "KYC" at bounding box center [129, 302] width 156 height 32
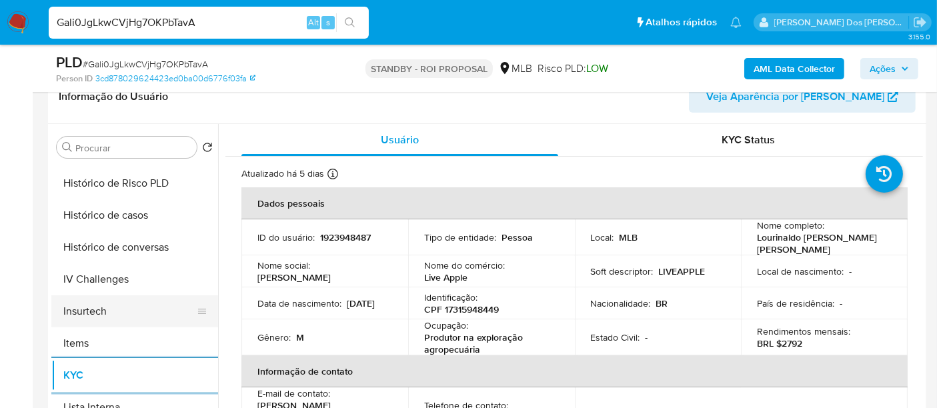
scroll to position [370, 0]
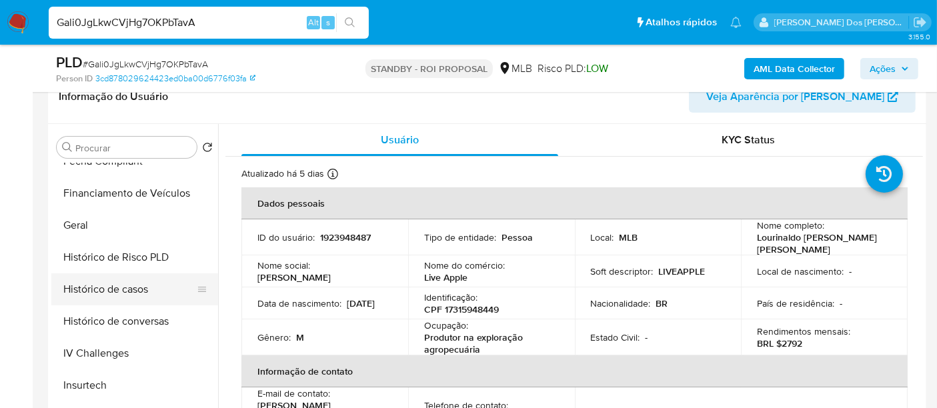
click at [130, 293] on button "Histórico de casos" at bounding box center [129, 290] width 156 height 32
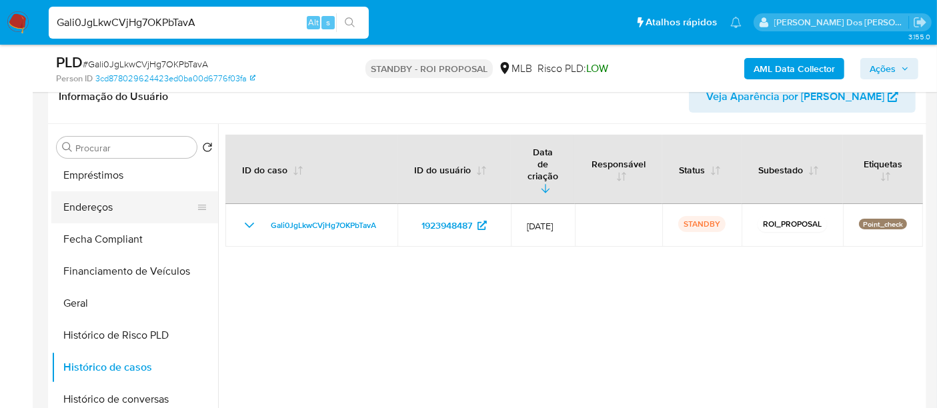
scroll to position [222, 0]
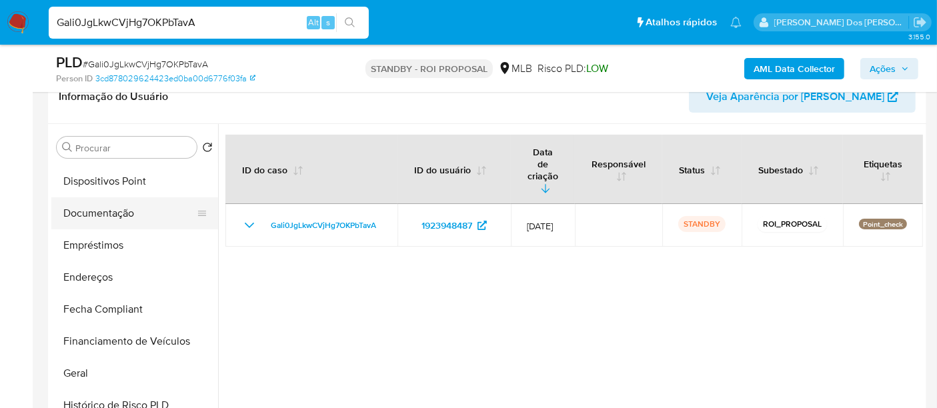
click at [107, 215] on button "Documentação" at bounding box center [129, 213] width 156 height 32
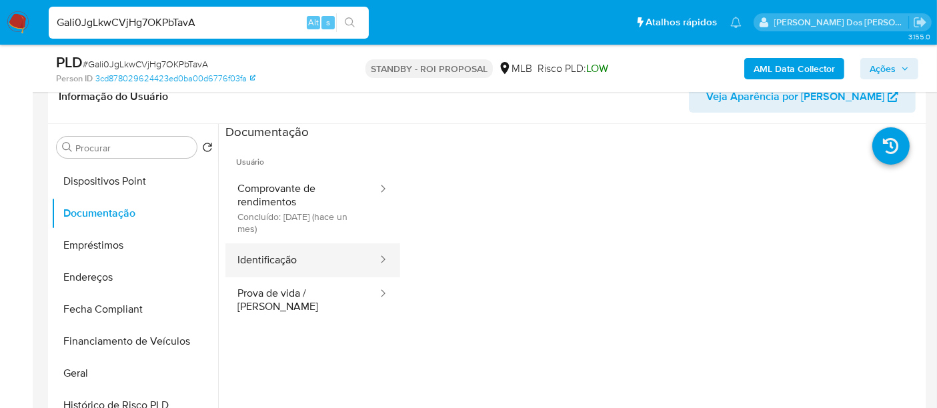
click at [272, 253] on button "Identificação" at bounding box center [301, 260] width 153 height 34
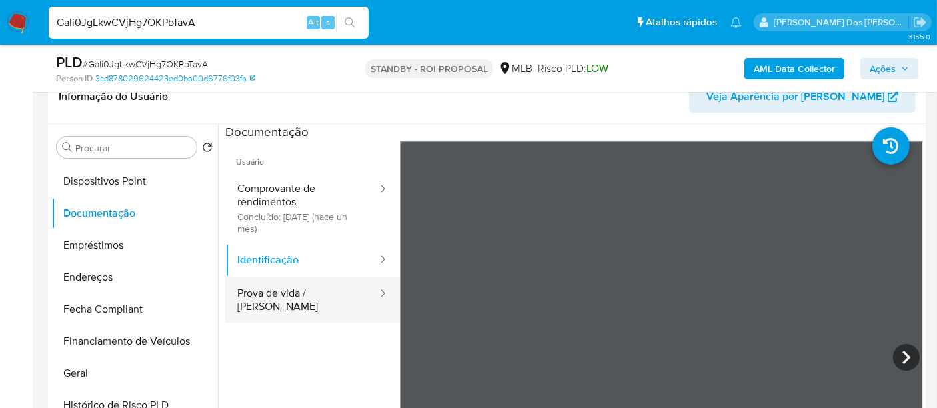
click at [296, 286] on button "Prova de vida / Selfie" at bounding box center [301, 300] width 153 height 45
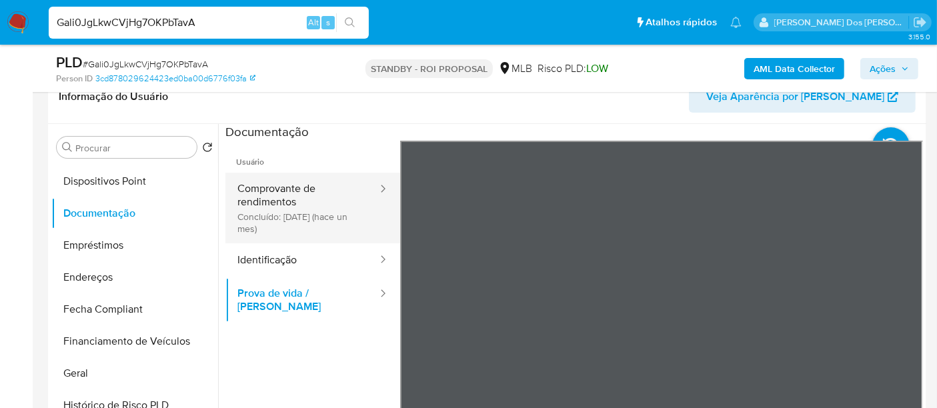
click at [274, 194] on button "Comprovante de rendimentos Concluído: 16/07/2025 (hace un mes)" at bounding box center [301, 208] width 153 height 71
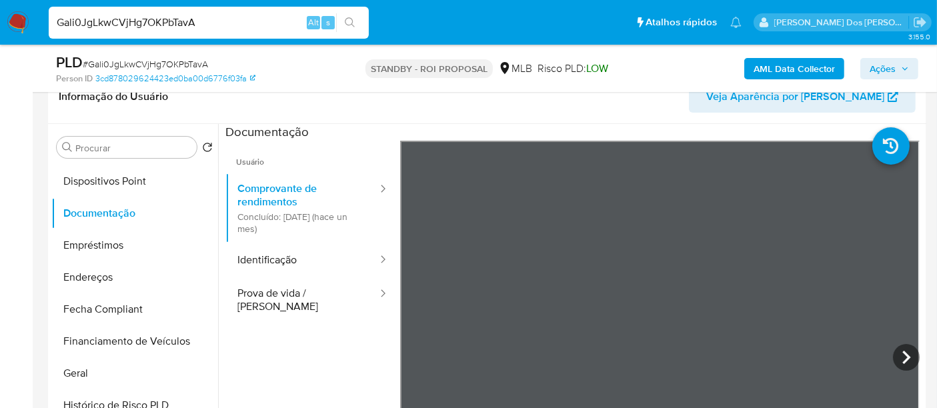
scroll to position [296, 0]
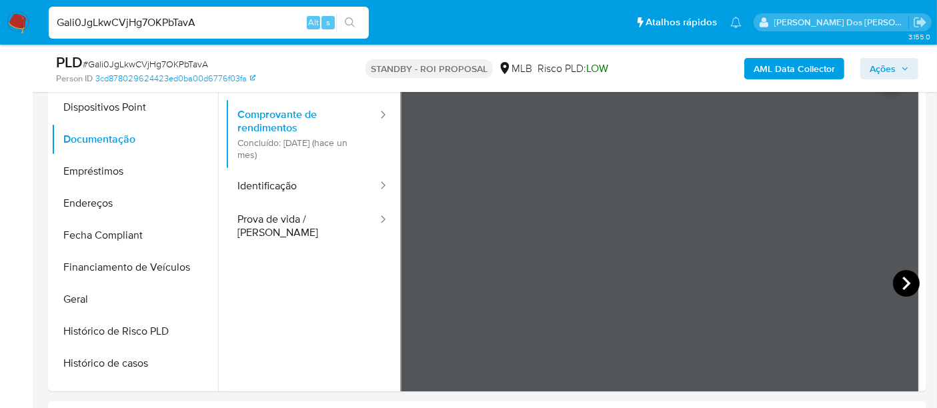
click at [893, 279] on icon at bounding box center [906, 283] width 27 height 27
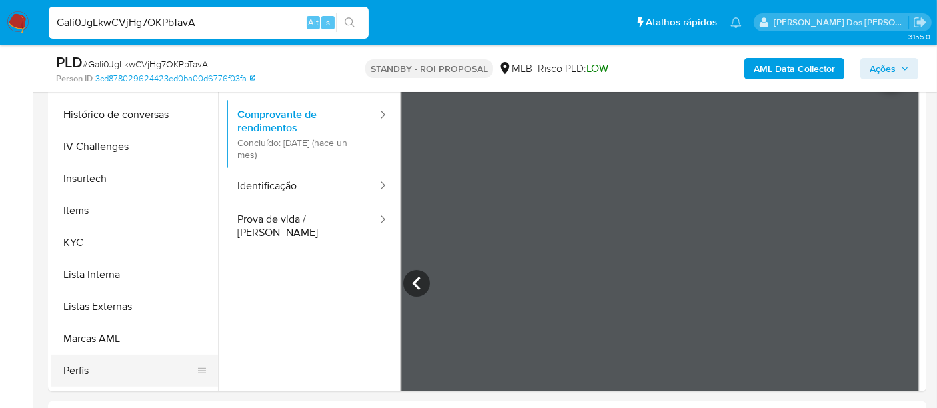
scroll to position [592, 0]
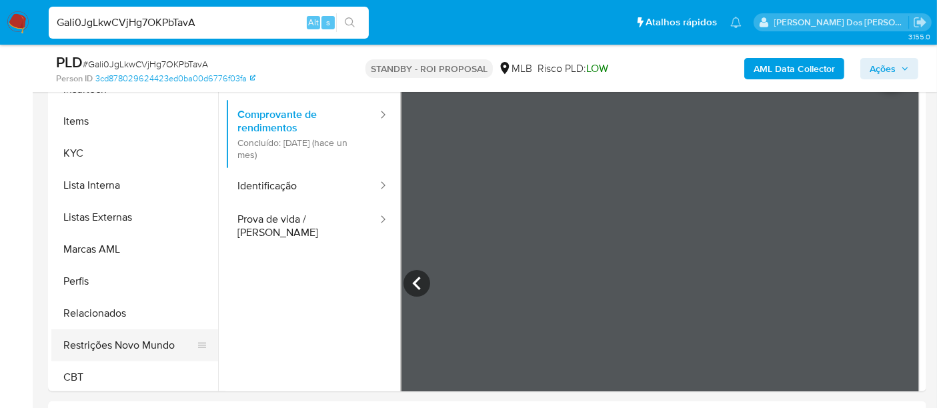
click at [147, 340] on button "Restrições Novo Mundo" at bounding box center [129, 346] width 156 height 32
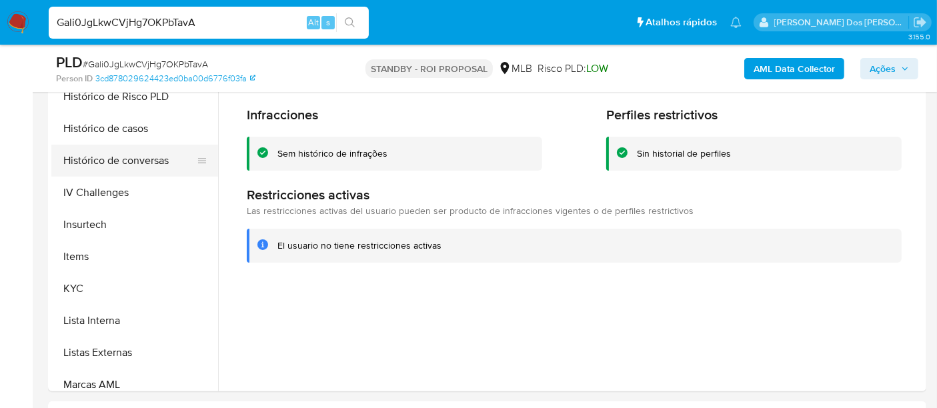
scroll to position [370, 0]
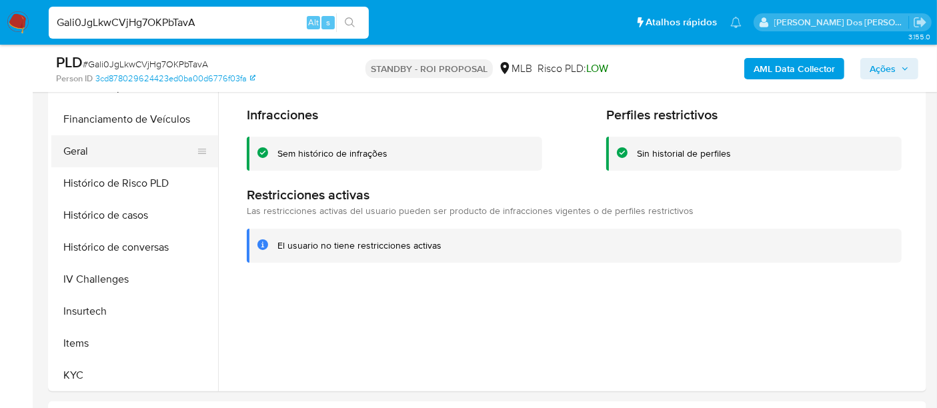
click at [80, 152] on button "Geral" at bounding box center [129, 151] width 156 height 32
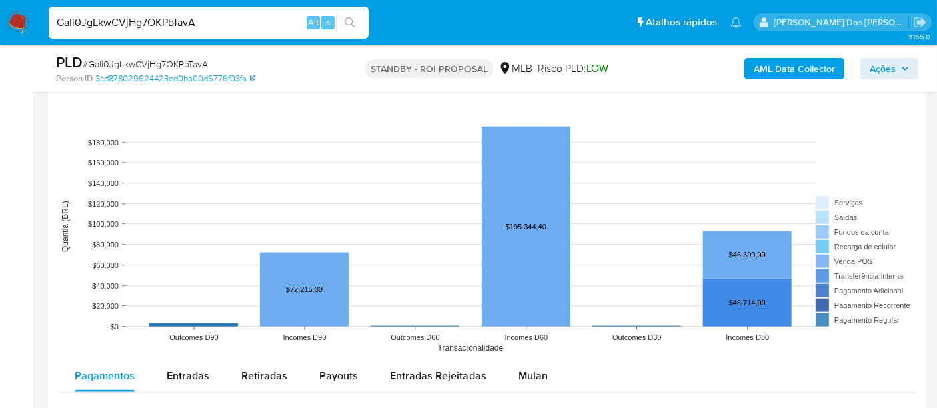
scroll to position [1259, 0]
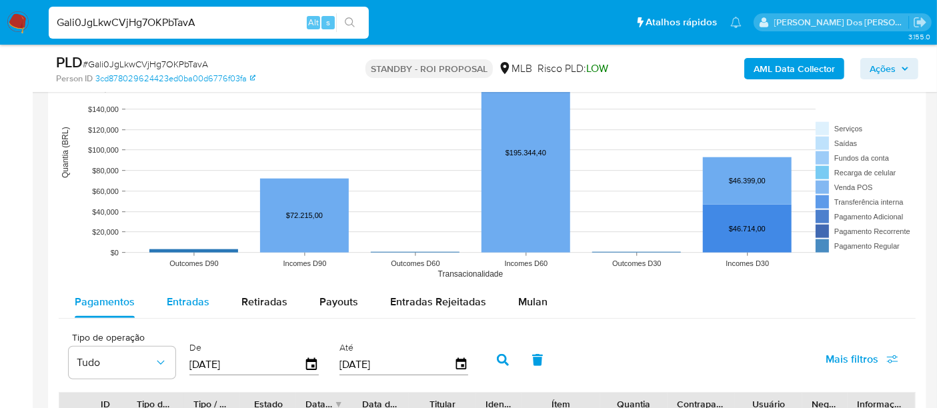
click at [191, 300] on span "Entradas" at bounding box center [188, 301] width 43 height 15
select select "10"
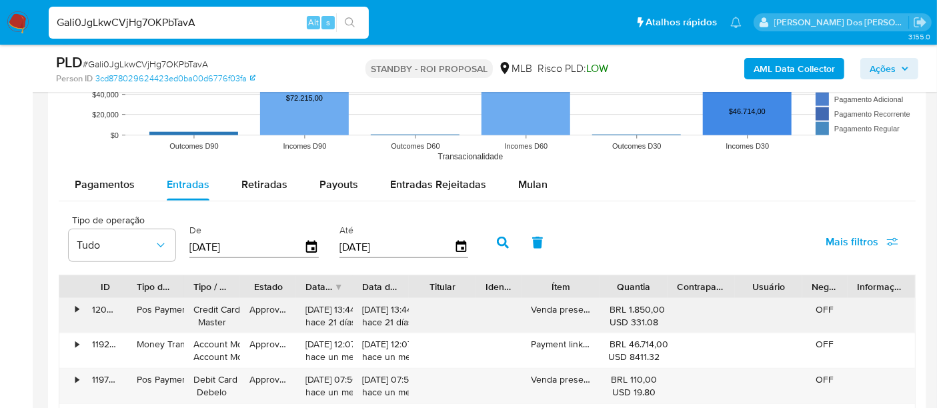
scroll to position [1408, 0]
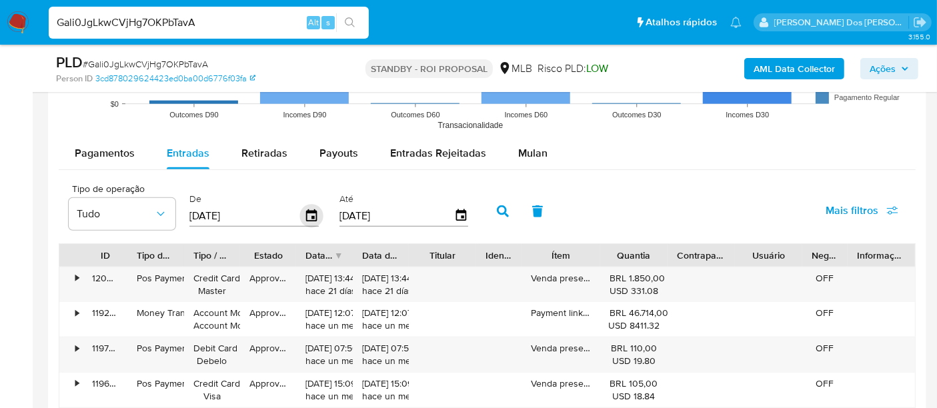
click at [306, 209] on icon "button" at bounding box center [311, 215] width 11 height 12
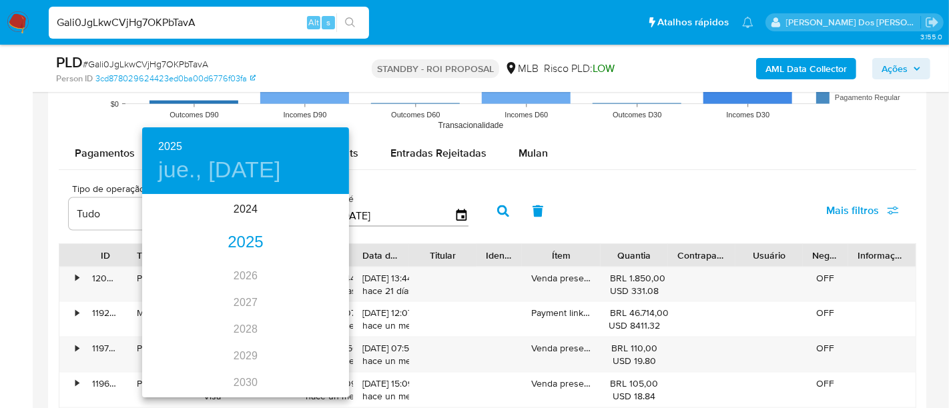
click at [262, 235] on div "2025" at bounding box center [245, 242] width 207 height 27
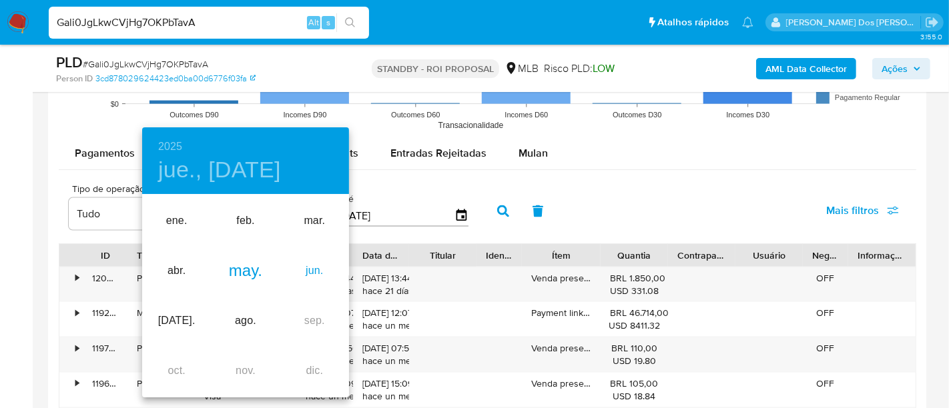
click at [310, 270] on div "jun." at bounding box center [314, 271] width 69 height 50
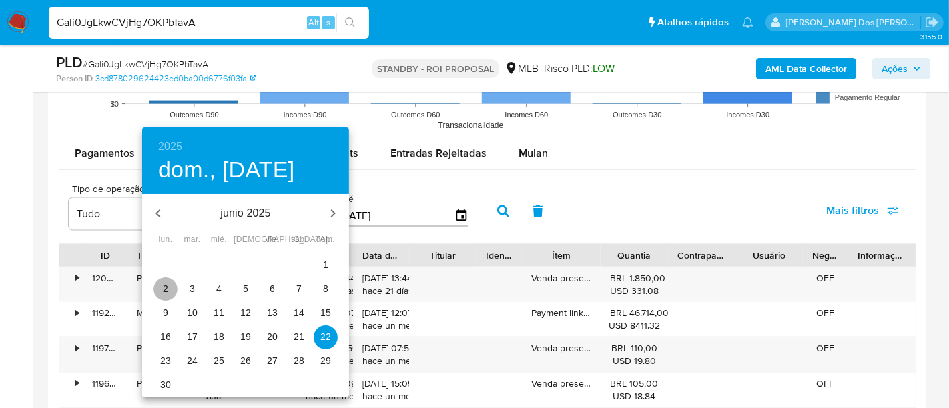
drag, startPoint x: 163, startPoint y: 284, endPoint x: 254, endPoint y: 249, distance: 96.5
click at [165, 282] on p "2" at bounding box center [165, 288] width 5 height 13
type input "02/06/2025"
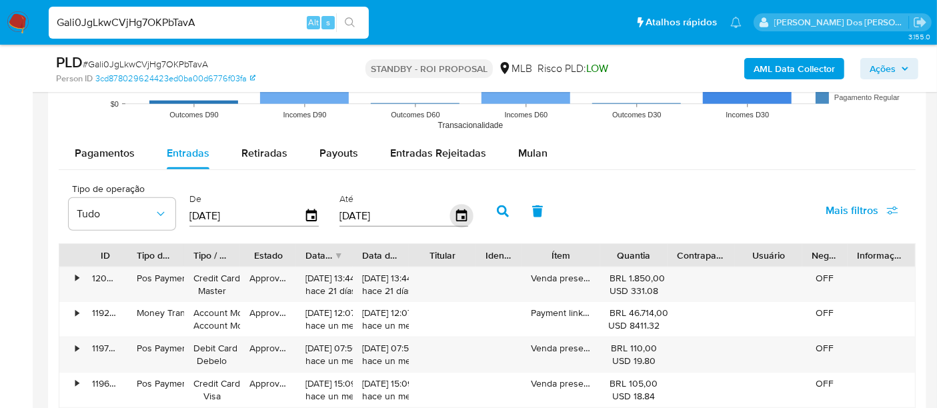
click at [456, 210] on icon "button" at bounding box center [461, 215] width 11 height 12
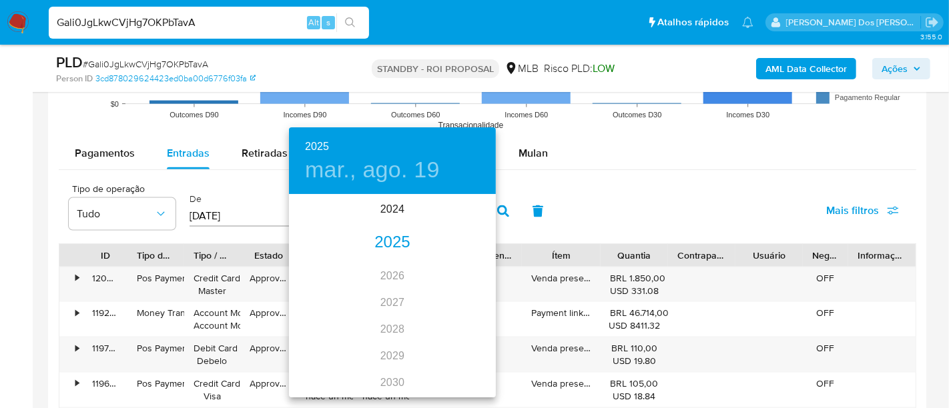
click at [398, 244] on div "2025" at bounding box center [392, 242] width 207 height 27
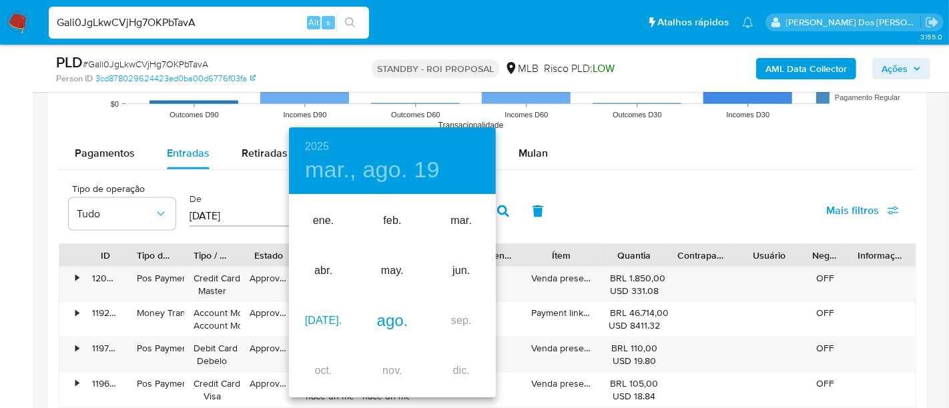
click at [324, 318] on div "jul." at bounding box center [323, 321] width 69 height 50
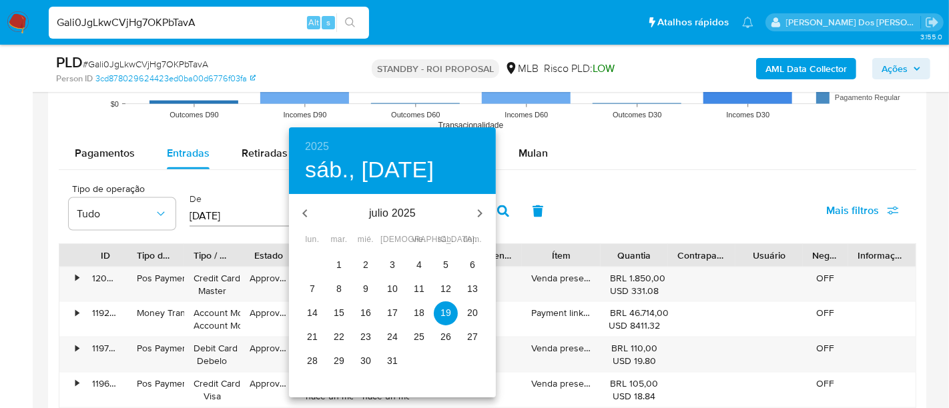
drag, startPoint x: 335, startPoint y: 357, endPoint x: 392, endPoint y: 327, distance: 64.8
click at [336, 357] on p "29" at bounding box center [339, 360] width 11 height 13
type input "29/07/2025"
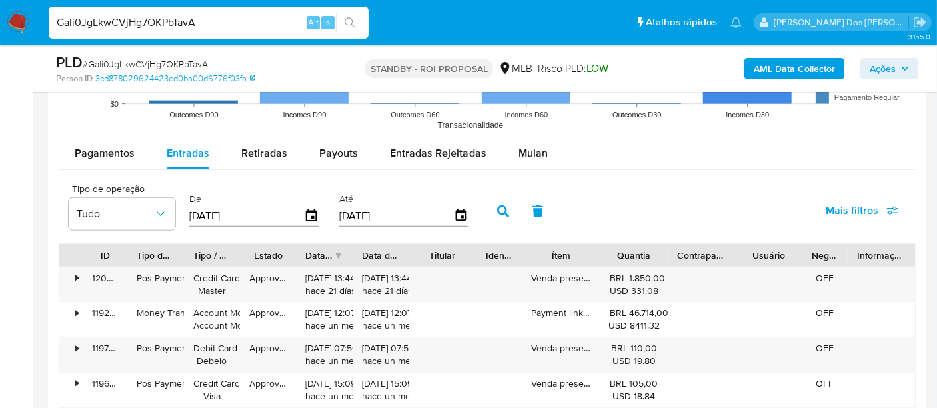
click at [842, 201] on span "Mais filtros" at bounding box center [852, 211] width 53 height 32
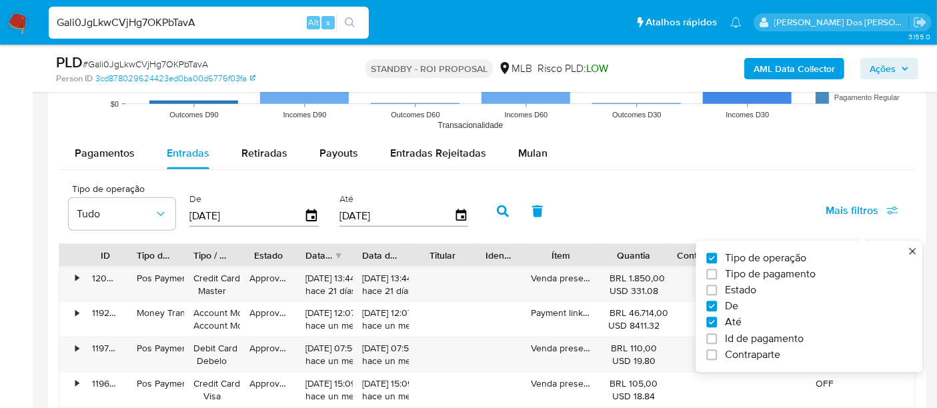
drag, startPoint x: 743, startPoint y: 286, endPoint x: 722, endPoint y: 286, distance: 20.7
click at [744, 286] on span "Estado" at bounding box center [740, 290] width 31 height 13
click at [717, 286] on input "Estado" at bounding box center [711, 291] width 11 height 11
checkbox input "true"
type input "02/06/2025"
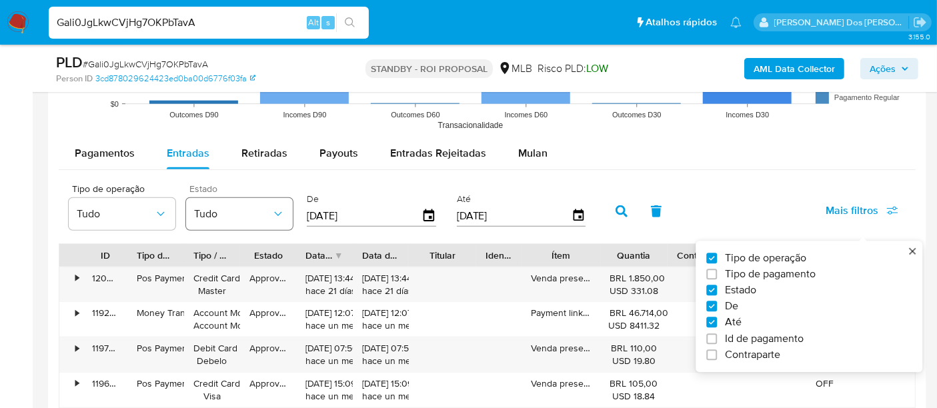
click at [259, 199] on button "Tudo" at bounding box center [239, 214] width 107 height 32
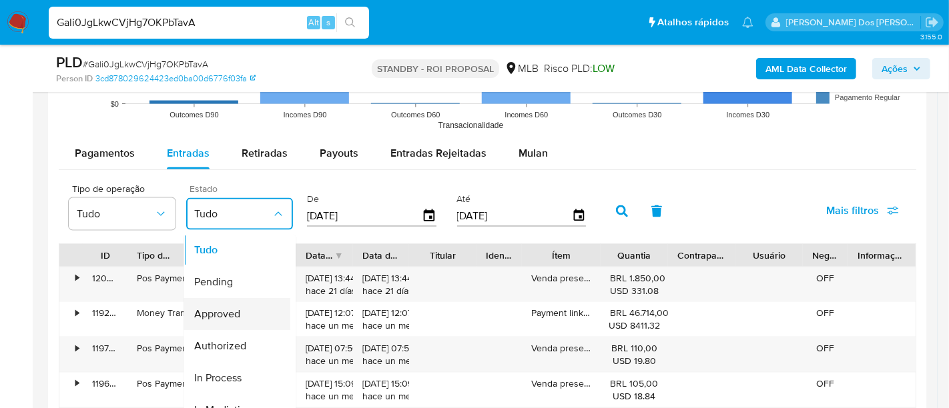
click at [241, 306] on div "Approved" at bounding box center [232, 314] width 77 height 32
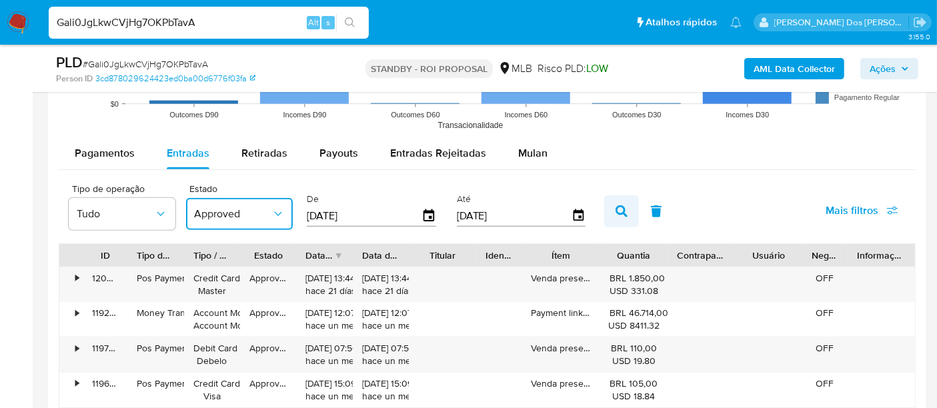
click at [618, 208] on icon "button" at bounding box center [622, 211] width 12 height 12
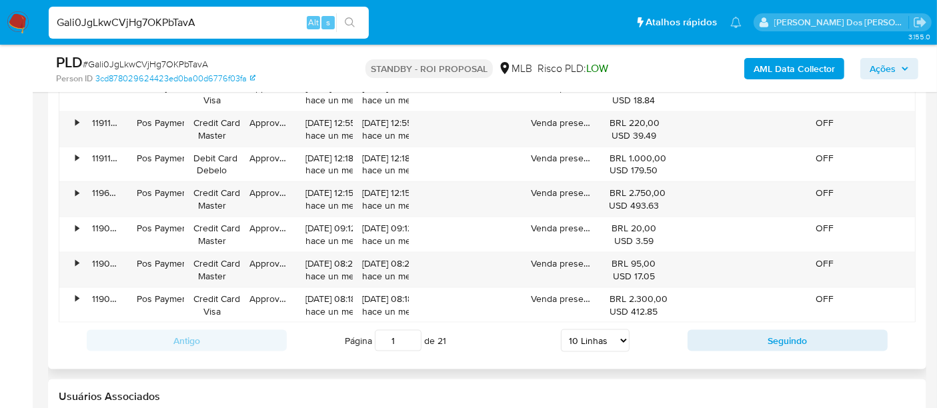
scroll to position [1779, 0]
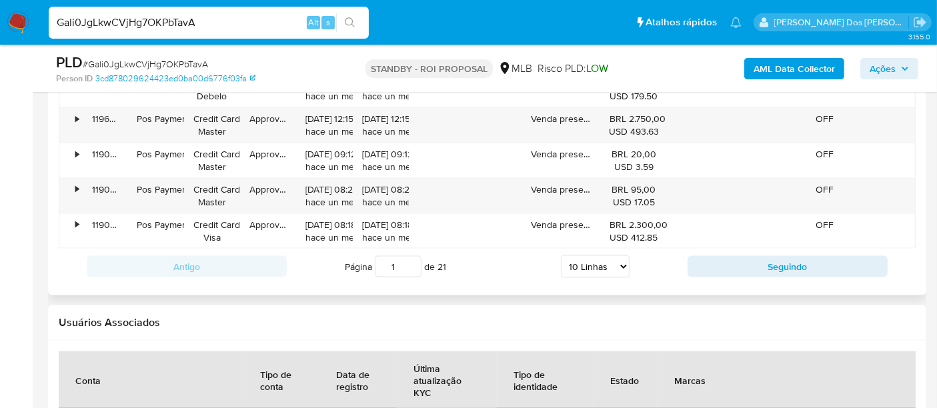
click at [606, 260] on select "5 Linhas 10 Linhas 20 Linhas 25 Linhas 50 Linhas 100 Linhas" at bounding box center [595, 267] width 69 height 23
select select "100"
click at [562, 256] on select "5 Linhas 10 Linhas 20 Linhas 25 Linhas 50 Linhas 100 Linhas" at bounding box center [595, 267] width 69 height 23
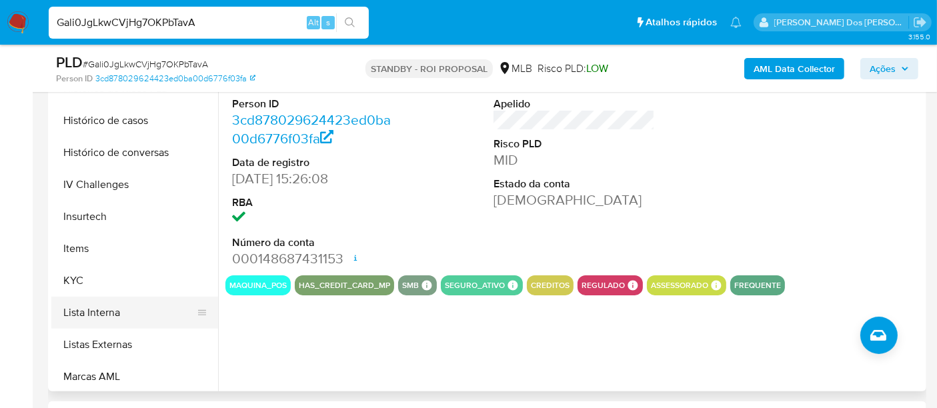
scroll to position [518, 0]
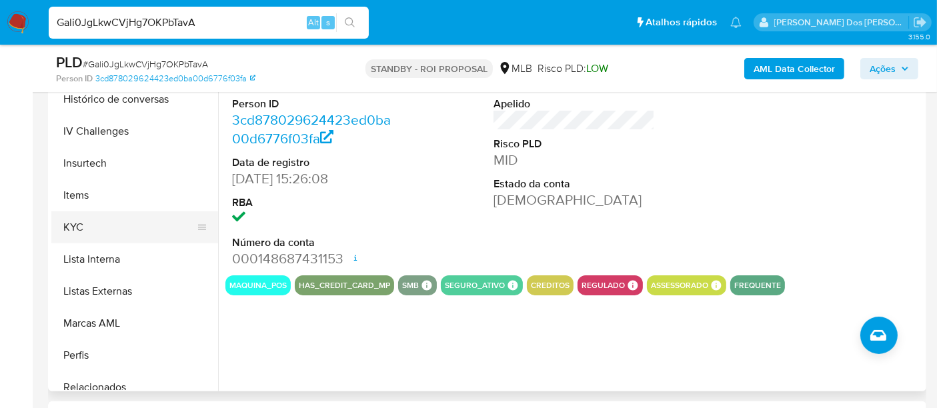
click at [78, 229] on button "KYC" at bounding box center [129, 227] width 156 height 32
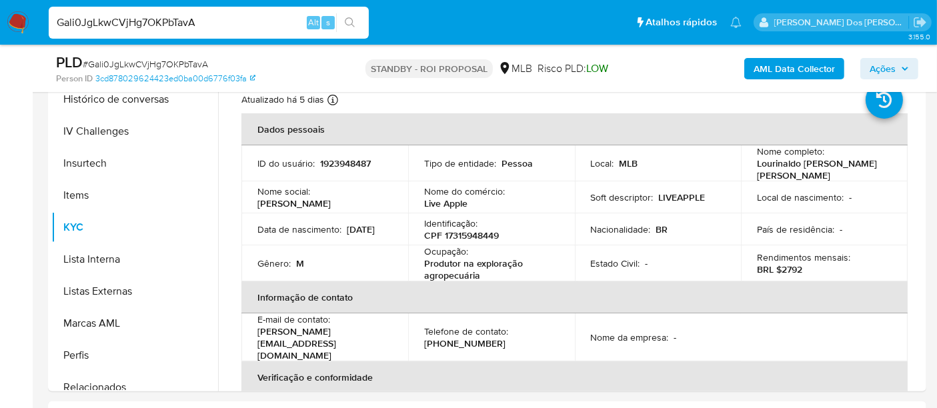
click at [223, 11] on div "Gali0JgLkwCVjHg7OKPbTavA Alt s" at bounding box center [209, 23] width 320 height 32
click at [221, 14] on input "Gali0JgLkwCVjHg7OKPbTavA" at bounding box center [209, 22] width 320 height 17
paste input "UMPERgNYYvCMt3bYqMZdHSNl"
type input "UMPERgNYYvCMt3bYqMZdHSNl"
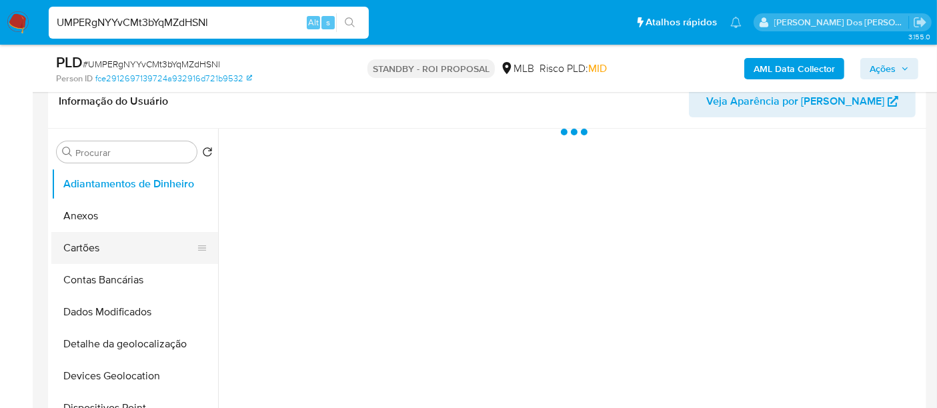
scroll to position [222, 0]
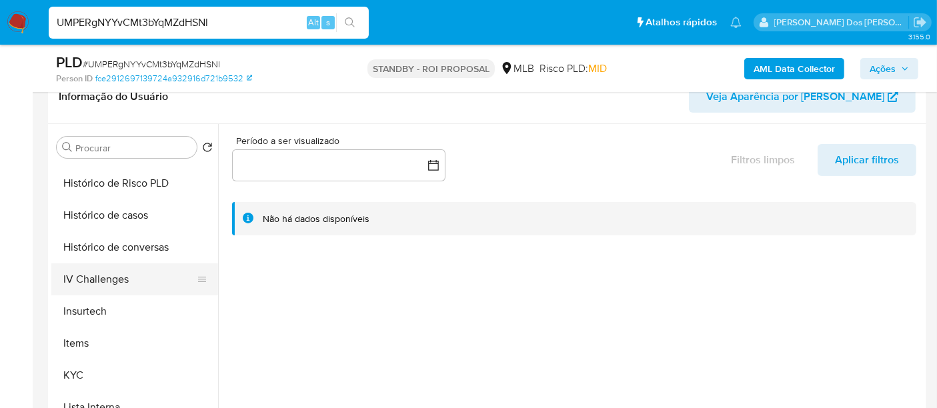
select select "10"
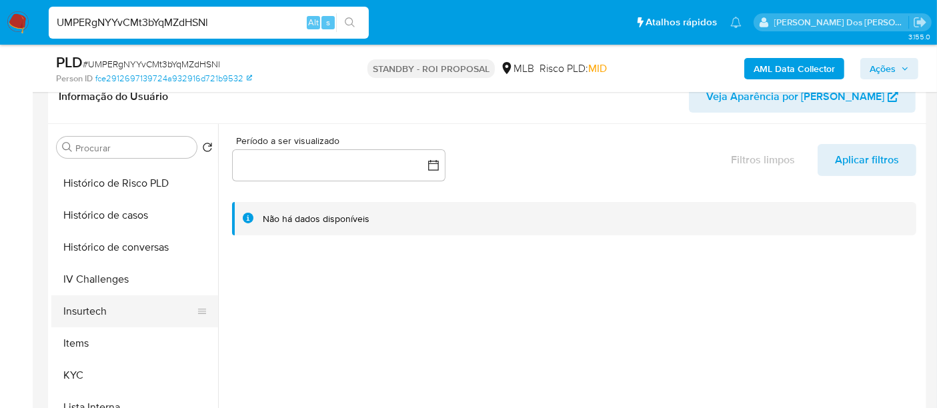
scroll to position [518, 0]
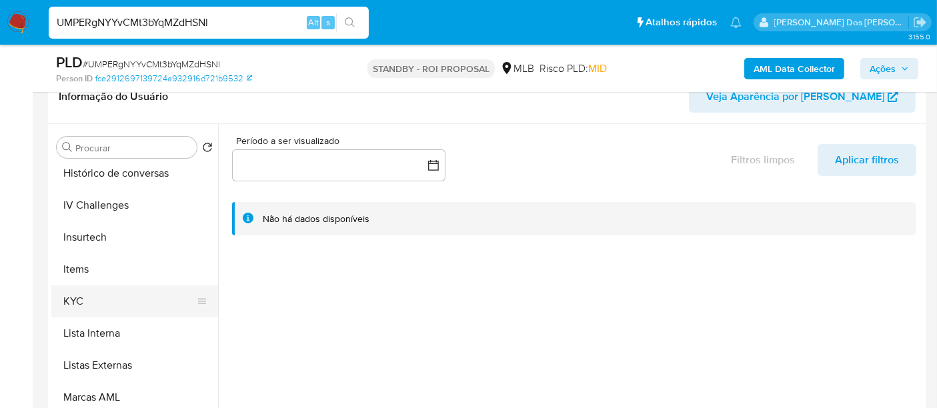
click at [67, 297] on button "KYC" at bounding box center [129, 302] width 156 height 32
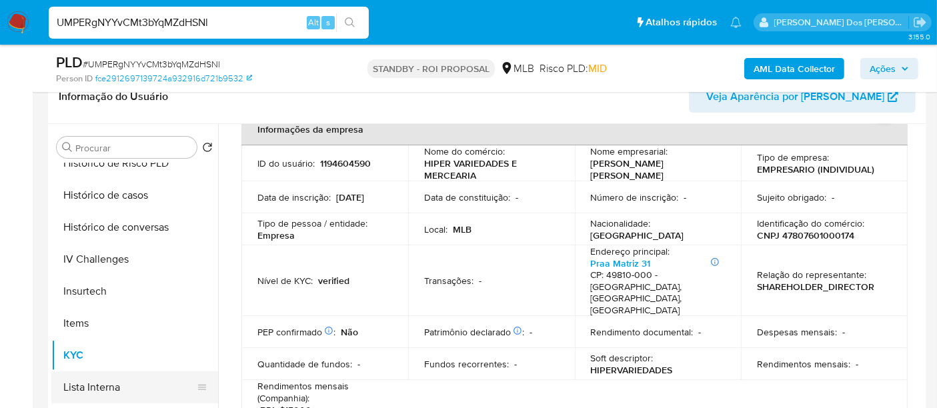
scroll to position [444, 0]
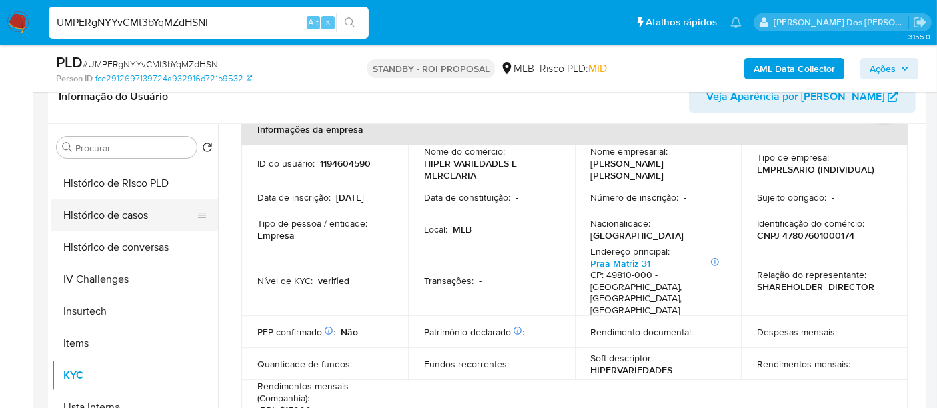
click at [125, 211] on button "Histórico de casos" at bounding box center [129, 215] width 156 height 32
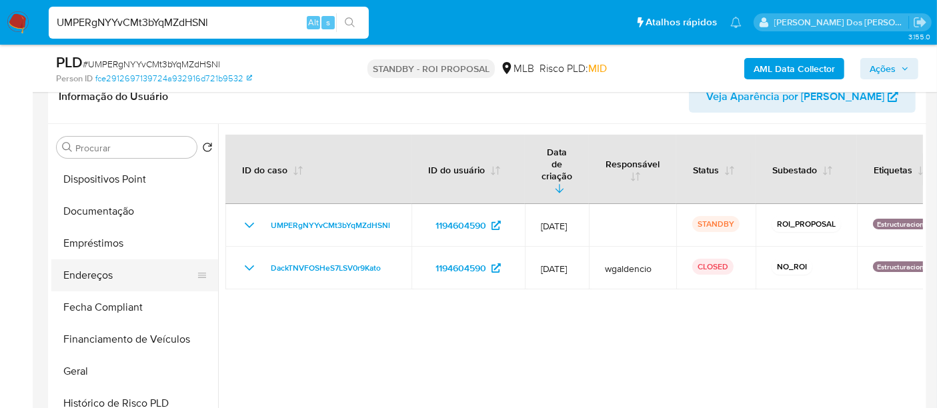
scroll to position [222, 0]
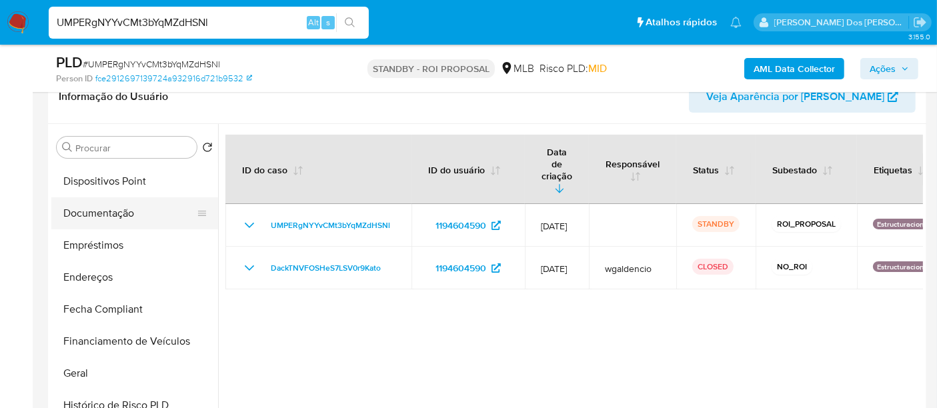
click at [121, 209] on button "Documentação" at bounding box center [129, 213] width 156 height 32
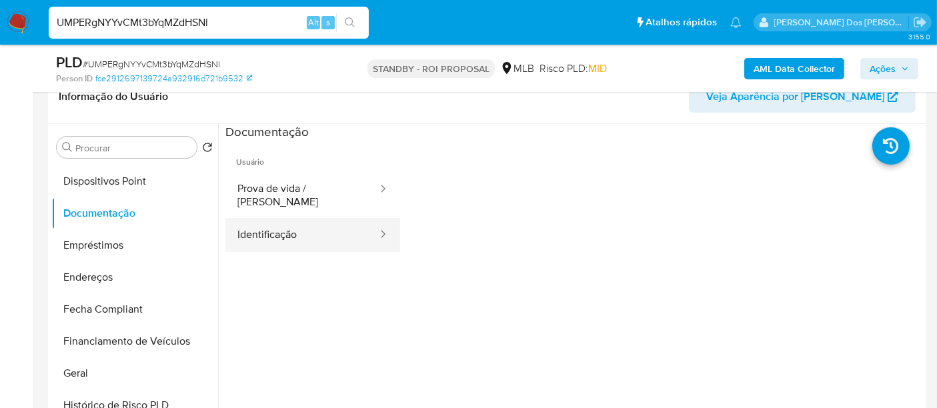
click at [272, 219] on button "Identificação" at bounding box center [301, 235] width 153 height 34
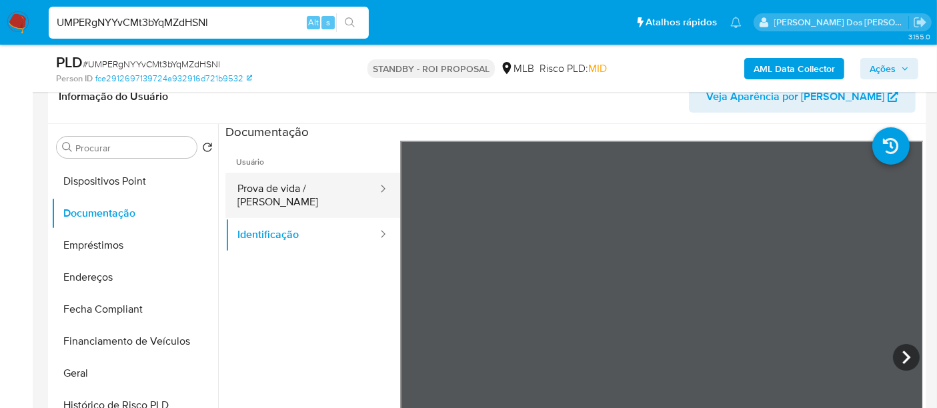
click at [328, 192] on button "Prova de vida / Selfie" at bounding box center [301, 195] width 153 height 45
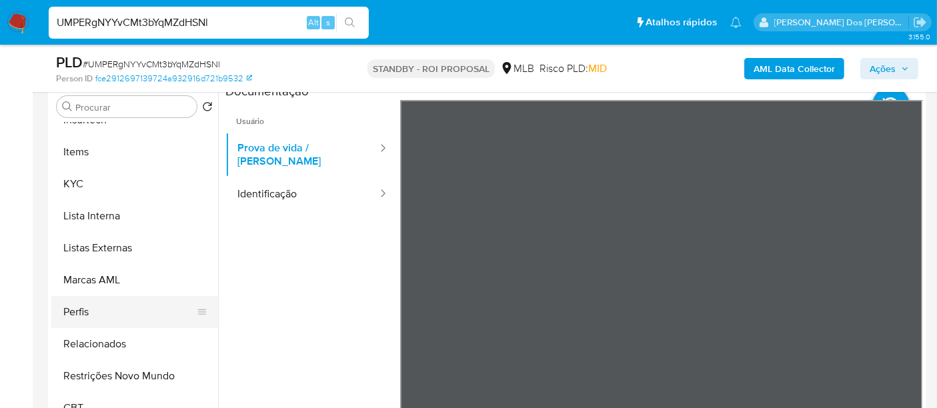
scroll to position [296, 0]
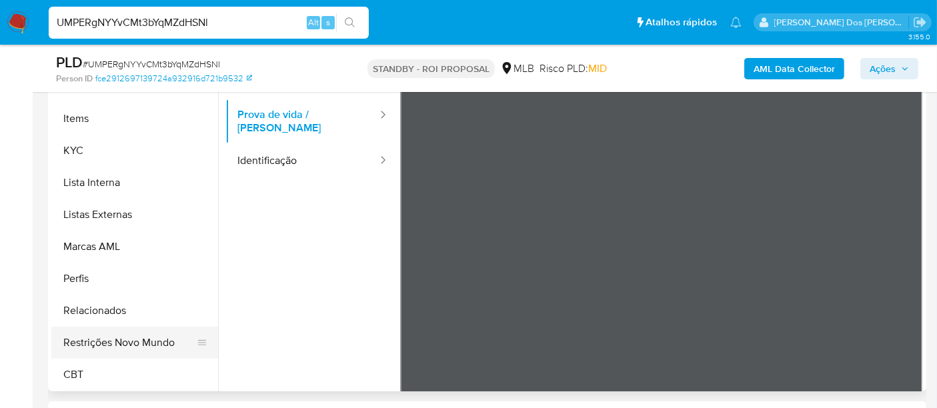
click at [151, 342] on button "Restrições Novo Mundo" at bounding box center [129, 343] width 156 height 32
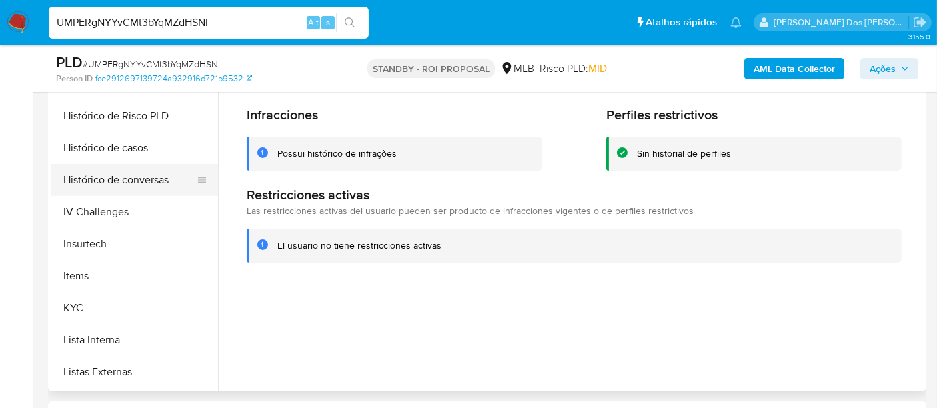
scroll to position [373, 0]
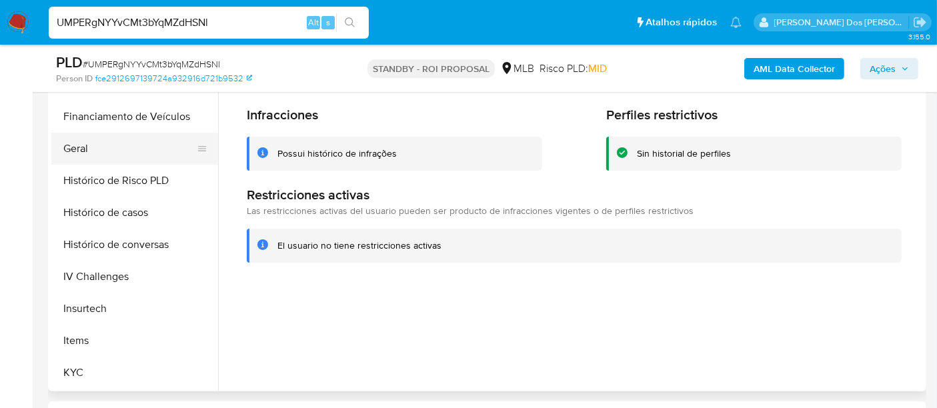
click at [80, 147] on button "Geral" at bounding box center [129, 149] width 156 height 32
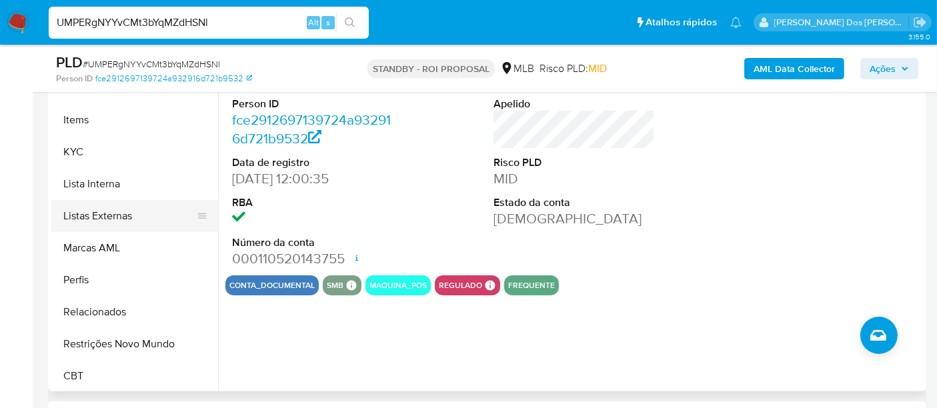
scroll to position [595, 0]
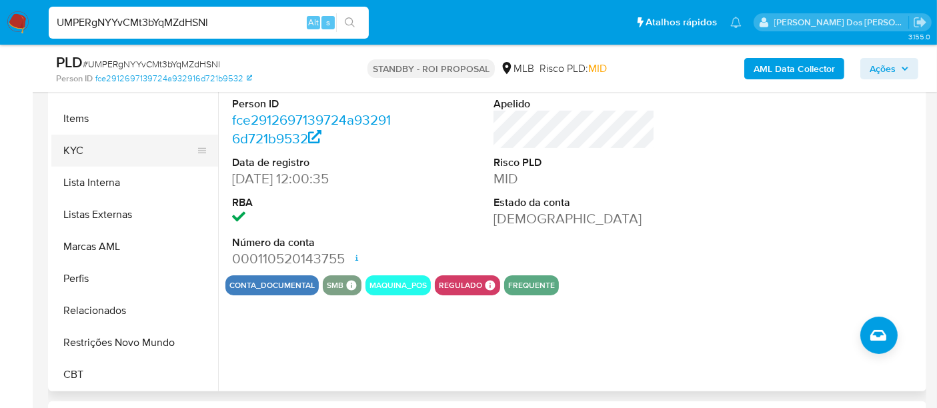
click at [74, 158] on button "KYC" at bounding box center [129, 151] width 156 height 32
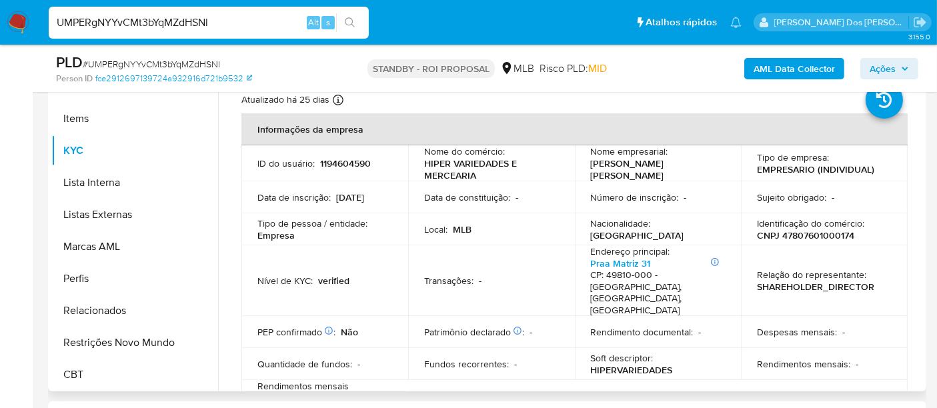
scroll to position [74, 0]
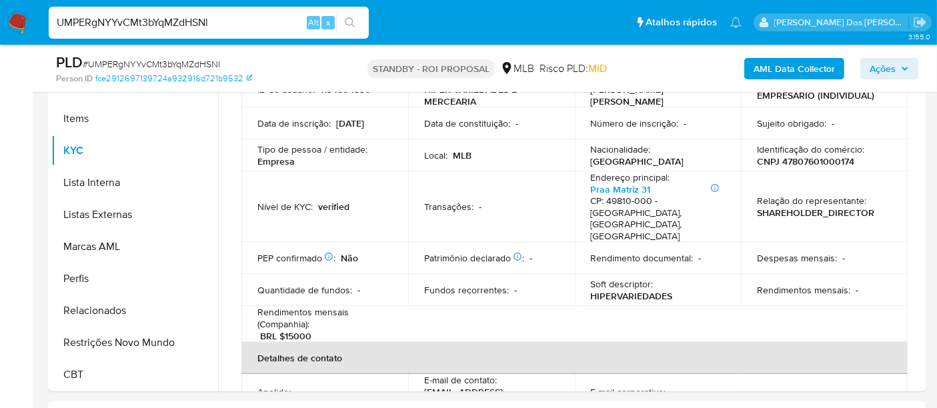
click at [127, 20] on input "UMPERgNYYvCMt3bYqMZdHSNl" at bounding box center [209, 22] width 320 height 17
paste input "YRDYi7yZm3bkIRno4sn5Thdc"
type input "YRDYi7yZm3bkIRno4sn5Thdc"
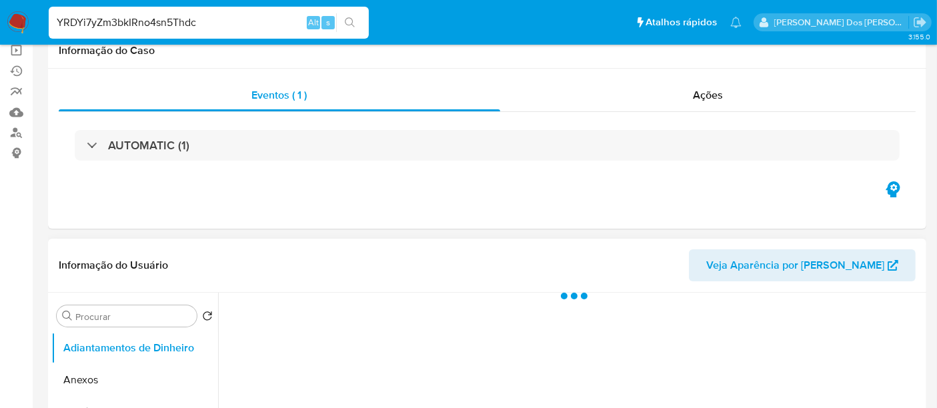
scroll to position [222, 0]
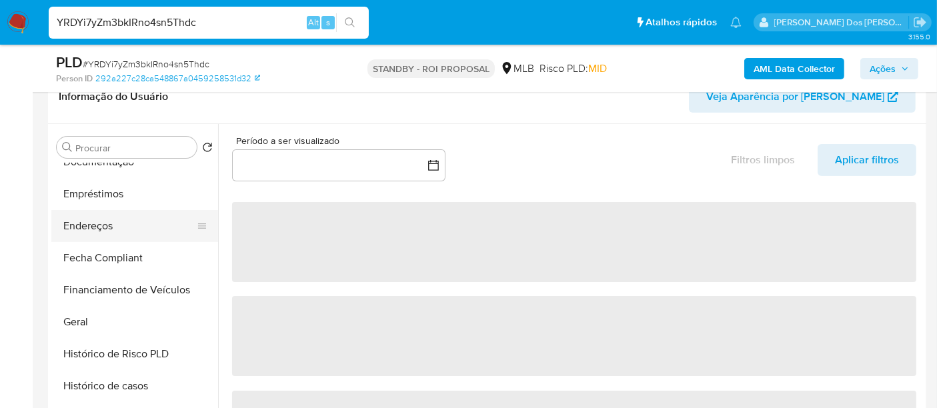
select select "10"
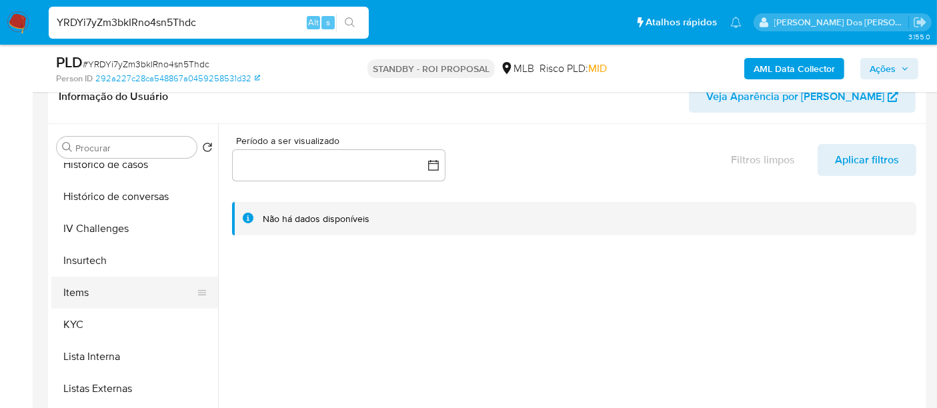
scroll to position [518, 0]
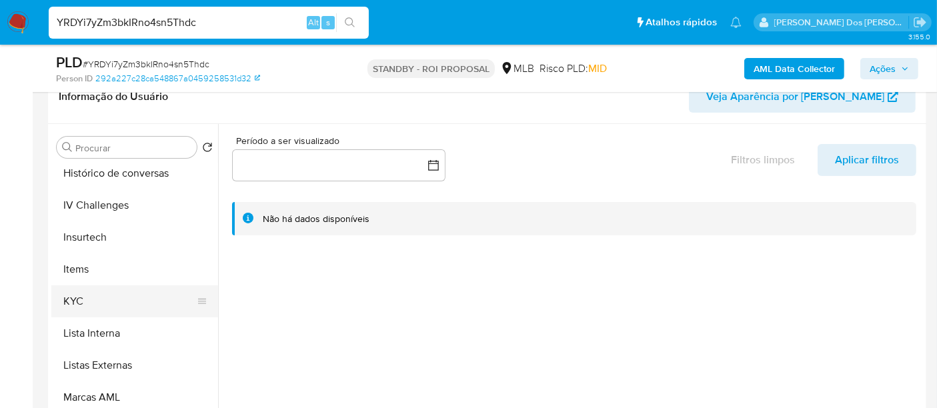
click at [73, 292] on button "KYC" at bounding box center [129, 302] width 156 height 32
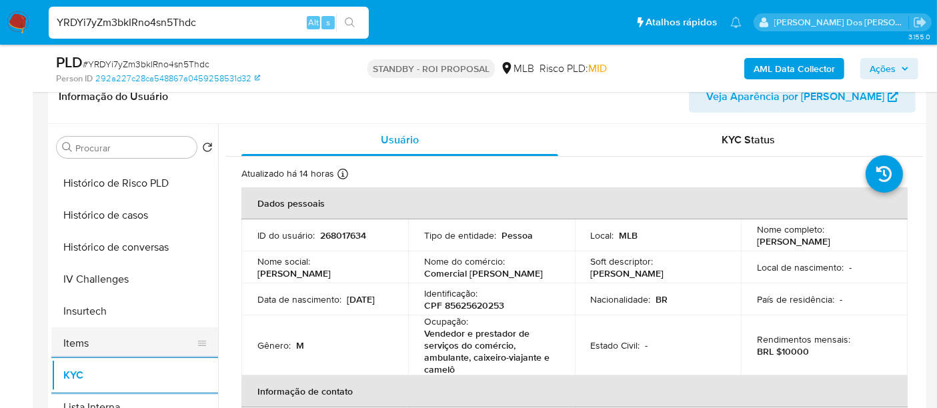
scroll to position [370, 0]
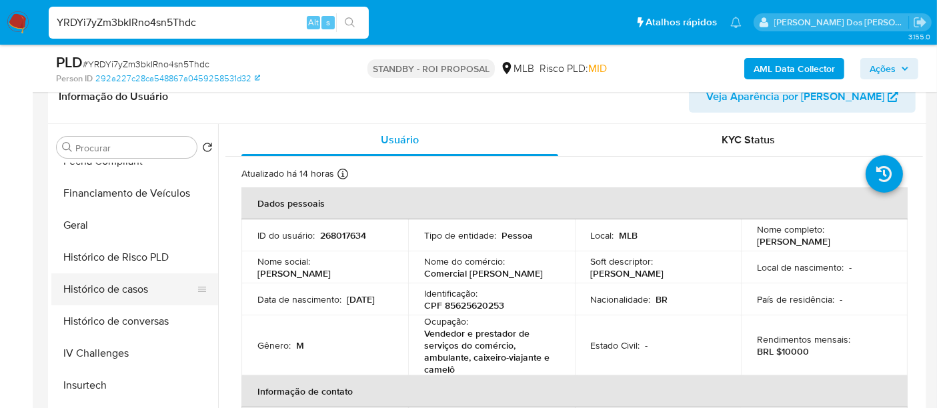
click at [103, 285] on button "Histórico de casos" at bounding box center [129, 290] width 156 height 32
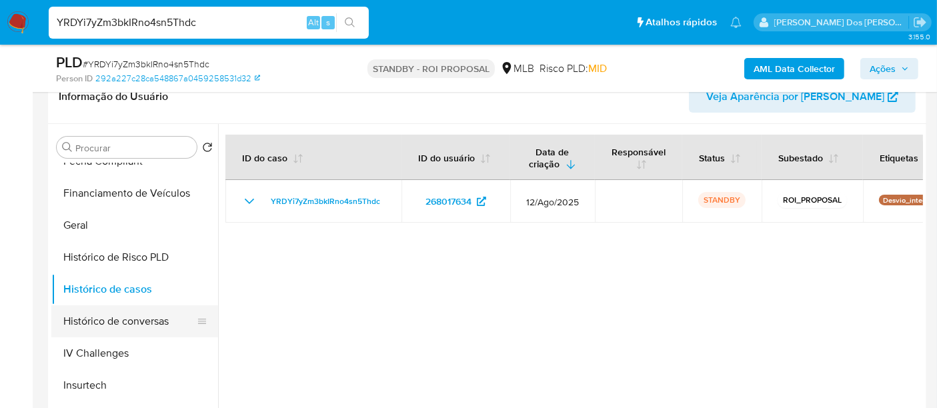
scroll to position [222, 0]
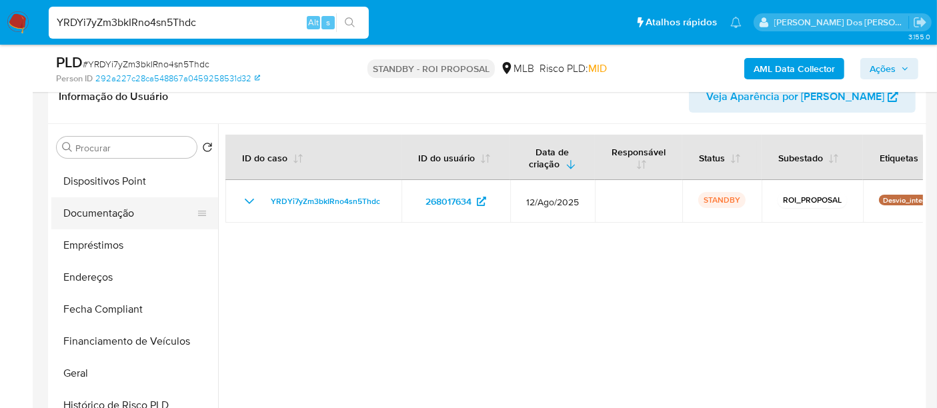
click at [125, 215] on button "Documentação" at bounding box center [129, 213] width 156 height 32
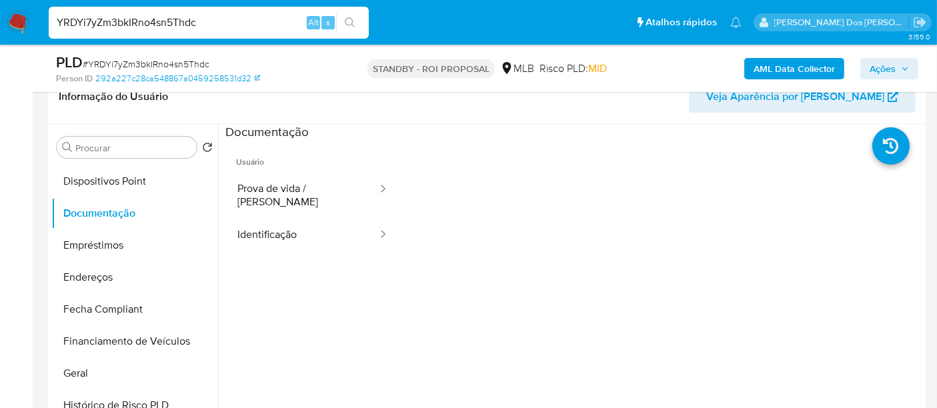
click at [265, 225] on button "Identificação" at bounding box center [301, 235] width 153 height 34
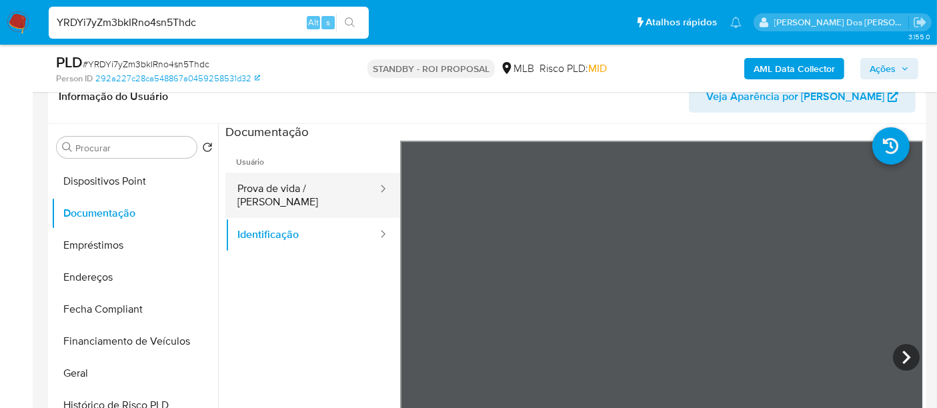
click at [296, 185] on button "Prova de vida / Selfie" at bounding box center [301, 195] width 153 height 45
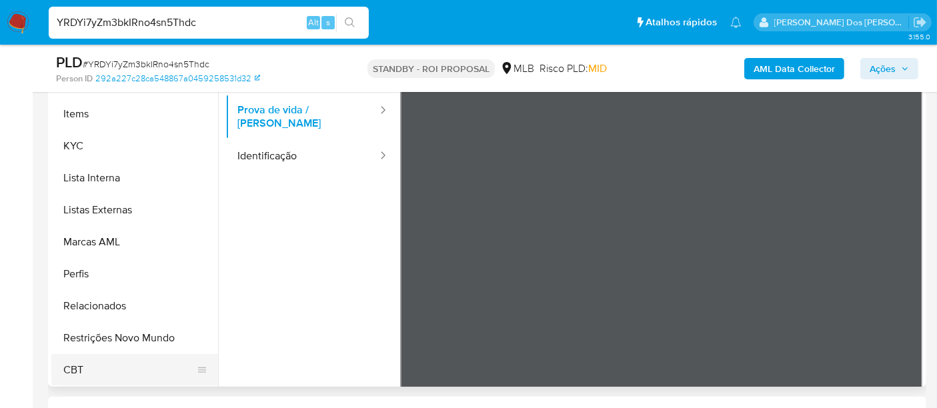
scroll to position [370, 0]
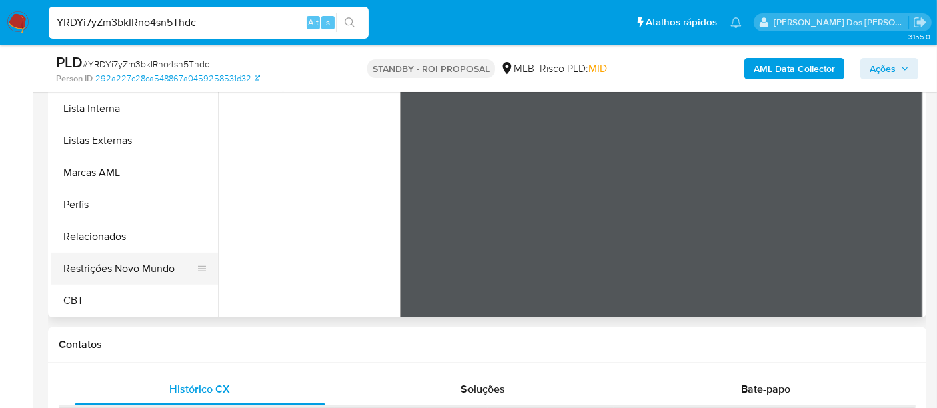
click at [137, 270] on button "Restrições Novo Mundo" at bounding box center [129, 269] width 156 height 32
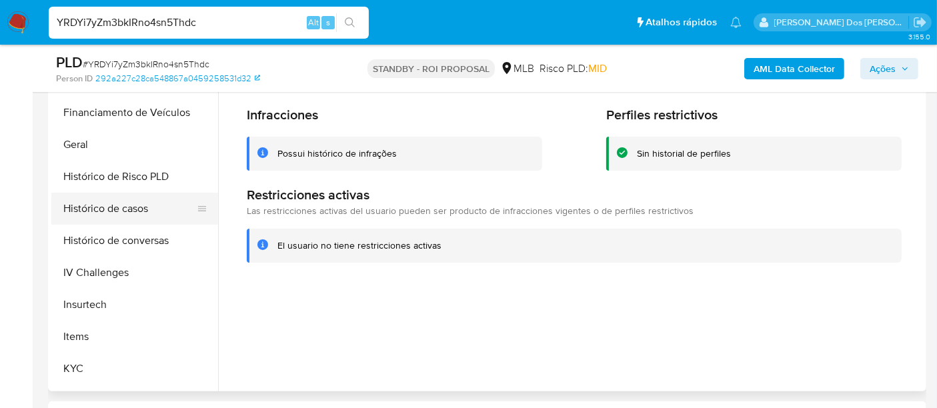
scroll to position [373, 0]
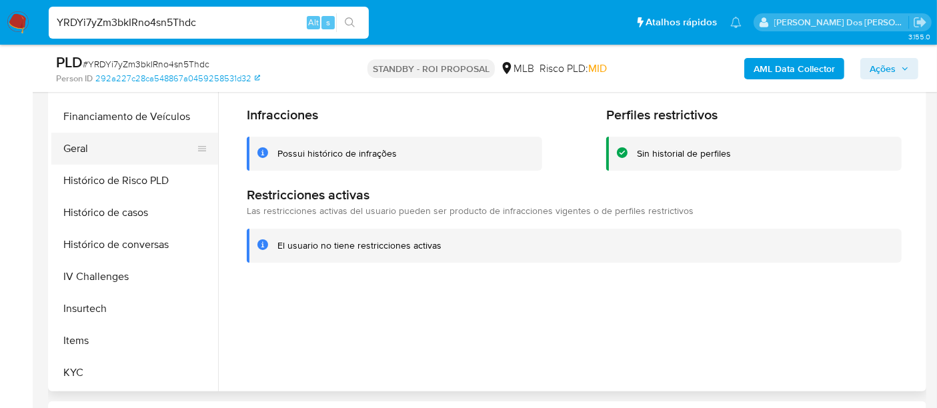
click at [74, 149] on button "Geral" at bounding box center [129, 149] width 156 height 32
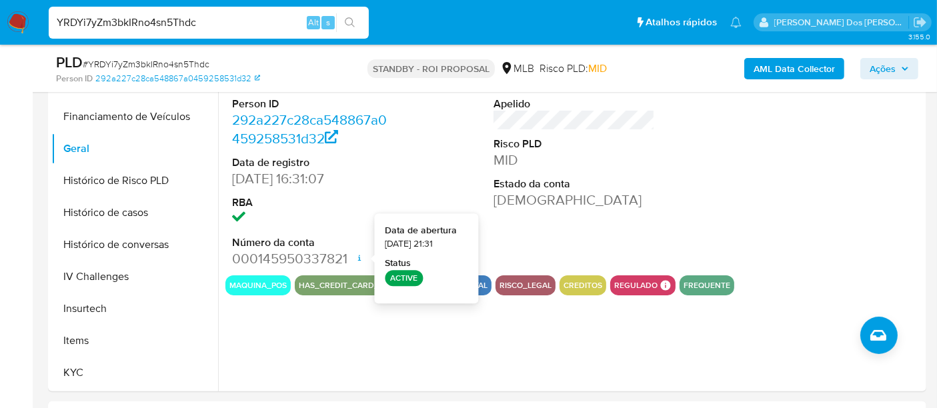
click at [211, 16] on input "YRDYi7yZm3bkIRno4sn5Thdc" at bounding box center [209, 22] width 320 height 17
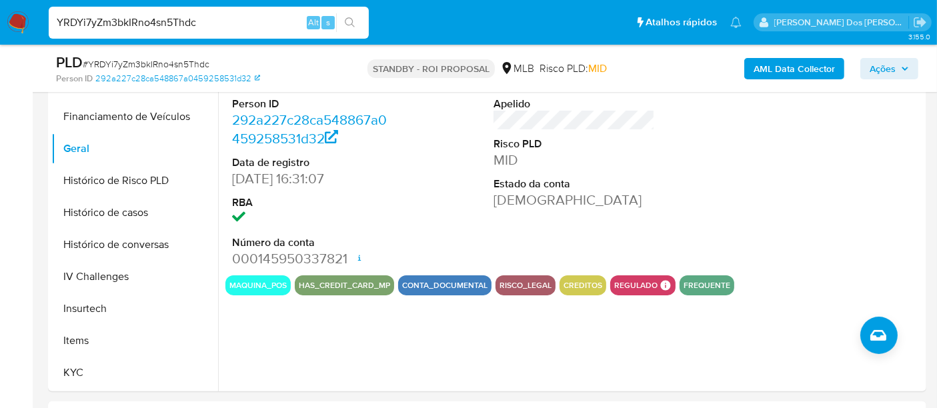
click at [211, 16] on input "YRDYi7yZm3bkIRno4sn5Thdc" at bounding box center [209, 22] width 320 height 17
paste input "x2ZtXcRuzW6Wv6VBfCgRYmiZ"
type input "x2ZtXcRuzW6Wv6VBfCgRYmiZ"
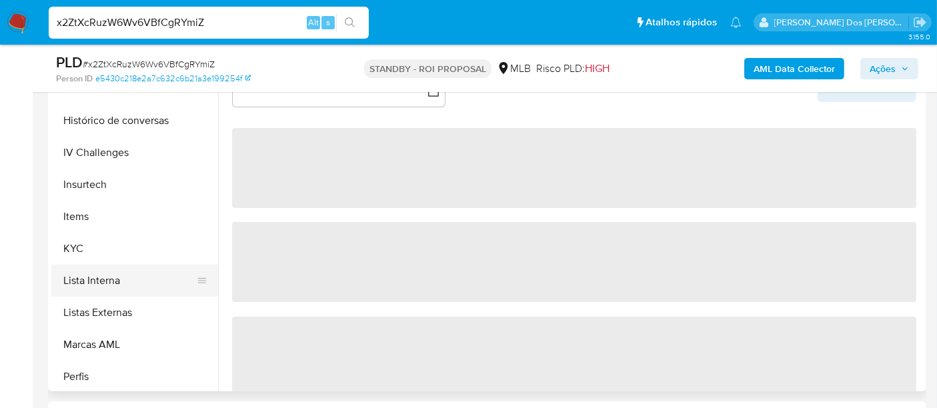
scroll to position [518, 0]
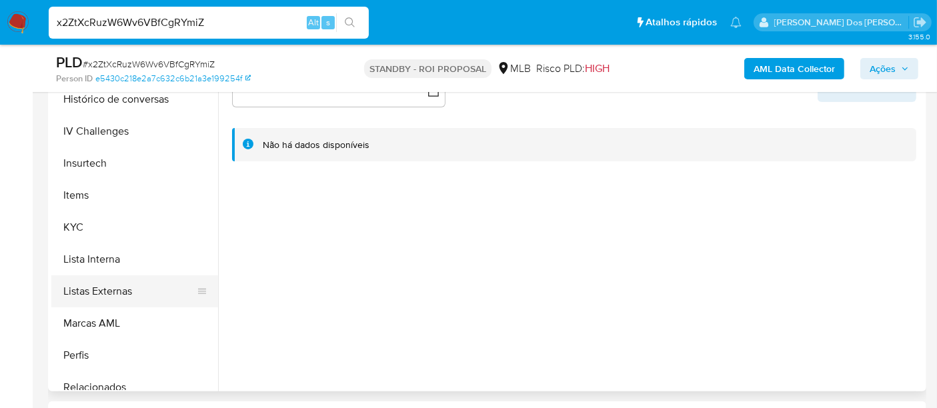
select select "10"
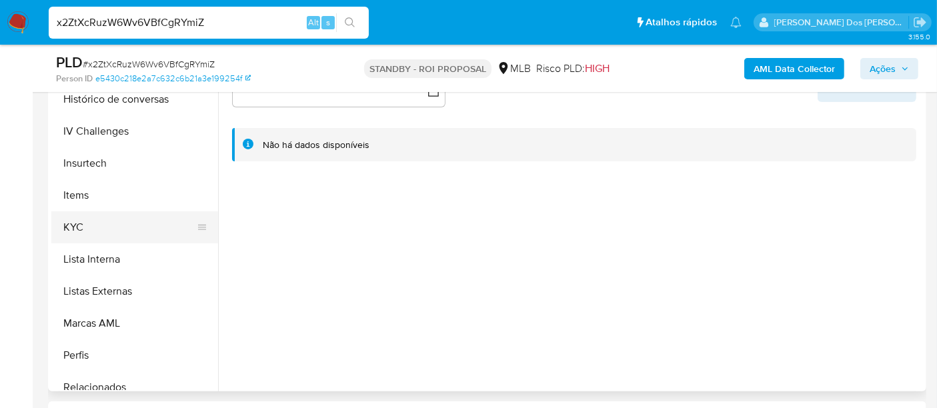
click at [76, 225] on button "KYC" at bounding box center [129, 227] width 156 height 32
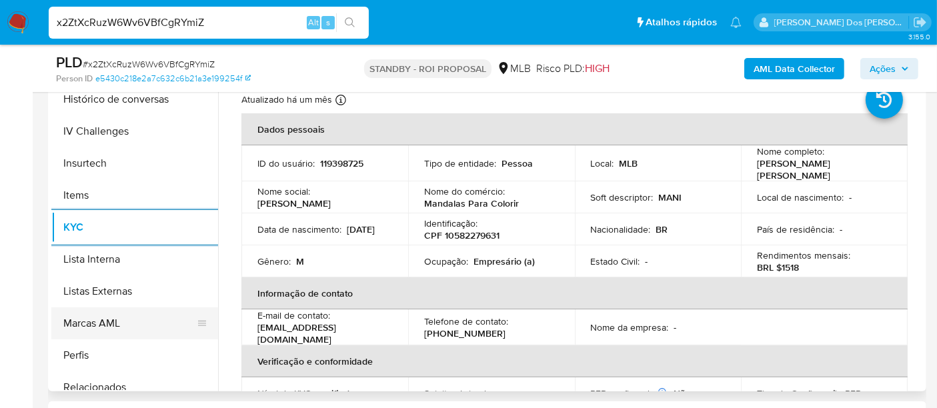
scroll to position [444, 0]
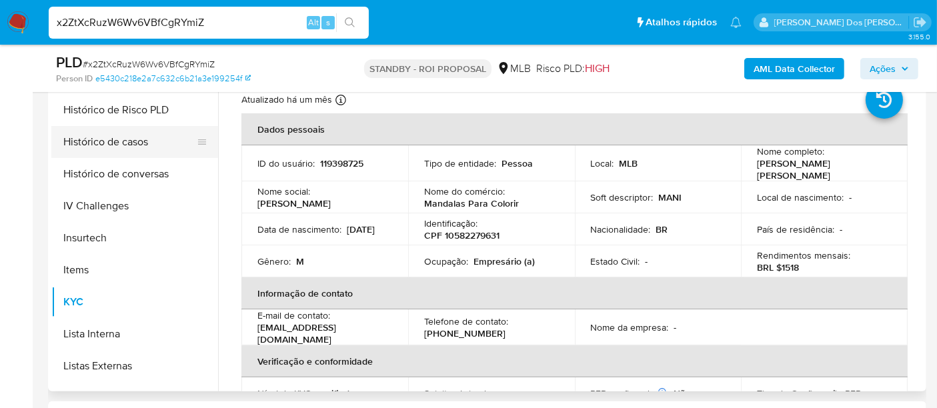
click at [133, 145] on button "Histórico de casos" at bounding box center [129, 142] width 156 height 32
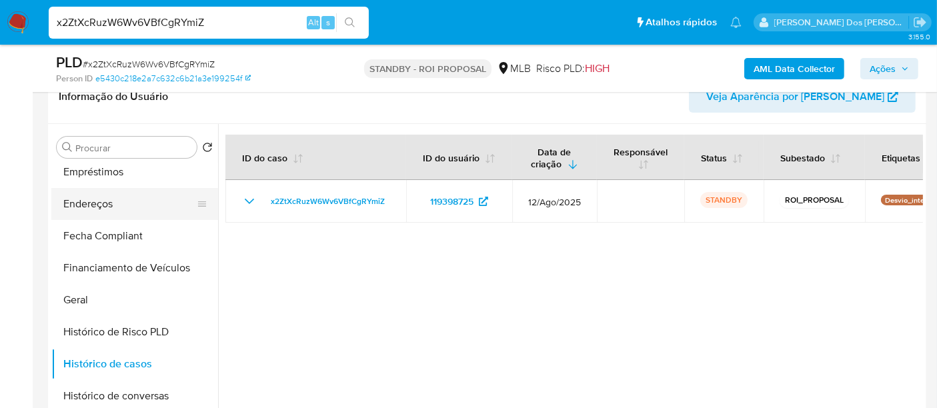
scroll to position [147, 0]
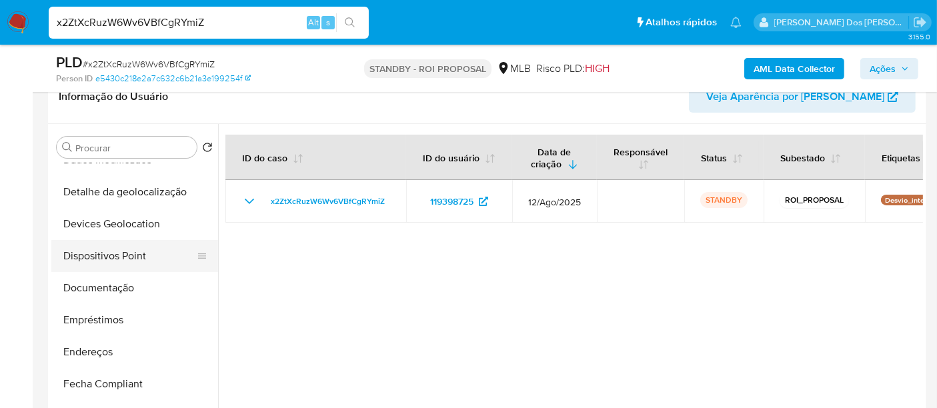
drag, startPoint x: 87, startPoint y: 291, endPoint x: 171, endPoint y: 262, distance: 89.0
click at [87, 291] on button "Documentação" at bounding box center [134, 288] width 167 height 32
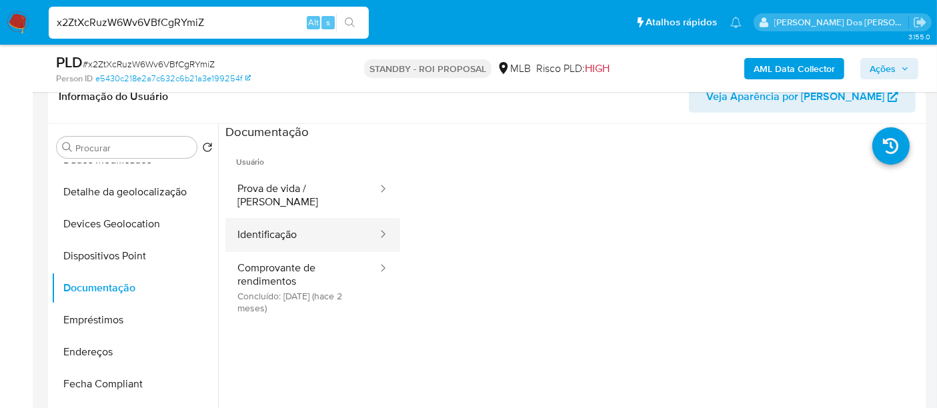
click at [261, 225] on button "Identificação" at bounding box center [301, 235] width 153 height 34
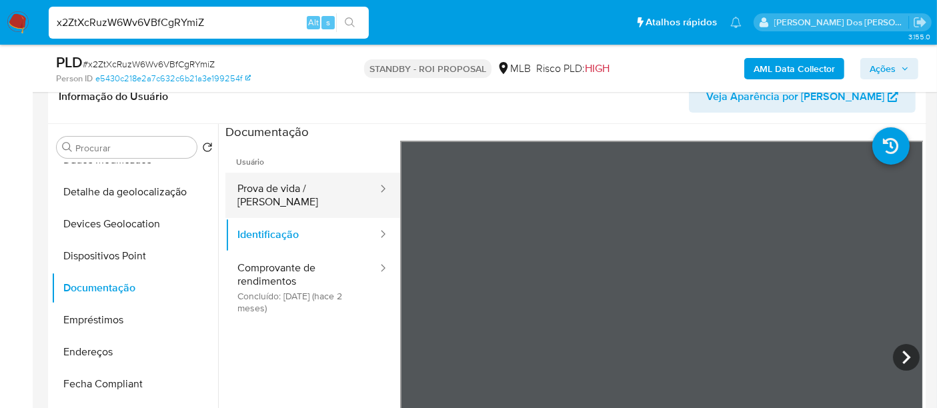
click at [307, 191] on button "Prova de vida / Selfie" at bounding box center [301, 195] width 153 height 45
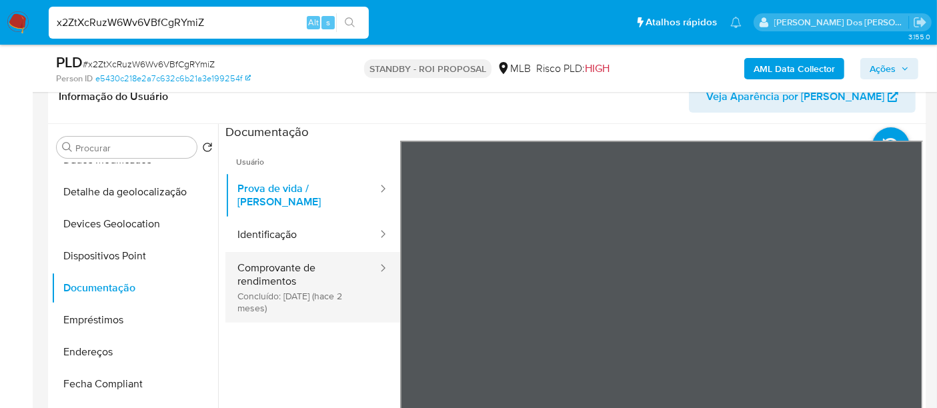
click at [282, 289] on button "Comprovante de rendimentos Concluído: 06/06/2025 (hace 2 meses)" at bounding box center [301, 287] width 153 height 71
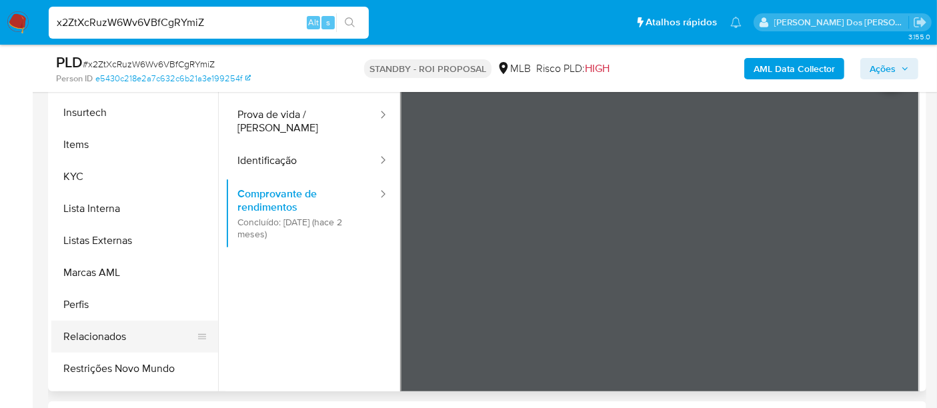
scroll to position [592, 0]
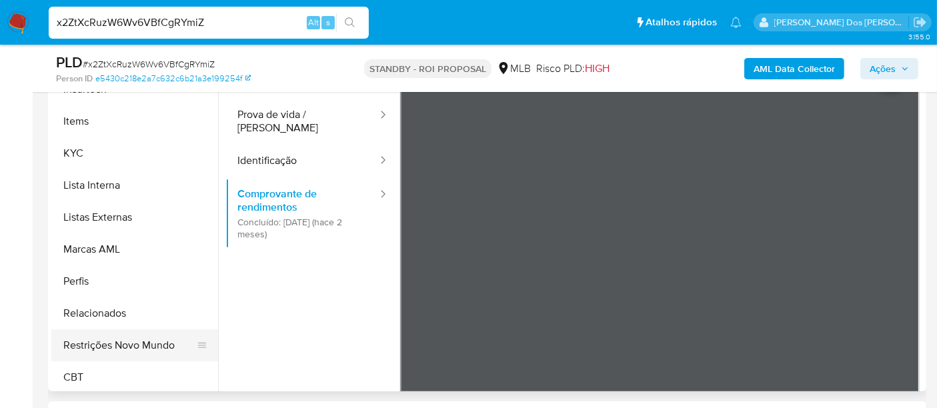
click at [129, 342] on button "Restrições Novo Mundo" at bounding box center [129, 346] width 156 height 32
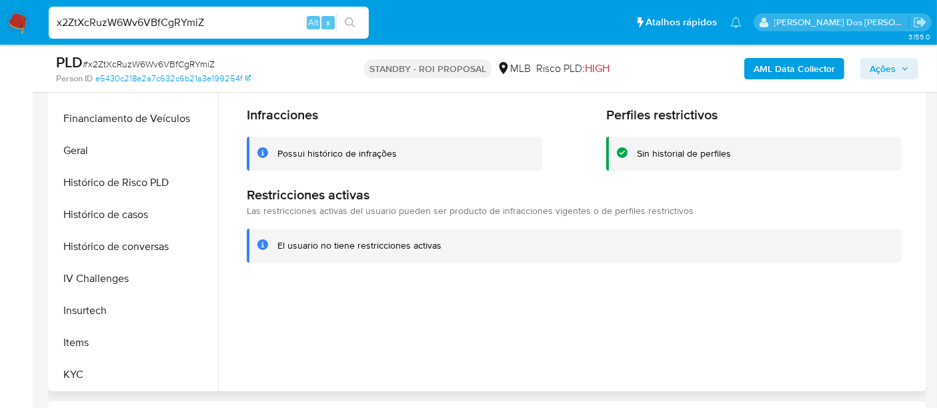
scroll to position [370, 0]
click at [102, 214] on button "Histórico de casos" at bounding box center [129, 216] width 156 height 32
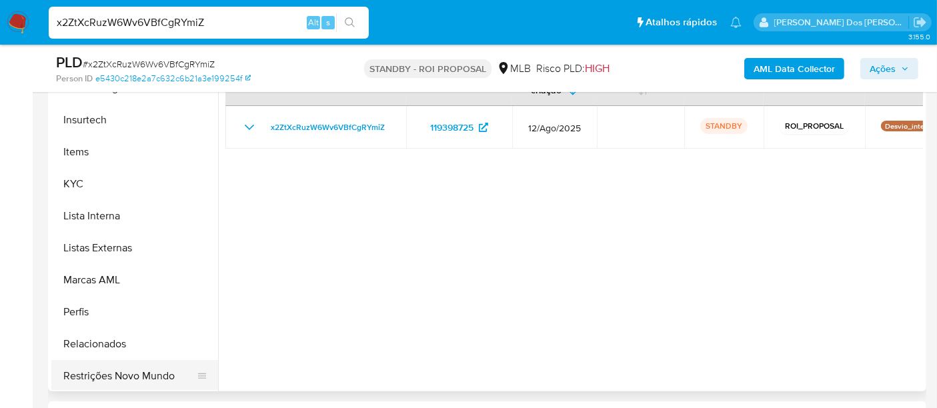
scroll to position [595, 0]
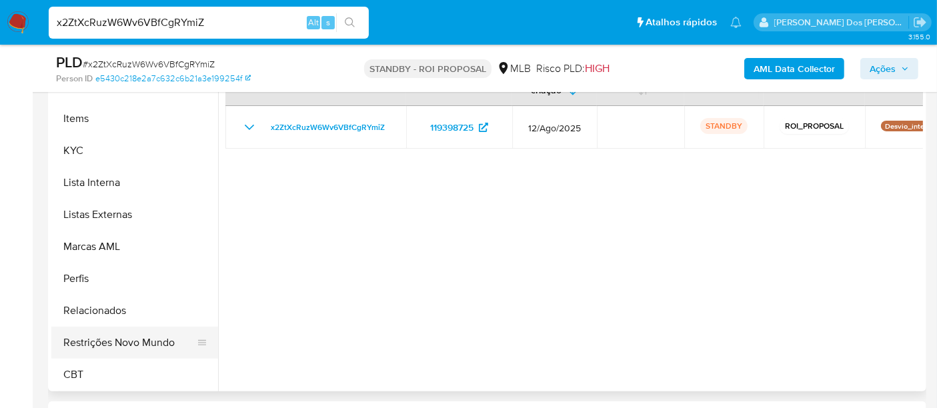
click at [139, 340] on button "Restrições Novo Mundo" at bounding box center [129, 343] width 156 height 32
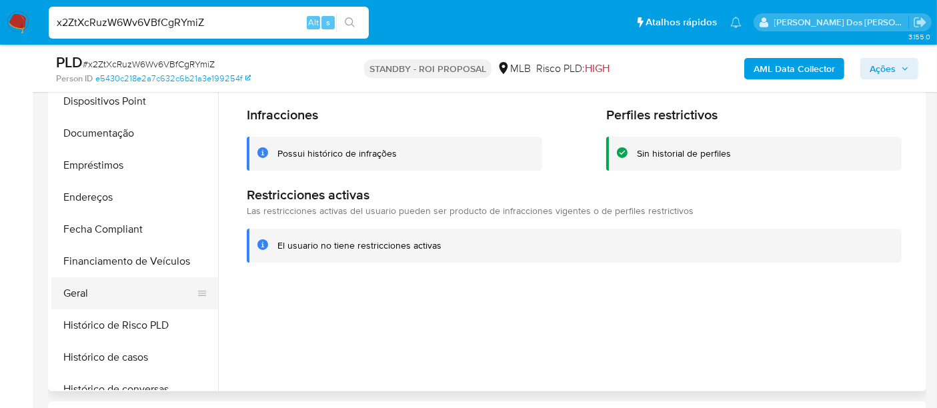
scroll to position [225, 0]
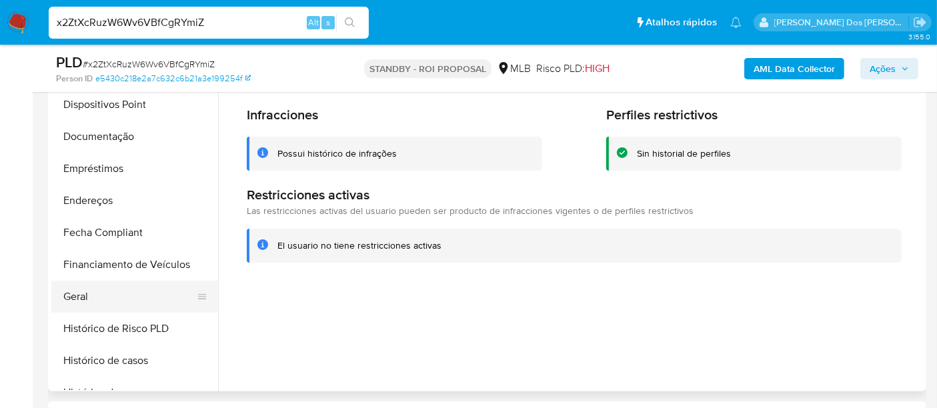
click at [82, 295] on button "Geral" at bounding box center [129, 297] width 156 height 32
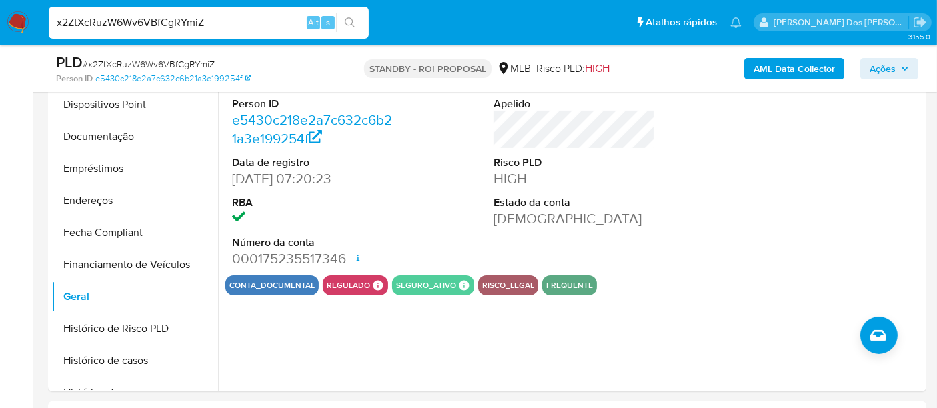
click at [13, 21] on img at bounding box center [18, 22] width 23 height 23
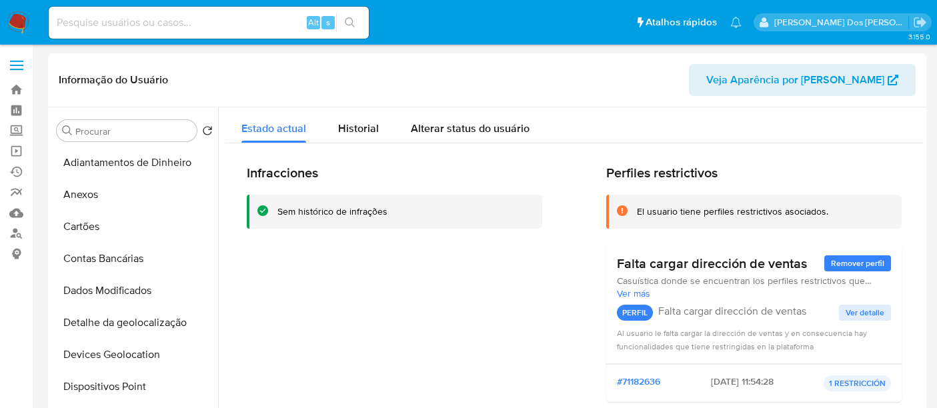
select select "10"
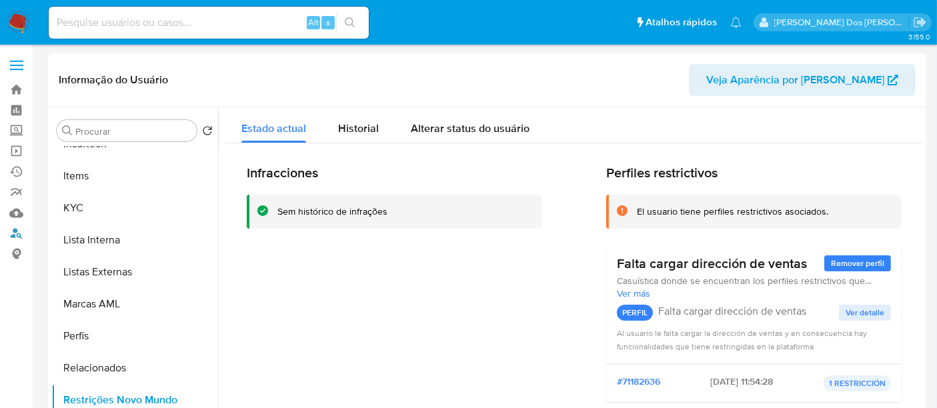
drag, startPoint x: 20, startPoint y: 231, endPoint x: 47, endPoint y: 229, distance: 27.5
click at [20, 231] on link "Localizador de pessoas" at bounding box center [79, 233] width 159 height 21
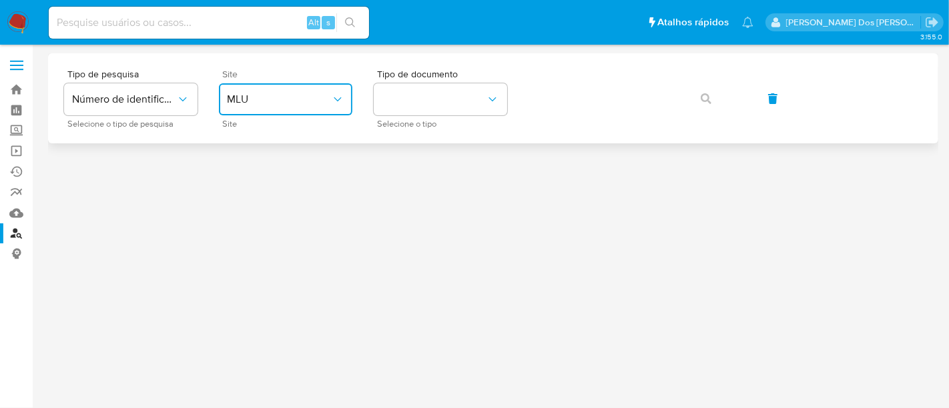
click at [282, 99] on span "MLU" at bounding box center [279, 99] width 104 height 13
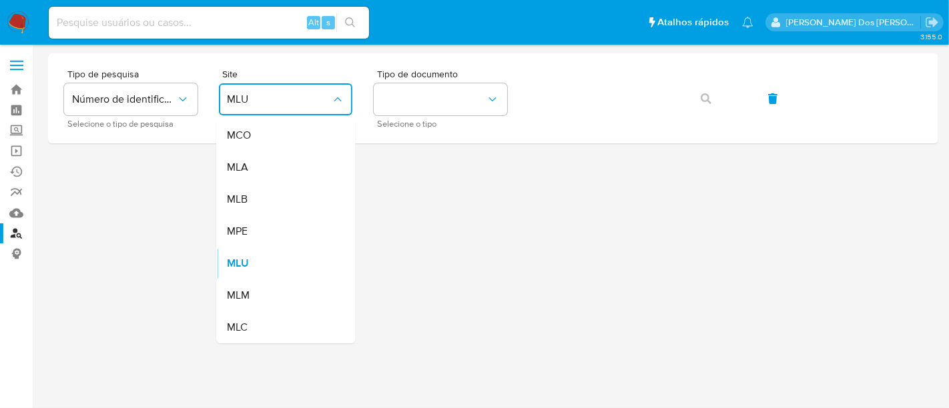
drag, startPoint x: 267, startPoint y: 198, endPoint x: 378, endPoint y: 145, distance: 122.6
click at [268, 197] on div "MLB" at bounding box center [281, 199] width 109 height 32
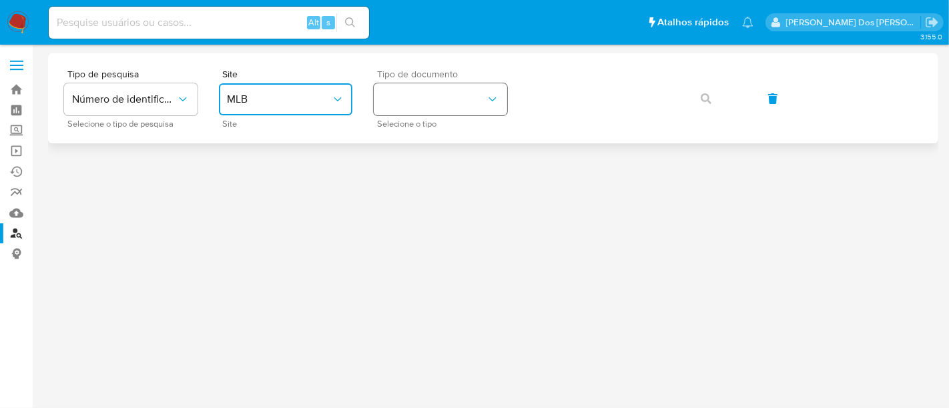
click at [410, 109] on button "identificationType" at bounding box center [440, 99] width 133 height 32
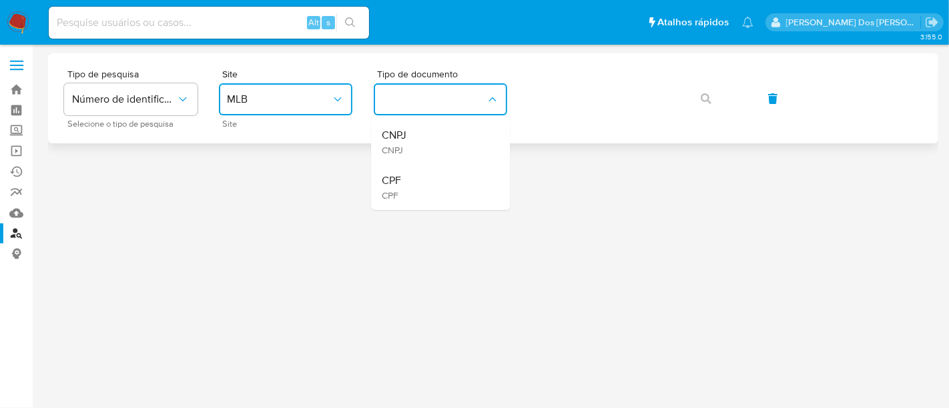
drag, startPoint x: 396, startPoint y: 177, endPoint x: 544, endPoint y: 122, distance: 157.3
click at [399, 176] on span "CPF" at bounding box center [391, 180] width 19 height 13
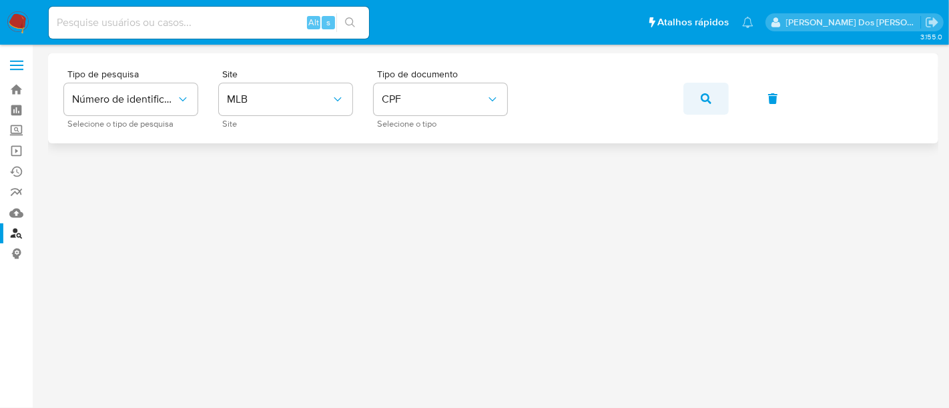
click at [697, 97] on button "button" at bounding box center [705, 99] width 45 height 32
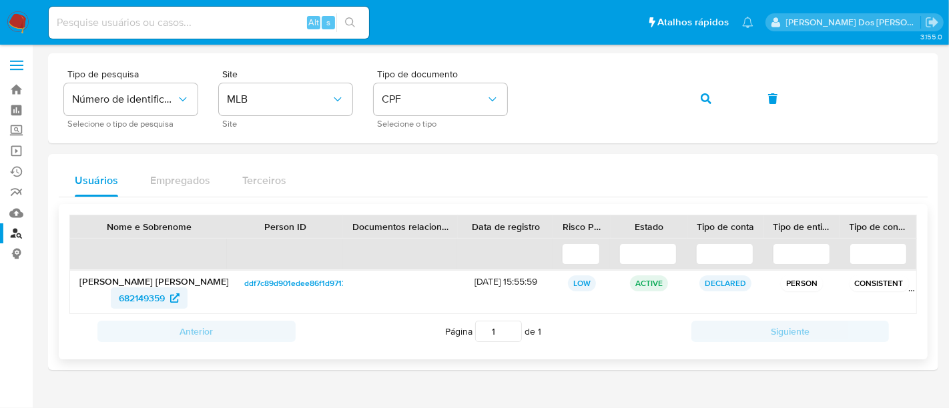
click at [127, 298] on span "682149359" at bounding box center [142, 298] width 46 height 21
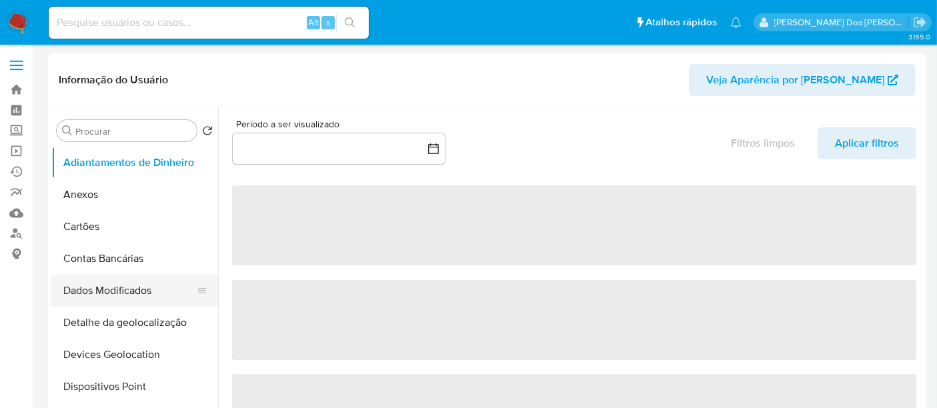
select select "10"
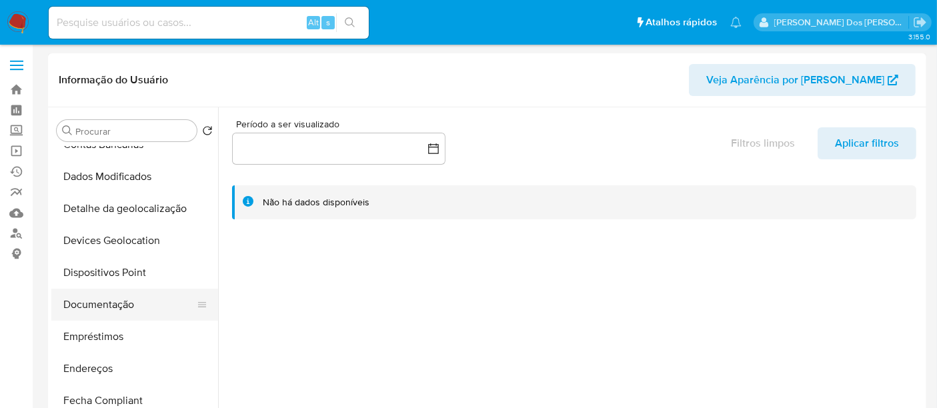
scroll to position [148, 0]
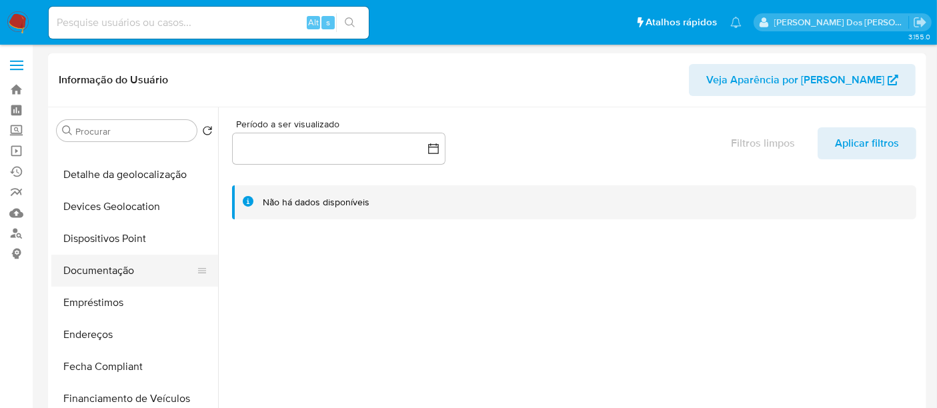
click at [114, 277] on button "Documentação" at bounding box center [129, 271] width 156 height 32
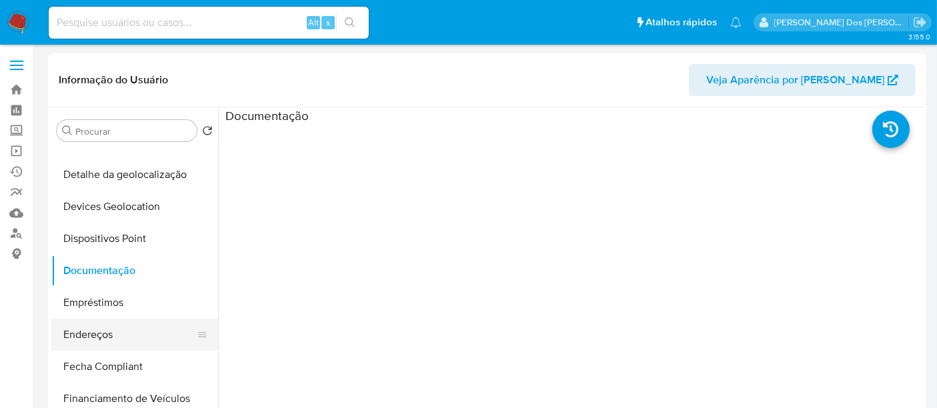
click at [97, 332] on button "Endereços" at bounding box center [129, 335] width 156 height 32
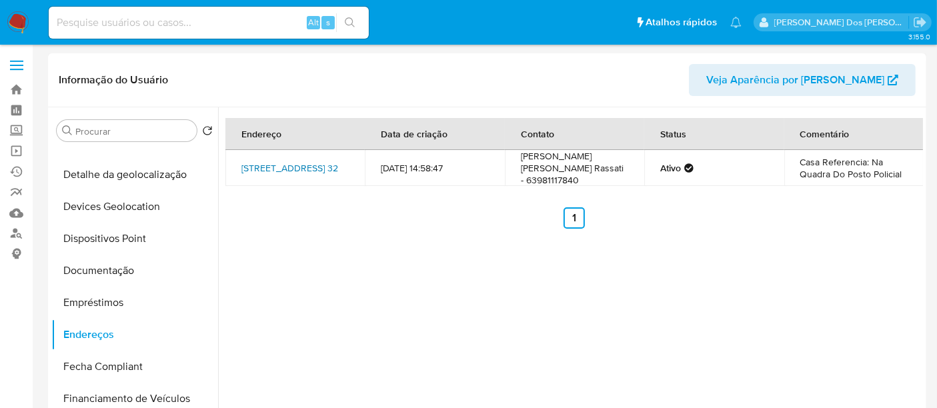
click at [307, 172] on link "[STREET_ADDRESS] 32" at bounding box center [289, 167] width 97 height 13
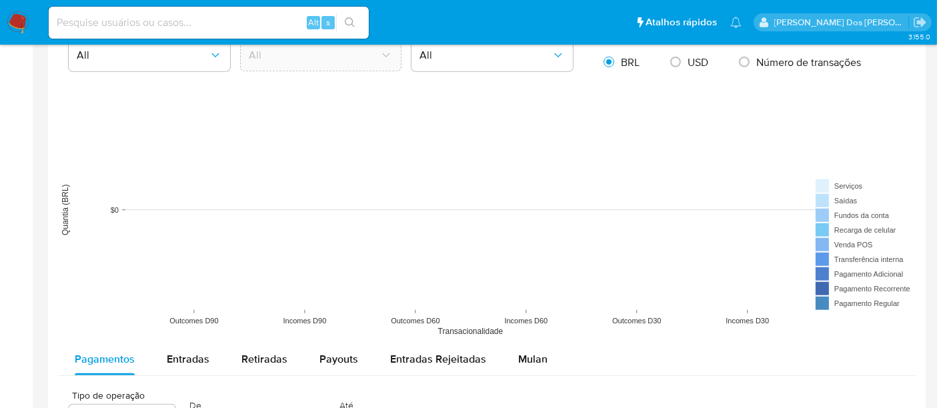
scroll to position [1185, 0]
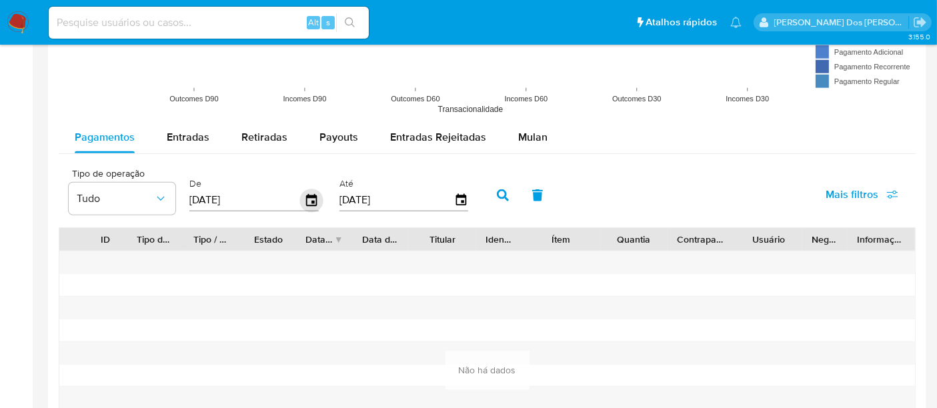
click at [307, 197] on icon "button" at bounding box center [311, 200] width 23 height 23
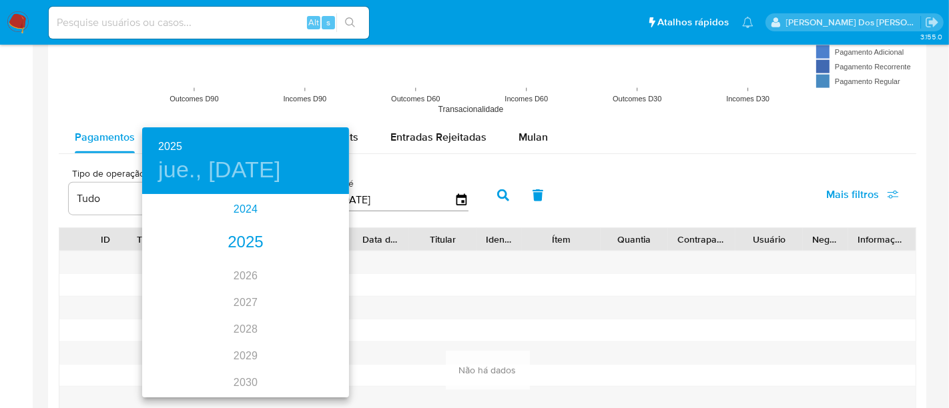
click at [243, 201] on div "2024" at bounding box center [245, 209] width 207 height 27
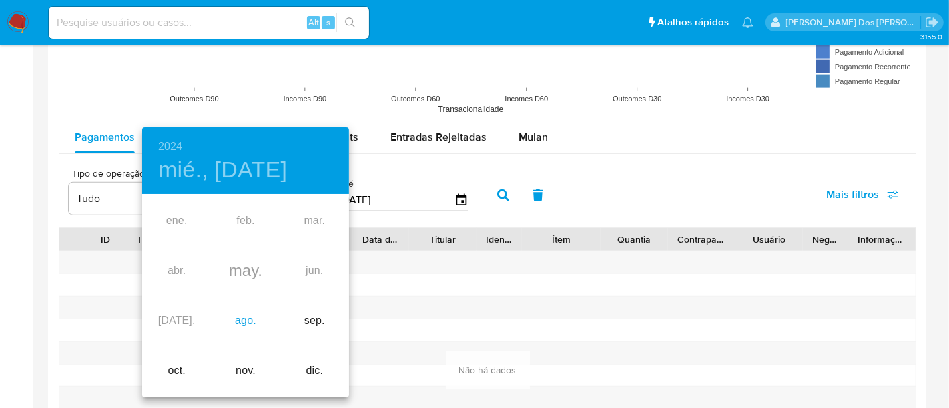
click at [242, 314] on div "ago." at bounding box center [245, 321] width 69 height 50
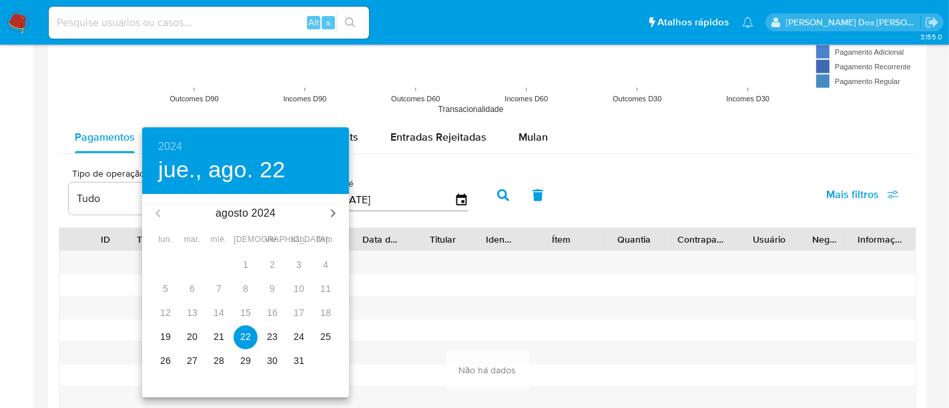
drag, startPoint x: 167, startPoint y: 332, endPoint x: 344, endPoint y: 288, distance: 181.5
click at [167, 332] on p "19" at bounding box center [165, 336] width 11 height 13
type input "[DATE]"
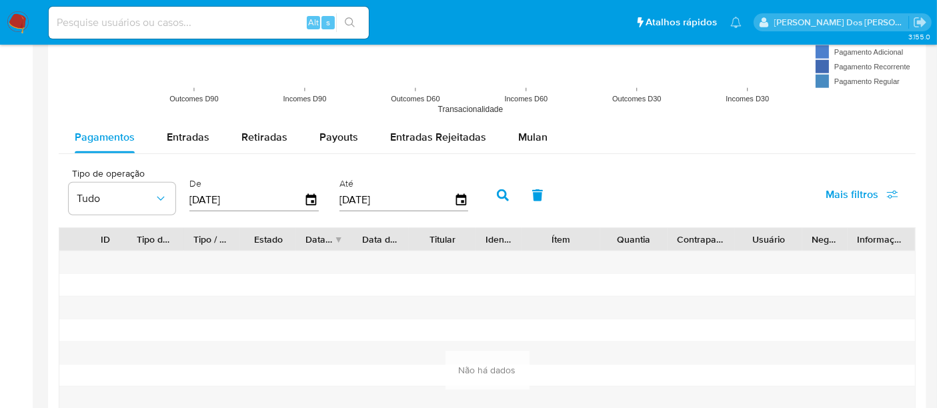
click at [490, 190] on button "button" at bounding box center [503, 195] width 35 height 32
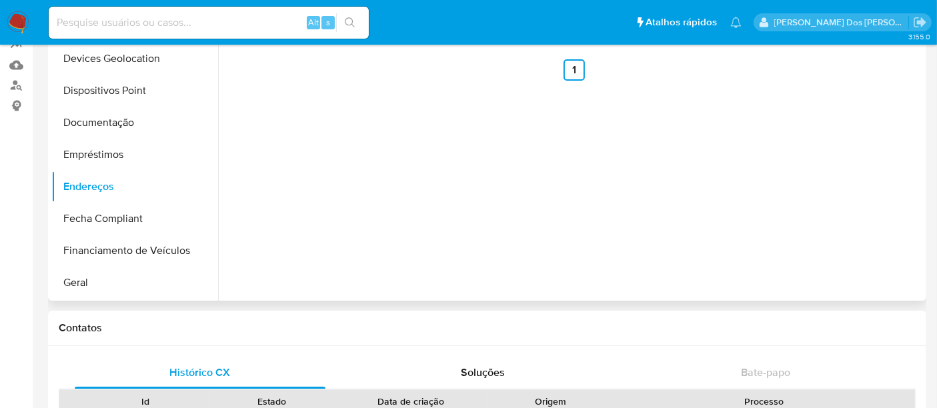
scroll to position [0, 0]
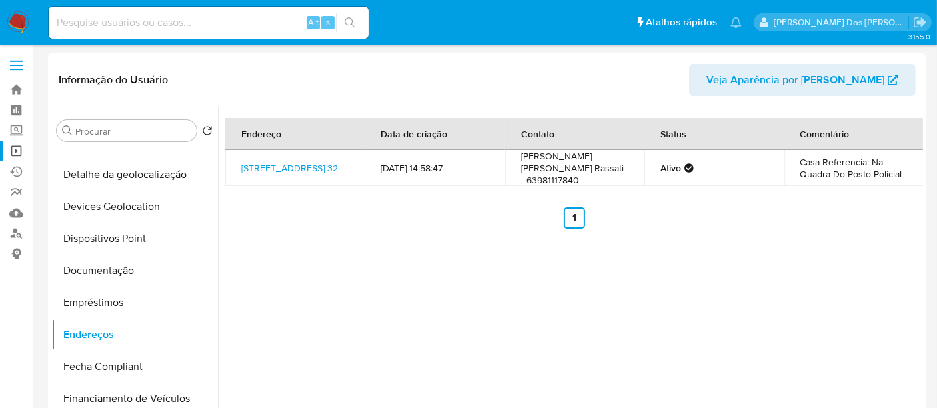
click at [15, 153] on link "Operações em massa" at bounding box center [79, 151] width 159 height 21
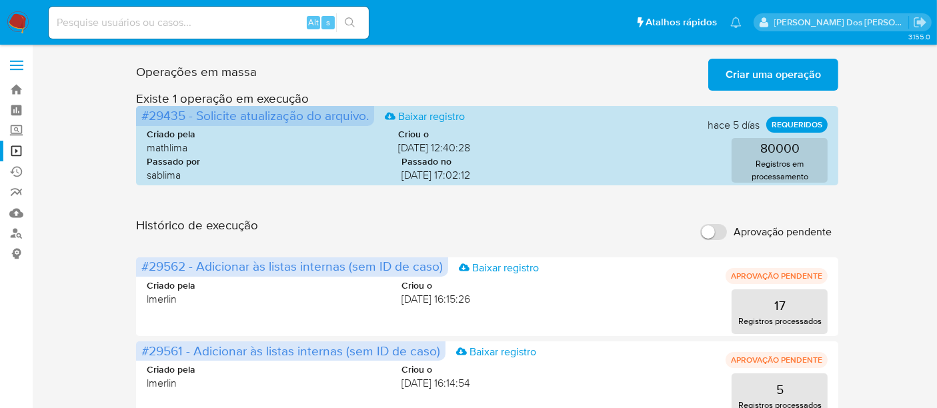
click at [741, 81] on span "Criar uma operação" at bounding box center [773, 74] width 95 height 29
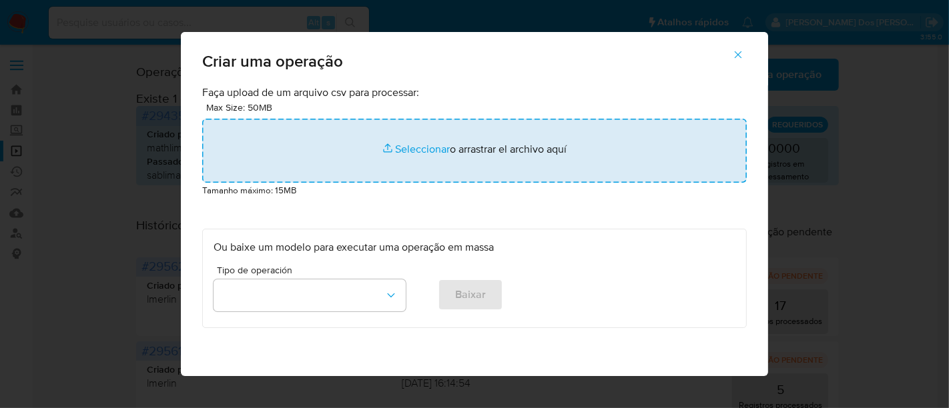
click at [419, 150] on input "file" at bounding box center [474, 151] width 544 height 64
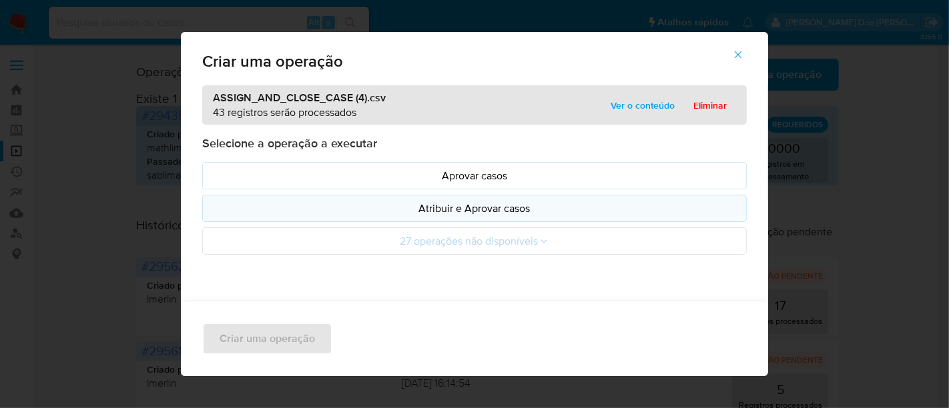
click at [386, 208] on p "Atribuir e Aprovar casos" at bounding box center [474, 208] width 522 height 15
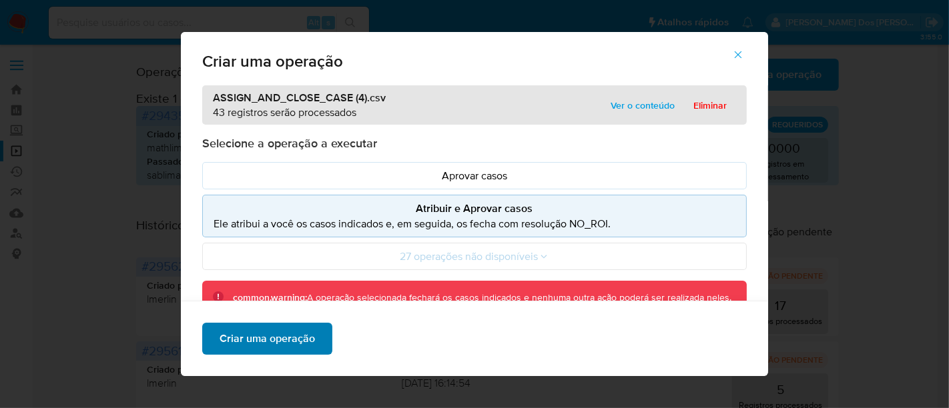
click at [296, 341] on span "Criar uma operação" at bounding box center [266, 338] width 95 height 29
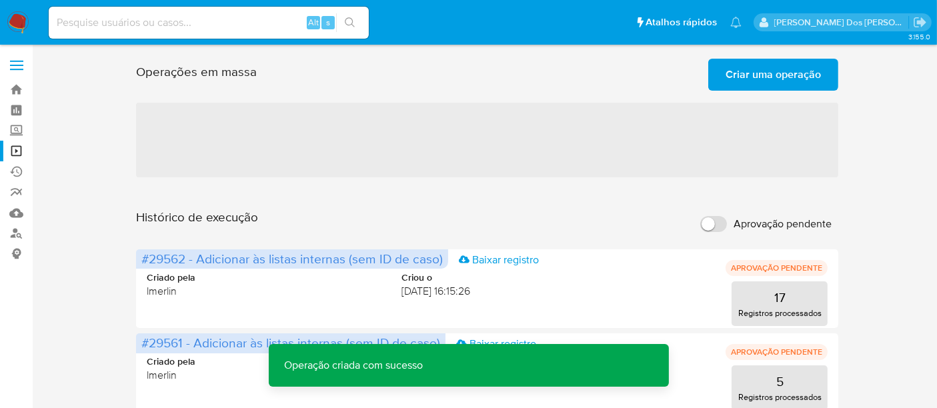
click at [761, 73] on span "Criar uma operação" at bounding box center [773, 74] width 95 height 29
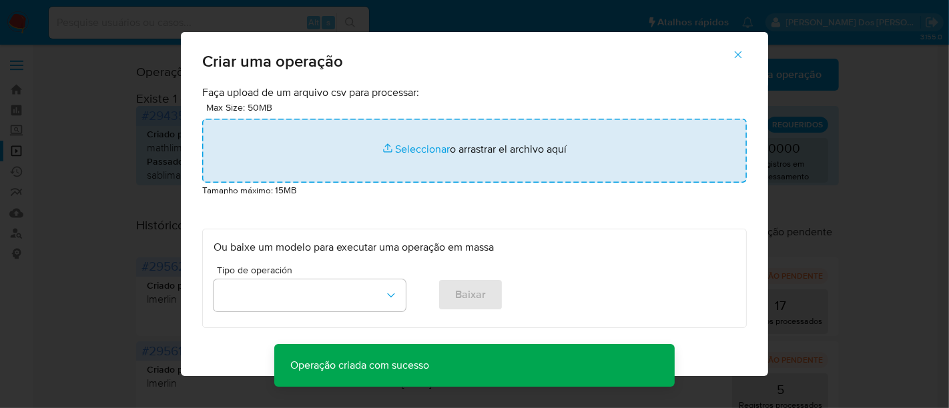
click at [418, 148] on input "file" at bounding box center [474, 151] width 544 height 64
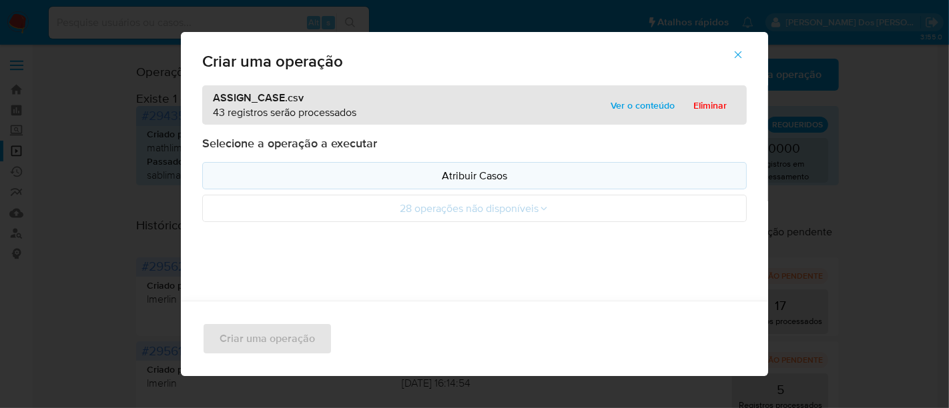
click at [422, 176] on p "Atribuir Casos" at bounding box center [474, 175] width 522 height 15
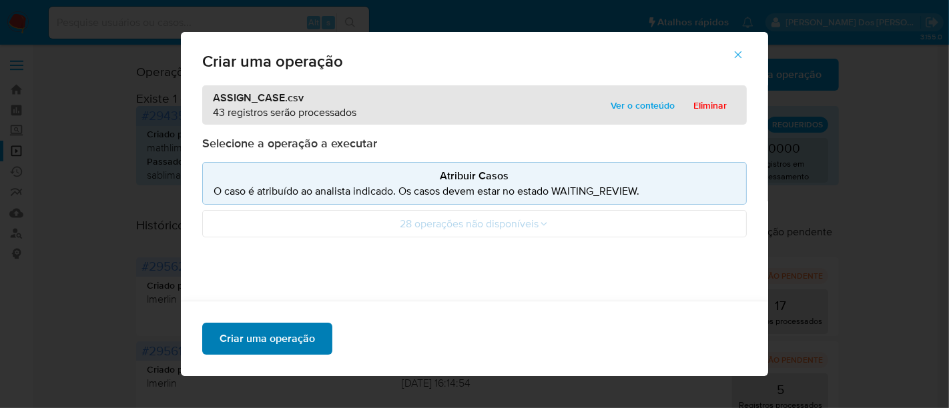
click at [294, 330] on span "Criar uma operação" at bounding box center [266, 338] width 95 height 29
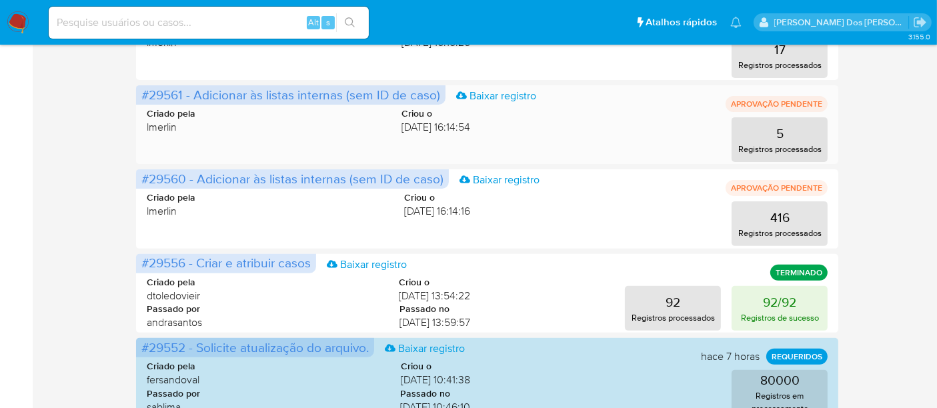
scroll to position [444, 0]
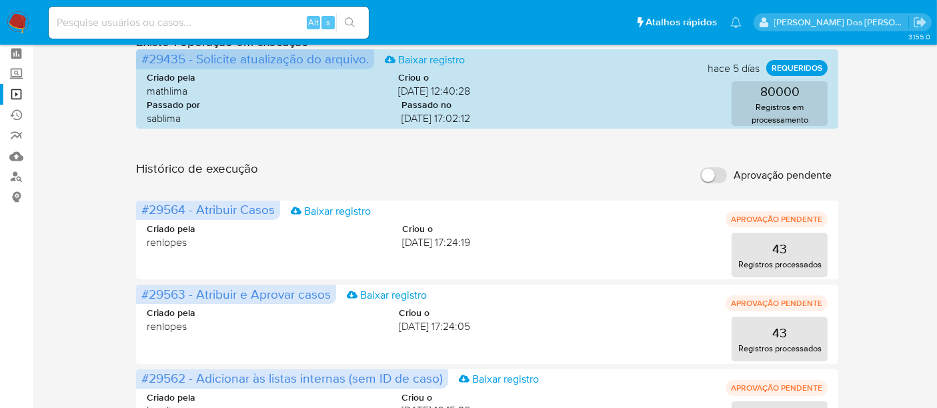
scroll to position [148, 0]
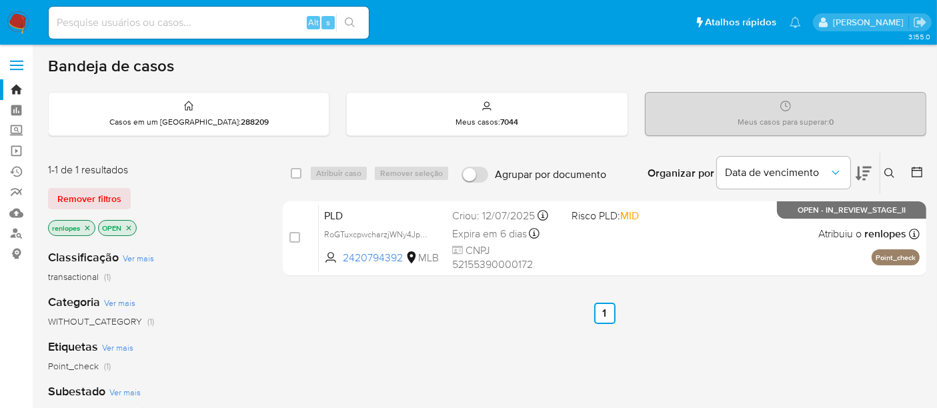
click at [21, 14] on img at bounding box center [18, 22] width 23 height 23
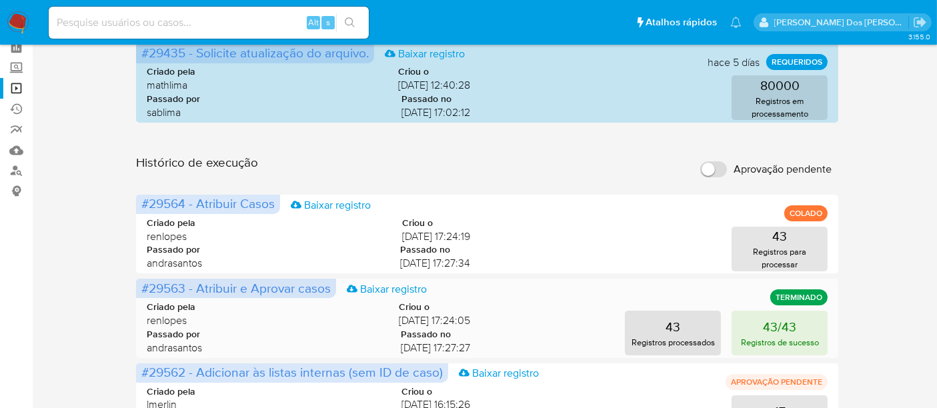
scroll to position [148, 0]
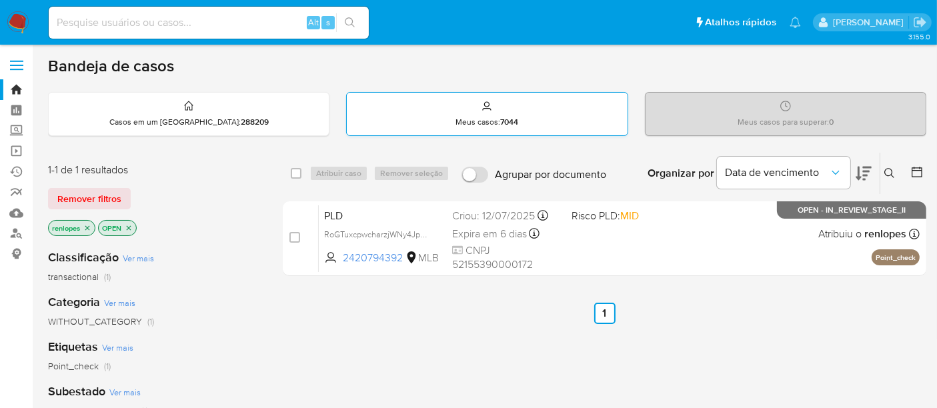
click at [467, 123] on p "Meus casos : 7044" at bounding box center [487, 122] width 63 height 11
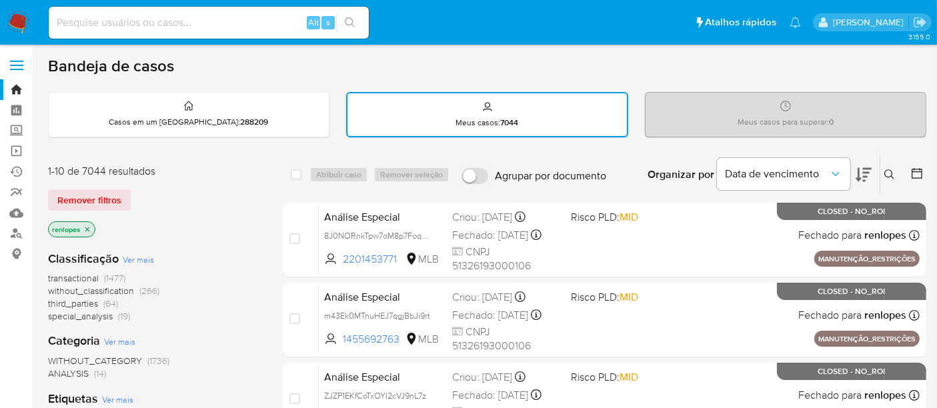
click at [12, 21] on img at bounding box center [18, 22] width 23 height 23
